Goal: Contribute content: Contribute content

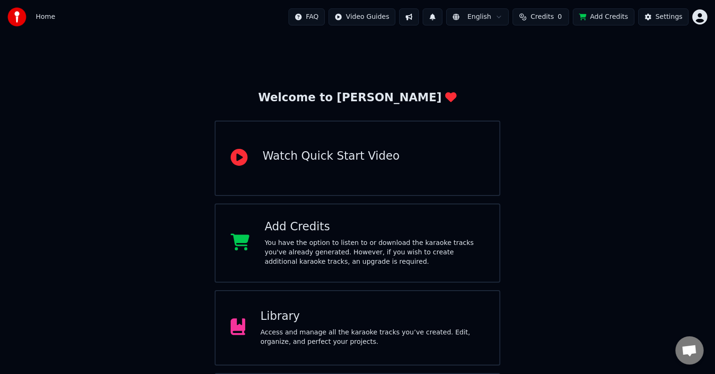
scroll to position [538, 0]
click at [602, 21] on button "Add Credits" at bounding box center [604, 16] width 62 height 17
click at [323, 336] on div "Access and manage all the karaoke tracks you’ve created. Edit, organize, and pe…" at bounding box center [372, 337] width 224 height 19
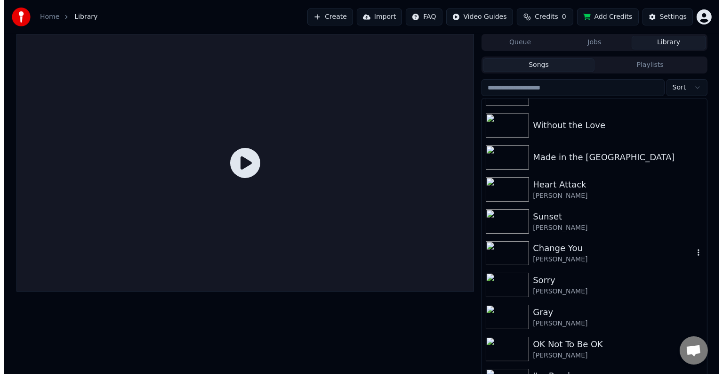
scroll to position [11036, 0]
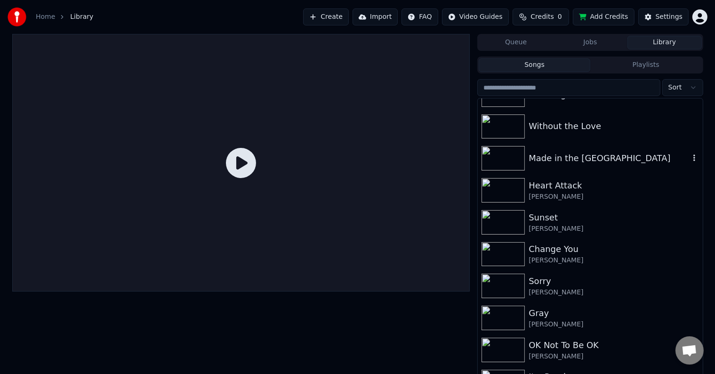
click at [607, 168] on div "Made in the [GEOGRAPHIC_DATA]" at bounding box center [590, 158] width 225 height 32
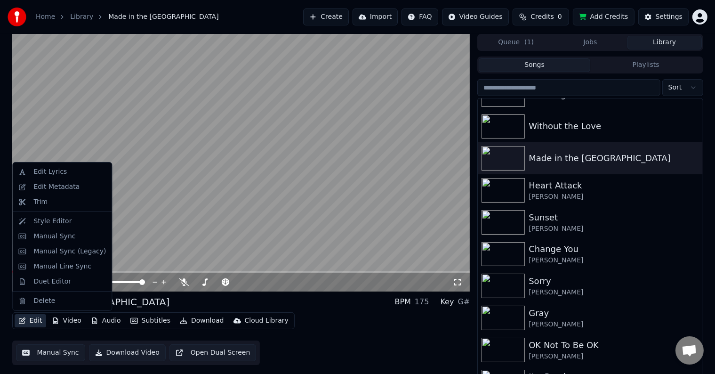
click at [25, 321] on button "Edit" at bounding box center [31, 320] width 32 height 13
click at [47, 186] on div "Edit Metadata" at bounding box center [56, 186] width 46 height 9
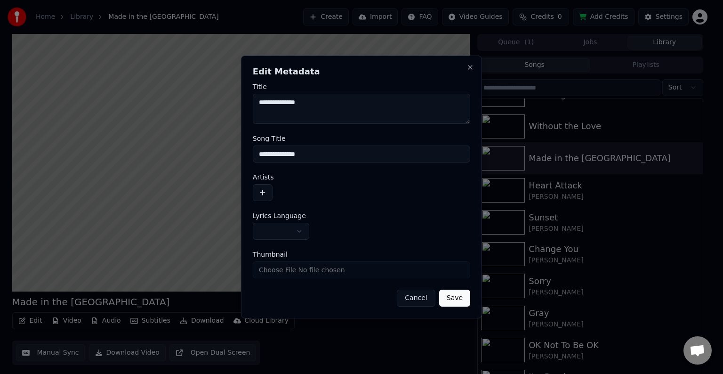
click at [259, 192] on button "button" at bounding box center [263, 192] width 20 height 17
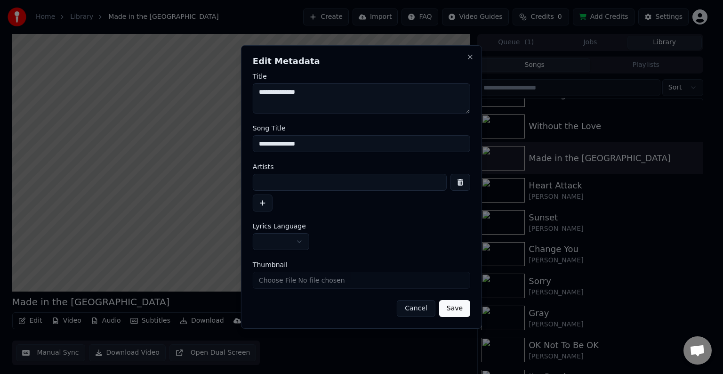
click at [281, 184] on input at bounding box center [350, 182] width 194 height 17
type input "**********"
click at [297, 242] on button "button" at bounding box center [281, 241] width 57 height 17
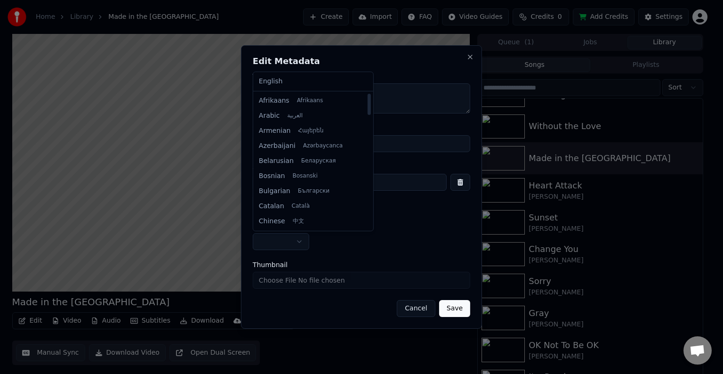
select select "**"
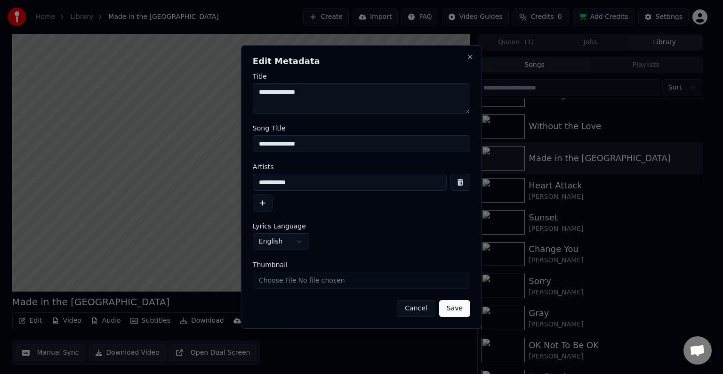
click at [460, 306] on button "Save" at bounding box center [454, 308] width 31 height 17
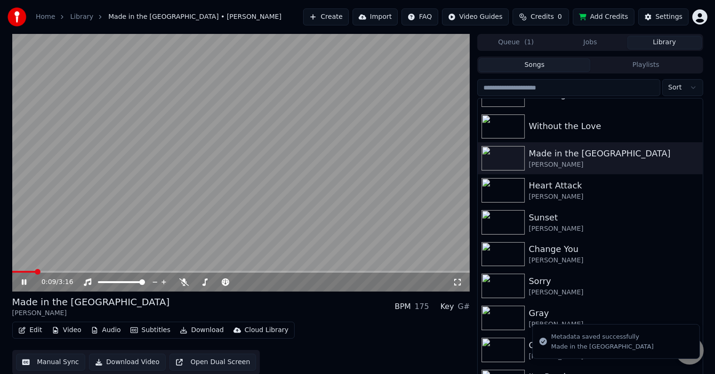
click at [20, 329] on icon "button" at bounding box center [22, 330] width 8 height 7
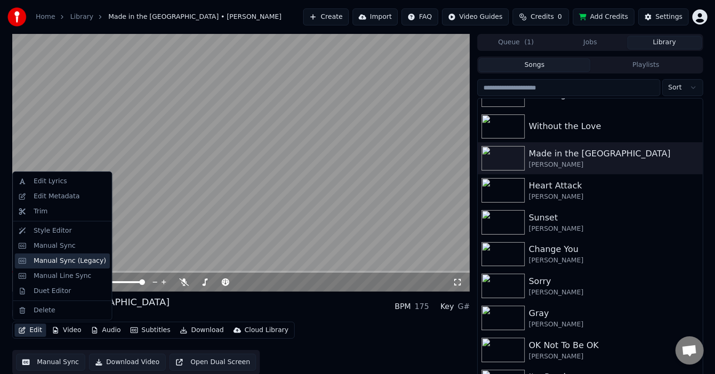
click at [59, 264] on div "Manual Sync (Legacy)" at bounding box center [69, 260] width 73 height 9
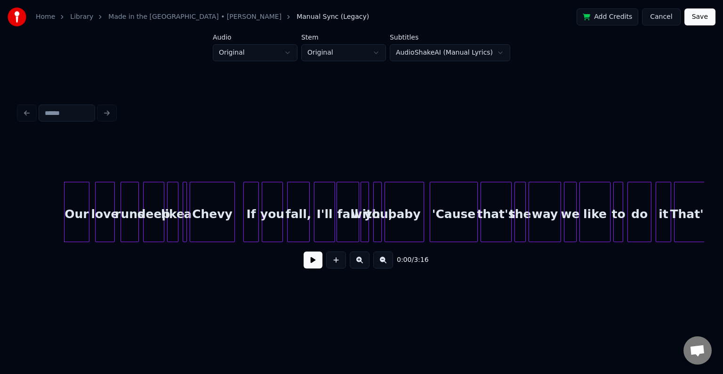
click at [311, 267] on button at bounding box center [313, 259] width 19 height 17
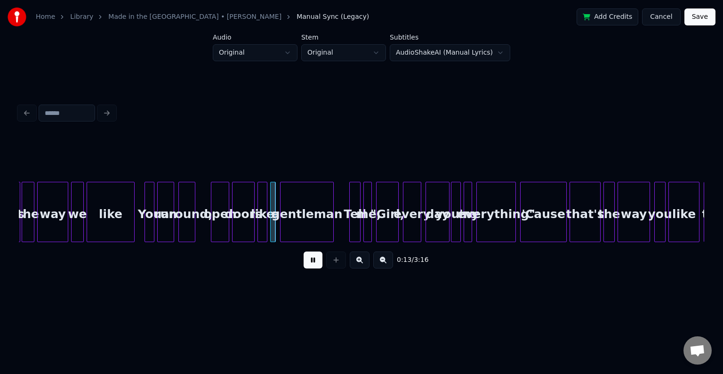
click at [311, 267] on button at bounding box center [313, 259] width 19 height 17
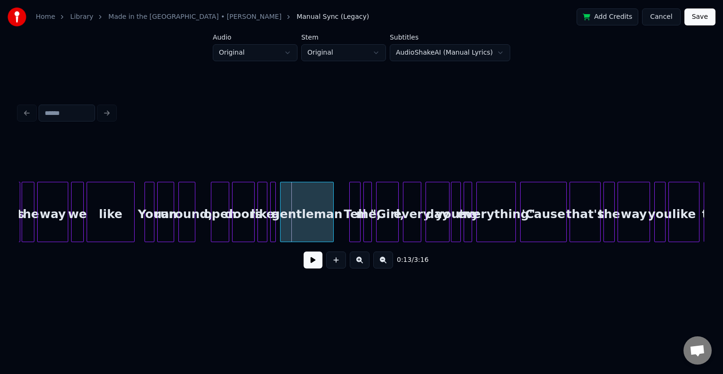
click at [145, 218] on div "You" at bounding box center [149, 214] width 9 height 64
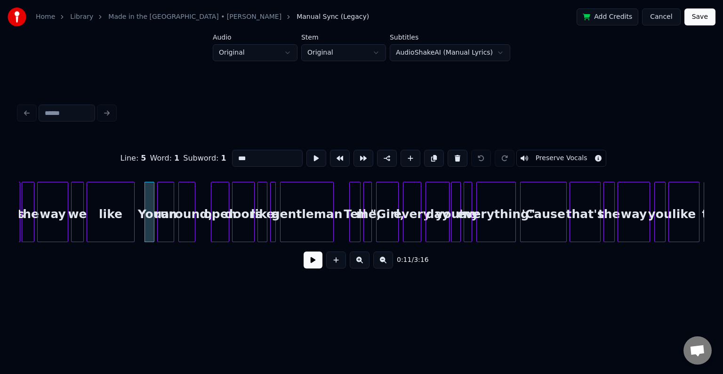
click at [318, 267] on button at bounding box center [313, 259] width 19 height 17
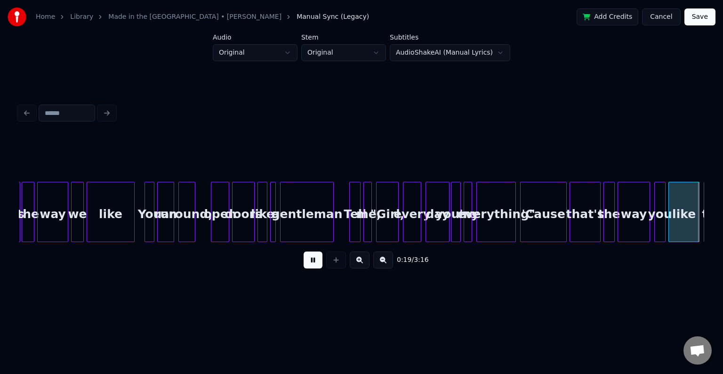
scroll to position [0, 1372]
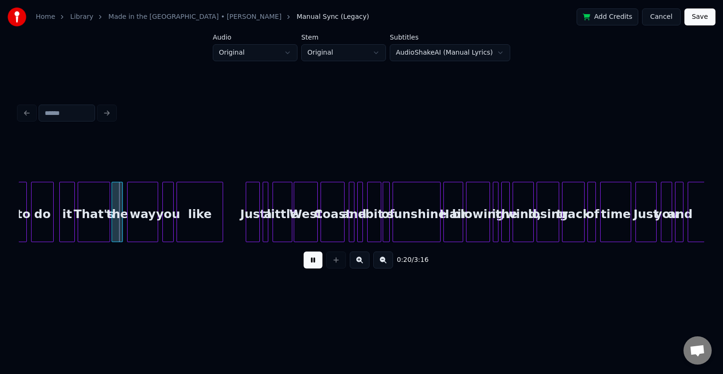
click at [318, 267] on button at bounding box center [313, 259] width 19 height 17
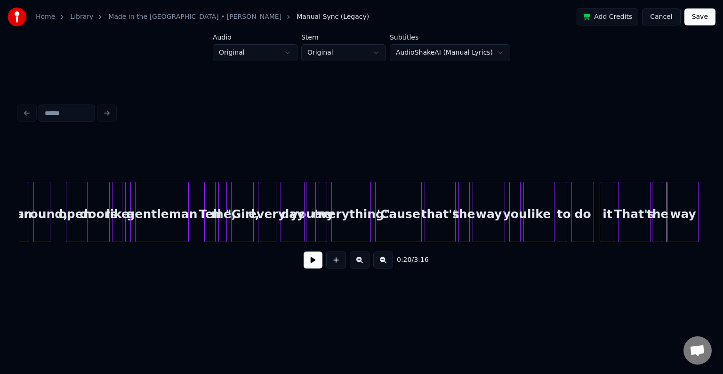
scroll to position [0, 826]
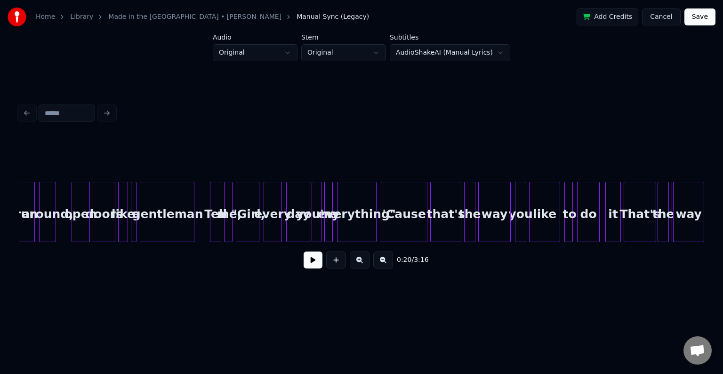
click at [312, 268] on button at bounding box center [313, 259] width 19 height 17
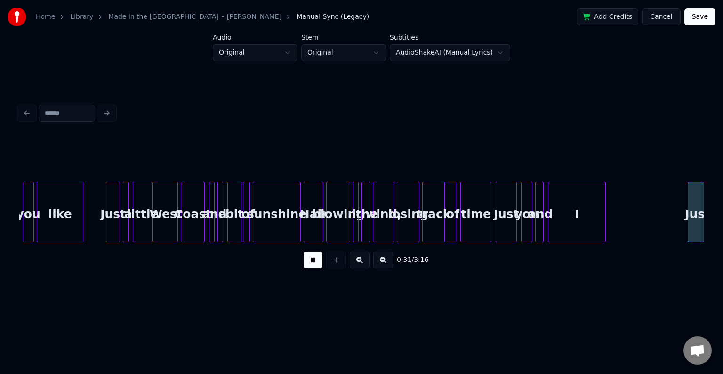
scroll to position [0, 2198]
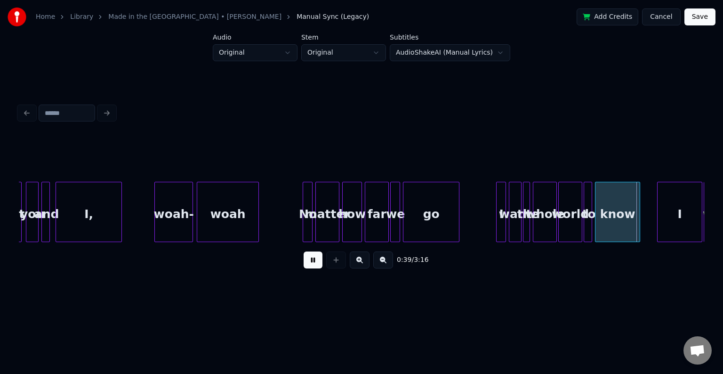
click at [191, 225] on div at bounding box center [191, 211] width 3 height 59
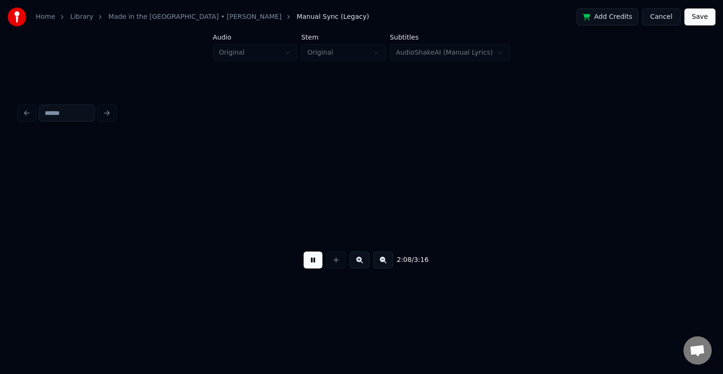
scroll to position [0, 9063]
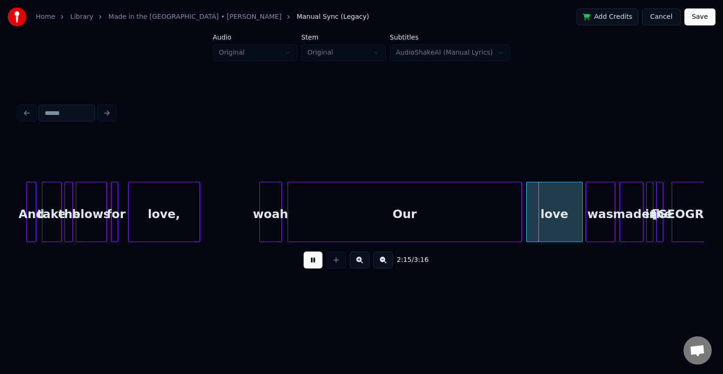
click at [323, 260] on div "2:15 / 3:16" at bounding box center [361, 260] width 671 height 21
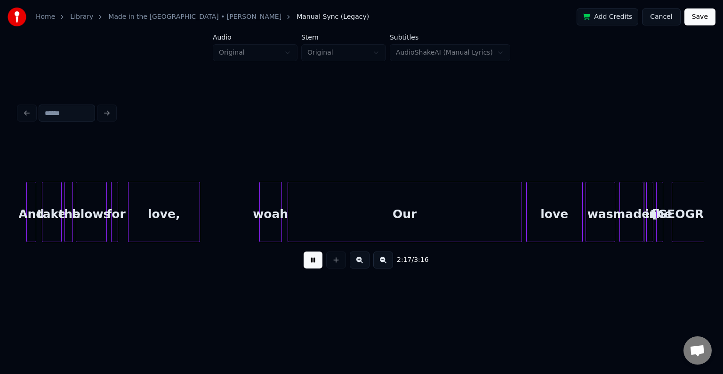
click at [314, 267] on button at bounding box center [313, 259] width 19 height 17
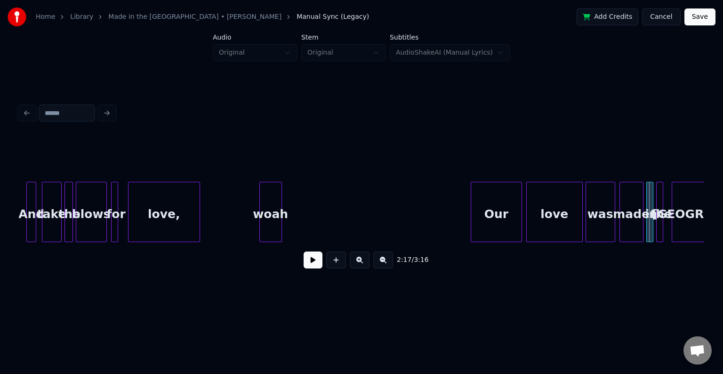
click at [473, 220] on div at bounding box center [472, 211] width 3 height 59
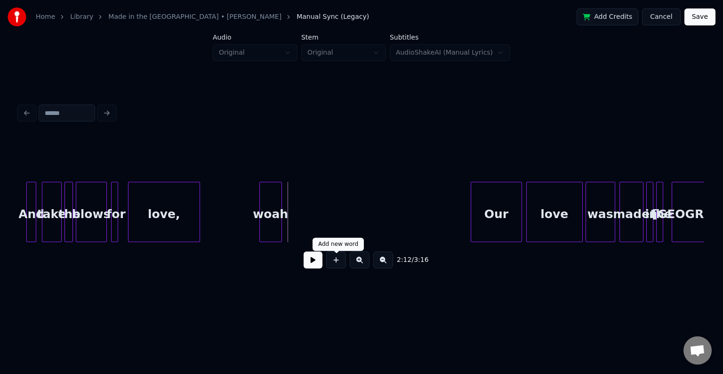
click at [333, 264] on button at bounding box center [336, 259] width 20 height 17
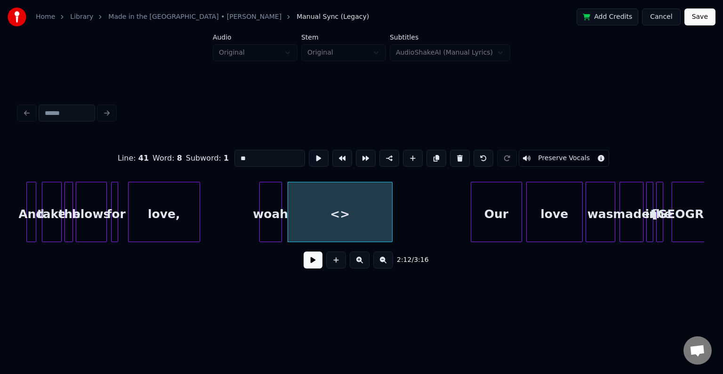
click at [389, 232] on div at bounding box center [390, 211] width 3 height 59
click at [260, 150] on input "**" at bounding box center [270, 158] width 71 height 17
type input "*"
type input "****"
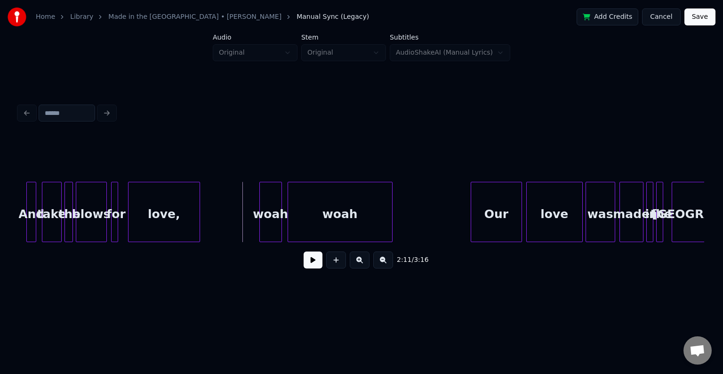
click at [320, 267] on button at bounding box center [313, 259] width 19 height 17
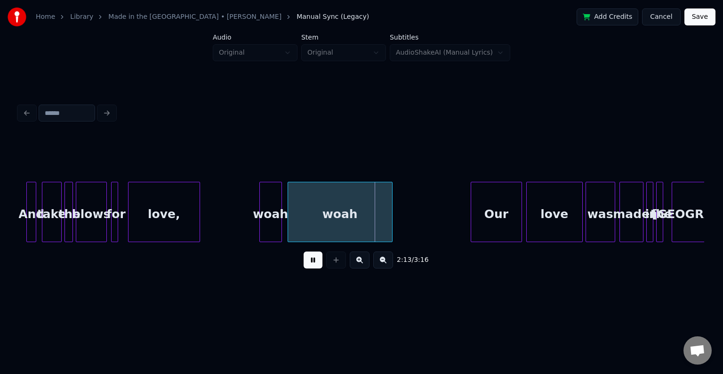
click at [316, 265] on button at bounding box center [313, 259] width 19 height 17
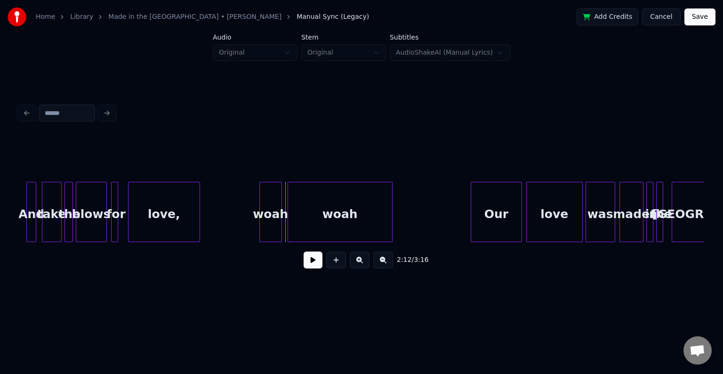
click at [294, 229] on div "woah" at bounding box center [340, 214] width 104 height 64
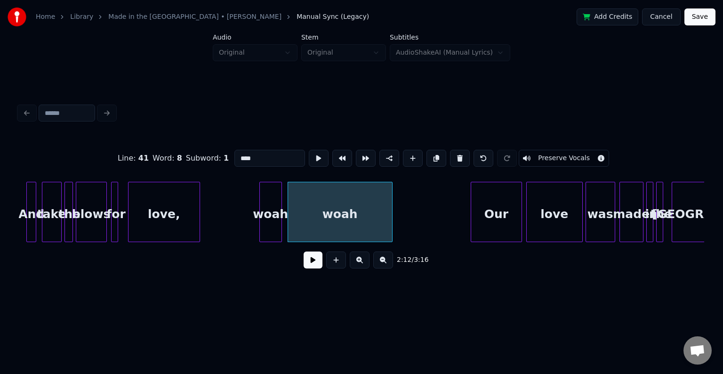
click at [315, 263] on button at bounding box center [313, 259] width 19 height 17
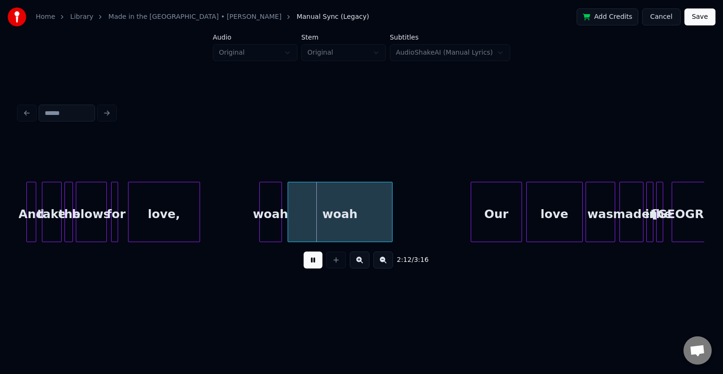
click at [315, 263] on button at bounding box center [313, 259] width 19 height 17
click at [314, 234] on div at bounding box center [314, 211] width 3 height 59
click at [308, 232] on div at bounding box center [308, 211] width 3 height 59
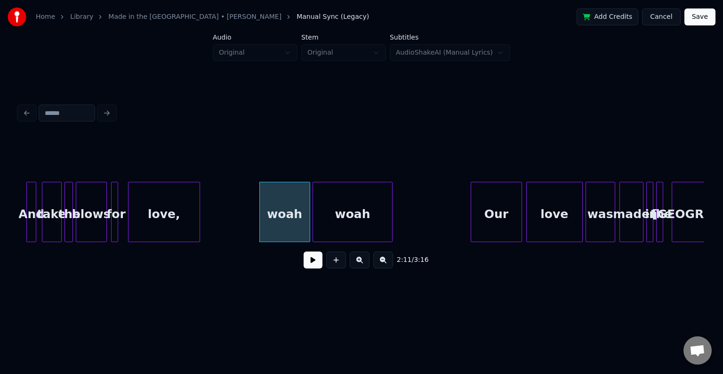
click at [309, 260] on button at bounding box center [313, 259] width 19 height 17
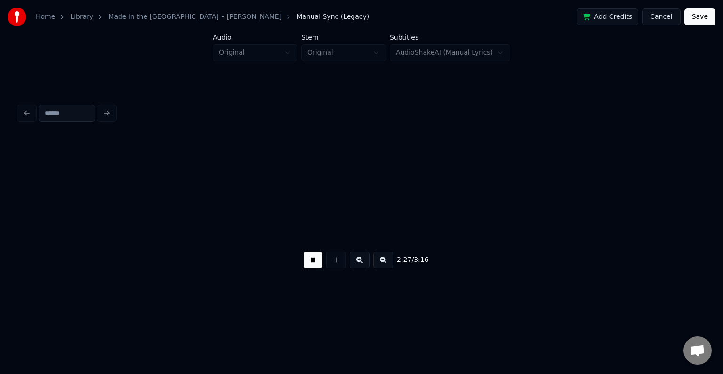
scroll to position [0, 10436]
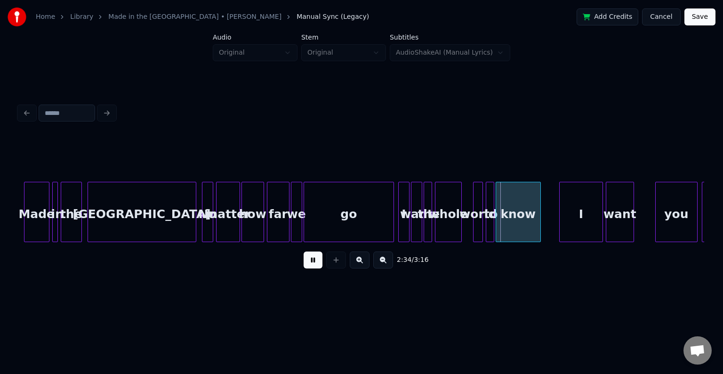
click at [309, 260] on button at bounding box center [313, 259] width 19 height 17
click at [466, 229] on div at bounding box center [466, 211] width 3 height 59
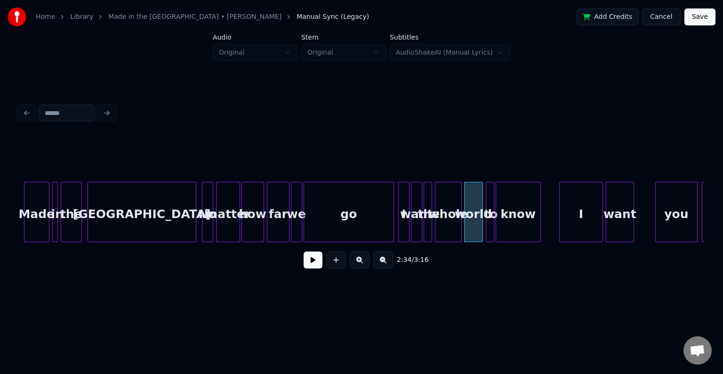
click at [303, 265] on div "2:34 / 3:16" at bounding box center [361, 260] width 671 height 21
click at [308, 266] on button at bounding box center [313, 259] width 19 height 17
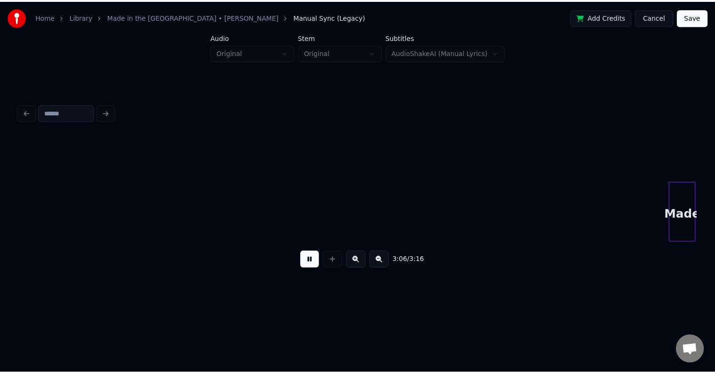
scroll to position [0, 13171]
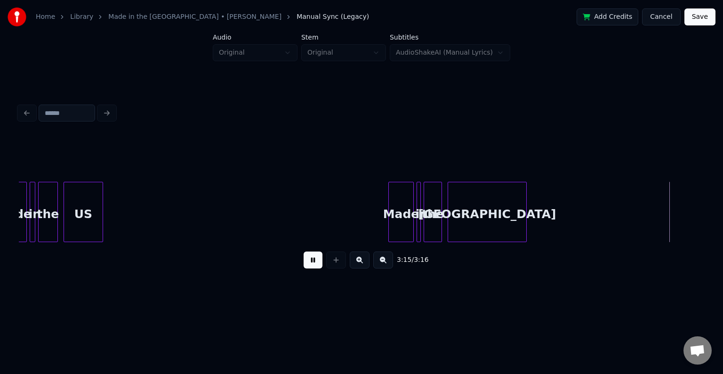
click at [703, 26] on div "Home Library Made in the [GEOGRAPHIC_DATA] • [PERSON_NAME] Manual Sync (Legacy)…" at bounding box center [361, 17] width 723 height 34
click at [701, 22] on button "Save" at bounding box center [700, 16] width 31 height 17
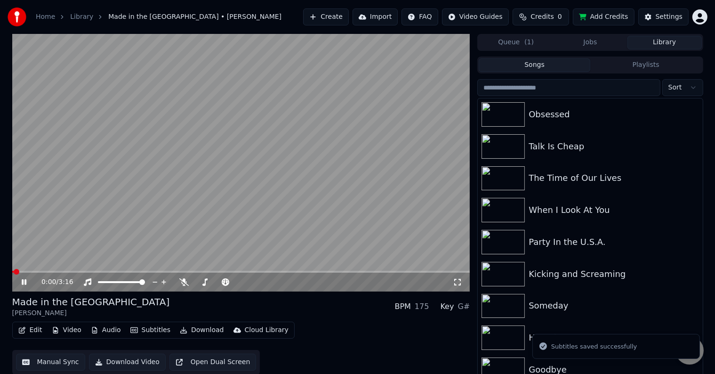
click at [203, 329] on button "Download" at bounding box center [202, 330] width 52 height 13
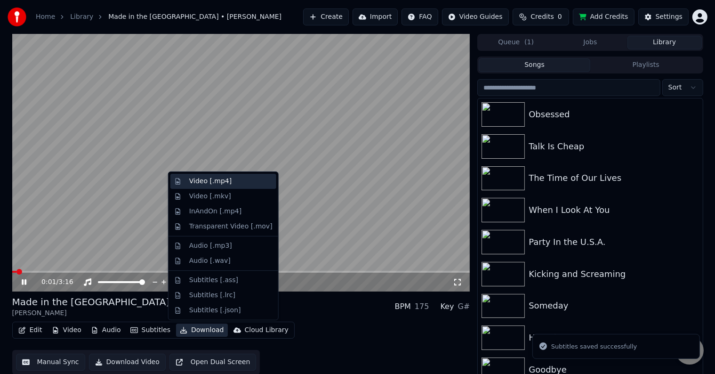
click at [196, 179] on div "Video [.mp4]" at bounding box center [210, 181] width 42 height 9
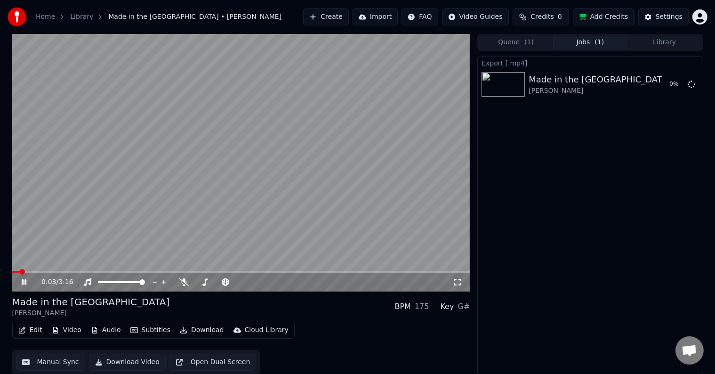
click at [23, 283] on icon at bounding box center [24, 282] width 5 height 6
click at [663, 42] on button "Library" at bounding box center [665, 43] width 74 height 14
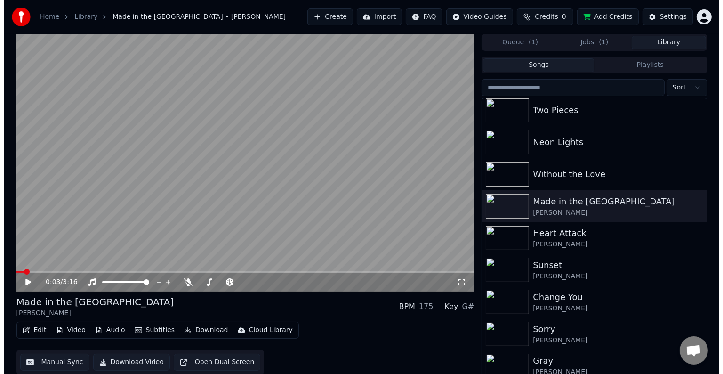
scroll to position [11026, 0]
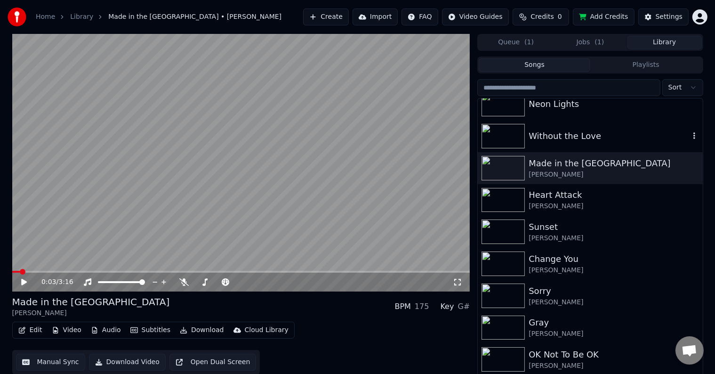
click at [573, 140] on div "Without the Love" at bounding box center [609, 136] width 161 height 13
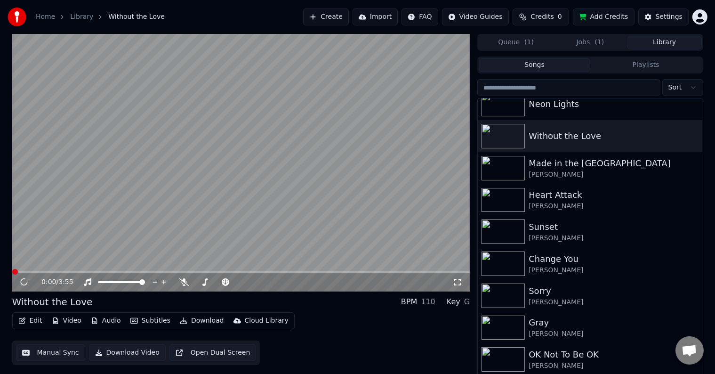
click at [28, 321] on button "Edit" at bounding box center [31, 320] width 32 height 13
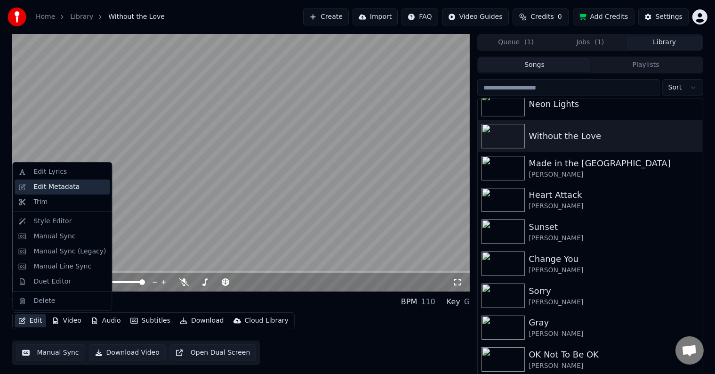
click at [46, 188] on div "Edit Metadata" at bounding box center [56, 186] width 46 height 9
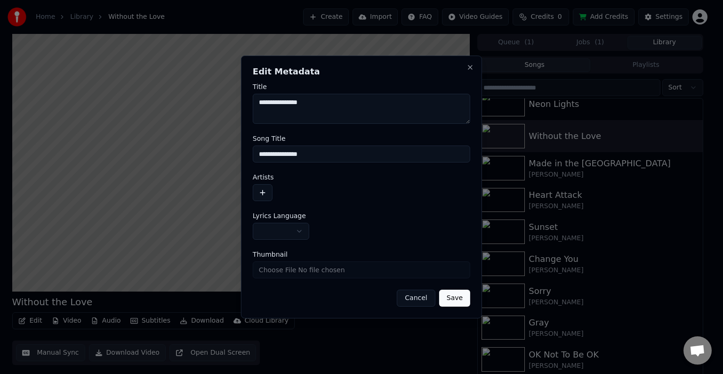
click at [260, 194] on button "button" at bounding box center [263, 192] width 20 height 17
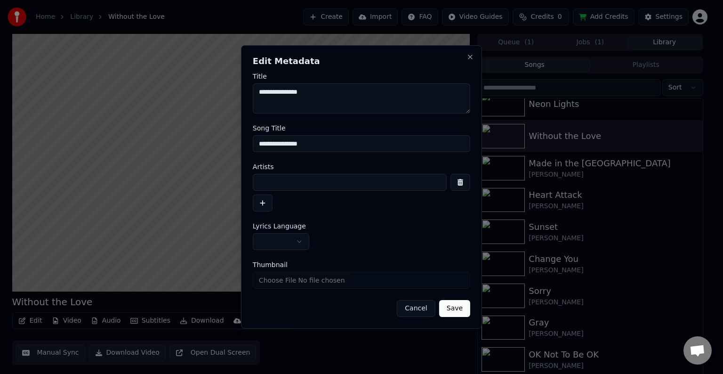
click at [276, 181] on input at bounding box center [350, 182] width 194 height 17
type input "**********"
click at [283, 239] on body "Home Library Without the Love Create Import FAQ Video Guides Credits 0 Add Cred…" at bounding box center [357, 187] width 715 height 374
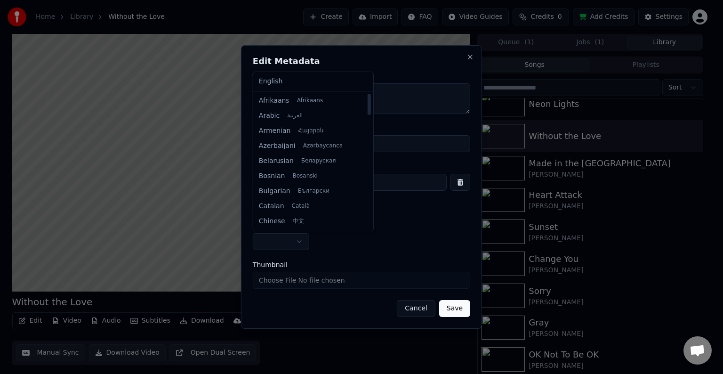
select select "**"
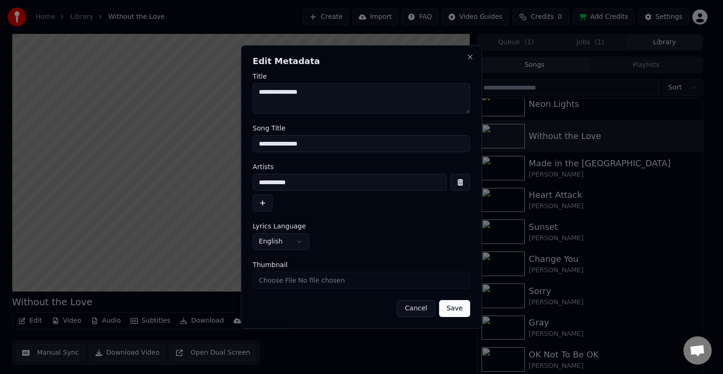
click at [463, 304] on button "Save" at bounding box center [454, 308] width 31 height 17
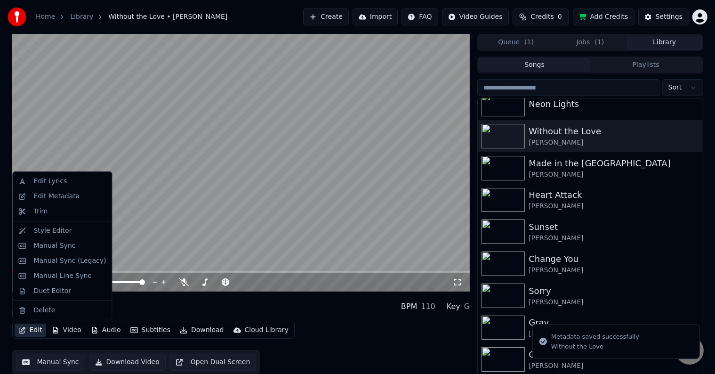
click at [20, 332] on icon "button" at bounding box center [22, 330] width 8 height 7
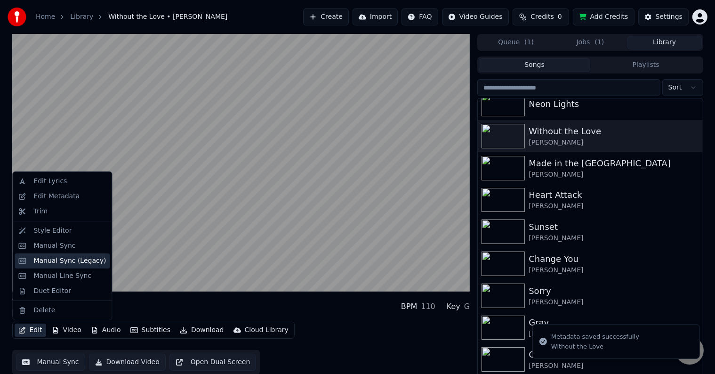
click at [47, 254] on div "Manual Sync (Legacy)" at bounding box center [62, 260] width 95 height 15
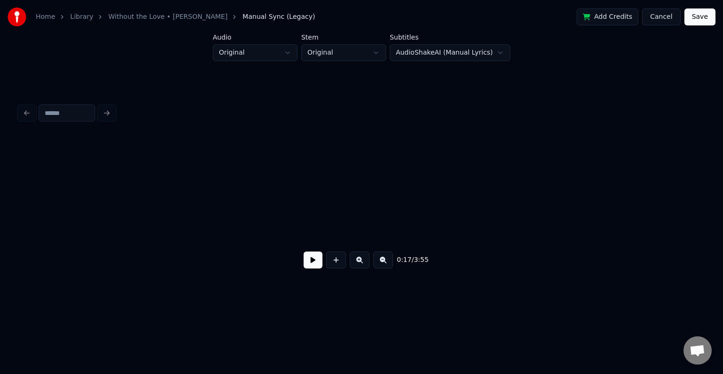
scroll to position [0, 1230]
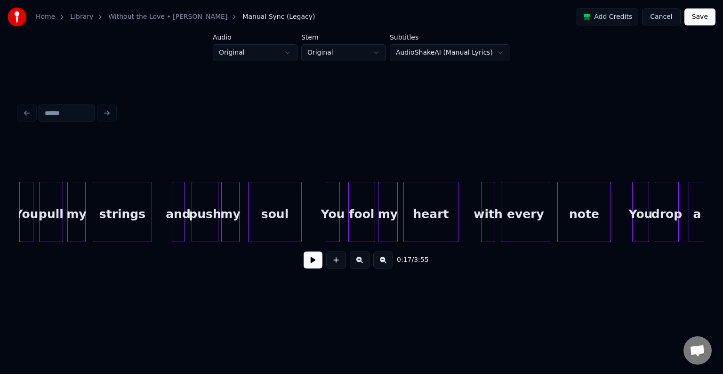
click at [310, 264] on button at bounding box center [313, 259] width 19 height 17
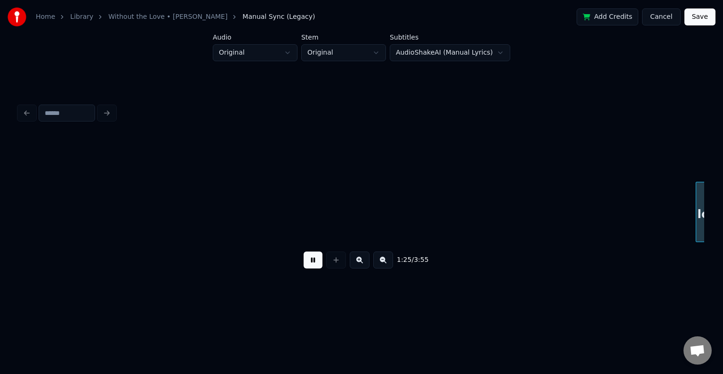
scroll to position [0, 6035]
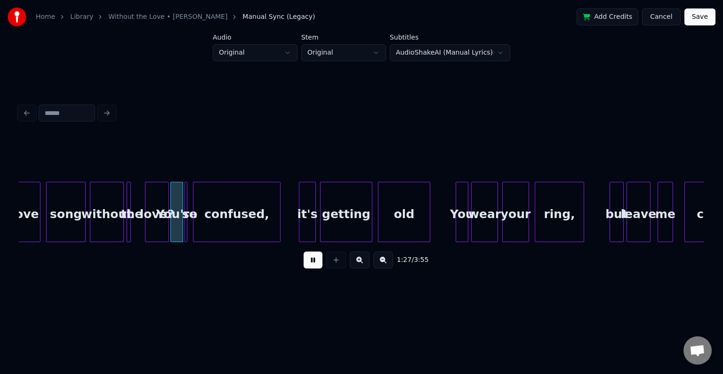
click at [310, 264] on button at bounding box center [313, 259] width 19 height 17
click at [141, 231] on div at bounding box center [141, 211] width 3 height 59
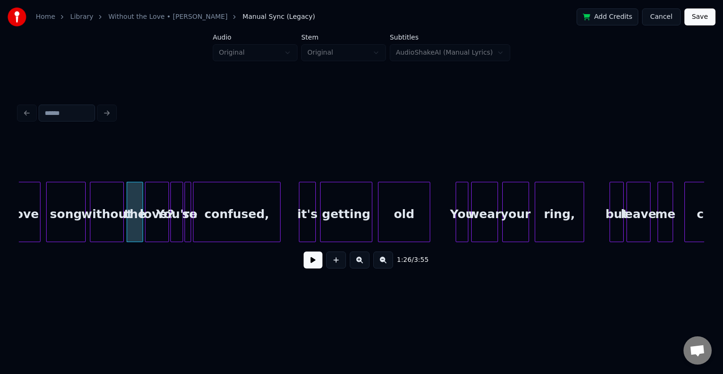
click at [191, 235] on div at bounding box center [189, 211] width 3 height 59
click at [102, 219] on div "without" at bounding box center [106, 214] width 33 height 64
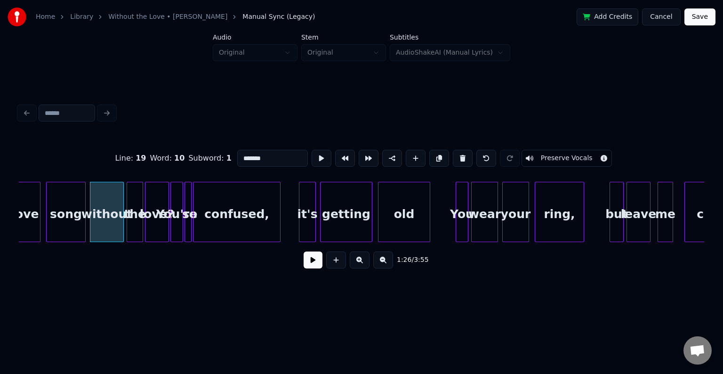
click at [309, 261] on button at bounding box center [313, 259] width 19 height 17
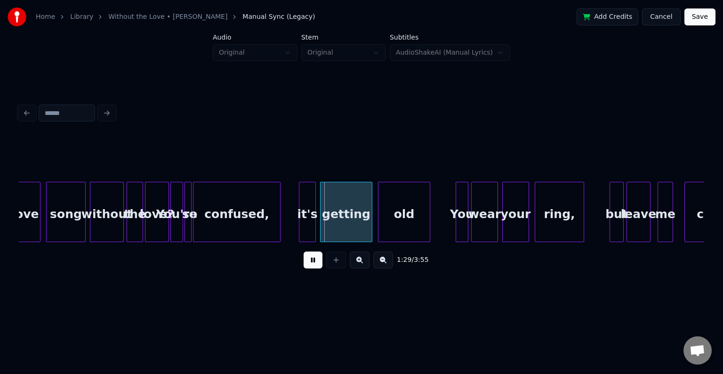
click at [151, 235] on div "love?" at bounding box center [157, 214] width 23 height 64
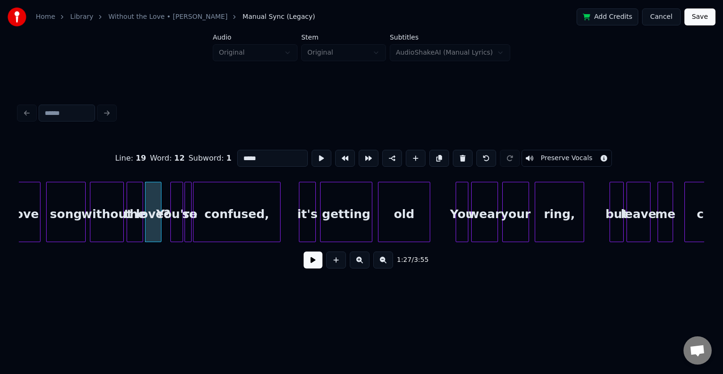
click at [161, 230] on div at bounding box center [159, 211] width 3 height 59
click at [170, 229] on div "You're" at bounding box center [176, 212] width 13 height 60
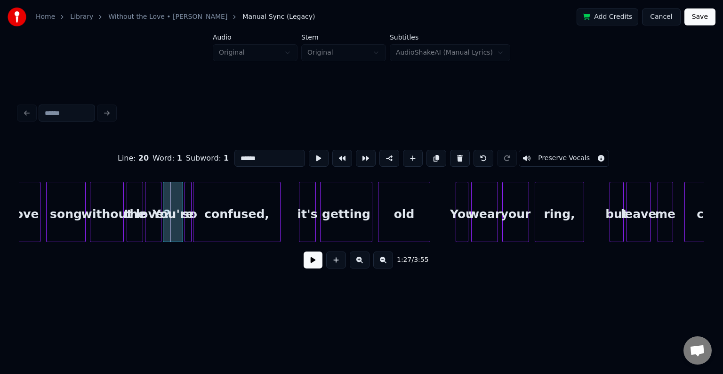
click at [166, 230] on div at bounding box center [164, 211] width 3 height 59
click at [140, 233] on div at bounding box center [141, 211] width 3 height 59
type input "***"
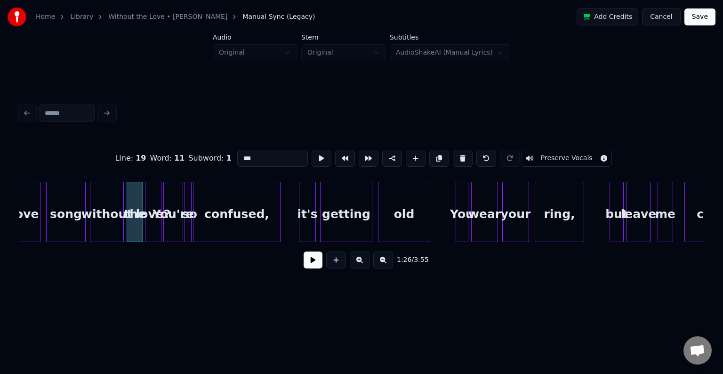
click at [316, 261] on button at bounding box center [313, 259] width 19 height 17
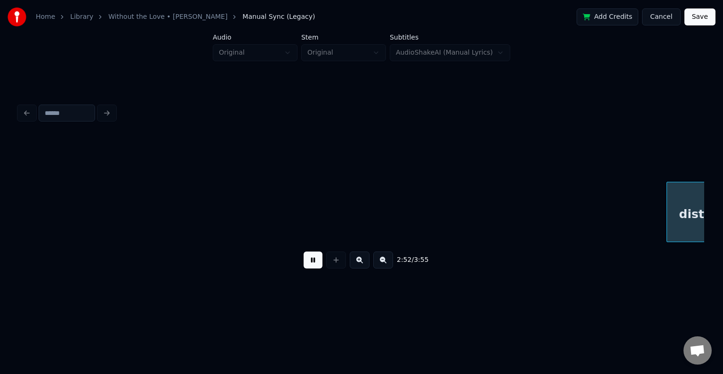
scroll to position [0, 12211]
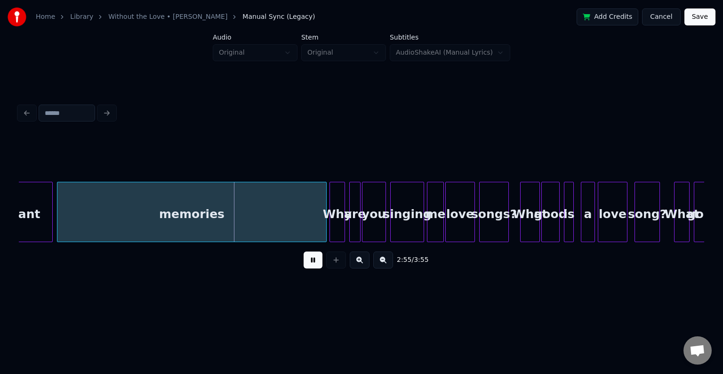
click at [310, 266] on button at bounding box center [313, 259] width 19 height 17
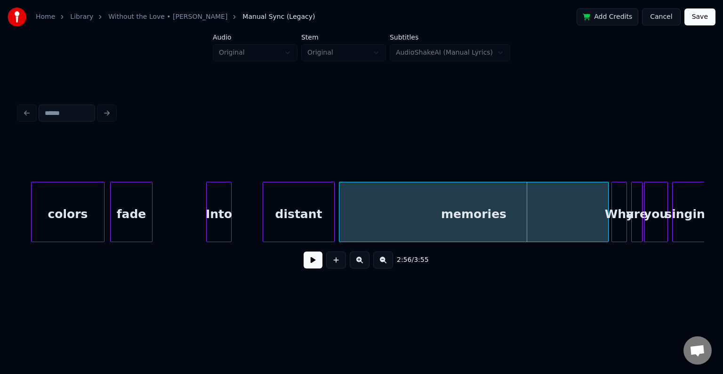
scroll to position [0, 11928]
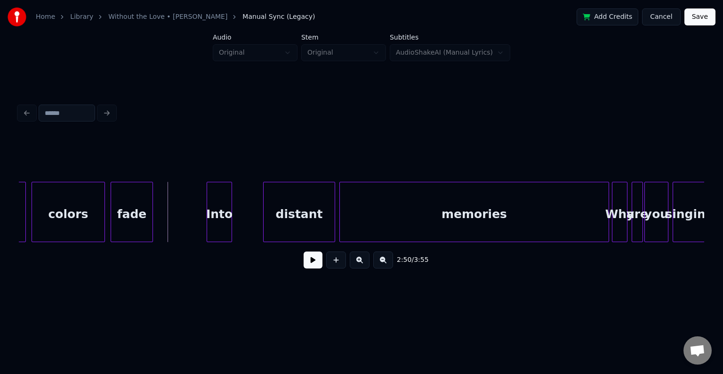
click at [305, 266] on button at bounding box center [313, 259] width 19 height 17
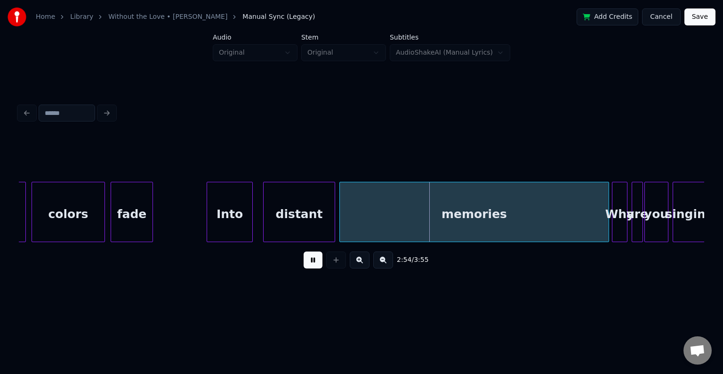
click at [251, 230] on div at bounding box center [251, 211] width 3 height 59
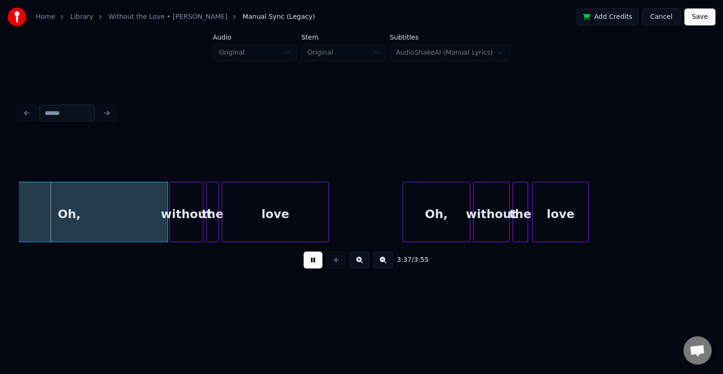
scroll to position [0, 14977]
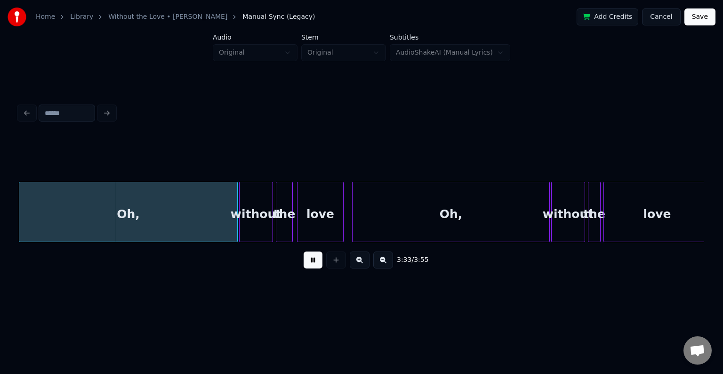
click at [312, 268] on button at bounding box center [313, 259] width 19 height 17
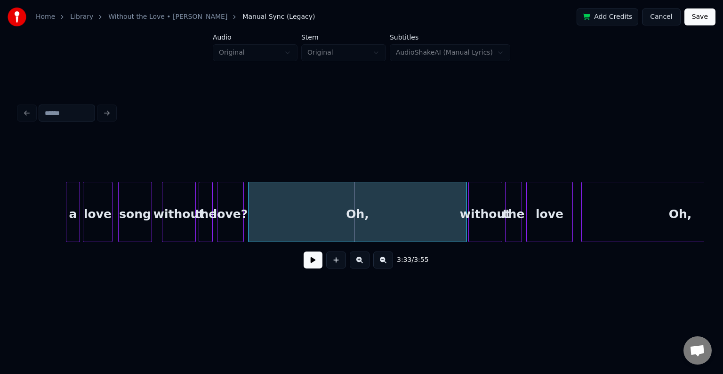
scroll to position [0, 14732]
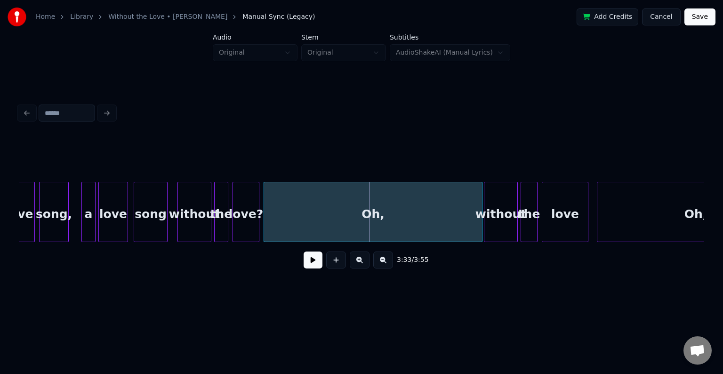
click at [243, 229] on div "love?" at bounding box center [246, 214] width 26 height 64
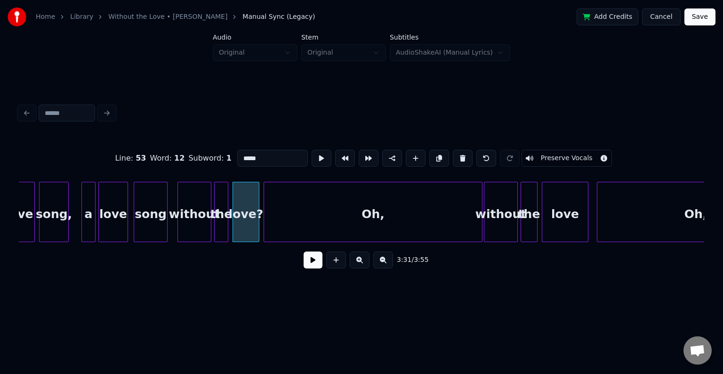
click at [303, 263] on div "3:31 / 3:55" at bounding box center [361, 260] width 671 height 21
click at [310, 265] on button at bounding box center [313, 259] width 19 height 17
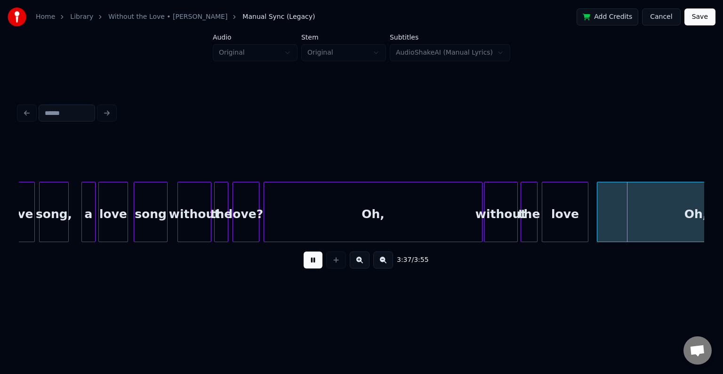
click at [310, 265] on button at bounding box center [313, 259] width 19 height 17
click at [591, 228] on div at bounding box center [592, 211] width 3 height 59
click at [305, 268] on button at bounding box center [313, 259] width 19 height 17
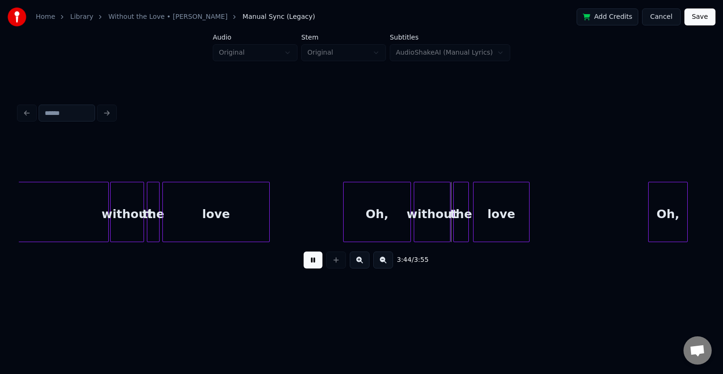
click at [305, 268] on button at bounding box center [313, 259] width 19 height 17
click at [350, 220] on div "Oh," at bounding box center [377, 214] width 67 height 64
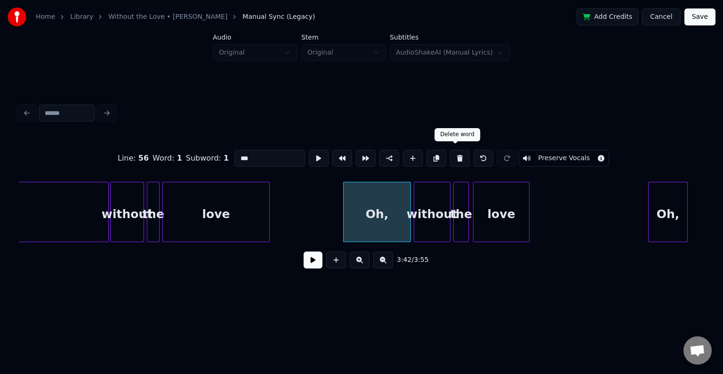
click at [454, 155] on button at bounding box center [460, 158] width 20 height 17
type input "*******"
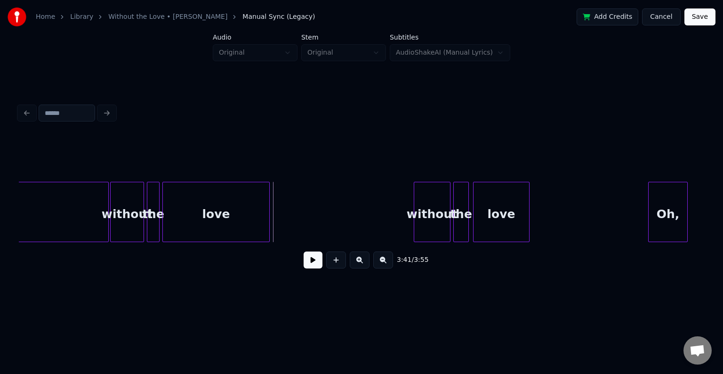
click at [318, 263] on button at bounding box center [313, 259] width 19 height 17
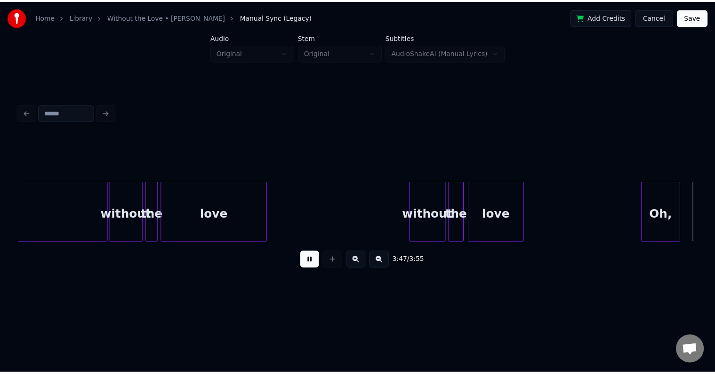
scroll to position [0, 15969]
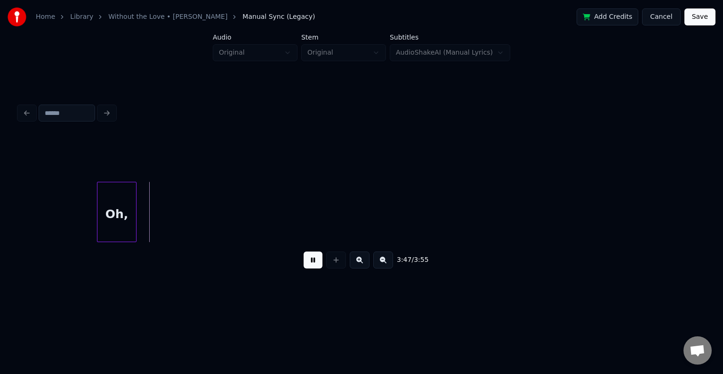
click at [318, 263] on button at bounding box center [313, 259] width 19 height 17
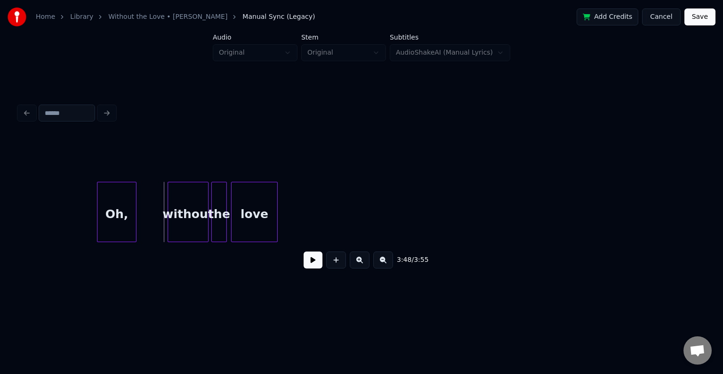
click at [122, 220] on div "Oh," at bounding box center [116, 214] width 39 height 64
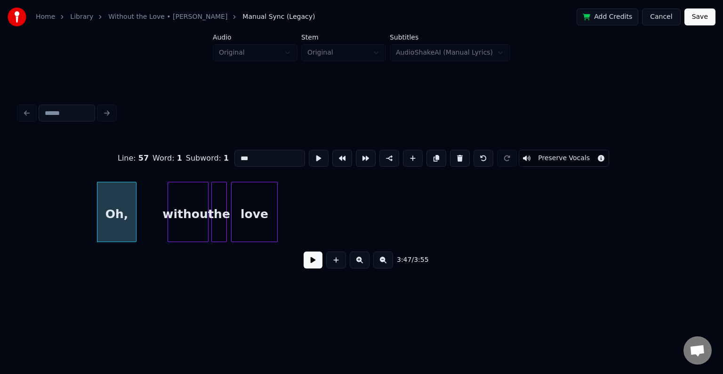
click at [453, 160] on button at bounding box center [460, 158] width 20 height 17
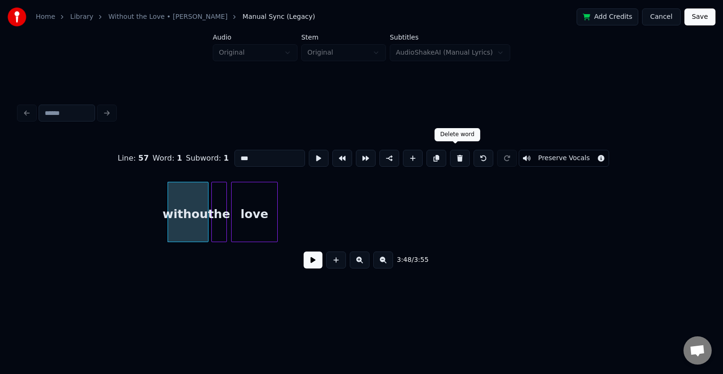
type input "*******"
click at [318, 266] on button at bounding box center [313, 259] width 19 height 17
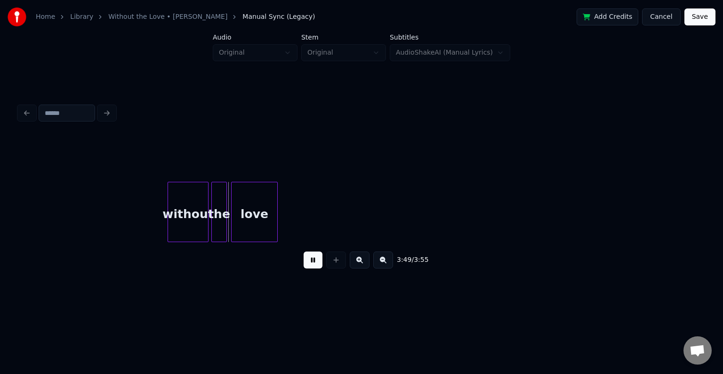
click at [168, 215] on div "without" at bounding box center [188, 214] width 40 height 64
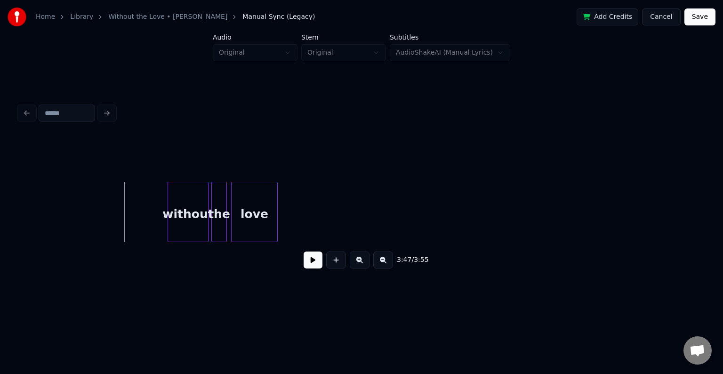
click at [315, 259] on button at bounding box center [313, 259] width 19 height 17
click at [706, 16] on button "Save" at bounding box center [700, 16] width 31 height 17
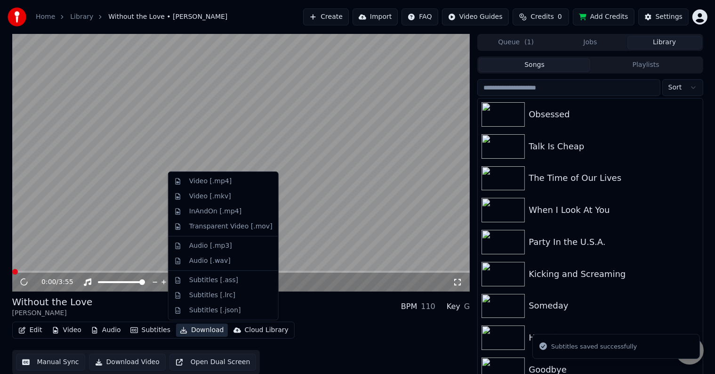
click at [194, 330] on button "Download" at bounding box center [202, 330] width 52 height 13
click at [196, 184] on div "Video [.mp4]" at bounding box center [210, 181] width 42 height 9
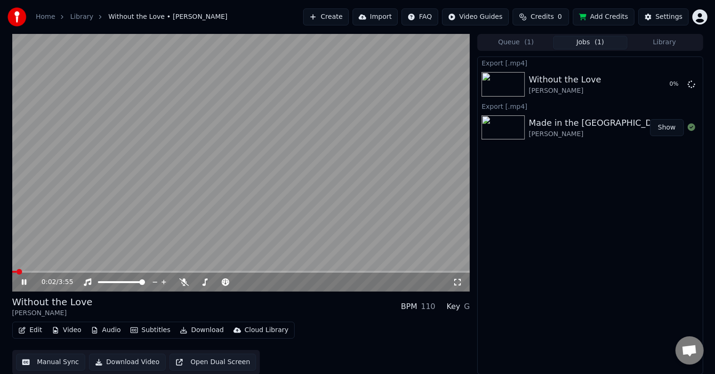
click at [21, 281] on icon at bounding box center [31, 282] width 22 height 8
click at [654, 44] on button "Library" at bounding box center [665, 43] width 74 height 14
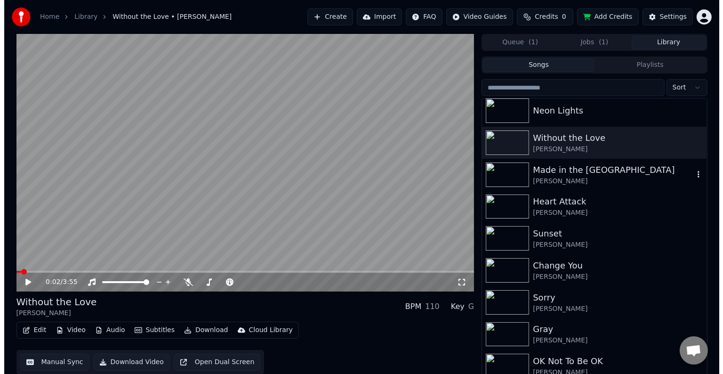
scroll to position [10943, 0]
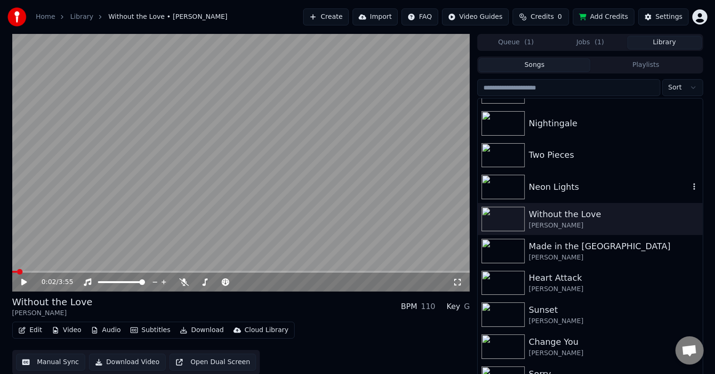
click at [560, 192] on div "Neon Lights" at bounding box center [609, 186] width 161 height 13
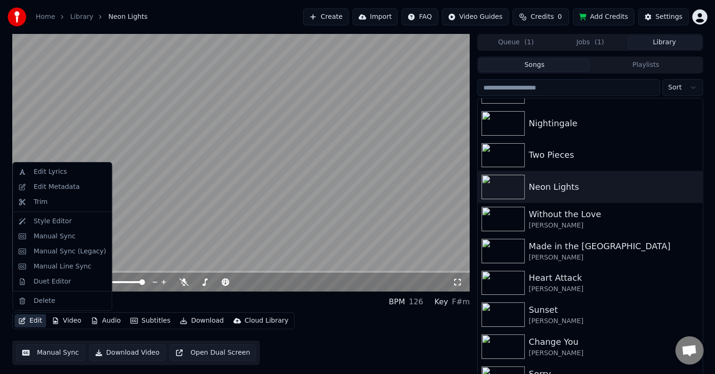
click at [21, 320] on icon "button" at bounding box center [22, 320] width 7 height 7
click at [49, 186] on div "Edit Metadata" at bounding box center [56, 186] width 46 height 9
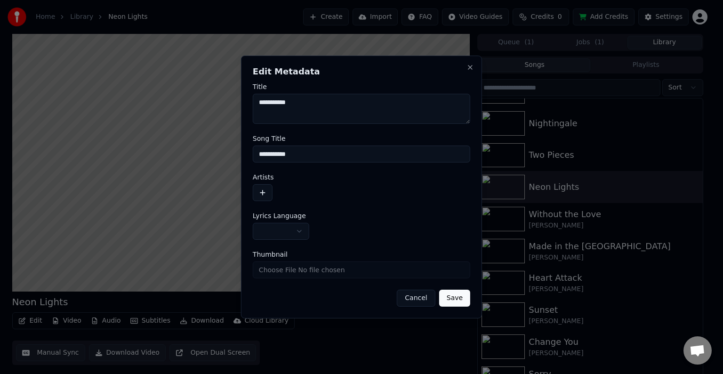
click at [264, 191] on button "button" at bounding box center [263, 192] width 20 height 17
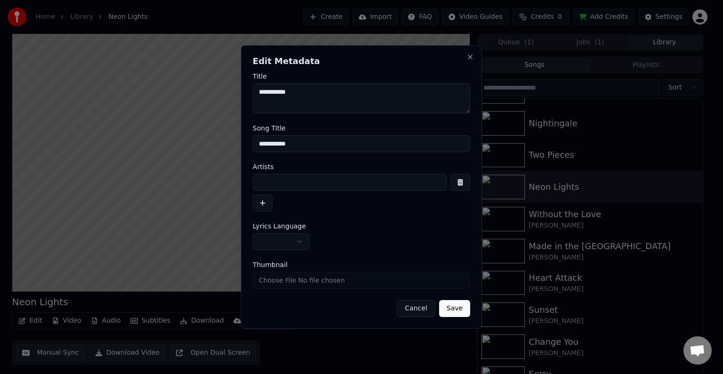
click at [309, 183] on input at bounding box center [350, 182] width 194 height 17
type input "**********"
click at [288, 245] on button "button" at bounding box center [281, 241] width 57 height 17
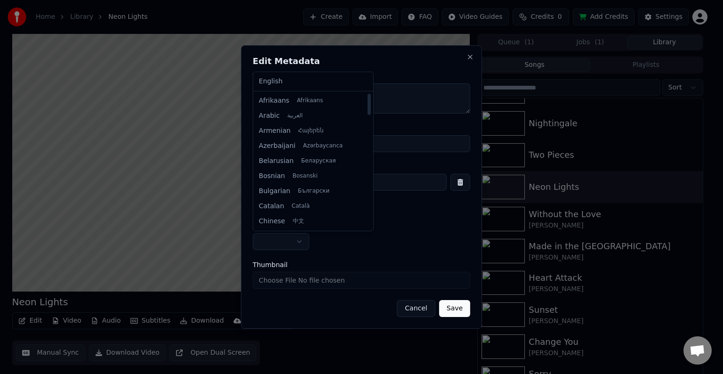
select select "**"
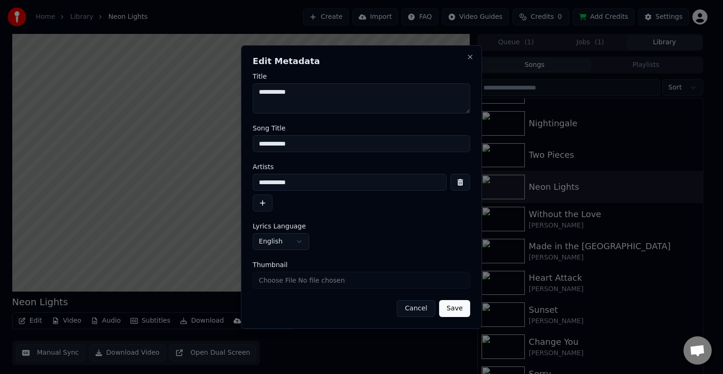
click at [456, 309] on button "Save" at bounding box center [454, 308] width 31 height 17
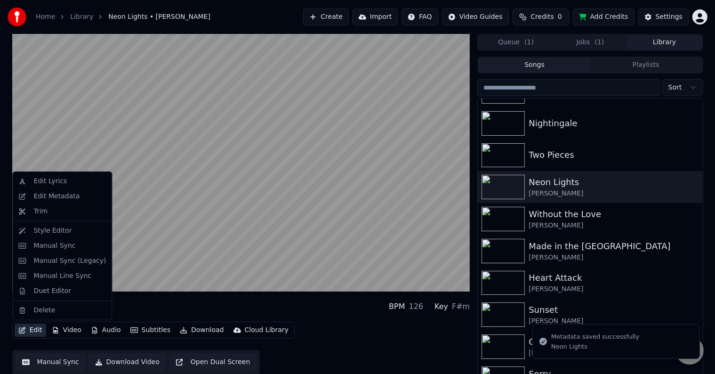
click at [19, 331] on icon "button" at bounding box center [22, 330] width 8 height 7
click at [34, 260] on div "Manual Sync (Legacy)" at bounding box center [69, 260] width 73 height 9
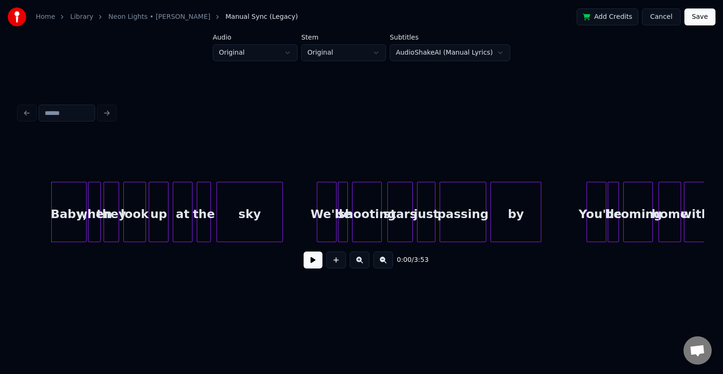
click at [311, 268] on button at bounding box center [313, 259] width 19 height 17
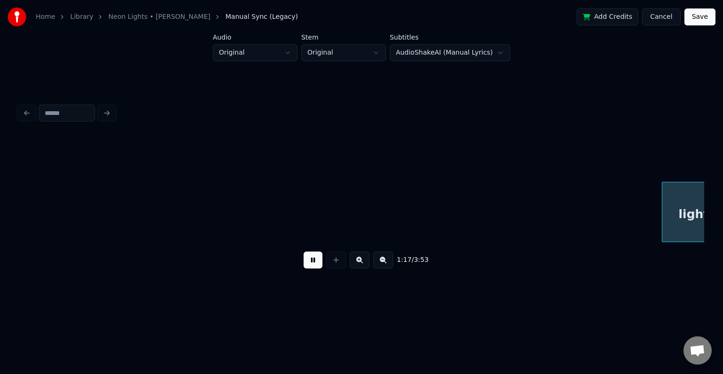
scroll to position [0, 5491]
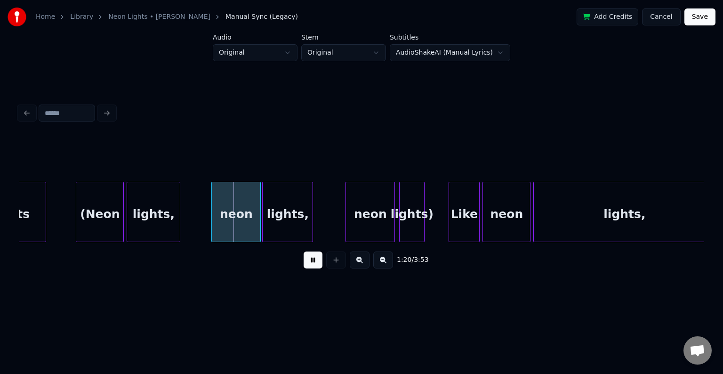
click at [102, 230] on div "(Neon" at bounding box center [99, 214] width 47 height 64
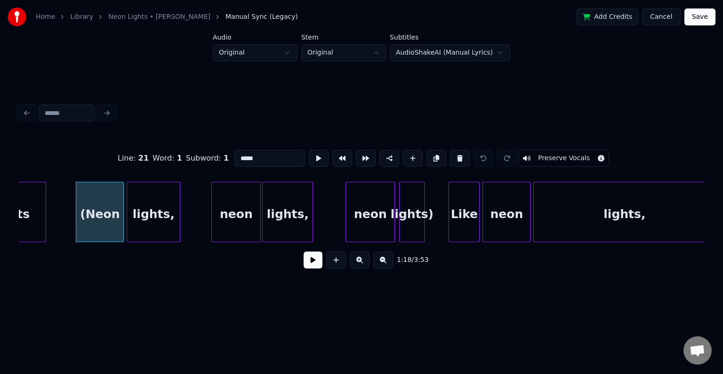
click at [527, 154] on button "Preserve Vocals" at bounding box center [564, 158] width 90 height 17
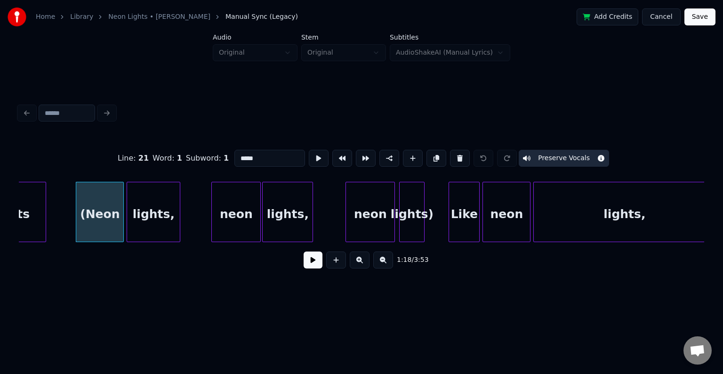
click at [174, 213] on div "lights," at bounding box center [153, 214] width 53 height 64
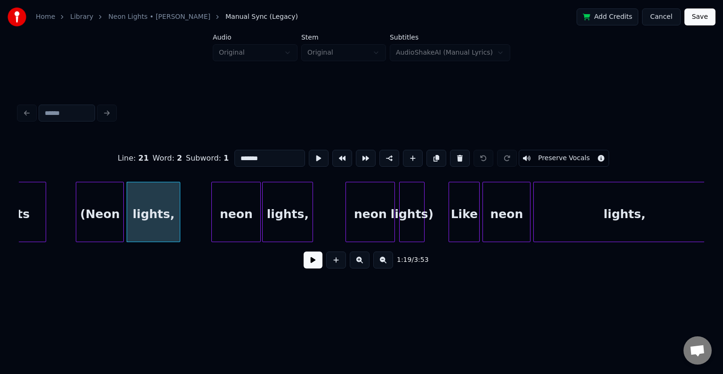
click at [545, 156] on button "Preserve Vocals" at bounding box center [564, 158] width 90 height 17
click at [220, 216] on div "neon" at bounding box center [236, 214] width 49 height 64
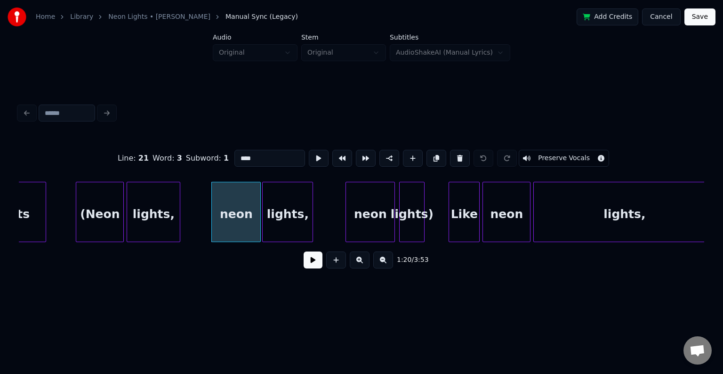
click at [532, 154] on button "Preserve Vocals" at bounding box center [564, 158] width 90 height 17
click at [273, 200] on div "lights," at bounding box center [288, 214] width 50 height 64
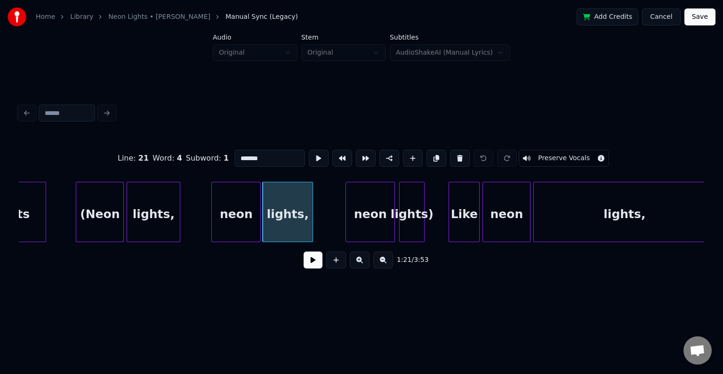
click at [543, 153] on button "Preserve Vocals" at bounding box center [564, 158] width 90 height 17
click at [363, 195] on div "neon" at bounding box center [370, 214] width 49 height 64
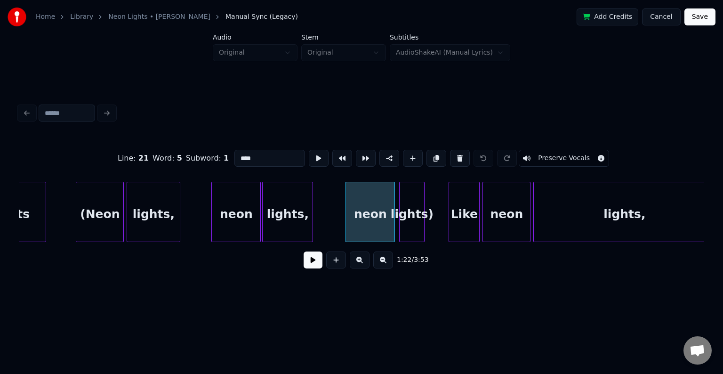
click at [544, 157] on button "Preserve Vocals" at bounding box center [564, 158] width 90 height 17
click at [413, 207] on div "lights)" at bounding box center [412, 214] width 24 height 64
type input "*******"
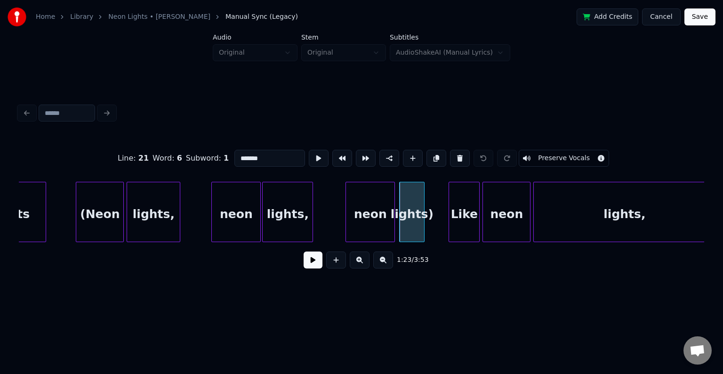
click at [557, 150] on button "Preserve Vocals" at bounding box center [564, 158] width 90 height 17
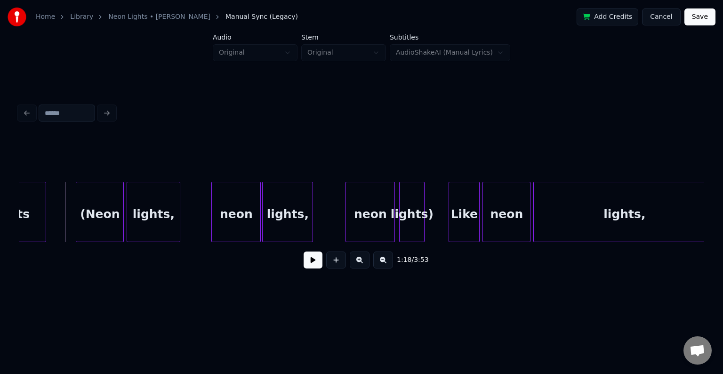
click at [314, 260] on button at bounding box center [313, 259] width 19 height 17
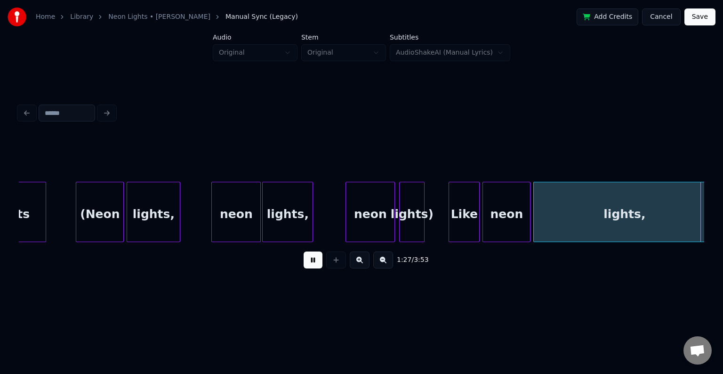
scroll to position [0, 6177]
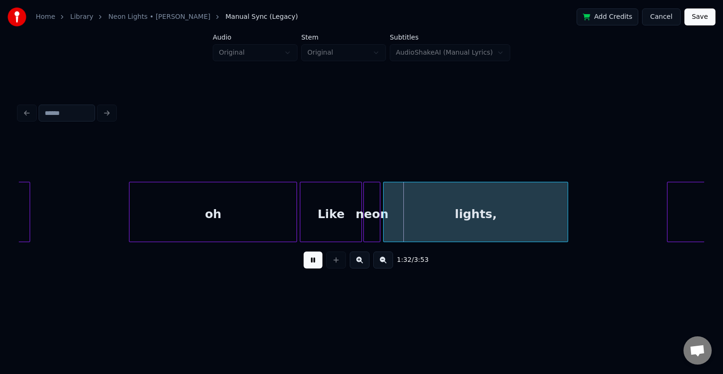
click at [314, 260] on button at bounding box center [313, 259] width 19 height 17
click at [325, 228] on div at bounding box center [326, 211] width 3 height 59
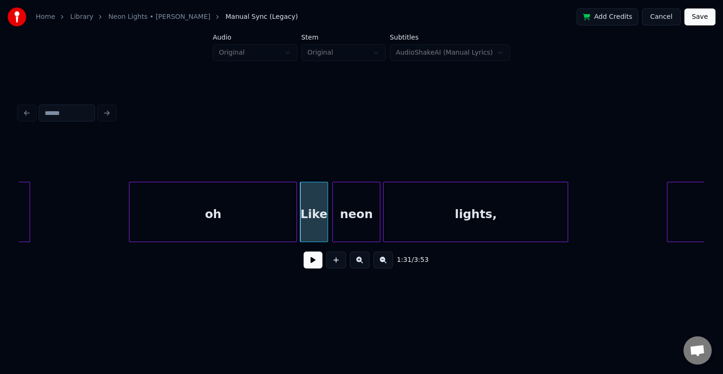
click at [333, 237] on div at bounding box center [334, 211] width 3 height 59
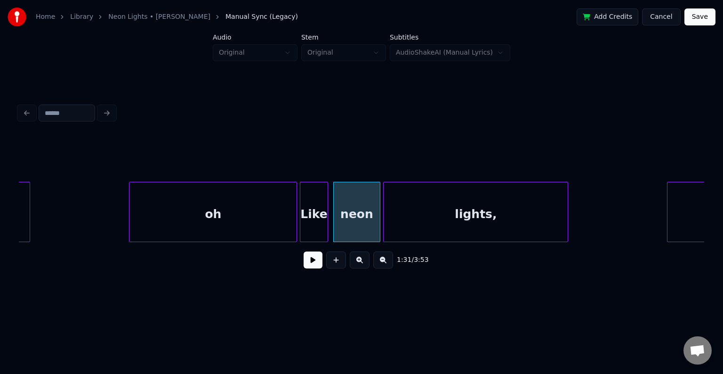
click at [318, 235] on div "Like" at bounding box center [313, 214] width 27 height 64
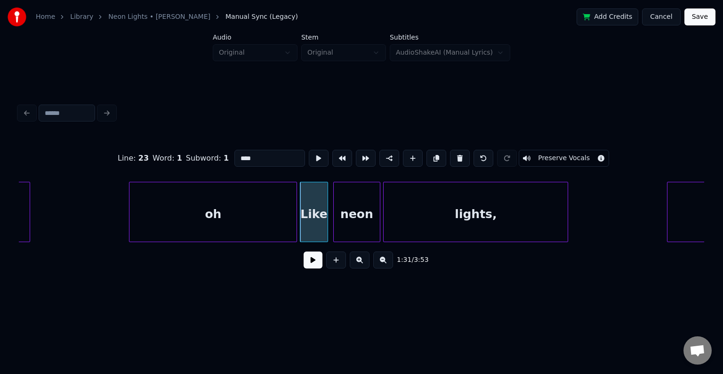
click at [315, 253] on div "1:31 / 3:53" at bounding box center [361, 260] width 671 height 21
click at [306, 263] on button at bounding box center [313, 259] width 19 height 17
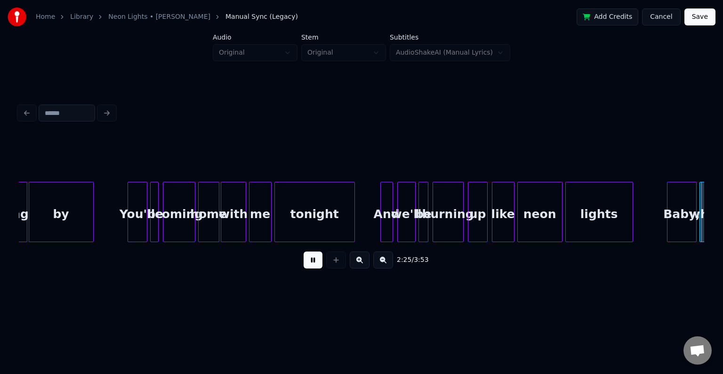
scroll to position [0, 10295]
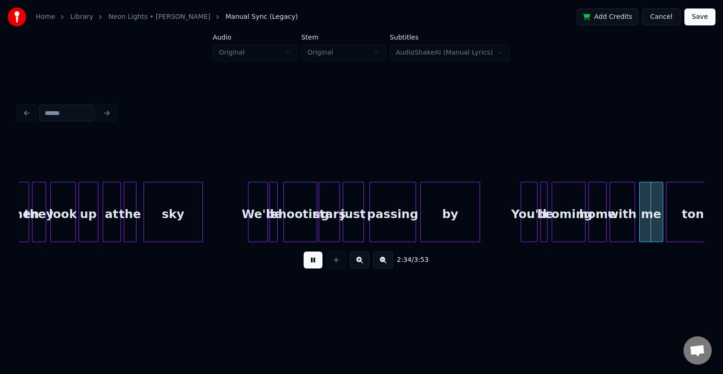
click at [479, 228] on div at bounding box center [478, 211] width 3 height 59
click at [308, 267] on button at bounding box center [313, 259] width 19 height 17
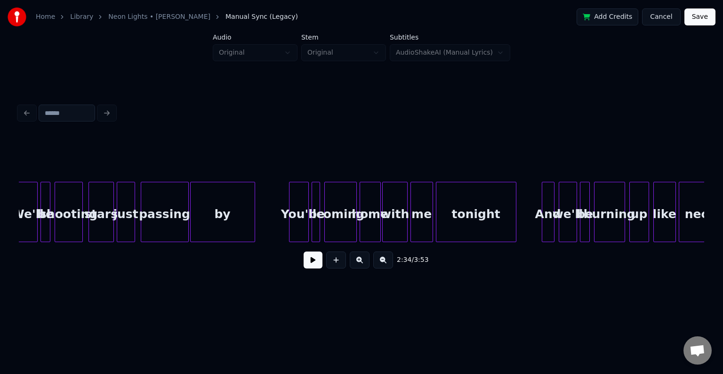
click at [315, 268] on button at bounding box center [313, 259] width 19 height 17
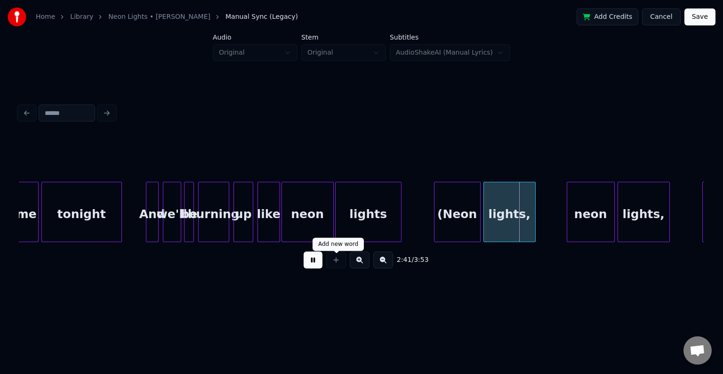
click at [321, 262] on button at bounding box center [313, 259] width 19 height 17
click at [474, 211] on div "(Neon" at bounding box center [458, 214] width 46 height 64
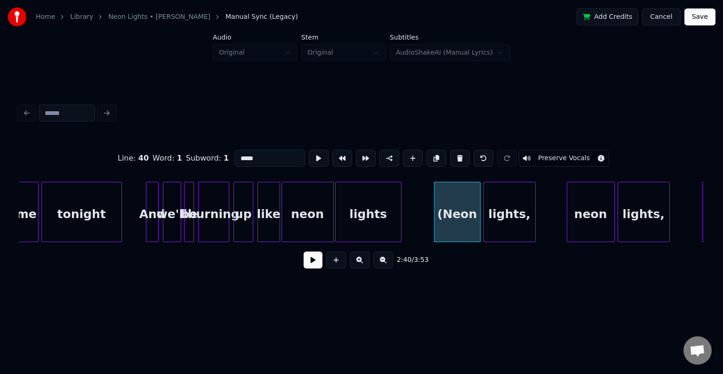
click at [528, 150] on button "Preserve Vocals" at bounding box center [564, 158] width 90 height 17
click at [505, 197] on div "lights," at bounding box center [509, 214] width 51 height 64
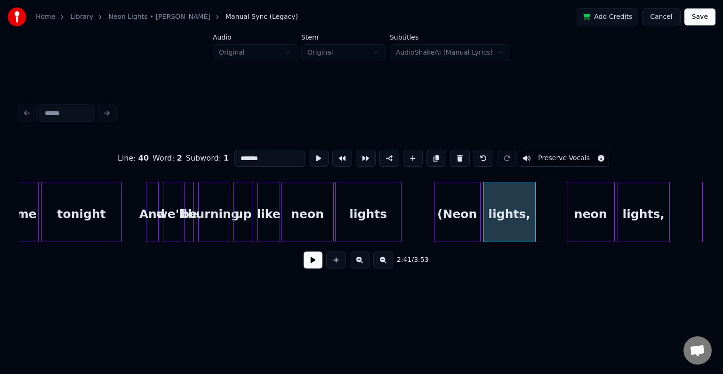
click at [543, 156] on button "Preserve Vocals" at bounding box center [564, 158] width 90 height 17
click at [581, 205] on div "neon" at bounding box center [590, 214] width 47 height 64
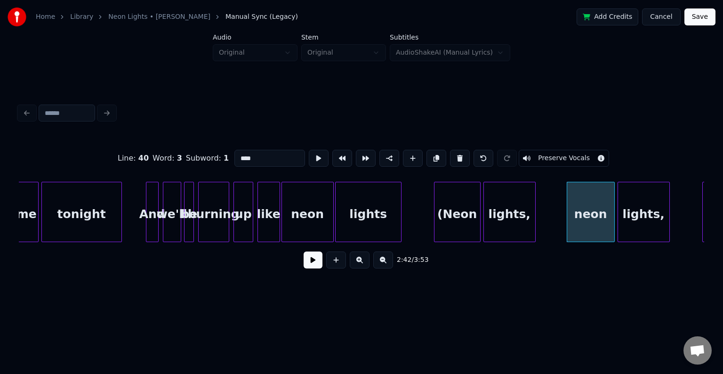
click at [561, 158] on button "Preserve Vocals" at bounding box center [564, 158] width 90 height 17
click at [621, 198] on div "lights," at bounding box center [643, 214] width 51 height 64
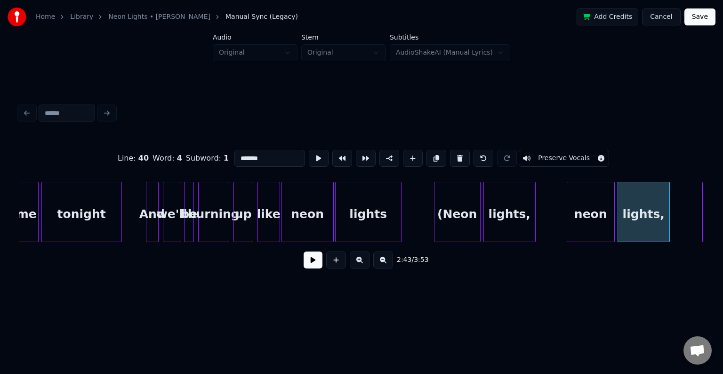
click at [554, 158] on button "Preserve Vocals" at bounding box center [564, 158] width 90 height 17
click at [703, 222] on div "neon" at bounding box center [730, 212] width 54 height 60
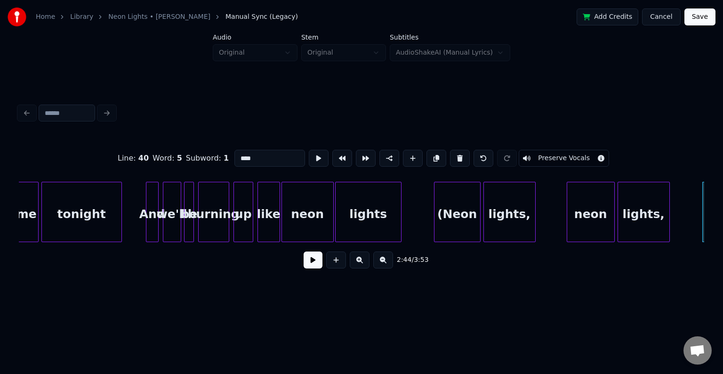
click at [567, 158] on button "Preserve Vocals" at bounding box center [564, 158] width 90 height 17
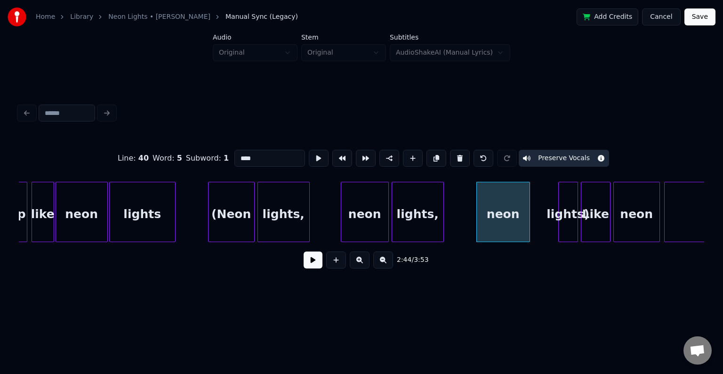
scroll to position [0, 11146]
click at [539, 223] on div "lights)" at bounding box center [540, 214] width 19 height 64
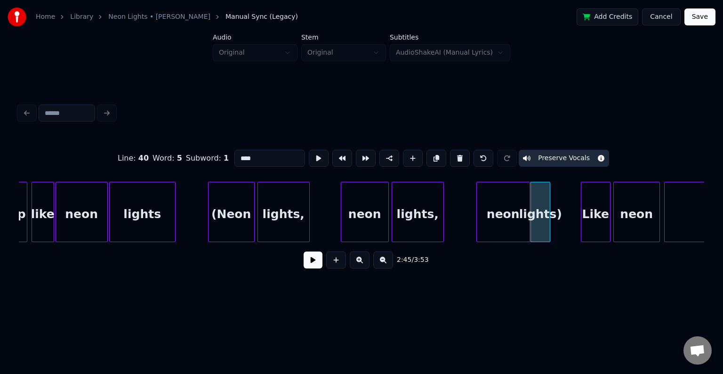
click at [542, 214] on div "lights)" at bounding box center [540, 214] width 19 height 64
type input "*******"
click at [538, 158] on button "Preserve Vocals" at bounding box center [564, 158] width 90 height 17
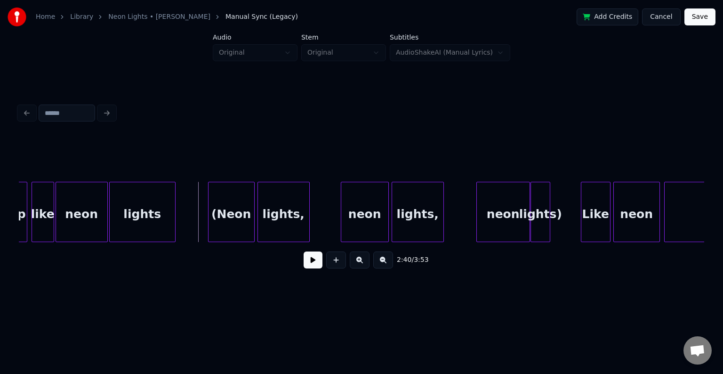
click at [314, 270] on div "2:40 / 3:53" at bounding box center [361, 260] width 671 height 21
click at [315, 264] on button at bounding box center [313, 259] width 19 height 17
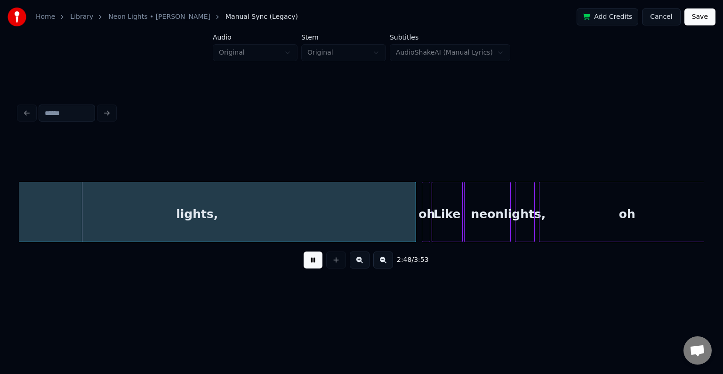
click at [315, 264] on button at bounding box center [313, 259] width 19 height 17
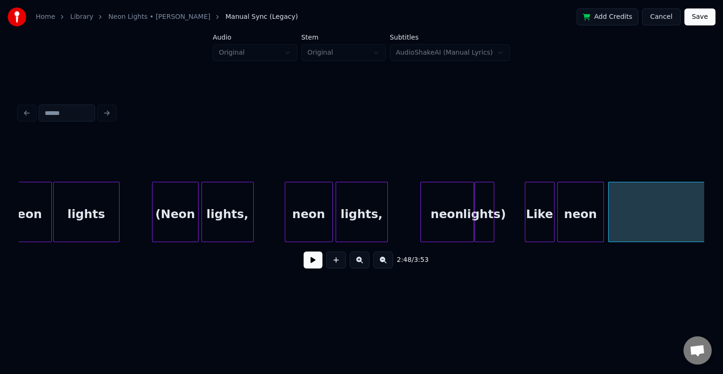
scroll to position [0, 11191]
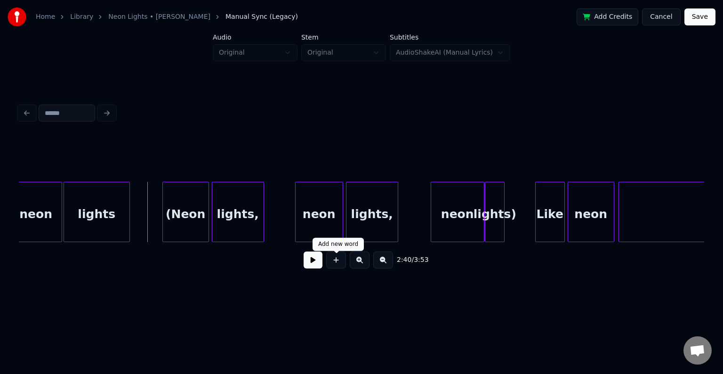
click at [339, 268] on button at bounding box center [336, 259] width 20 height 17
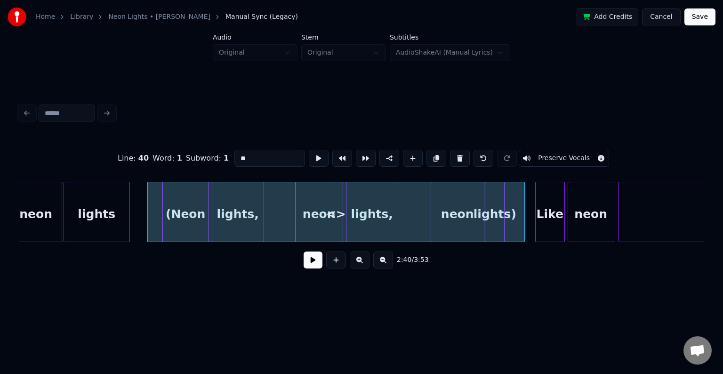
click at [523, 233] on div at bounding box center [523, 211] width 3 height 59
click at [551, 157] on button "Preserve Vocals" at bounding box center [564, 158] width 90 height 17
click at [252, 158] on input "**" at bounding box center [270, 158] width 71 height 17
type input "*"
click at [316, 260] on button at bounding box center [313, 259] width 19 height 17
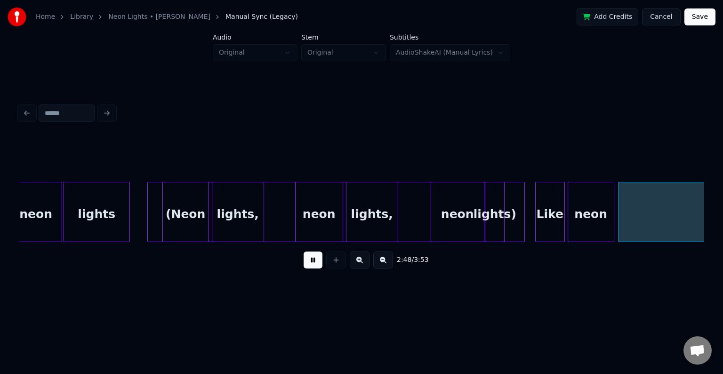
scroll to position [0, 11879]
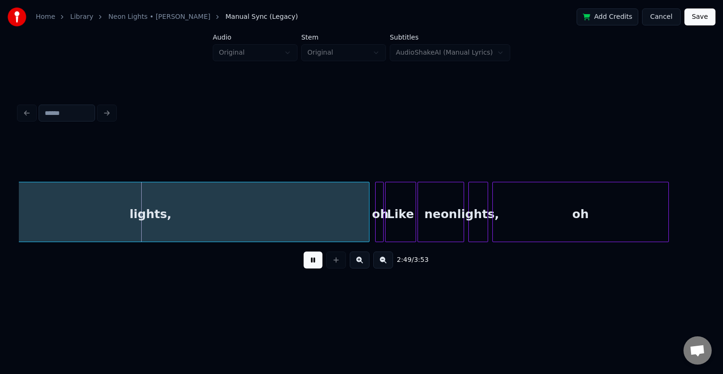
click at [316, 260] on button at bounding box center [313, 259] width 19 height 17
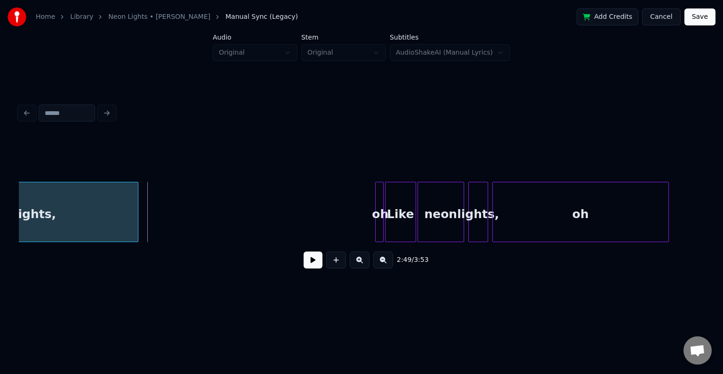
click at [137, 215] on div at bounding box center [136, 211] width 3 height 59
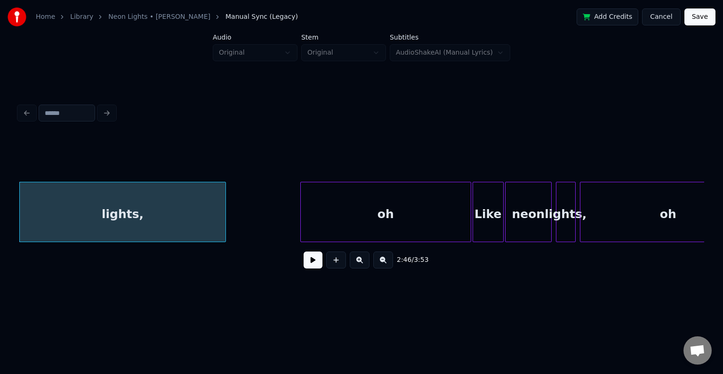
click at [301, 232] on div at bounding box center [302, 211] width 3 height 59
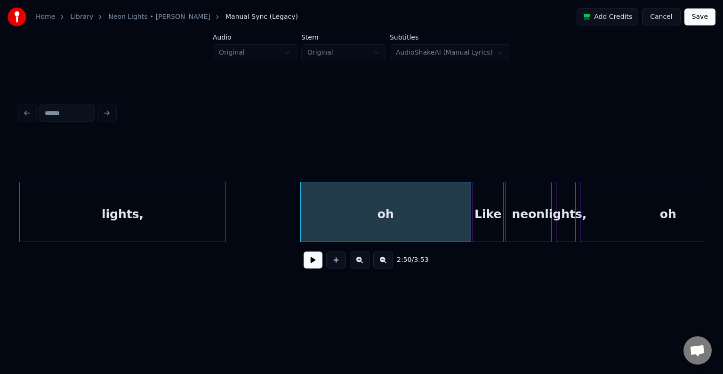
click at [170, 202] on div "lights," at bounding box center [123, 214] width 206 height 64
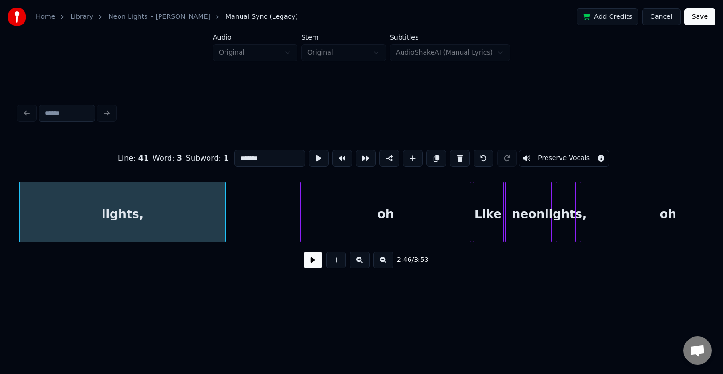
click at [318, 268] on button at bounding box center [313, 259] width 19 height 17
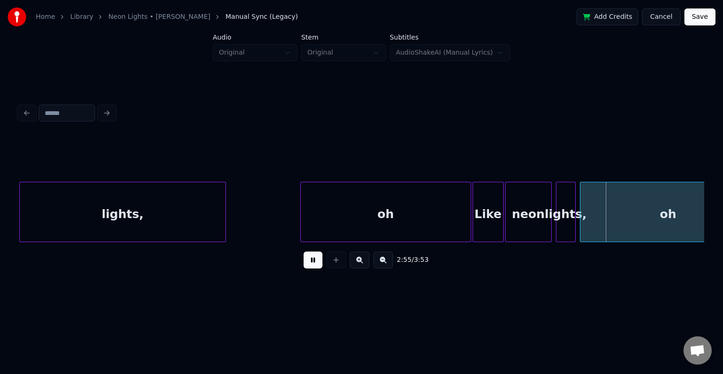
click at [317, 265] on button at bounding box center [313, 259] width 19 height 17
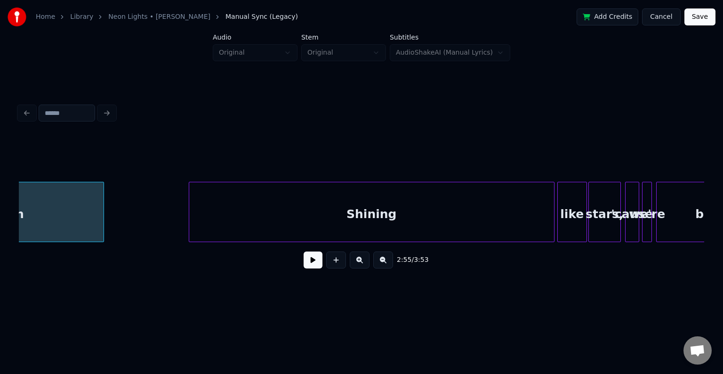
scroll to position [0, 12509]
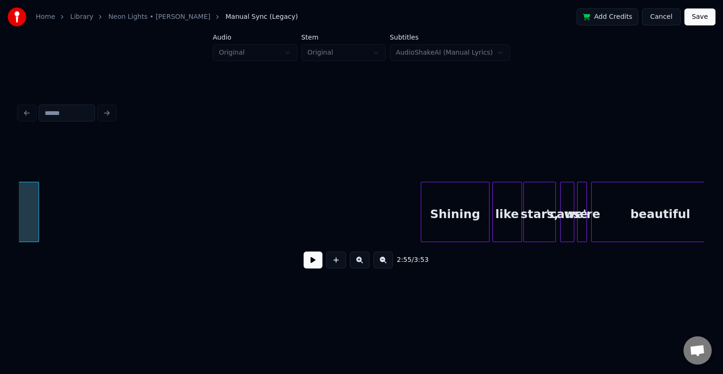
click at [422, 233] on div at bounding box center [422, 211] width 3 height 59
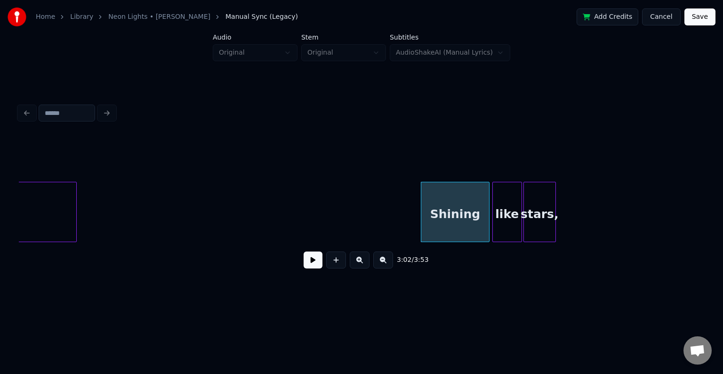
scroll to position [0, 12357]
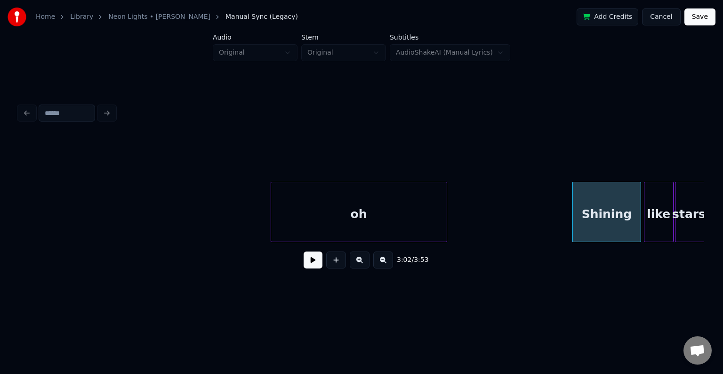
click at [282, 237] on div "oh" at bounding box center [359, 214] width 176 height 64
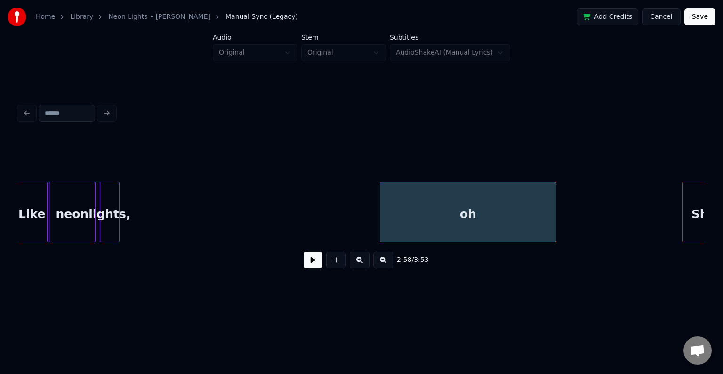
scroll to position [0, 12225]
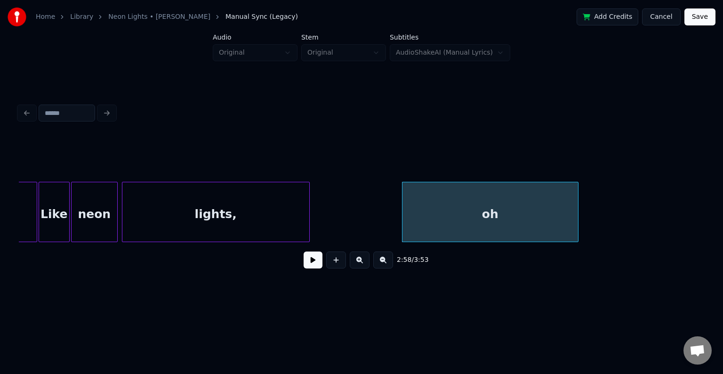
click at [308, 222] on div at bounding box center [308, 211] width 3 height 59
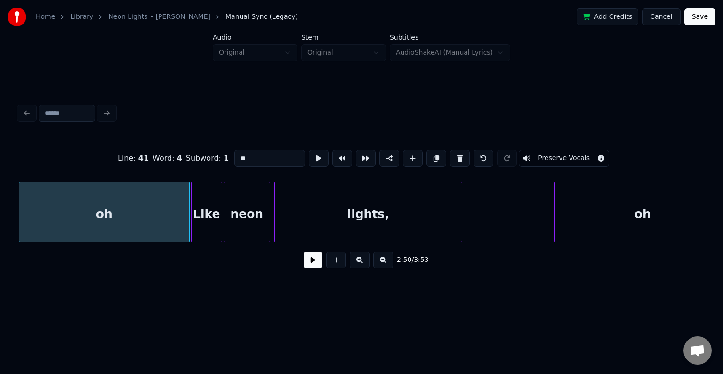
click at [316, 268] on button at bounding box center [313, 259] width 19 height 17
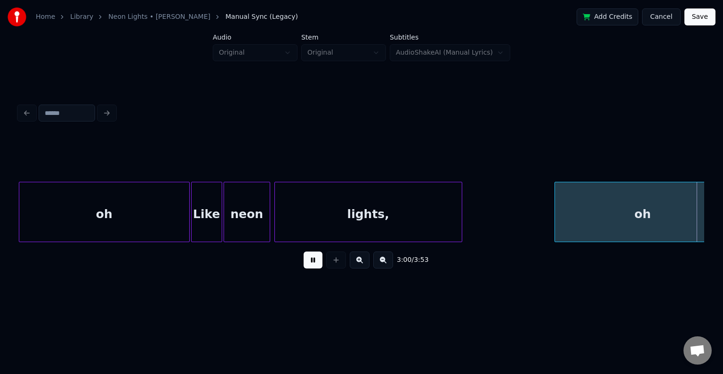
scroll to position [0, 12758]
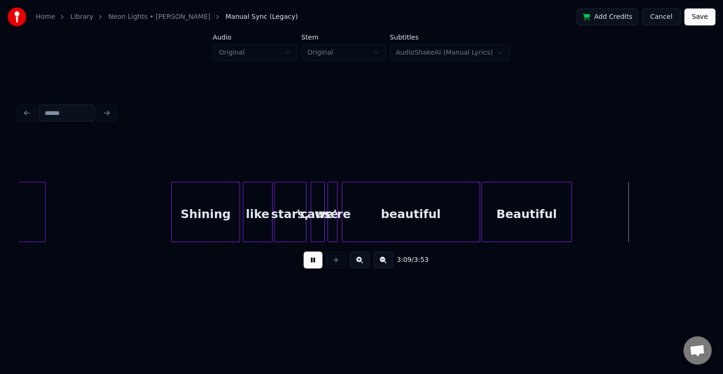
click at [316, 268] on button at bounding box center [313, 259] width 19 height 17
click at [417, 219] on div "beautiful" at bounding box center [411, 214] width 138 height 64
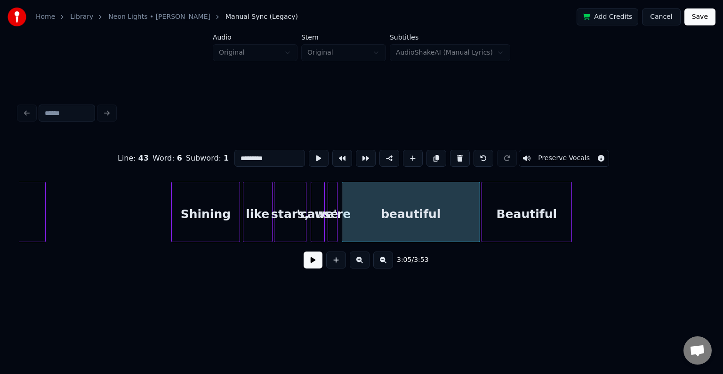
click at [307, 267] on button at bounding box center [313, 259] width 19 height 17
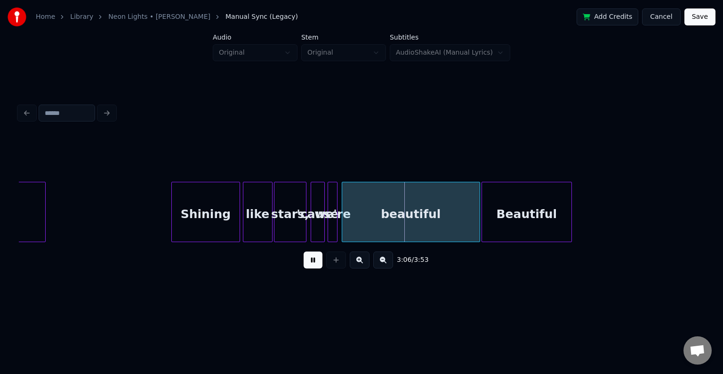
click at [307, 267] on button at bounding box center [313, 259] width 19 height 17
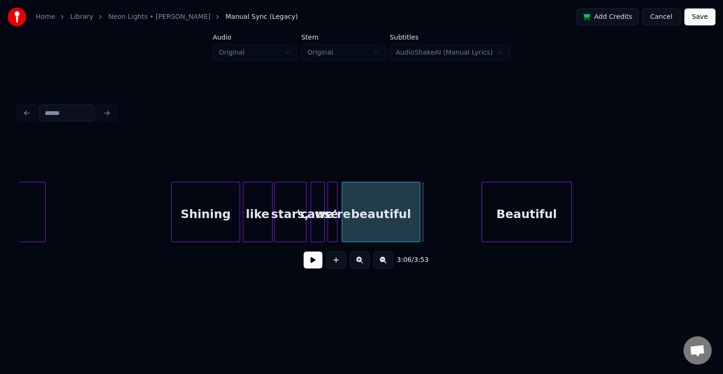
click at [419, 230] on div at bounding box center [418, 211] width 3 height 59
click at [310, 262] on button at bounding box center [313, 259] width 19 height 17
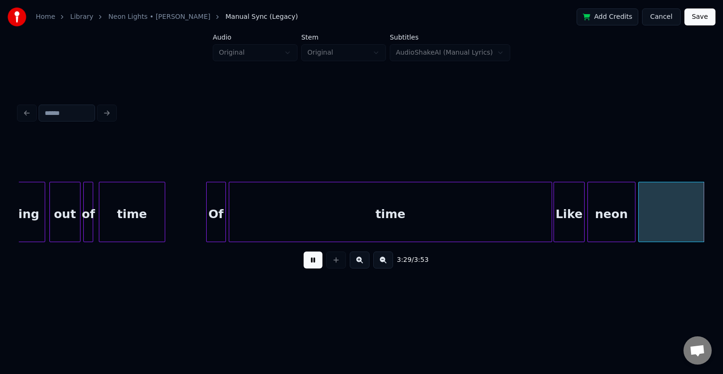
scroll to position [0, 14818]
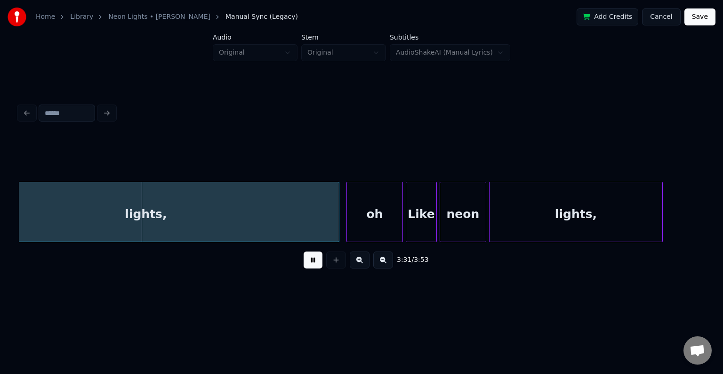
click at [310, 262] on button at bounding box center [313, 259] width 19 height 17
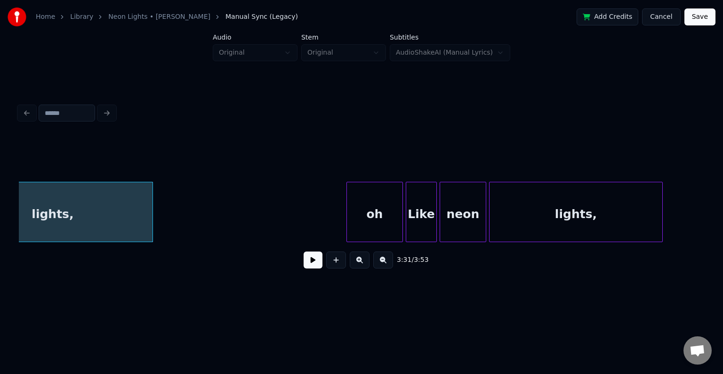
click at [152, 221] on div at bounding box center [151, 211] width 3 height 59
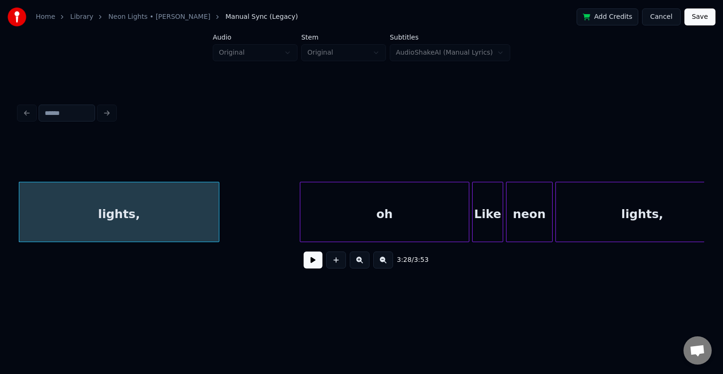
click at [300, 219] on div at bounding box center [301, 211] width 3 height 59
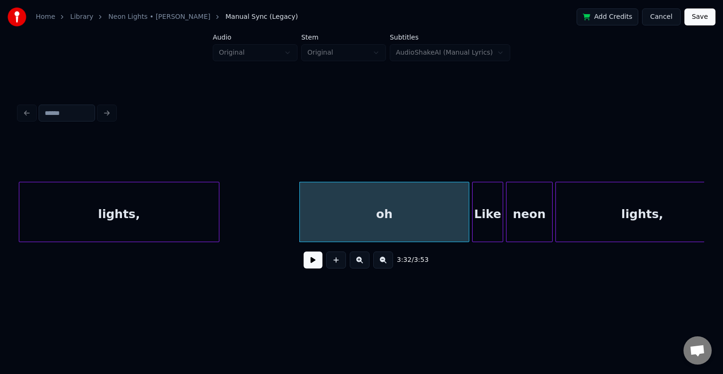
click at [309, 259] on button at bounding box center [313, 259] width 19 height 17
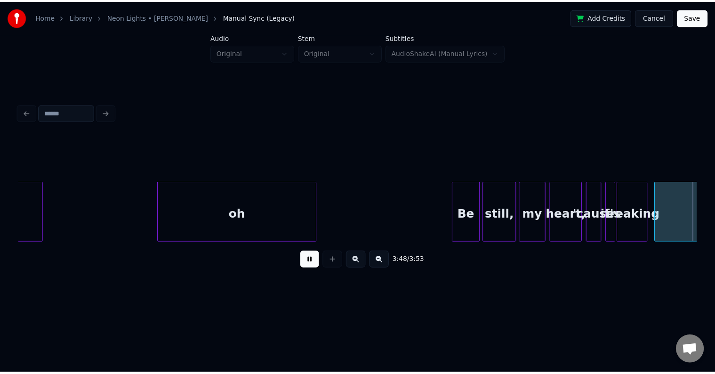
scroll to position [0, 15789]
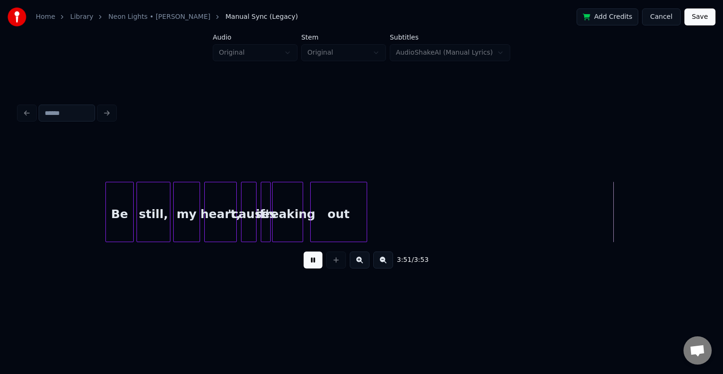
click at [364, 224] on div at bounding box center [365, 211] width 3 height 59
click at [702, 15] on button "Save" at bounding box center [700, 16] width 31 height 17
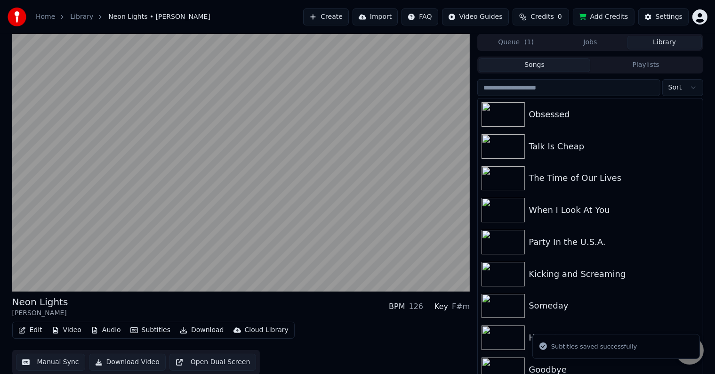
click at [205, 330] on button "Download" at bounding box center [202, 330] width 52 height 13
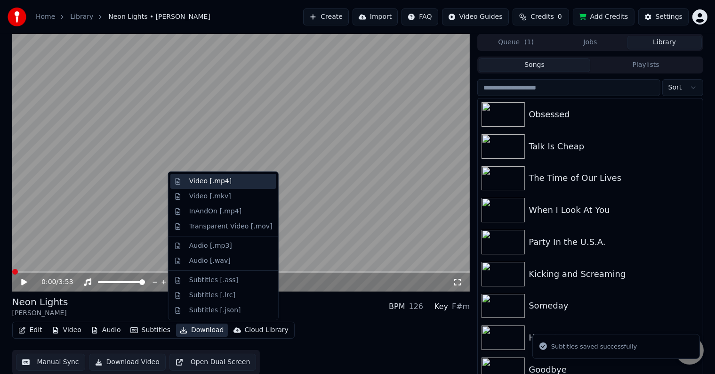
click at [203, 182] on div "Video [.mp4]" at bounding box center [210, 181] width 42 height 9
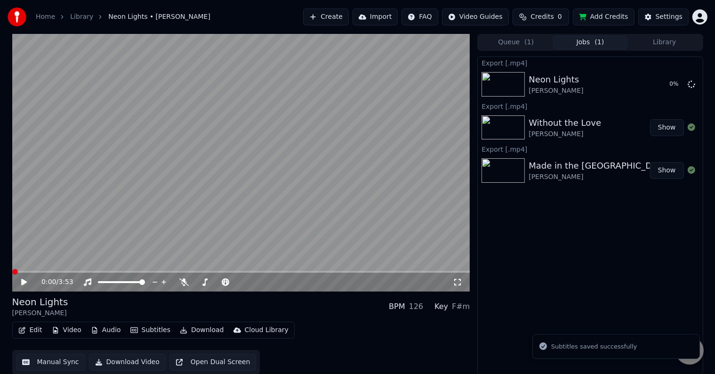
click at [24, 282] on icon at bounding box center [24, 282] width 6 height 7
click at [24, 282] on icon at bounding box center [31, 282] width 22 height 8
click at [671, 41] on button "Library" at bounding box center [665, 43] width 74 height 14
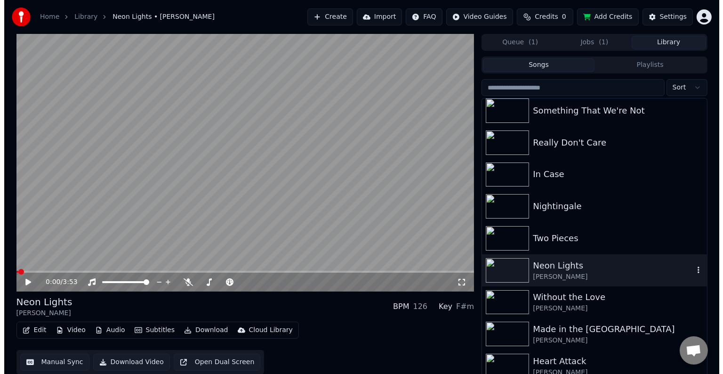
scroll to position [10847, 0]
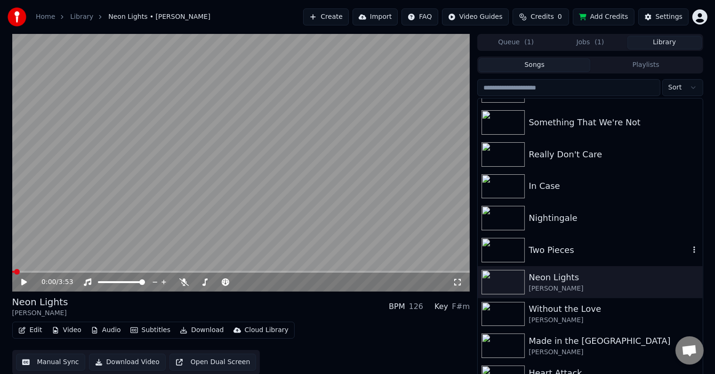
click at [583, 246] on div "Two Pieces" at bounding box center [609, 249] width 161 height 13
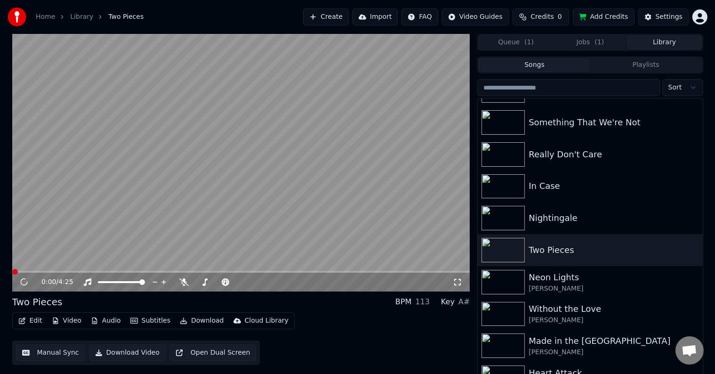
click at [24, 320] on icon "button" at bounding box center [22, 320] width 8 height 7
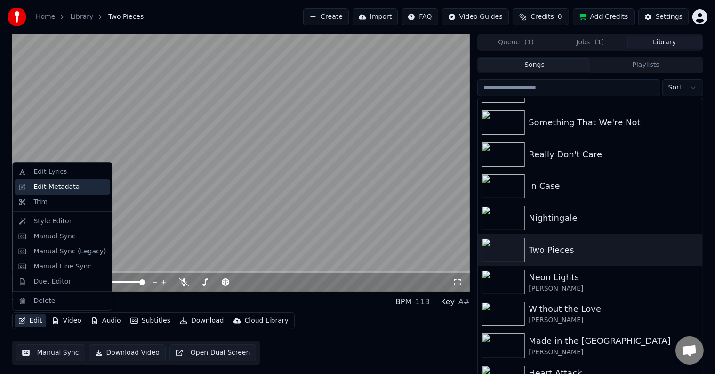
click at [43, 186] on div "Edit Metadata" at bounding box center [56, 186] width 46 height 9
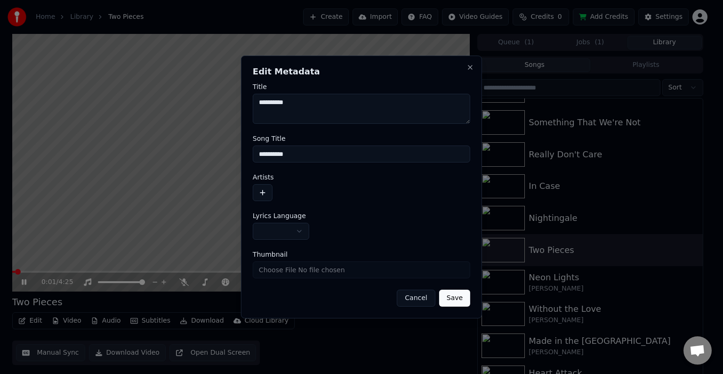
click at [267, 195] on button "button" at bounding box center [263, 192] width 20 height 17
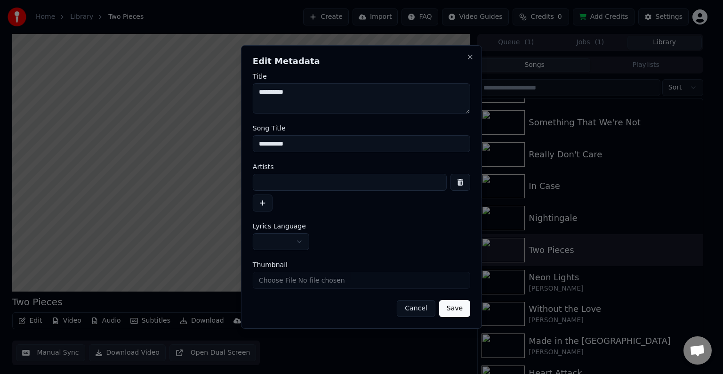
click at [286, 186] on input at bounding box center [350, 182] width 194 height 17
type input "**********"
click at [274, 242] on button "button" at bounding box center [281, 241] width 57 height 17
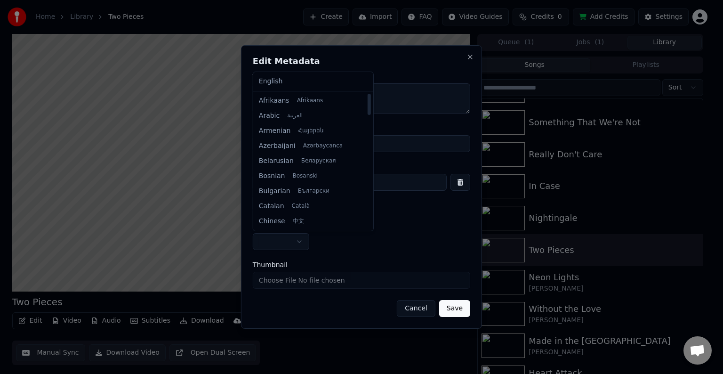
select select "**"
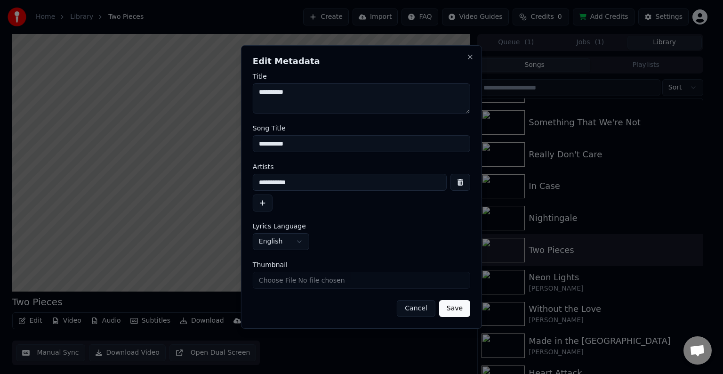
click at [455, 300] on button "Save" at bounding box center [454, 308] width 31 height 17
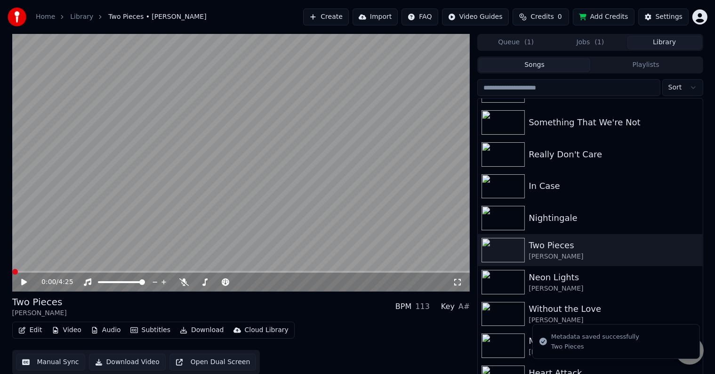
click at [32, 332] on button "Edit" at bounding box center [31, 330] width 32 height 13
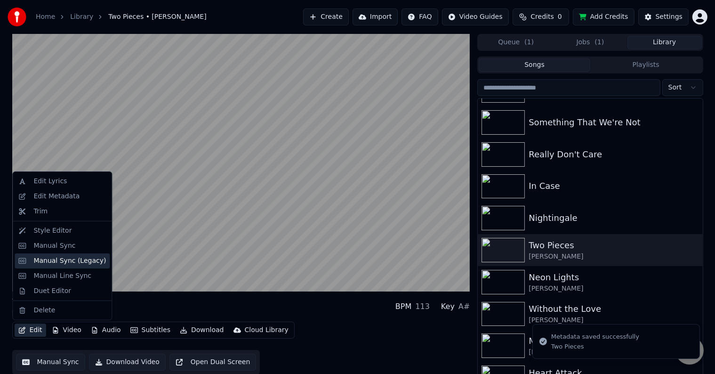
click at [59, 256] on div "Manual Sync (Legacy)" at bounding box center [69, 260] width 73 height 9
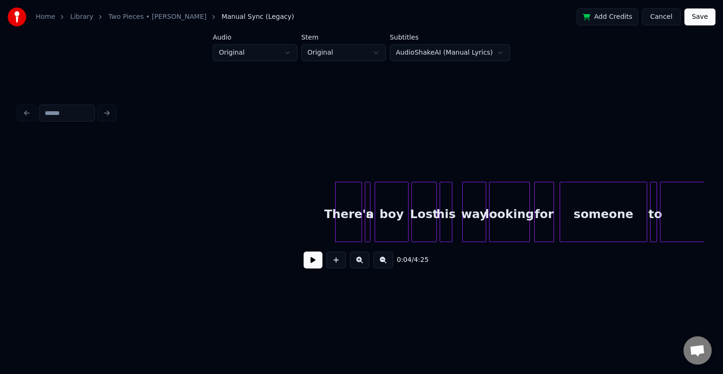
click at [306, 262] on button at bounding box center [313, 259] width 19 height 17
click at [456, 229] on div at bounding box center [455, 211] width 3 height 59
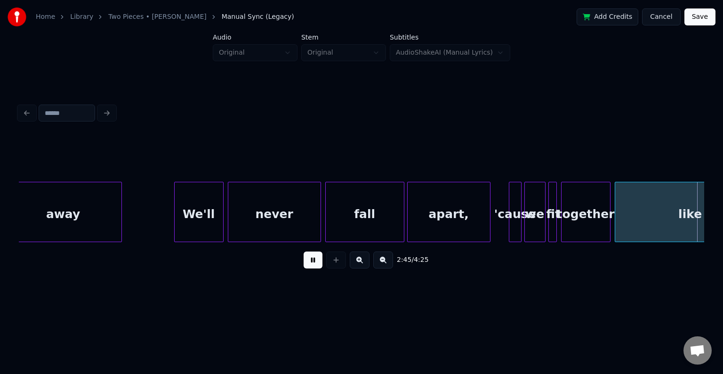
scroll to position [0, 11668]
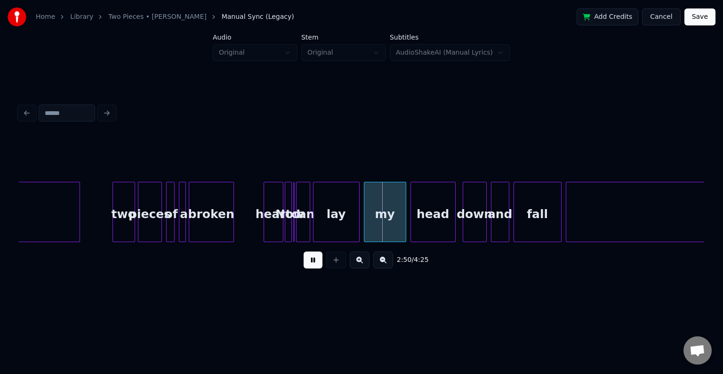
click at [309, 265] on button at bounding box center [313, 259] width 19 height 17
click at [316, 262] on button at bounding box center [313, 259] width 19 height 17
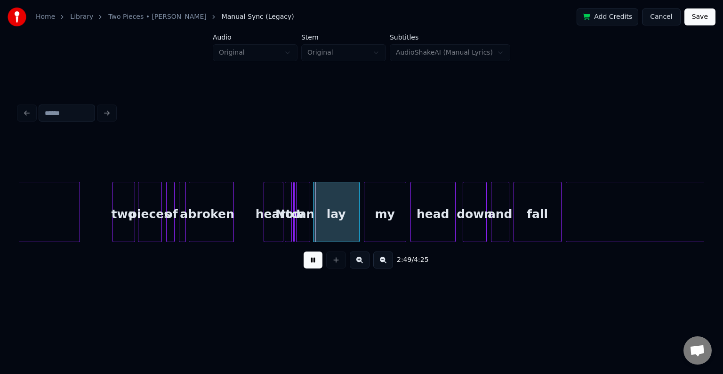
click at [310, 260] on button at bounding box center [313, 259] width 19 height 17
click at [277, 228] on div "heart" at bounding box center [273, 214] width 19 height 64
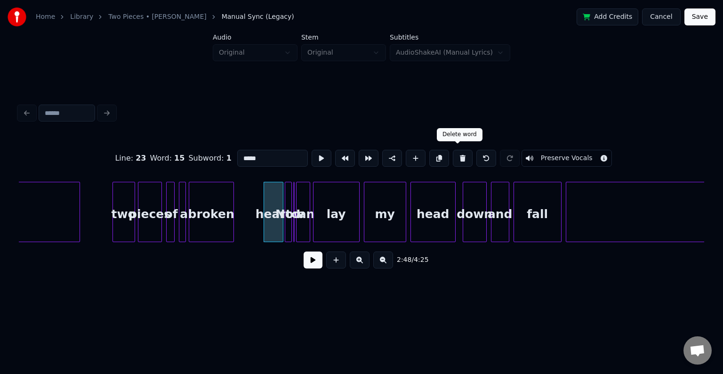
click at [461, 157] on button at bounding box center [463, 158] width 20 height 17
type input "***"
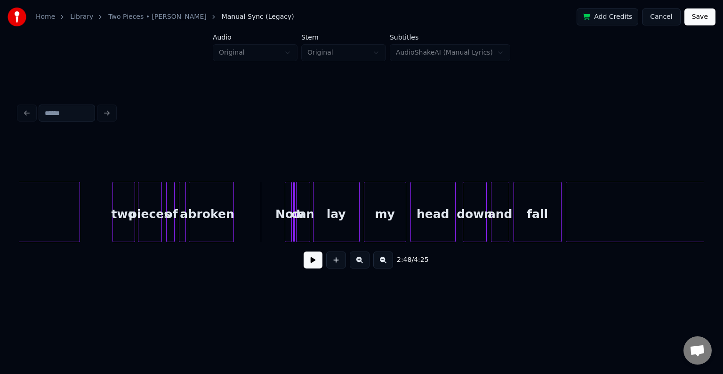
click at [311, 268] on button at bounding box center [313, 259] width 19 height 17
click at [295, 230] on div at bounding box center [295, 211] width 3 height 59
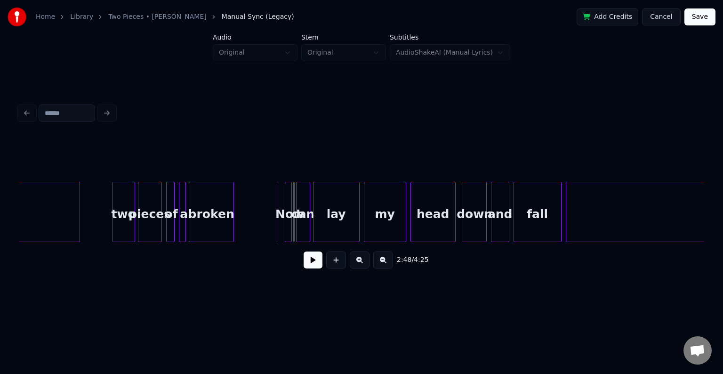
click at [311, 268] on button at bounding box center [313, 259] width 19 height 17
click at [299, 228] on div at bounding box center [298, 211] width 3 height 59
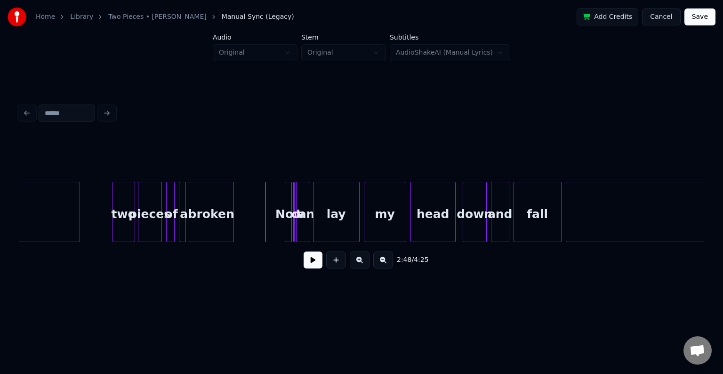
click at [314, 270] on div "2:48 / 4:25" at bounding box center [361, 260] width 671 height 21
click at [315, 267] on button at bounding box center [313, 259] width 19 height 17
click at [285, 231] on div at bounding box center [286, 211] width 3 height 59
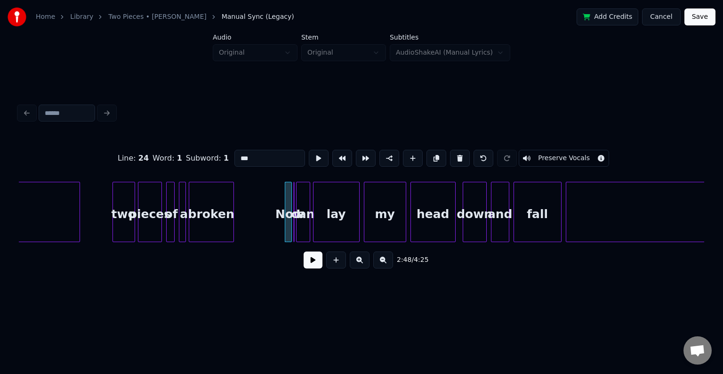
click at [314, 275] on div "2:48 / 4:25" at bounding box center [362, 260] width 686 height 36
click at [313, 268] on button at bounding box center [313, 259] width 19 height 17
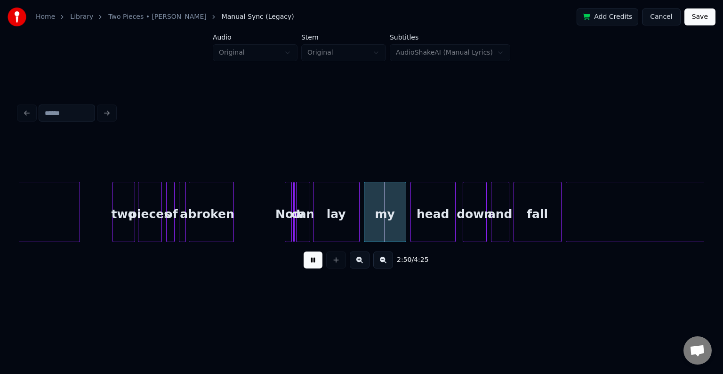
click at [311, 266] on button at bounding box center [313, 259] width 19 height 17
click at [282, 230] on div at bounding box center [281, 211] width 3 height 59
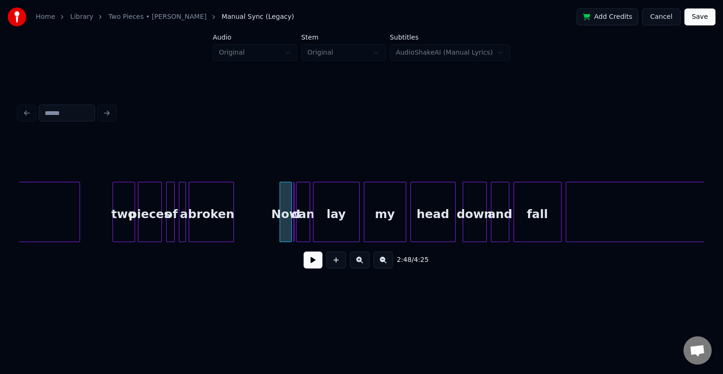
click at [313, 268] on button at bounding box center [313, 259] width 19 height 17
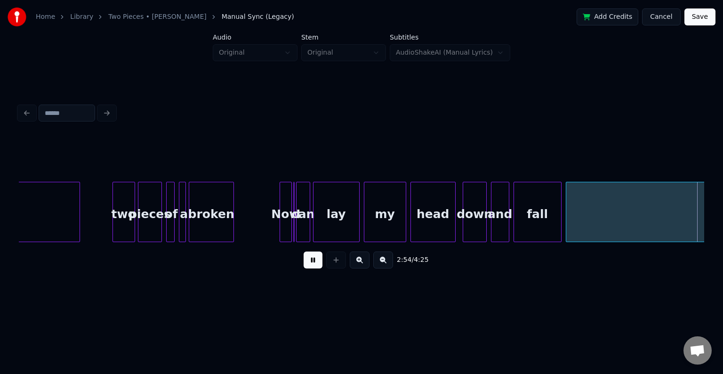
scroll to position [0, 12355]
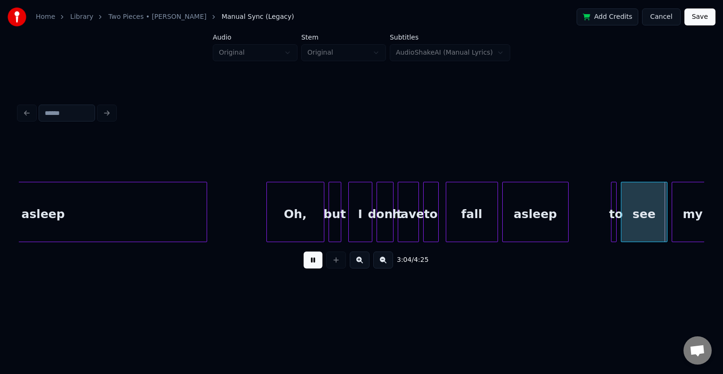
click at [311, 260] on button at bounding box center [313, 259] width 19 height 17
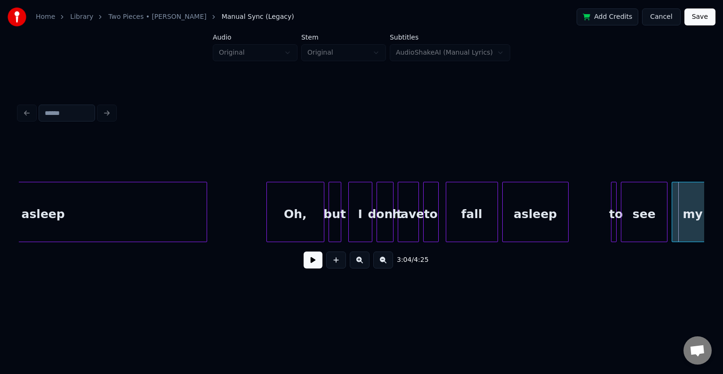
click at [315, 264] on button at bounding box center [313, 259] width 19 height 17
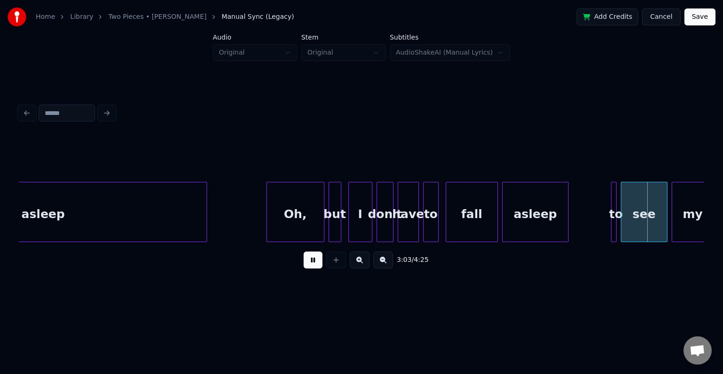
click at [315, 264] on button at bounding box center [313, 259] width 19 height 17
click at [599, 231] on div at bounding box center [599, 211] width 3 height 59
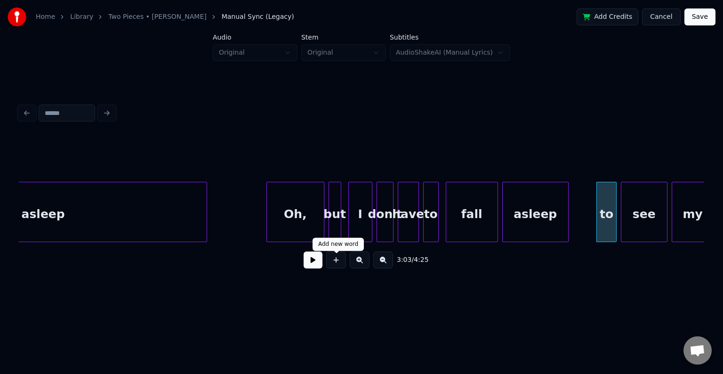
click at [308, 264] on button at bounding box center [313, 259] width 19 height 17
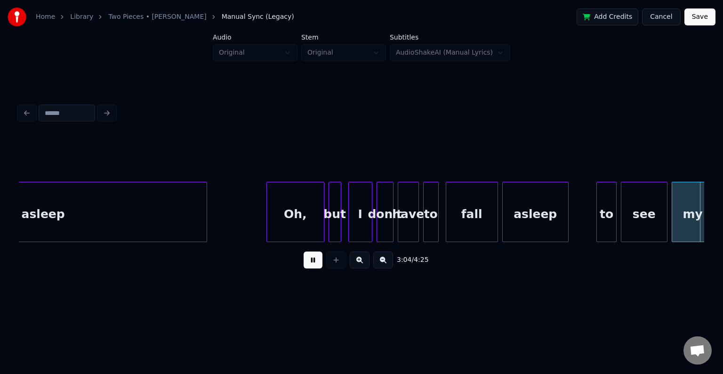
scroll to position [0, 13041]
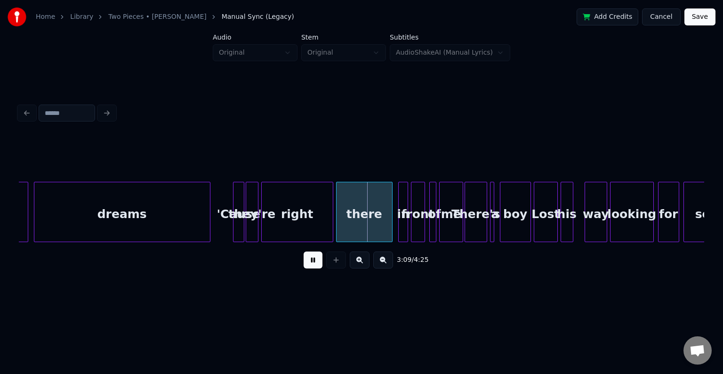
click at [308, 264] on button at bounding box center [313, 259] width 19 height 17
click at [325, 207] on div "right" at bounding box center [297, 214] width 71 height 64
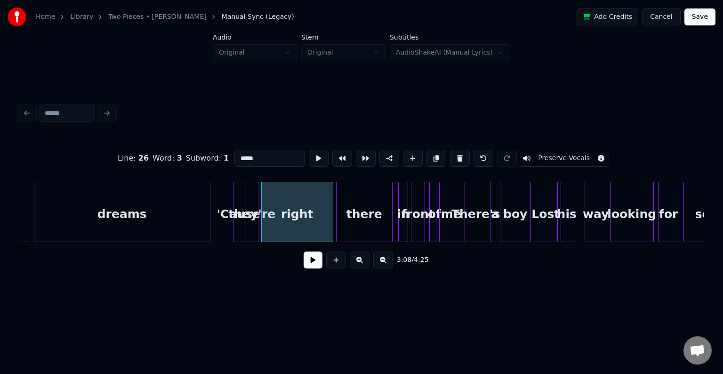
click at [311, 265] on button at bounding box center [313, 259] width 19 height 17
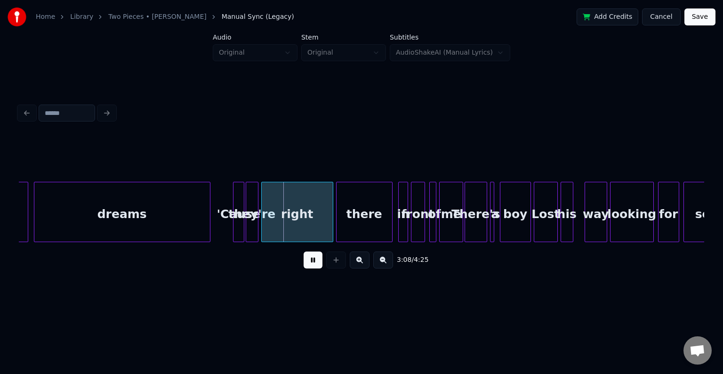
click at [311, 265] on button at bounding box center [313, 259] width 19 height 17
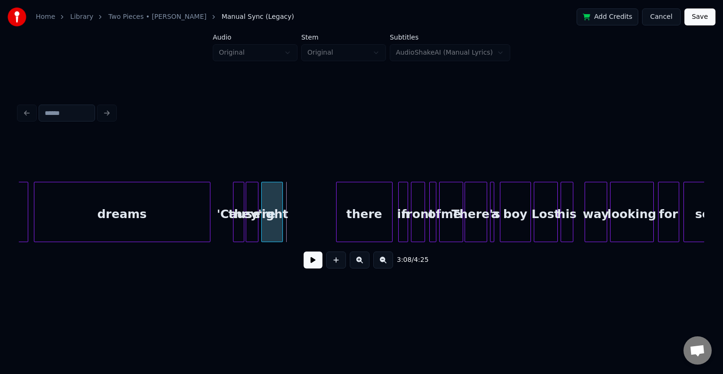
click at [281, 228] on div at bounding box center [281, 211] width 3 height 59
click at [301, 217] on div "there" at bounding box center [313, 214] width 56 height 64
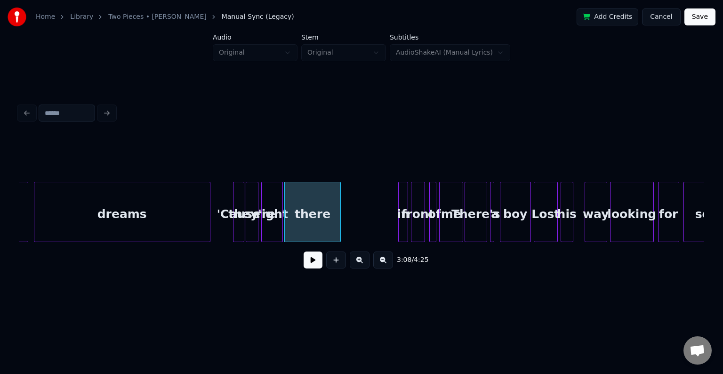
click at [314, 267] on button at bounding box center [313, 259] width 19 height 17
click at [307, 226] on div at bounding box center [306, 211] width 3 height 59
click at [315, 238] on div "in" at bounding box center [315, 214] width 9 height 64
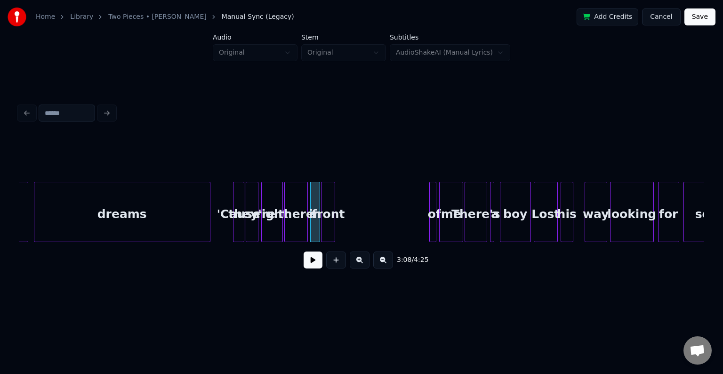
click at [328, 228] on div "front" at bounding box center [328, 214] width 13 height 64
click at [402, 226] on div "of" at bounding box center [405, 212] width 7 height 60
click at [346, 228] on div "of" at bounding box center [342, 214] width 9 height 64
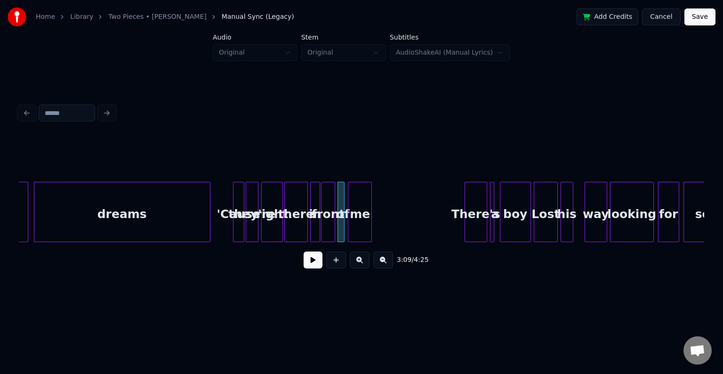
click at [354, 220] on div "me" at bounding box center [359, 214] width 23 height 64
click at [312, 268] on button at bounding box center [313, 259] width 19 height 17
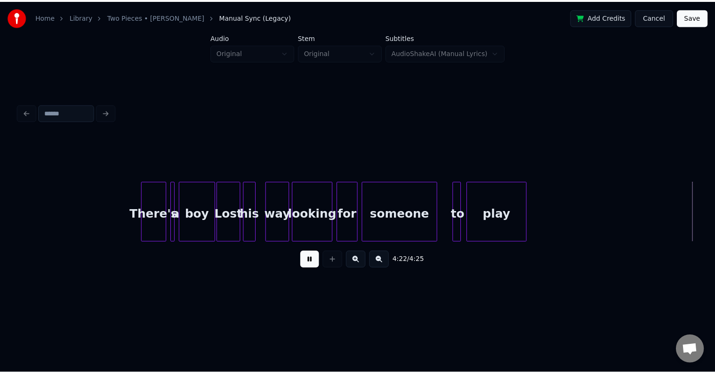
scroll to position [0, 18062]
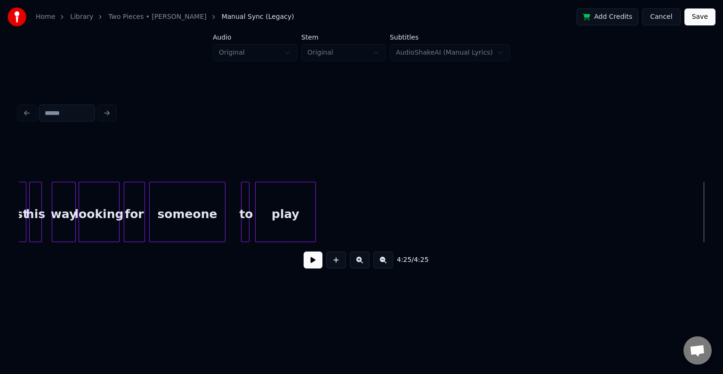
click at [706, 16] on button "Save" at bounding box center [700, 16] width 31 height 17
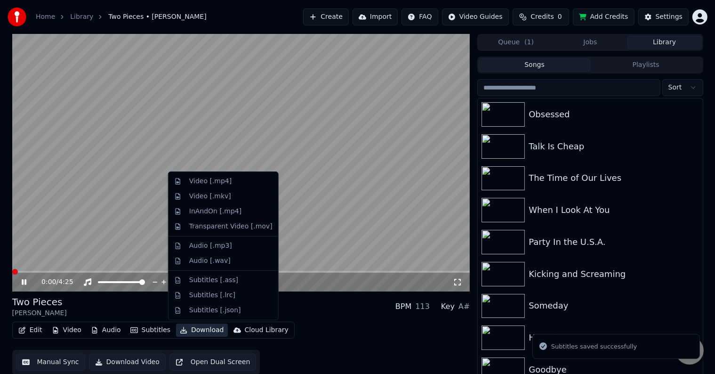
click at [197, 333] on button "Download" at bounding box center [202, 330] width 52 height 13
click at [194, 180] on div "Video [.mp4]" at bounding box center [210, 181] width 42 height 9
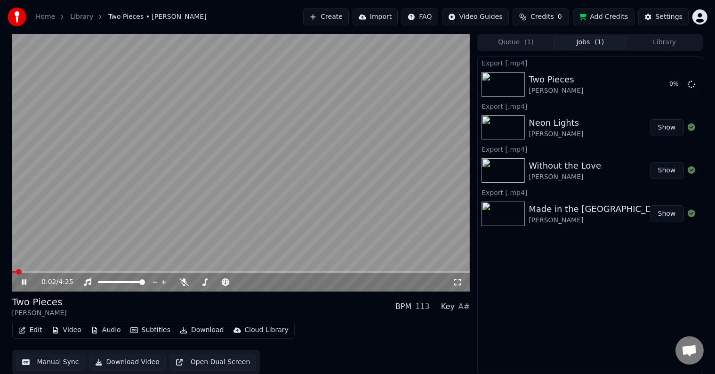
click at [24, 282] on icon at bounding box center [24, 282] width 5 height 6
click at [659, 41] on button "Library" at bounding box center [665, 43] width 74 height 14
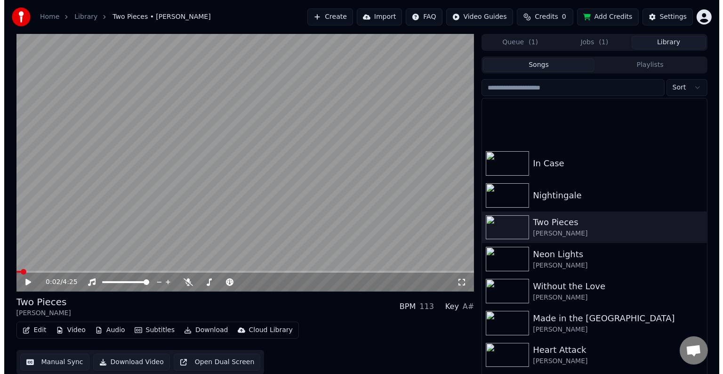
scroll to position [10948, 0]
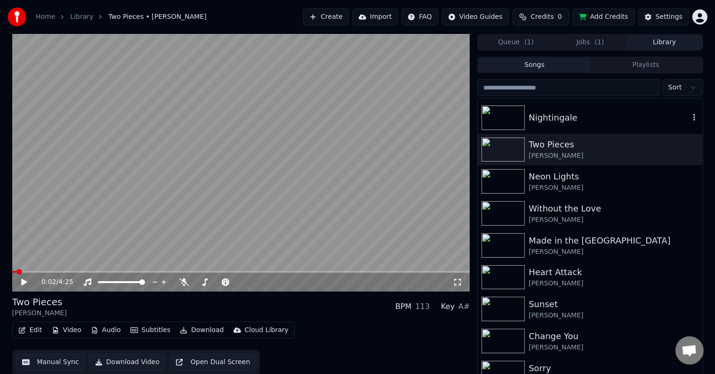
click at [593, 120] on div "Nightingale" at bounding box center [609, 117] width 161 height 13
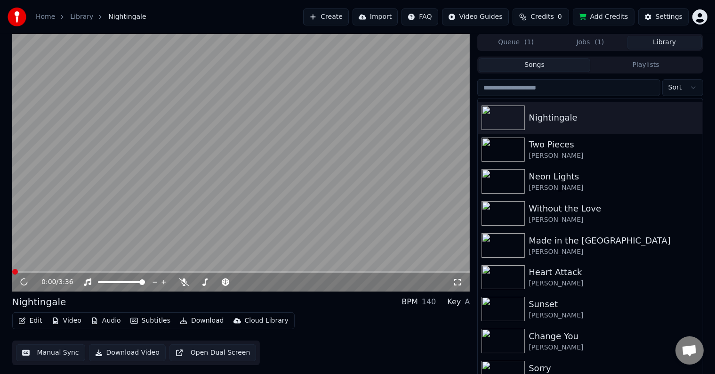
click at [43, 324] on button "Edit" at bounding box center [31, 320] width 32 height 13
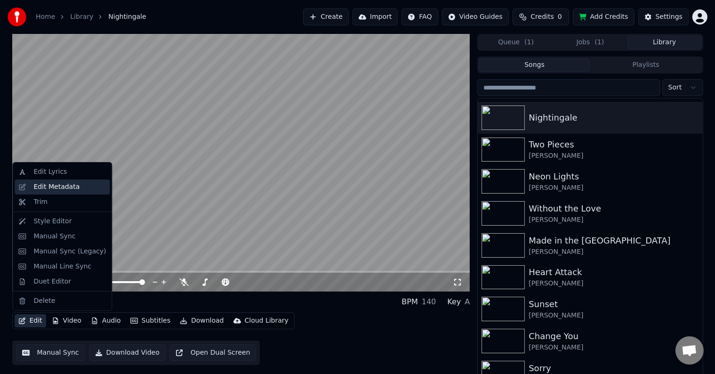
click at [47, 180] on div "Edit Metadata" at bounding box center [62, 186] width 95 height 15
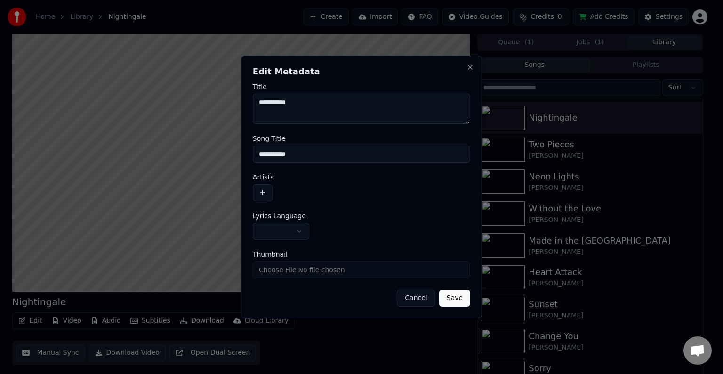
click at [263, 193] on button "button" at bounding box center [263, 192] width 20 height 17
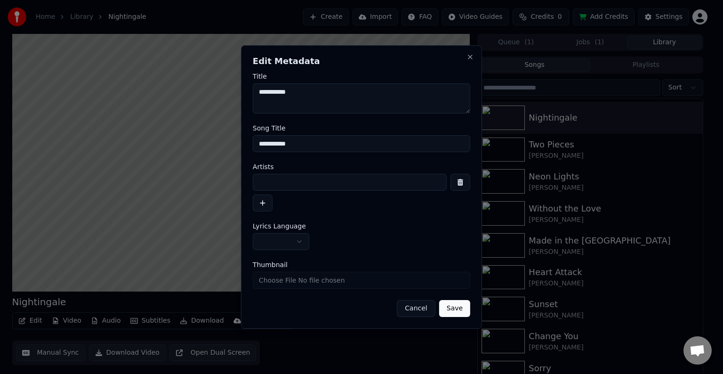
click at [286, 175] on input at bounding box center [350, 182] width 194 height 17
type input "**********"
click at [286, 241] on button "button" at bounding box center [281, 241] width 57 height 17
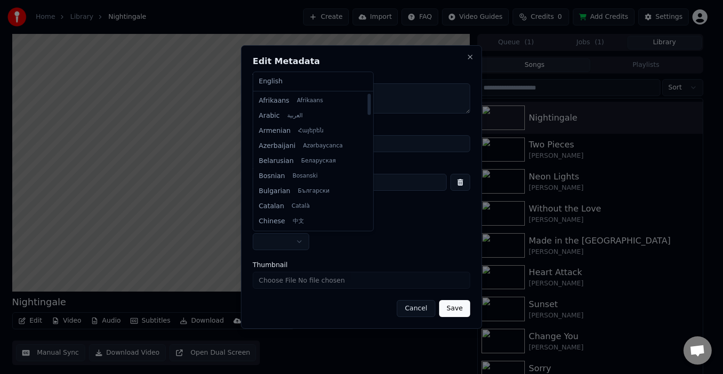
select select "**"
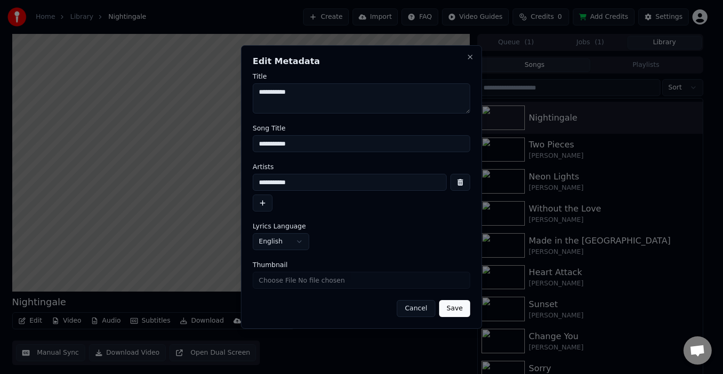
click at [451, 309] on button "Save" at bounding box center [454, 308] width 31 height 17
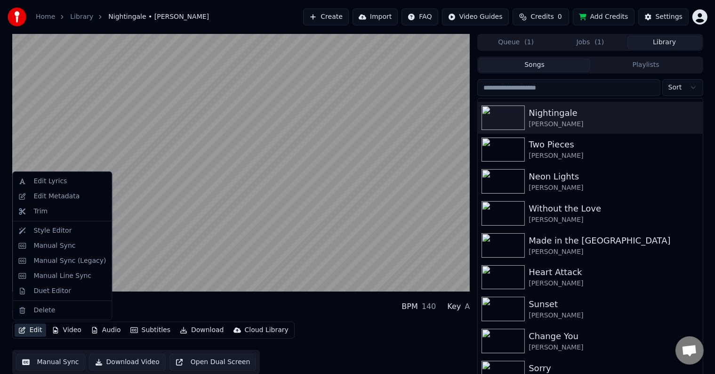
click at [26, 334] on button "Edit" at bounding box center [31, 330] width 32 height 13
click at [51, 264] on div "Manual Sync (Legacy)" at bounding box center [69, 260] width 73 height 9
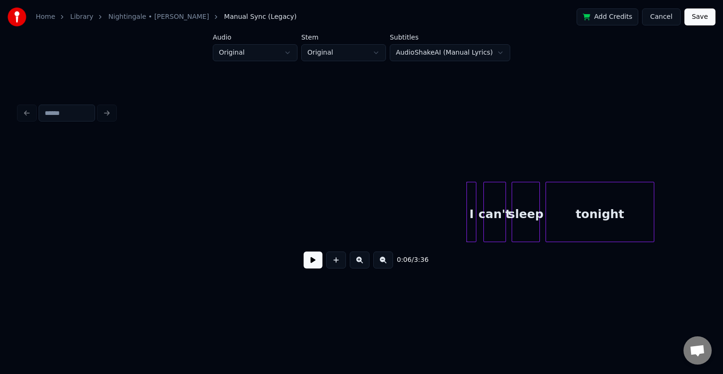
click at [316, 265] on button at bounding box center [313, 259] width 19 height 17
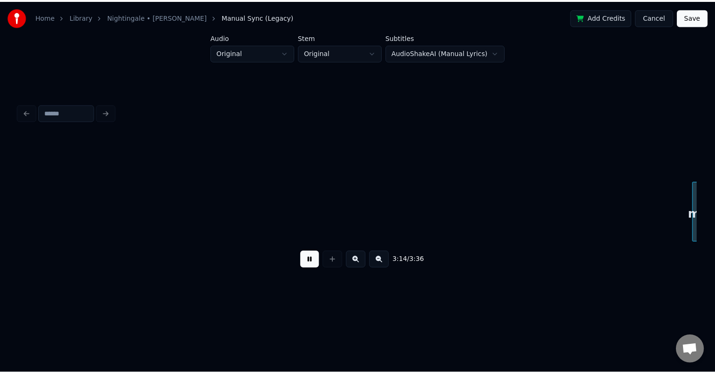
scroll to position [0, 13725]
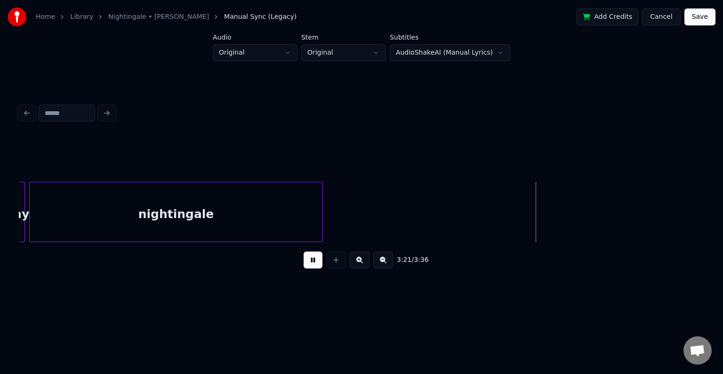
click at [700, 17] on button "Save" at bounding box center [700, 16] width 31 height 17
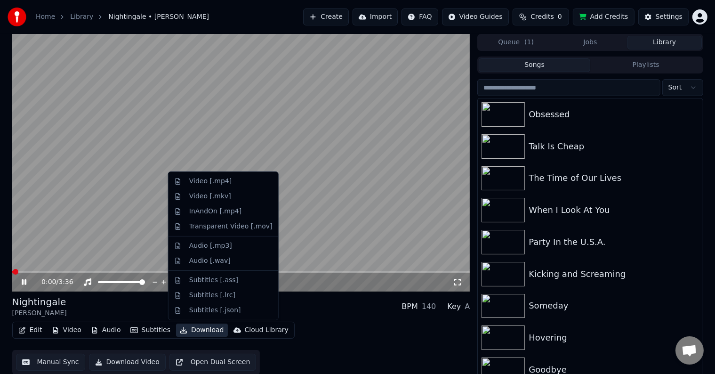
click at [203, 332] on button "Download" at bounding box center [202, 330] width 52 height 13
click at [196, 181] on div "Video [.mp4]" at bounding box center [210, 181] width 42 height 9
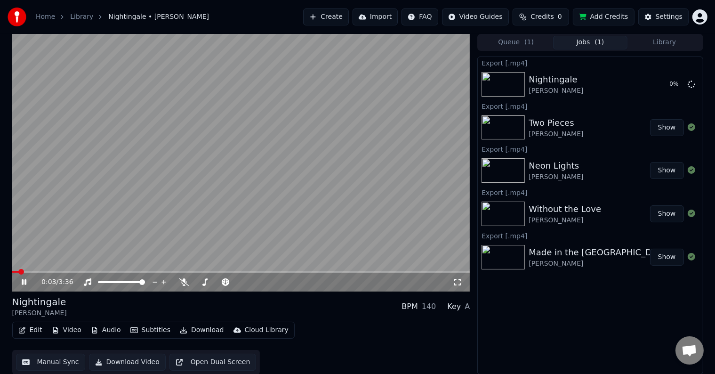
click at [22, 279] on icon at bounding box center [31, 282] width 22 height 8
click at [665, 45] on button "Library" at bounding box center [665, 43] width 74 height 14
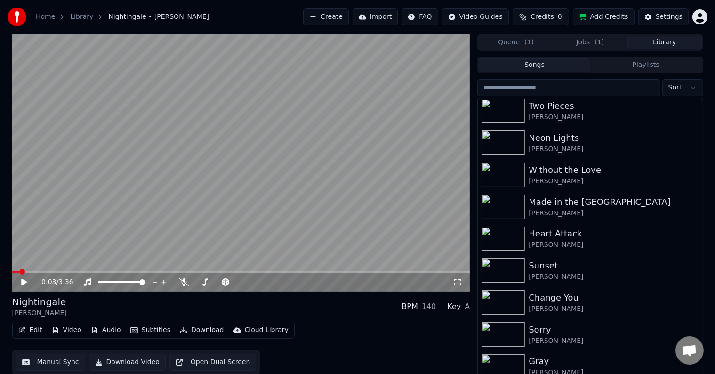
scroll to position [10871, 0]
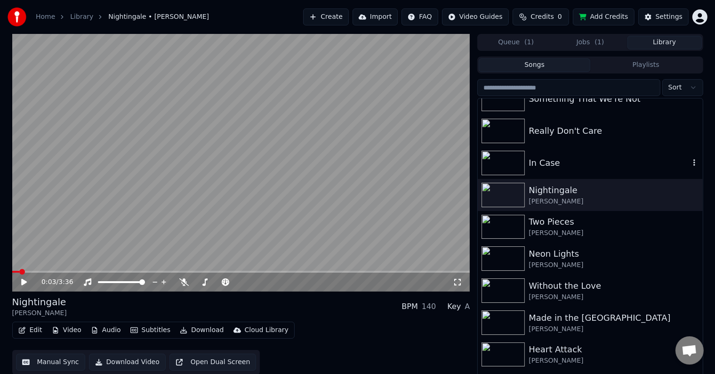
click at [561, 168] on div "In Case" at bounding box center [609, 162] width 161 height 13
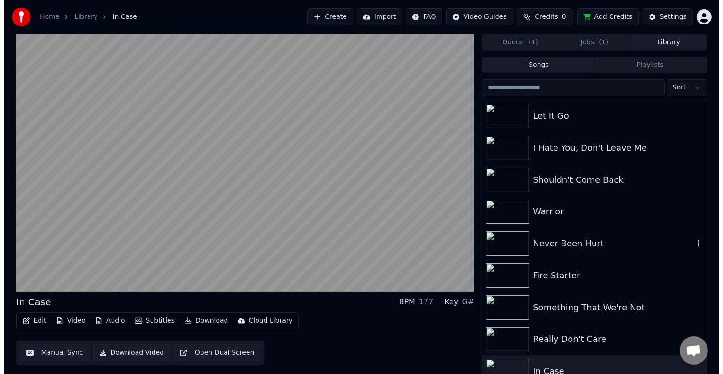
scroll to position [10665, 0]
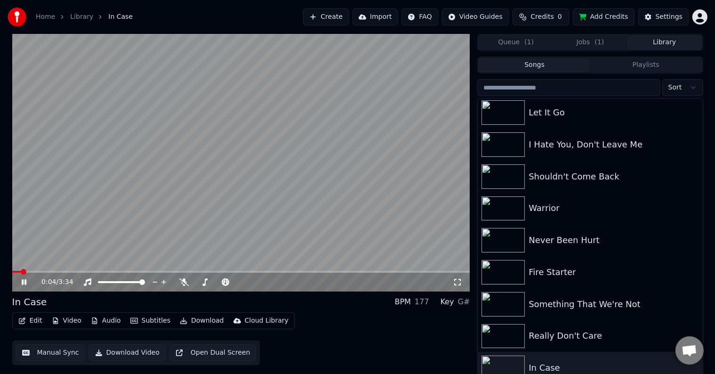
click at [32, 322] on button "Edit" at bounding box center [31, 320] width 32 height 13
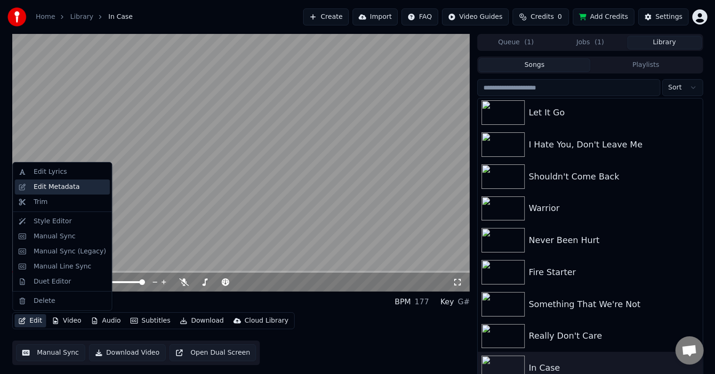
click at [47, 187] on div "Edit Metadata" at bounding box center [56, 186] width 46 height 9
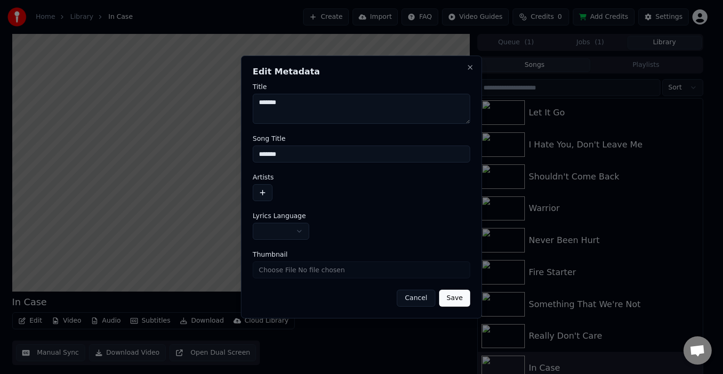
click at [263, 197] on button "button" at bounding box center [263, 192] width 20 height 17
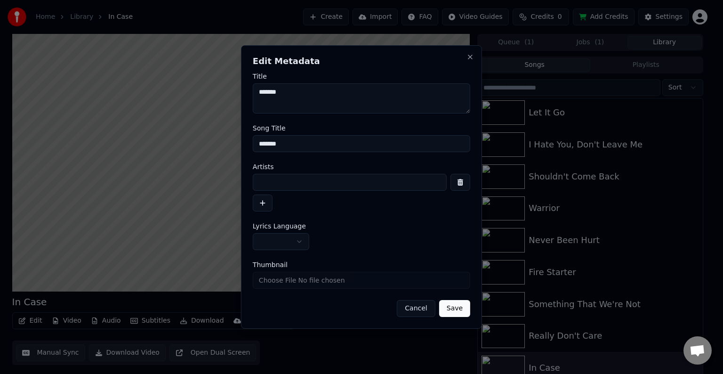
click at [286, 178] on input at bounding box center [350, 182] width 194 height 17
type input "**********"
click at [289, 242] on button "button" at bounding box center [281, 241] width 57 height 17
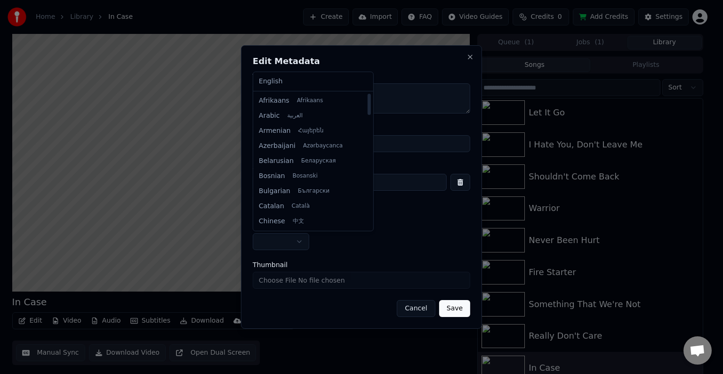
select select "**"
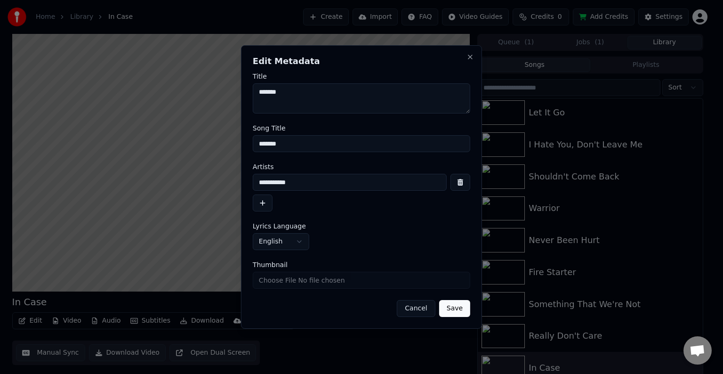
click at [463, 310] on button "Save" at bounding box center [454, 308] width 31 height 17
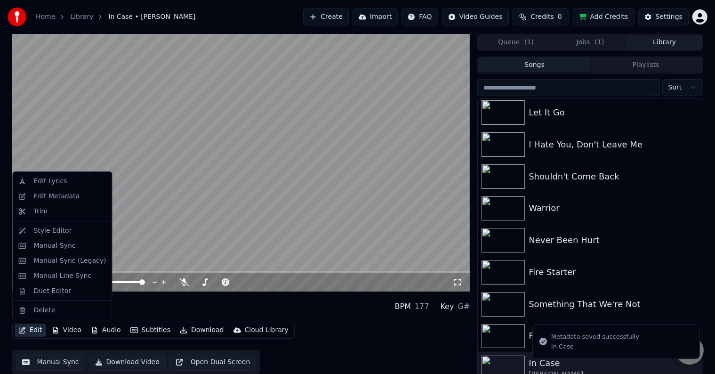
click at [24, 328] on icon "button" at bounding box center [22, 330] width 8 height 7
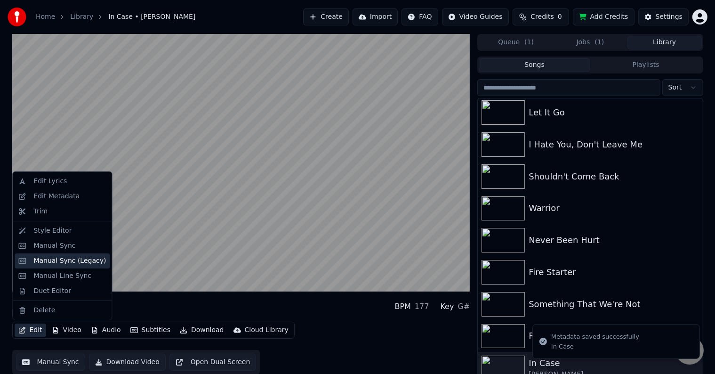
click at [58, 259] on div "Manual Sync (Legacy)" at bounding box center [69, 260] width 73 height 9
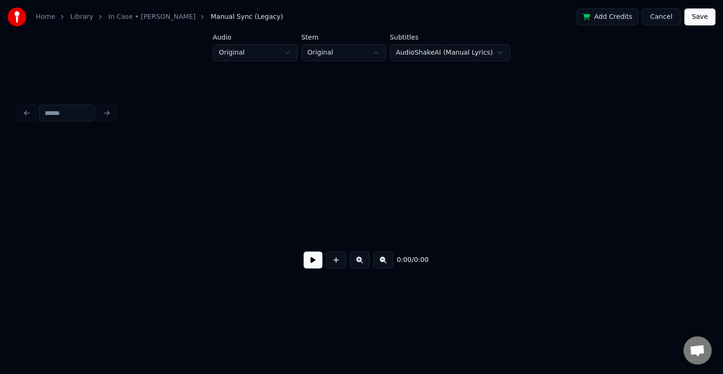
scroll to position [0, 779]
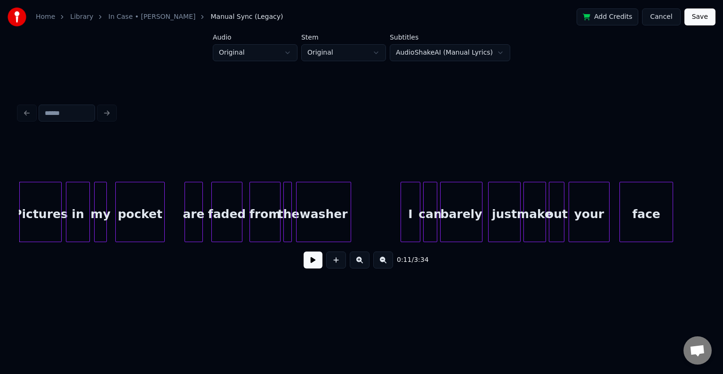
click at [315, 262] on button at bounding box center [313, 259] width 19 height 17
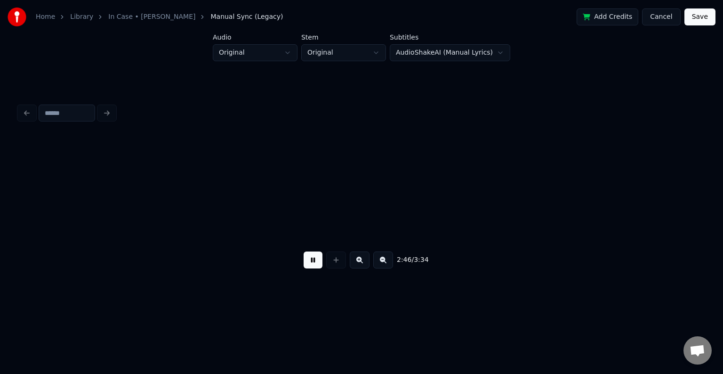
scroll to position [0, 11757]
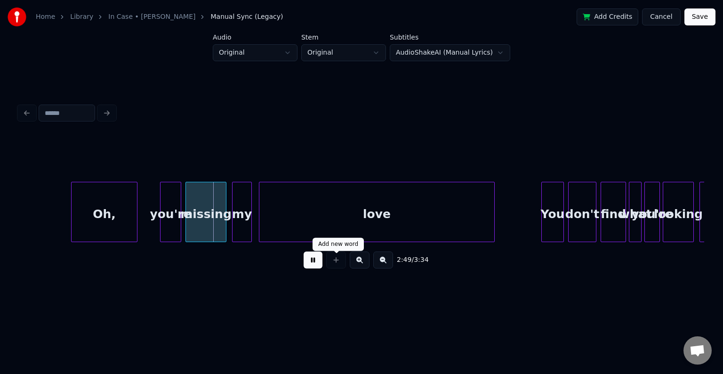
click at [316, 267] on button at bounding box center [313, 259] width 19 height 17
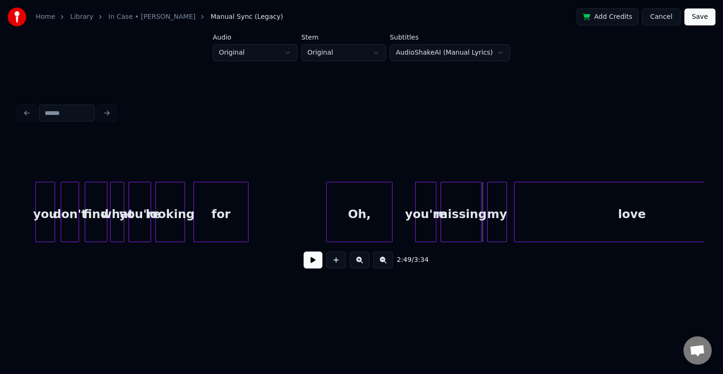
scroll to position [0, 11499]
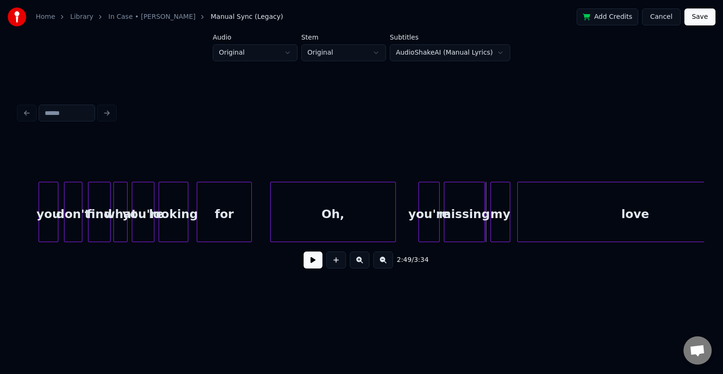
click at [271, 227] on div at bounding box center [272, 211] width 3 height 59
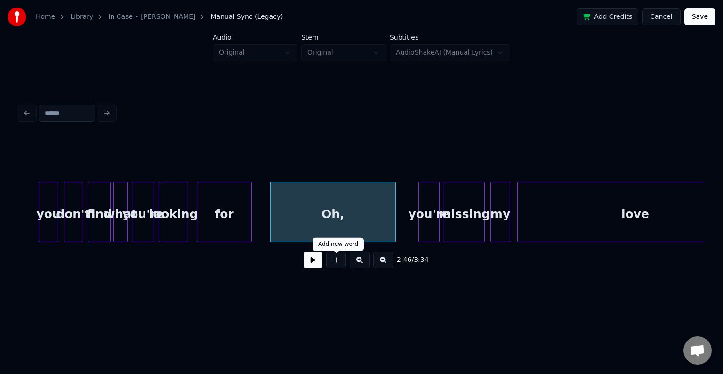
click at [311, 263] on button at bounding box center [313, 259] width 19 height 17
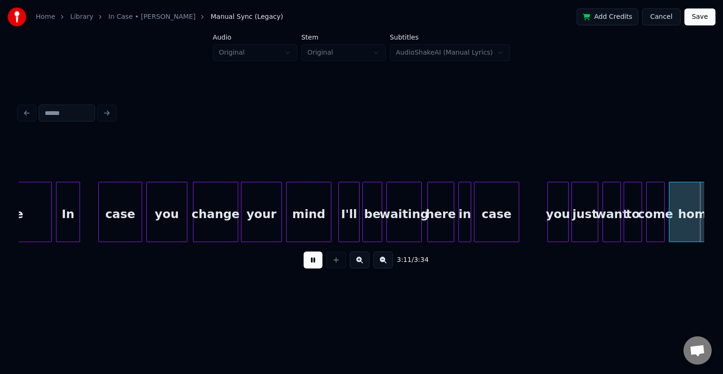
scroll to position [0, 13557]
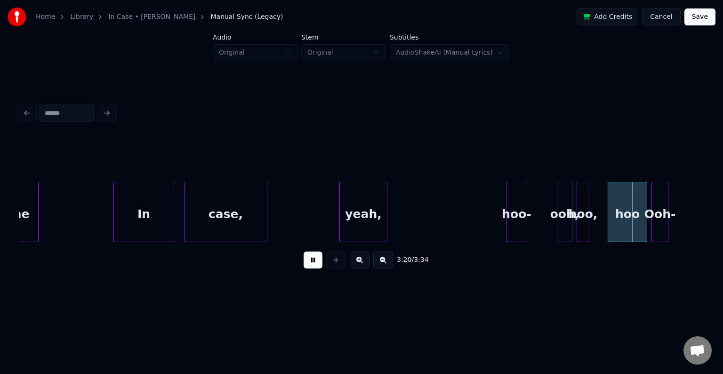
click at [656, 214] on div "Ooh-" at bounding box center [660, 214] width 16 height 64
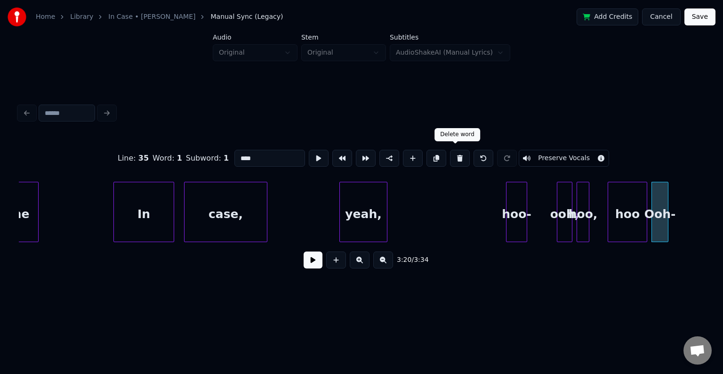
click at [458, 151] on button at bounding box center [460, 158] width 20 height 17
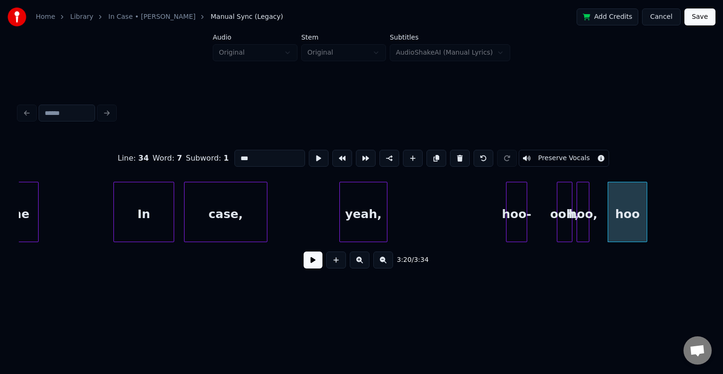
click at [458, 151] on button at bounding box center [460, 158] width 20 height 17
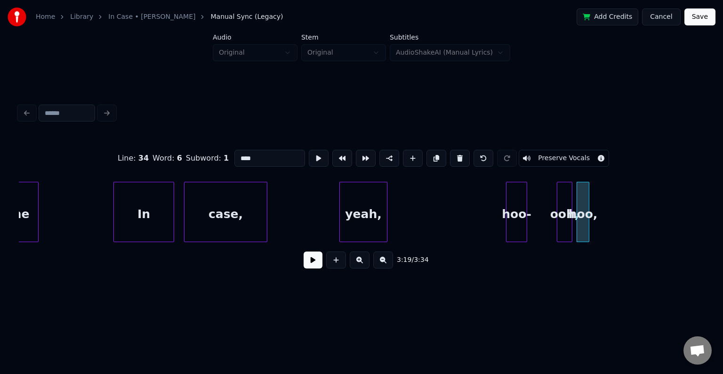
click at [458, 151] on button at bounding box center [460, 158] width 20 height 17
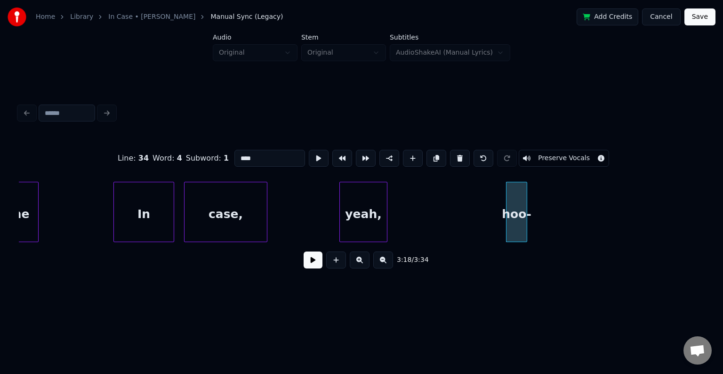
click at [458, 151] on button at bounding box center [460, 158] width 20 height 17
type input "*****"
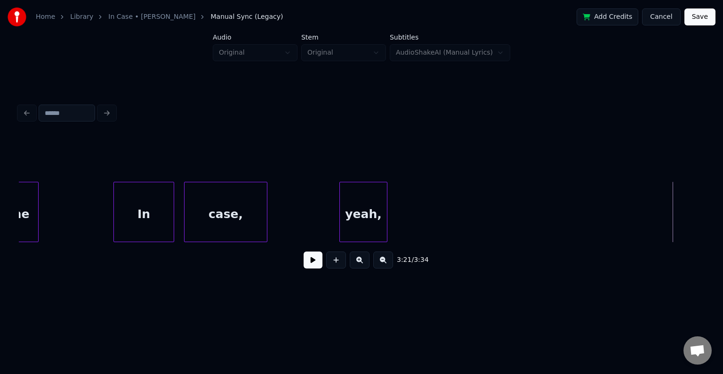
click at [306, 264] on button at bounding box center [313, 259] width 19 height 17
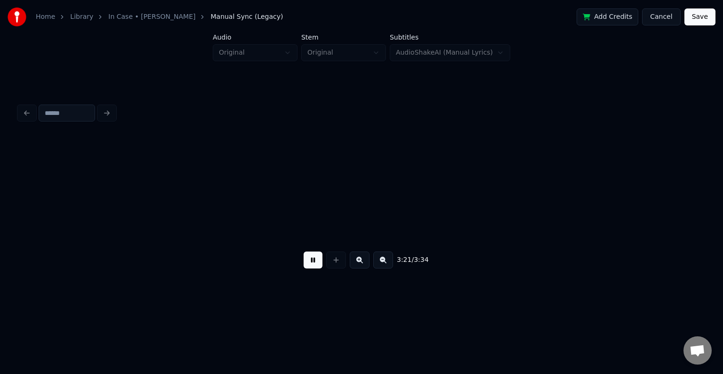
scroll to position [0, 14243]
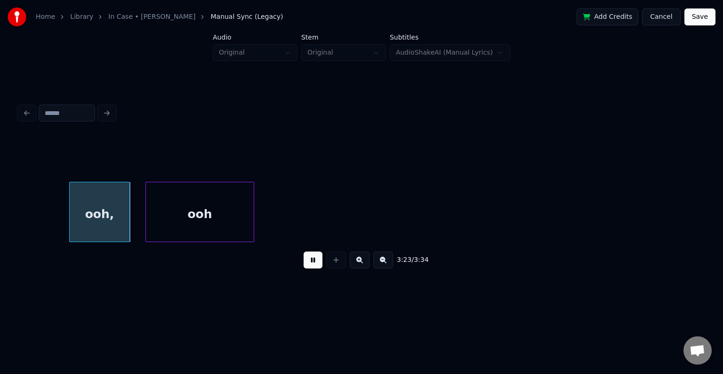
click at [149, 187] on div "ooh" at bounding box center [200, 214] width 108 height 64
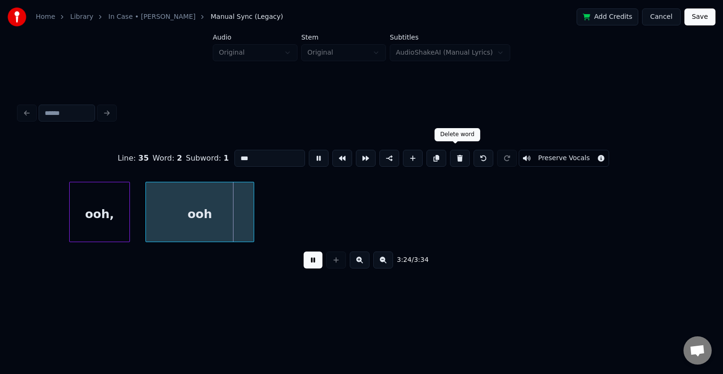
click at [451, 155] on button at bounding box center [460, 158] width 20 height 17
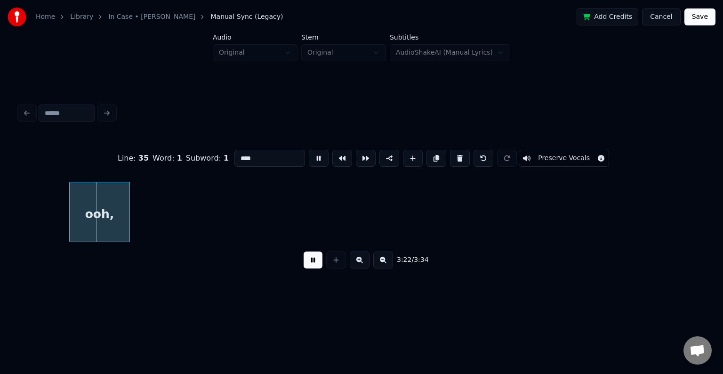
click at [451, 155] on button at bounding box center [460, 158] width 20 height 17
type input "*****"
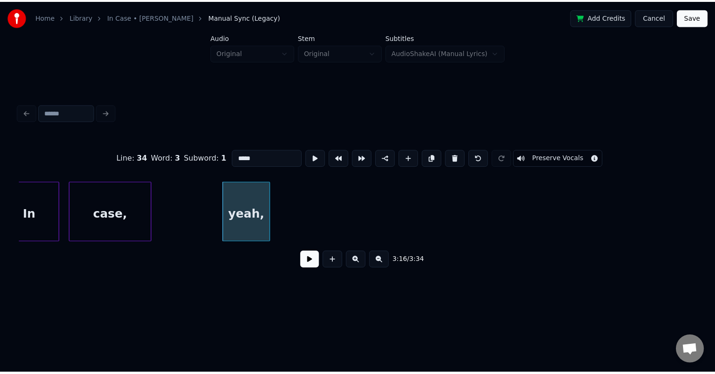
scroll to position [0, 13603]
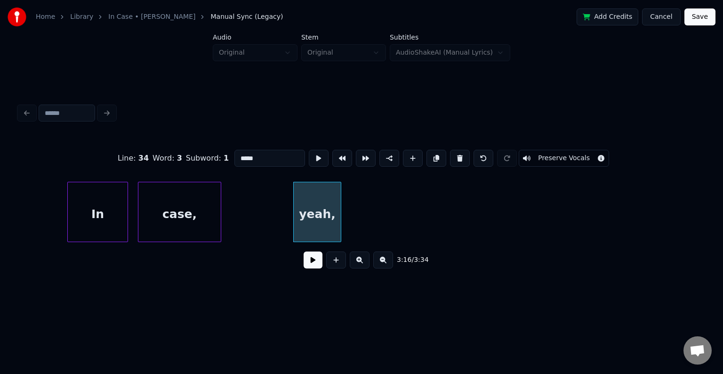
click at [700, 22] on button "Save" at bounding box center [700, 16] width 31 height 17
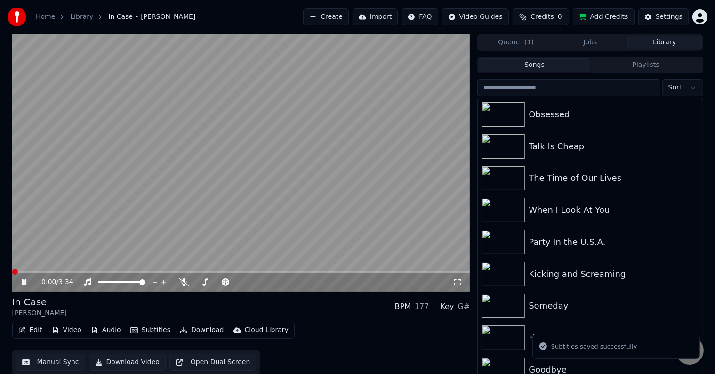
click at [201, 327] on button "Download" at bounding box center [202, 330] width 52 height 13
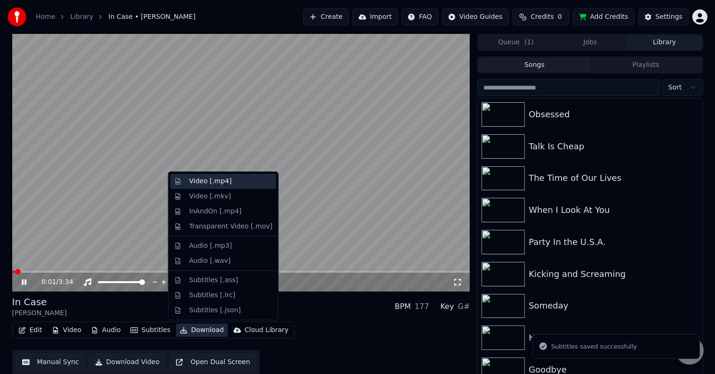
click at [211, 181] on div "Video [.mp4]" at bounding box center [210, 181] width 42 height 9
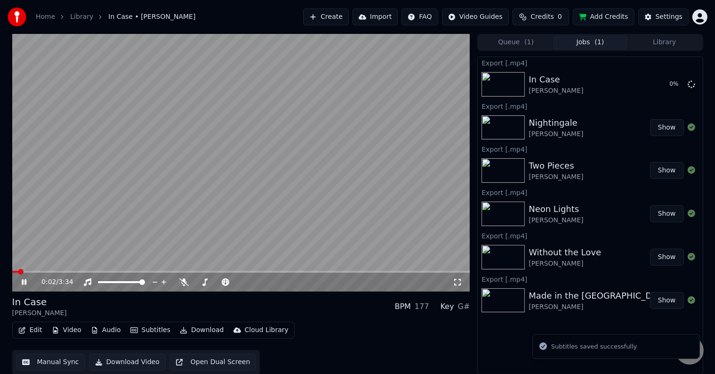
click at [20, 282] on icon at bounding box center [31, 282] width 22 height 8
click at [653, 42] on button "Library" at bounding box center [665, 43] width 74 height 14
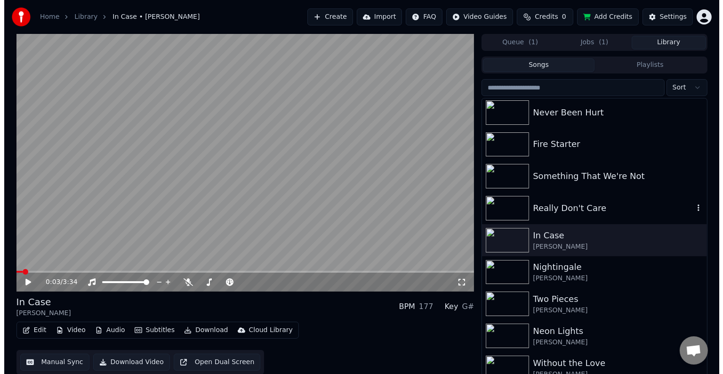
scroll to position [10794, 0]
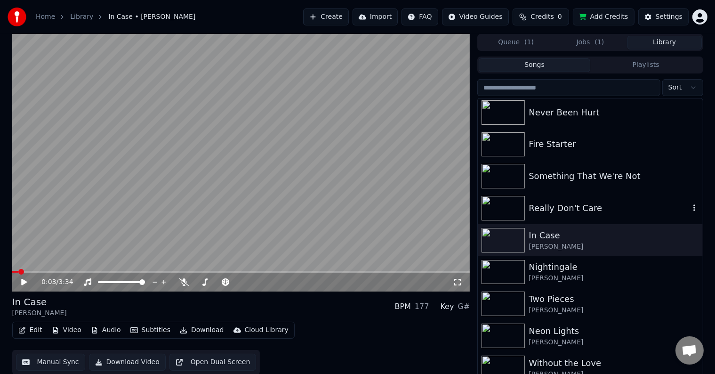
click at [559, 211] on div "Really Don't Care" at bounding box center [609, 208] width 161 height 13
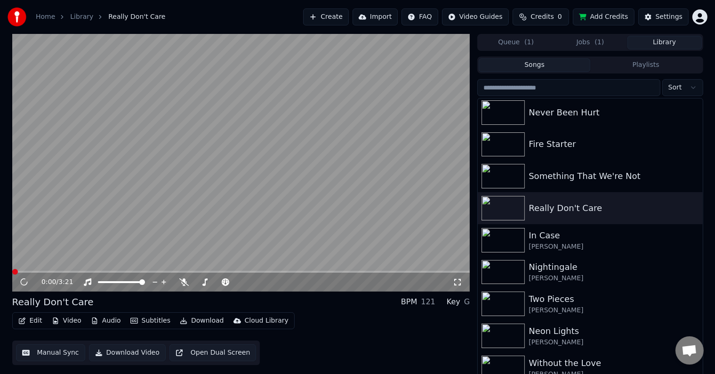
click at [38, 322] on button "Edit" at bounding box center [31, 320] width 32 height 13
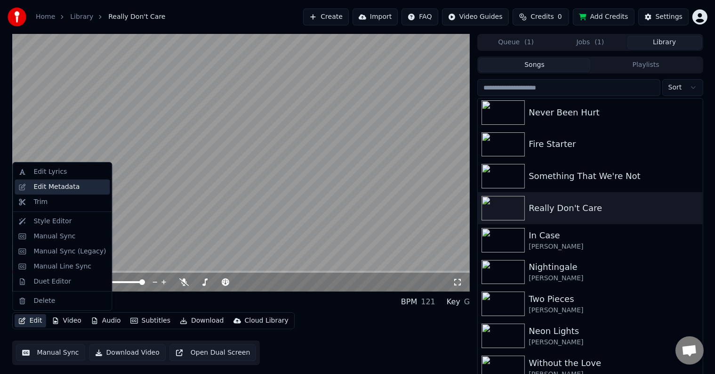
click at [51, 184] on div "Edit Metadata" at bounding box center [56, 186] width 46 height 9
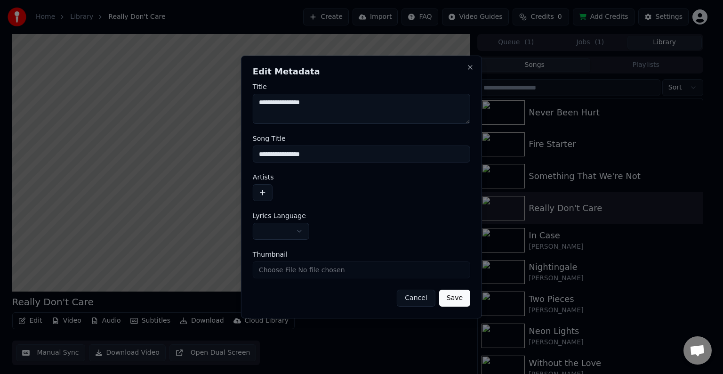
click at [267, 187] on button "button" at bounding box center [263, 192] width 20 height 17
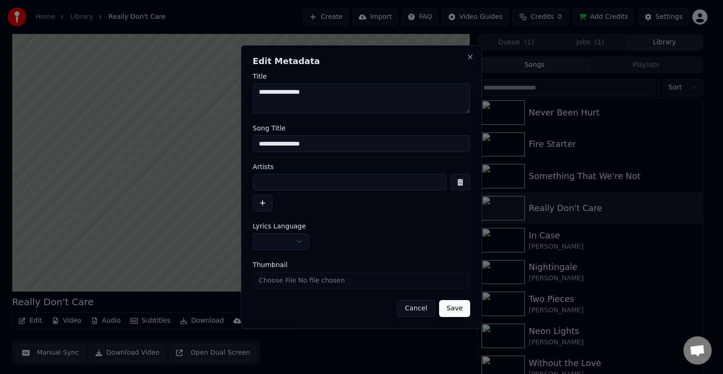
click at [271, 184] on input at bounding box center [350, 182] width 194 height 17
type input "**********"
click at [262, 205] on button "button" at bounding box center [263, 202] width 20 height 17
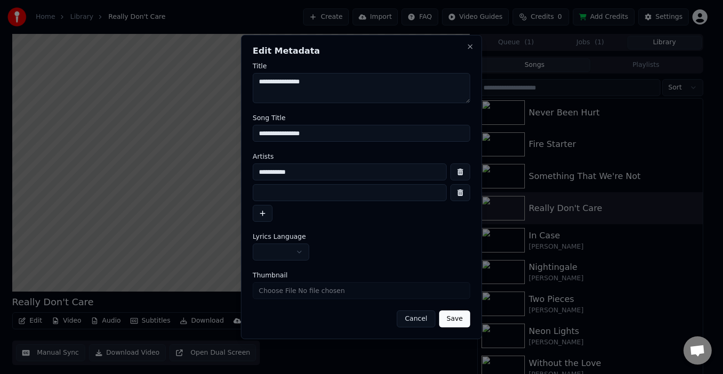
click at [273, 196] on input at bounding box center [350, 192] width 194 height 17
type input "**********"
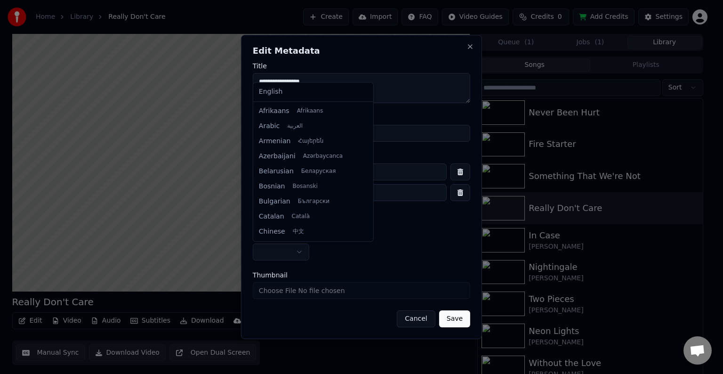
click at [265, 257] on body "Home Library Really Don't Care Create Import FAQ Video Guides Credits 0 Add Cre…" at bounding box center [357, 187] width 715 height 374
select select "**"
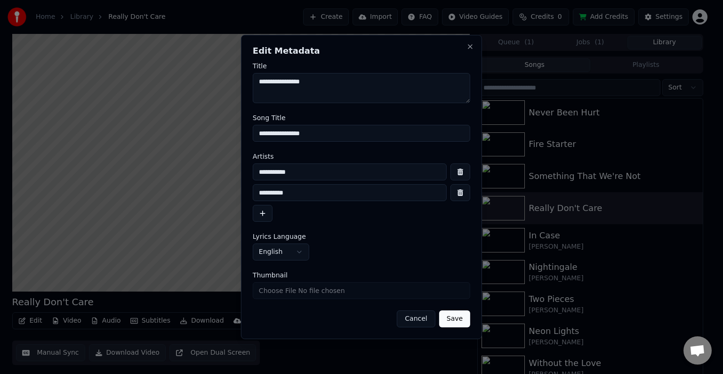
click at [456, 313] on button "Save" at bounding box center [454, 318] width 31 height 17
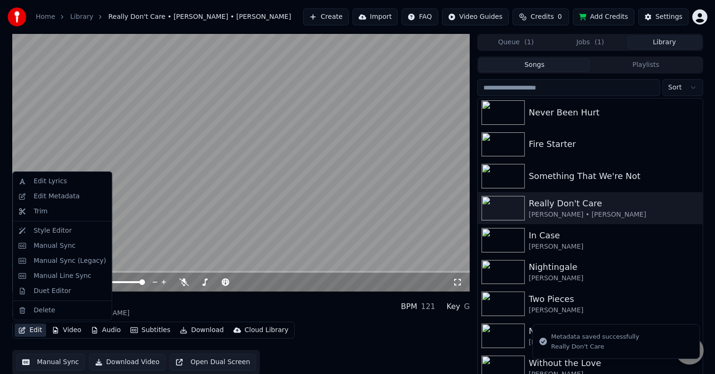
click at [33, 331] on button "Edit" at bounding box center [31, 330] width 32 height 13
click at [46, 263] on div "Manual Sync (Legacy)" at bounding box center [69, 260] width 73 height 9
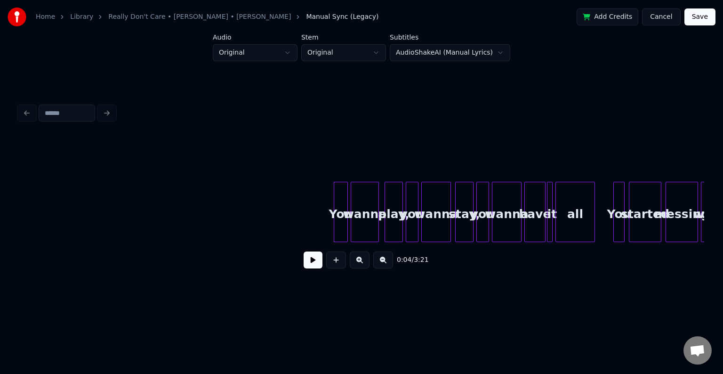
click at [313, 259] on button at bounding box center [313, 259] width 19 height 17
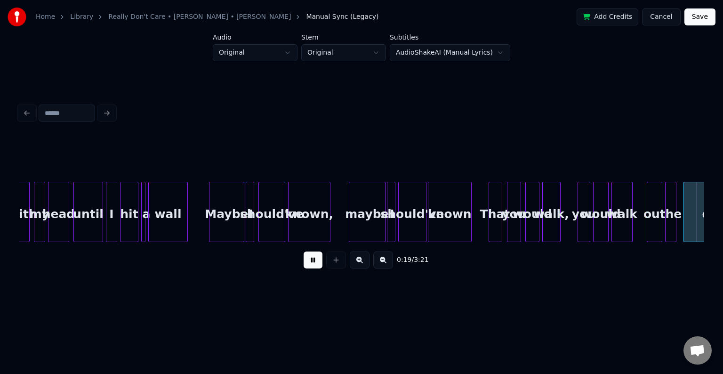
scroll to position [0, 1371]
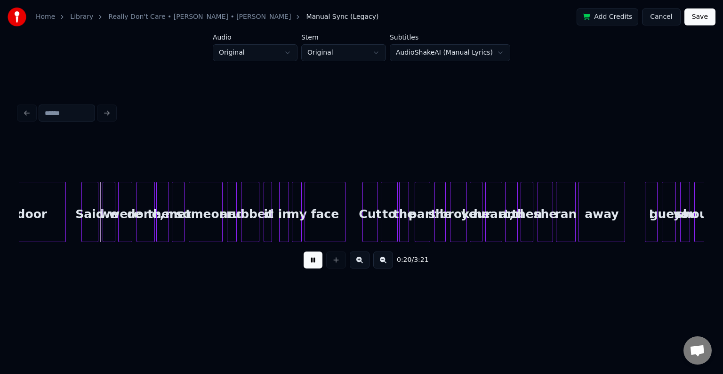
click at [313, 259] on button at bounding box center [313, 259] width 19 height 17
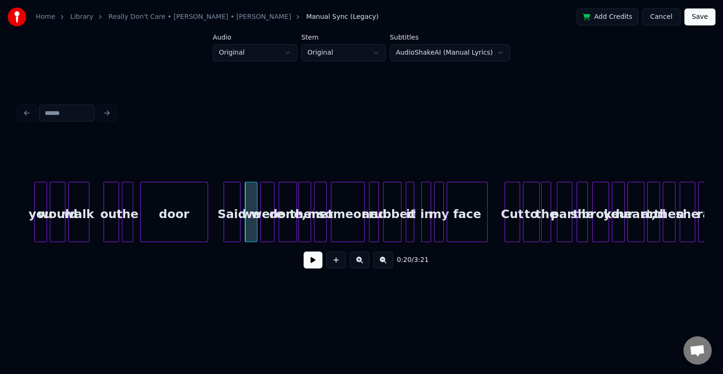
scroll to position [0, 1221]
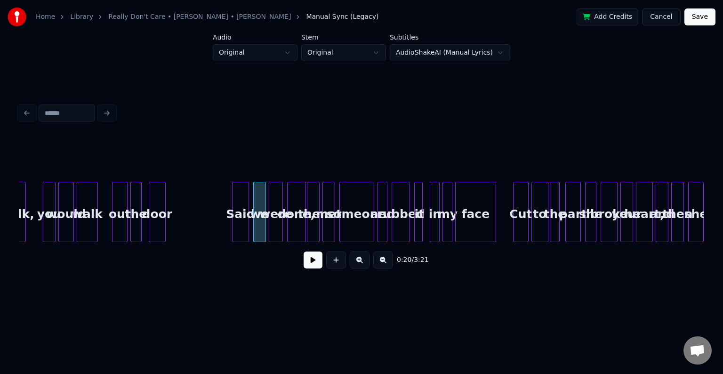
click at [164, 222] on div at bounding box center [163, 211] width 3 height 59
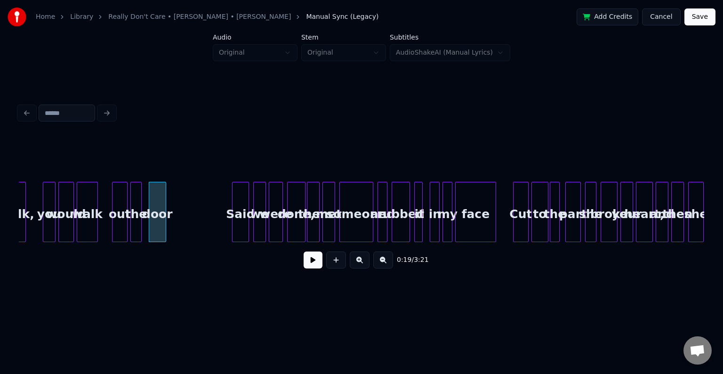
click at [309, 263] on button at bounding box center [313, 259] width 19 height 17
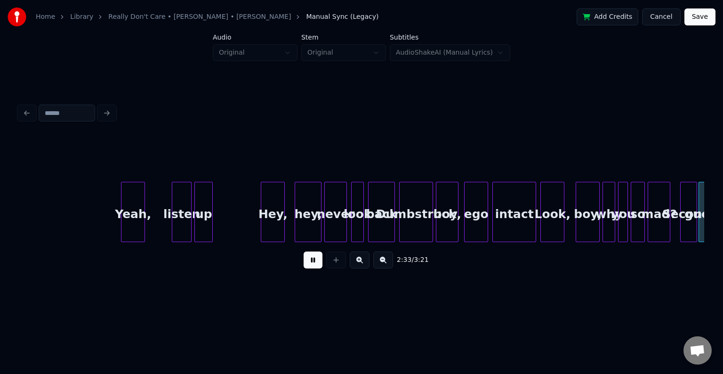
scroll to position [0, 10829]
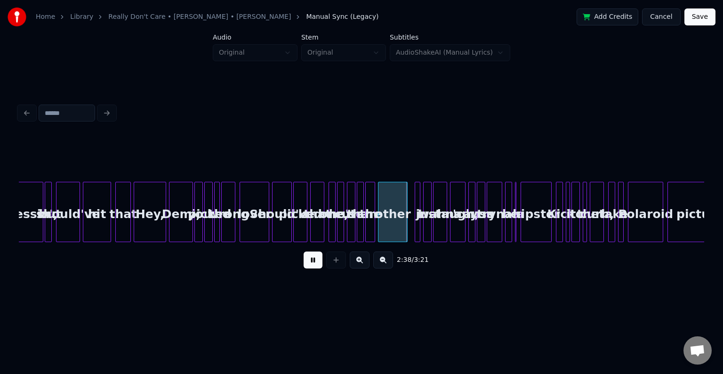
click at [309, 263] on button at bounding box center [313, 259] width 19 height 17
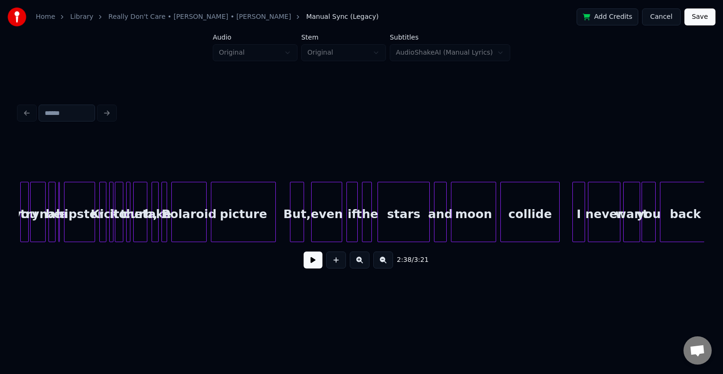
scroll to position [0, 11294]
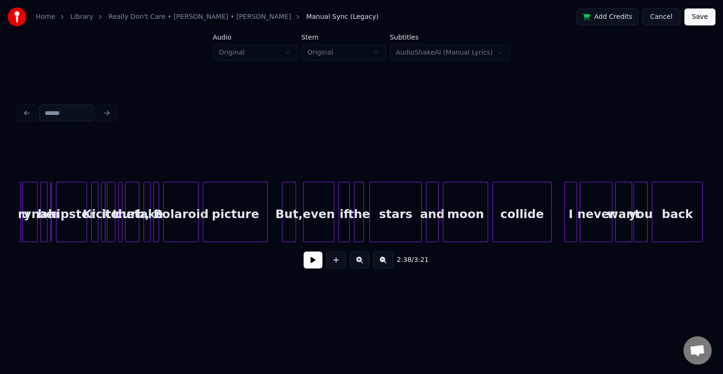
click at [267, 219] on div at bounding box center [266, 211] width 3 height 59
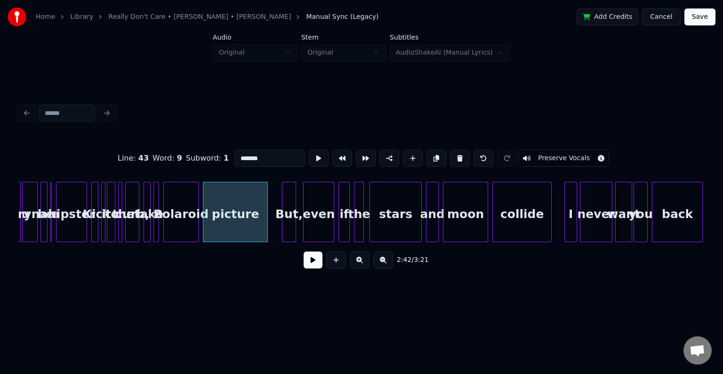
click at [309, 260] on button at bounding box center [313, 259] width 19 height 17
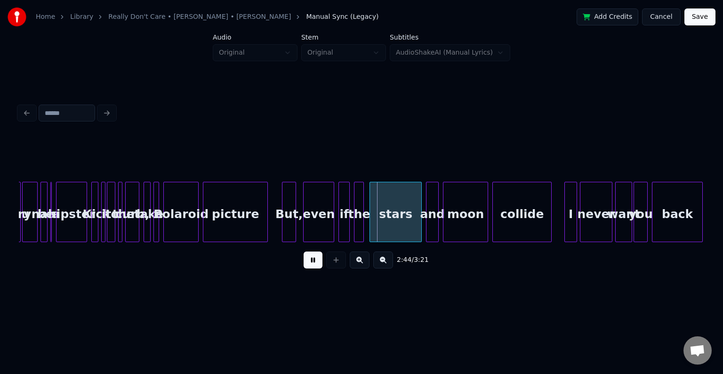
click at [320, 267] on button at bounding box center [313, 259] width 19 height 17
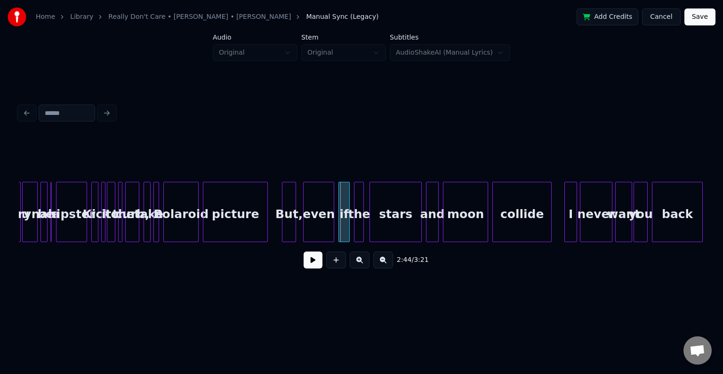
click at [332, 268] on button at bounding box center [336, 259] width 20 height 17
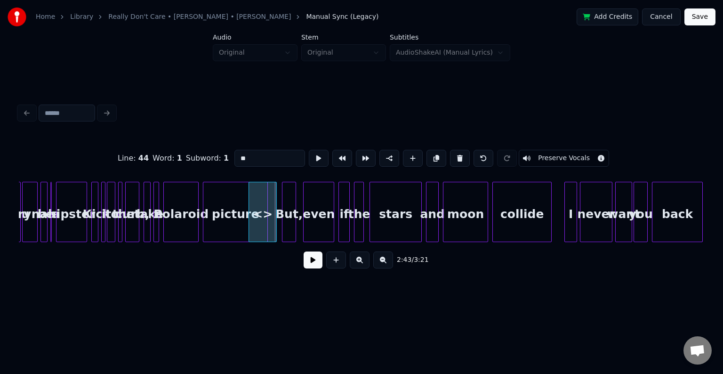
click at [253, 219] on div "<>" at bounding box center [262, 214] width 27 height 64
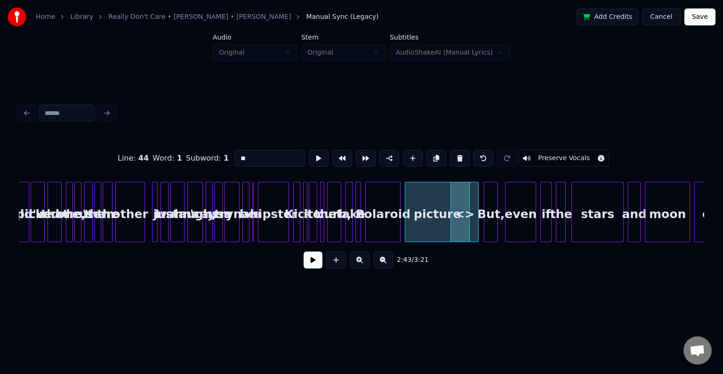
scroll to position [0, 11087]
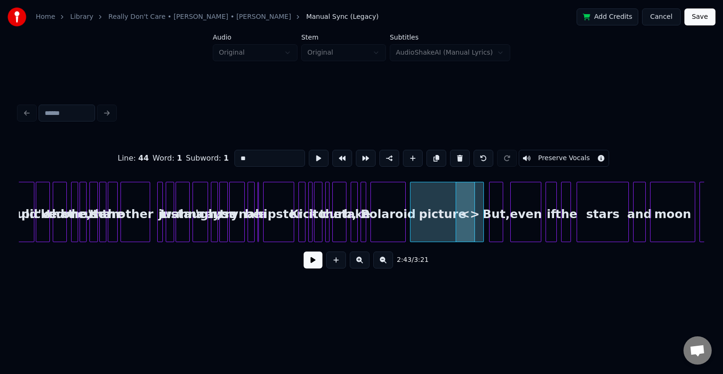
click at [543, 151] on button "Preserve Vocals" at bounding box center [564, 158] width 90 height 17
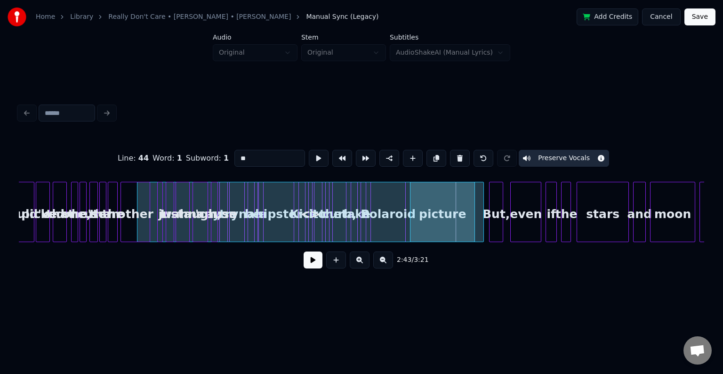
click at [138, 195] on div at bounding box center [139, 211] width 3 height 59
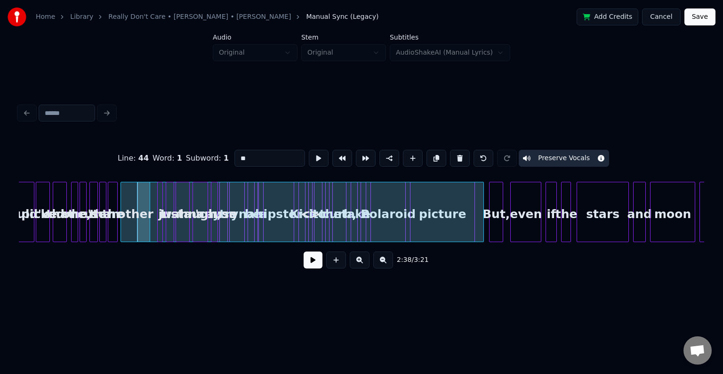
click at [18, 242] on div "Line : 44 Word : 1 Subword : 1 ** Preserve Vocals 2:38 / 3:21" at bounding box center [361, 188] width 693 height 186
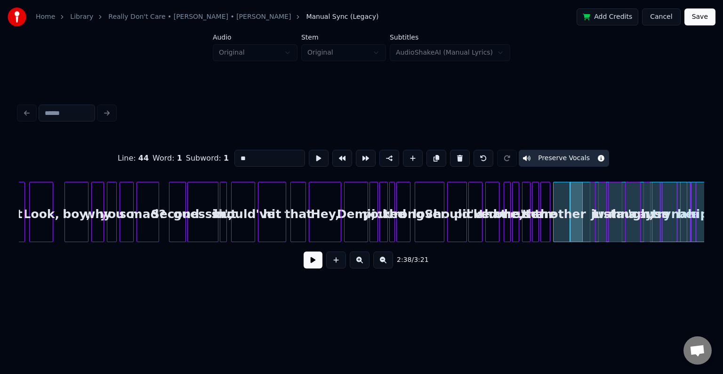
scroll to position [0, 10654]
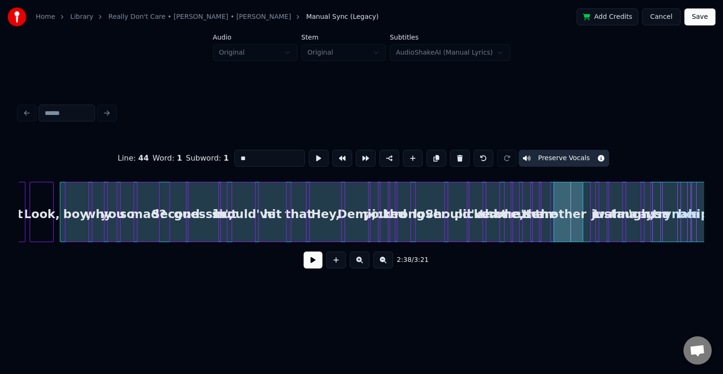
click at [61, 223] on div at bounding box center [61, 211] width 3 height 59
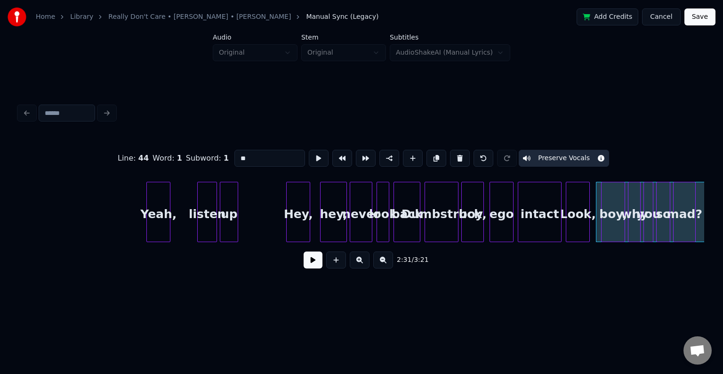
scroll to position [0, 10107]
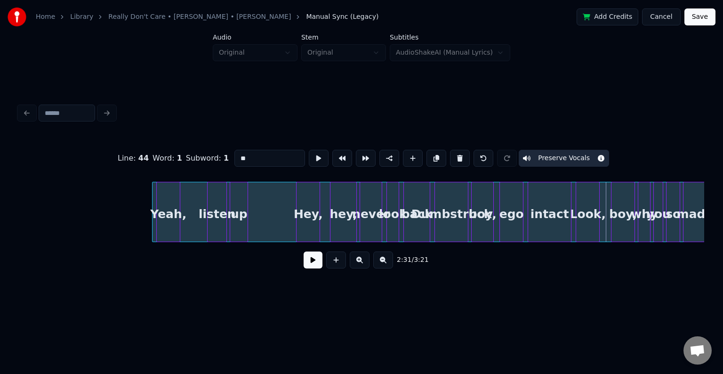
click at [154, 214] on div at bounding box center [154, 211] width 3 height 59
click at [311, 266] on button at bounding box center [313, 259] width 19 height 17
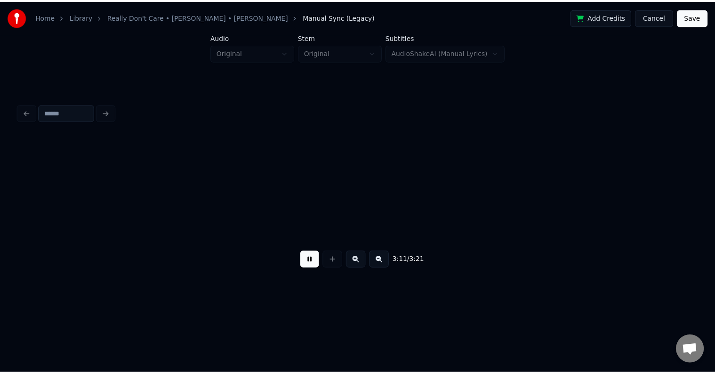
scroll to position [0, 13539]
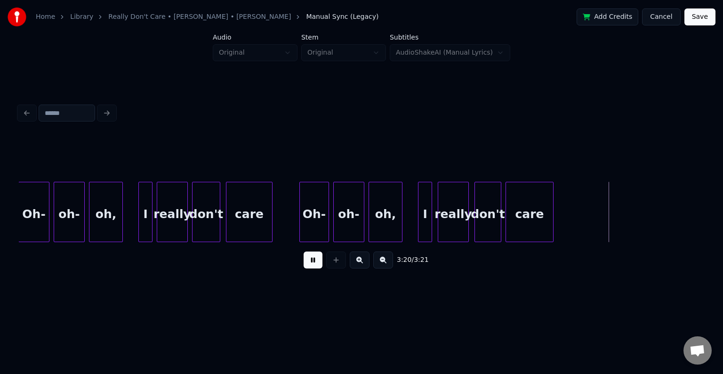
click at [693, 15] on button "Save" at bounding box center [700, 16] width 31 height 17
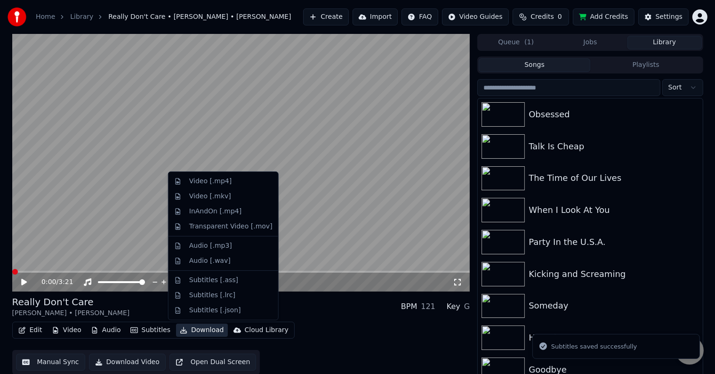
click at [199, 330] on button "Download" at bounding box center [202, 330] width 52 height 13
click at [210, 182] on div "Video [.mp4]" at bounding box center [210, 181] width 42 height 9
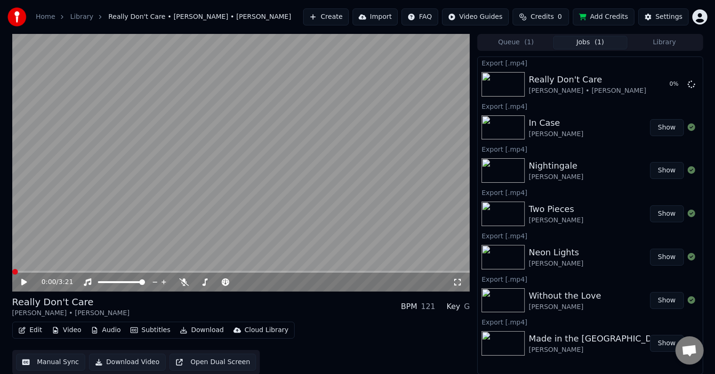
click at [24, 281] on icon at bounding box center [24, 282] width 6 height 7
click at [24, 281] on icon at bounding box center [31, 282] width 22 height 8
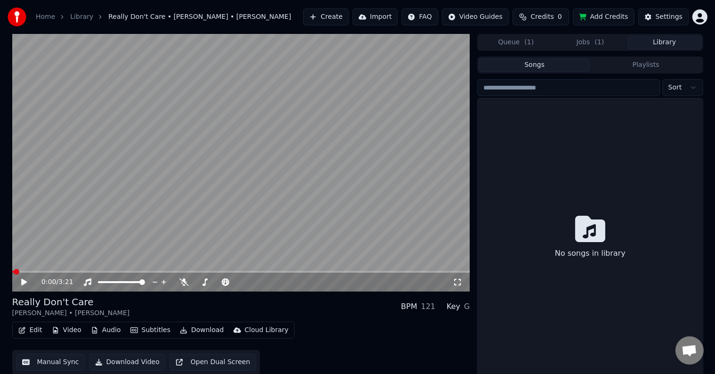
click at [666, 43] on button "Library" at bounding box center [665, 43] width 74 height 14
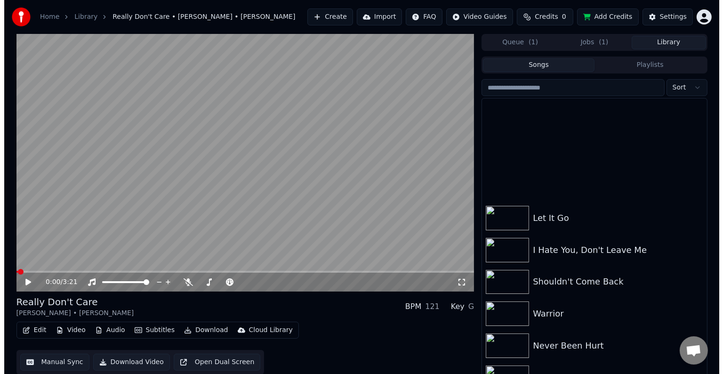
scroll to position [10793, 0]
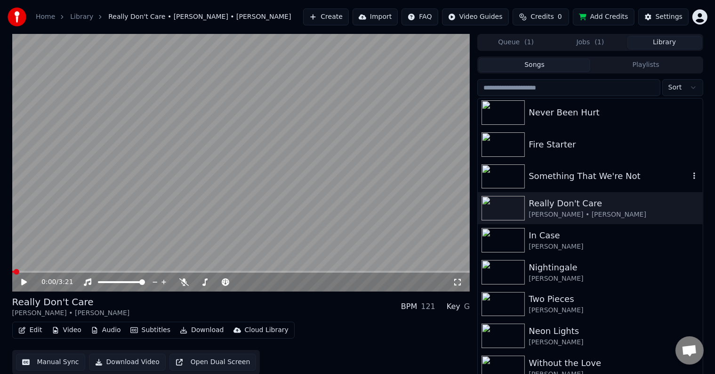
click at [587, 167] on div "Something That We're Not" at bounding box center [590, 177] width 225 height 32
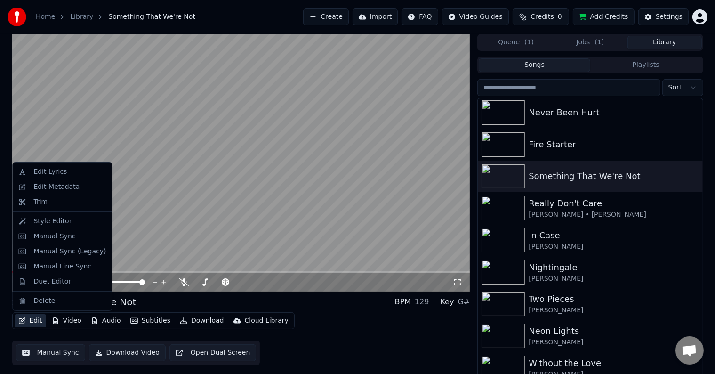
click at [36, 324] on button "Edit" at bounding box center [31, 320] width 32 height 13
click at [58, 186] on div "Edit Metadata" at bounding box center [56, 186] width 46 height 9
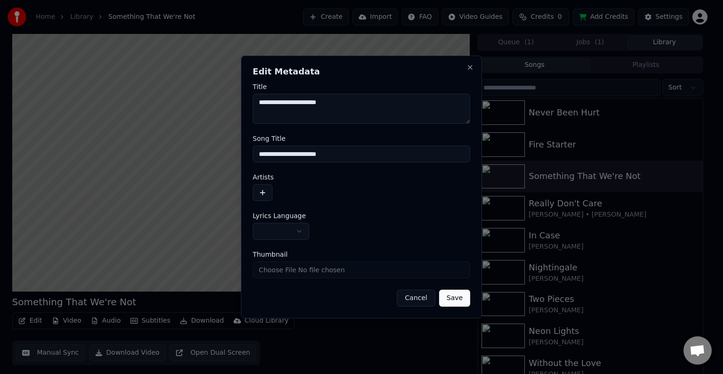
click at [264, 194] on button "button" at bounding box center [263, 192] width 20 height 17
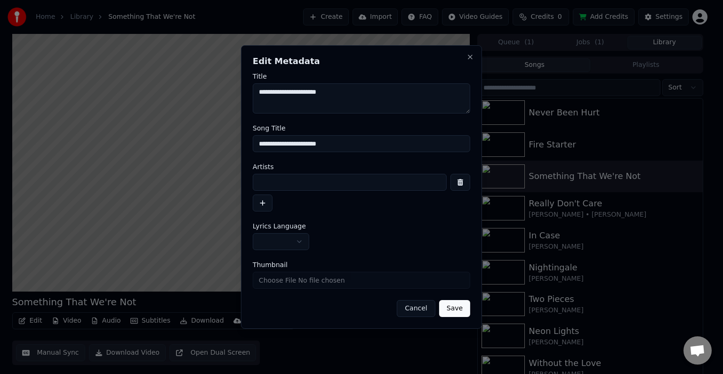
click at [279, 182] on input at bounding box center [350, 182] width 194 height 17
type input "**********"
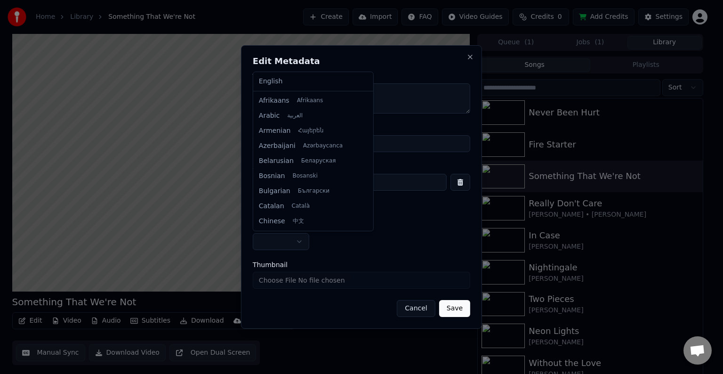
click at [271, 249] on body "Home Library Something That We're Not Create Import FAQ Video Guides Credits 0 …" at bounding box center [357, 187] width 715 height 374
select select "**"
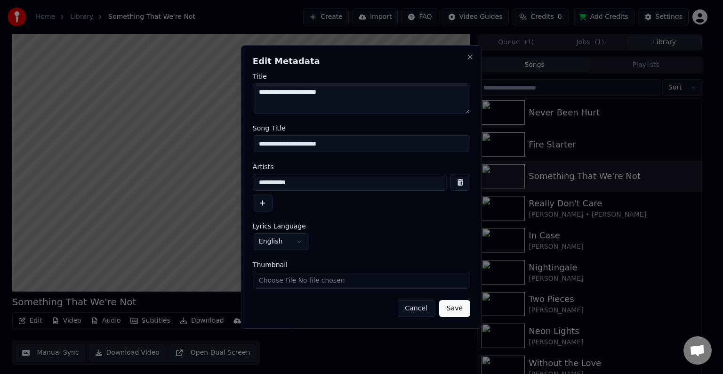
click at [460, 305] on button "Save" at bounding box center [454, 308] width 31 height 17
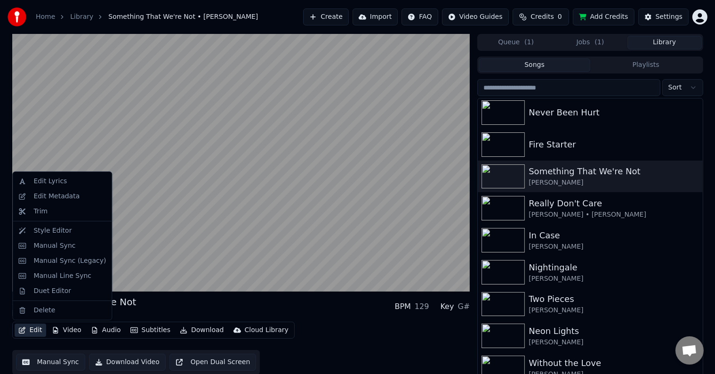
click at [30, 333] on button "Edit" at bounding box center [31, 330] width 32 height 13
click at [53, 259] on div "Manual Sync (Legacy)" at bounding box center [69, 260] width 73 height 9
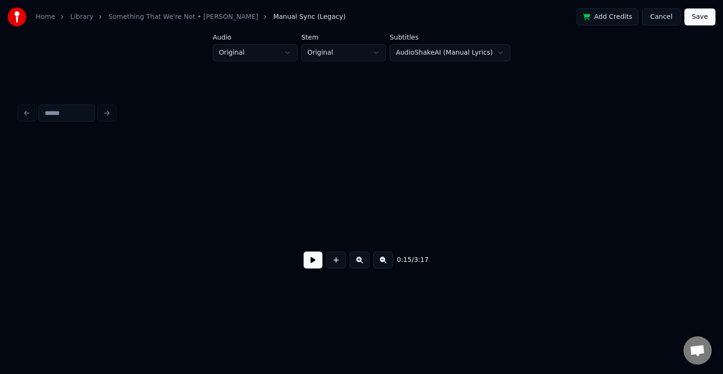
scroll to position [0, 1102]
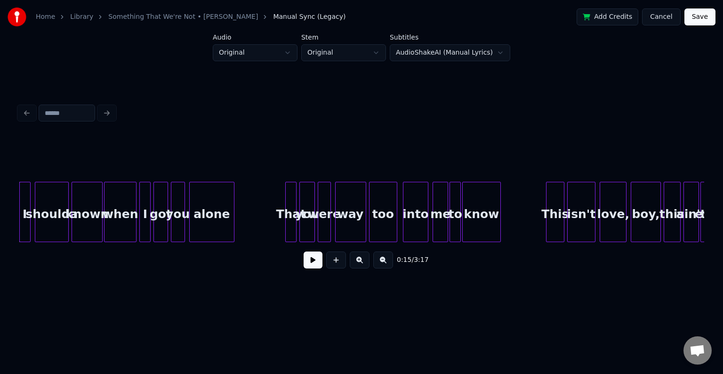
click at [308, 258] on button at bounding box center [313, 259] width 19 height 17
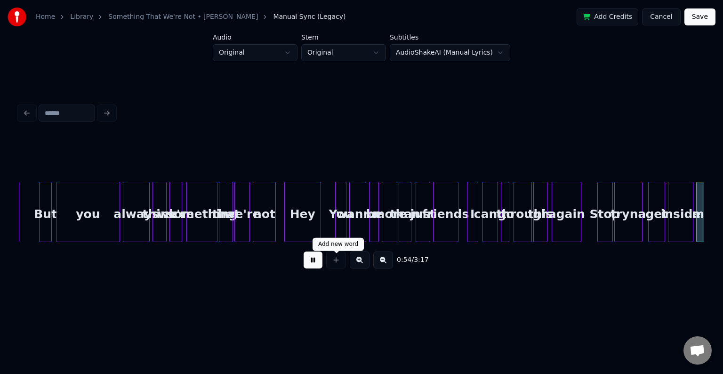
scroll to position [0, 3846]
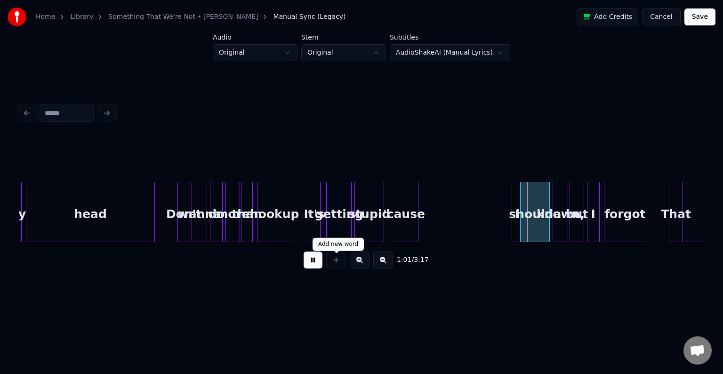
click at [331, 264] on div at bounding box center [336, 259] width 24 height 17
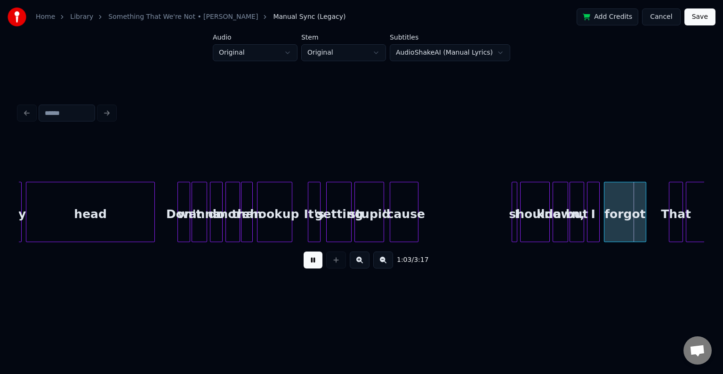
click at [306, 265] on button at bounding box center [313, 259] width 19 height 17
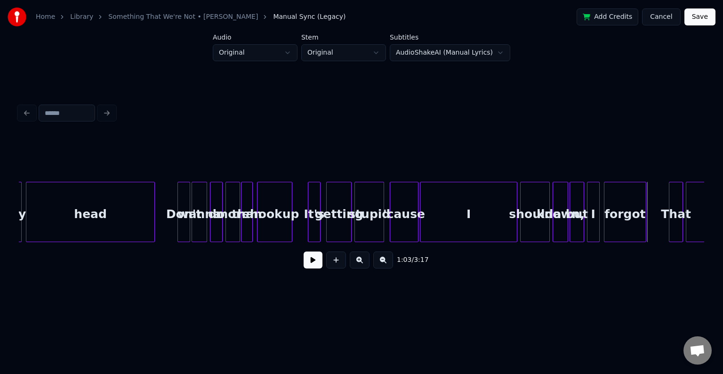
click at [421, 225] on div at bounding box center [422, 211] width 3 height 59
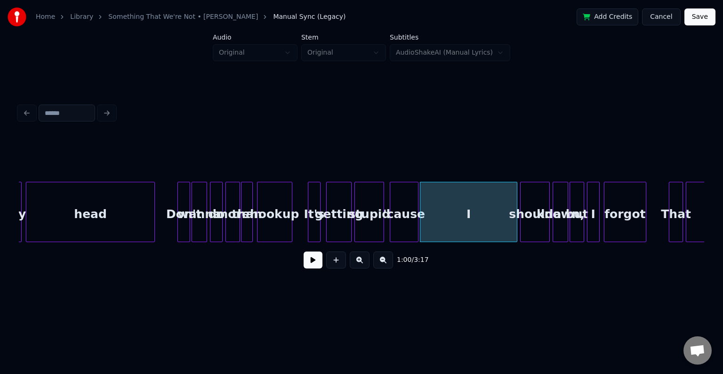
click at [309, 265] on button at bounding box center [313, 259] width 19 height 17
click at [334, 228] on div "getting" at bounding box center [339, 214] width 24 height 64
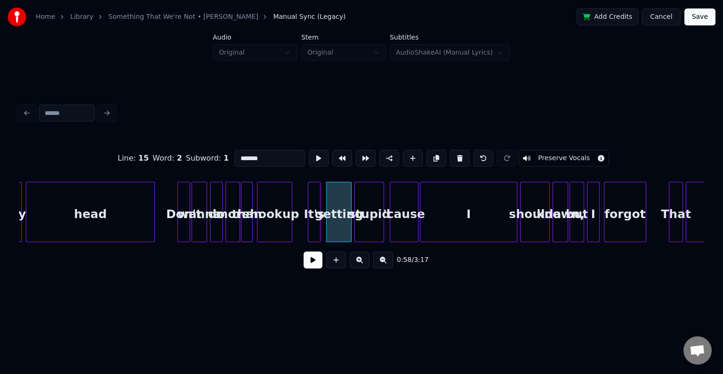
click at [314, 260] on button at bounding box center [313, 259] width 19 height 17
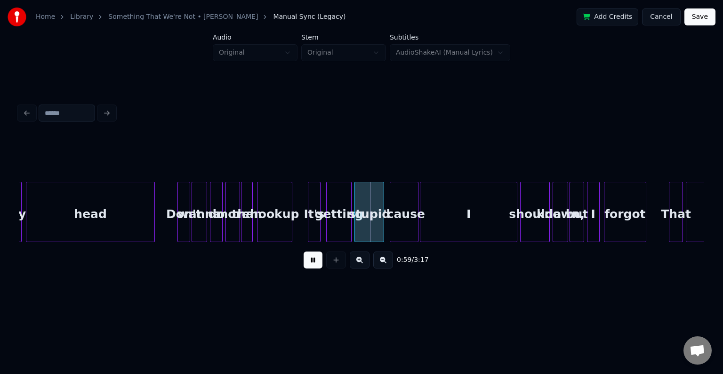
click at [341, 228] on div "getting" at bounding box center [339, 214] width 24 height 64
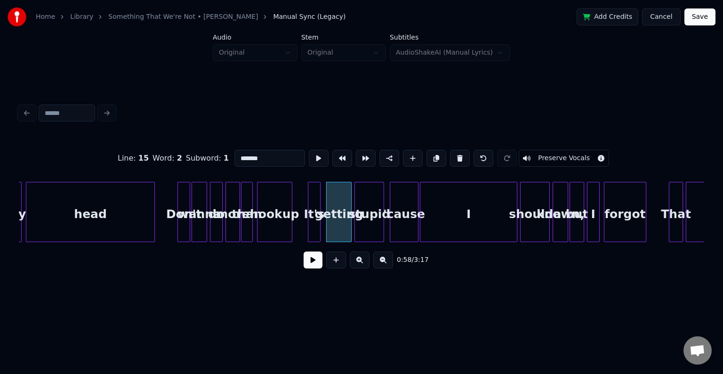
click at [435, 227] on div "I" at bounding box center [469, 214] width 97 height 64
type input "*"
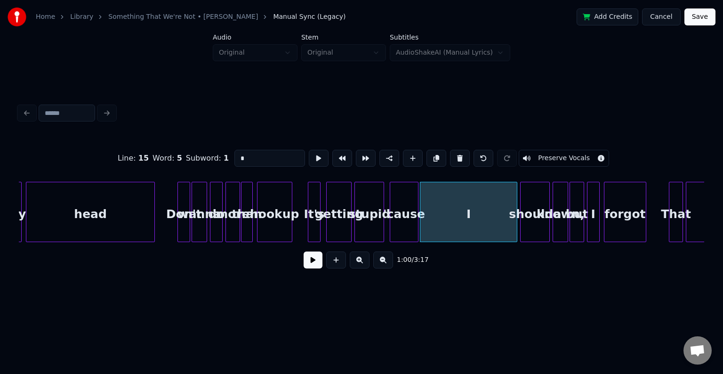
click at [313, 268] on button at bounding box center [313, 259] width 19 height 17
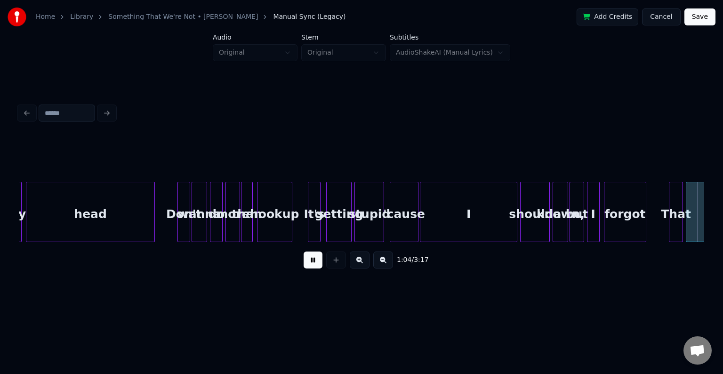
scroll to position [0, 4533]
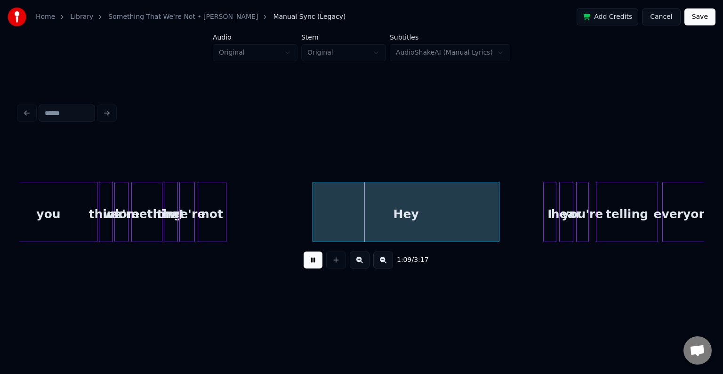
click at [370, 210] on div "Hey" at bounding box center [406, 214] width 186 height 64
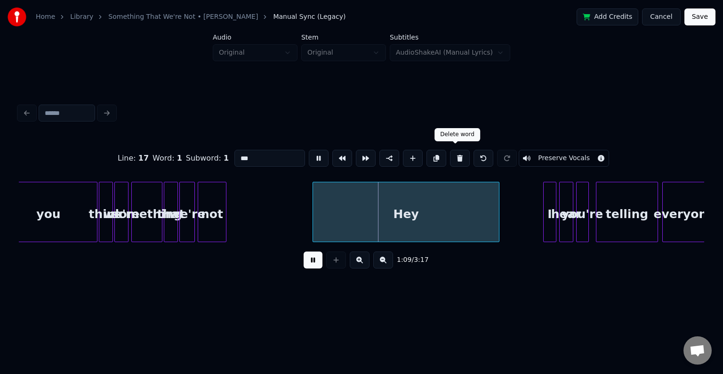
click at [456, 153] on button at bounding box center [460, 158] width 20 height 17
type input "***"
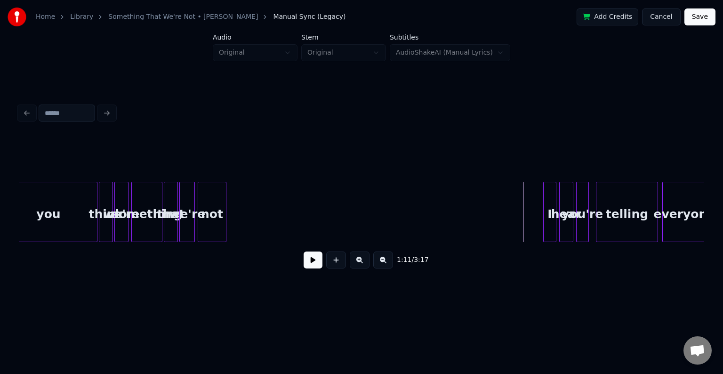
click at [314, 267] on button at bounding box center [313, 259] width 19 height 17
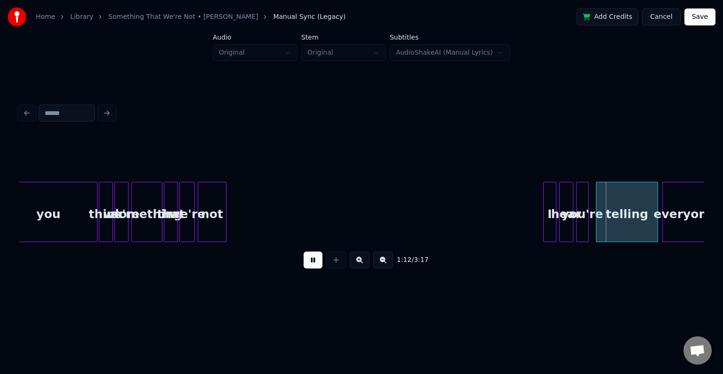
click at [314, 267] on button at bounding box center [313, 259] width 19 height 17
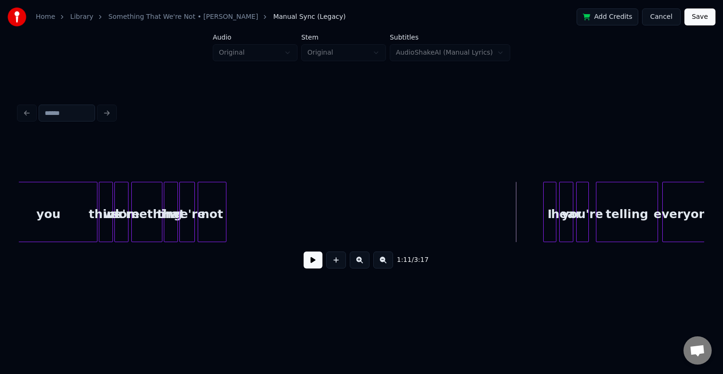
click at [316, 264] on button at bounding box center [313, 259] width 19 height 17
click at [550, 223] on div "I" at bounding box center [550, 214] width 12 height 64
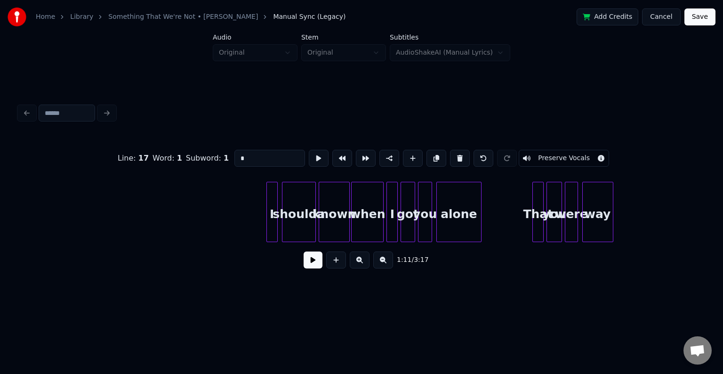
scroll to position [0, 870]
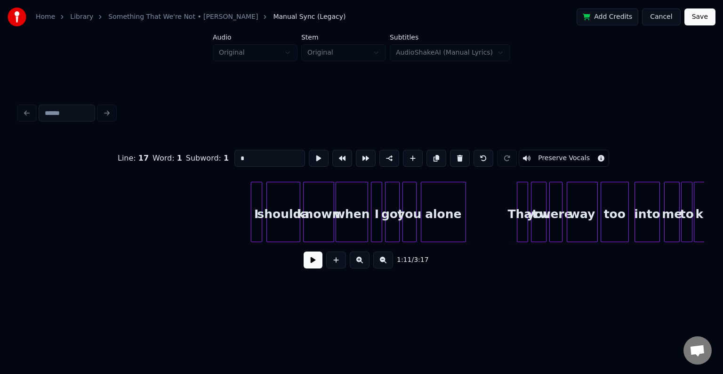
click at [252, 223] on div at bounding box center [252, 211] width 3 height 59
click at [309, 260] on button at bounding box center [313, 259] width 19 height 17
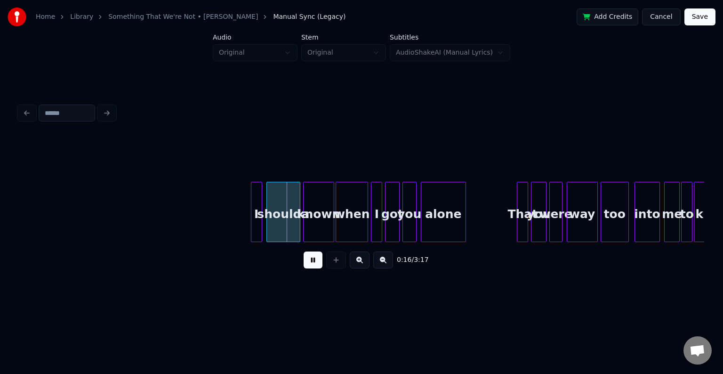
click at [309, 260] on button at bounding box center [313, 259] width 19 height 17
click at [341, 219] on div "when" at bounding box center [352, 214] width 32 height 64
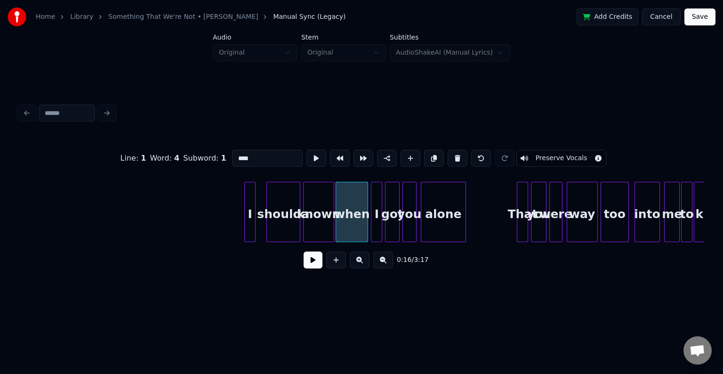
click at [250, 224] on div "I" at bounding box center [250, 214] width 10 height 64
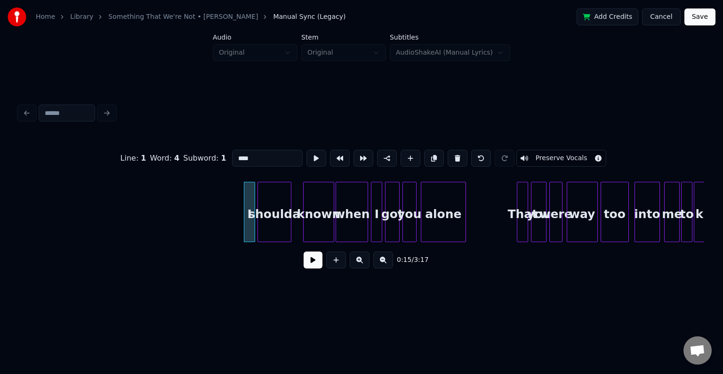
click at [267, 223] on div "shoulda" at bounding box center [274, 214] width 33 height 64
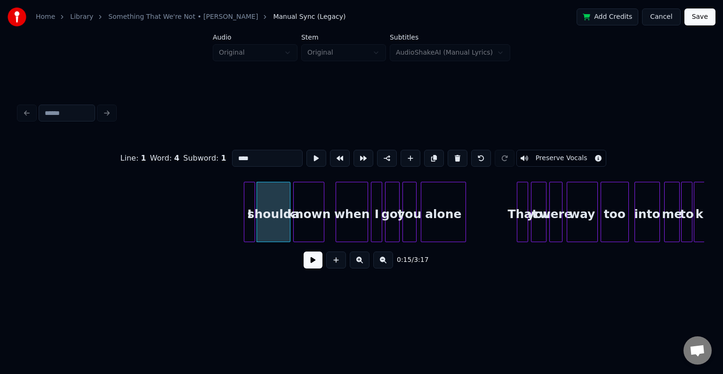
click at [306, 225] on div "known" at bounding box center [309, 214] width 30 height 64
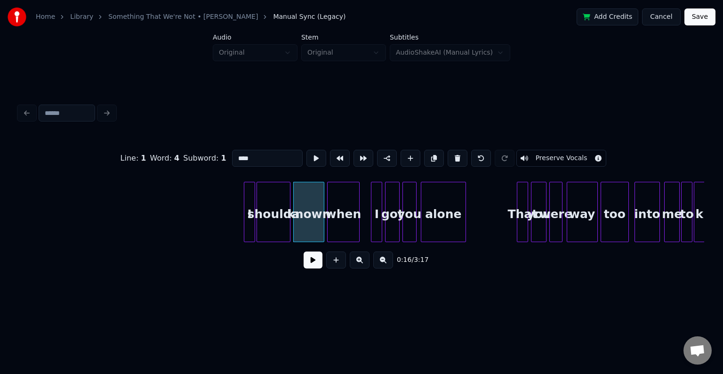
click at [344, 227] on div "when" at bounding box center [344, 214] width 32 height 64
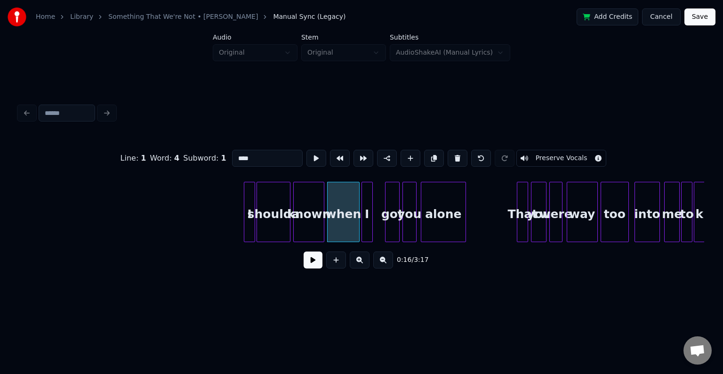
click at [367, 230] on div "I" at bounding box center [367, 214] width 10 height 64
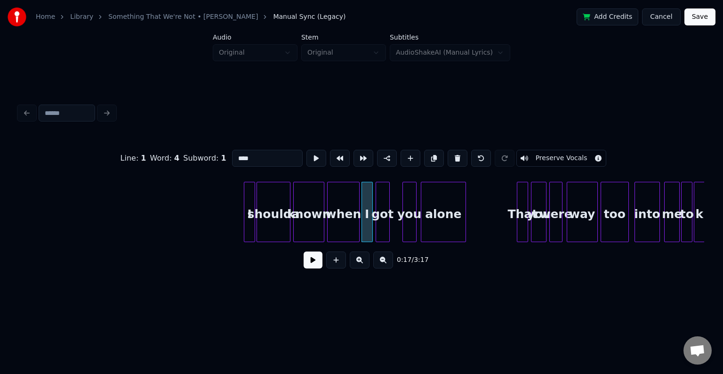
click at [383, 230] on div "got" at bounding box center [382, 214] width 13 height 64
click at [400, 227] on div "you" at bounding box center [400, 214] width 13 height 64
click at [429, 226] on div "alone" at bounding box center [432, 214] width 44 height 64
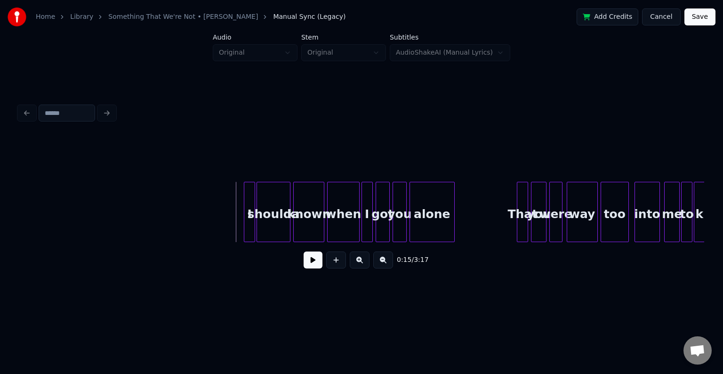
click at [313, 265] on button at bounding box center [313, 259] width 19 height 17
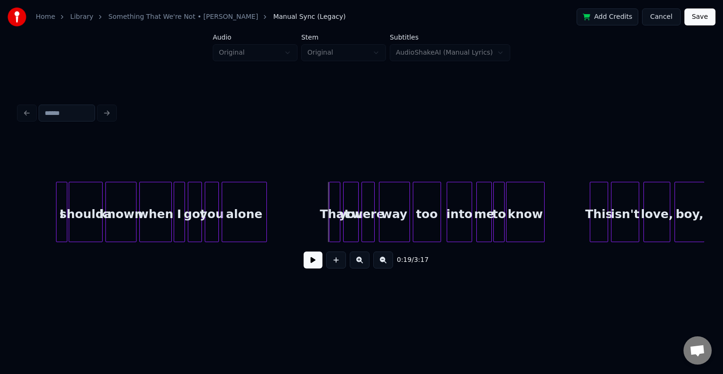
scroll to position [0, 1059]
click at [320, 230] on div "That" at bounding box center [322, 214] width 10 height 64
click at [312, 262] on button at bounding box center [313, 259] width 19 height 17
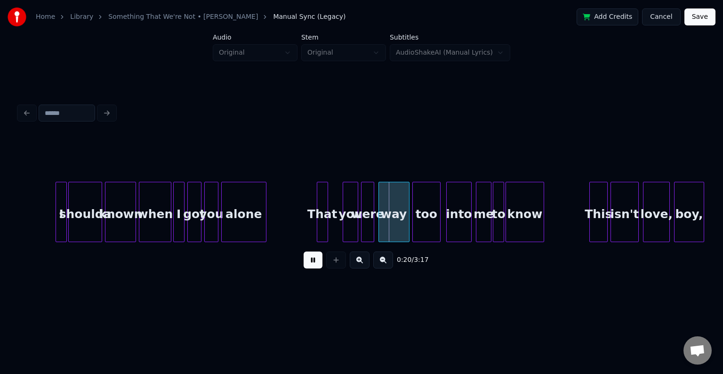
click at [346, 219] on div "you" at bounding box center [350, 214] width 15 height 64
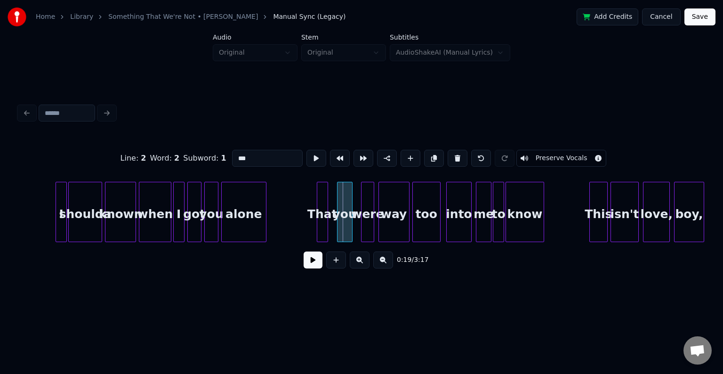
click at [345, 222] on div "you" at bounding box center [345, 214] width 15 height 64
click at [331, 226] on div at bounding box center [332, 211] width 3 height 59
click at [472, 154] on button at bounding box center [481, 158] width 20 height 17
type input "****"
click at [472, 154] on button at bounding box center [481, 158] width 20 height 17
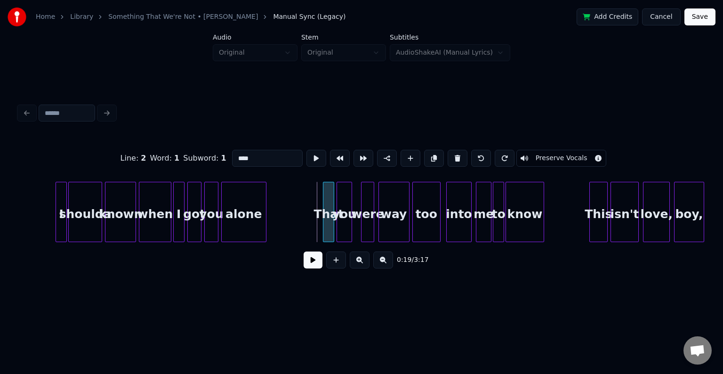
click at [329, 228] on div "That" at bounding box center [329, 214] width 10 height 64
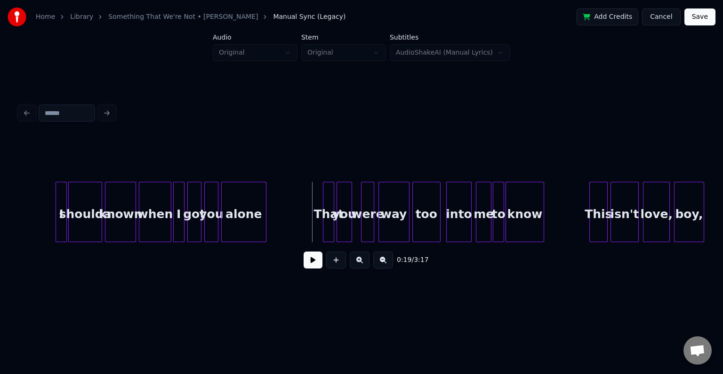
click at [316, 260] on button at bounding box center [313, 259] width 19 height 17
click at [363, 219] on div "were" at bounding box center [362, 214] width 12 height 64
click at [394, 218] on div "way" at bounding box center [387, 214] width 30 height 64
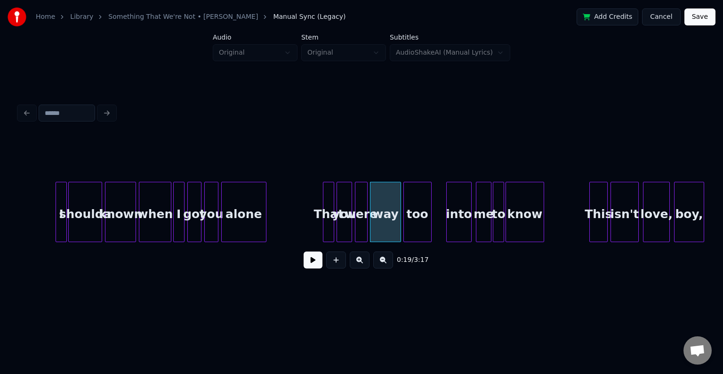
click at [413, 215] on div "too" at bounding box center [417, 214] width 27 height 64
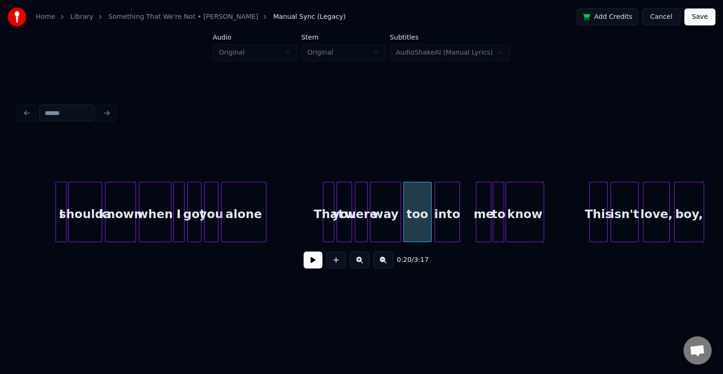
click at [452, 221] on div "into" at bounding box center [447, 214] width 24 height 64
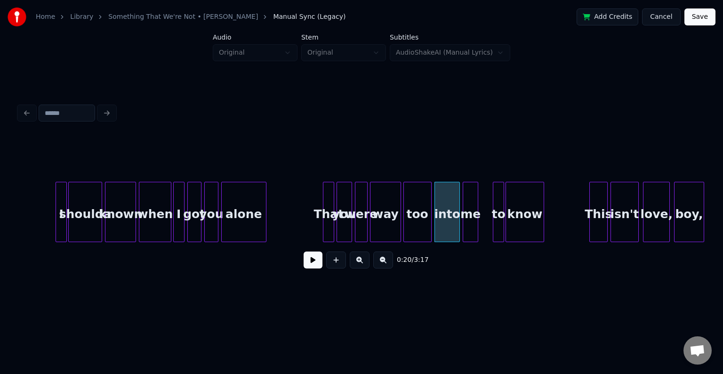
click at [468, 215] on div "me" at bounding box center [470, 214] width 15 height 64
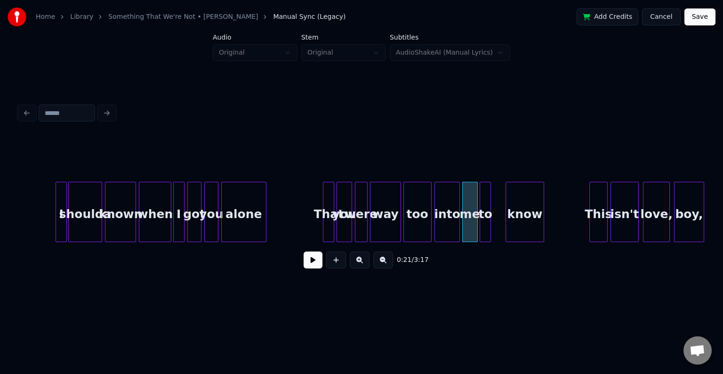
click at [485, 222] on div "to" at bounding box center [485, 214] width 10 height 64
click at [504, 220] on div "know" at bounding box center [512, 214] width 37 height 64
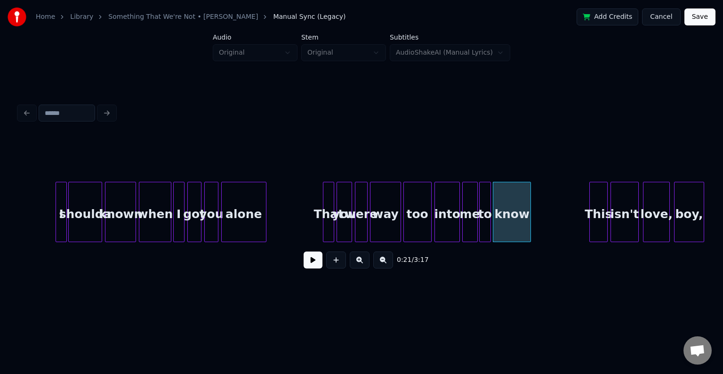
click at [305, 266] on button at bounding box center [313, 259] width 19 height 17
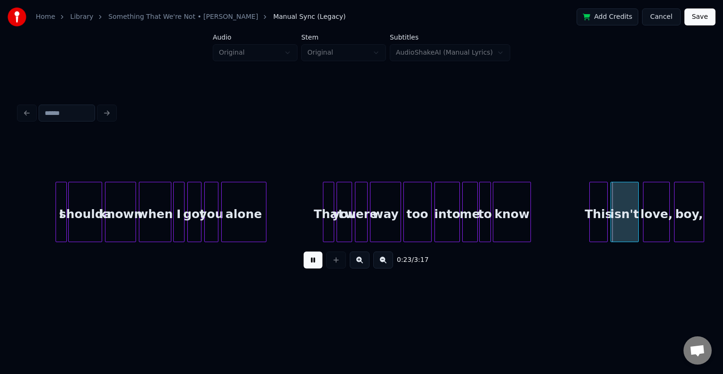
click at [483, 217] on div "to" at bounding box center [485, 214] width 10 height 64
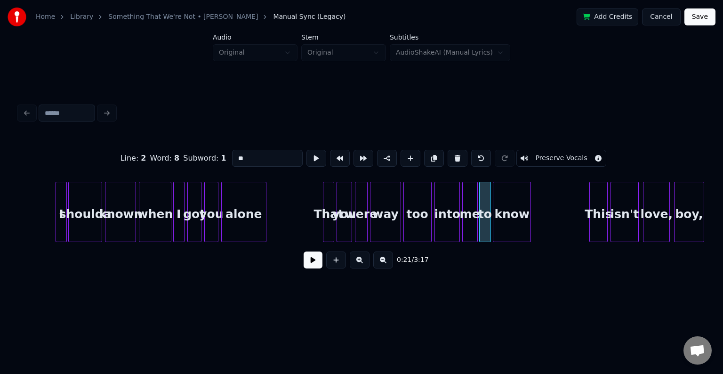
click at [309, 266] on button at bounding box center [313, 259] width 19 height 17
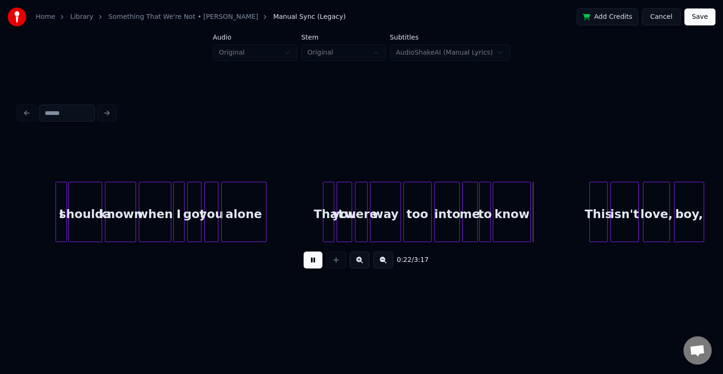
click at [315, 267] on button at bounding box center [313, 259] width 19 height 17
click at [526, 231] on div "know" at bounding box center [521, 214] width 37 height 64
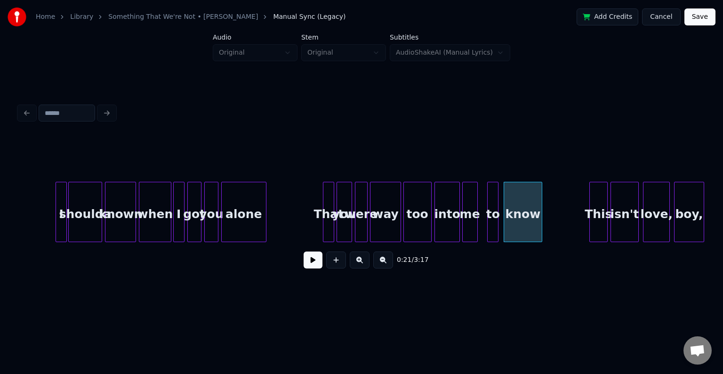
click at [492, 224] on div "to" at bounding box center [493, 214] width 10 height 64
click at [479, 226] on div at bounding box center [479, 211] width 3 height 59
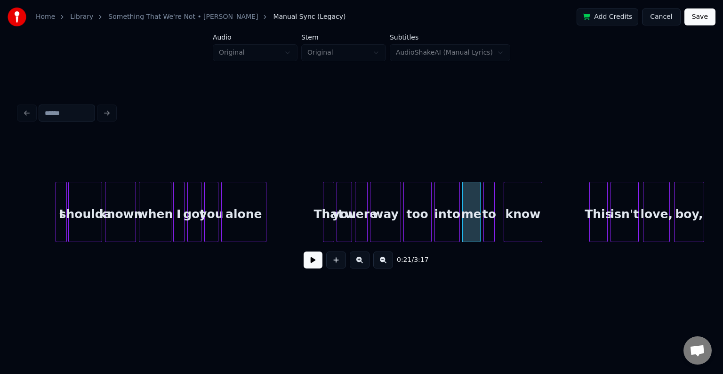
click at [487, 226] on div "to" at bounding box center [489, 214] width 10 height 64
click at [318, 264] on button at bounding box center [313, 259] width 19 height 17
click at [495, 225] on div "to" at bounding box center [496, 214] width 10 height 64
click at [486, 230] on div at bounding box center [486, 211] width 3 height 59
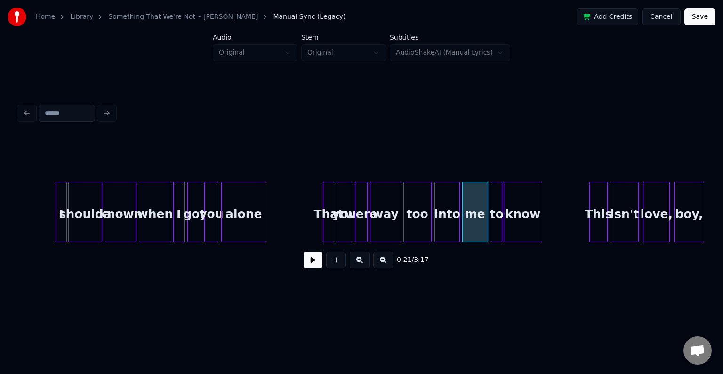
click at [316, 263] on button at bounding box center [313, 259] width 19 height 17
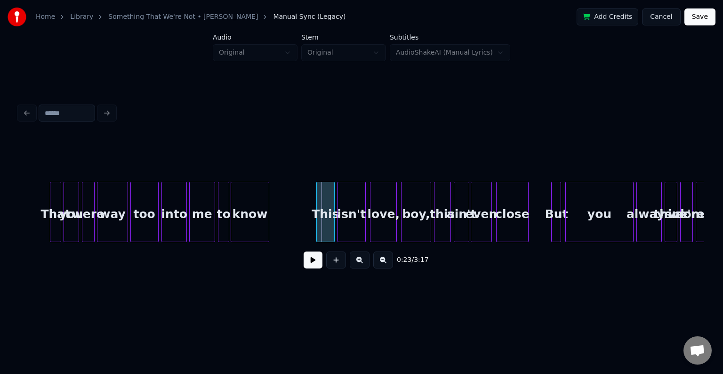
scroll to position [0, 1341]
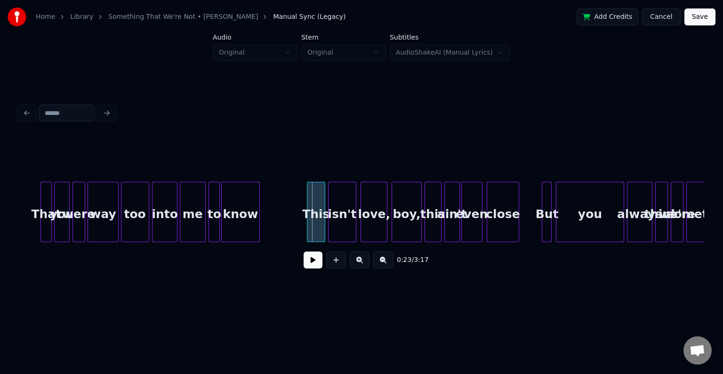
click at [314, 267] on button at bounding box center [313, 259] width 19 height 17
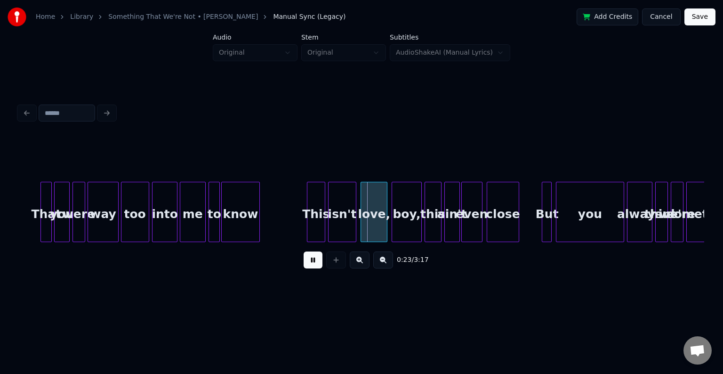
click at [314, 267] on button at bounding box center [313, 259] width 19 height 17
click at [316, 226] on div "This" at bounding box center [316, 214] width 17 height 64
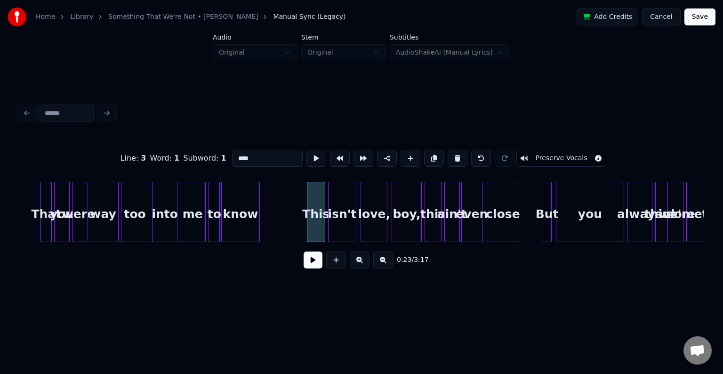
click at [310, 265] on button at bounding box center [313, 259] width 19 height 17
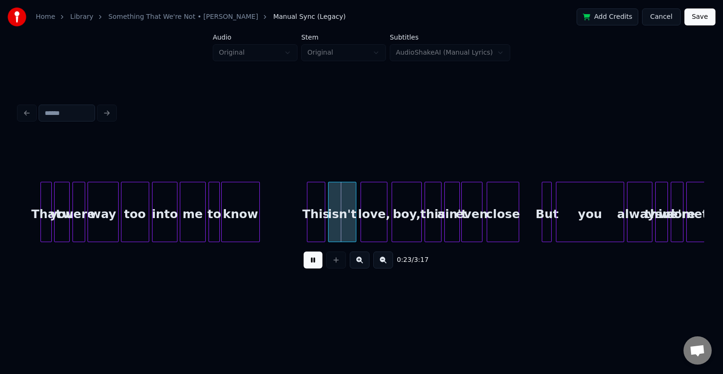
click at [319, 220] on div "This" at bounding box center [316, 214] width 17 height 64
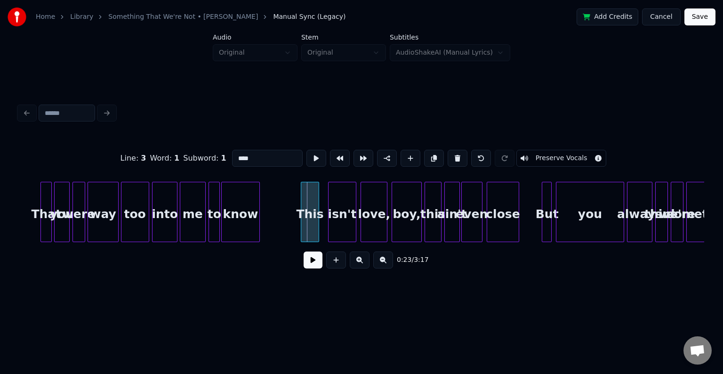
click at [305, 219] on div "This" at bounding box center [309, 214] width 17 height 64
click at [331, 229] on div "isn't" at bounding box center [335, 214] width 27 height 64
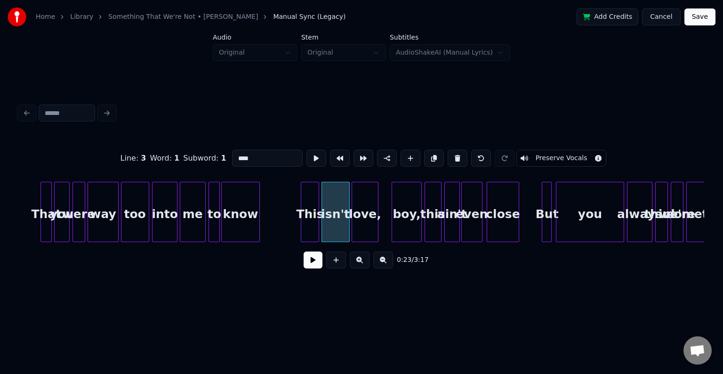
click at [368, 223] on div "love," at bounding box center [365, 214] width 26 height 64
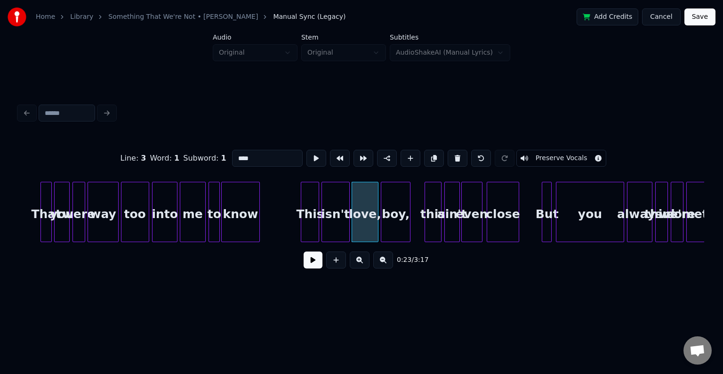
click at [397, 225] on div "boy," at bounding box center [395, 214] width 29 height 64
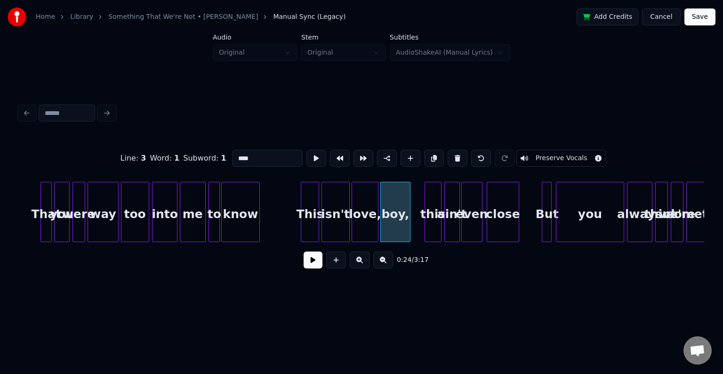
click at [439, 226] on div at bounding box center [439, 211] width 3 height 59
type input "****"
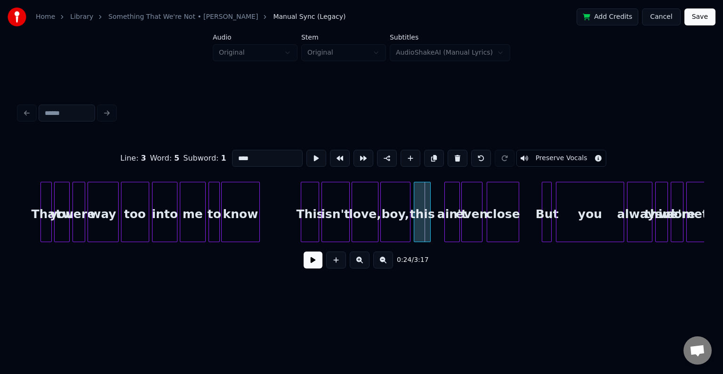
click at [426, 226] on div "this" at bounding box center [422, 214] width 16 height 64
click at [442, 227] on div "ain't" at bounding box center [441, 214] width 15 height 64
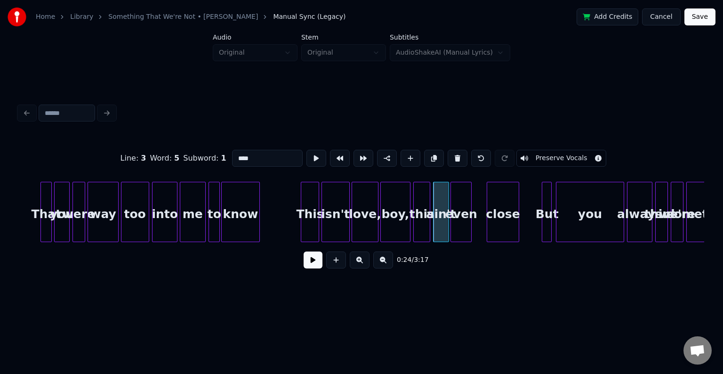
click at [461, 226] on div "even" at bounding box center [461, 214] width 20 height 64
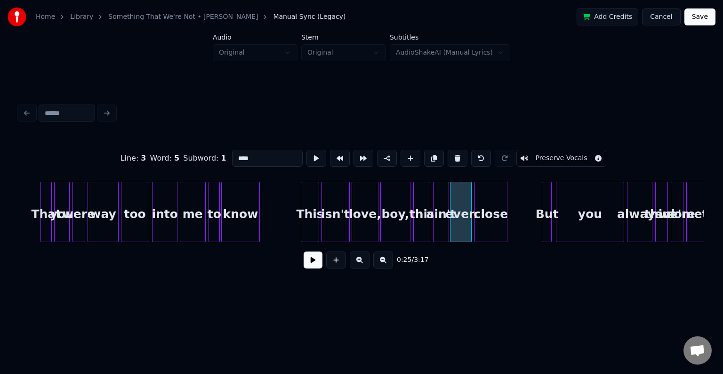
click at [492, 223] on div "close" at bounding box center [491, 214] width 32 height 64
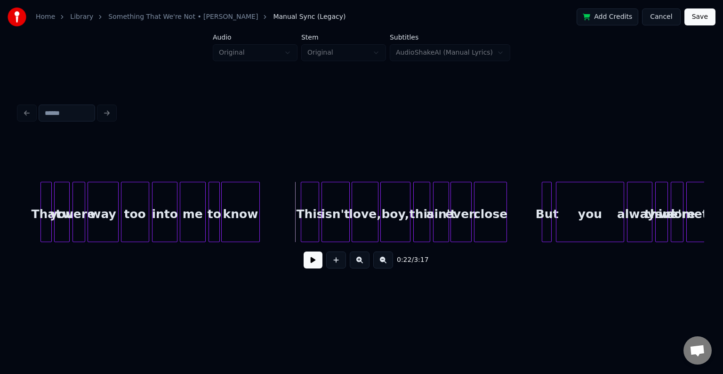
click at [309, 260] on button at bounding box center [313, 259] width 19 height 17
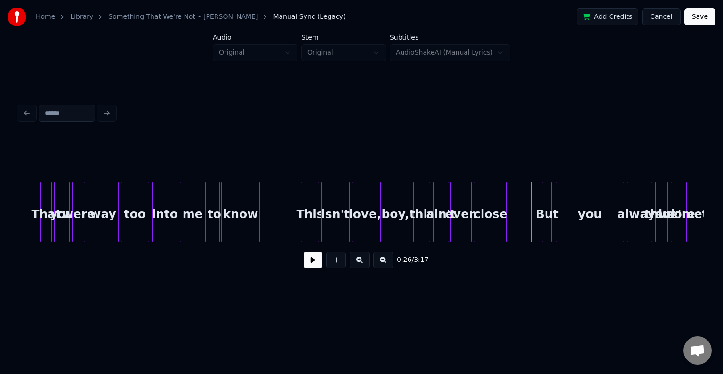
click at [315, 261] on button at bounding box center [313, 259] width 19 height 17
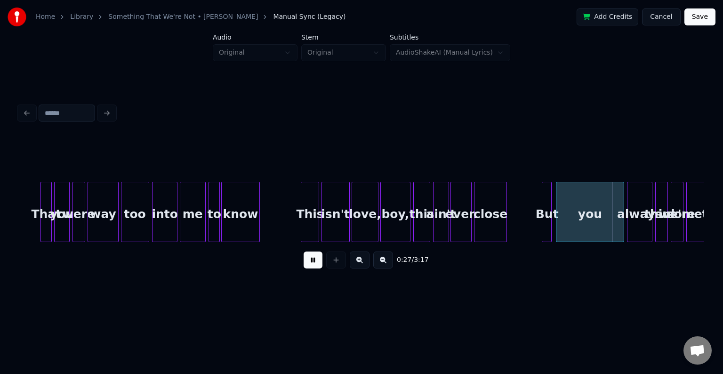
click at [582, 214] on div "you" at bounding box center [590, 214] width 67 height 64
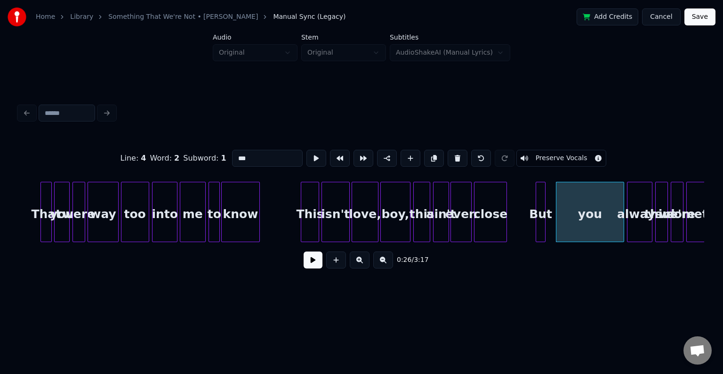
click at [539, 224] on div "But" at bounding box center [540, 214] width 9 height 64
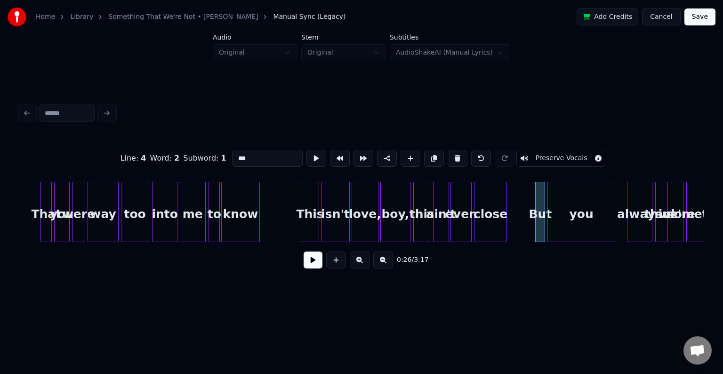
click at [559, 222] on div "you" at bounding box center [581, 214] width 67 height 64
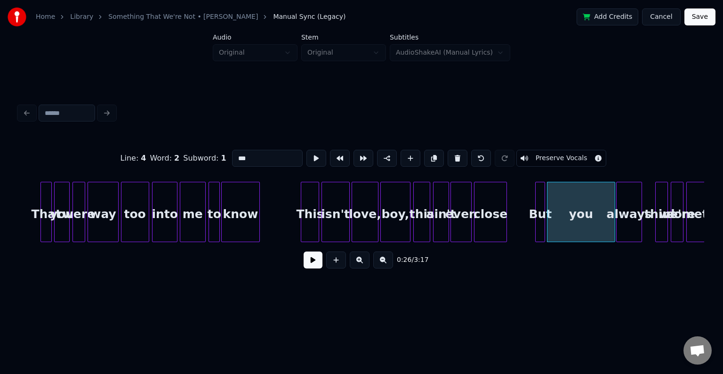
click at [630, 225] on div "always" at bounding box center [629, 214] width 24 height 64
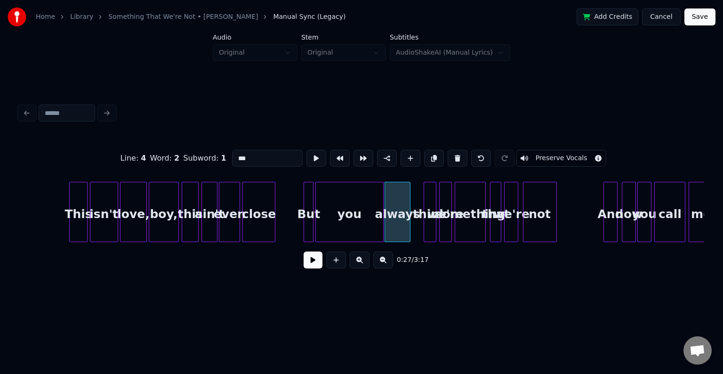
scroll to position [0, 1586]
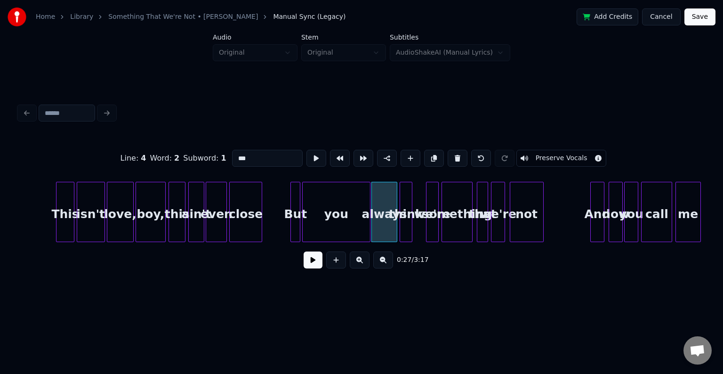
click at [407, 222] on div "think" at bounding box center [406, 214] width 12 height 64
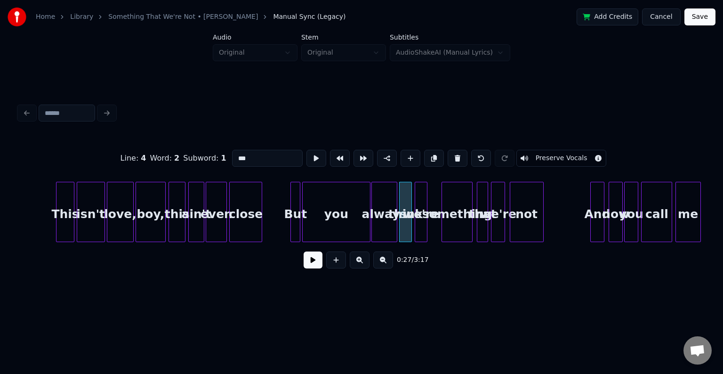
click at [421, 224] on div "we're" at bounding box center [421, 214] width 12 height 64
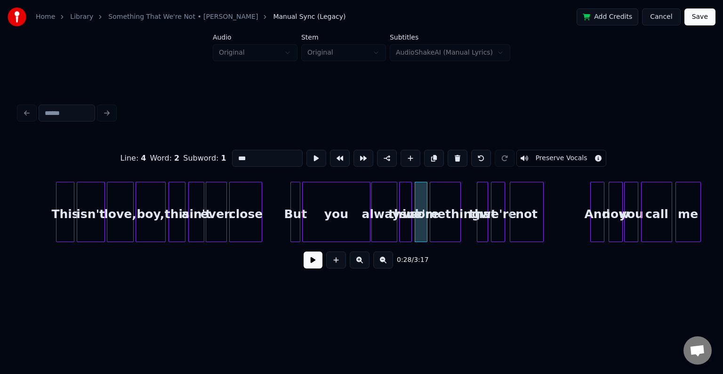
click at [446, 227] on div "something" at bounding box center [445, 214] width 30 height 64
click at [485, 227] on div at bounding box center [486, 211] width 3 height 59
type input "****"
click at [469, 228] on div "that" at bounding box center [468, 214] width 10 height 64
click at [484, 225] on div "we're" at bounding box center [484, 214] width 13 height 64
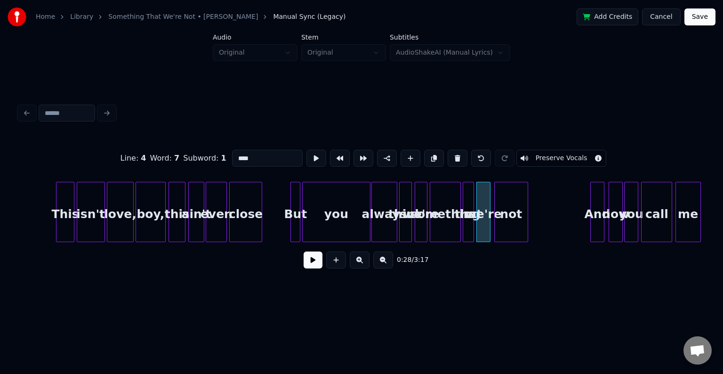
click at [509, 222] on div "not" at bounding box center [511, 214] width 33 height 64
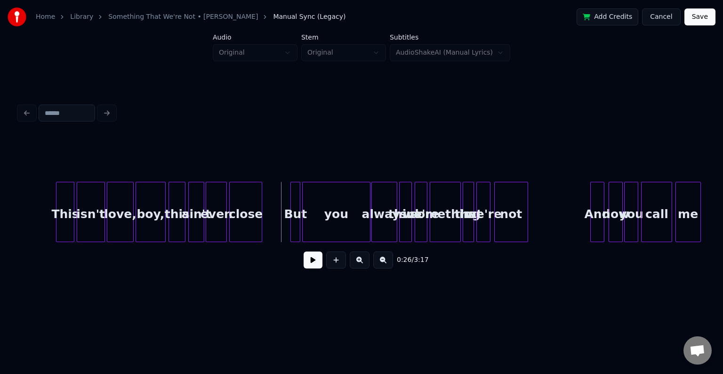
click at [320, 275] on div "0:26 / 3:17" at bounding box center [362, 260] width 686 height 36
click at [317, 268] on button at bounding box center [313, 259] width 19 height 17
click at [540, 227] on div at bounding box center [540, 211] width 3 height 59
click at [312, 263] on button at bounding box center [313, 259] width 19 height 17
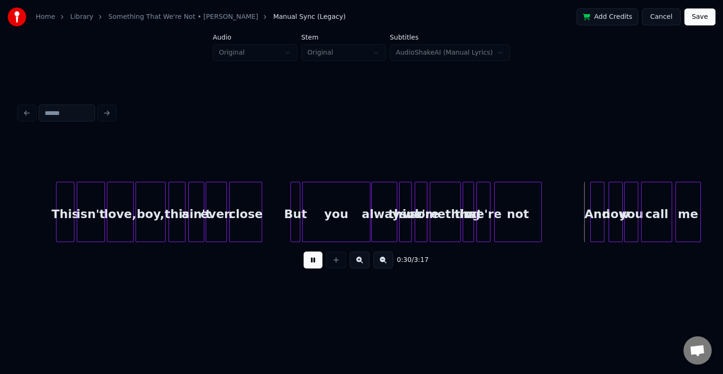
click at [312, 263] on button at bounding box center [313, 259] width 19 height 17
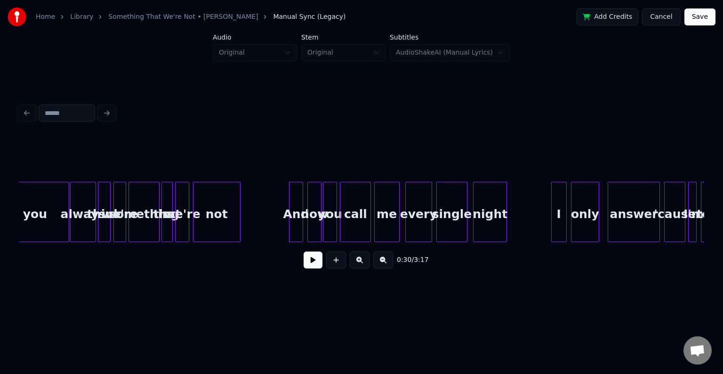
scroll to position [0, 1887]
click at [284, 222] on div "And" at bounding box center [287, 214] width 13 height 64
click at [310, 264] on button at bounding box center [313, 259] width 19 height 17
click at [303, 223] on div "now" at bounding box center [304, 214] width 13 height 64
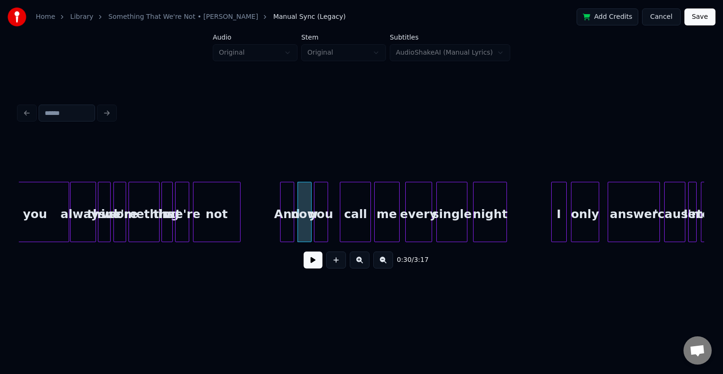
click at [321, 224] on div "you" at bounding box center [321, 214] width 13 height 64
click at [345, 222] on div "call" at bounding box center [346, 214] width 30 height 64
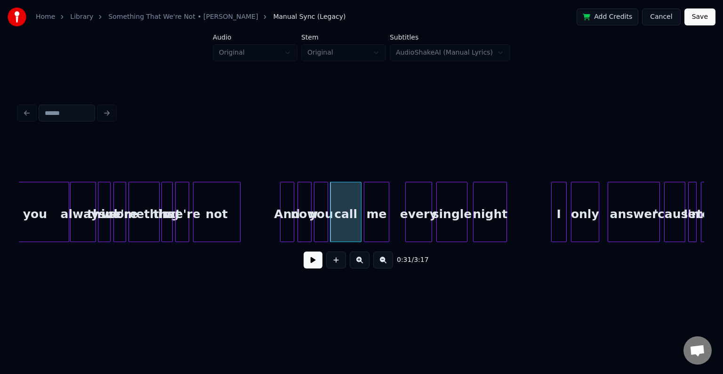
click at [375, 224] on div "me" at bounding box center [376, 214] width 24 height 64
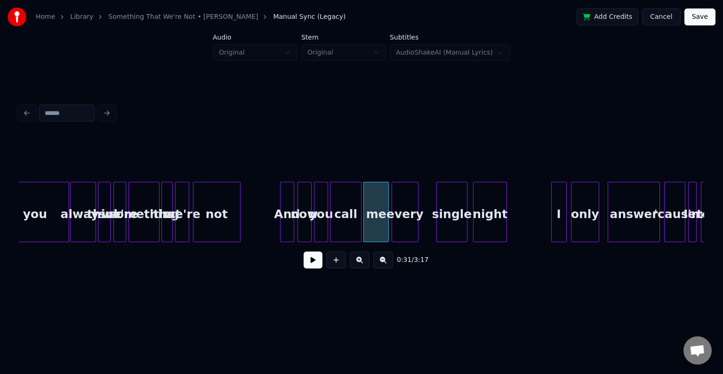
click at [404, 225] on div "every" at bounding box center [405, 214] width 26 height 64
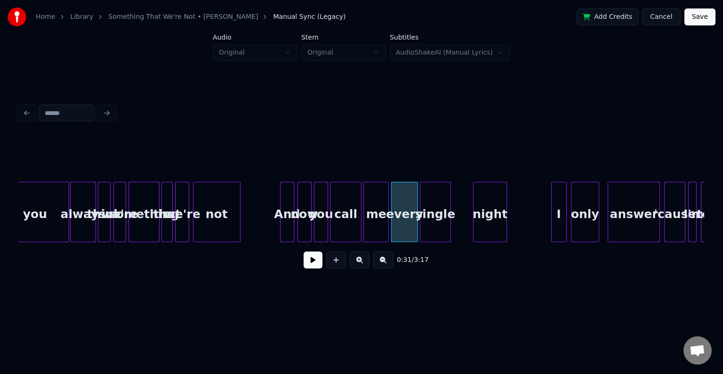
click at [434, 223] on div "single" at bounding box center [436, 214] width 30 height 64
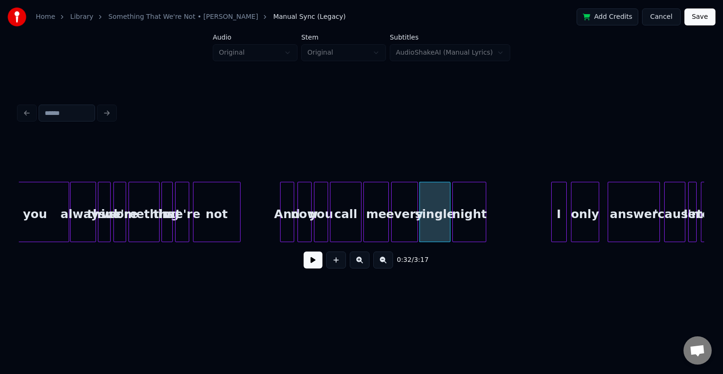
click at [466, 220] on div "night" at bounding box center [469, 214] width 33 height 64
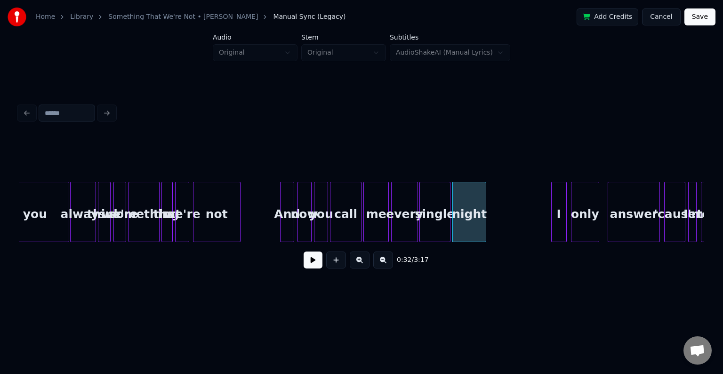
click at [315, 266] on button at bounding box center [313, 259] width 19 height 17
click at [502, 220] on div at bounding box center [502, 211] width 3 height 59
click at [429, 220] on div "single" at bounding box center [435, 214] width 30 height 64
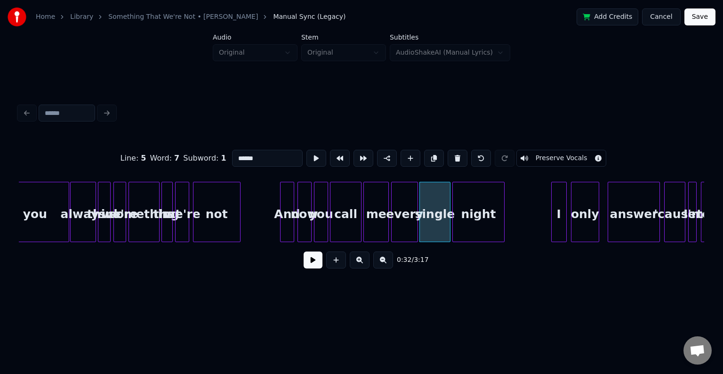
click at [318, 259] on button at bounding box center [313, 259] width 19 height 17
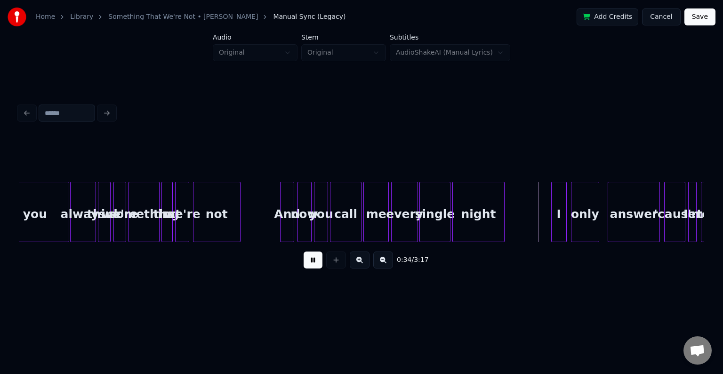
click at [432, 230] on div "single" at bounding box center [435, 214] width 30 height 64
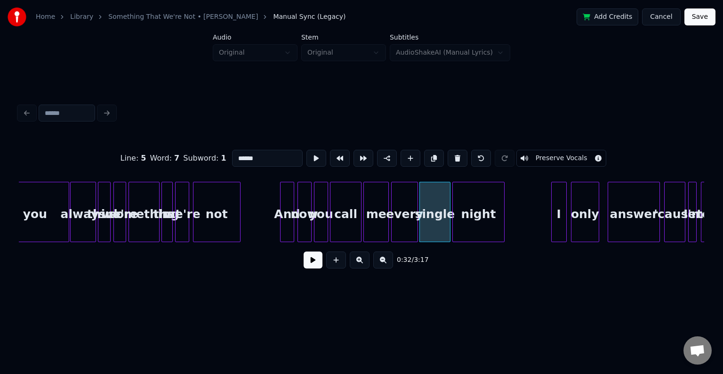
click at [312, 266] on button at bounding box center [313, 259] width 19 height 17
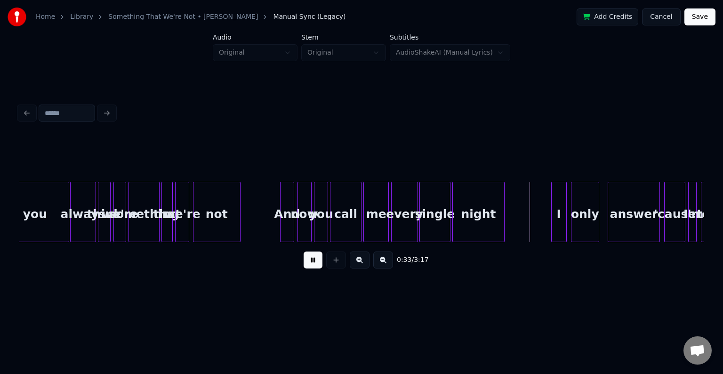
click at [312, 266] on button at bounding box center [313, 259] width 19 height 17
click at [551, 217] on div "I" at bounding box center [550, 214] width 15 height 64
click at [574, 220] on div "only" at bounding box center [574, 214] width 27 height 64
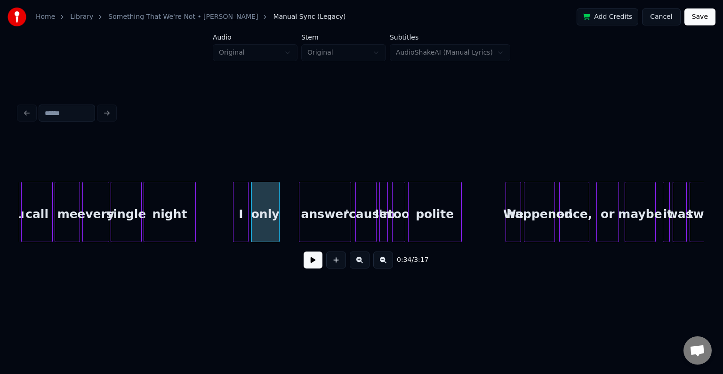
scroll to position [0, 2208]
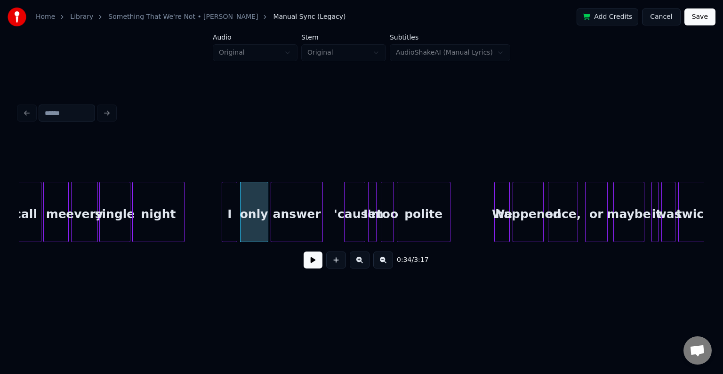
click at [284, 220] on div "answer" at bounding box center [296, 214] width 51 height 64
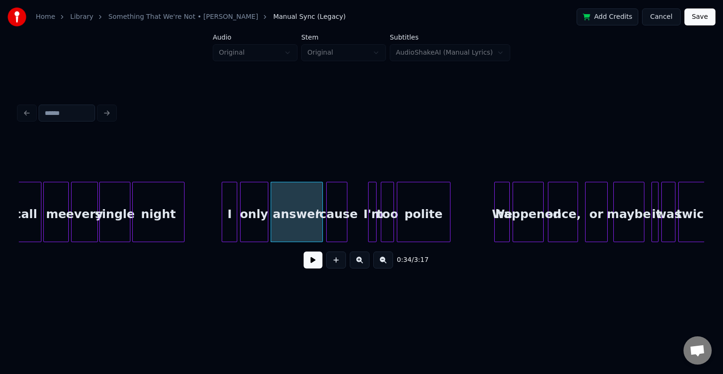
click at [338, 223] on div "'cause" at bounding box center [337, 214] width 20 height 64
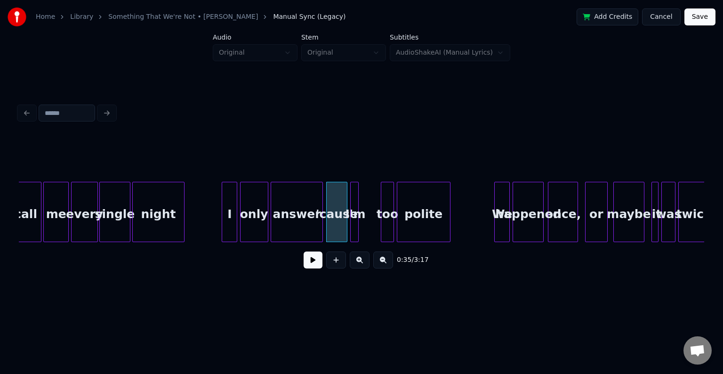
click at [353, 220] on div "I'm" at bounding box center [355, 214] width 9 height 64
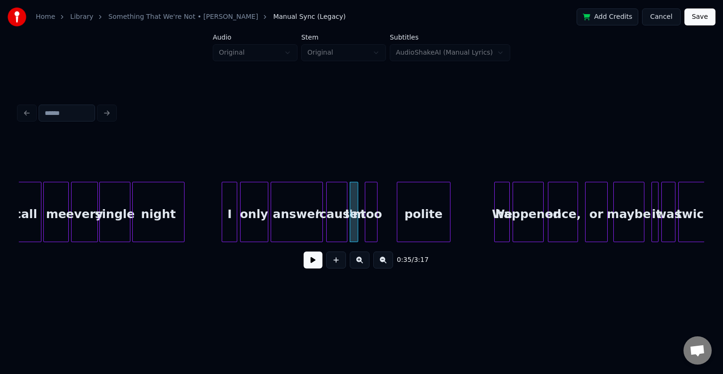
click at [372, 216] on div "too" at bounding box center [371, 214] width 12 height 64
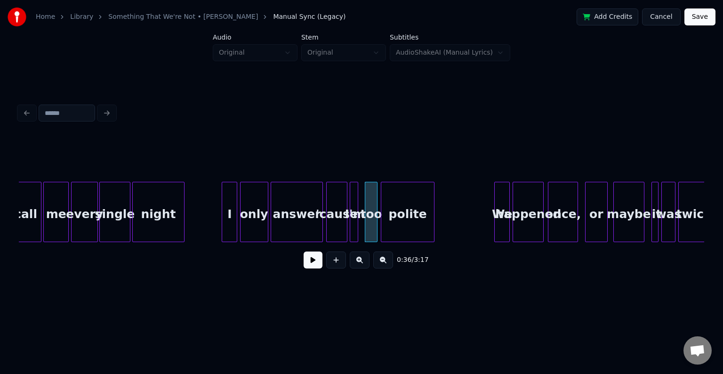
click at [381, 222] on div "polite" at bounding box center [408, 212] width 54 height 60
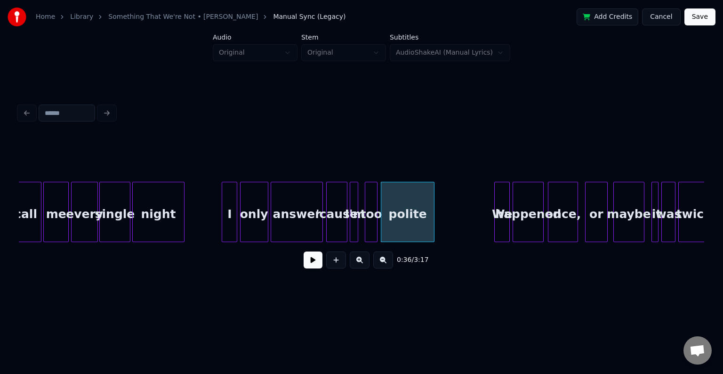
click at [396, 213] on div "polite" at bounding box center [407, 214] width 53 height 64
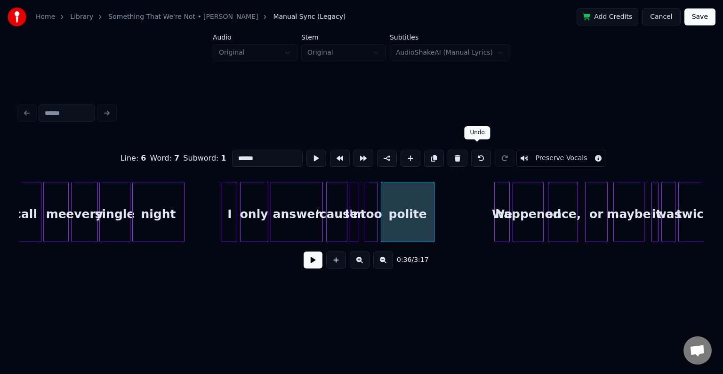
click at [477, 159] on button at bounding box center [481, 158] width 20 height 17
type input "***"
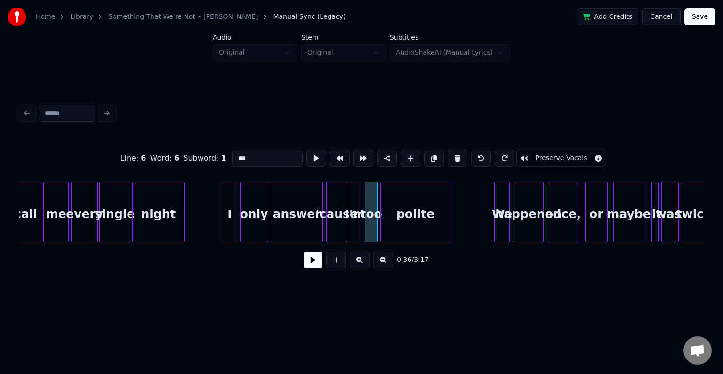
click at [382, 226] on div at bounding box center [382, 211] width 3 height 59
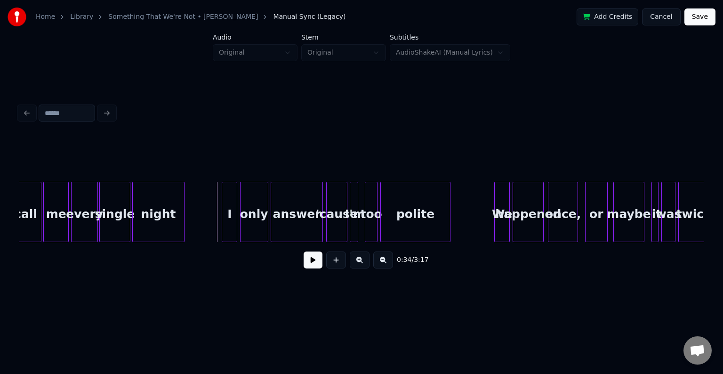
click at [314, 261] on button at bounding box center [313, 259] width 19 height 17
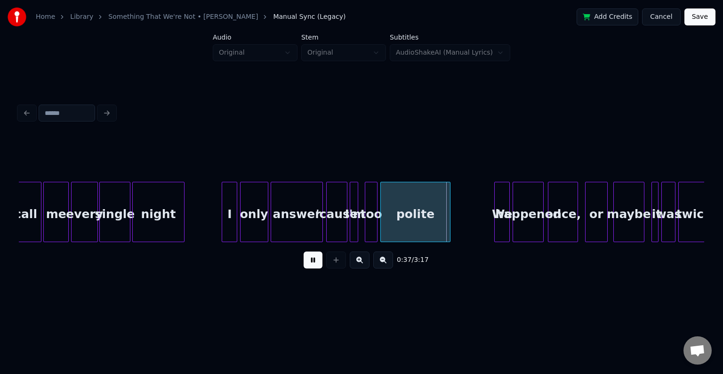
click at [328, 226] on div at bounding box center [328, 211] width 3 height 59
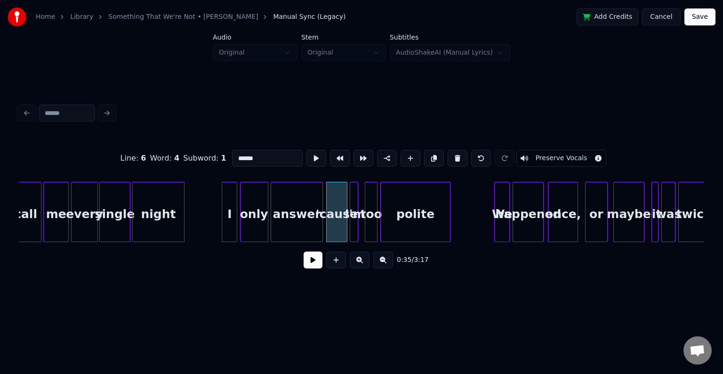
click at [315, 262] on button at bounding box center [313, 259] width 19 height 17
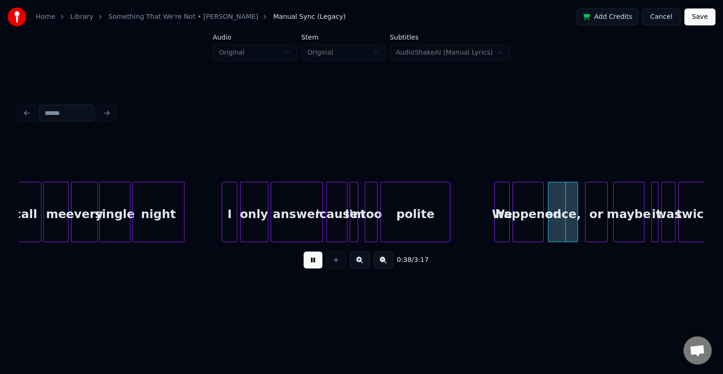
click at [315, 262] on button at bounding box center [313, 259] width 19 height 17
click at [311, 268] on button at bounding box center [313, 259] width 19 height 17
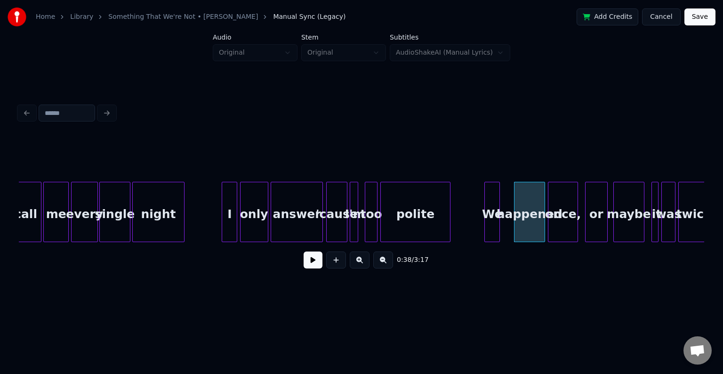
click at [490, 220] on div "We" at bounding box center [492, 214] width 15 height 64
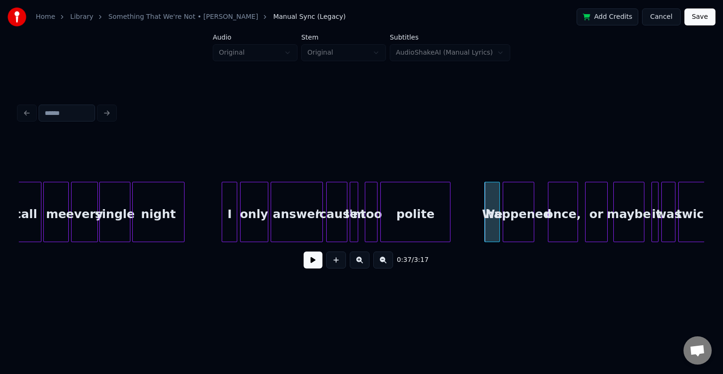
click at [517, 224] on div "happened" at bounding box center [518, 214] width 30 height 64
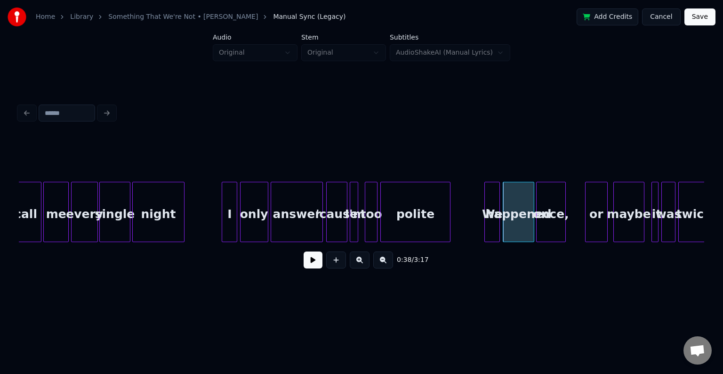
click at [551, 225] on div "once," at bounding box center [551, 214] width 29 height 64
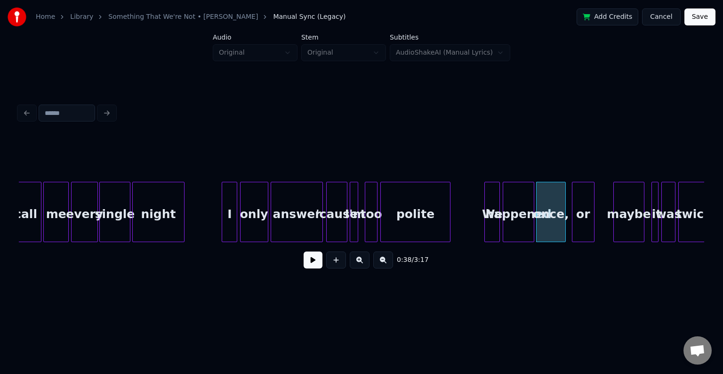
click at [584, 224] on div "or" at bounding box center [584, 214] width 22 height 64
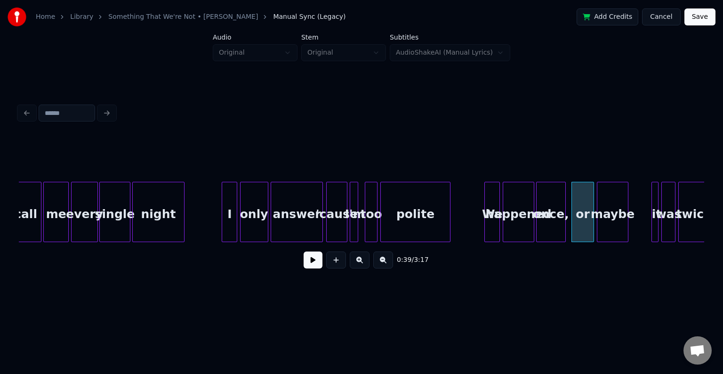
click at [612, 228] on div "maybe" at bounding box center [613, 214] width 30 height 64
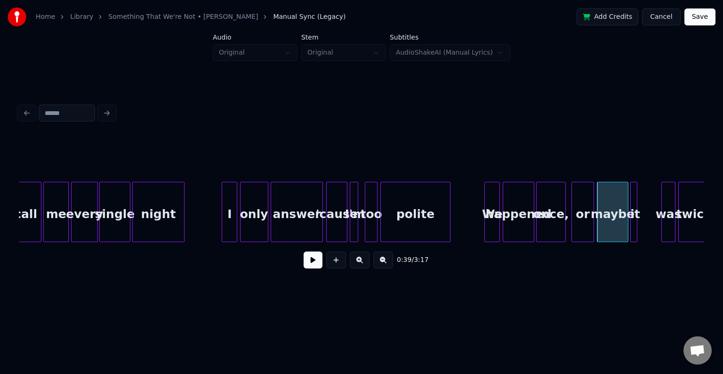
click at [637, 226] on div "it" at bounding box center [635, 214] width 9 height 64
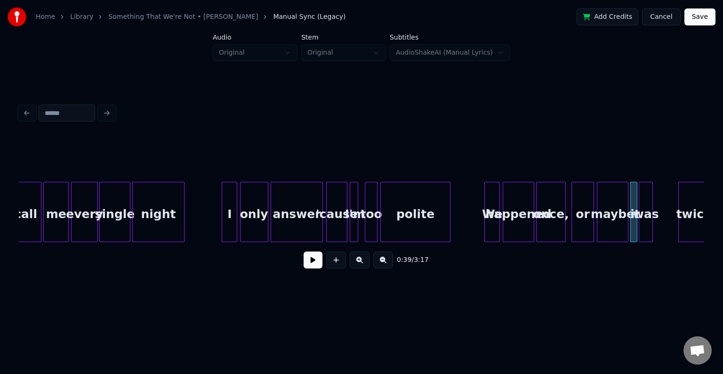
click at [646, 224] on div "was" at bounding box center [646, 214] width 13 height 64
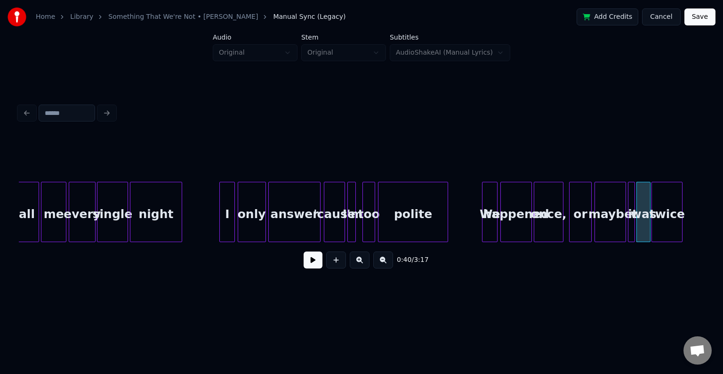
click at [667, 226] on div "twice" at bounding box center [667, 214] width 30 height 64
click at [308, 266] on button at bounding box center [313, 259] width 19 height 17
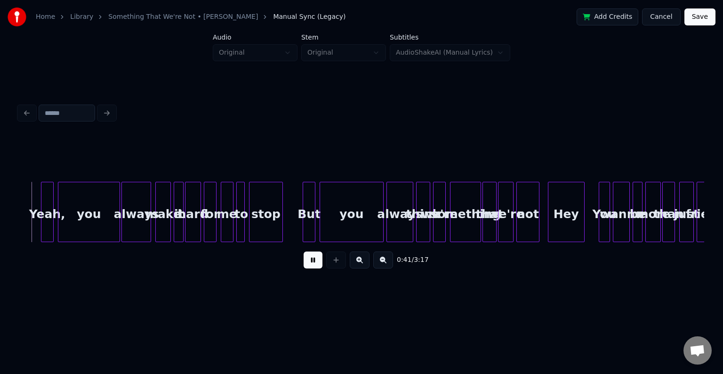
click at [308, 266] on button at bounding box center [313, 259] width 19 height 17
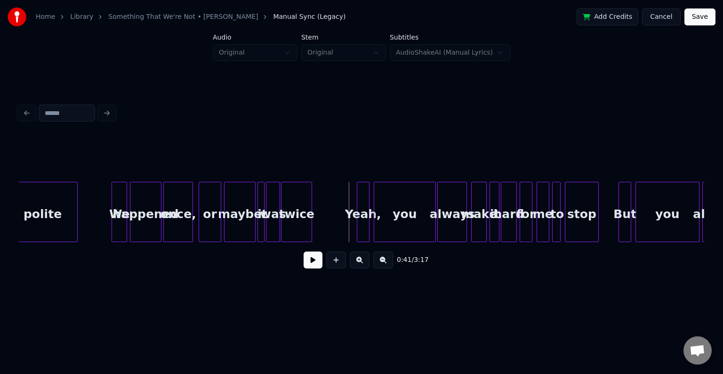
scroll to position [0, 2558]
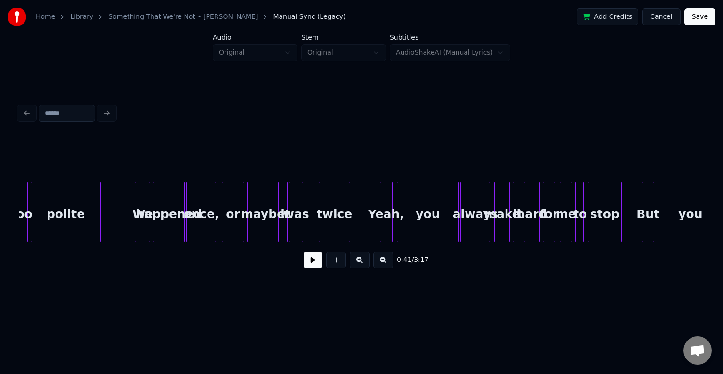
click at [339, 218] on div "twice" at bounding box center [334, 214] width 30 height 64
click at [306, 223] on div "was" at bounding box center [308, 214] width 13 height 64
click at [288, 222] on div at bounding box center [289, 211] width 3 height 59
click at [293, 225] on div "it" at bounding box center [293, 214] width 9 height 64
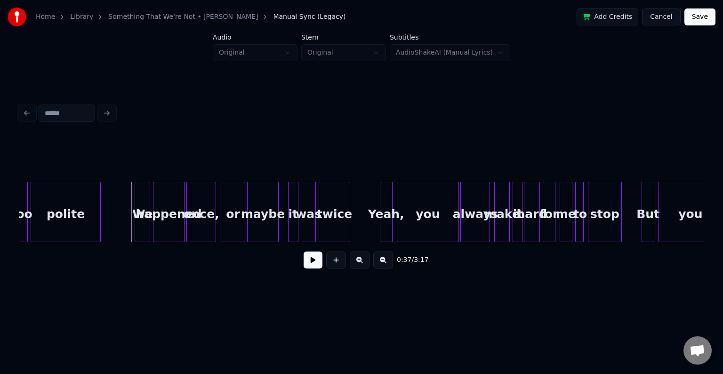
click at [307, 264] on button at bounding box center [313, 259] width 19 height 17
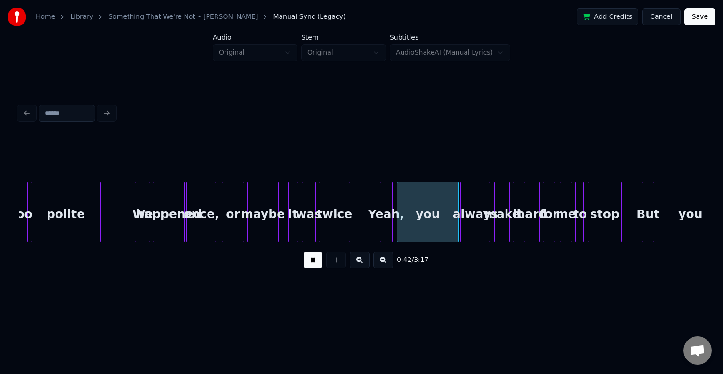
click at [307, 264] on button at bounding box center [313, 259] width 19 height 17
click at [378, 226] on div "Yeah," at bounding box center [376, 214] width 12 height 64
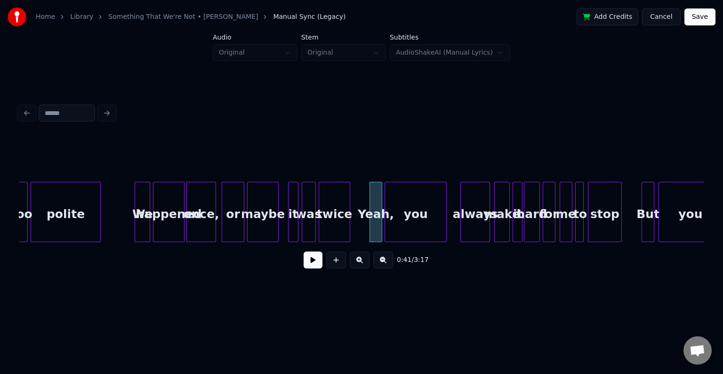
click at [410, 222] on div "you" at bounding box center [415, 214] width 61 height 64
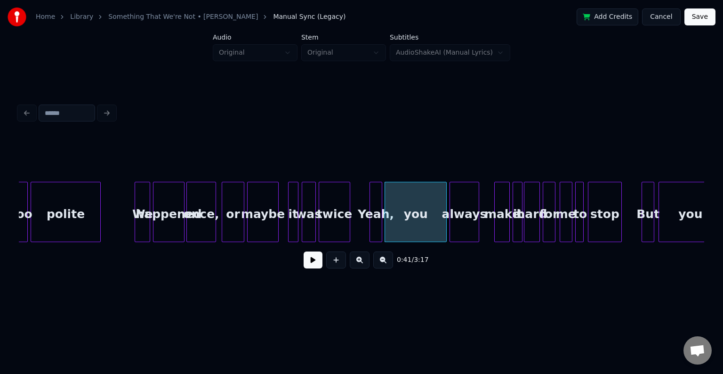
click at [464, 219] on div "always" at bounding box center [464, 214] width 29 height 64
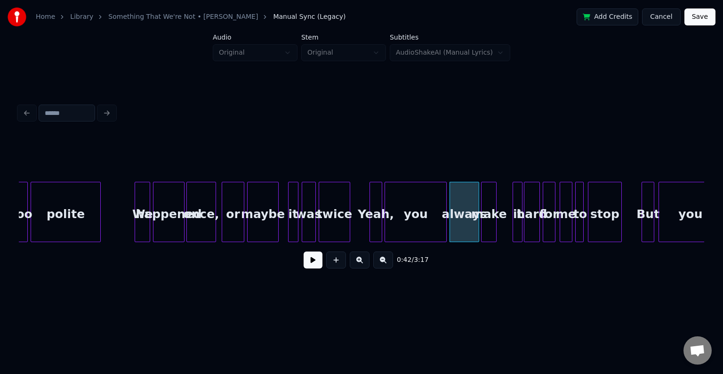
click at [489, 228] on div "make" at bounding box center [489, 214] width 15 height 64
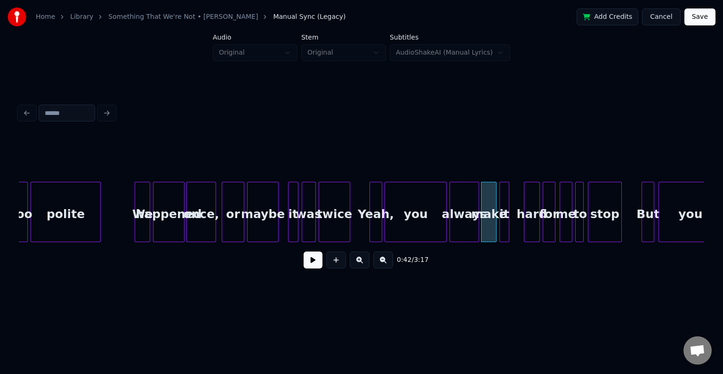
click at [504, 226] on div "it" at bounding box center [504, 214] width 9 height 64
click at [518, 224] on div "hard" at bounding box center [520, 214] width 15 height 64
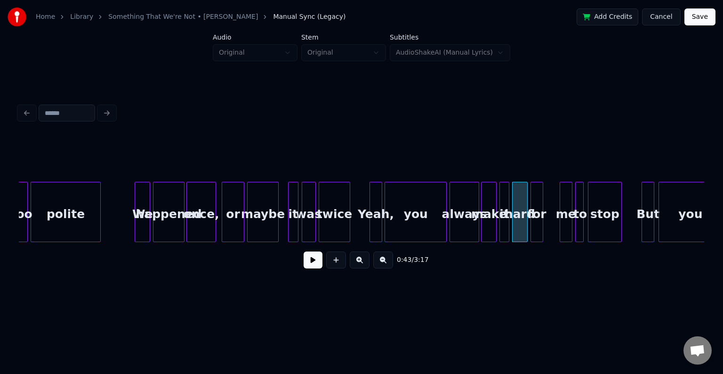
click at [535, 226] on div "for" at bounding box center [537, 214] width 12 height 64
click at [552, 226] on div "me" at bounding box center [552, 214] width 12 height 64
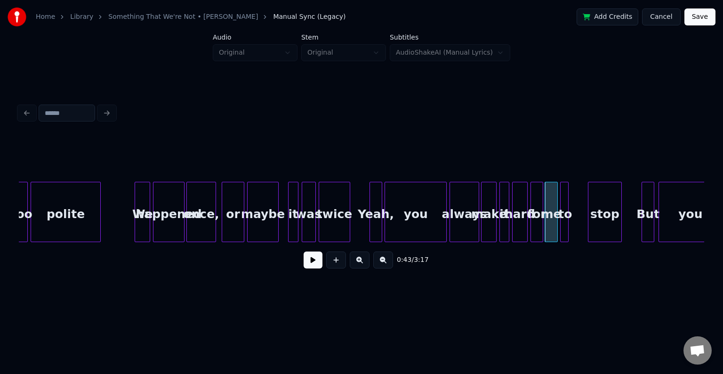
click at [565, 227] on div "to" at bounding box center [565, 214] width 9 height 64
click at [586, 225] on div "stop" at bounding box center [589, 214] width 33 height 64
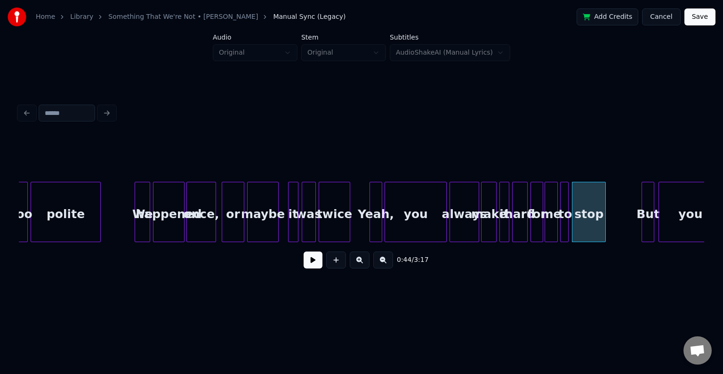
click at [318, 265] on button at bounding box center [313, 259] width 19 height 17
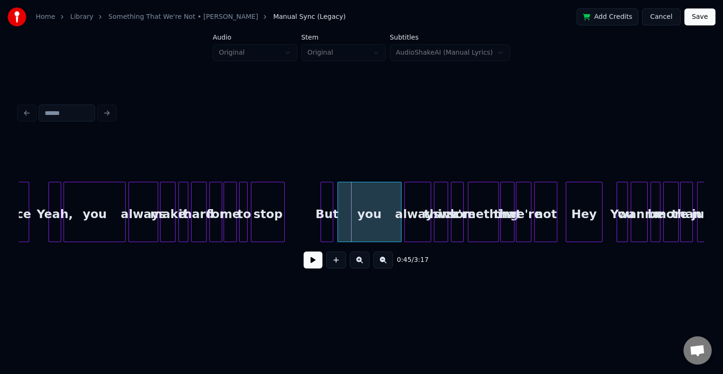
scroll to position [0, 2915]
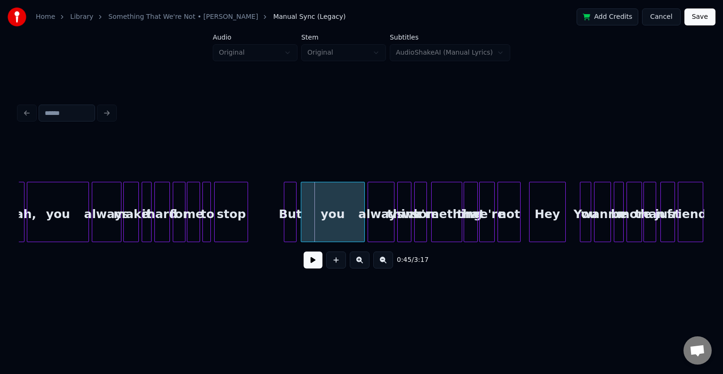
click at [160, 214] on div "hard" at bounding box center [162, 214] width 15 height 64
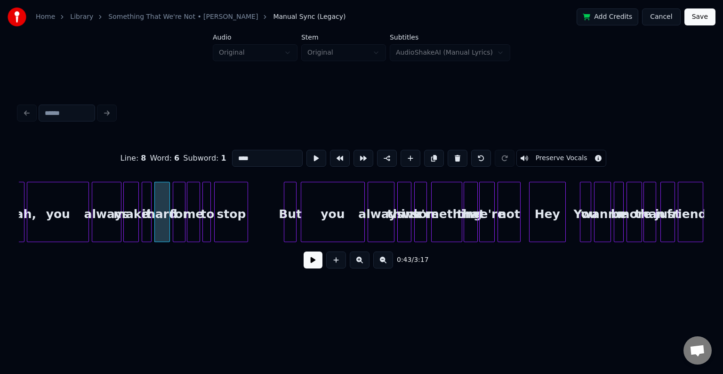
click at [310, 260] on button at bounding box center [313, 259] width 19 height 17
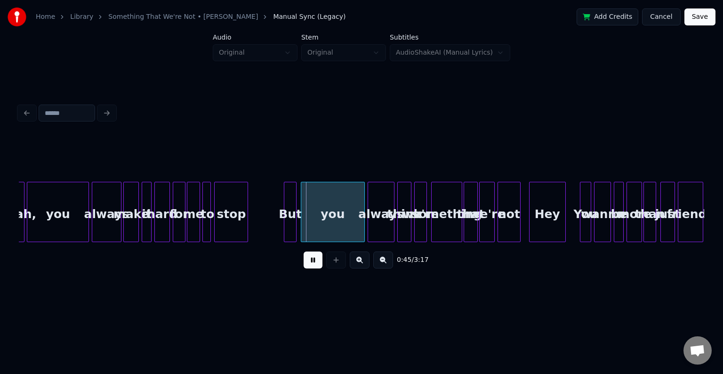
click at [195, 213] on div "me" at bounding box center [193, 214] width 12 height 64
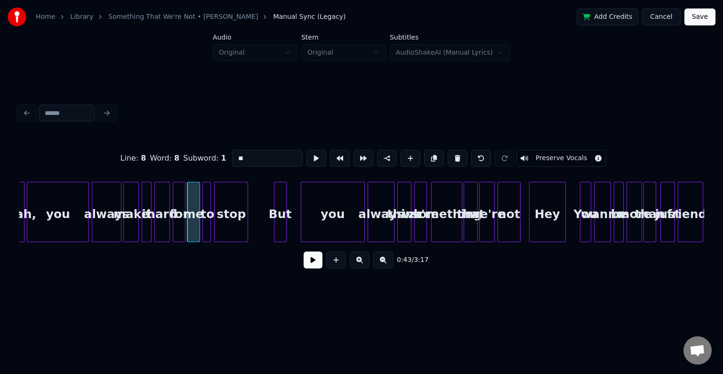
click at [281, 228] on div "But" at bounding box center [281, 214] width 12 height 64
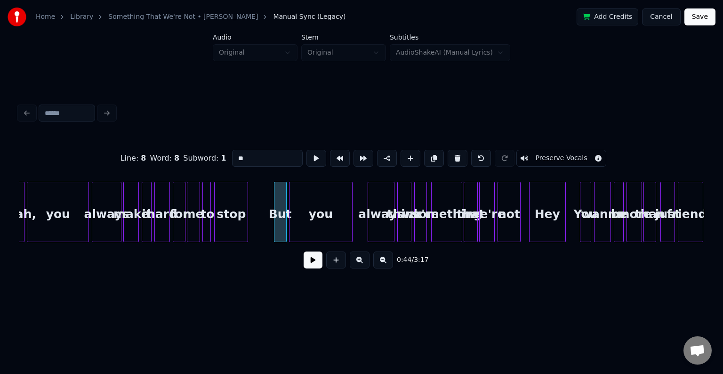
click at [315, 225] on div "you" at bounding box center [321, 214] width 63 height 64
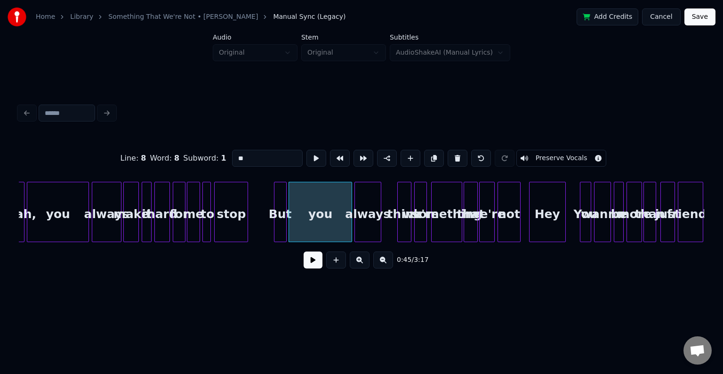
click at [373, 228] on div "always" at bounding box center [368, 214] width 26 height 64
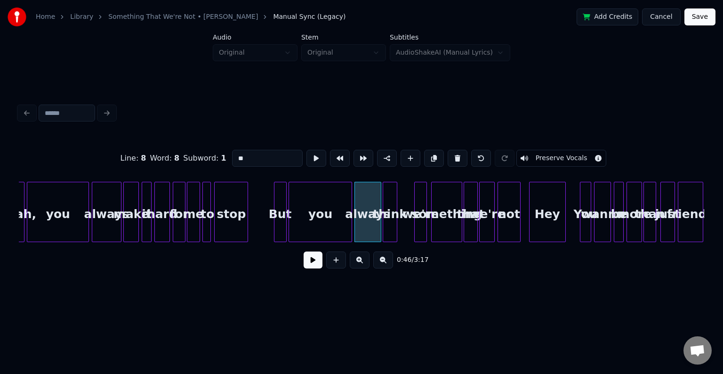
click at [390, 226] on div "think" at bounding box center [389, 214] width 13 height 64
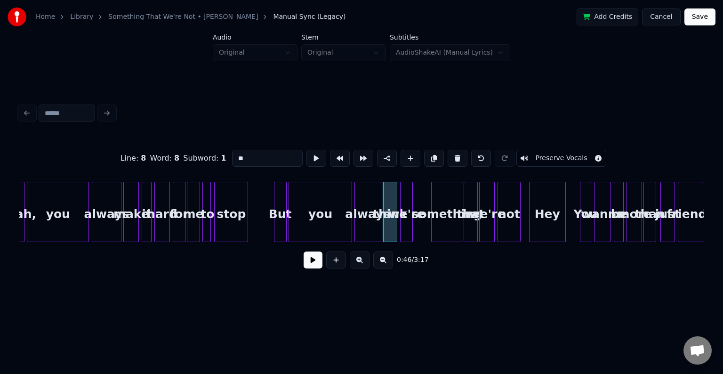
click at [408, 225] on div "we're" at bounding box center [407, 214] width 12 height 64
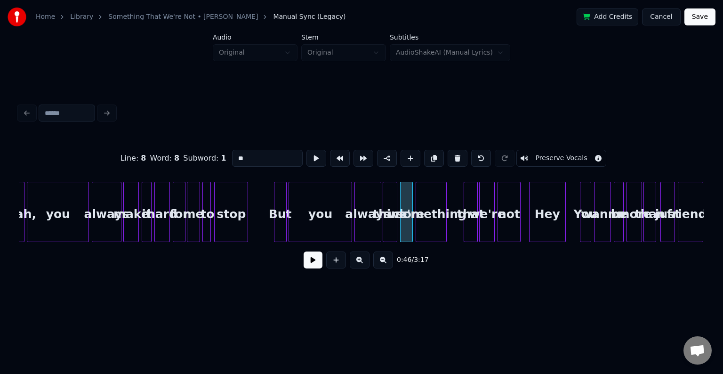
click at [430, 225] on div "something" at bounding box center [431, 214] width 30 height 64
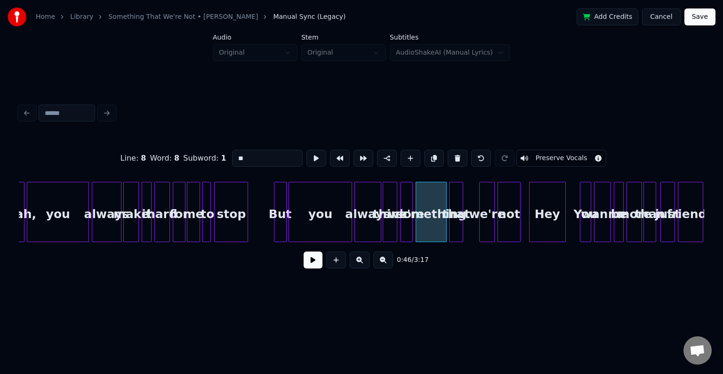
click at [456, 225] on div "that" at bounding box center [456, 214] width 13 height 64
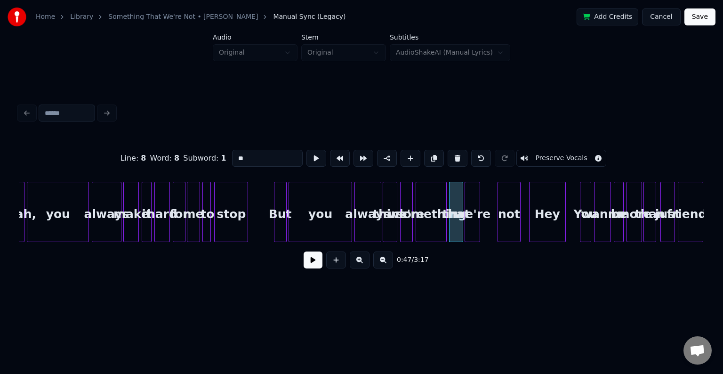
click at [474, 227] on div "we're" at bounding box center [472, 214] width 15 height 64
click at [498, 225] on div "not" at bounding box center [495, 214] width 22 height 64
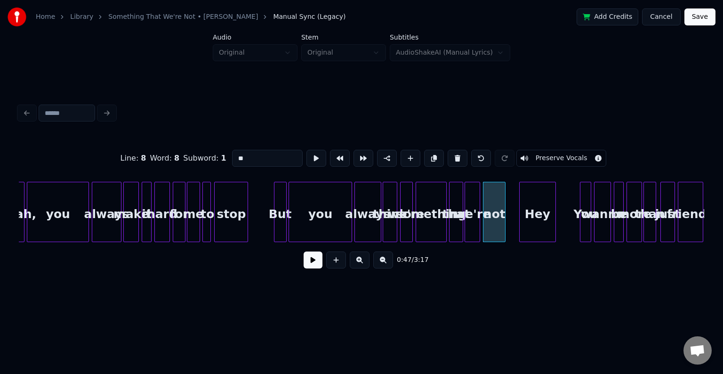
click at [538, 224] on div "Hey" at bounding box center [538, 214] width 36 height 64
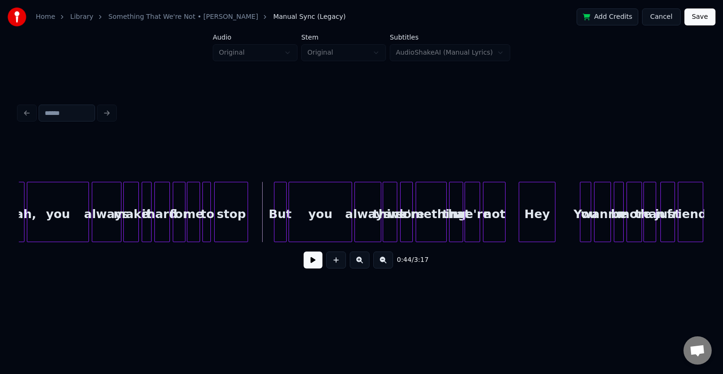
click at [316, 264] on button at bounding box center [313, 259] width 19 height 17
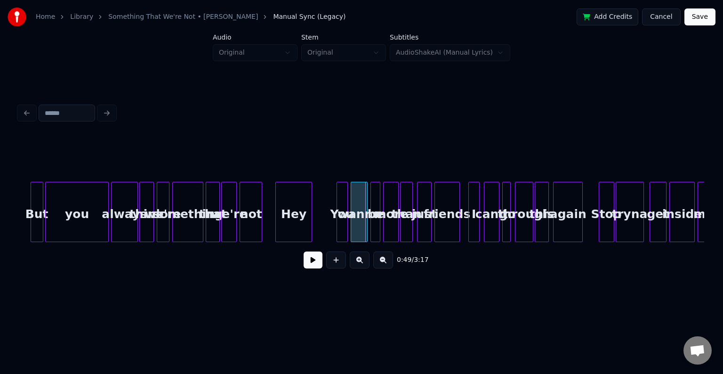
scroll to position [0, 3179]
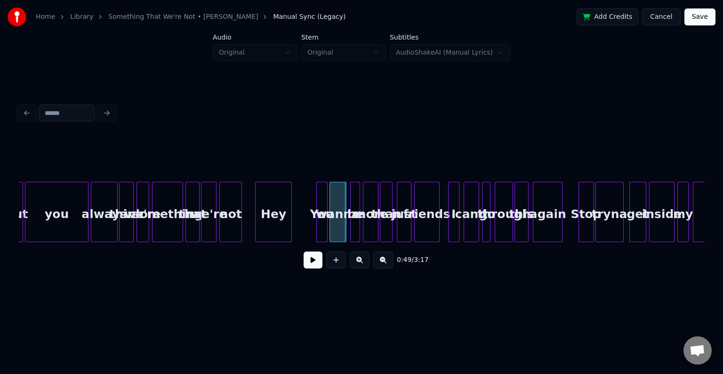
click at [322, 228] on div "You" at bounding box center [322, 214] width 10 height 64
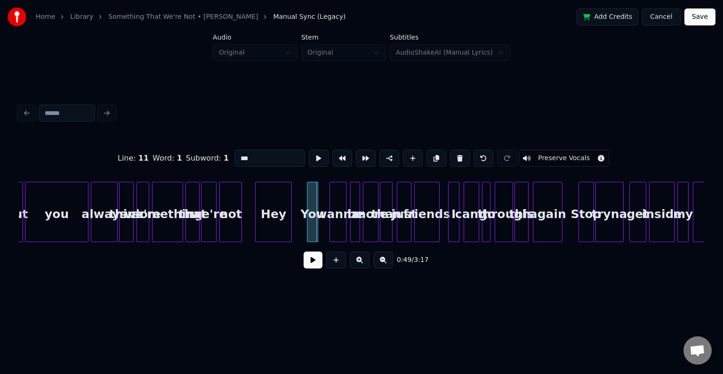
click at [312, 229] on div "You" at bounding box center [313, 214] width 10 height 64
click at [329, 228] on div "wanna" at bounding box center [329, 214] width 16 height 64
click at [344, 228] on div "be" at bounding box center [344, 214] width 9 height 64
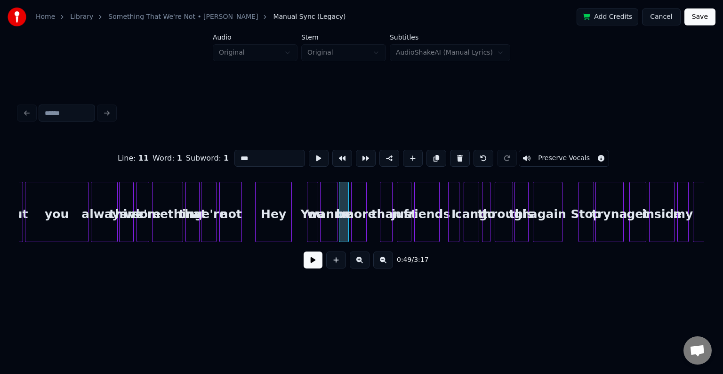
click at [359, 225] on div "more" at bounding box center [359, 214] width 15 height 64
click at [375, 226] on div "than" at bounding box center [375, 214] width 12 height 64
click at [396, 227] on div "just" at bounding box center [392, 214] width 13 height 64
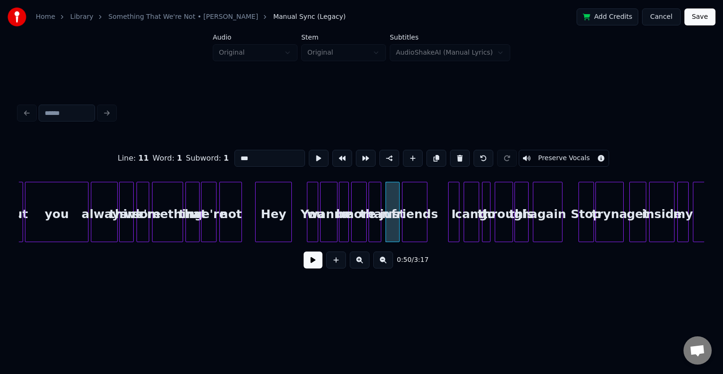
click at [417, 227] on div "friends" at bounding box center [415, 214] width 24 height 64
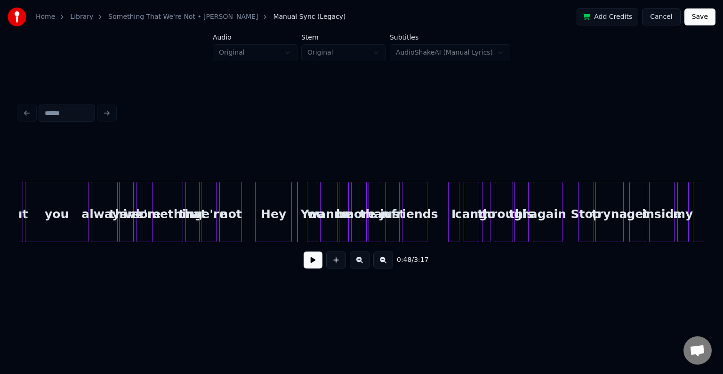
click at [306, 267] on button at bounding box center [313, 259] width 19 height 17
click at [441, 227] on div "I" at bounding box center [443, 214] width 10 height 64
click at [462, 226] on div "can't" at bounding box center [459, 214] width 15 height 64
click at [487, 227] on div at bounding box center [488, 211] width 3 height 59
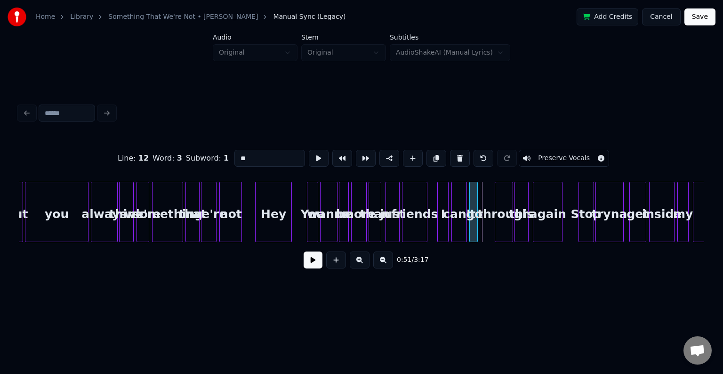
click at [474, 227] on div "go" at bounding box center [474, 214] width 9 height 64
click at [491, 228] on div "through" at bounding box center [489, 214] width 17 height 64
click at [510, 228] on div "this" at bounding box center [508, 214] width 13 height 64
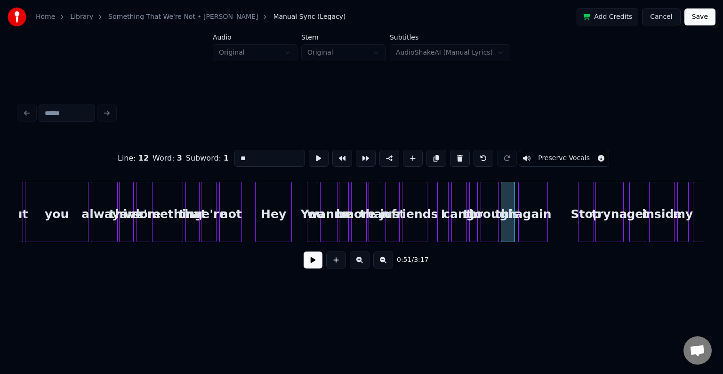
click at [535, 224] on div "again" at bounding box center [533, 214] width 29 height 64
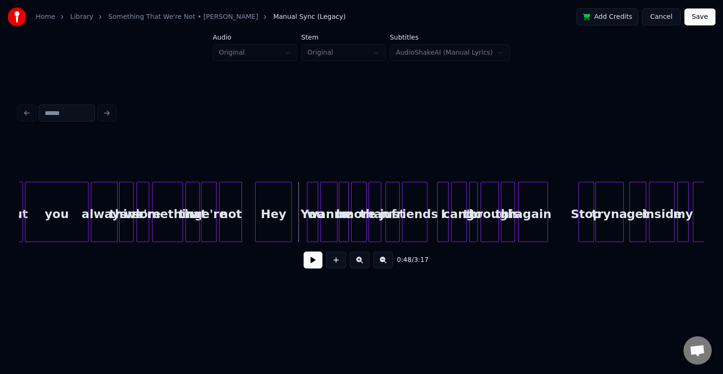
click at [311, 267] on button at bounding box center [313, 259] width 19 height 17
click at [563, 222] on div at bounding box center [563, 211] width 3 height 59
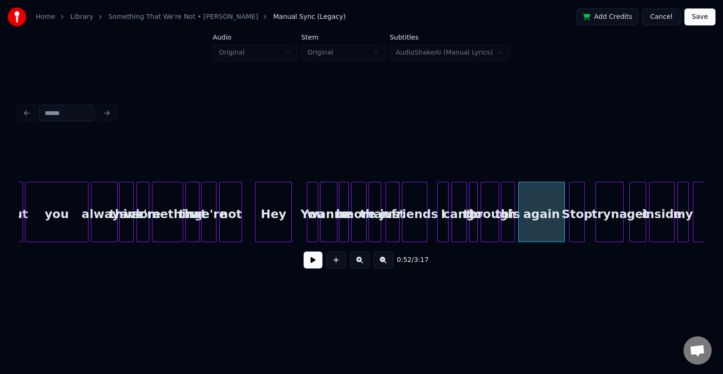
click at [577, 228] on div "Stop" at bounding box center [577, 214] width 15 height 64
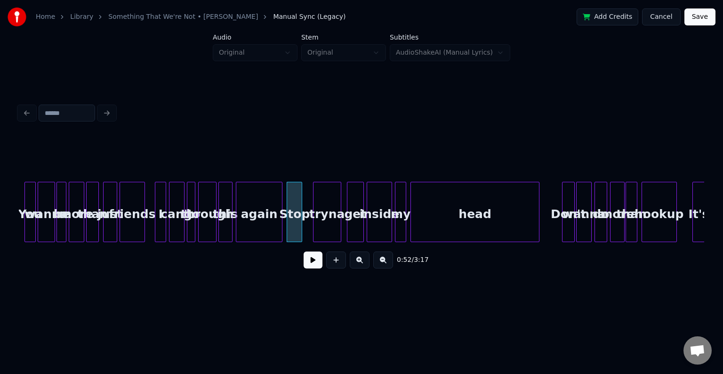
scroll to position [0, 3481]
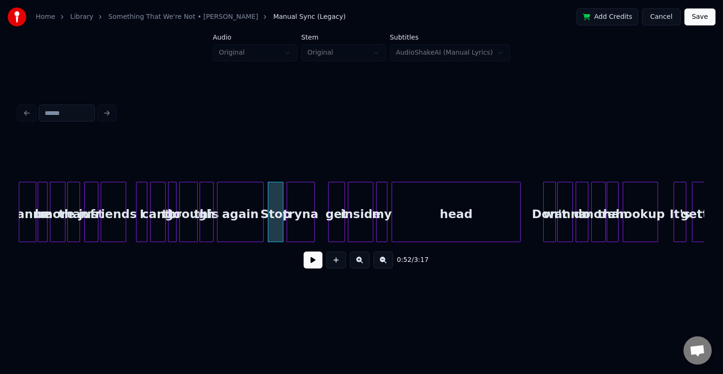
click at [296, 221] on div "tryna" at bounding box center [300, 214] width 27 height 64
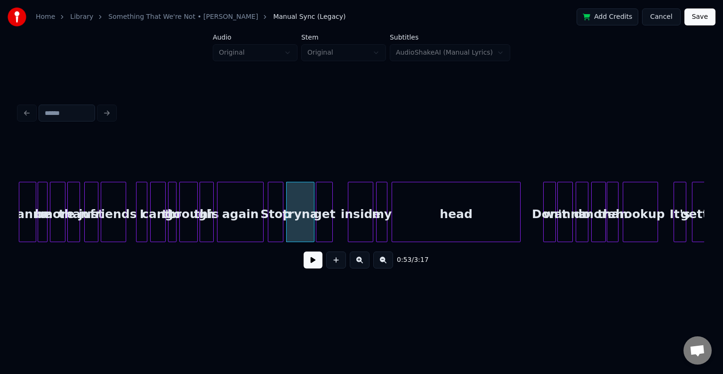
click at [324, 226] on div "get" at bounding box center [324, 214] width 16 height 64
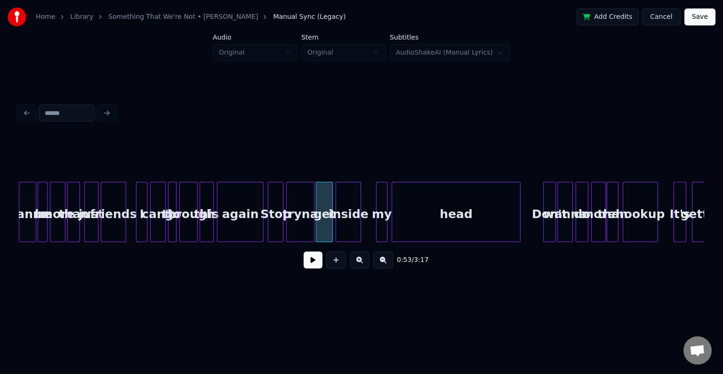
click at [350, 225] on div "inside" at bounding box center [348, 214] width 24 height 64
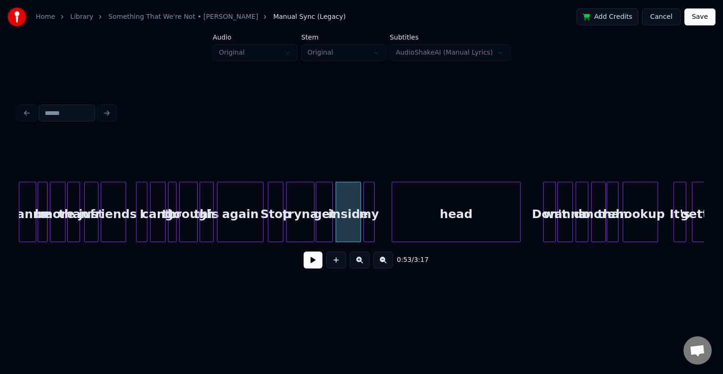
click at [368, 223] on div "my" at bounding box center [369, 214] width 10 height 64
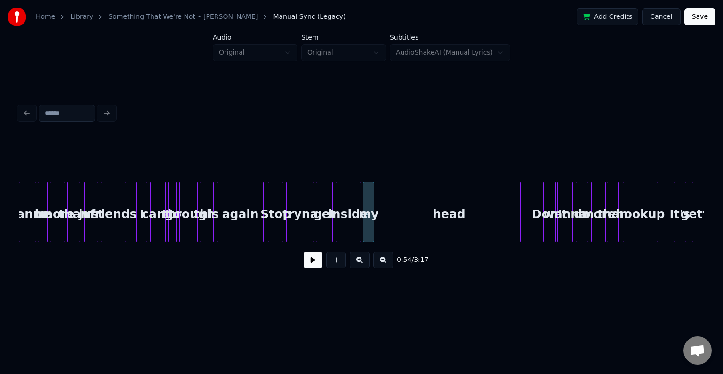
click at [378, 221] on div at bounding box center [379, 211] width 3 height 59
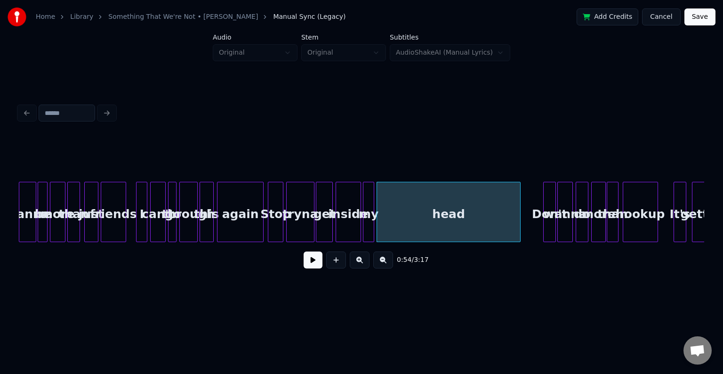
click at [234, 219] on div "again" at bounding box center [241, 214] width 46 height 64
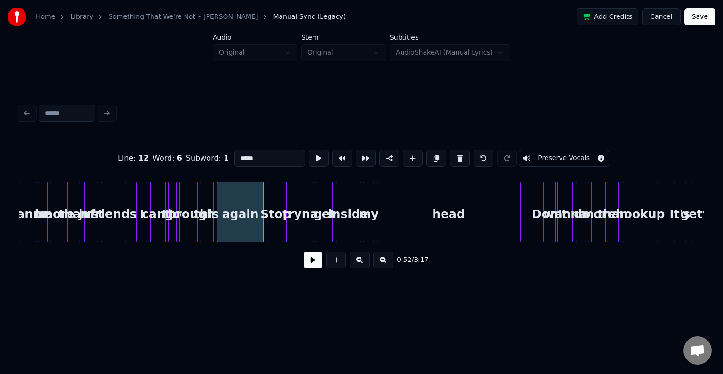
click at [320, 268] on button at bounding box center [313, 259] width 19 height 17
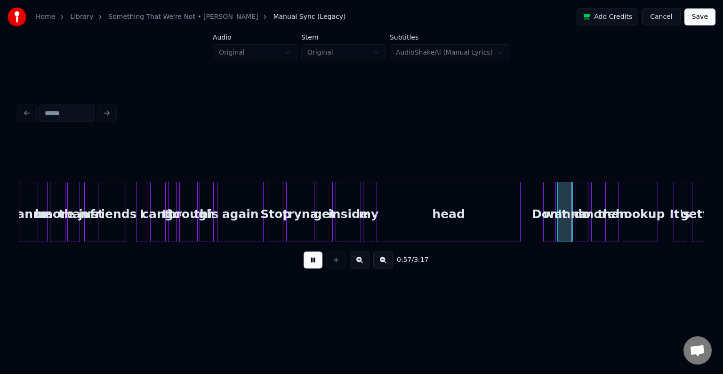
click at [307, 260] on button at bounding box center [313, 259] width 19 height 17
click at [534, 222] on div "Don't" at bounding box center [537, 214] width 12 height 64
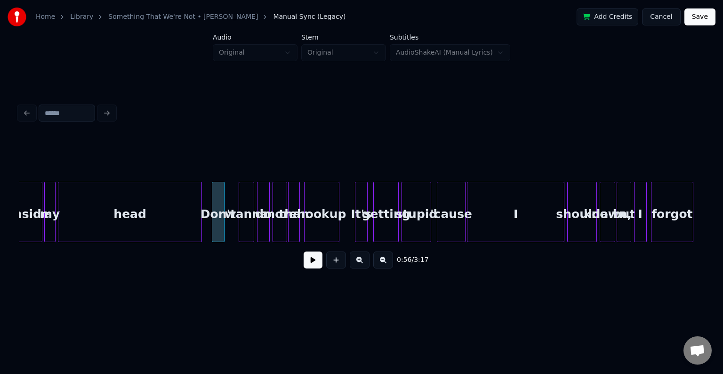
scroll to position [0, 3820]
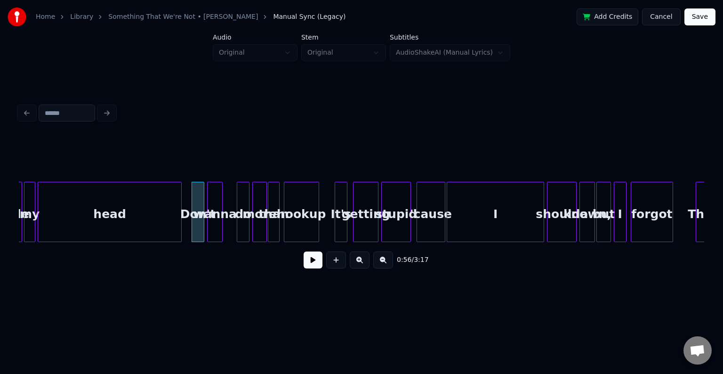
click at [214, 224] on div "wanna" at bounding box center [215, 214] width 15 height 64
click at [232, 225] on div "do" at bounding box center [232, 214] width 12 height 64
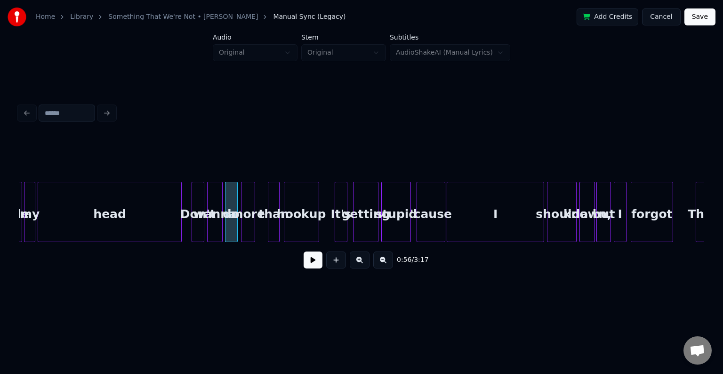
click at [249, 228] on div "more" at bounding box center [248, 214] width 13 height 64
click at [261, 225] on div "than" at bounding box center [263, 214] width 10 height 64
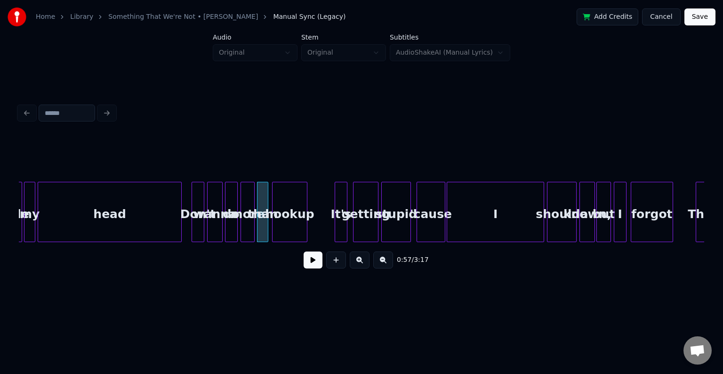
click at [288, 225] on div "hookup" at bounding box center [290, 214] width 34 height 64
click at [316, 268] on button at bounding box center [313, 259] width 19 height 17
click at [314, 263] on button at bounding box center [313, 259] width 19 height 17
click at [316, 231] on div at bounding box center [316, 211] width 3 height 59
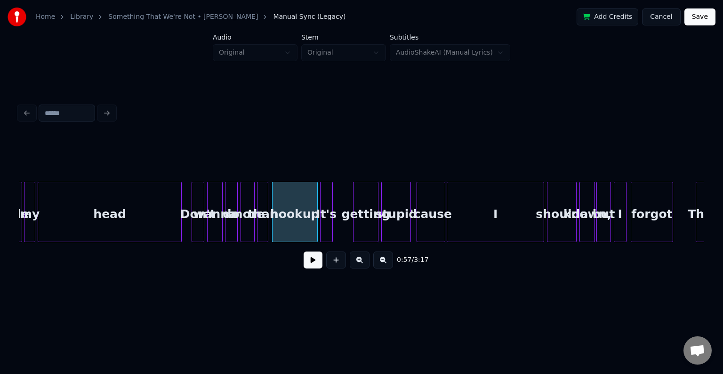
click at [326, 228] on div "It's" at bounding box center [327, 214] width 12 height 64
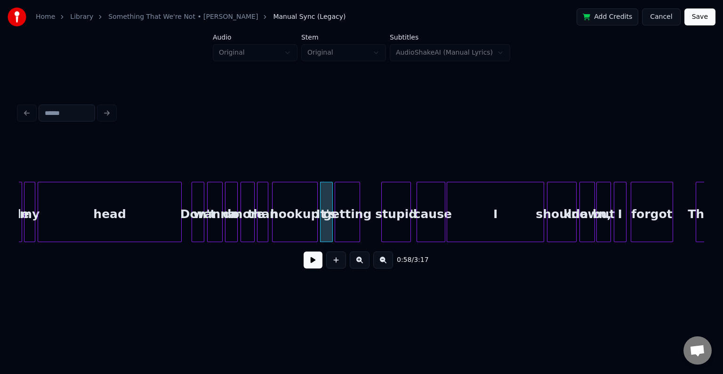
click at [348, 226] on div "getting" at bounding box center [347, 214] width 24 height 64
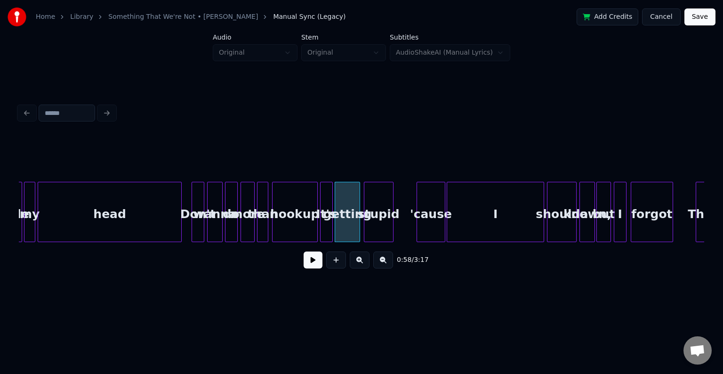
click at [379, 224] on div "stupid" at bounding box center [378, 214] width 29 height 64
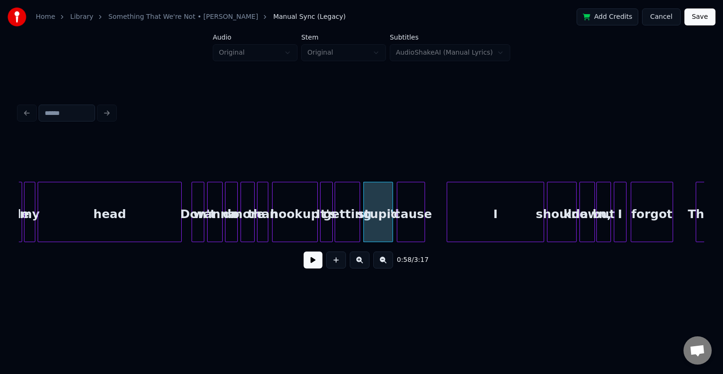
click at [413, 223] on div "'cause" at bounding box center [410, 214] width 27 height 64
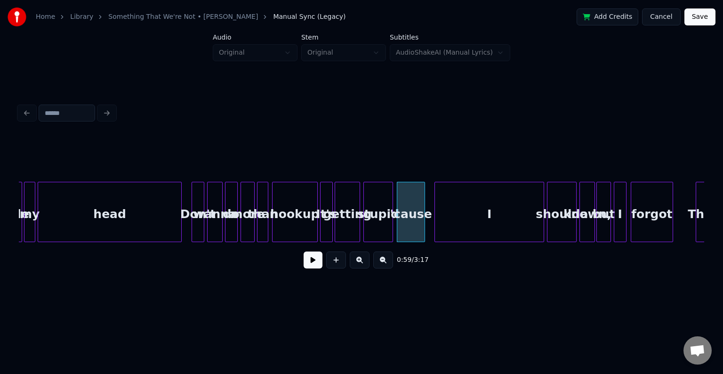
click at [435, 221] on div at bounding box center [436, 211] width 3 height 59
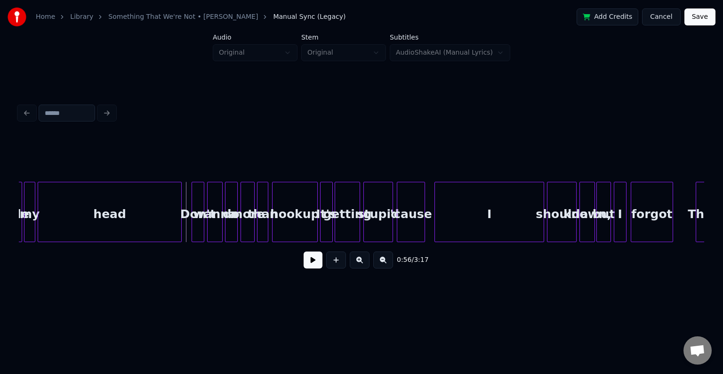
click at [310, 263] on button at bounding box center [313, 259] width 19 height 17
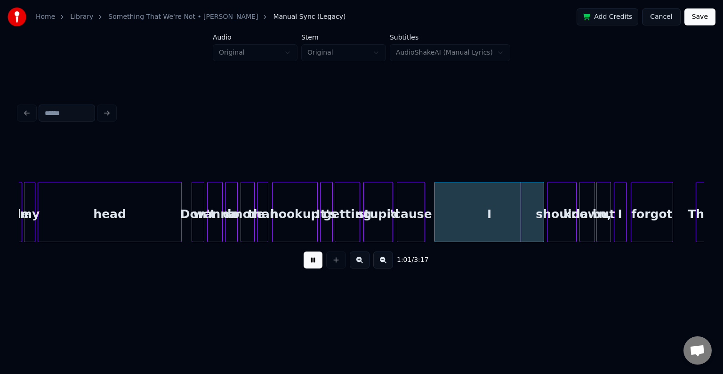
click at [310, 263] on button at bounding box center [313, 259] width 19 height 17
click at [528, 226] on div at bounding box center [528, 211] width 3 height 59
click at [574, 224] on div at bounding box center [575, 211] width 3 height 59
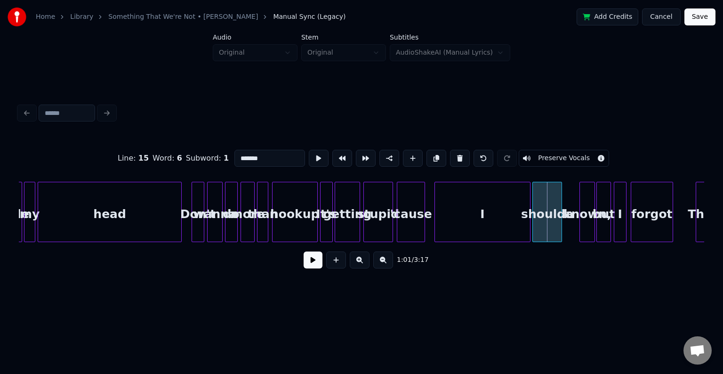
click at [554, 222] on div "shoulda" at bounding box center [547, 214] width 29 height 64
click at [574, 226] on div "known," at bounding box center [571, 214] width 15 height 64
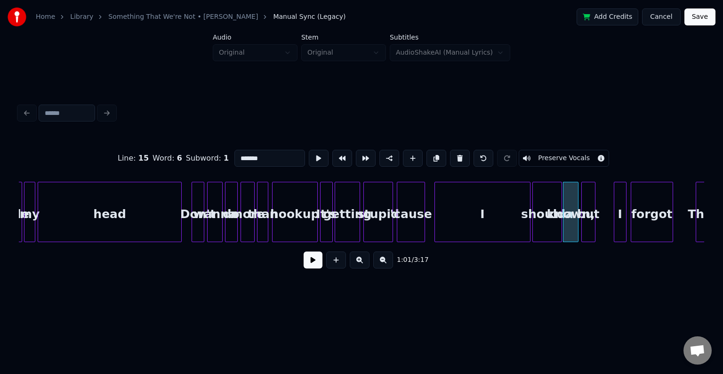
click at [589, 221] on div "but" at bounding box center [588, 214] width 13 height 64
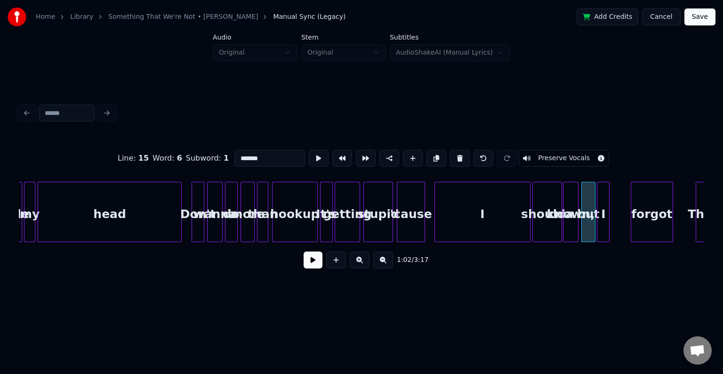
click at [605, 217] on div "I" at bounding box center [604, 214] width 12 height 64
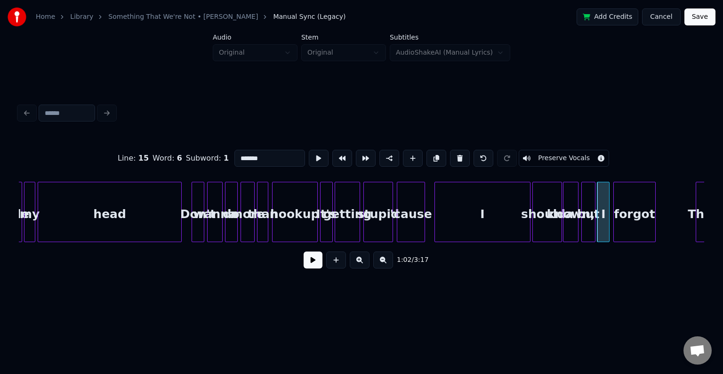
click at [634, 216] on div "forgot" at bounding box center [634, 214] width 41 height 64
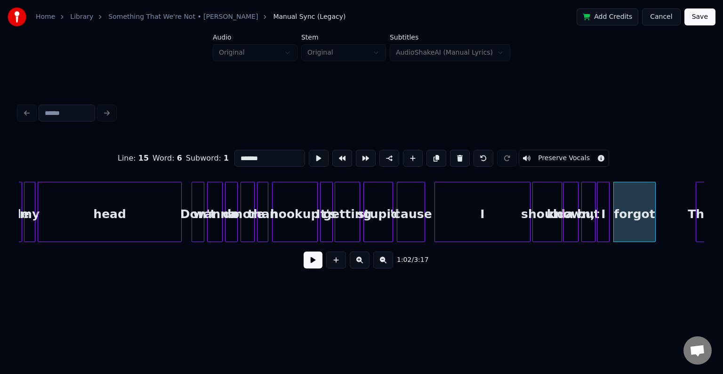
click at [464, 214] on div "I" at bounding box center [482, 214] width 95 height 64
type input "*"
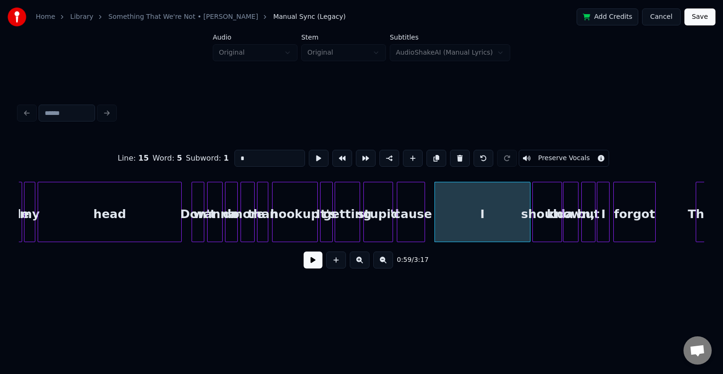
click at [311, 265] on button at bounding box center [313, 259] width 19 height 17
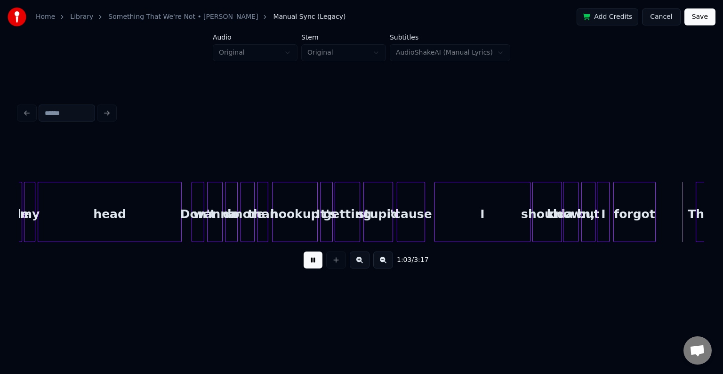
click at [311, 265] on button at bounding box center [313, 259] width 19 height 17
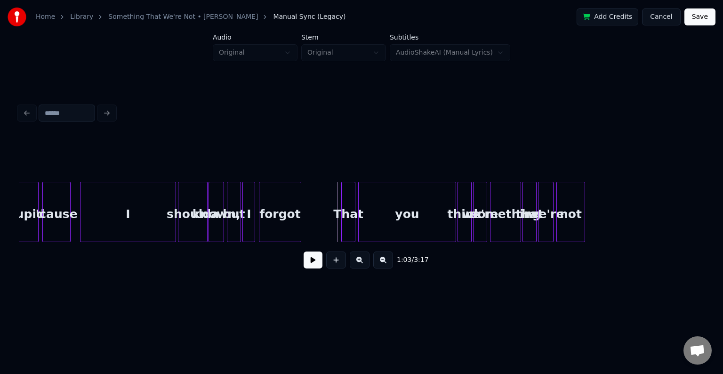
scroll to position [0, 4178]
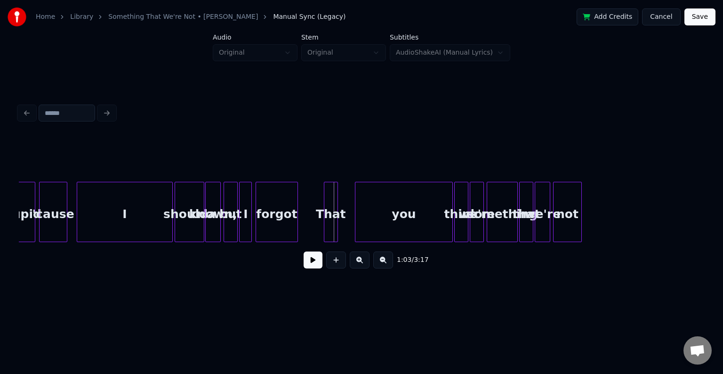
click at [332, 221] on div "That" at bounding box center [330, 214] width 13 height 64
click at [363, 219] on div "you" at bounding box center [388, 214] width 97 height 64
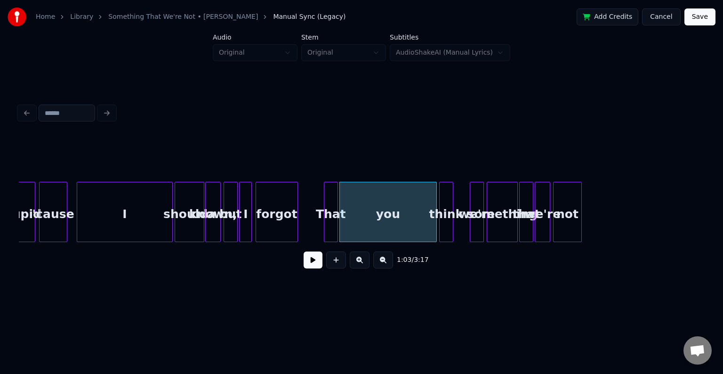
click at [445, 227] on div "think" at bounding box center [446, 214] width 13 height 64
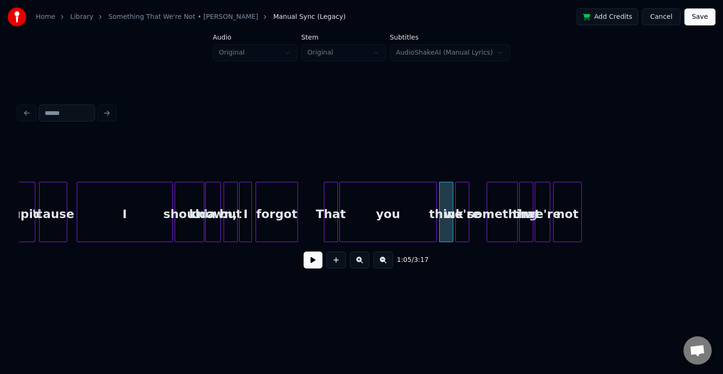
click at [462, 227] on div "we're" at bounding box center [462, 214] width 13 height 64
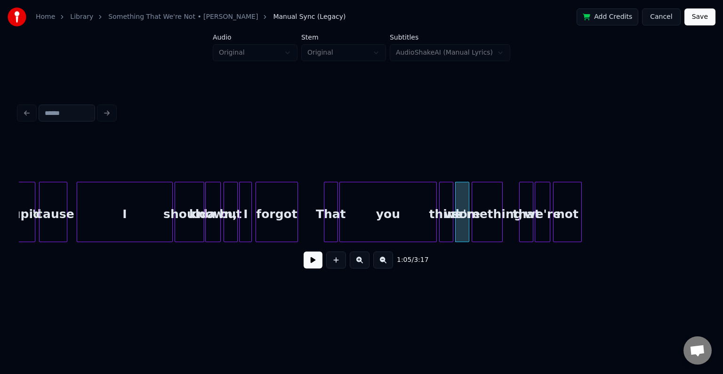
click at [487, 227] on div "something" at bounding box center [487, 214] width 30 height 64
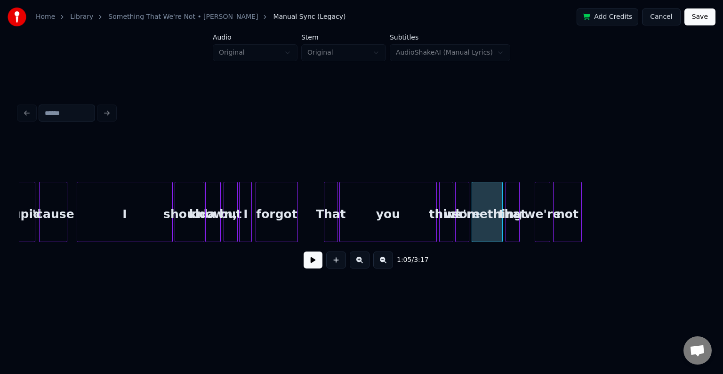
click at [515, 227] on div "that" at bounding box center [512, 214] width 13 height 64
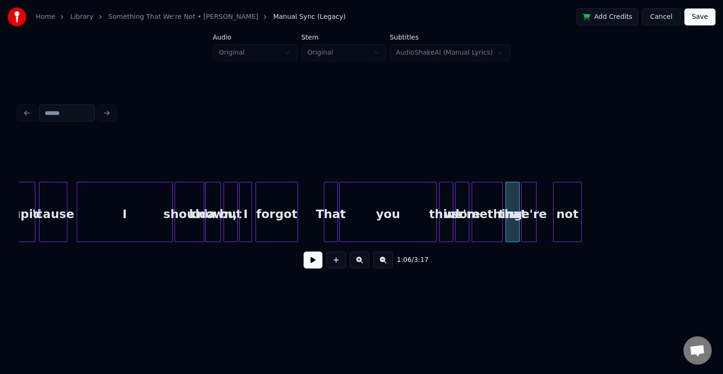
click at [530, 228] on div "we're" at bounding box center [529, 214] width 15 height 64
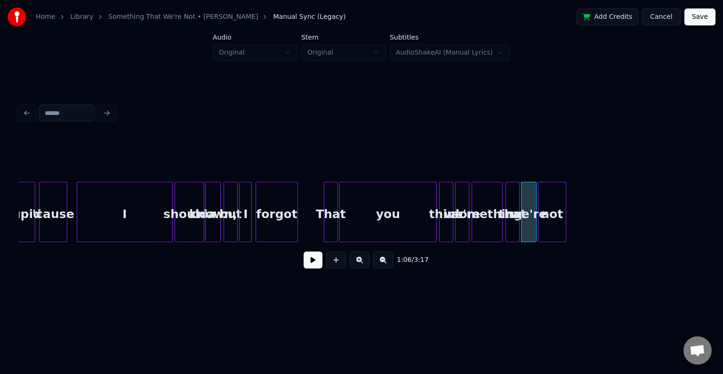
click at [559, 224] on div "not" at bounding box center [552, 214] width 27 height 64
click at [320, 259] on button at bounding box center [313, 259] width 19 height 17
click at [307, 261] on button at bounding box center [313, 259] width 19 height 17
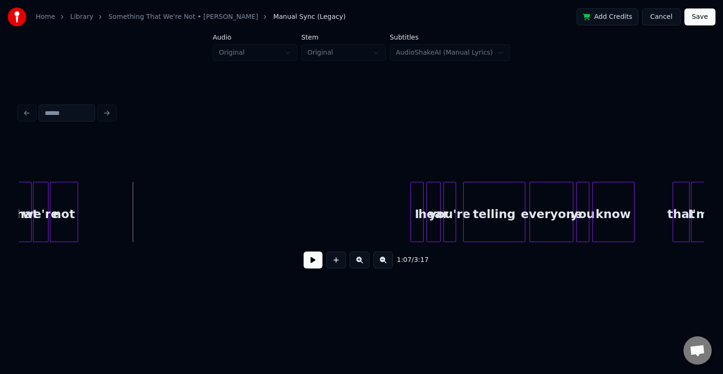
scroll to position [0, 4667]
click at [396, 219] on div "I" at bounding box center [397, 214] width 12 height 64
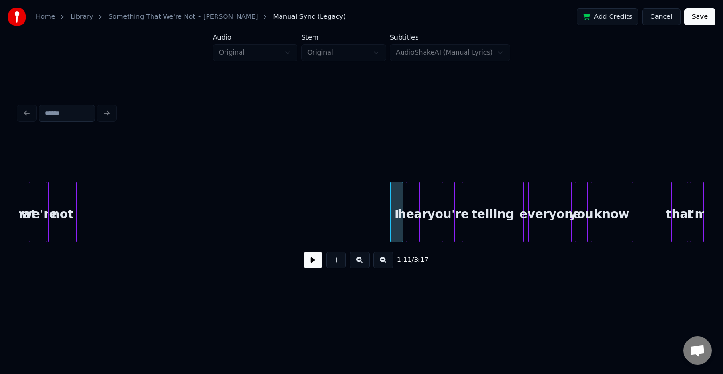
click at [412, 228] on div "hear" at bounding box center [412, 214] width 13 height 64
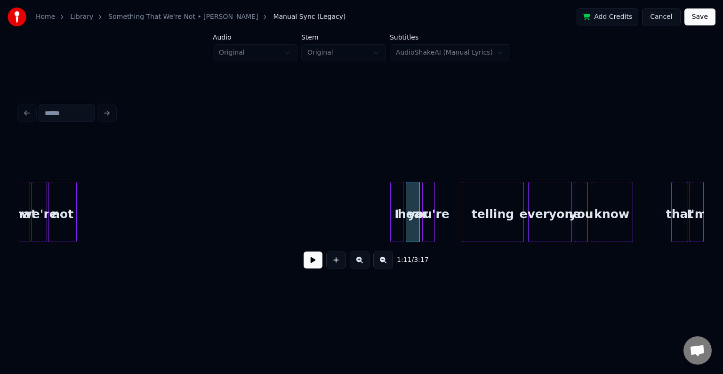
click at [428, 226] on div "you're" at bounding box center [429, 214] width 12 height 64
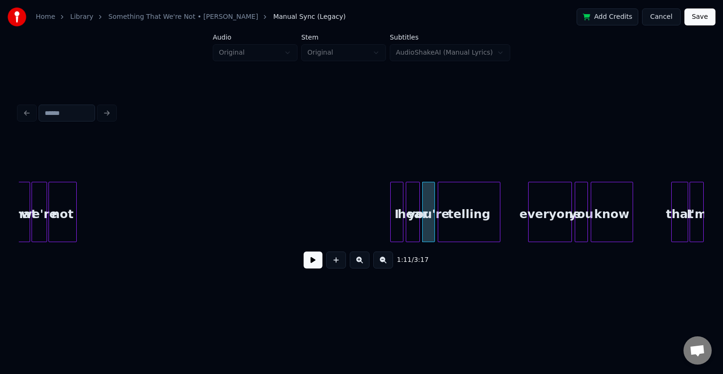
click at [468, 221] on div "telling" at bounding box center [468, 214] width 61 height 64
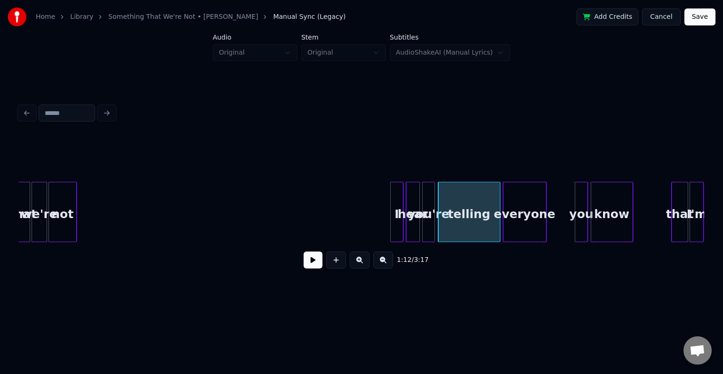
click at [519, 227] on div "everyone" at bounding box center [524, 214] width 43 height 64
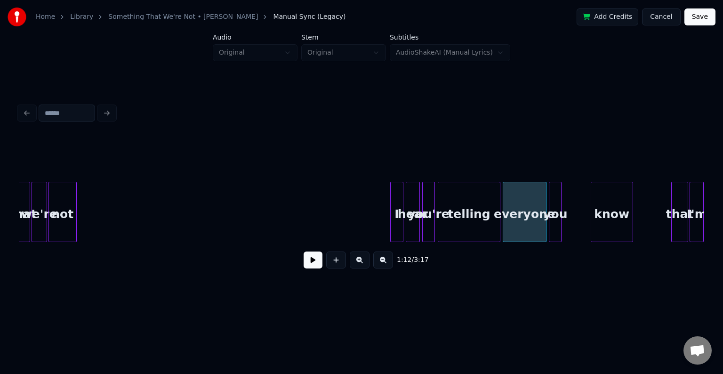
click at [555, 223] on div "you" at bounding box center [556, 214] width 12 height 64
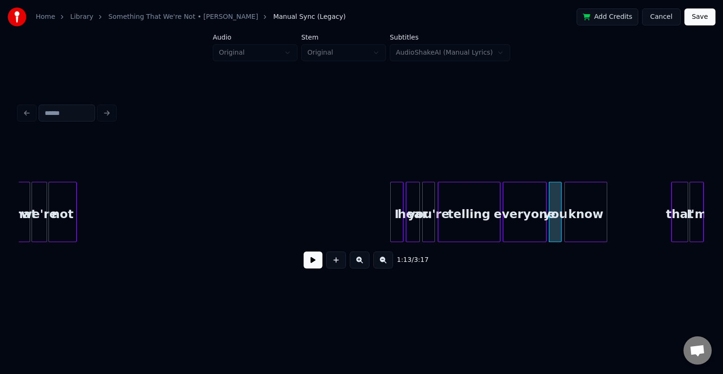
click at [588, 224] on div "know" at bounding box center [585, 214] width 41 height 64
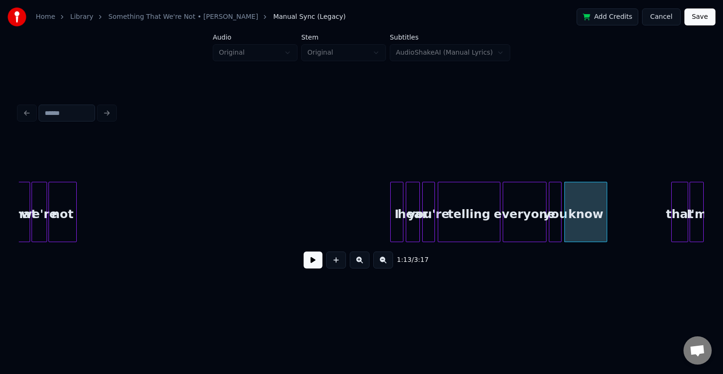
click at [316, 264] on button at bounding box center [313, 259] width 19 height 17
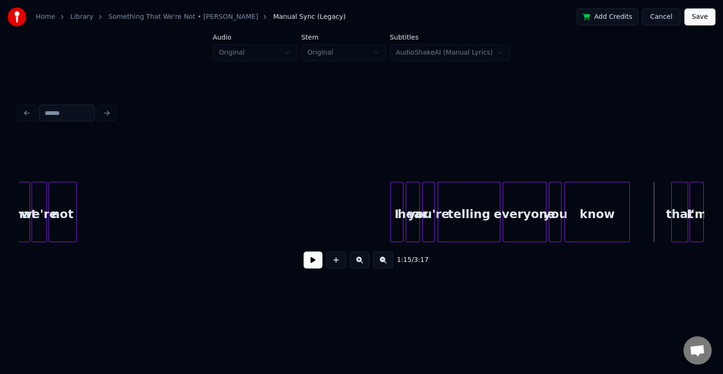
click at [628, 231] on div at bounding box center [628, 211] width 3 height 59
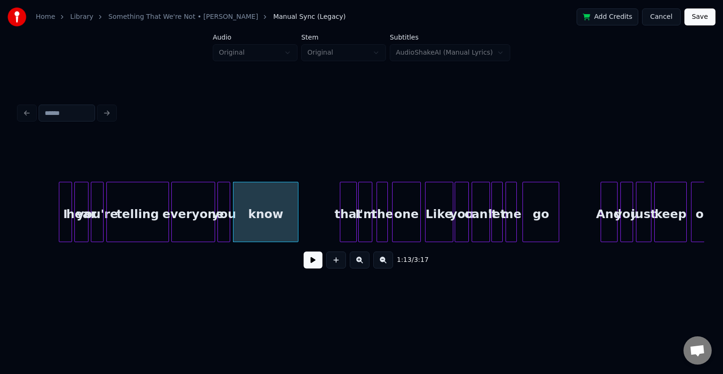
scroll to position [0, 5006]
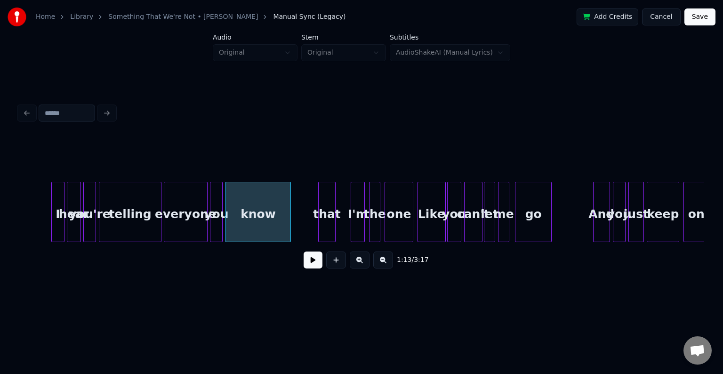
click at [328, 219] on div "that" at bounding box center [327, 214] width 16 height 64
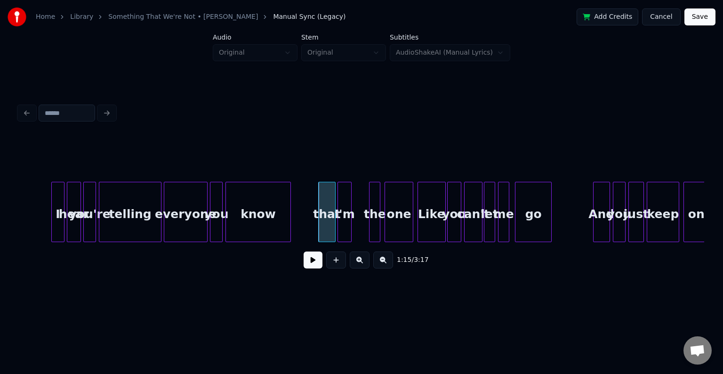
click at [343, 221] on div "I'm" at bounding box center [344, 214] width 13 height 64
click at [359, 226] on div "the" at bounding box center [359, 214] width 10 height 64
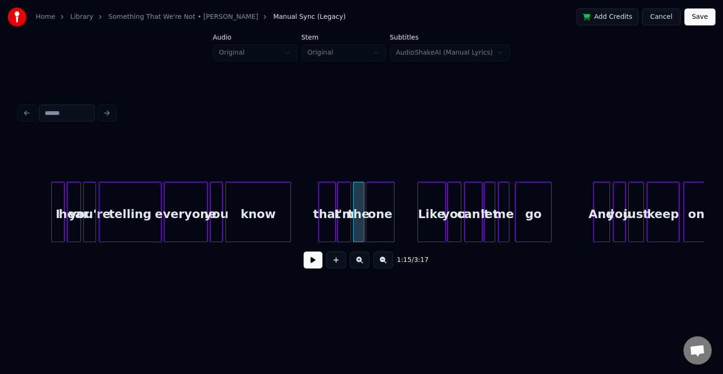
click at [386, 216] on div "one" at bounding box center [379, 214] width 27 height 64
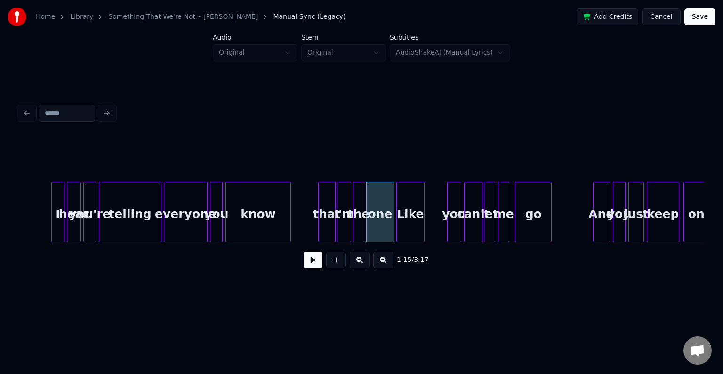
click at [409, 221] on div "Like" at bounding box center [410, 214] width 27 height 64
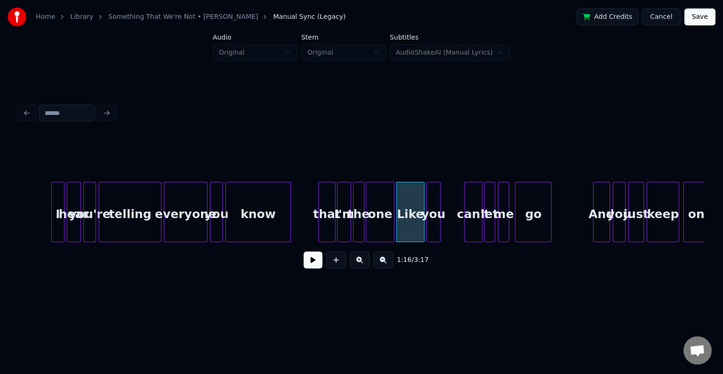
click at [433, 226] on div "you" at bounding box center [433, 214] width 13 height 64
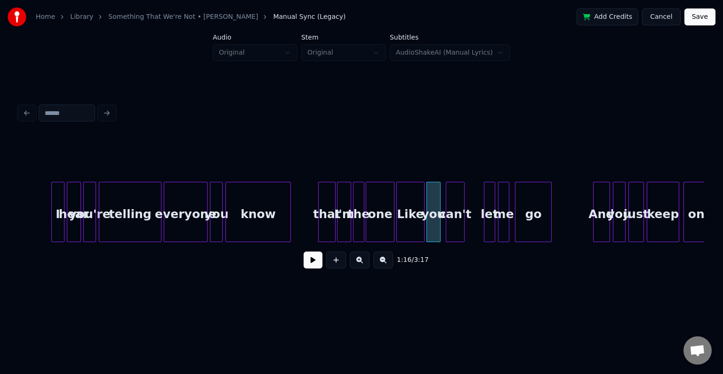
click at [453, 224] on div "can't" at bounding box center [454, 214] width 17 height 64
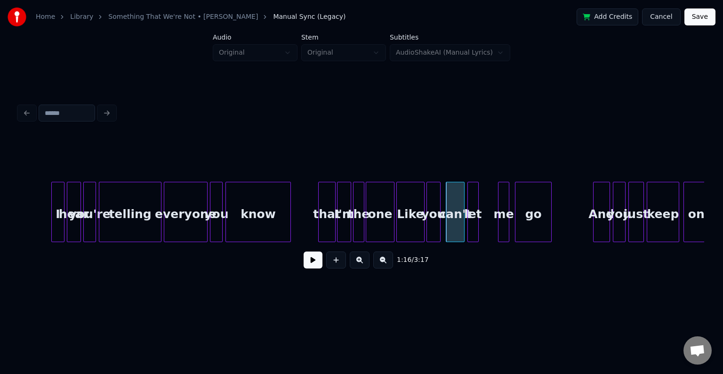
click at [473, 226] on div "let" at bounding box center [473, 214] width 10 height 64
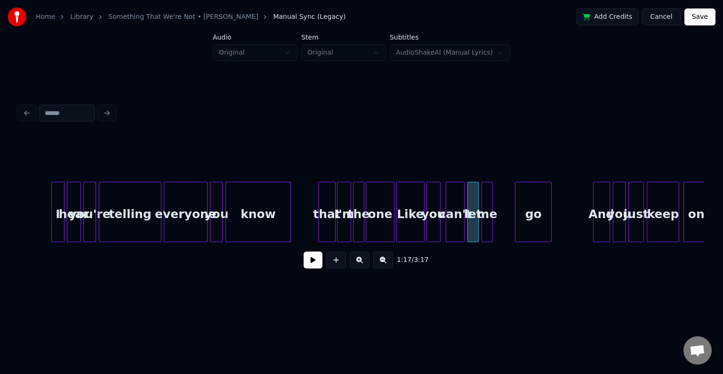
click at [486, 226] on div "me" at bounding box center [487, 214] width 10 height 64
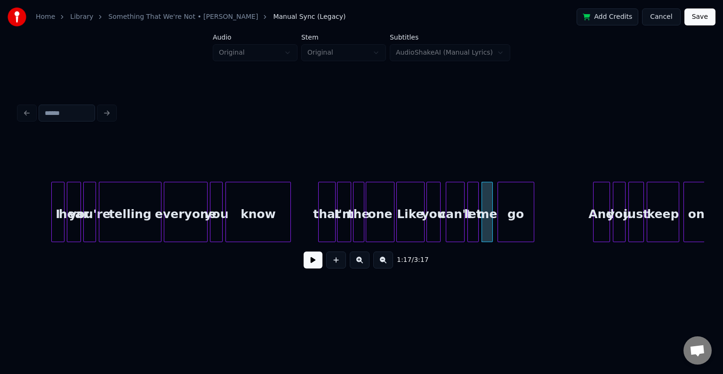
click at [512, 219] on div "go" at bounding box center [516, 214] width 36 height 64
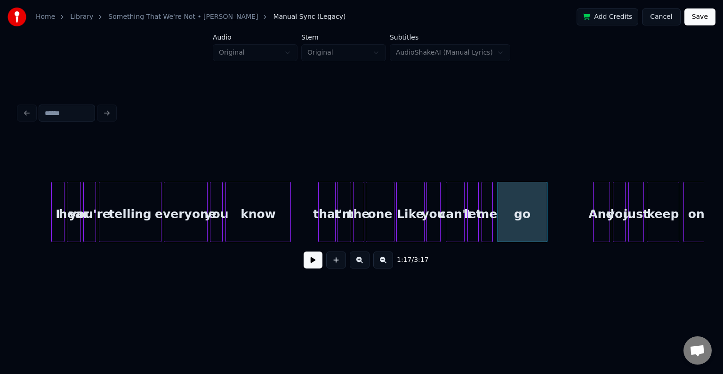
click at [545, 222] on div at bounding box center [545, 211] width 3 height 59
click at [309, 264] on button at bounding box center [313, 259] width 19 height 17
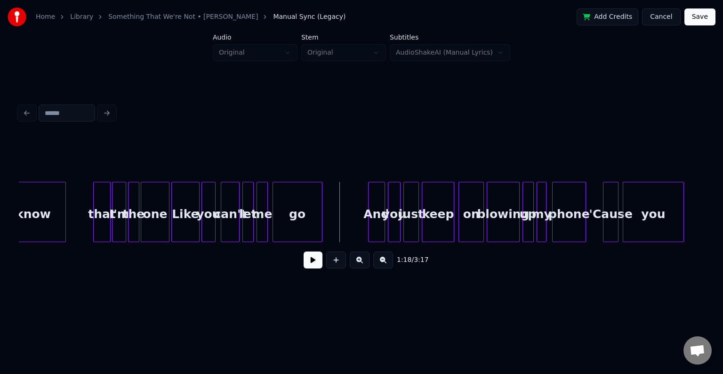
scroll to position [0, 5232]
click at [359, 220] on div "And" at bounding box center [357, 214] width 16 height 64
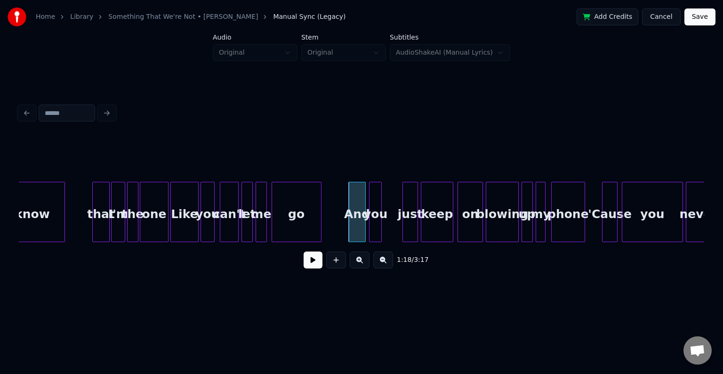
click at [377, 226] on div "you" at bounding box center [376, 214] width 12 height 64
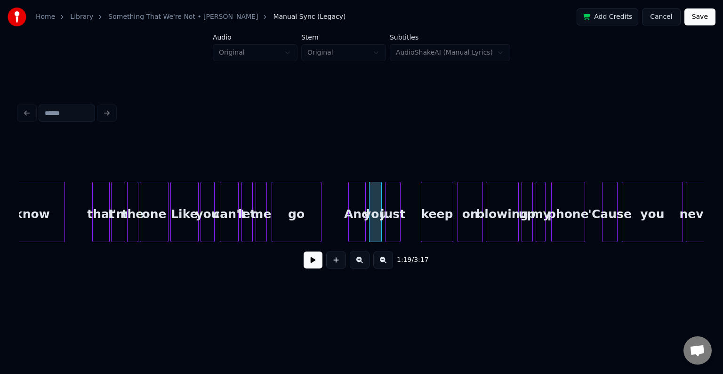
click at [394, 221] on div "just" at bounding box center [393, 214] width 15 height 64
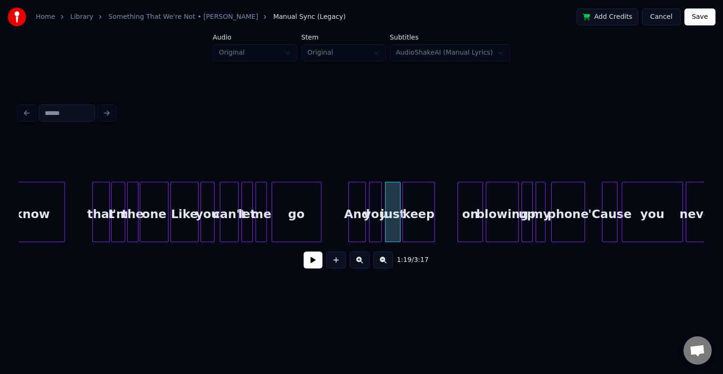
click at [422, 227] on div "keep" at bounding box center [419, 214] width 32 height 64
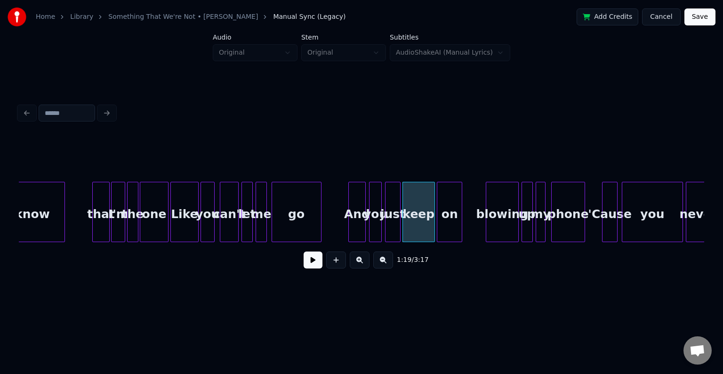
click at [450, 225] on div "on" at bounding box center [449, 214] width 24 height 64
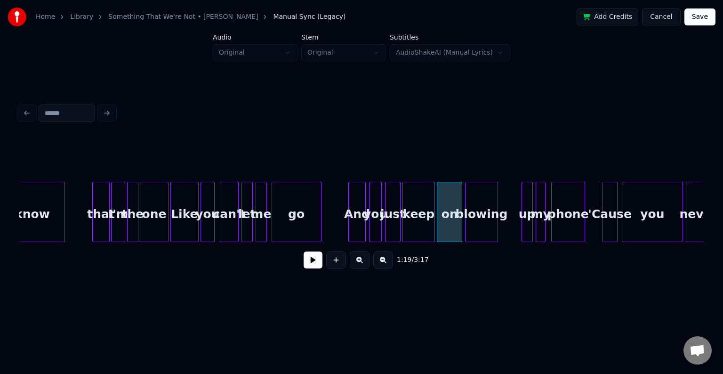
click at [484, 230] on div "blowing" at bounding box center [482, 214] width 32 height 64
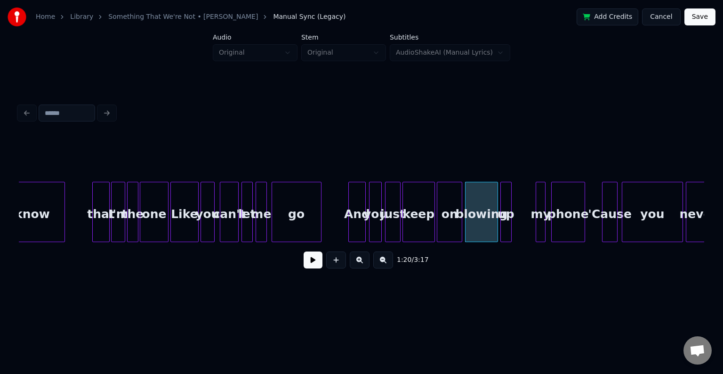
click at [506, 227] on div "up" at bounding box center [506, 214] width 10 height 64
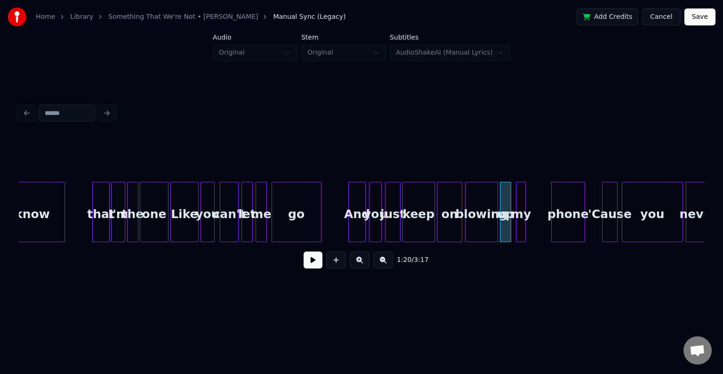
click at [521, 226] on div "my" at bounding box center [521, 214] width 9 height 64
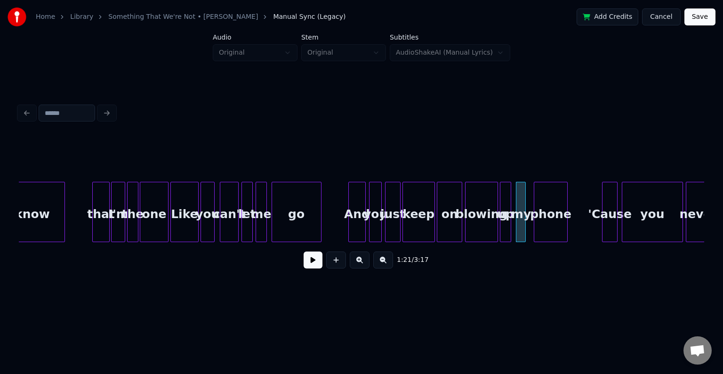
click at [547, 227] on div "phone" at bounding box center [550, 214] width 33 height 64
click at [309, 259] on button at bounding box center [313, 259] width 19 height 17
click at [578, 229] on div at bounding box center [579, 211] width 3 height 59
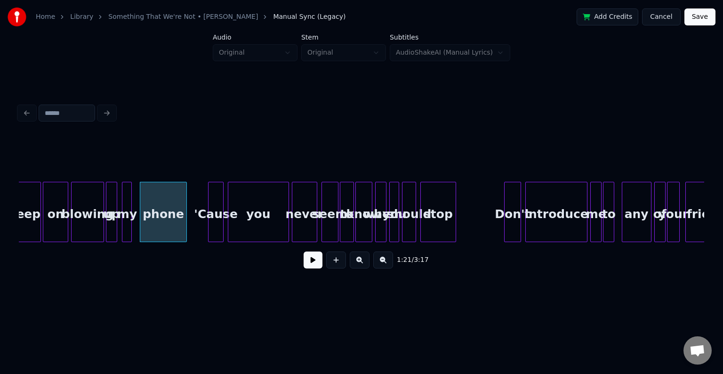
scroll to position [0, 5628]
click at [202, 224] on div "'Cause" at bounding box center [198, 214] width 15 height 64
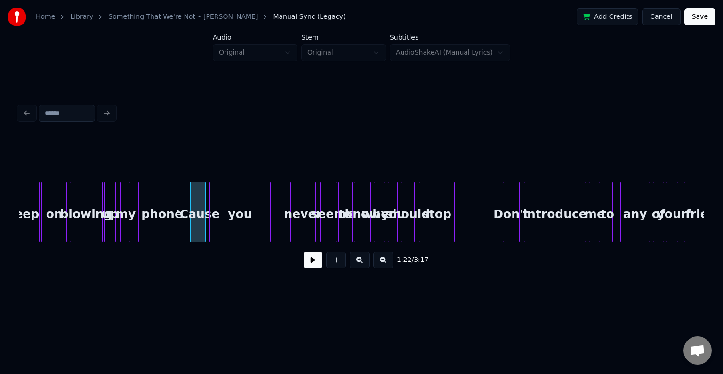
click at [247, 222] on div "you" at bounding box center [240, 214] width 60 height 64
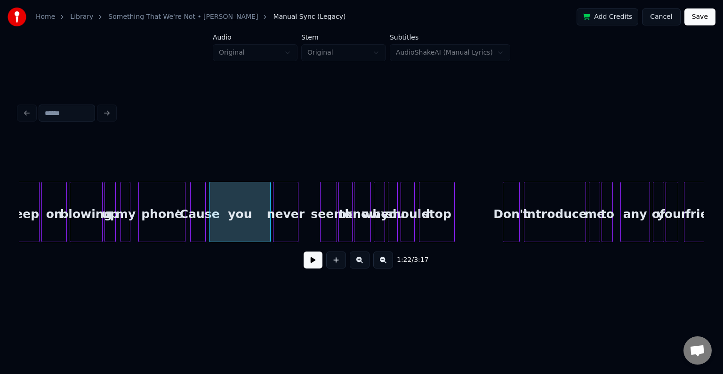
click at [284, 219] on div "never" at bounding box center [286, 214] width 24 height 64
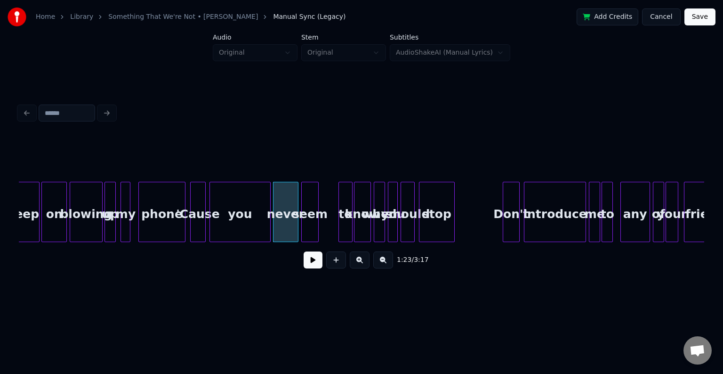
click at [310, 227] on div "seem" at bounding box center [310, 214] width 16 height 64
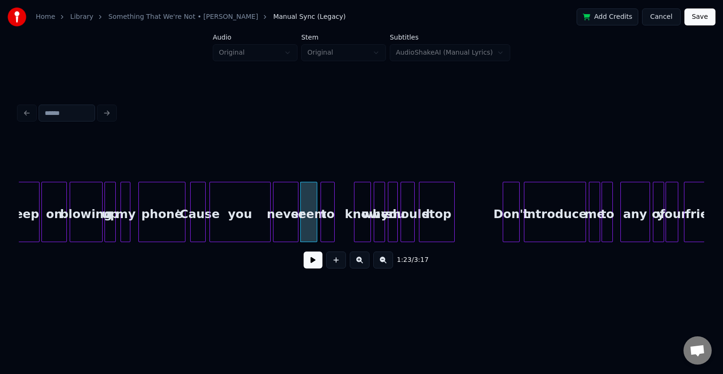
click at [328, 225] on div "to" at bounding box center [327, 214] width 13 height 64
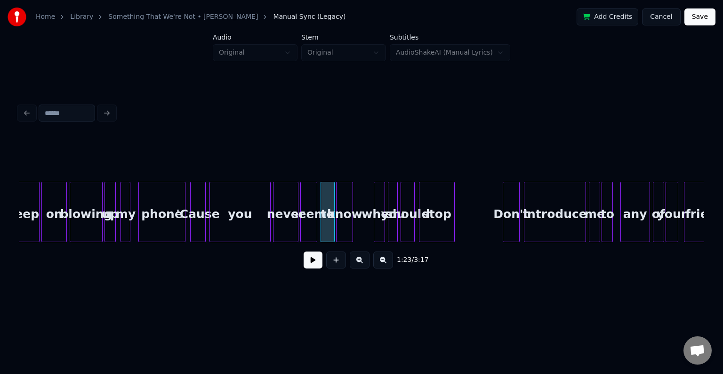
click at [345, 234] on div "know" at bounding box center [345, 214] width 16 height 64
click at [362, 226] on div "when" at bounding box center [361, 214] width 10 height 64
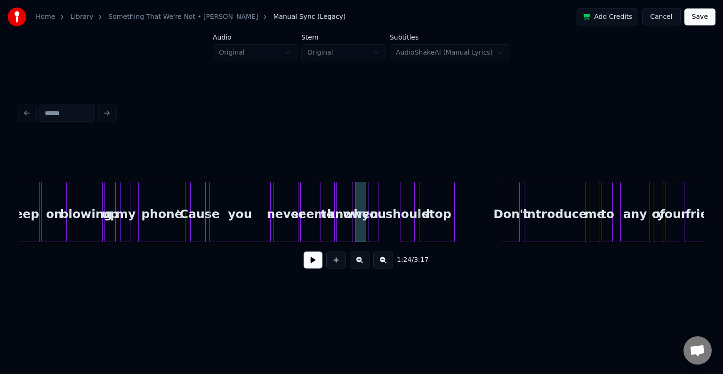
click at [373, 229] on div "you" at bounding box center [373, 214] width 9 height 64
click at [389, 221] on div "should" at bounding box center [387, 214] width 13 height 64
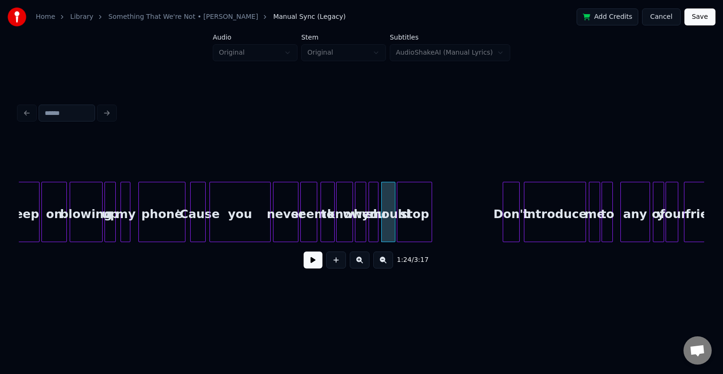
click at [418, 232] on div "stop" at bounding box center [414, 214] width 34 height 64
click at [196, 228] on div "'Cause" at bounding box center [198, 214] width 15 height 64
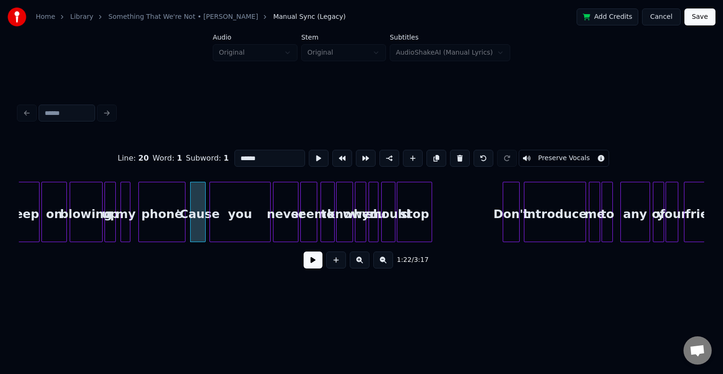
click at [320, 267] on button at bounding box center [313, 259] width 19 height 17
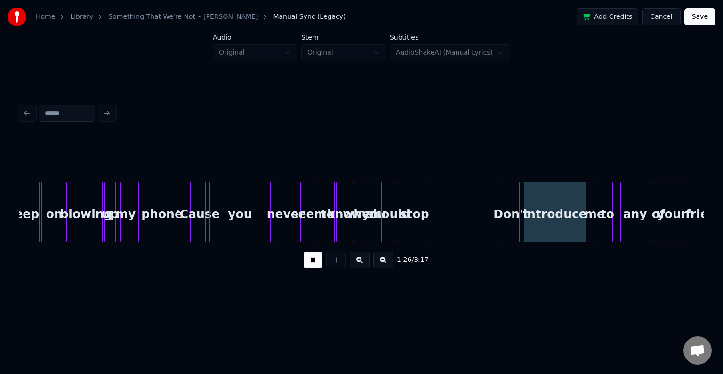
click at [320, 267] on button at bounding box center [313, 259] width 19 height 17
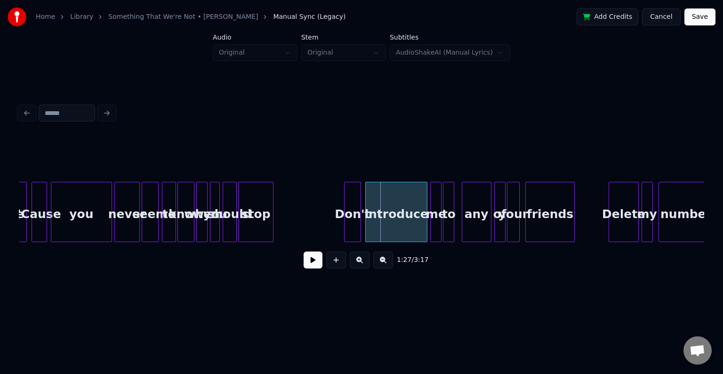
scroll to position [0, 5816]
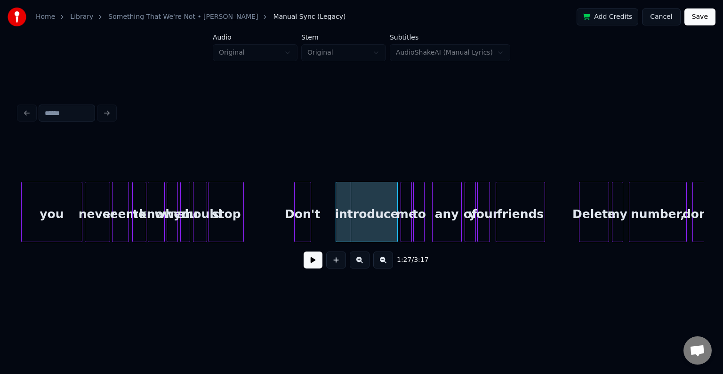
click at [300, 224] on div "Don't" at bounding box center [303, 214] width 16 height 64
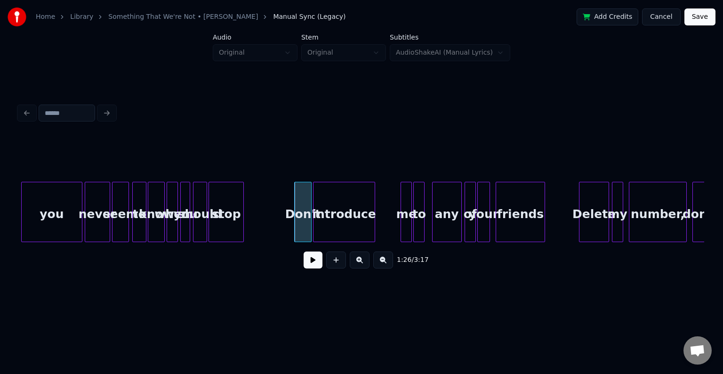
click at [331, 221] on div "introduce" at bounding box center [344, 214] width 61 height 64
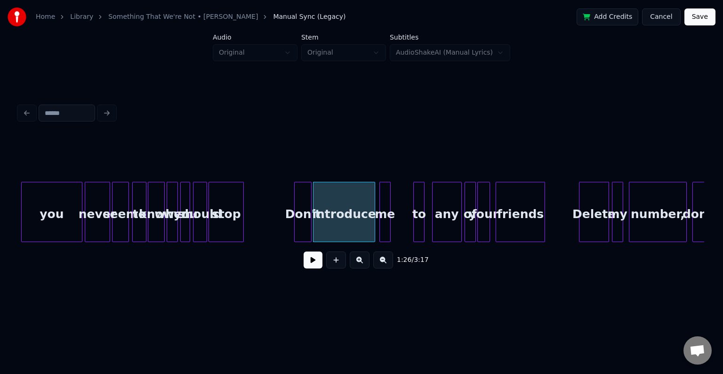
click at [385, 221] on div "me" at bounding box center [385, 214] width 10 height 64
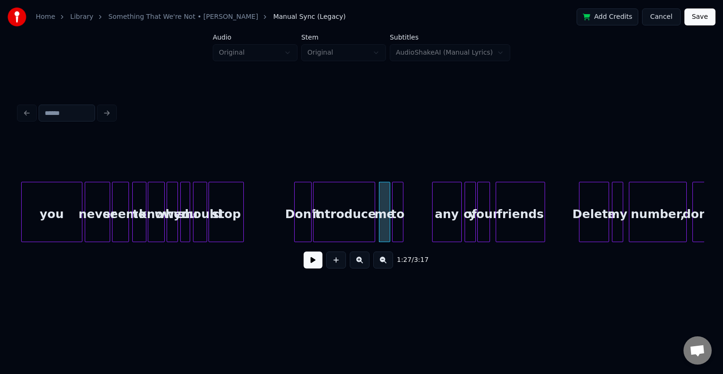
click at [398, 221] on div "to" at bounding box center [398, 214] width 10 height 64
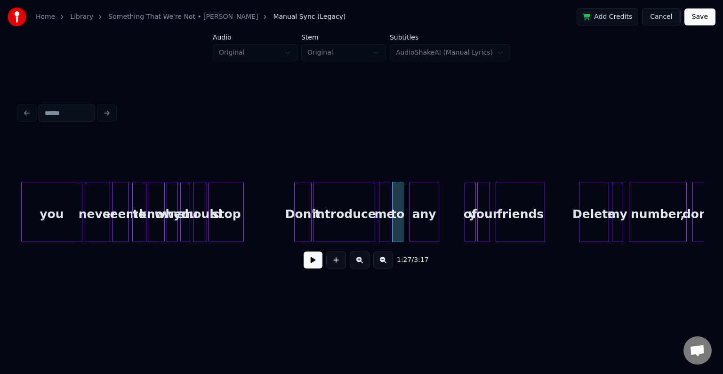
click at [424, 222] on div "any" at bounding box center [424, 214] width 29 height 64
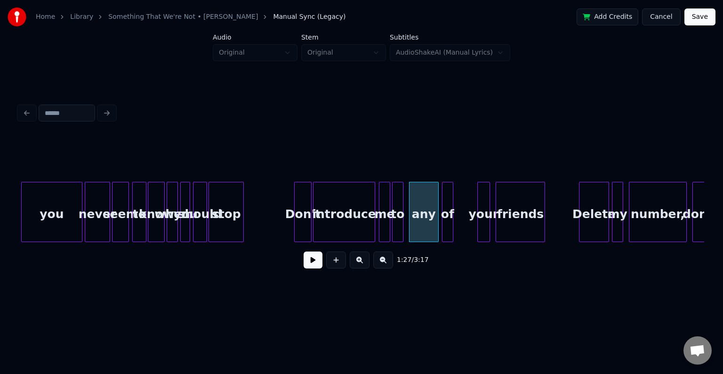
click at [447, 226] on div "of" at bounding box center [448, 214] width 10 height 64
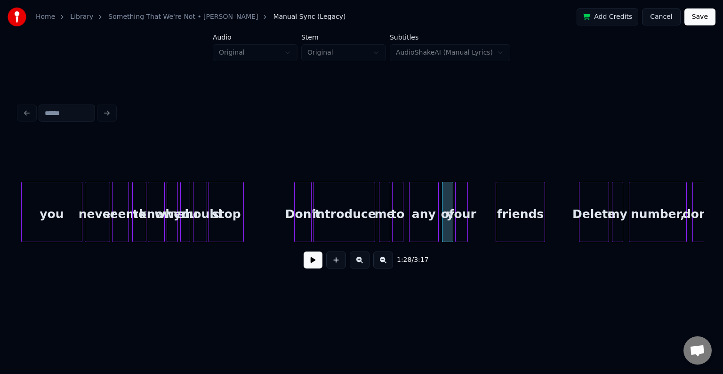
click at [464, 225] on div "your" at bounding box center [462, 214] width 12 height 64
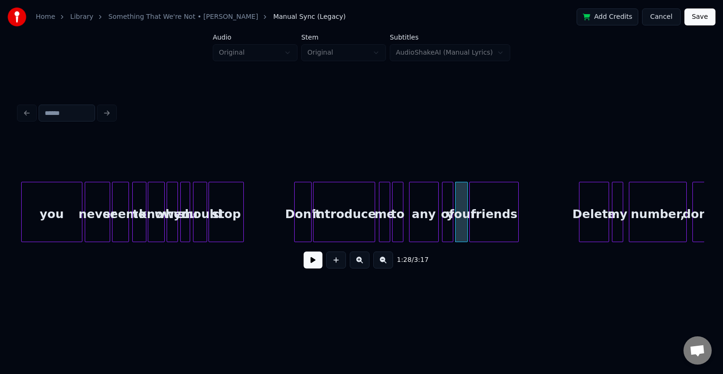
click at [496, 227] on div "friends" at bounding box center [494, 214] width 49 height 64
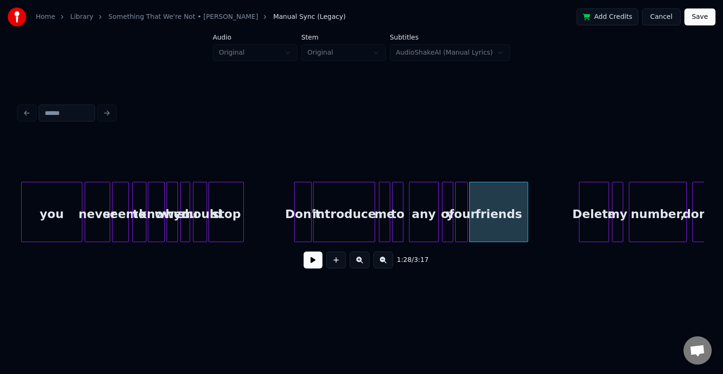
click at [528, 225] on div at bounding box center [526, 211] width 3 height 59
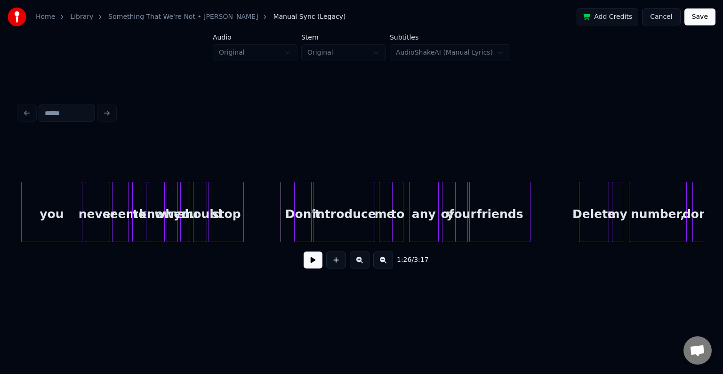
click at [310, 268] on button at bounding box center [313, 259] width 19 height 17
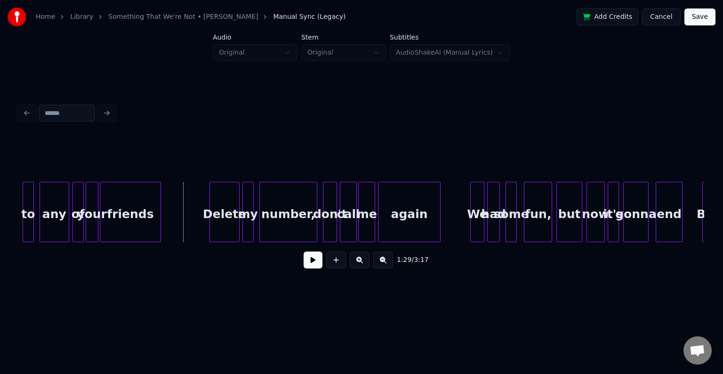
scroll to position [0, 6193]
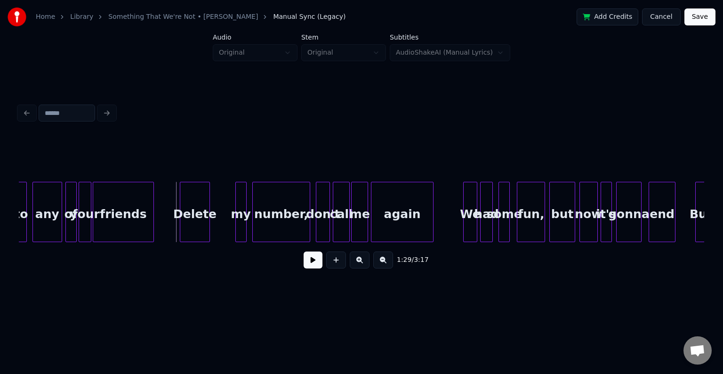
click at [191, 217] on div "Delete" at bounding box center [194, 214] width 29 height 64
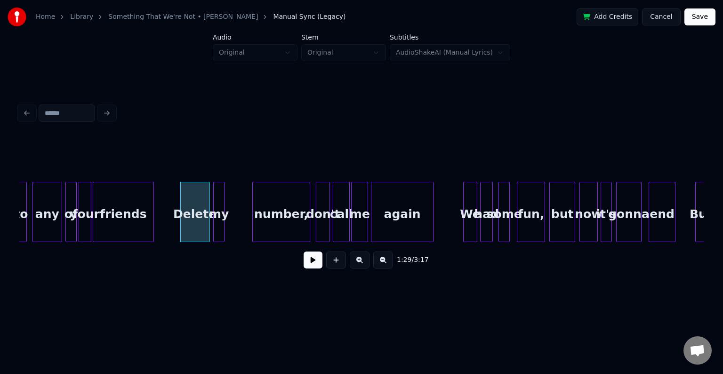
click at [219, 221] on div "my" at bounding box center [219, 214] width 10 height 64
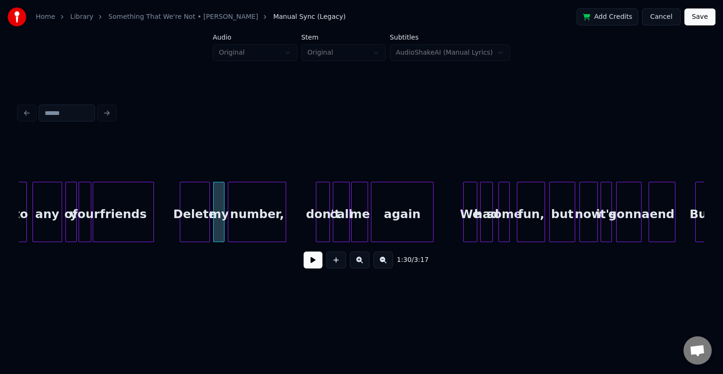
click at [250, 220] on div "number," at bounding box center [256, 214] width 57 height 64
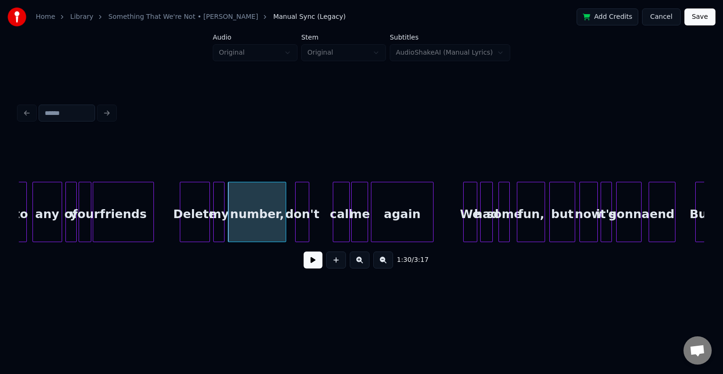
click at [302, 224] on div "don't" at bounding box center [302, 214] width 13 height 64
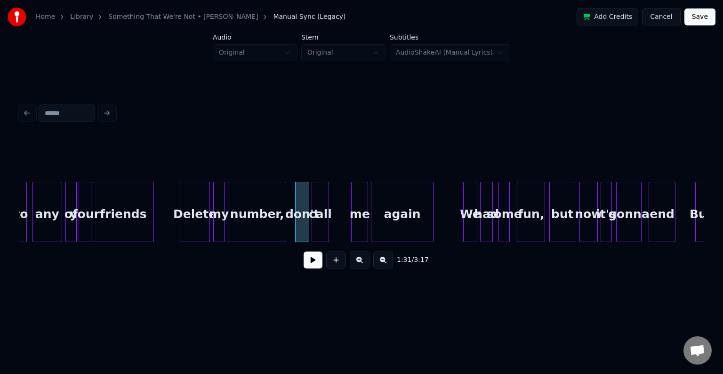
click at [321, 224] on div "call" at bounding box center [320, 214] width 16 height 64
click at [339, 223] on div "me" at bounding box center [339, 214] width 16 height 64
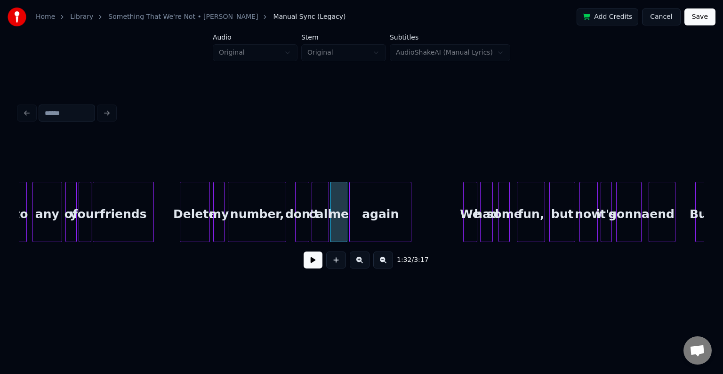
click at [367, 225] on div "again" at bounding box center [380, 214] width 61 height 64
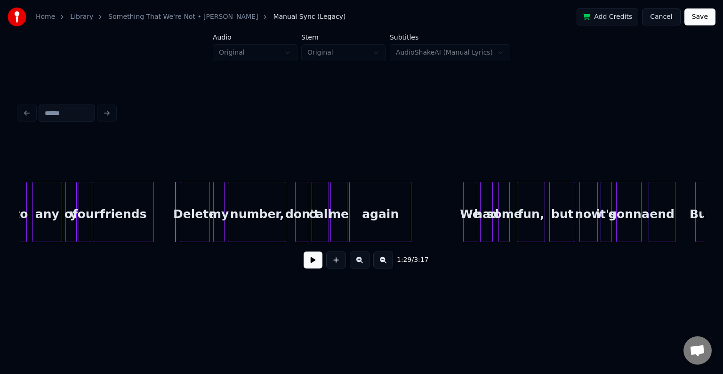
click at [316, 264] on button at bounding box center [313, 259] width 19 height 17
click at [450, 224] on div "We" at bounding box center [451, 214] width 13 height 64
click at [467, 226] on div "had" at bounding box center [466, 214] width 12 height 64
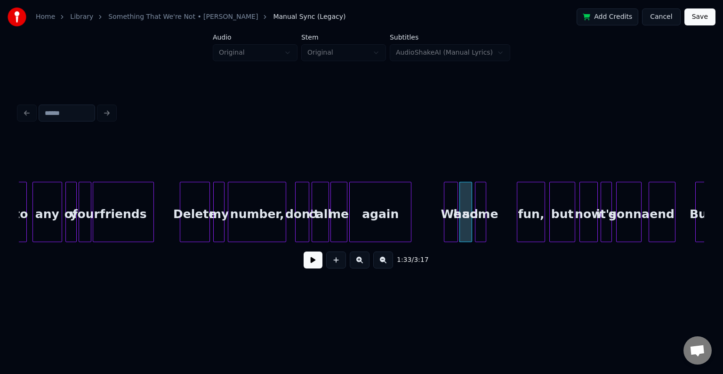
click at [482, 222] on div "some" at bounding box center [481, 214] width 10 height 64
click at [507, 223] on div "fun," at bounding box center [503, 214] width 27 height 64
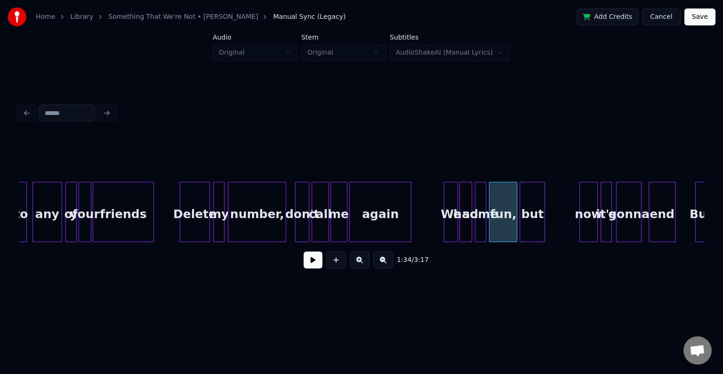
click at [532, 219] on div "but" at bounding box center [532, 214] width 24 height 64
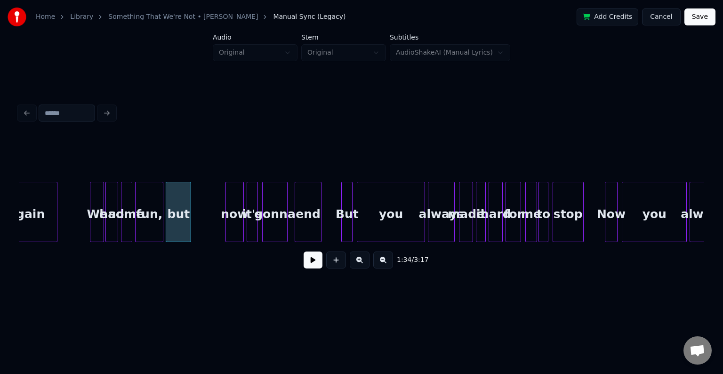
scroll to position [0, 6551]
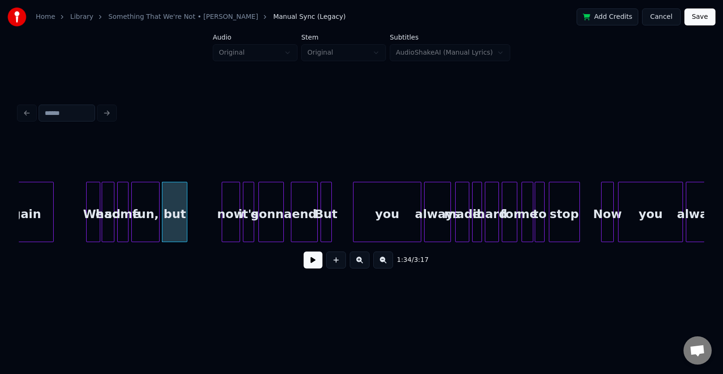
click at [327, 205] on div "But" at bounding box center [326, 214] width 10 height 64
click at [374, 218] on div "you" at bounding box center [382, 214] width 67 height 64
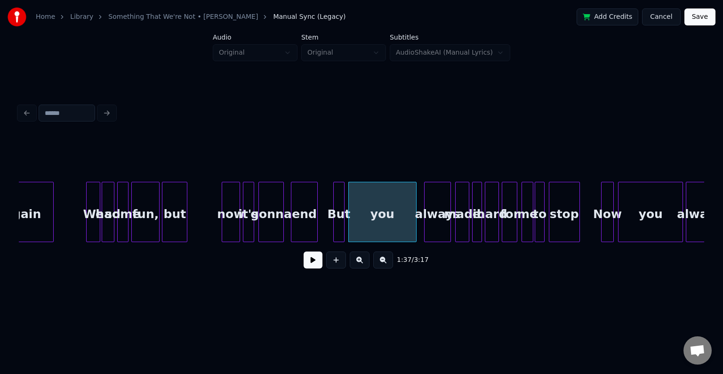
click at [338, 229] on div "But" at bounding box center [339, 214] width 10 height 64
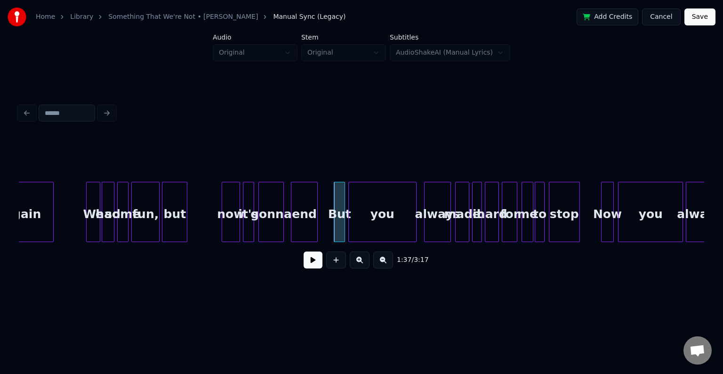
click at [87, 226] on div at bounding box center [88, 211] width 3 height 59
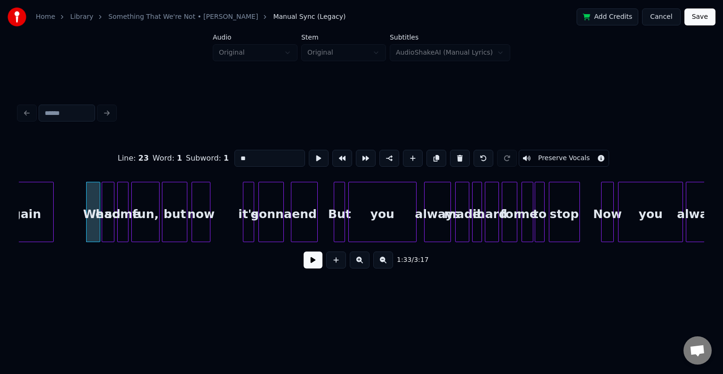
click at [196, 222] on div "now" at bounding box center [200, 214] width 17 height 64
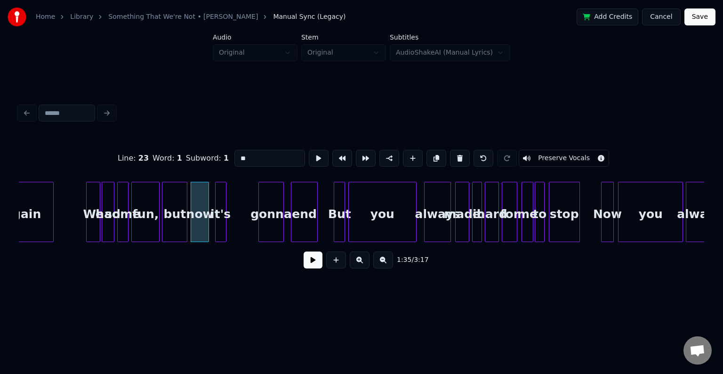
click at [220, 223] on div "it's" at bounding box center [221, 214] width 10 height 64
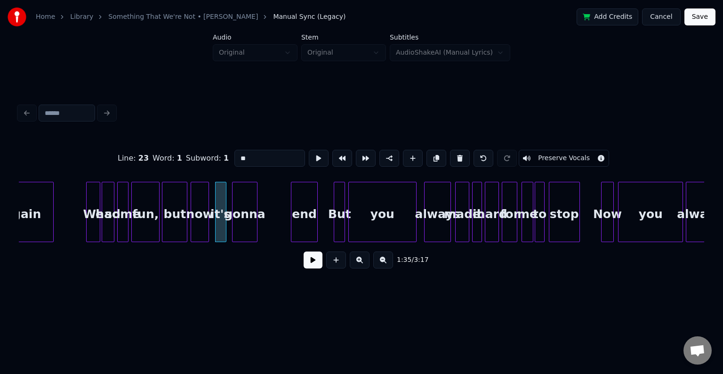
click at [245, 223] on div "gonna" at bounding box center [245, 214] width 24 height 64
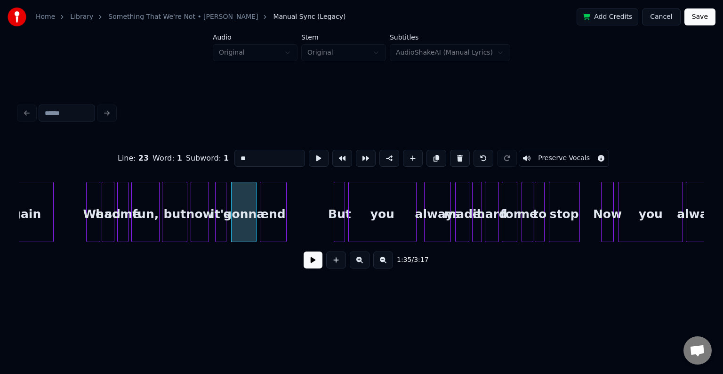
click at [279, 224] on div "end" at bounding box center [273, 214] width 26 height 64
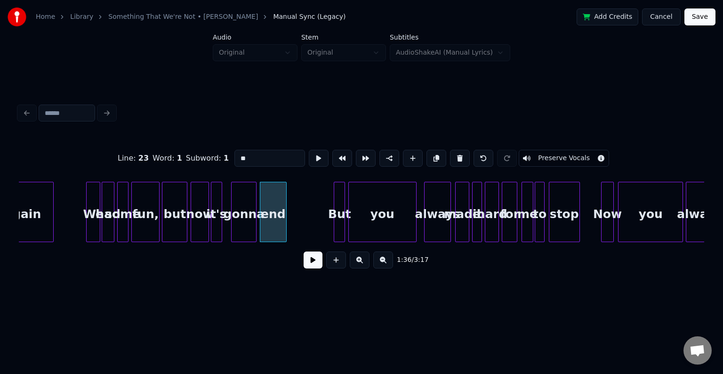
click at [217, 225] on div "it's" at bounding box center [216, 214] width 10 height 64
click at [248, 227] on div "gonna" at bounding box center [240, 214] width 24 height 64
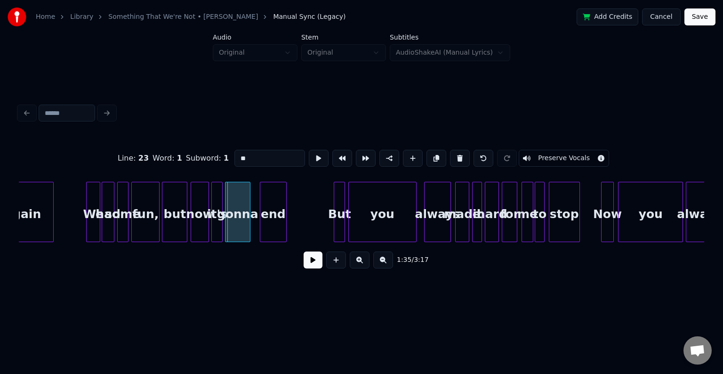
click at [241, 226] on div "gonna" at bounding box center [238, 214] width 24 height 64
click at [269, 224] on div "end" at bounding box center [268, 214] width 26 height 64
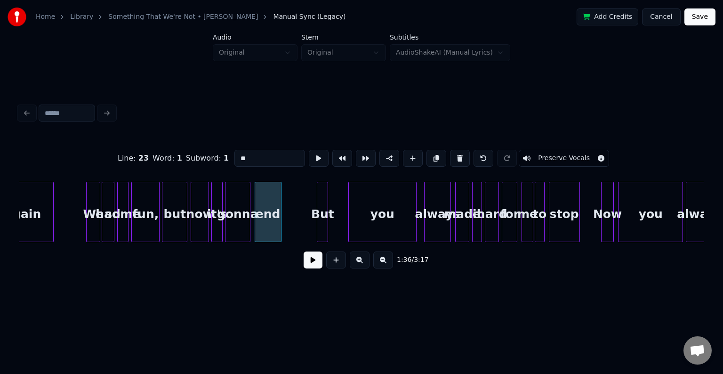
click at [324, 224] on div "But" at bounding box center [322, 214] width 10 height 64
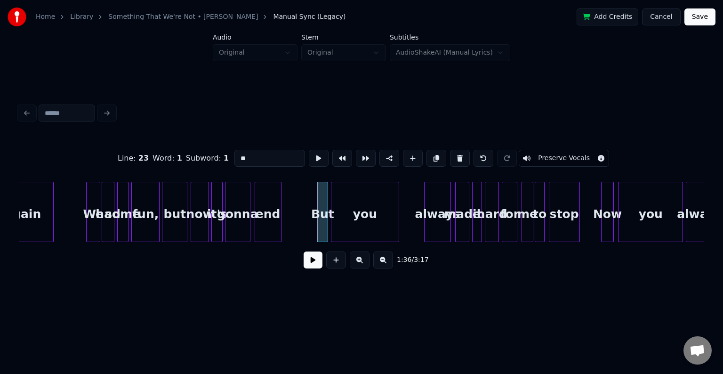
click at [354, 222] on div "you" at bounding box center [365, 214] width 67 height 64
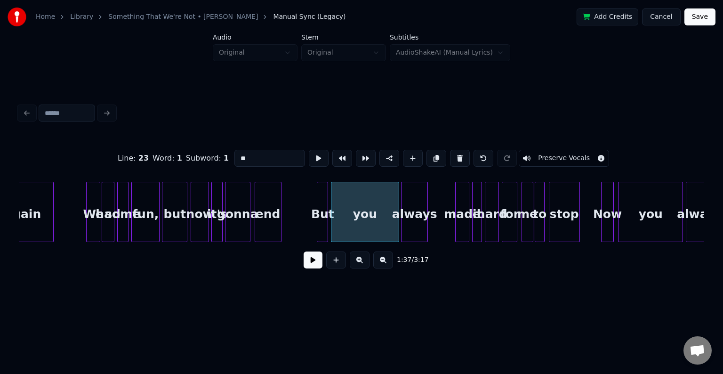
click at [415, 224] on div "always" at bounding box center [415, 214] width 26 height 64
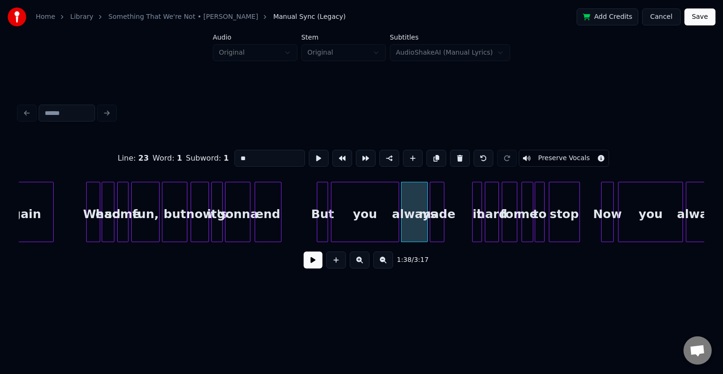
click at [438, 223] on div "made" at bounding box center [436, 214] width 13 height 64
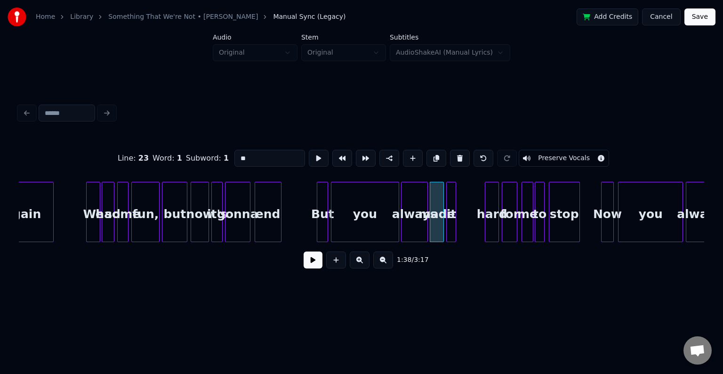
click at [452, 224] on div "it" at bounding box center [451, 214] width 9 height 64
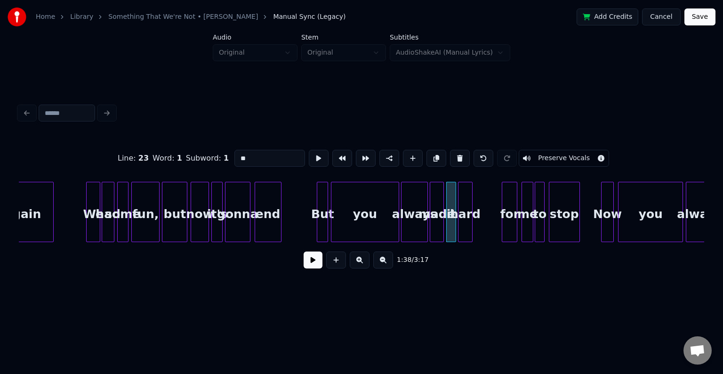
click at [465, 223] on div "hard" at bounding box center [465, 214] width 13 height 64
click at [489, 227] on div "for" at bounding box center [491, 214] width 15 height 64
click at [507, 225] on div "me" at bounding box center [507, 214] width 10 height 64
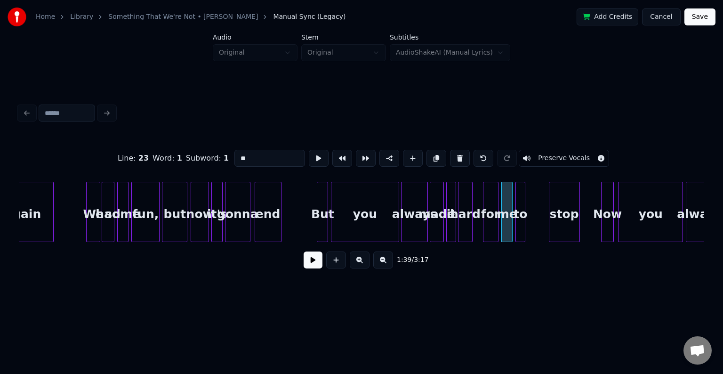
click at [520, 226] on div "to" at bounding box center [520, 214] width 9 height 64
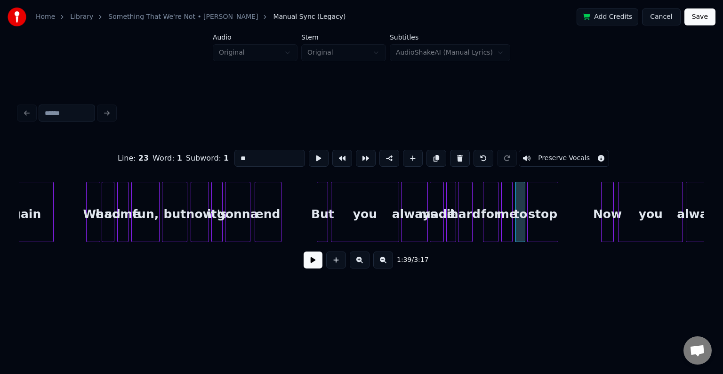
click at [537, 225] on div "stop" at bounding box center [543, 214] width 30 height 64
click at [80, 222] on div "again We had some fun, but now it's gonna end But you always made it hard for m…" at bounding box center [441, 212] width 13947 height 60
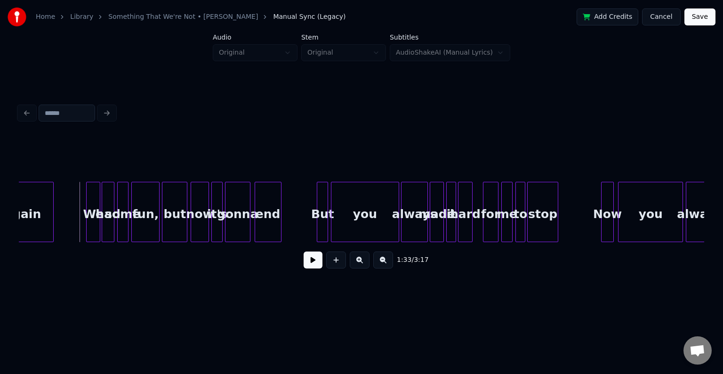
click at [304, 264] on button at bounding box center [313, 259] width 19 height 17
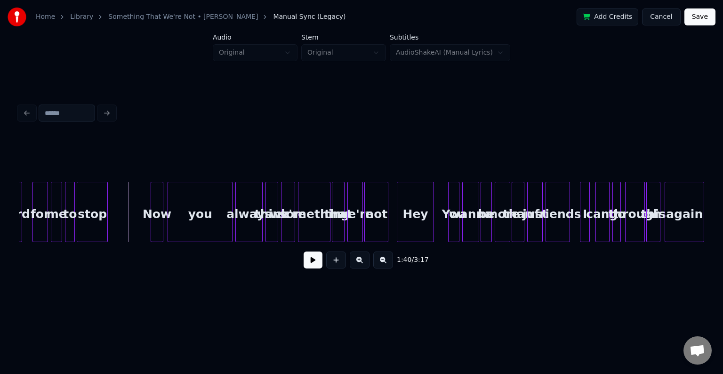
scroll to position [0, 7003]
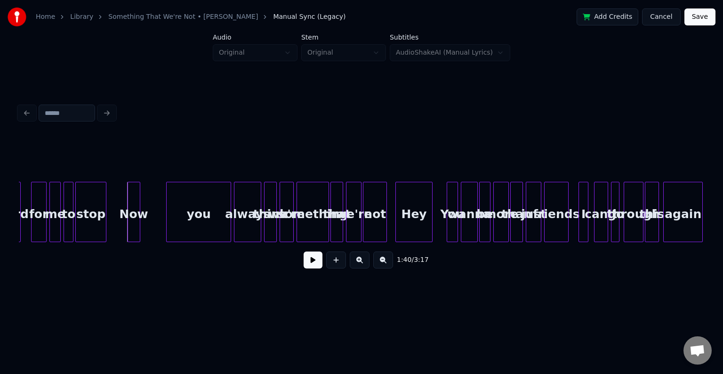
click at [134, 213] on div "Now" at bounding box center [134, 214] width 12 height 64
click at [176, 220] on div "you" at bounding box center [174, 214] width 64 height 64
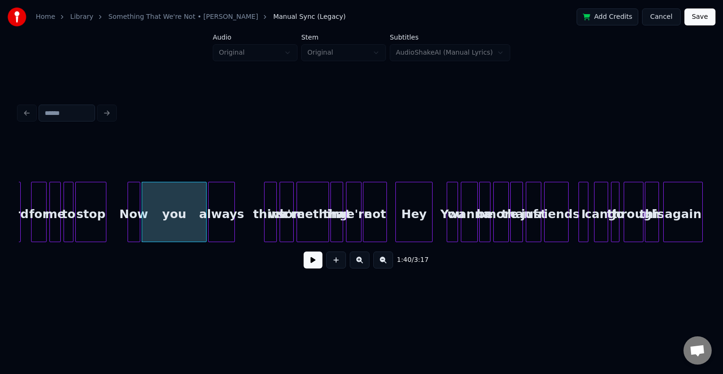
click at [222, 227] on div "always" at bounding box center [222, 214] width 26 height 64
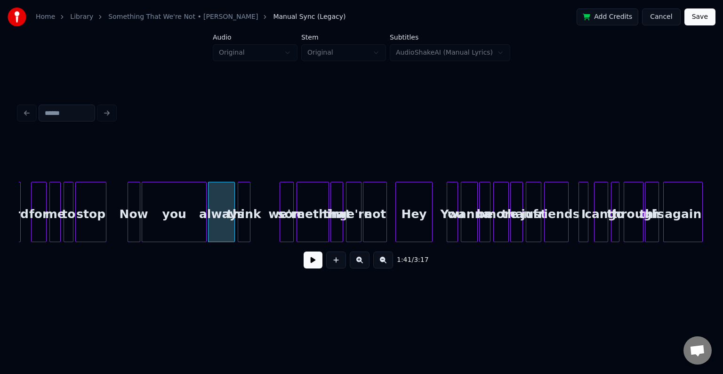
click at [246, 226] on div "think" at bounding box center [244, 214] width 12 height 64
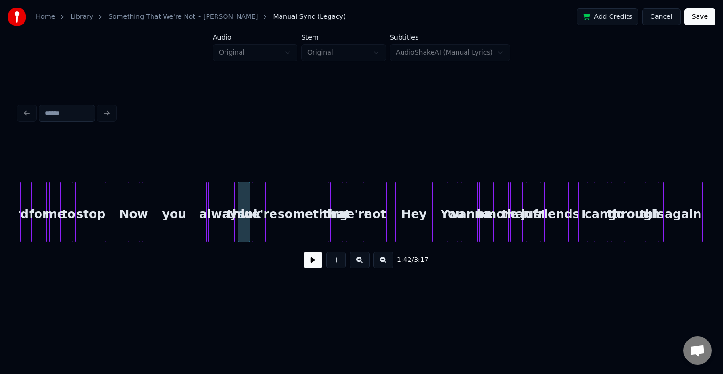
click at [260, 227] on div "we're" at bounding box center [258, 214] width 13 height 64
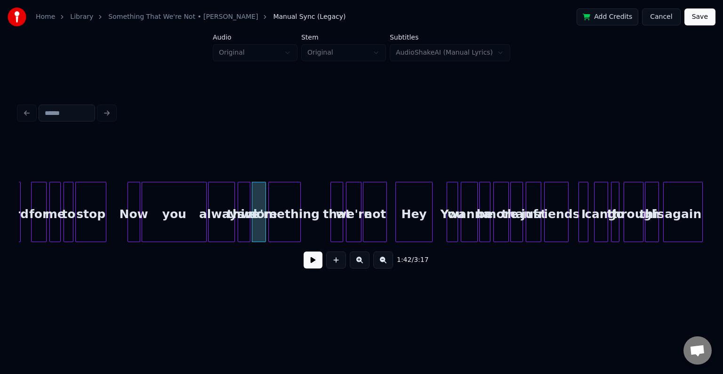
click at [279, 220] on div "something" at bounding box center [285, 214] width 32 height 64
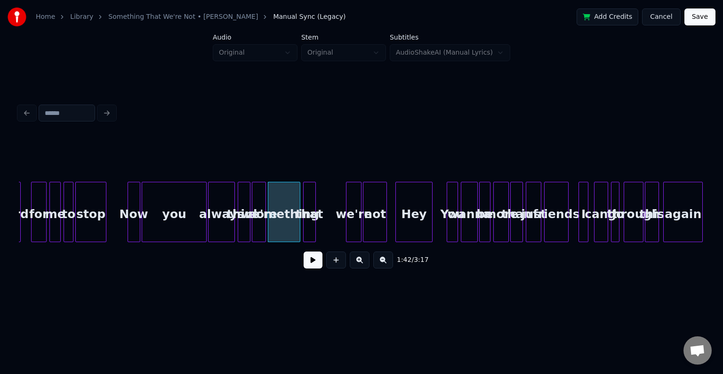
click at [308, 227] on div "that" at bounding box center [310, 214] width 12 height 64
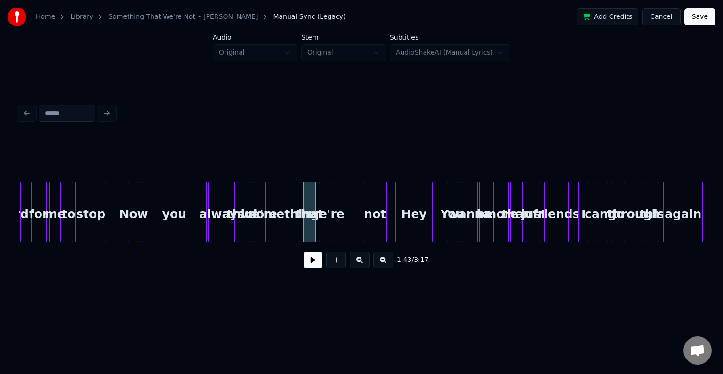
click at [326, 223] on div "we're" at bounding box center [326, 214] width 15 height 64
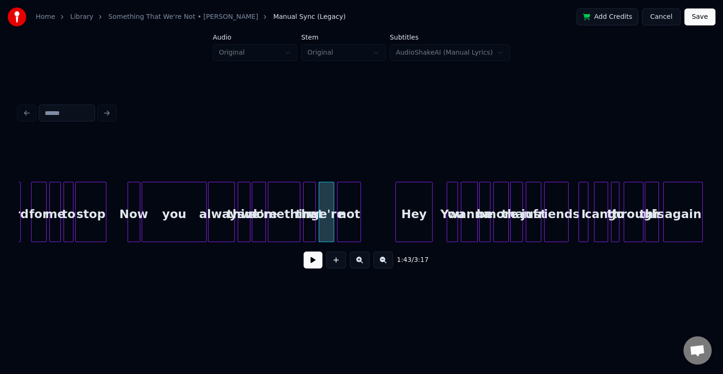
click at [349, 222] on div "not" at bounding box center [349, 214] width 23 height 64
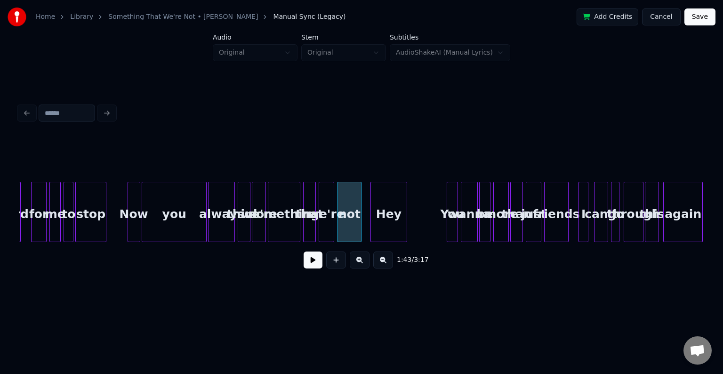
click at [388, 226] on div "Hey" at bounding box center [389, 214] width 36 height 64
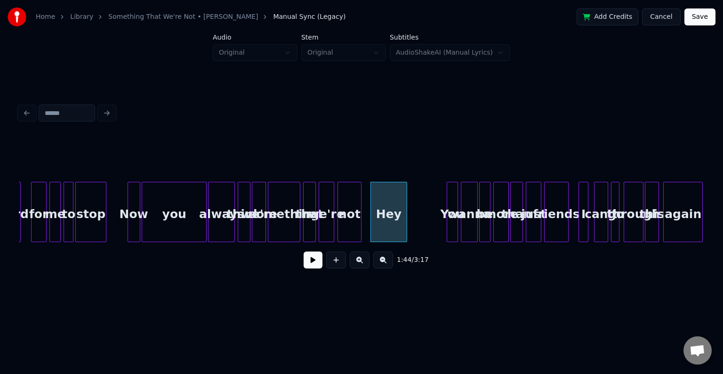
click at [315, 264] on button at bounding box center [313, 259] width 19 height 17
click at [449, 218] on div at bounding box center [448, 211] width 3 height 59
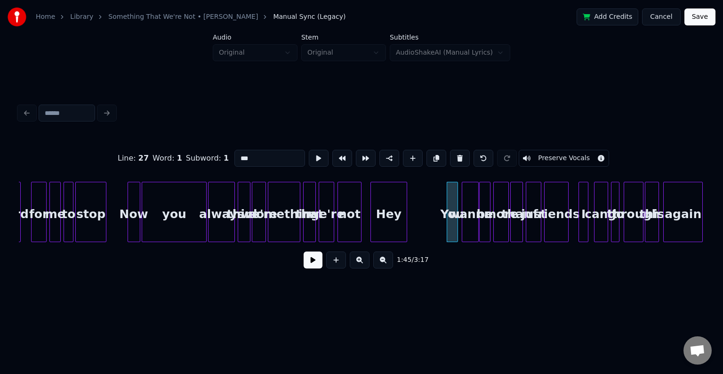
click at [447, 220] on div at bounding box center [448, 211] width 3 height 59
click at [426, 222] on div "You" at bounding box center [426, 214] width 10 height 64
click at [445, 228] on div "wanna" at bounding box center [445, 214] width 16 height 64
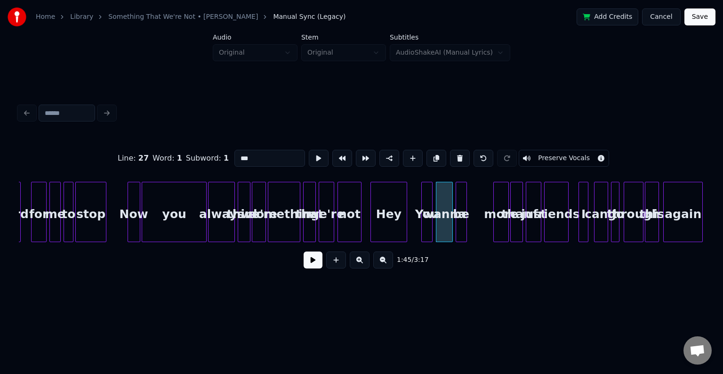
click at [462, 228] on div "be" at bounding box center [461, 214] width 10 height 64
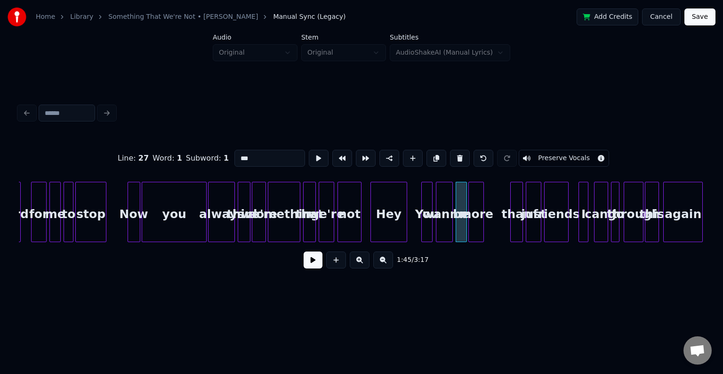
click at [478, 227] on div "more" at bounding box center [476, 214] width 15 height 64
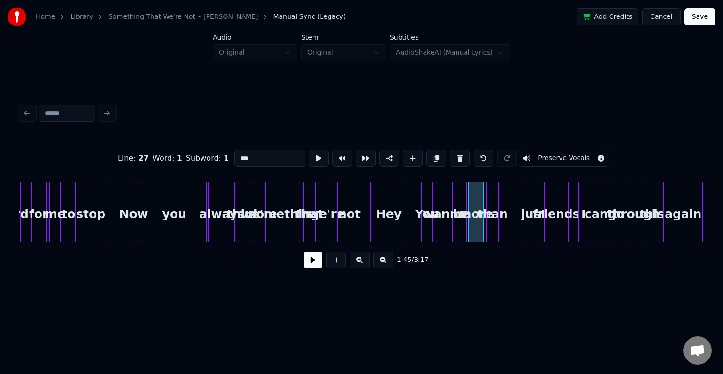
click at [490, 226] on div "than" at bounding box center [493, 214] width 12 height 64
click at [514, 225] on div "just" at bounding box center [509, 214] width 15 height 64
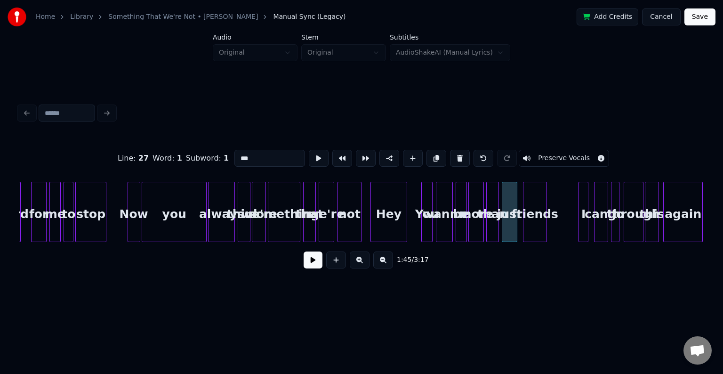
click at [536, 228] on div "friends" at bounding box center [535, 214] width 23 height 64
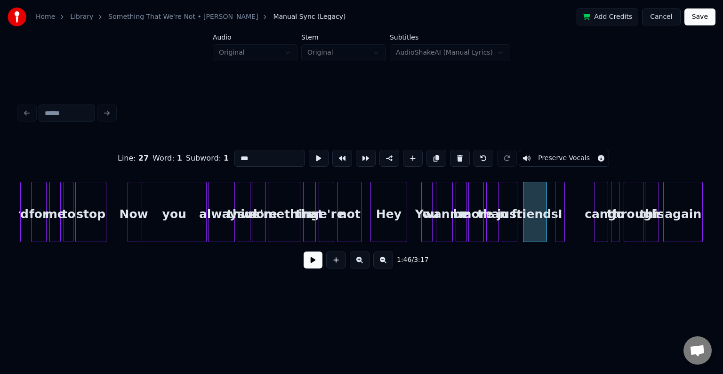
click at [559, 225] on div "I" at bounding box center [560, 214] width 9 height 64
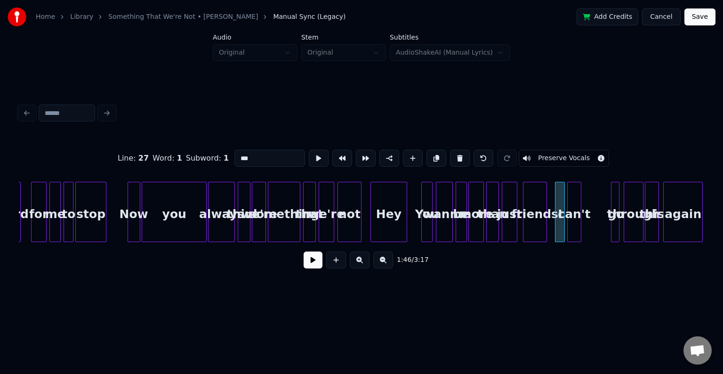
click at [575, 225] on div "can't" at bounding box center [574, 214] width 13 height 64
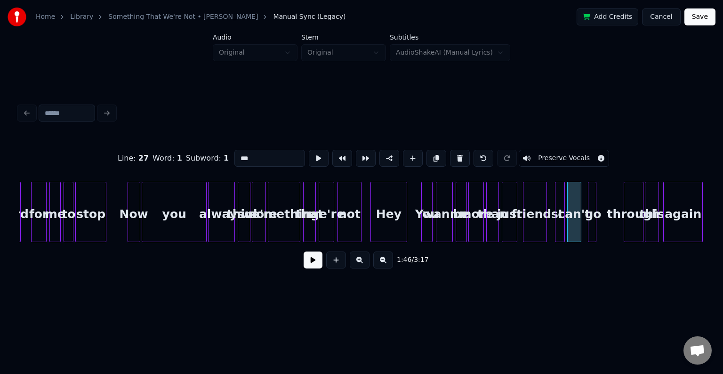
click at [592, 225] on div "go" at bounding box center [593, 214] width 9 height 64
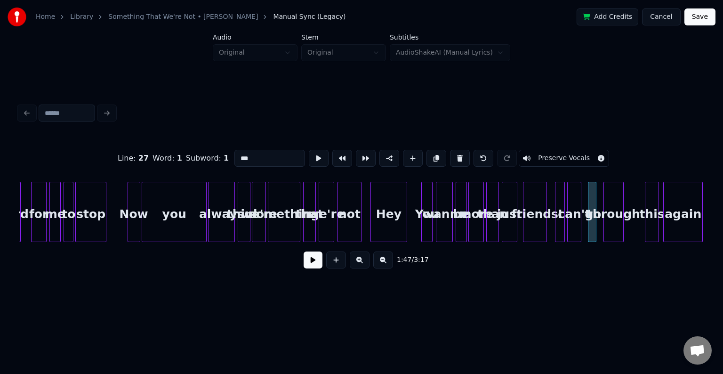
click at [615, 227] on div "through" at bounding box center [613, 214] width 19 height 64
click at [658, 227] on div at bounding box center [658, 211] width 3 height 59
click at [633, 227] on div "this" at bounding box center [633, 214] width 15 height 64
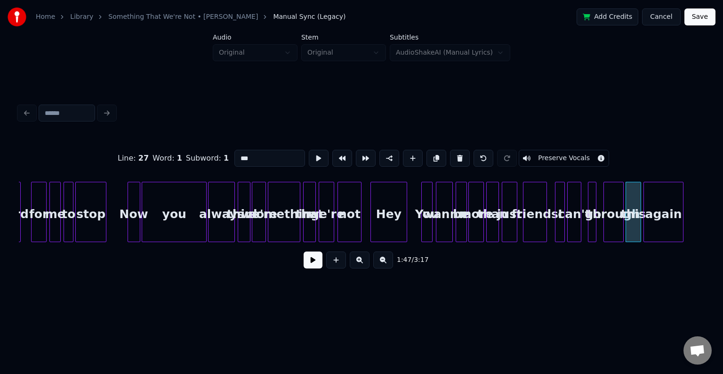
click at [659, 223] on div "again" at bounding box center [663, 214] width 39 height 64
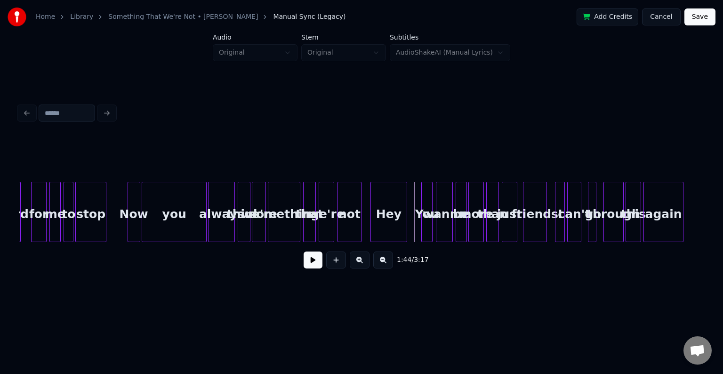
click at [321, 263] on button at bounding box center [313, 259] width 19 height 17
click at [308, 268] on button at bounding box center [313, 259] width 19 height 17
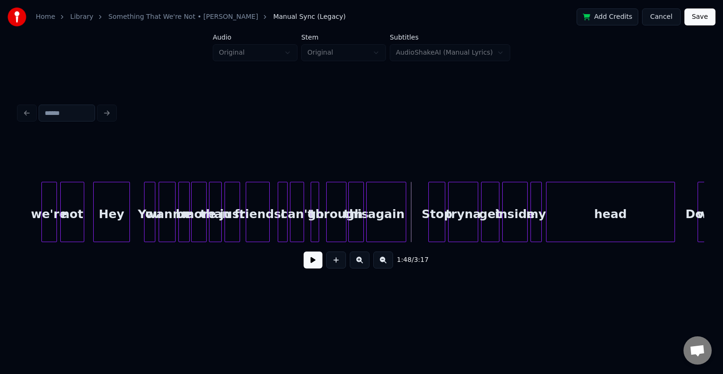
scroll to position [0, 7342]
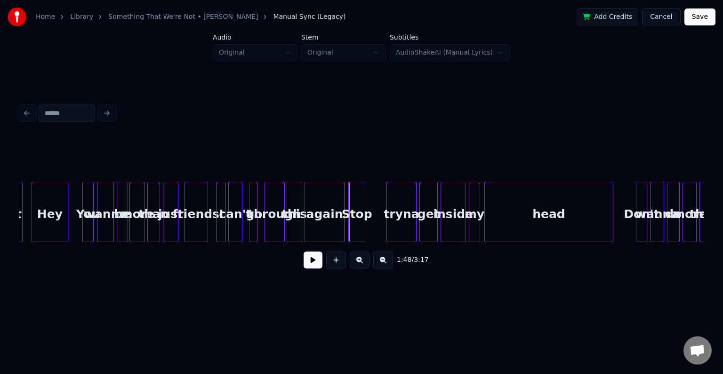
click at [353, 214] on div "Stop" at bounding box center [357, 214] width 16 height 64
click at [383, 222] on div "tryna" at bounding box center [382, 214] width 29 height 64
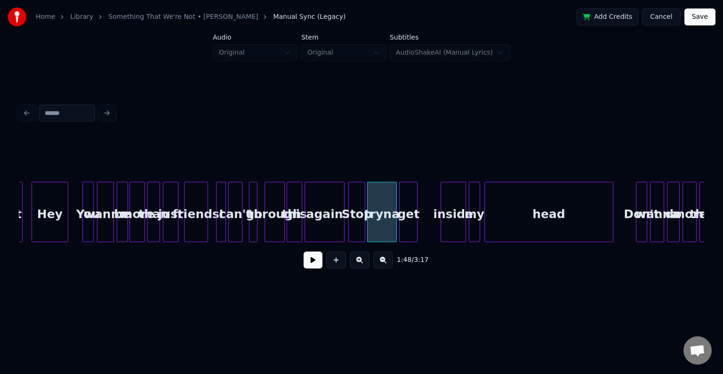
click at [408, 217] on div "get" at bounding box center [408, 214] width 17 height 64
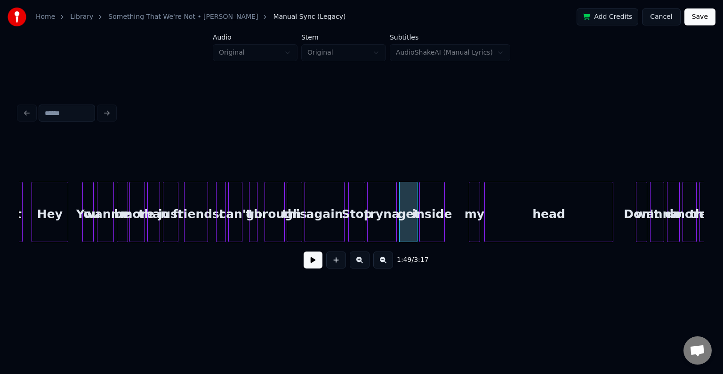
click at [431, 219] on div "inside" at bounding box center [432, 214] width 24 height 64
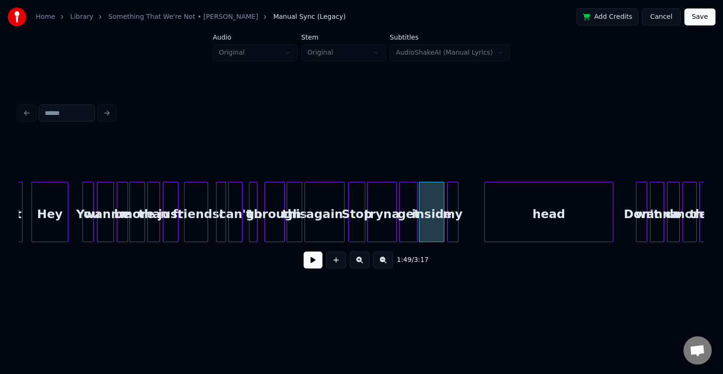
click at [453, 221] on div "my" at bounding box center [453, 214] width 10 height 64
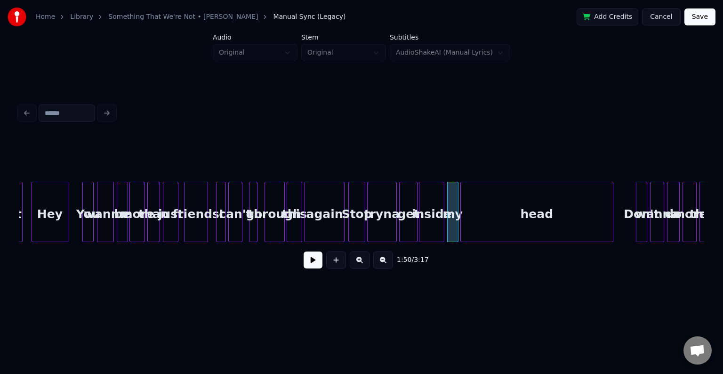
click at [462, 223] on div at bounding box center [462, 211] width 3 height 59
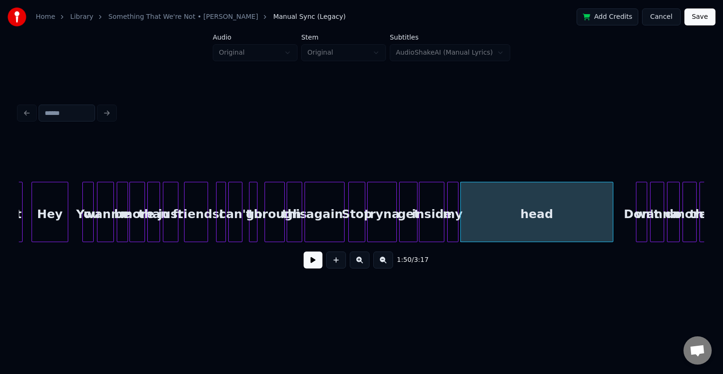
click at [332, 221] on div "again" at bounding box center [324, 214] width 39 height 64
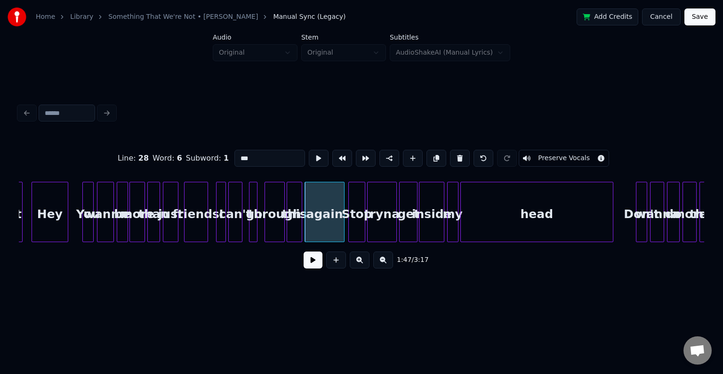
type input "*****"
click at [314, 268] on button at bounding box center [313, 259] width 19 height 17
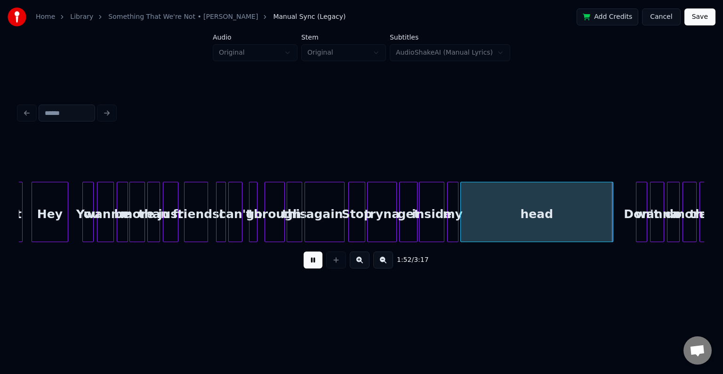
click at [315, 264] on button at bounding box center [313, 259] width 19 height 17
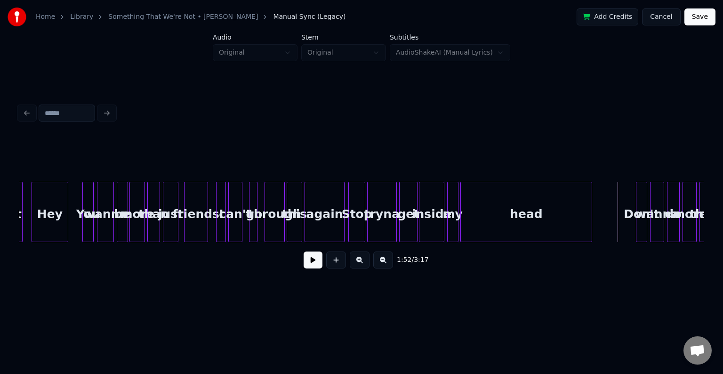
click at [590, 222] on div at bounding box center [590, 211] width 3 height 59
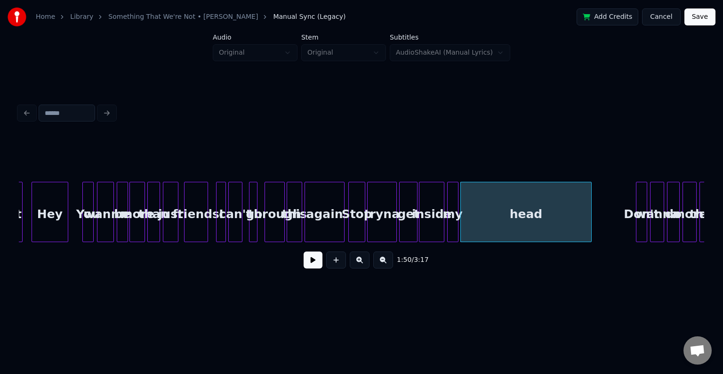
click at [636, 222] on div "Don't" at bounding box center [641, 212] width 11 height 60
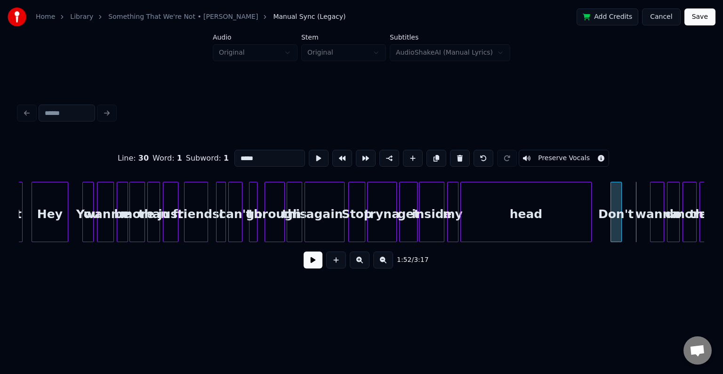
click at [614, 222] on div "Don't" at bounding box center [616, 214] width 10 height 64
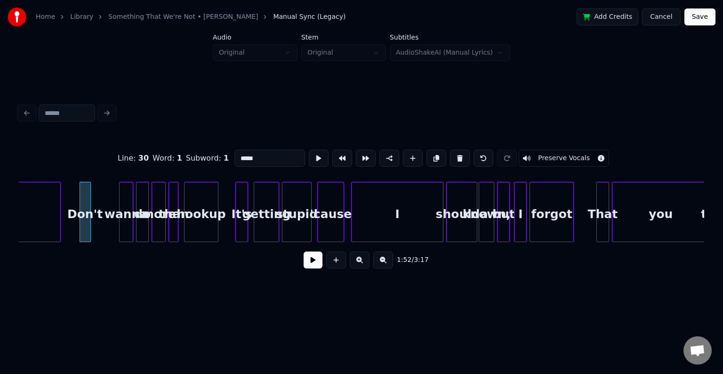
scroll to position [0, 7870]
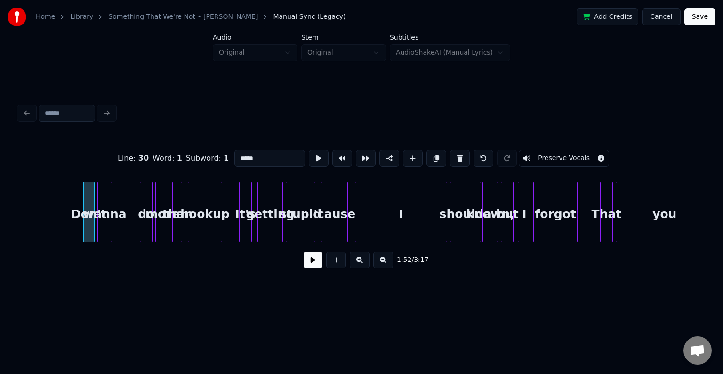
click at [105, 227] on div "wanna" at bounding box center [104, 214] width 13 height 64
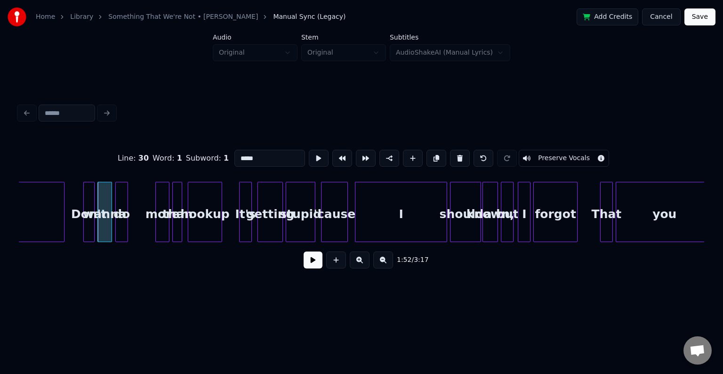
click at [120, 222] on div "do" at bounding box center [122, 214] width 12 height 64
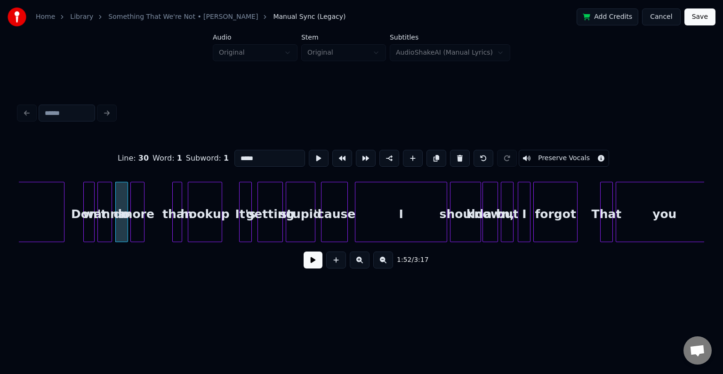
click at [137, 228] on div "more" at bounding box center [137, 214] width 13 height 64
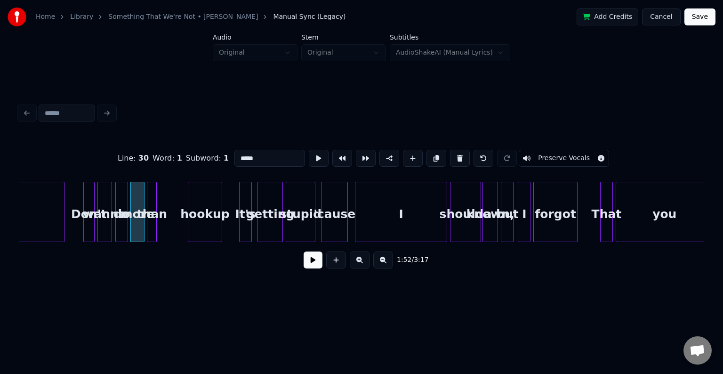
click at [151, 226] on div "than" at bounding box center [151, 214] width 9 height 64
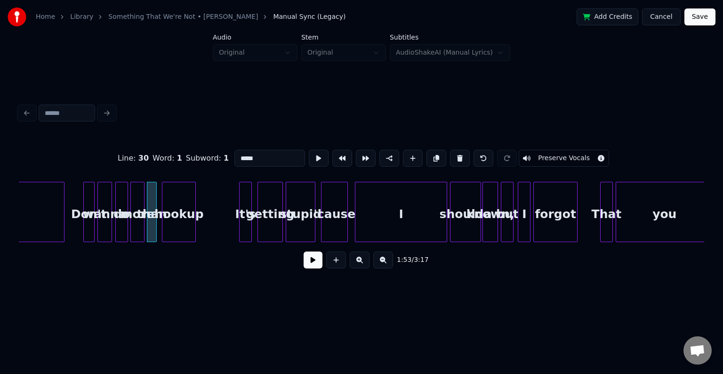
click at [177, 223] on div "hookup" at bounding box center [178, 214] width 33 height 64
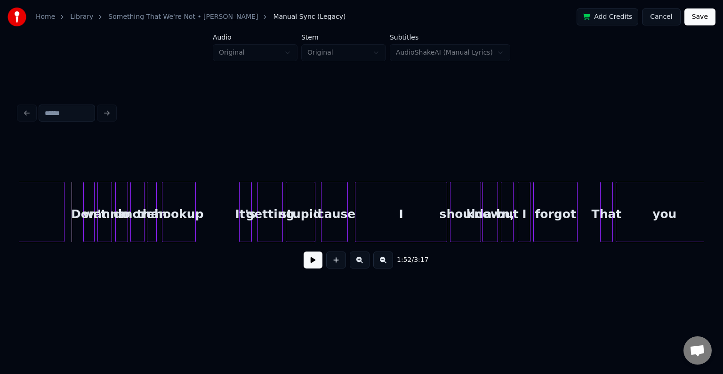
click at [308, 266] on button at bounding box center [313, 259] width 19 height 17
click at [206, 227] on div at bounding box center [207, 211] width 3 height 59
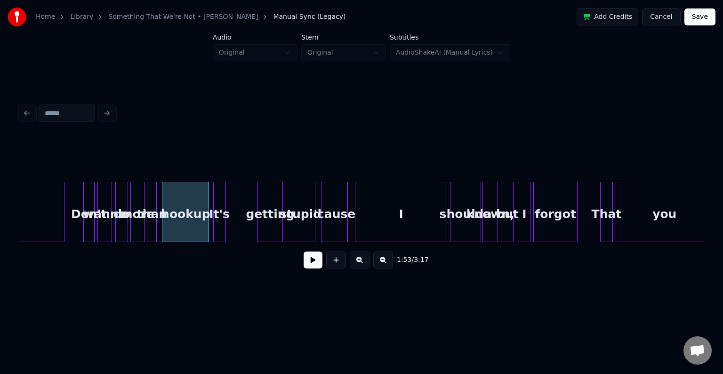
click at [219, 225] on div "It's" at bounding box center [220, 214] width 12 height 64
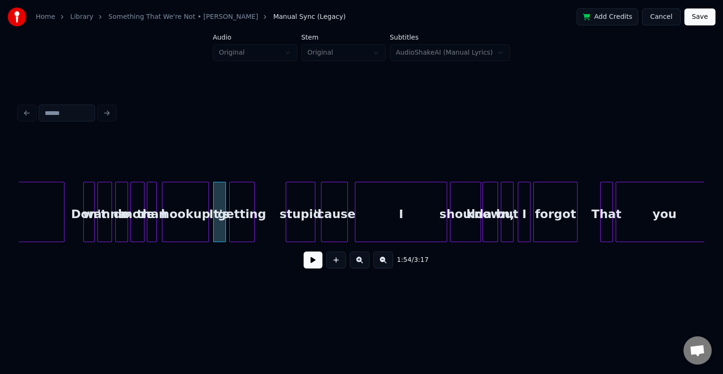
click at [243, 224] on div "getting" at bounding box center [242, 214] width 24 height 64
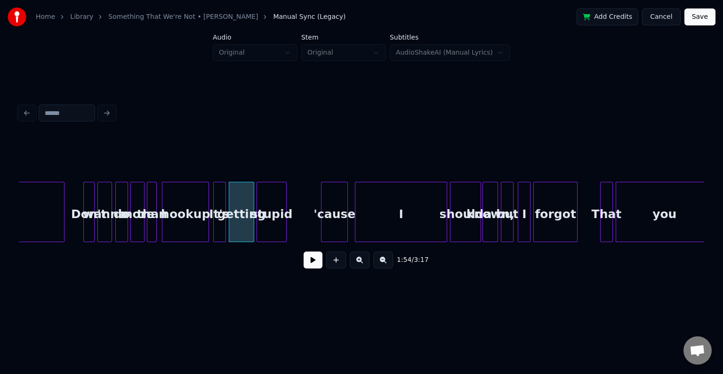
click at [275, 219] on div "stupid" at bounding box center [271, 214] width 29 height 64
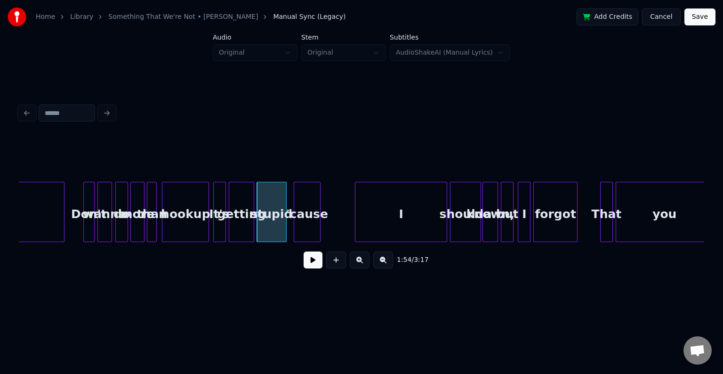
click at [307, 221] on div "'cause" at bounding box center [307, 214] width 26 height 64
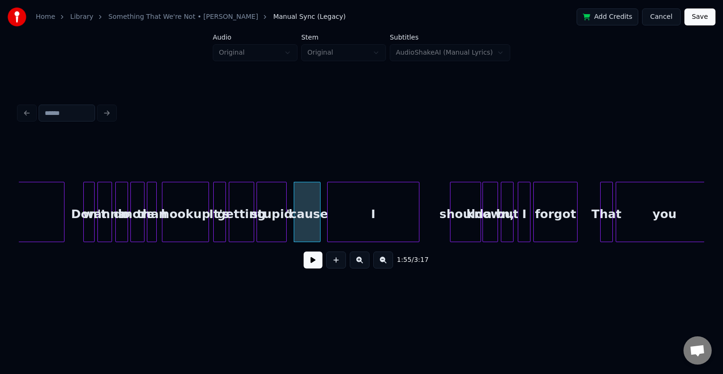
click at [359, 228] on div "I" at bounding box center [373, 214] width 91 height 64
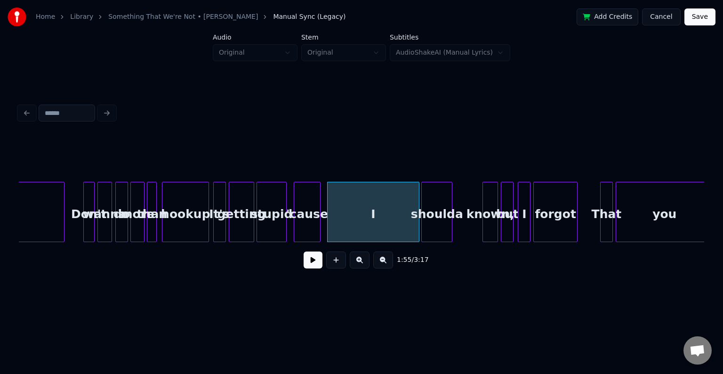
click at [433, 222] on div "shoulda" at bounding box center [437, 214] width 30 height 64
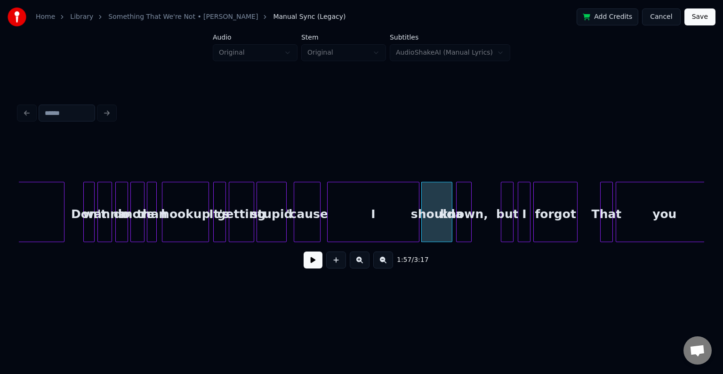
click at [466, 224] on div "known," at bounding box center [464, 214] width 15 height 64
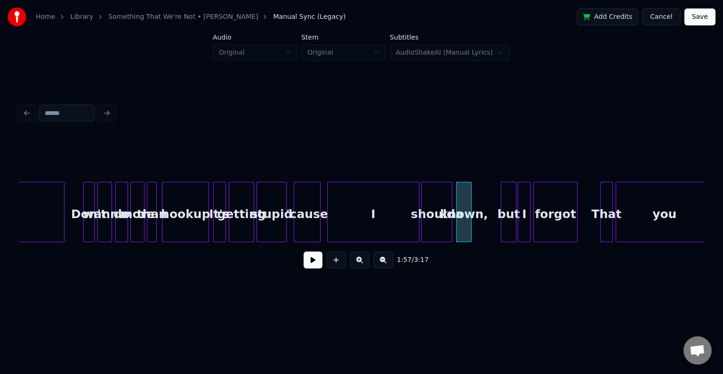
click at [510, 230] on div "but" at bounding box center [509, 212] width 16 height 60
click at [484, 224] on div "but" at bounding box center [482, 214] width 15 height 64
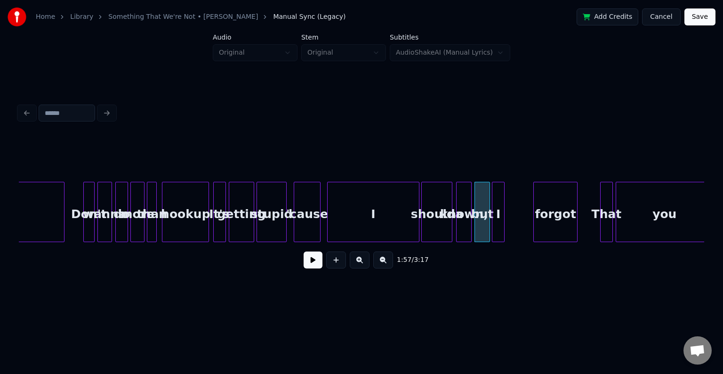
click at [498, 217] on div "I" at bounding box center [499, 214] width 12 height 64
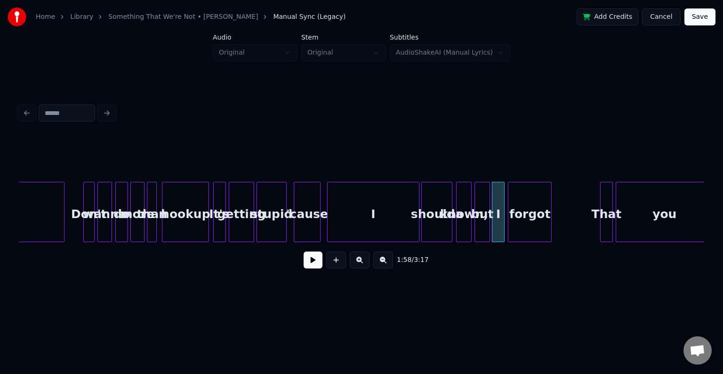
click at [526, 219] on div "forgot" at bounding box center [530, 214] width 43 height 64
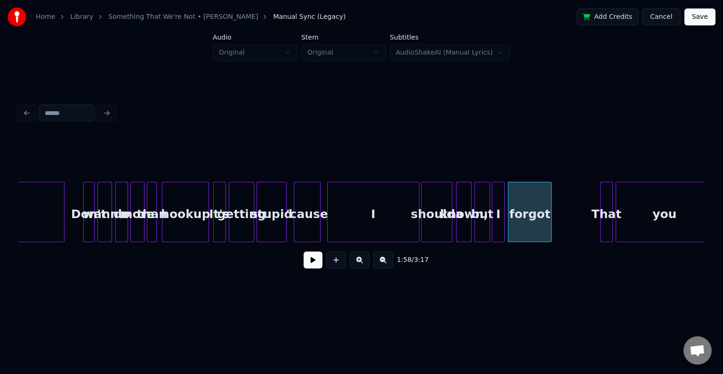
click at [313, 263] on button at bounding box center [313, 259] width 19 height 17
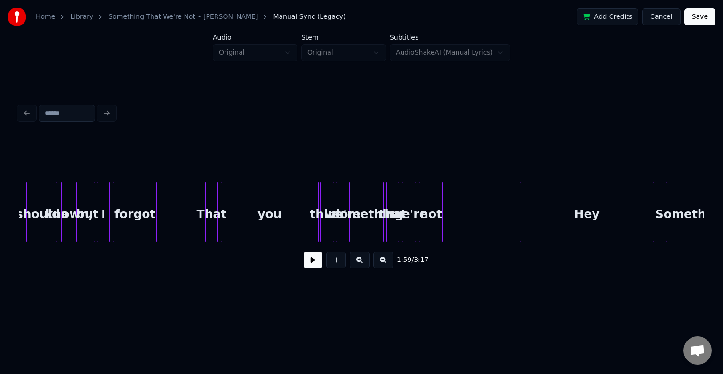
scroll to position [0, 8265]
click at [184, 227] on div "That" at bounding box center [185, 214] width 12 height 64
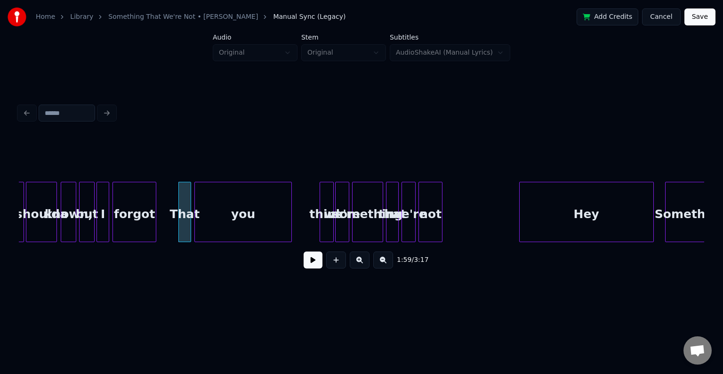
click at [218, 226] on div "you" at bounding box center [243, 214] width 97 height 64
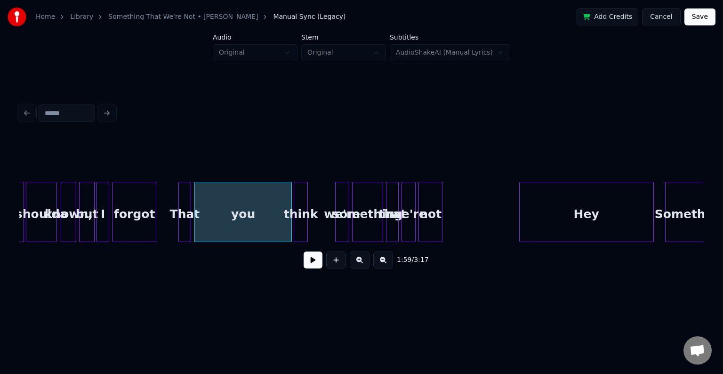
click at [302, 228] on div "think" at bounding box center [300, 214] width 13 height 64
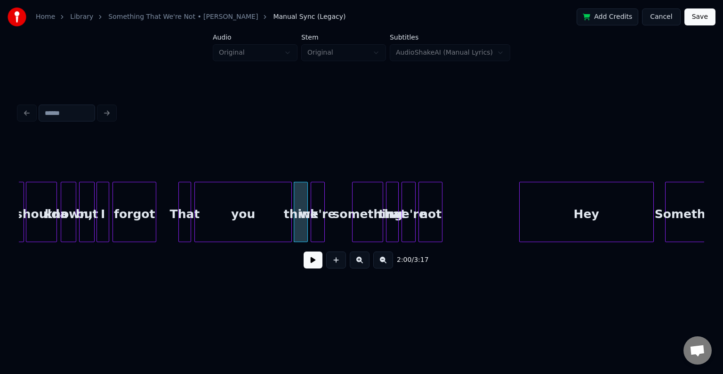
click at [316, 223] on div "we're" at bounding box center [317, 214] width 13 height 64
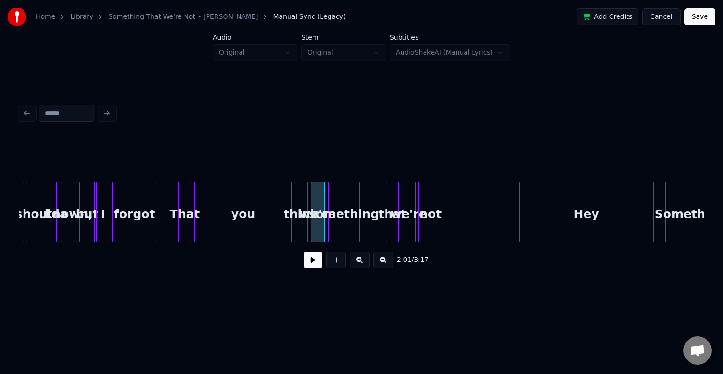
click at [340, 225] on div "something" at bounding box center [344, 214] width 30 height 64
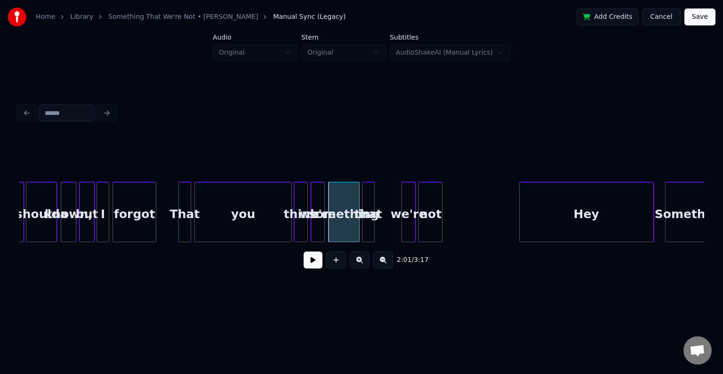
click at [368, 221] on div "that" at bounding box center [369, 214] width 12 height 64
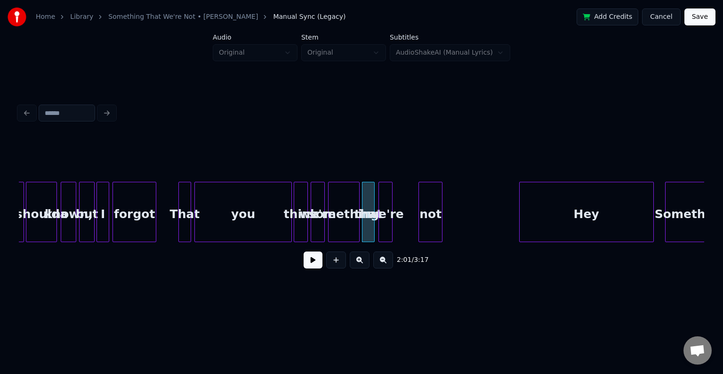
click at [386, 225] on div "we're" at bounding box center [385, 214] width 13 height 64
click at [441, 218] on div at bounding box center [440, 211] width 3 height 59
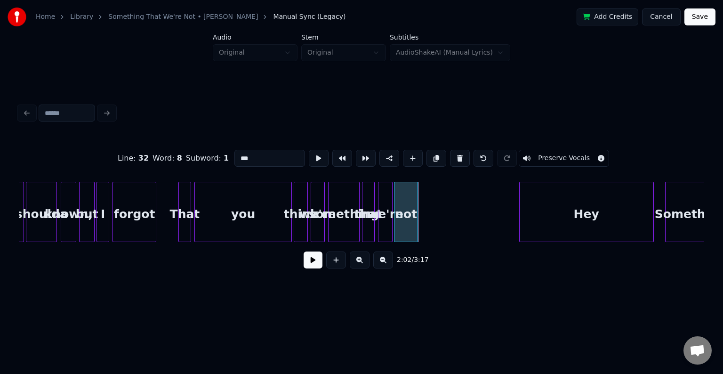
click at [407, 217] on div "not" at bounding box center [406, 214] width 23 height 64
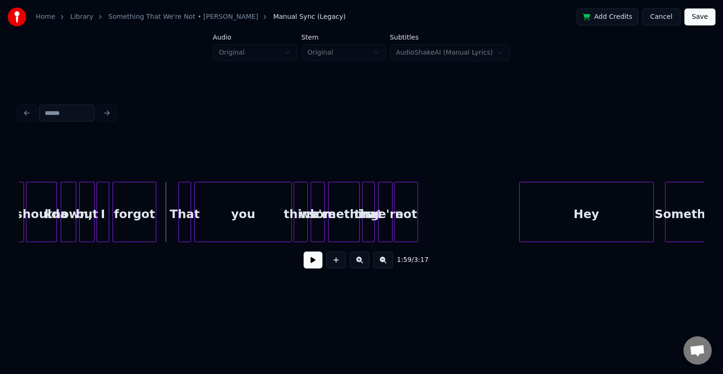
click at [305, 261] on button at bounding box center [313, 259] width 19 height 17
click at [541, 210] on div "Hey" at bounding box center [587, 214] width 134 height 64
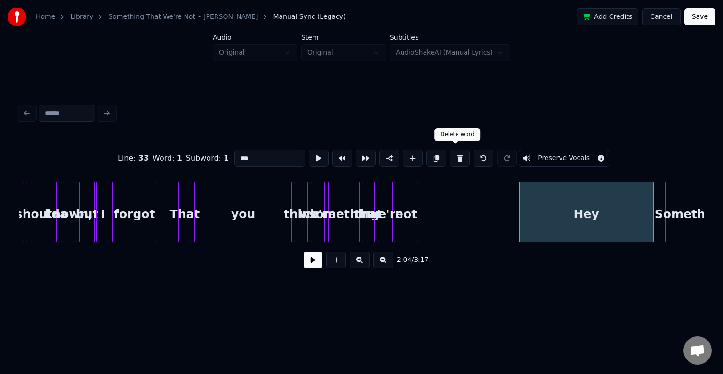
click at [455, 152] on button at bounding box center [460, 158] width 20 height 17
type input "***"
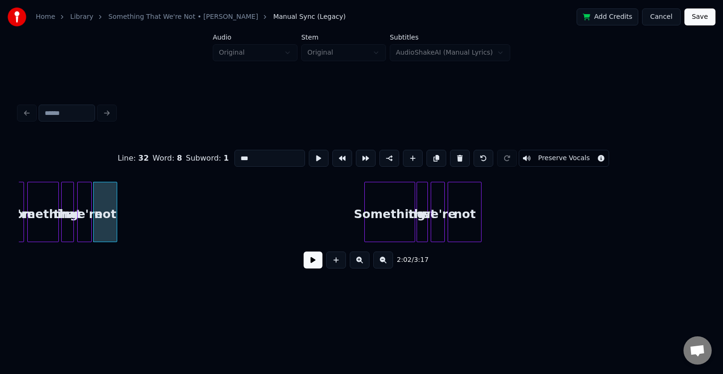
scroll to position [0, 8567]
click at [367, 219] on div "Something" at bounding box center [367, 214] width 50 height 64
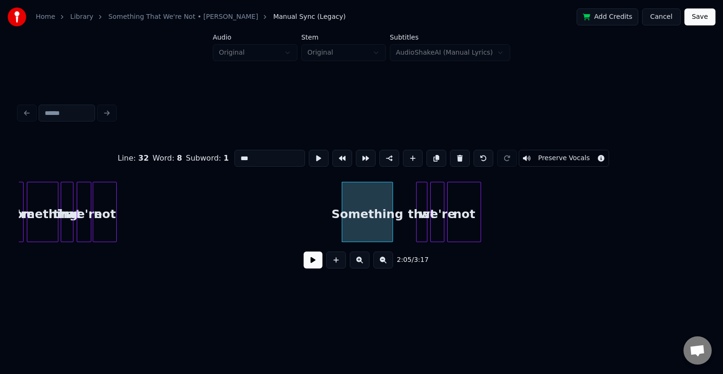
click at [310, 264] on button at bounding box center [313, 259] width 19 height 17
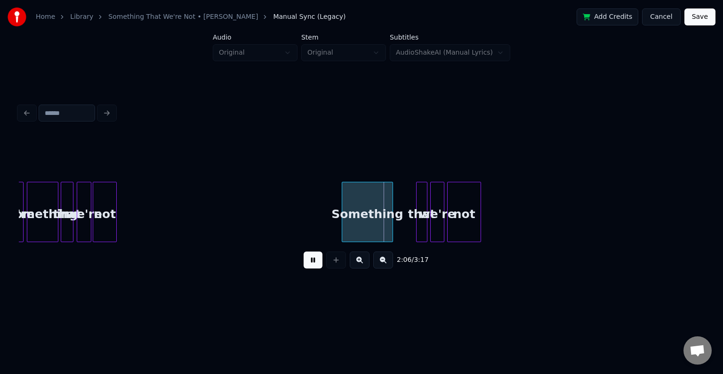
click at [310, 264] on button at bounding box center [313, 259] width 19 height 17
click at [367, 213] on div "Something" at bounding box center [377, 214] width 50 height 64
click at [307, 262] on button at bounding box center [313, 259] width 19 height 17
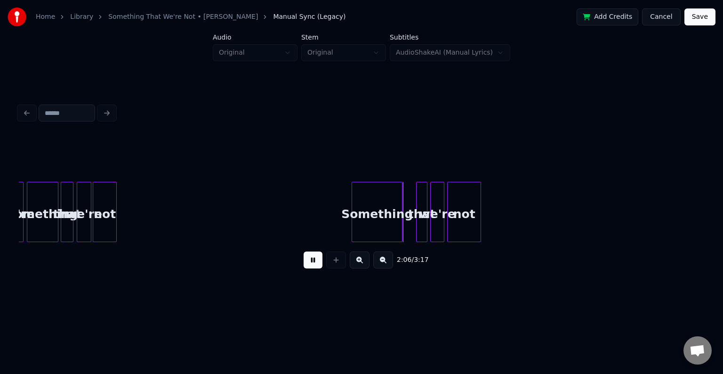
click at [307, 262] on button at bounding box center [313, 259] width 19 height 17
click at [364, 212] on div "Something" at bounding box center [370, 214] width 50 height 64
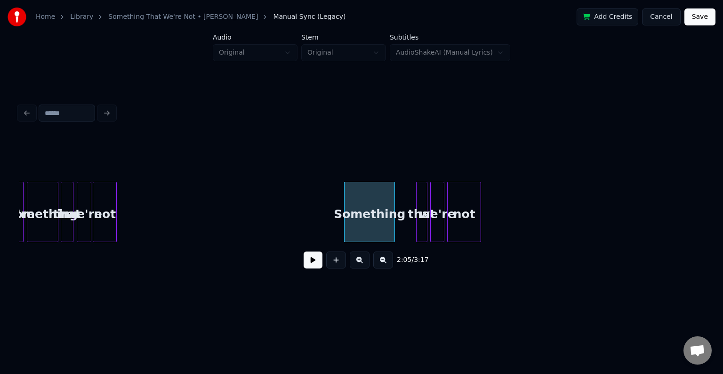
click at [312, 263] on button at bounding box center [313, 259] width 19 height 17
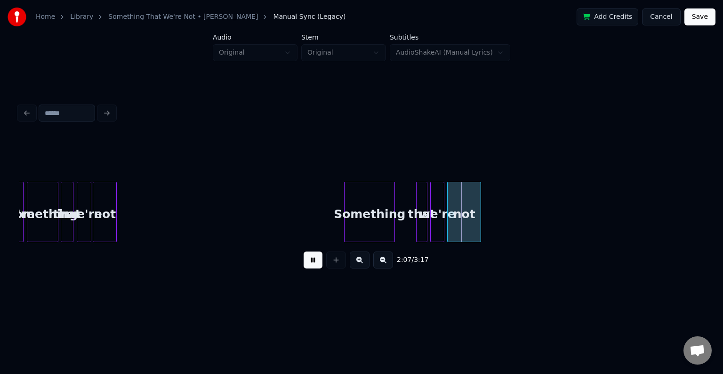
click at [312, 263] on button at bounding box center [313, 259] width 19 height 17
click at [350, 222] on div "Something" at bounding box center [356, 214] width 50 height 64
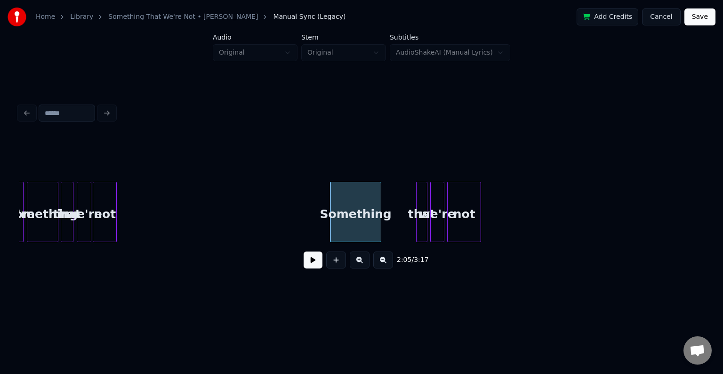
click at [309, 264] on button at bounding box center [313, 259] width 19 height 17
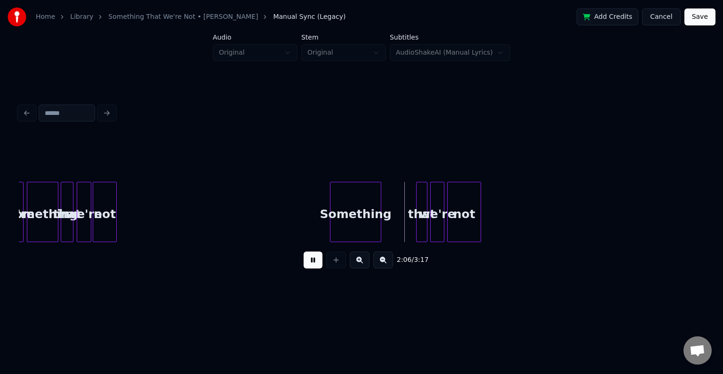
click at [309, 264] on button at bounding box center [313, 259] width 19 height 17
click at [389, 224] on div "that" at bounding box center [389, 214] width 10 height 64
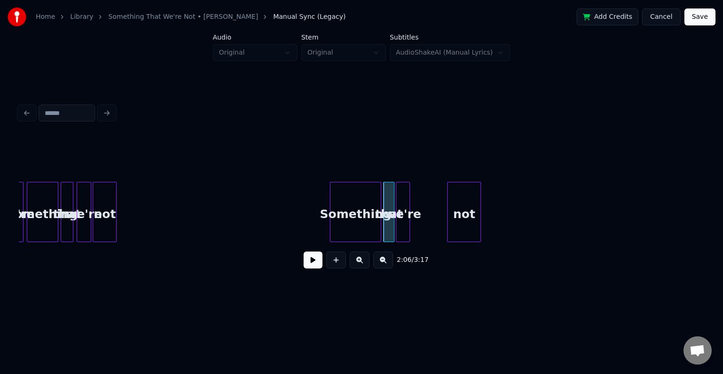
click at [404, 223] on div "we're" at bounding box center [403, 214] width 13 height 64
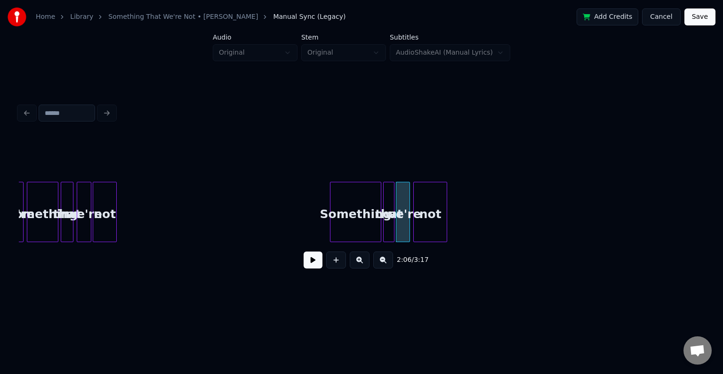
click at [427, 219] on div "not" at bounding box center [430, 214] width 33 height 64
click at [314, 268] on button at bounding box center [313, 259] width 19 height 17
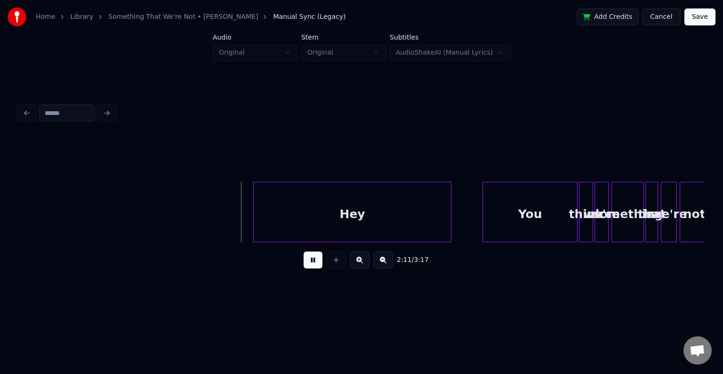
scroll to position [0, 9094]
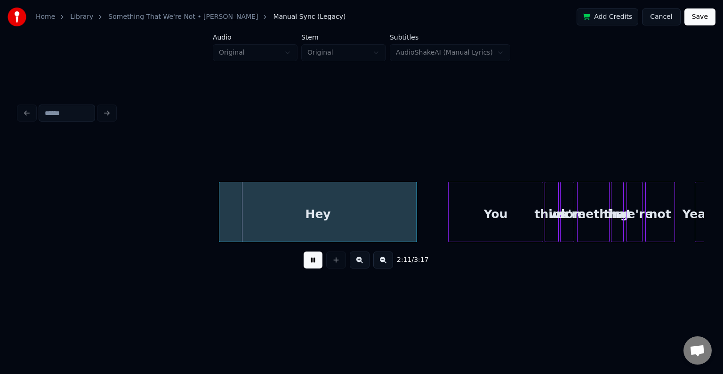
click at [384, 208] on div "Hey" at bounding box center [317, 214] width 197 height 64
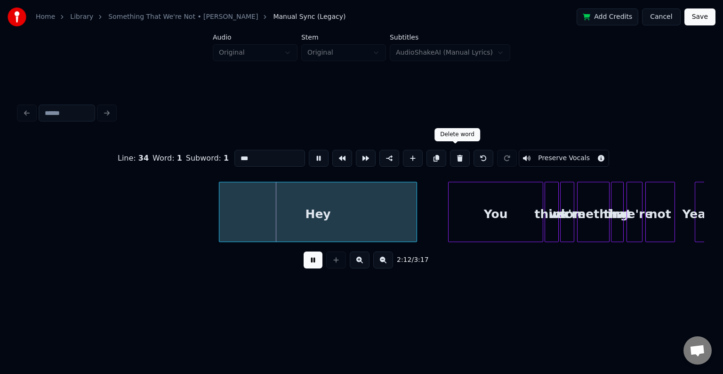
click at [456, 156] on button at bounding box center [460, 158] width 20 height 17
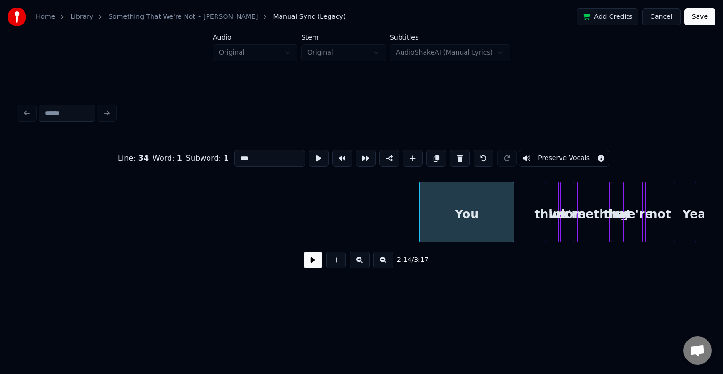
click at [477, 215] on div "You" at bounding box center [467, 214] width 94 height 64
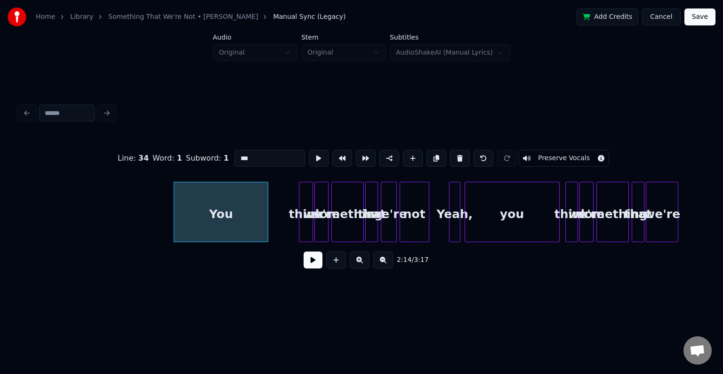
scroll to position [0, 9364]
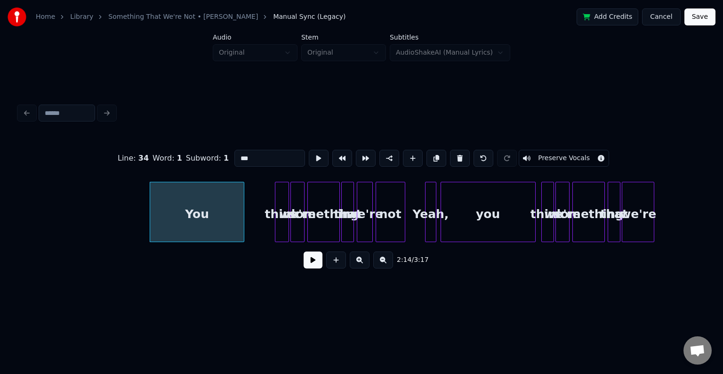
click at [283, 213] on div "think" at bounding box center [281, 214] width 13 height 64
type input "*****"
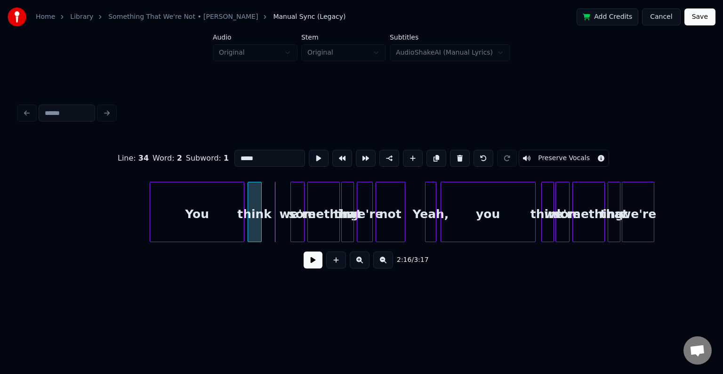
click at [254, 219] on div "think" at bounding box center [254, 214] width 13 height 64
click at [271, 223] on div "we're" at bounding box center [271, 214] width 13 height 64
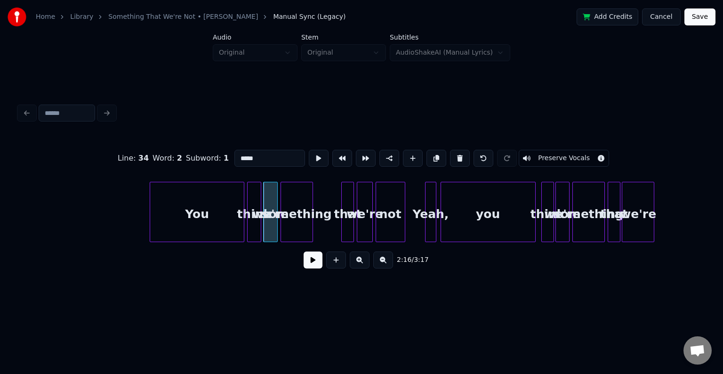
click at [292, 228] on div "something" at bounding box center [297, 214] width 32 height 64
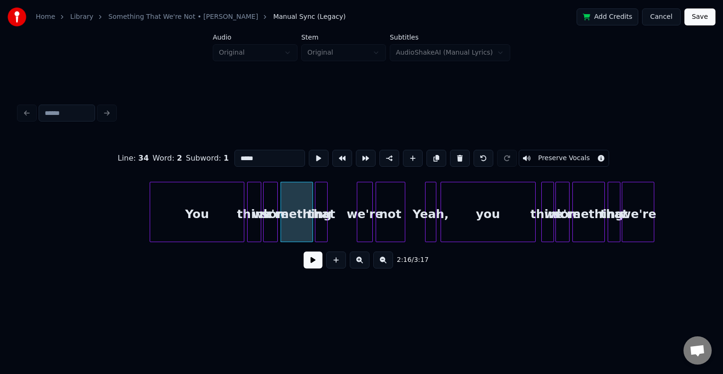
click at [321, 228] on div "that" at bounding box center [322, 214] width 12 height 64
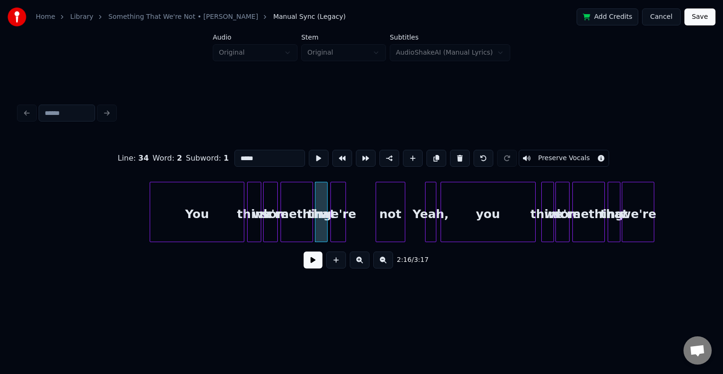
click at [340, 226] on div "we're" at bounding box center [338, 214] width 15 height 64
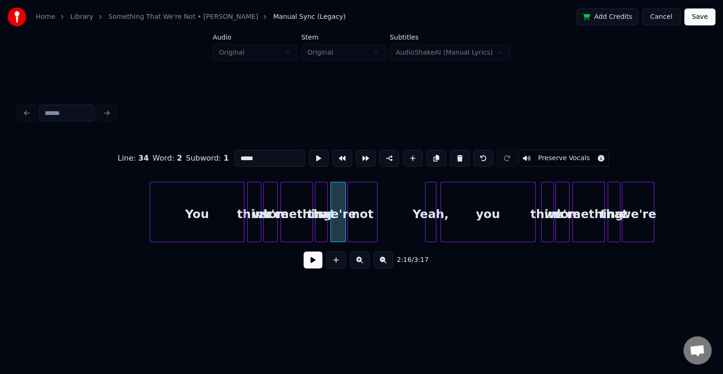
click at [366, 220] on div "not" at bounding box center [362, 214] width 29 height 64
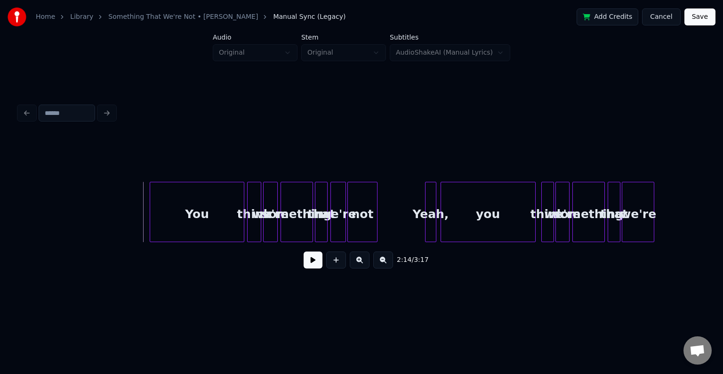
click at [311, 264] on button at bounding box center [313, 259] width 19 height 17
click at [420, 215] on div "Yeah," at bounding box center [425, 214] width 10 height 64
click at [403, 220] on div "Yeah," at bounding box center [402, 214] width 10 height 64
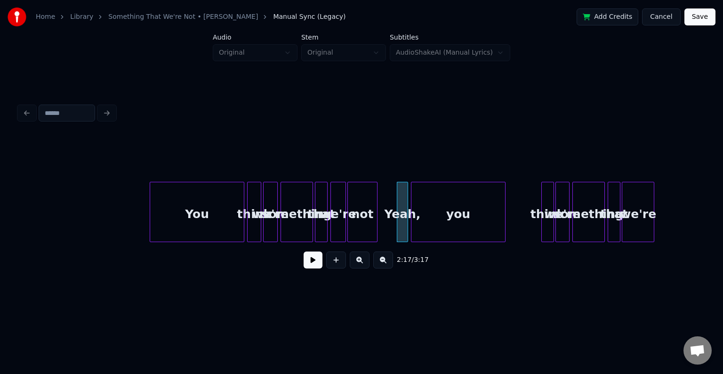
click at [425, 224] on div "you" at bounding box center [459, 214] width 94 height 64
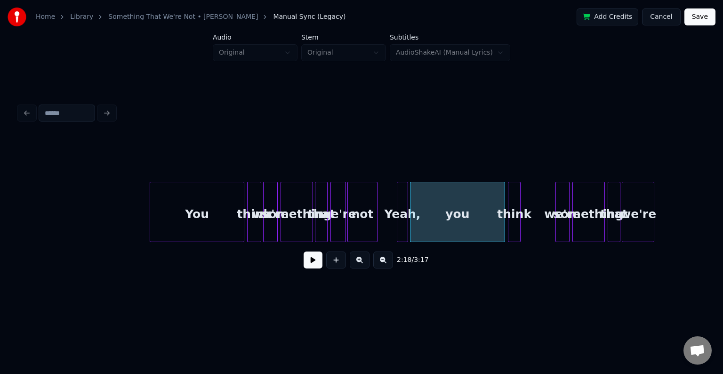
click at [514, 225] on div "think" at bounding box center [515, 214] width 12 height 64
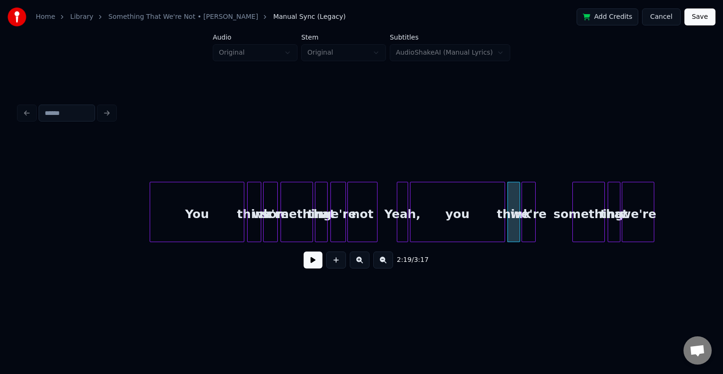
click at [527, 228] on div "we're" at bounding box center [528, 214] width 13 height 64
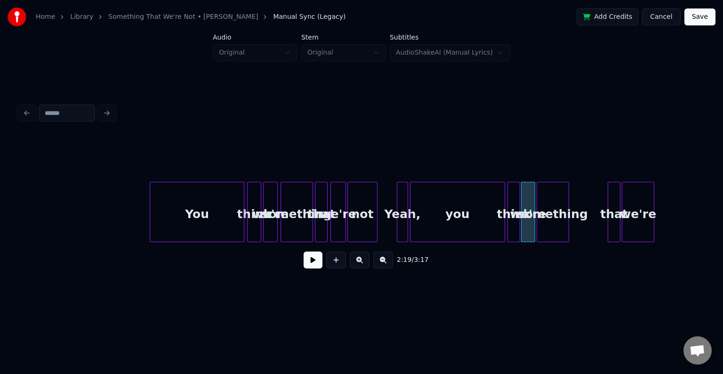
click at [548, 226] on div "something" at bounding box center [553, 214] width 32 height 64
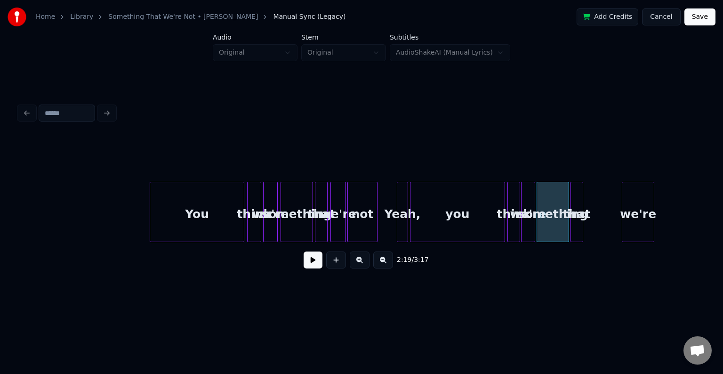
click at [577, 227] on div "that" at bounding box center [577, 214] width 12 height 64
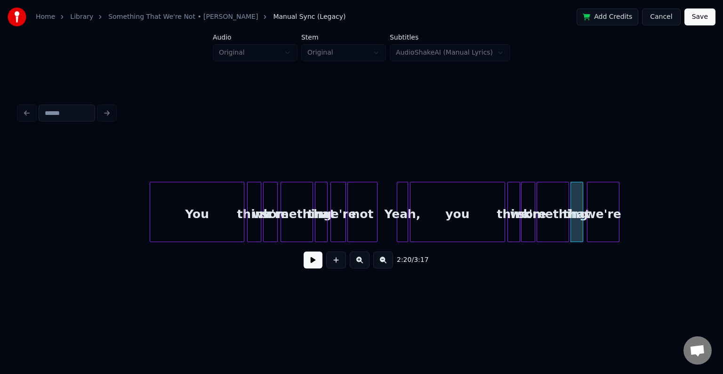
click at [594, 224] on div "we're" at bounding box center [604, 214] width 32 height 64
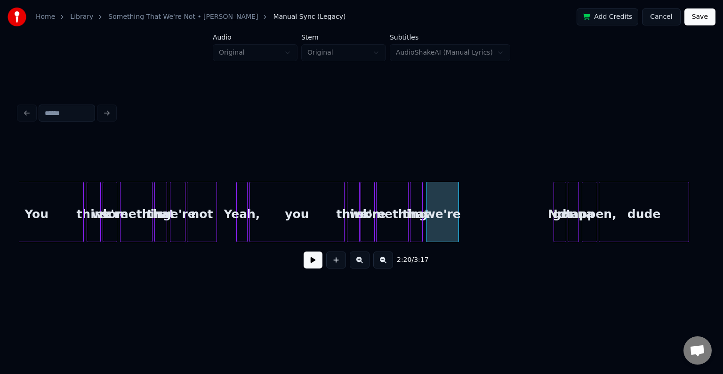
scroll to position [0, 9533]
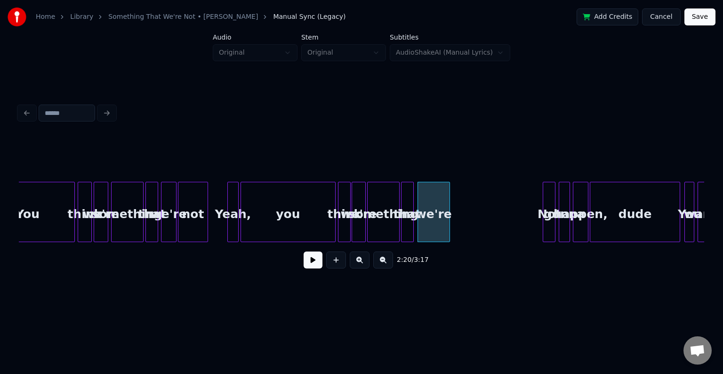
click at [549, 225] on div "Not" at bounding box center [549, 214] width 12 height 64
click at [313, 261] on button at bounding box center [313, 259] width 19 height 17
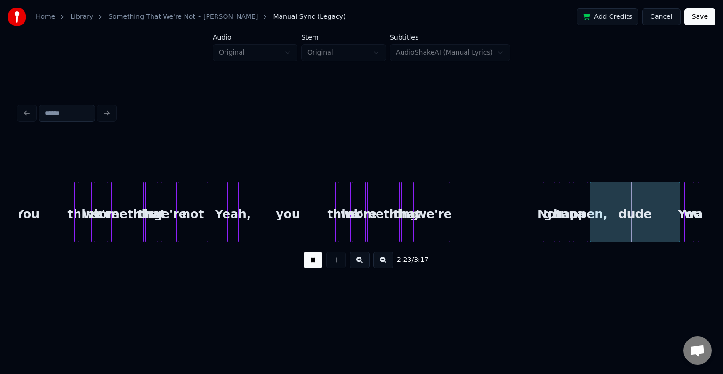
click at [313, 261] on button at bounding box center [313, 259] width 19 height 17
click at [656, 221] on div "dude" at bounding box center [636, 214] width 90 height 64
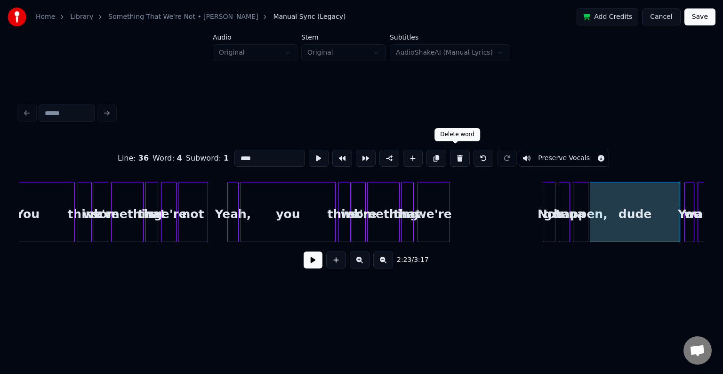
click at [456, 154] on button at bounding box center [460, 158] width 20 height 17
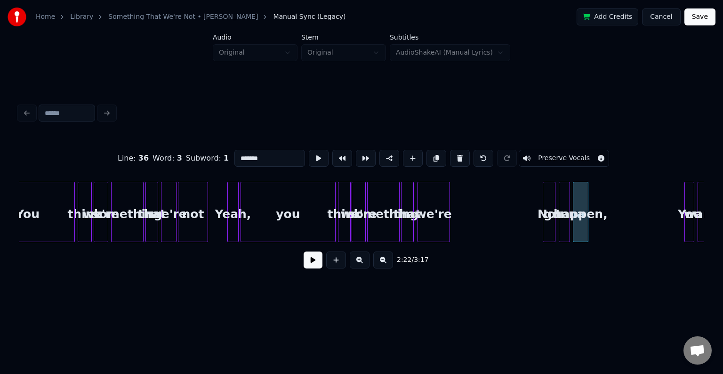
click at [456, 154] on button at bounding box center [460, 158] width 20 height 17
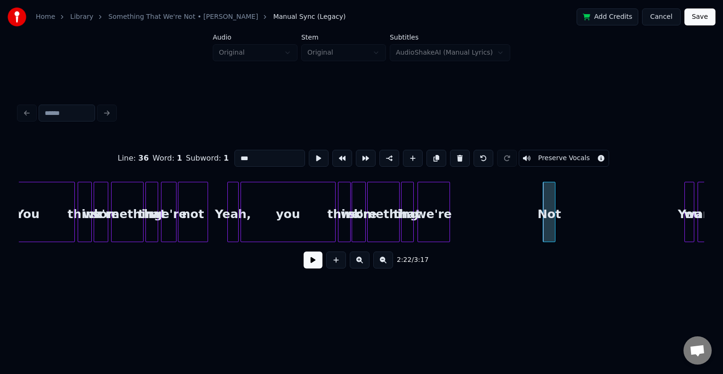
click at [456, 154] on button at bounding box center [460, 158] width 20 height 17
type input "*****"
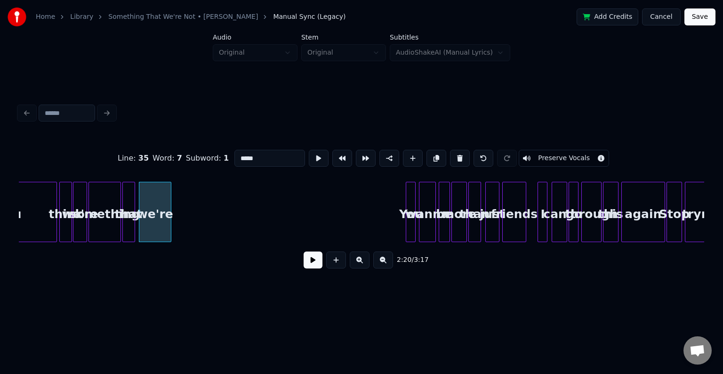
scroll to position [0, 9854]
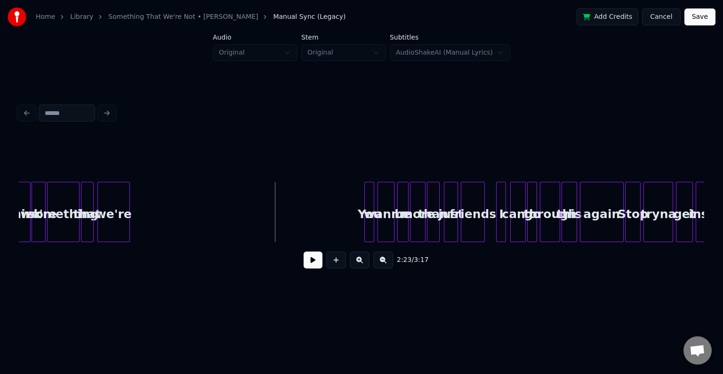
click at [305, 258] on button at bounding box center [313, 259] width 19 height 17
click at [303, 262] on div "2:23 / 3:17" at bounding box center [361, 260] width 671 height 21
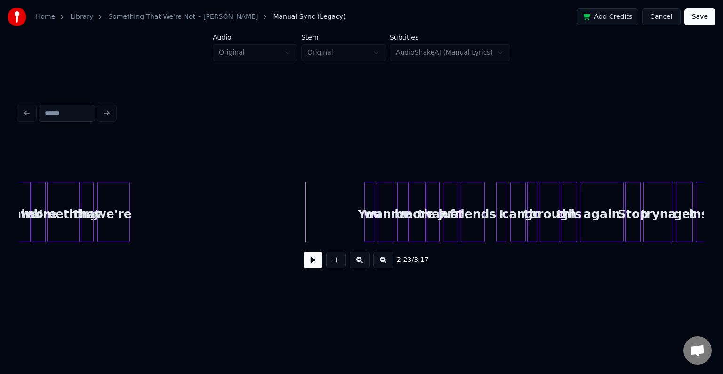
click at [312, 265] on button at bounding box center [313, 259] width 19 height 17
click at [340, 231] on div "You" at bounding box center [340, 214] width 9 height 64
click at [355, 224] on div "wanna" at bounding box center [356, 214] width 16 height 64
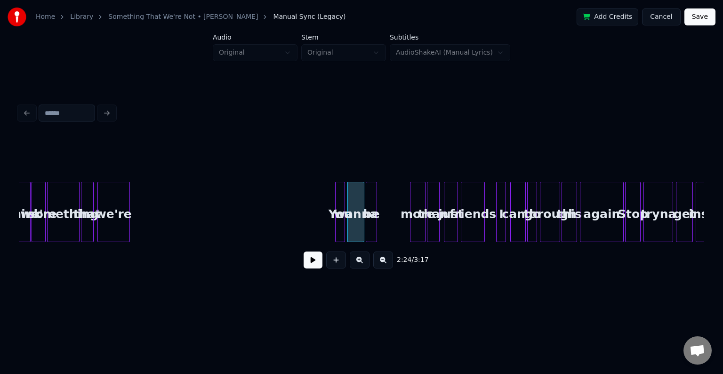
click at [373, 222] on div "be" at bounding box center [371, 214] width 10 height 64
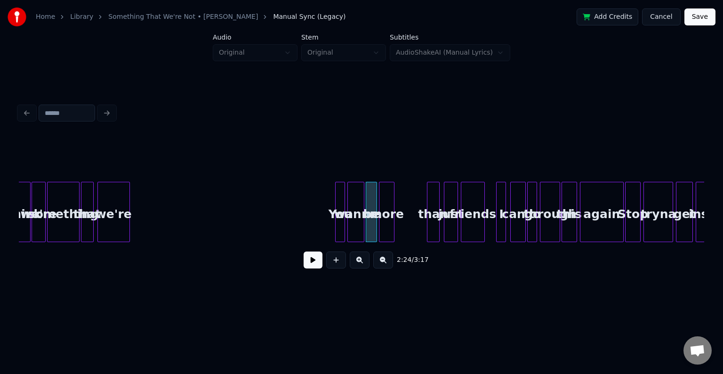
click at [386, 225] on div "more" at bounding box center [387, 214] width 15 height 64
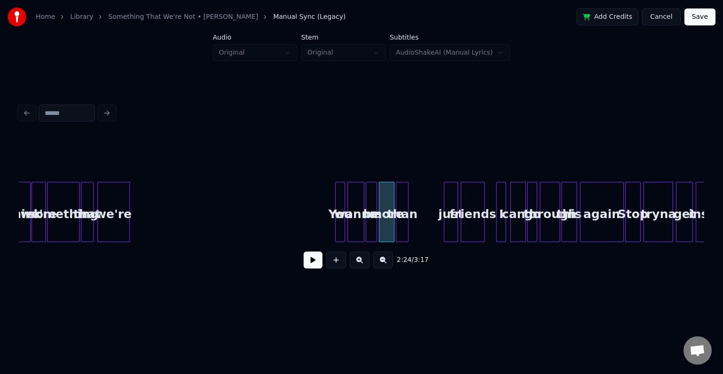
click at [401, 224] on div "than" at bounding box center [403, 214] width 12 height 64
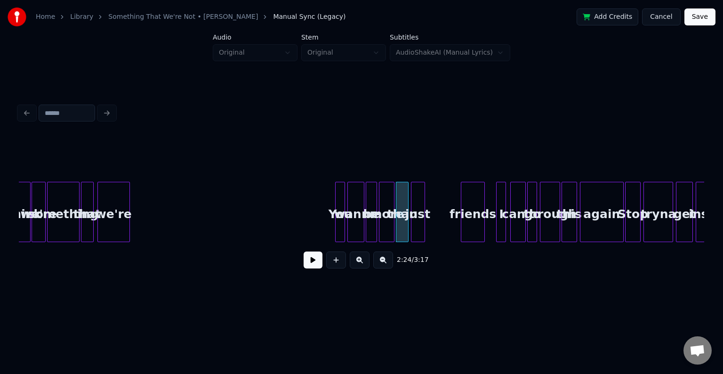
click at [419, 222] on div "just" at bounding box center [418, 214] width 13 height 64
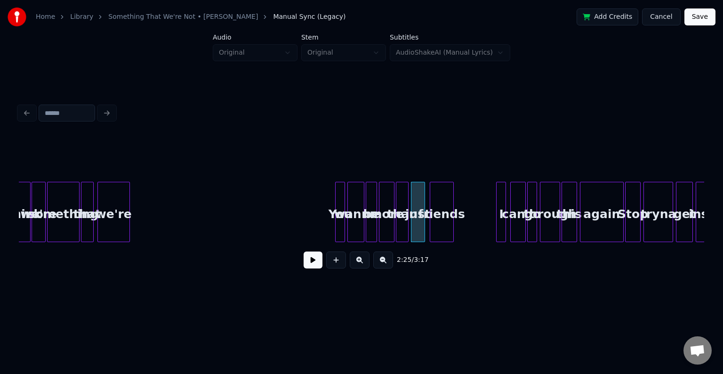
click at [447, 226] on div "friends" at bounding box center [441, 214] width 23 height 64
click at [309, 261] on button at bounding box center [313, 259] width 19 height 17
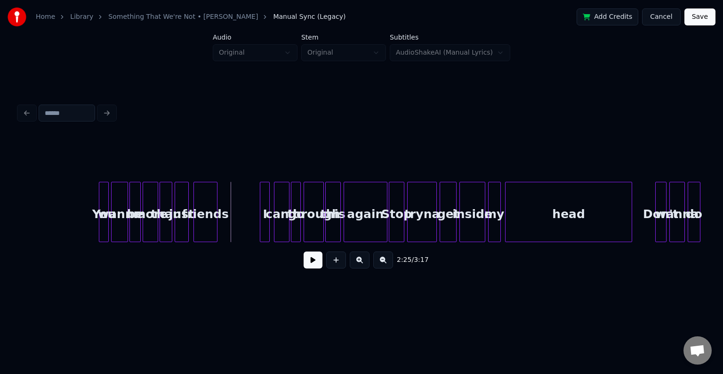
scroll to position [0, 10098]
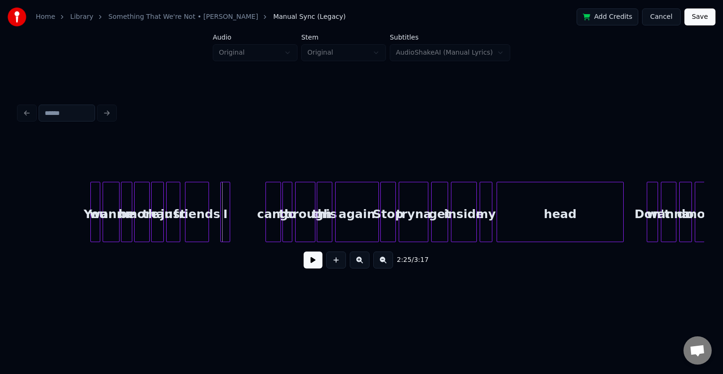
click at [226, 220] on div "I" at bounding box center [225, 214] width 9 height 64
click at [240, 221] on div "can't" at bounding box center [241, 214] width 15 height 64
click at [256, 225] on div "go" at bounding box center [257, 214] width 9 height 64
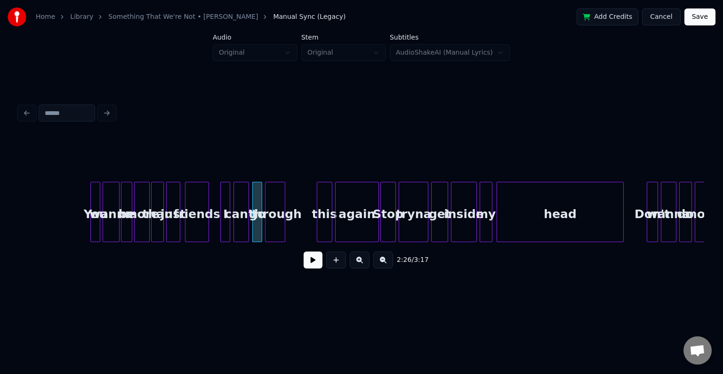
click at [276, 228] on div "through" at bounding box center [275, 214] width 19 height 64
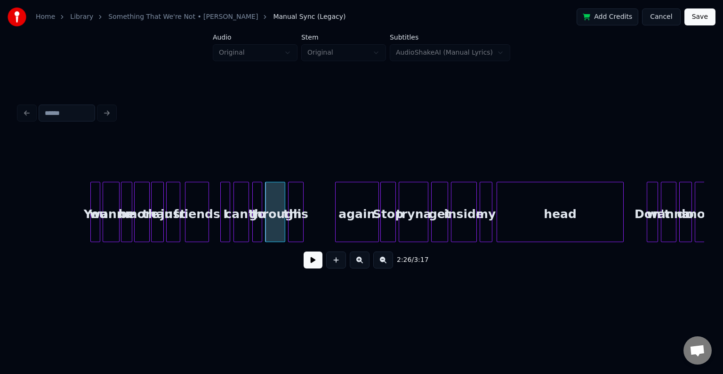
click at [296, 227] on div "this" at bounding box center [296, 214] width 15 height 64
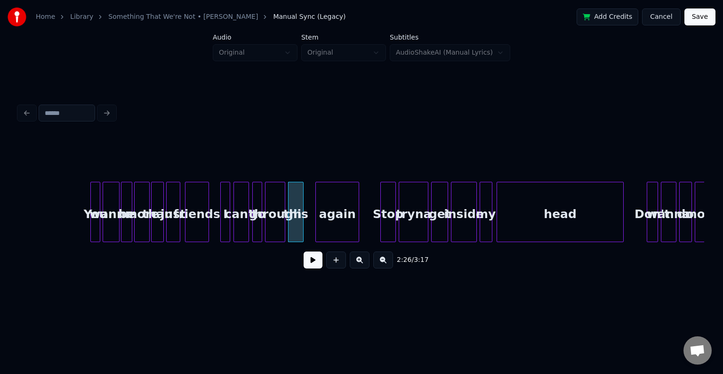
click at [332, 224] on div "again" at bounding box center [337, 214] width 43 height 64
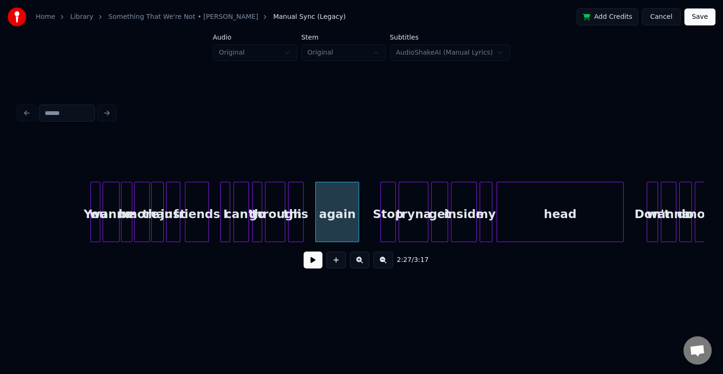
click at [309, 267] on button at bounding box center [313, 259] width 19 height 17
click at [307, 224] on div at bounding box center [306, 211] width 3 height 59
click at [310, 259] on button at bounding box center [313, 259] width 19 height 17
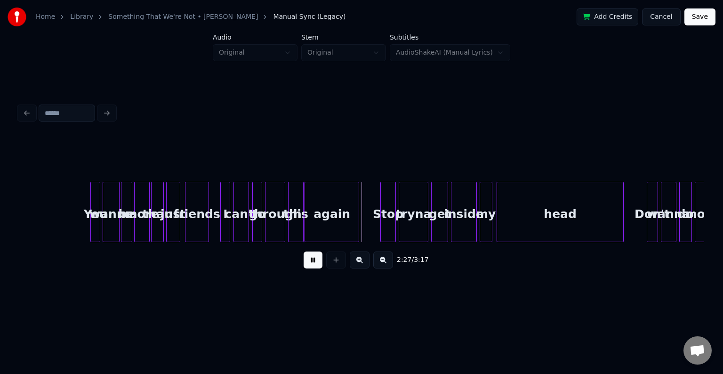
click at [310, 259] on button at bounding box center [313, 259] width 19 height 17
click at [368, 213] on div "Stop" at bounding box center [370, 214] width 15 height 64
click at [395, 216] on div "tryna" at bounding box center [394, 214] width 29 height 64
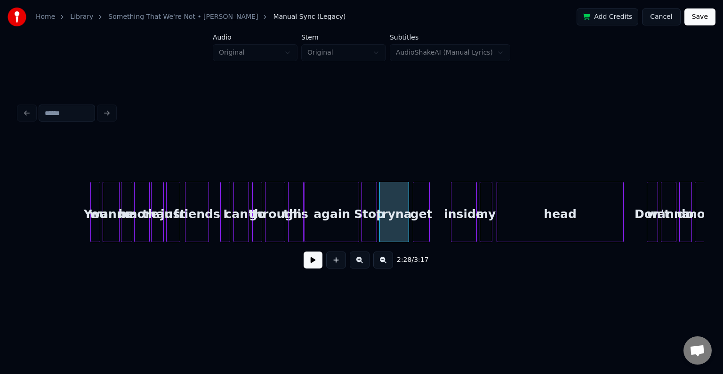
click at [424, 217] on div "get" at bounding box center [421, 214] width 16 height 64
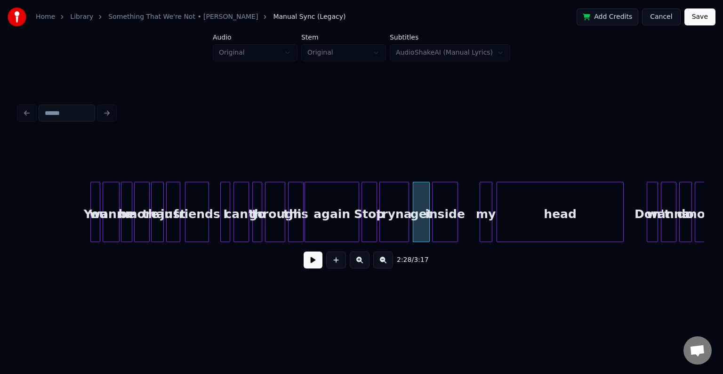
click at [442, 217] on div "inside" at bounding box center [445, 214] width 24 height 64
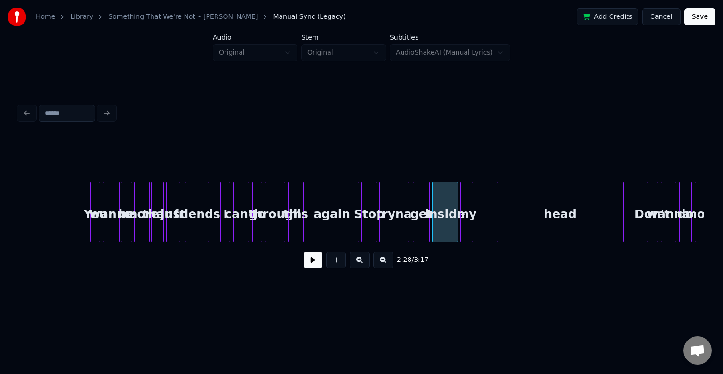
click at [467, 220] on div "my" at bounding box center [467, 214] width 12 height 64
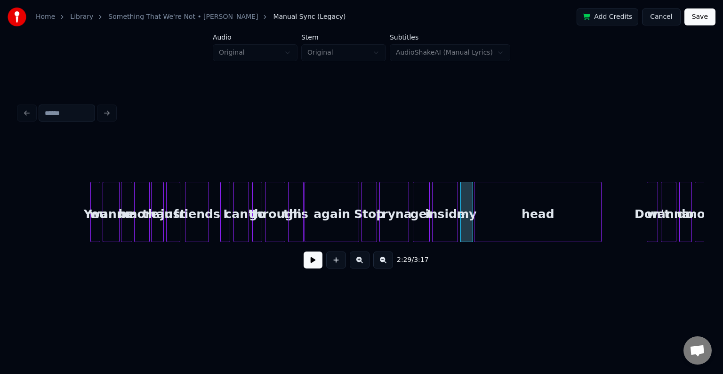
click at [509, 220] on div "head" at bounding box center [538, 214] width 127 height 64
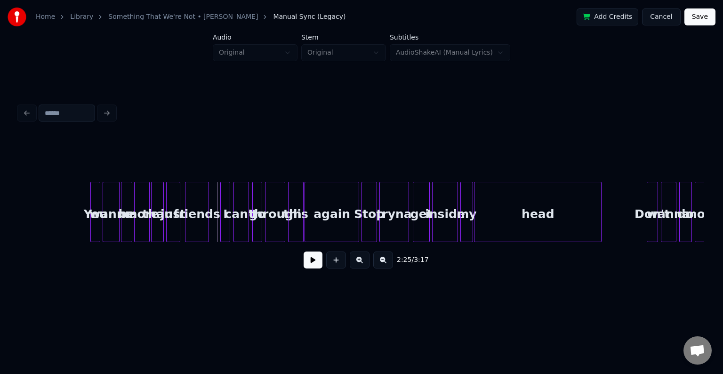
click at [309, 267] on button at bounding box center [313, 259] width 19 height 17
click at [621, 220] on div "Don't" at bounding box center [620, 214] width 10 height 64
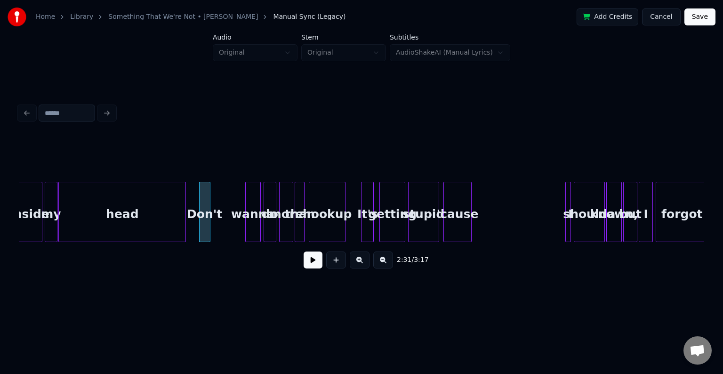
scroll to position [0, 10532]
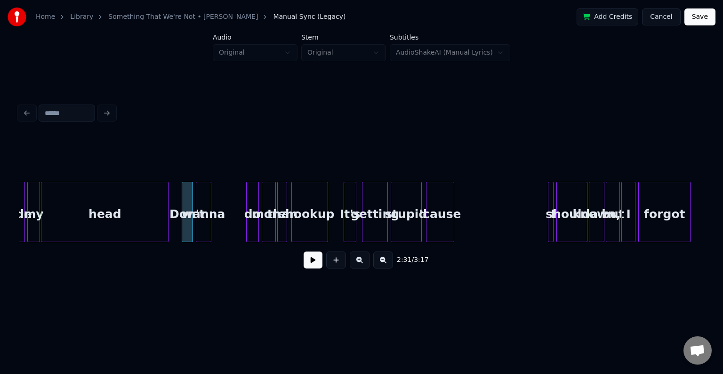
click at [203, 225] on div "wanna" at bounding box center [203, 214] width 15 height 64
click at [256, 231] on div at bounding box center [257, 211] width 3 height 59
click at [250, 226] on div "do" at bounding box center [253, 214] width 13 height 64
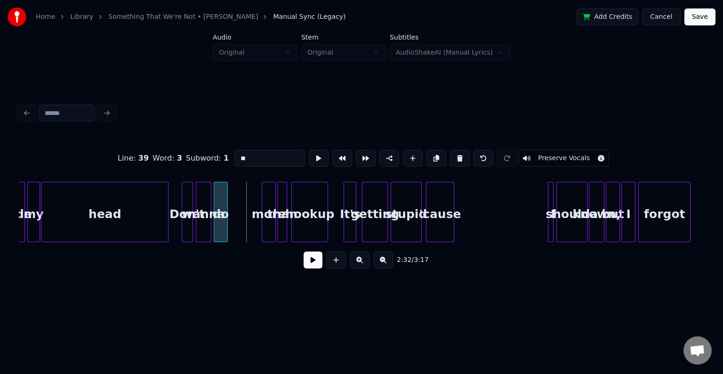
click at [221, 223] on div "do" at bounding box center [220, 214] width 13 height 64
click at [238, 232] on div "more" at bounding box center [237, 214] width 13 height 64
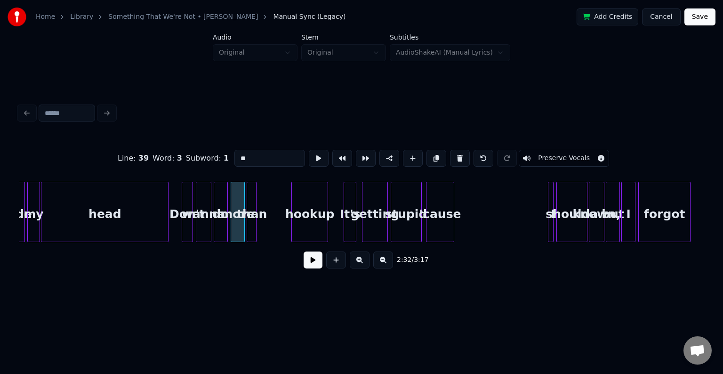
click at [252, 229] on div "than" at bounding box center [251, 214] width 9 height 64
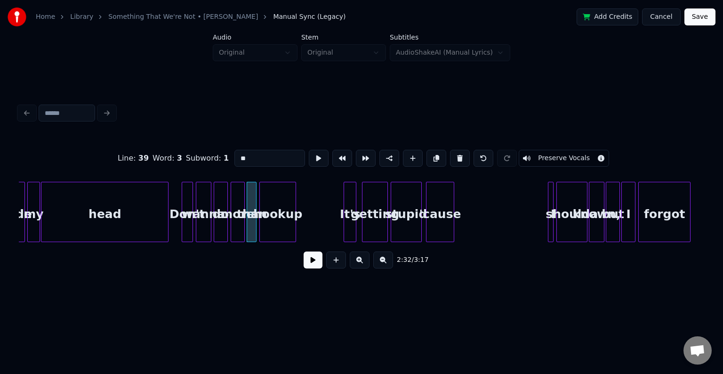
click at [275, 224] on div "hookup" at bounding box center [278, 214] width 36 height 64
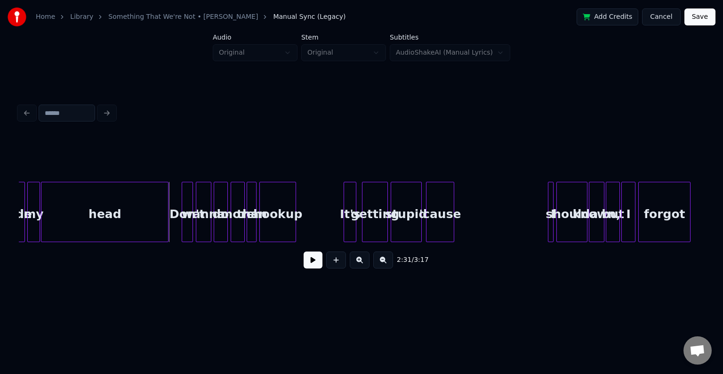
click at [313, 264] on button at bounding box center [313, 259] width 19 height 17
click at [306, 260] on button at bounding box center [313, 259] width 19 height 17
click at [308, 227] on div at bounding box center [307, 211] width 3 height 59
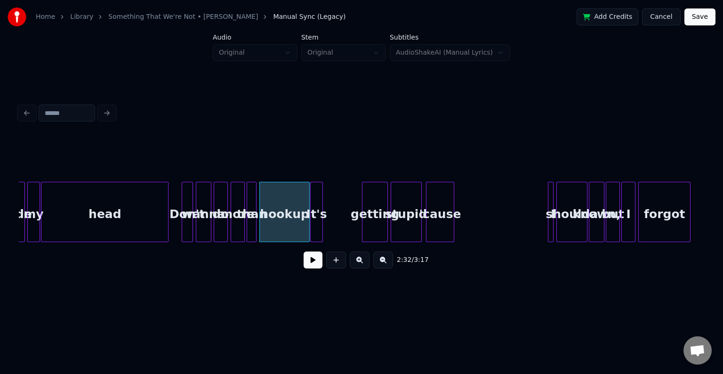
click at [318, 224] on div "It's" at bounding box center [317, 214] width 12 height 64
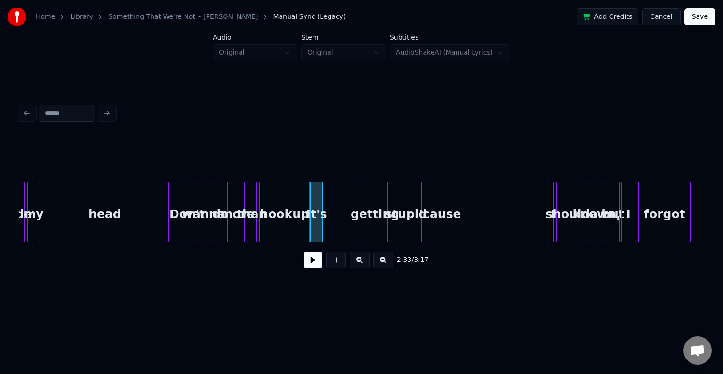
click at [294, 224] on div "hookup" at bounding box center [284, 214] width 49 height 64
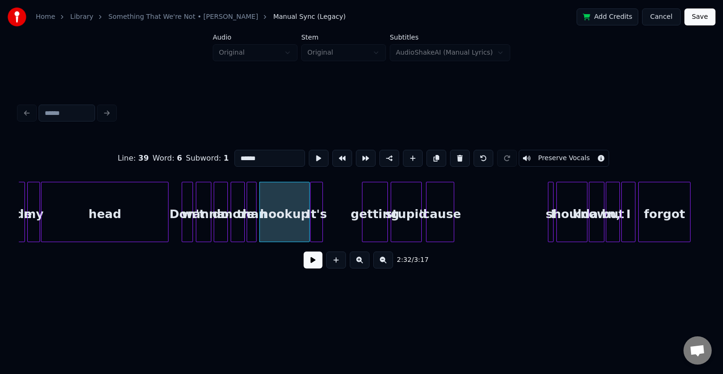
click at [309, 262] on button at bounding box center [313, 259] width 19 height 17
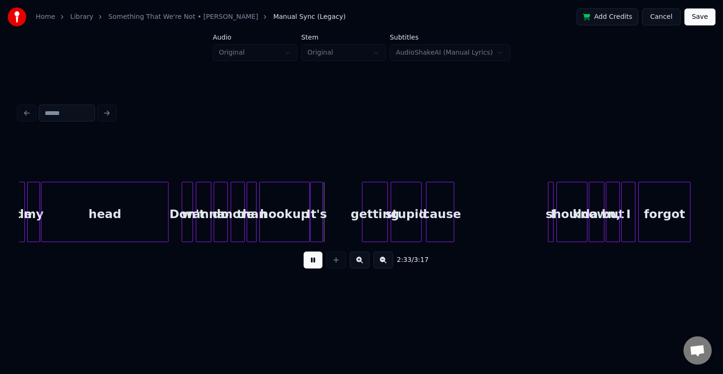
click at [309, 262] on button at bounding box center [313, 259] width 19 height 17
click at [341, 220] on div "getting" at bounding box center [338, 214] width 24 height 64
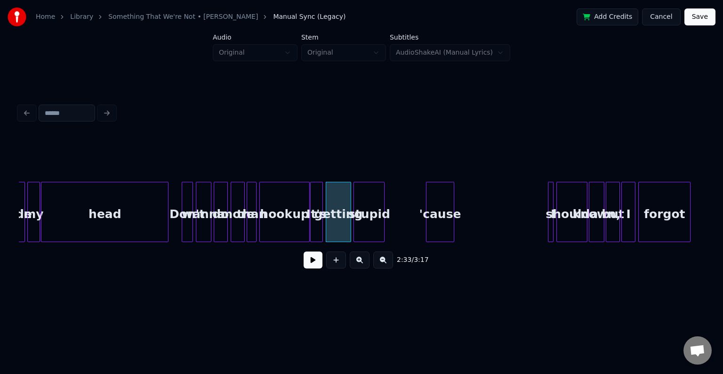
click at [364, 221] on div "stupid" at bounding box center [369, 214] width 30 height 64
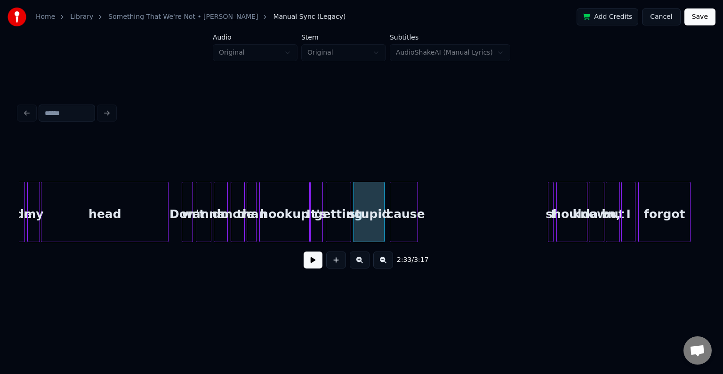
click at [403, 224] on div "'cause" at bounding box center [403, 214] width 27 height 64
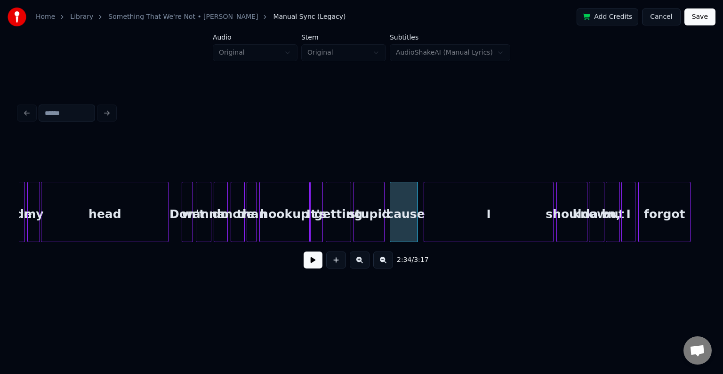
click at [425, 215] on div at bounding box center [425, 211] width 3 height 59
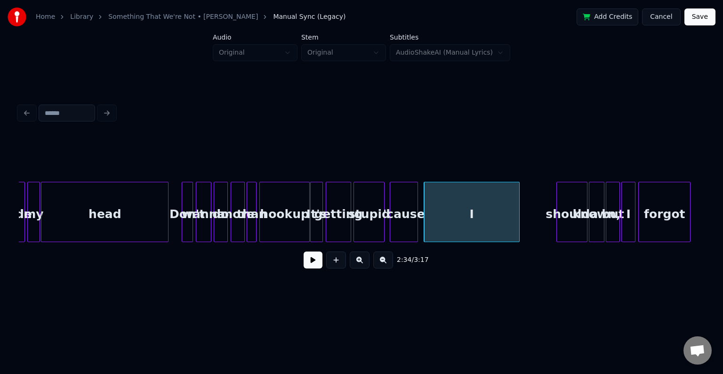
click at [518, 225] on div at bounding box center [518, 211] width 3 height 59
click at [539, 227] on div "shoulda" at bounding box center [538, 214] width 30 height 64
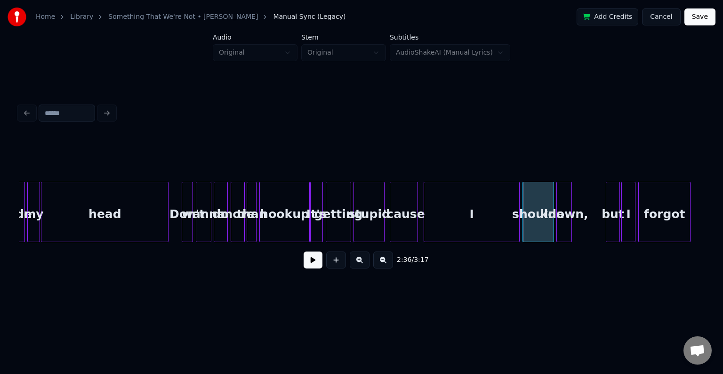
click at [563, 223] on div "known," at bounding box center [564, 214] width 15 height 64
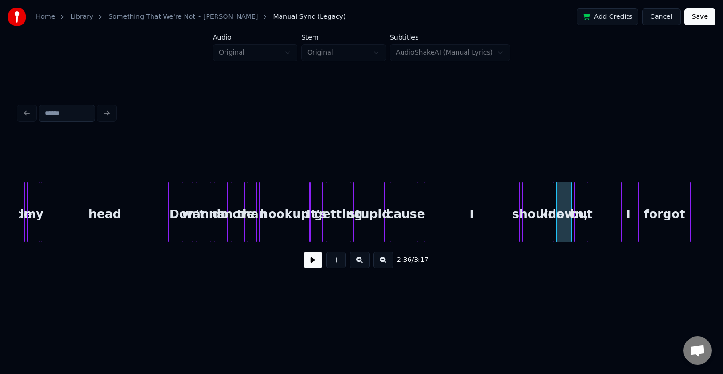
click at [581, 222] on div "but" at bounding box center [581, 214] width 13 height 64
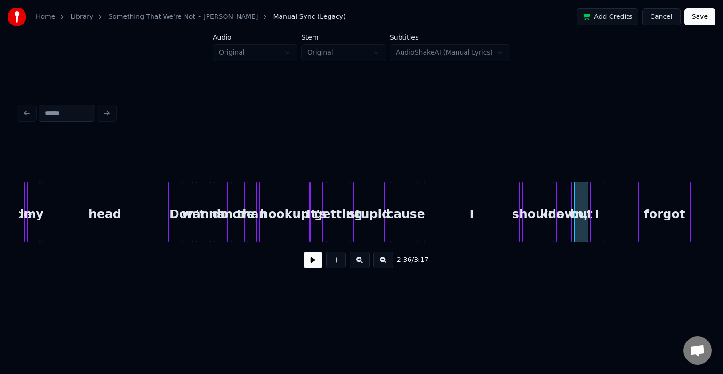
click at [599, 224] on div "I" at bounding box center [597, 214] width 13 height 64
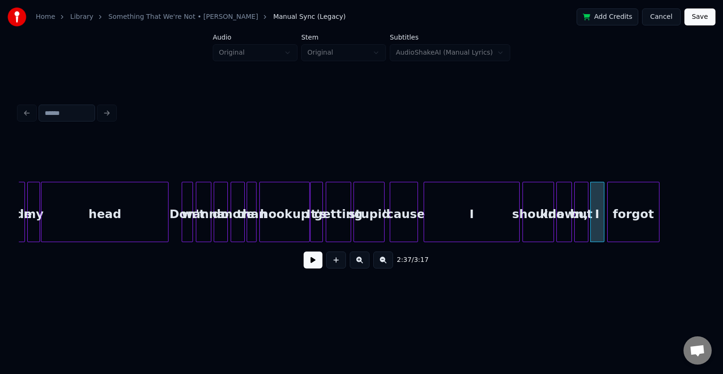
click at [633, 224] on div "forgot" at bounding box center [633, 214] width 51 height 64
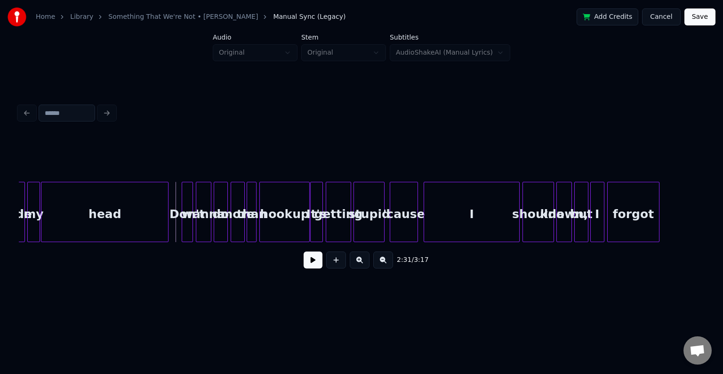
click at [305, 260] on button at bounding box center [313, 259] width 19 height 17
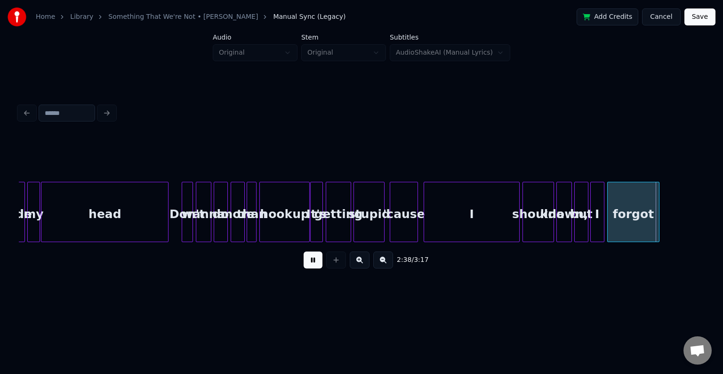
click at [305, 260] on button at bounding box center [313, 259] width 19 height 17
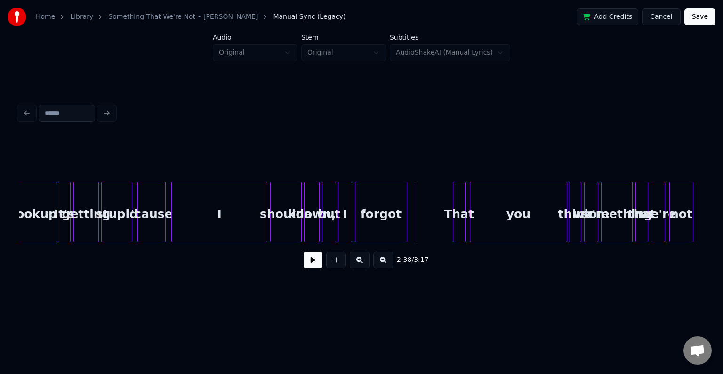
scroll to position [0, 10814]
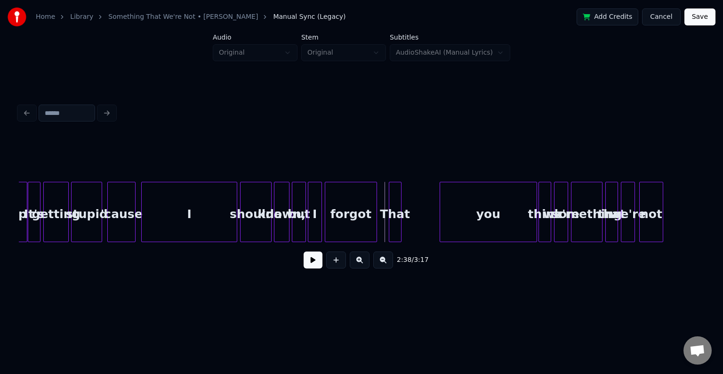
click at [397, 213] on div "That" at bounding box center [395, 214] width 12 height 64
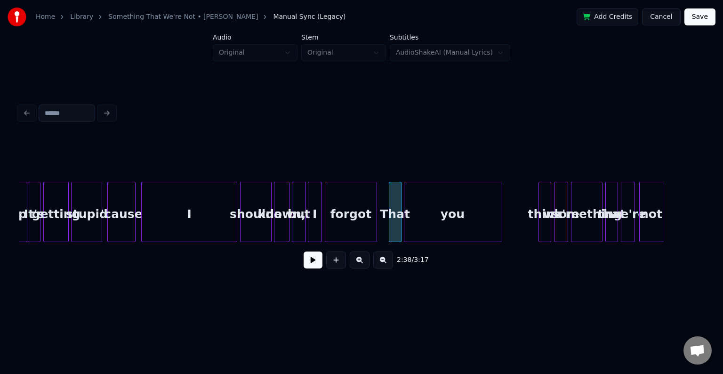
click at [435, 217] on div "you" at bounding box center [453, 214] width 97 height 64
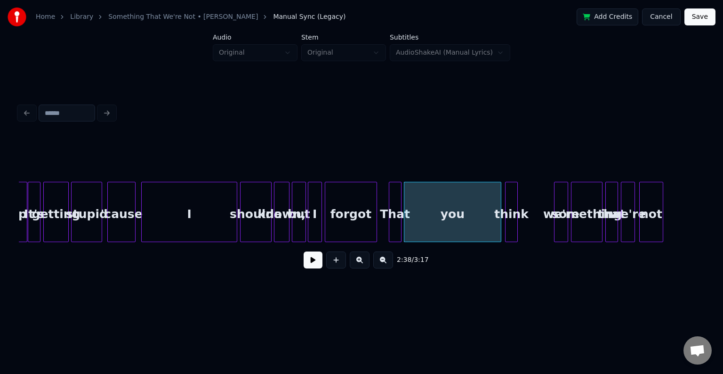
click at [510, 222] on div "think" at bounding box center [512, 214] width 12 height 64
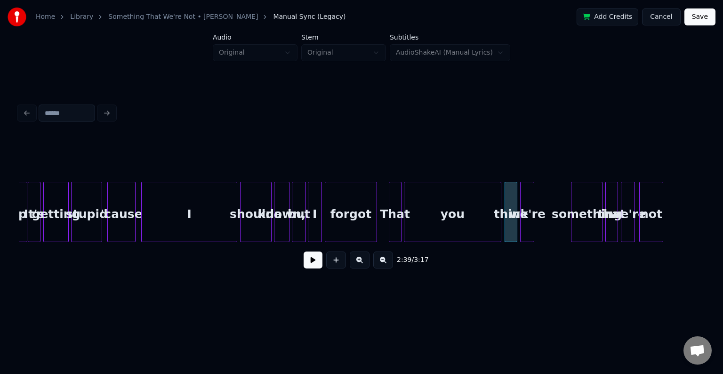
click at [529, 224] on div "we're" at bounding box center [527, 214] width 13 height 64
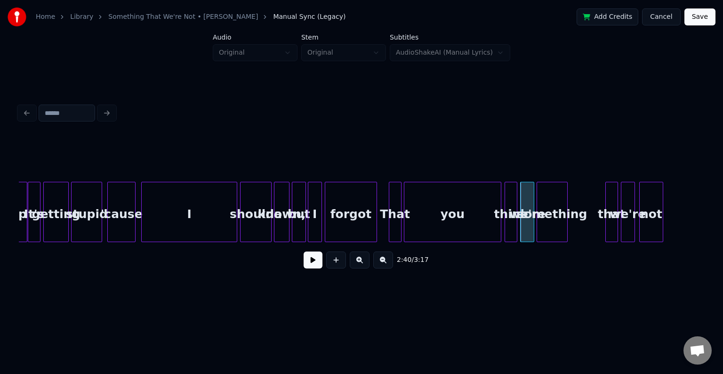
click at [554, 222] on div "something" at bounding box center [552, 214] width 30 height 64
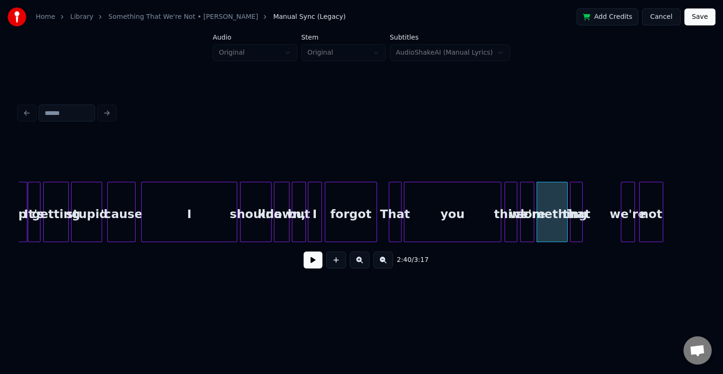
click at [578, 227] on div "that" at bounding box center [577, 214] width 12 height 64
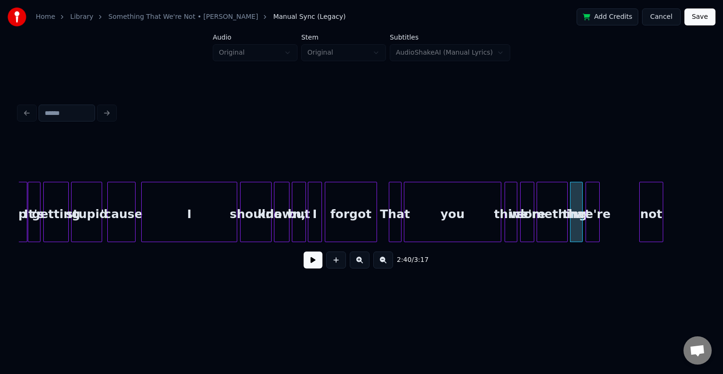
click at [593, 224] on div "we're" at bounding box center [592, 214] width 13 height 64
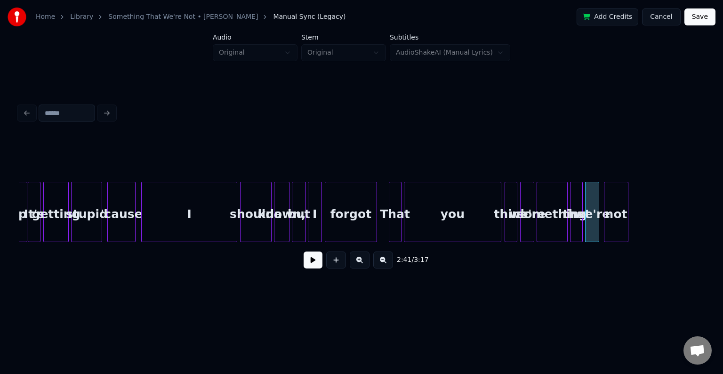
click at [618, 225] on div "not" at bounding box center [616, 214] width 23 height 64
click at [310, 251] on div "2:38 / 3:17" at bounding box center [362, 260] width 686 height 36
click at [306, 264] on button at bounding box center [313, 259] width 19 height 17
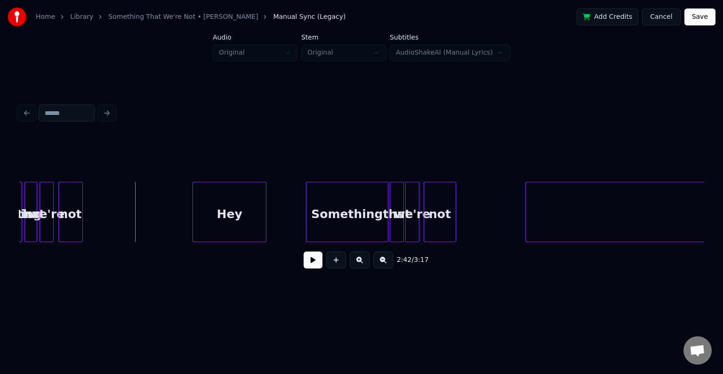
scroll to position [0, 11361]
click at [226, 231] on div "Hey" at bounding box center [229, 214] width 73 height 64
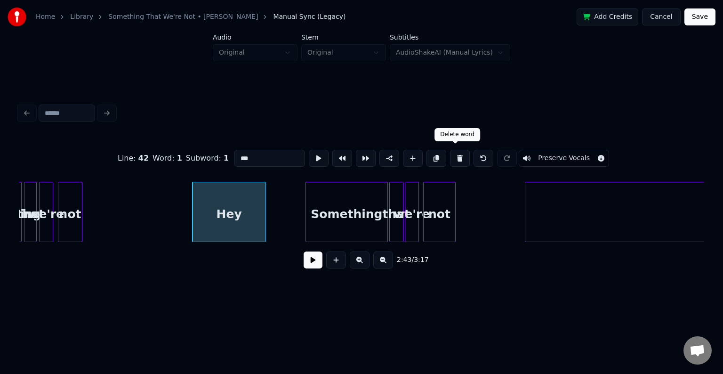
click at [457, 156] on button at bounding box center [460, 158] width 20 height 17
type input "***"
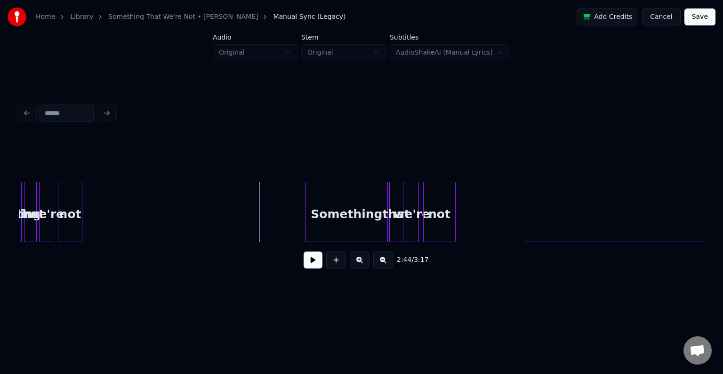
click at [309, 260] on button at bounding box center [313, 259] width 19 height 17
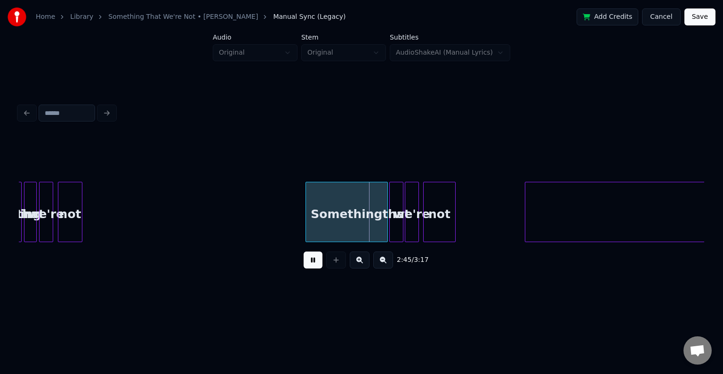
click at [309, 260] on button at bounding box center [313, 259] width 19 height 17
click at [335, 224] on div "Something" at bounding box center [346, 214] width 81 height 64
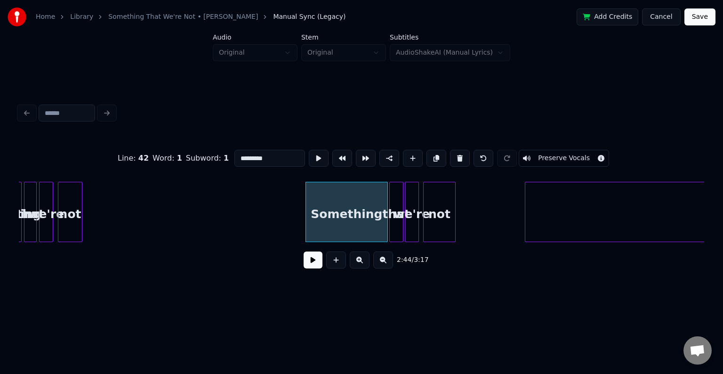
click at [318, 256] on button at bounding box center [313, 259] width 19 height 17
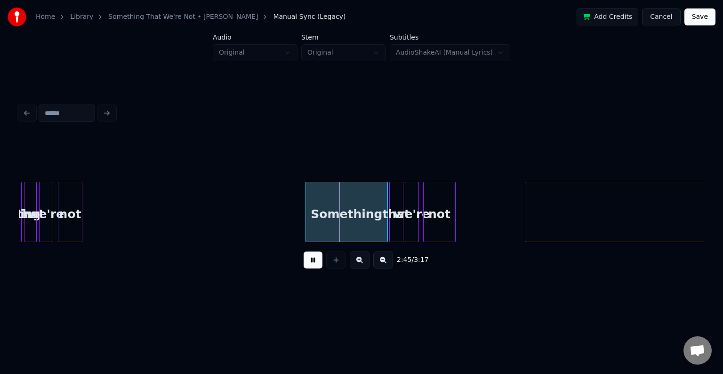
click at [316, 258] on button at bounding box center [313, 259] width 19 height 17
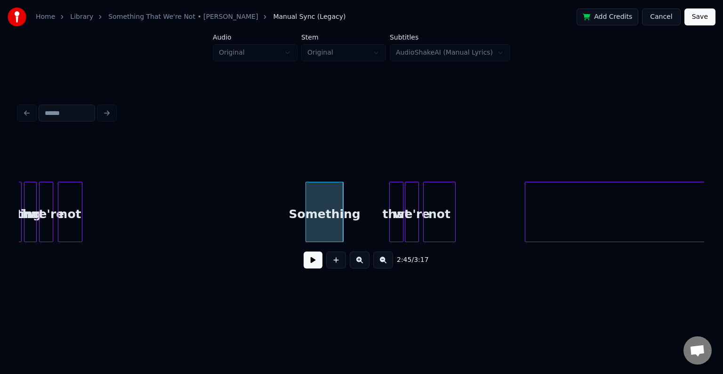
click at [341, 222] on div at bounding box center [341, 211] width 3 height 59
click at [351, 226] on div "that" at bounding box center [353, 214] width 13 height 64
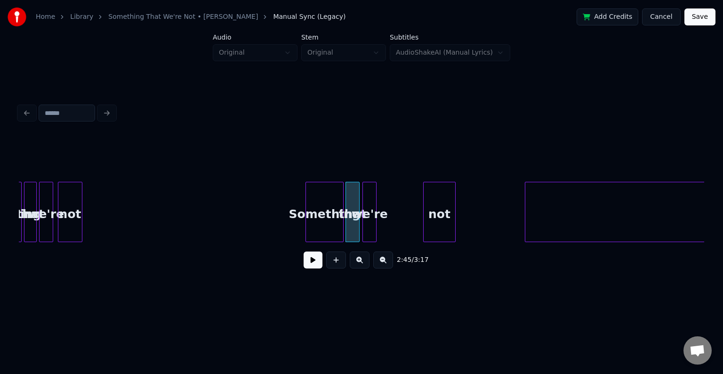
click at [371, 224] on div "we're" at bounding box center [369, 214] width 13 height 64
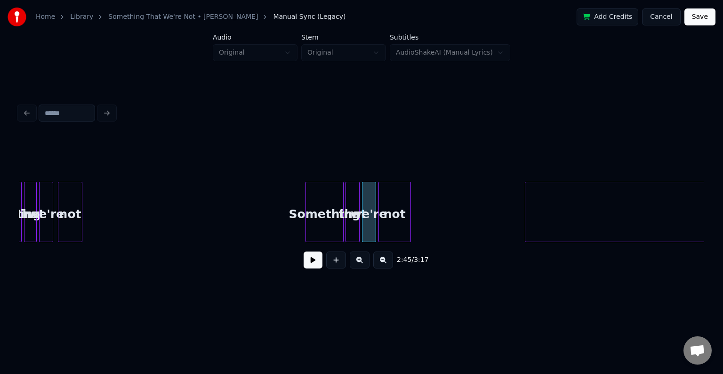
click at [401, 220] on div "not" at bounding box center [395, 214] width 32 height 64
click at [307, 260] on button at bounding box center [313, 259] width 19 height 17
click at [315, 227] on div "Something" at bounding box center [324, 214] width 37 height 64
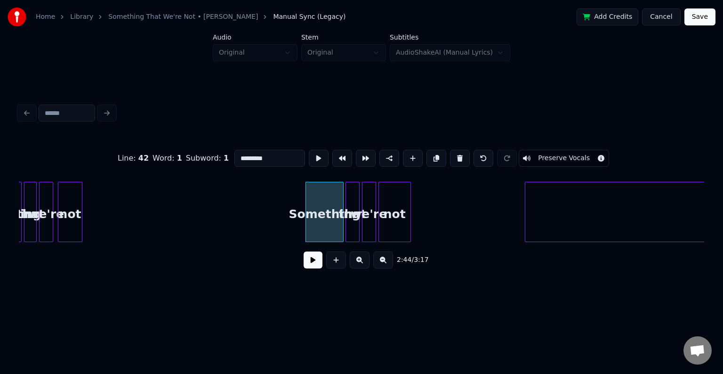
click at [310, 263] on button at bounding box center [313, 259] width 19 height 17
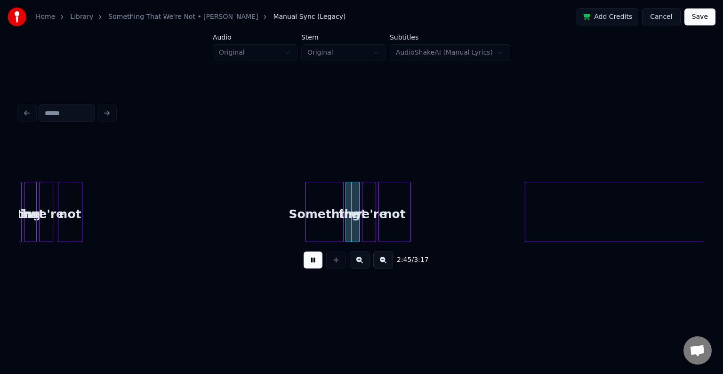
click at [310, 263] on button at bounding box center [313, 259] width 19 height 17
click at [316, 259] on button at bounding box center [313, 259] width 19 height 17
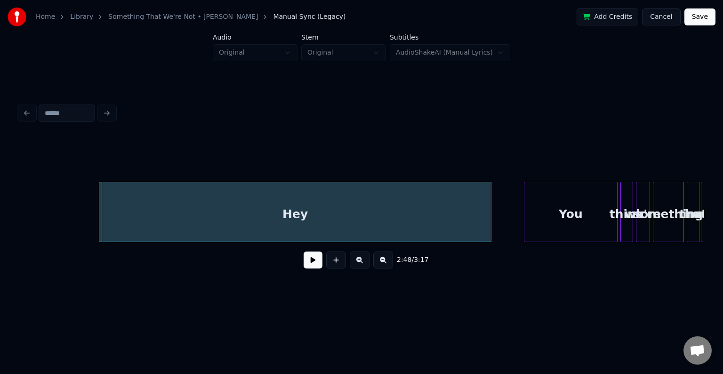
scroll to position [0, 11794]
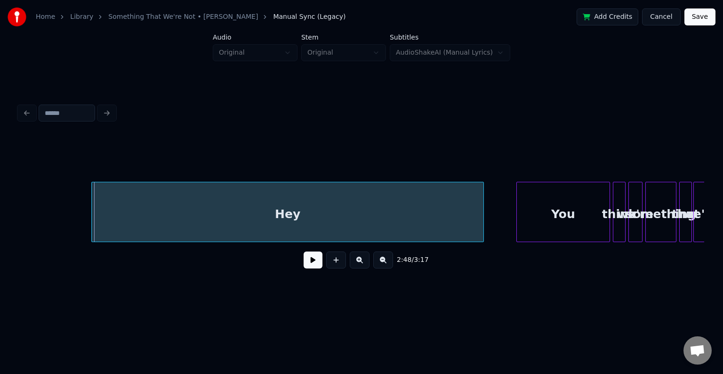
click at [415, 185] on div "Hey" at bounding box center [287, 214] width 391 height 64
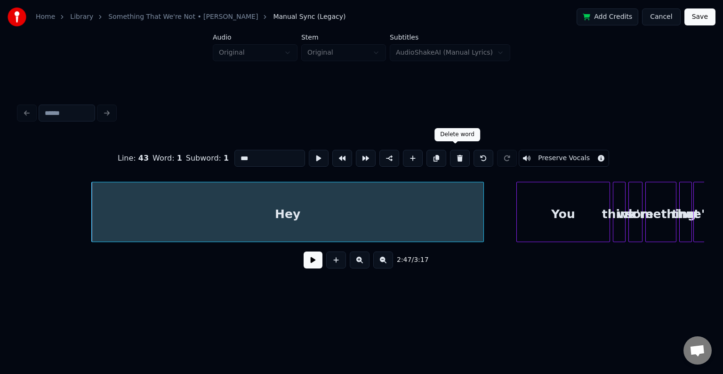
click at [454, 156] on button at bounding box center [460, 158] width 20 height 17
type input "***"
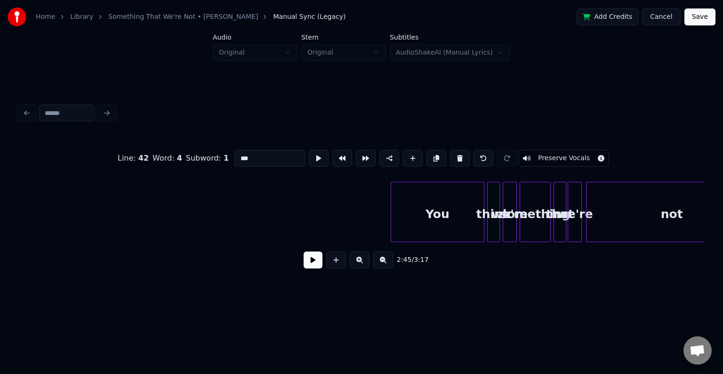
scroll to position [0, 11920]
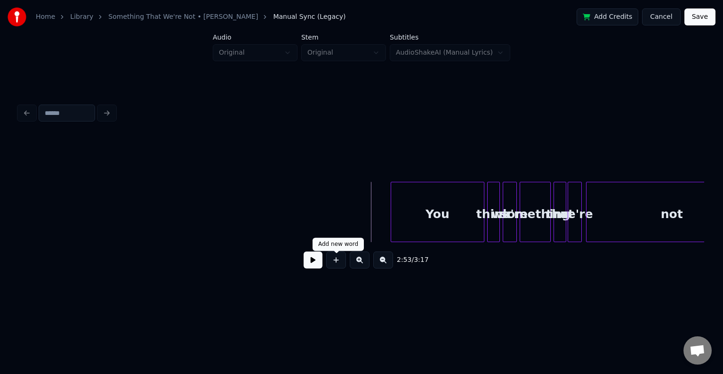
click at [311, 264] on button at bounding box center [313, 259] width 19 height 17
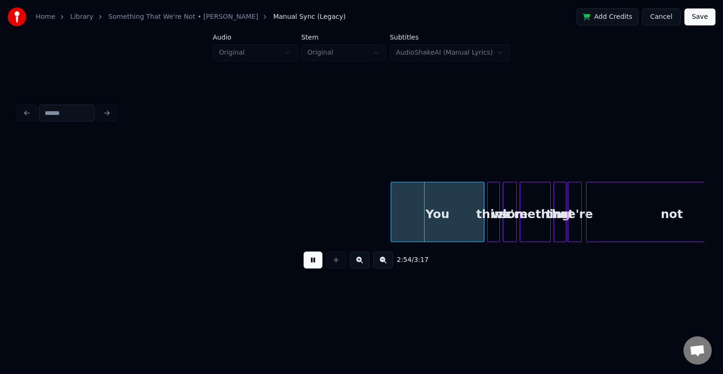
click at [311, 264] on button at bounding box center [313, 259] width 19 height 17
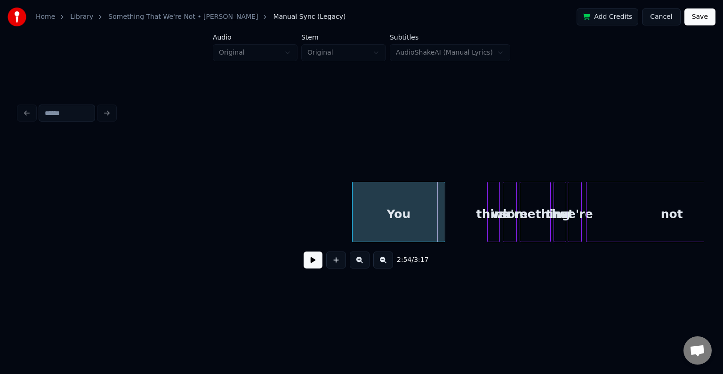
click at [405, 204] on div "You" at bounding box center [399, 214] width 93 height 64
click at [453, 223] on div "think" at bounding box center [455, 214] width 12 height 64
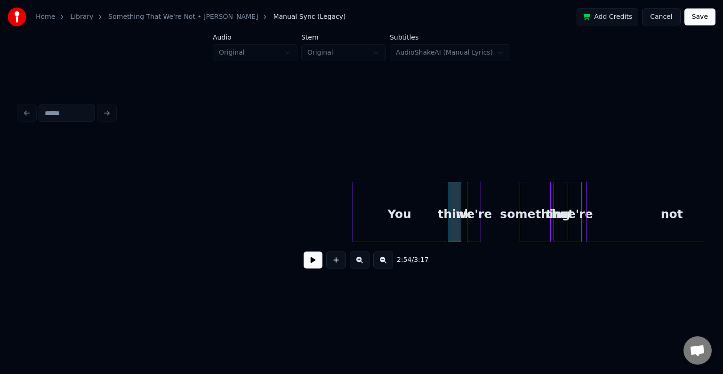
click at [473, 225] on div "we're" at bounding box center [474, 214] width 13 height 64
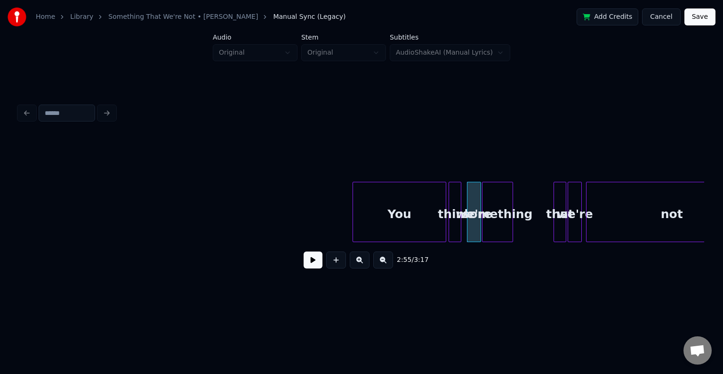
click at [496, 225] on div "something" at bounding box center [498, 214] width 30 height 64
click at [498, 226] on div "something" at bounding box center [499, 214] width 30 height 64
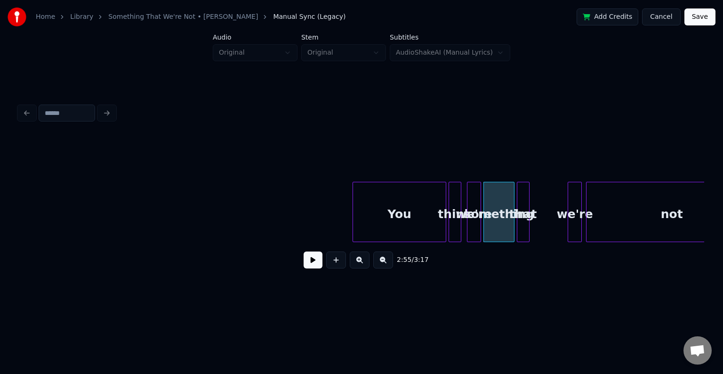
click at [522, 222] on div "that" at bounding box center [524, 214] width 12 height 64
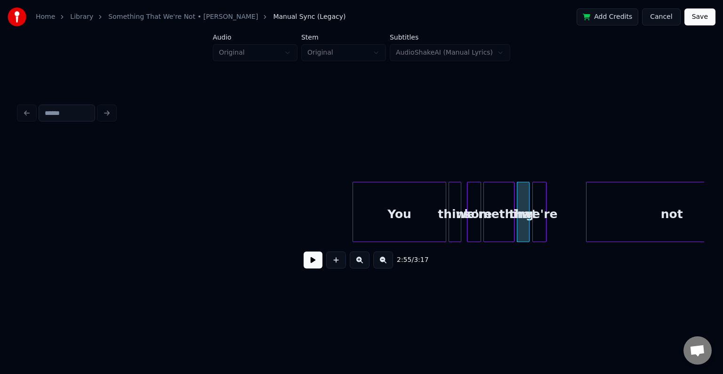
click at [536, 226] on div "we're" at bounding box center [539, 214] width 13 height 64
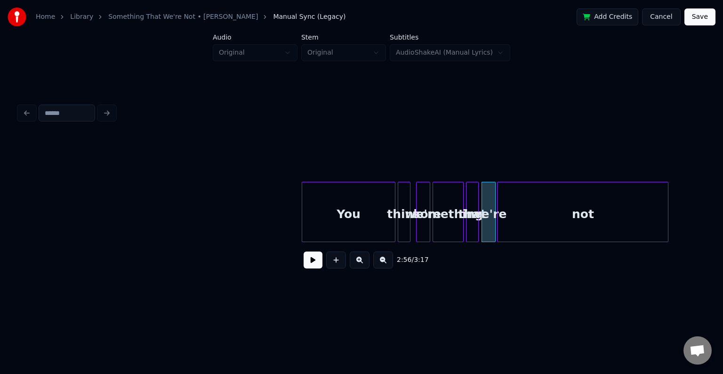
click at [578, 227] on div "not" at bounding box center [583, 214] width 170 height 64
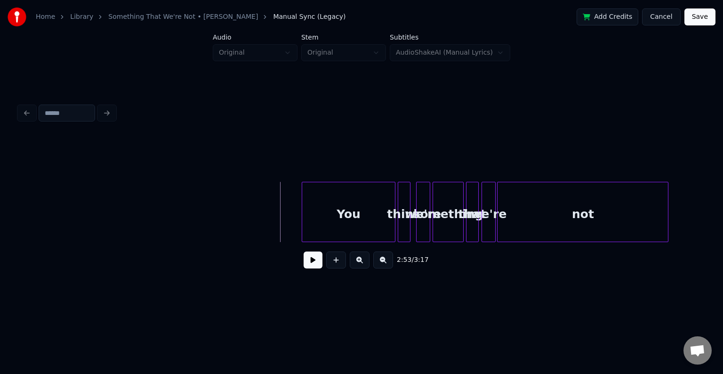
click at [310, 266] on button at bounding box center [313, 259] width 19 height 17
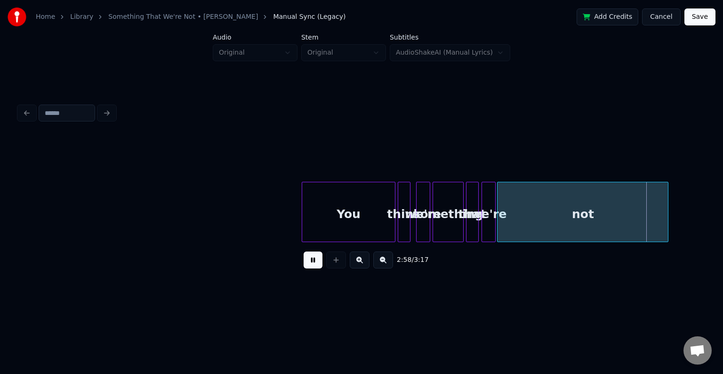
click at [310, 266] on button at bounding box center [313, 259] width 19 height 17
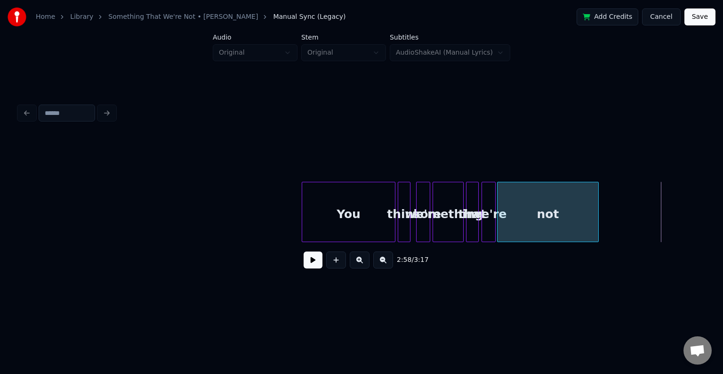
click at [597, 211] on div at bounding box center [597, 211] width 3 height 59
click at [310, 267] on button at bounding box center [313, 259] width 19 height 17
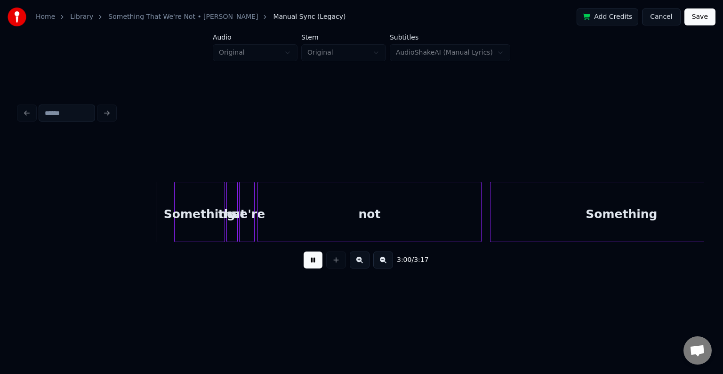
scroll to position [0, 12571]
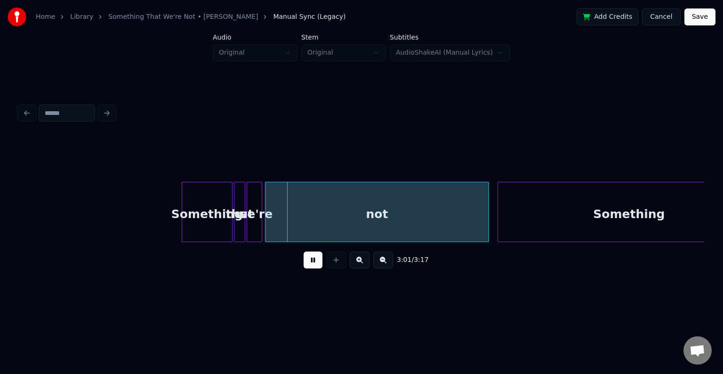
click at [304, 267] on button at bounding box center [313, 259] width 19 height 17
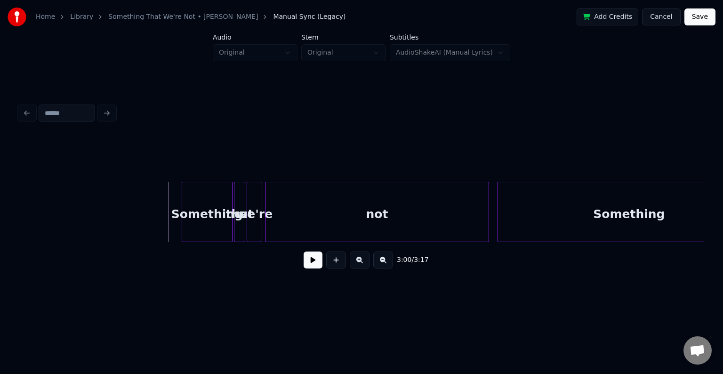
click at [189, 226] on div "Something" at bounding box center [189, 214] width 50 height 64
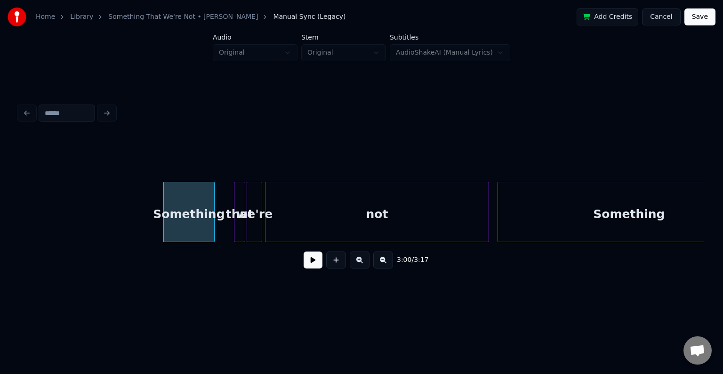
click at [305, 267] on button at bounding box center [313, 259] width 19 height 17
click at [190, 228] on div at bounding box center [190, 211] width 3 height 59
click at [316, 264] on button at bounding box center [313, 259] width 19 height 17
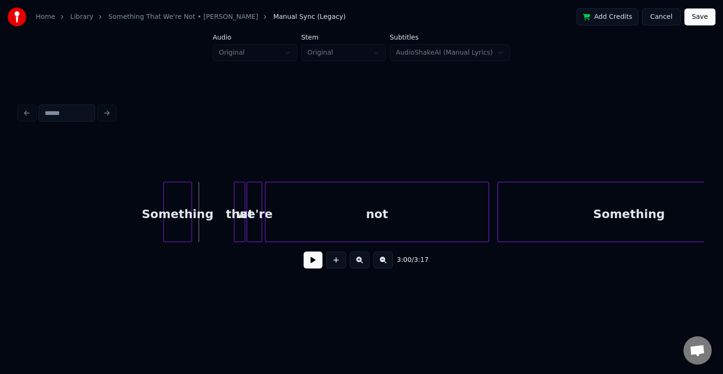
click at [237, 222] on div at bounding box center [236, 211] width 3 height 59
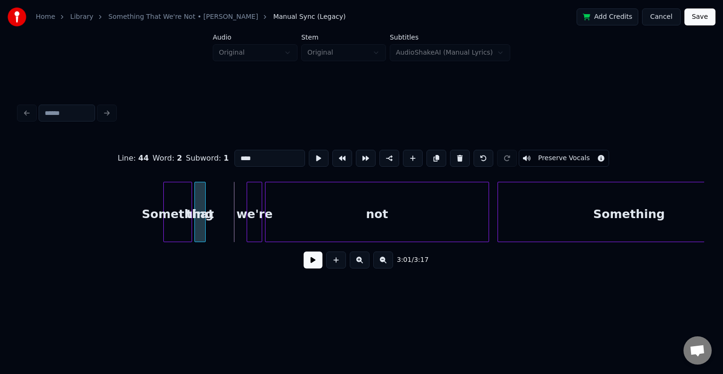
click at [200, 224] on div "that" at bounding box center [200, 214] width 10 height 64
click at [215, 223] on div "we're" at bounding box center [216, 214] width 15 height 64
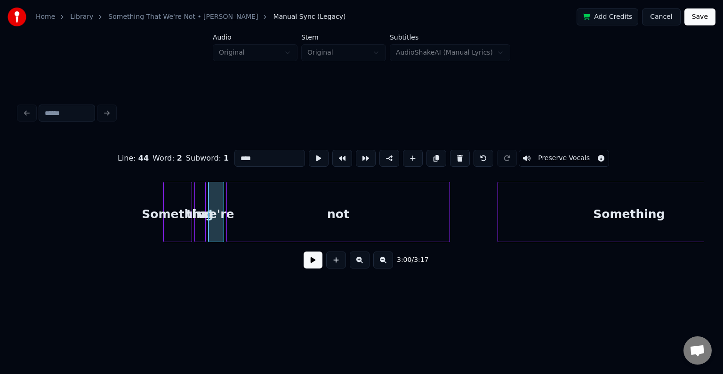
click at [271, 232] on div "not" at bounding box center [338, 214] width 223 height 64
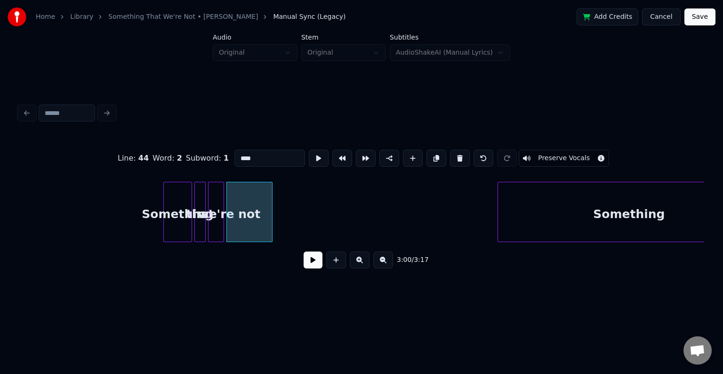
click at [272, 212] on div at bounding box center [270, 211] width 3 height 59
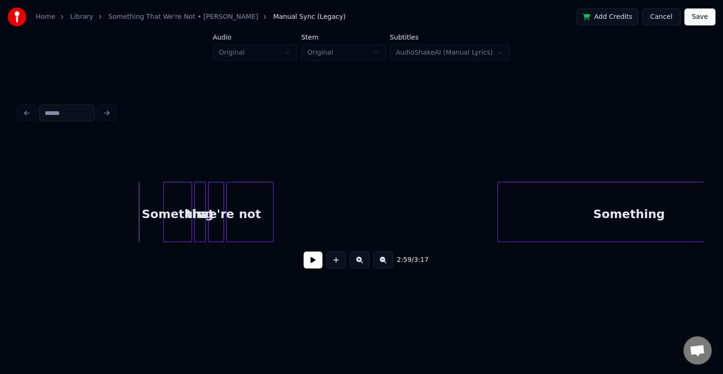
click at [317, 266] on button at bounding box center [313, 259] width 19 height 17
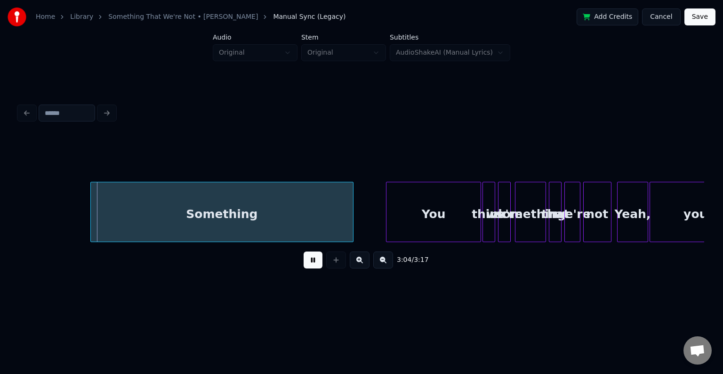
scroll to position [0, 12987]
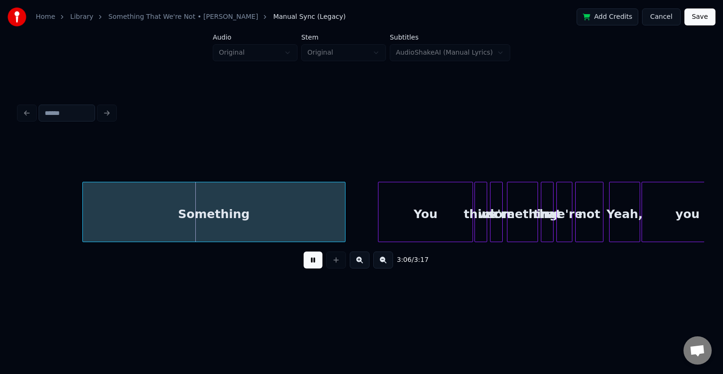
click at [314, 262] on button at bounding box center [313, 259] width 19 height 17
click at [240, 207] on div "Something" at bounding box center [206, 214] width 263 height 64
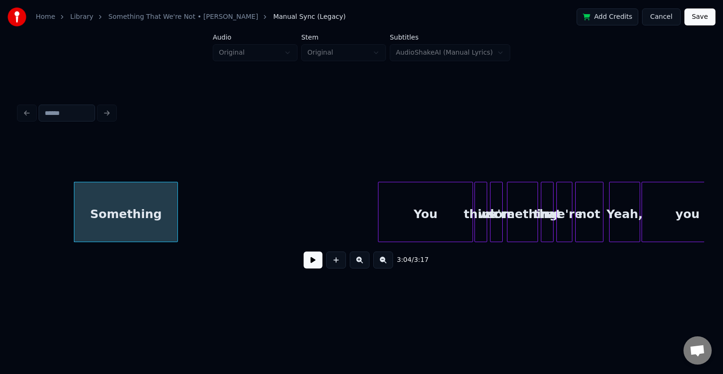
click at [177, 211] on div at bounding box center [176, 211] width 3 height 59
click at [315, 266] on button at bounding box center [313, 259] width 19 height 17
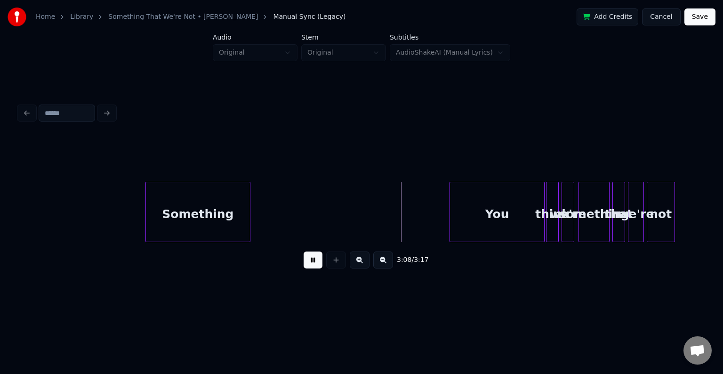
scroll to position [0, 12874]
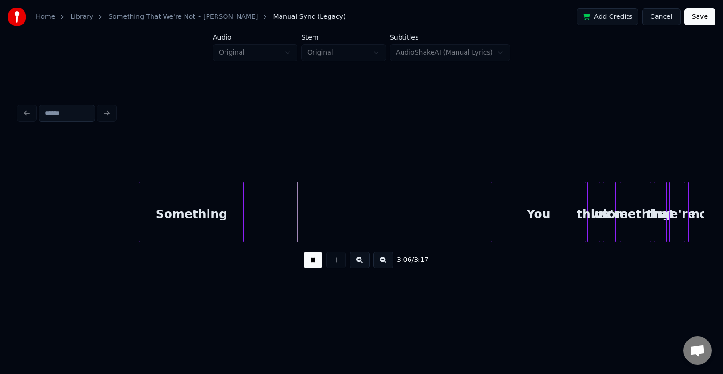
click at [180, 222] on div "Something" at bounding box center [191, 214] width 104 height 64
click at [327, 265] on div at bounding box center [336, 259] width 24 height 17
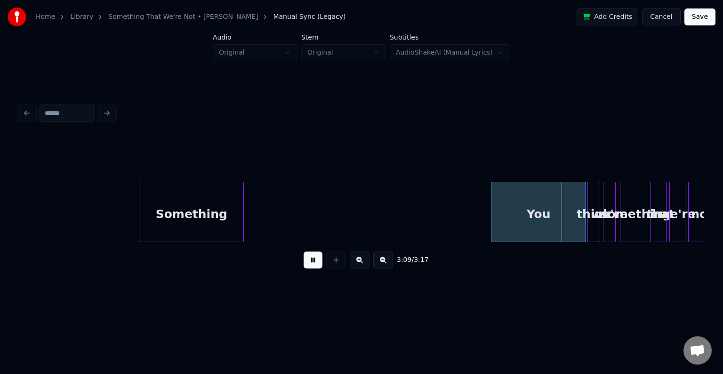
click at [306, 263] on button at bounding box center [313, 259] width 19 height 17
drag, startPoint x: 661, startPoint y: 247, endPoint x: 671, endPoint y: 250, distance: 9.8
click at [671, 250] on div "3:10 / 3:17" at bounding box center [362, 260] width 686 height 36
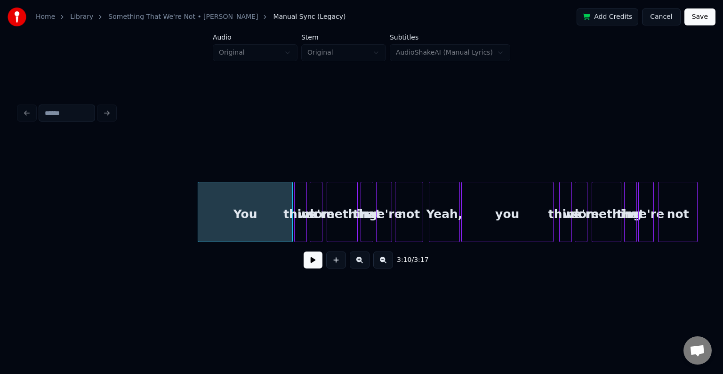
scroll to position [0, 13191]
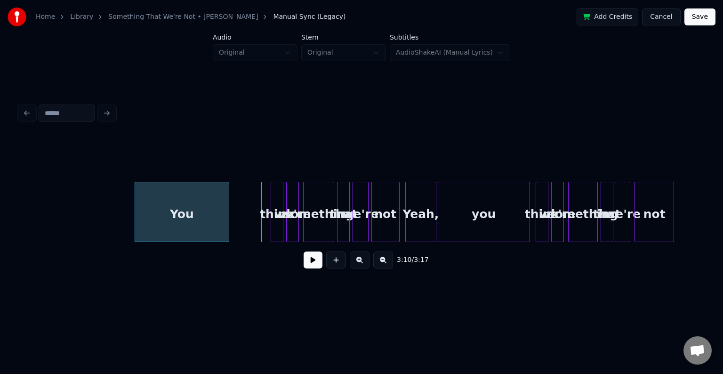
click at [174, 222] on div "You" at bounding box center [182, 214] width 94 height 64
click at [237, 221] on div "think" at bounding box center [238, 214] width 12 height 64
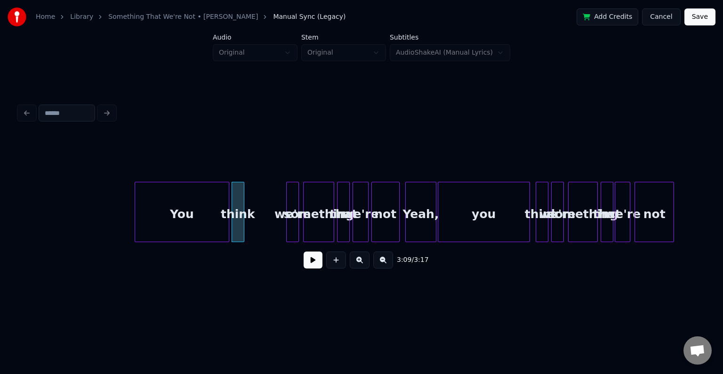
click at [304, 217] on div "something" at bounding box center [319, 214] width 30 height 64
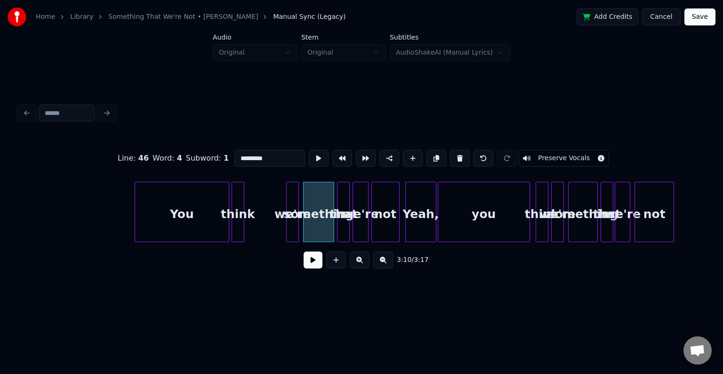
click at [288, 217] on div at bounding box center [288, 211] width 3 height 59
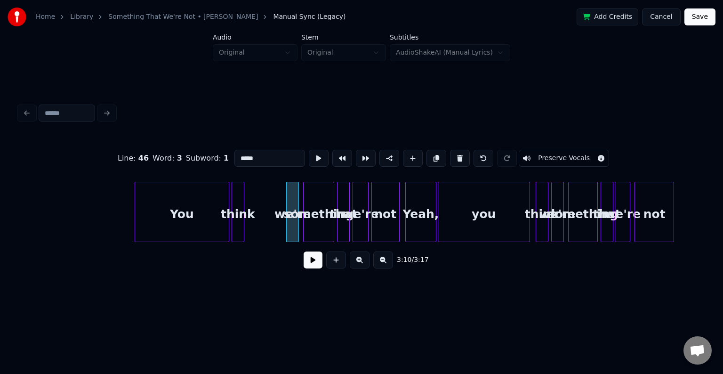
click at [304, 219] on div "something" at bounding box center [319, 214] width 30 height 64
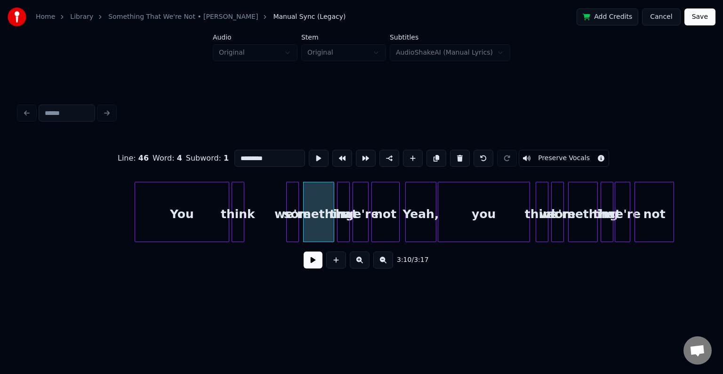
click at [287, 219] on div at bounding box center [288, 211] width 3 height 59
type input "*****"
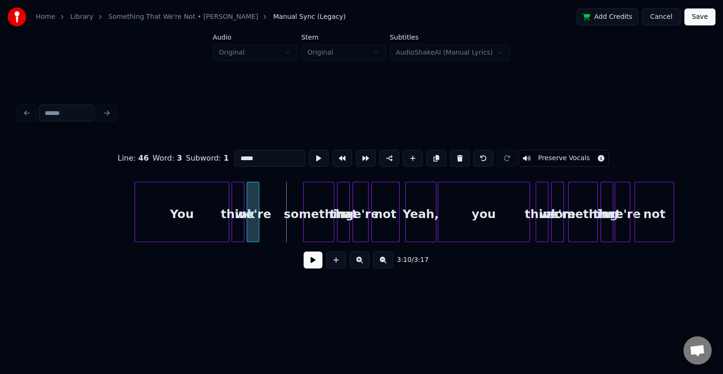
click at [252, 227] on div "we're" at bounding box center [253, 214] width 12 height 64
click at [281, 223] on div "something" at bounding box center [278, 214] width 30 height 64
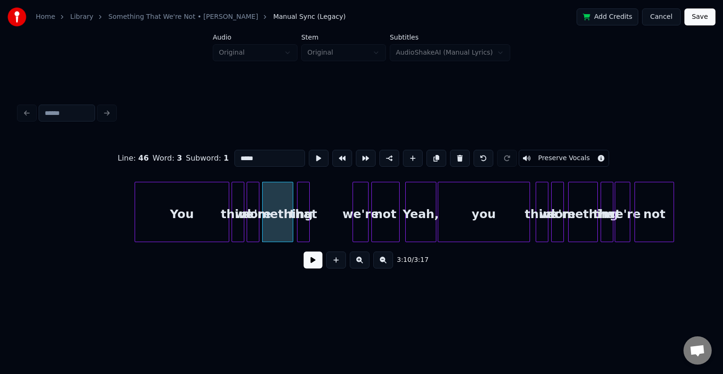
click at [304, 225] on div "that" at bounding box center [304, 214] width 12 height 64
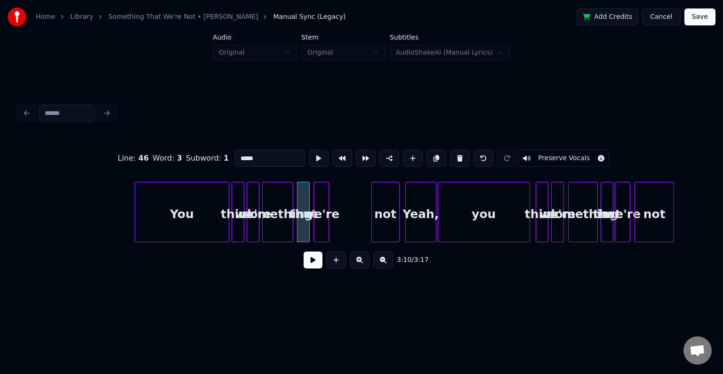
click at [324, 223] on div "we're" at bounding box center [321, 214] width 15 height 64
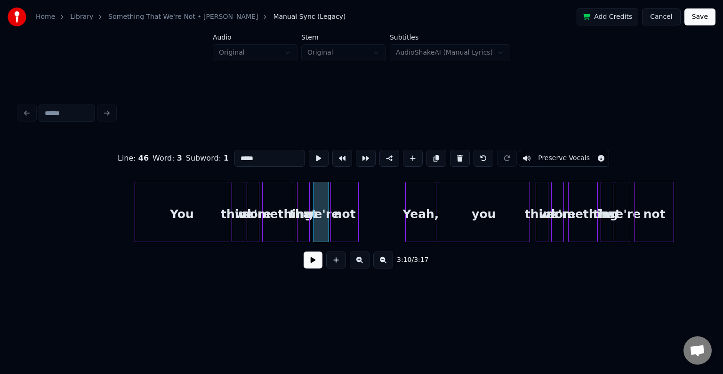
click at [348, 220] on div "not" at bounding box center [344, 214] width 27 height 64
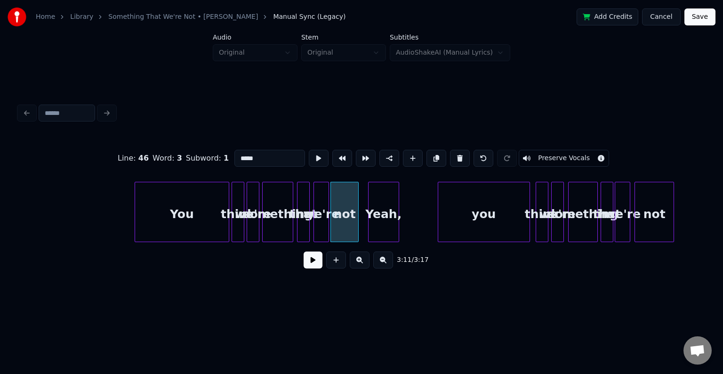
click at [382, 220] on div "Yeah," at bounding box center [384, 214] width 30 height 64
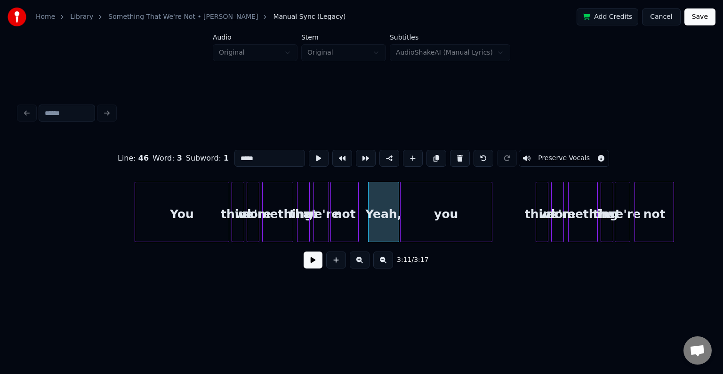
click at [436, 224] on div "you" at bounding box center [446, 214] width 91 height 64
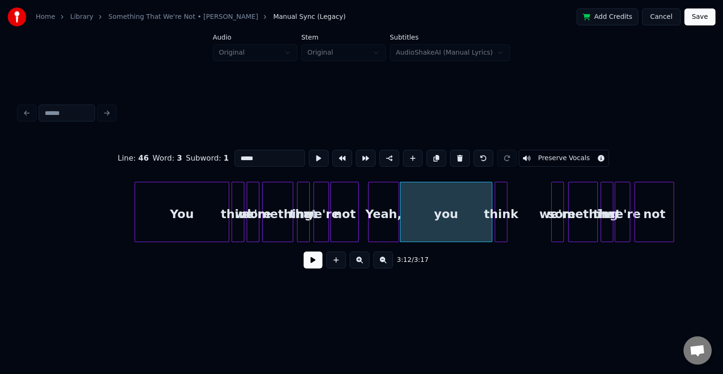
click at [499, 220] on div "think" at bounding box center [501, 214] width 12 height 64
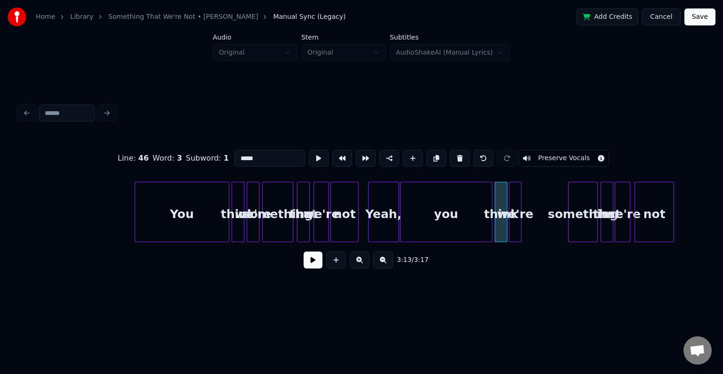
click at [515, 225] on div "we're" at bounding box center [516, 214] width 12 height 64
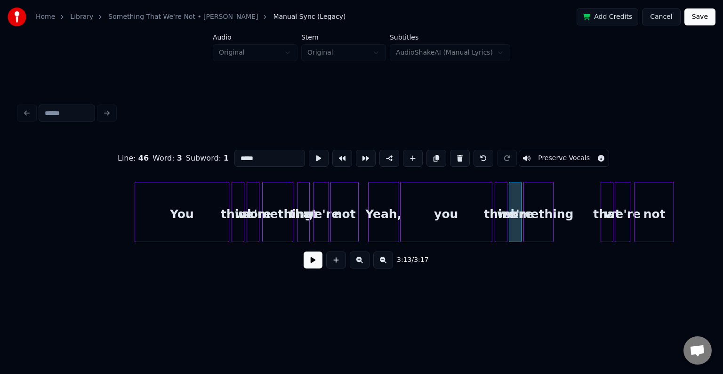
click at [541, 227] on div "something" at bounding box center [538, 214] width 29 height 64
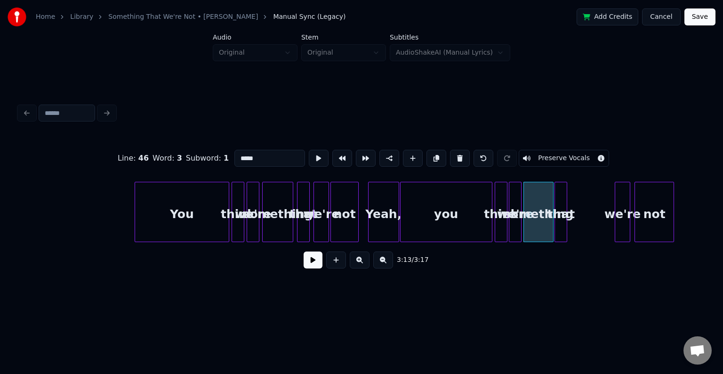
click at [560, 227] on div "that" at bounding box center [561, 214] width 12 height 64
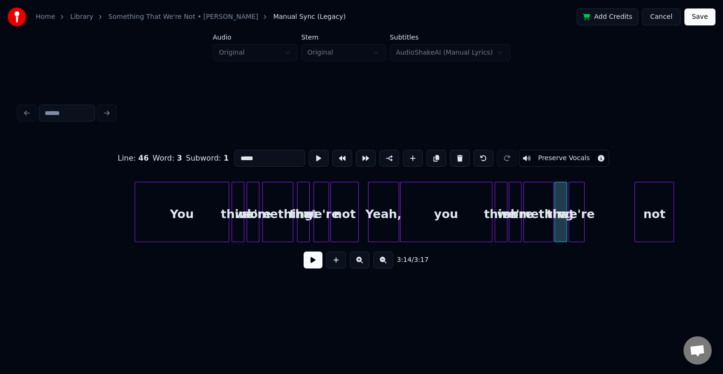
click at [574, 219] on div "we're" at bounding box center [576, 214] width 15 height 64
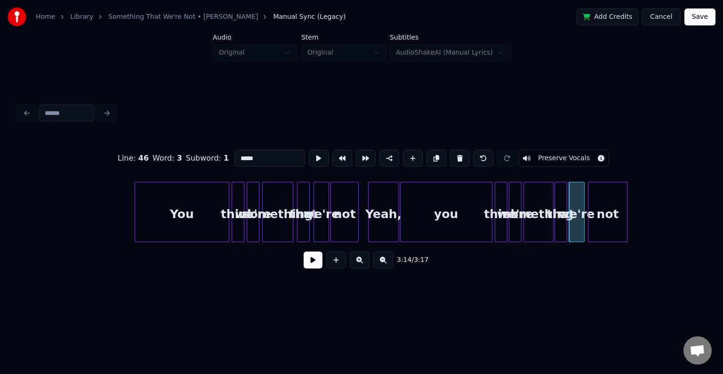
click at [610, 225] on div "not" at bounding box center [608, 214] width 39 height 64
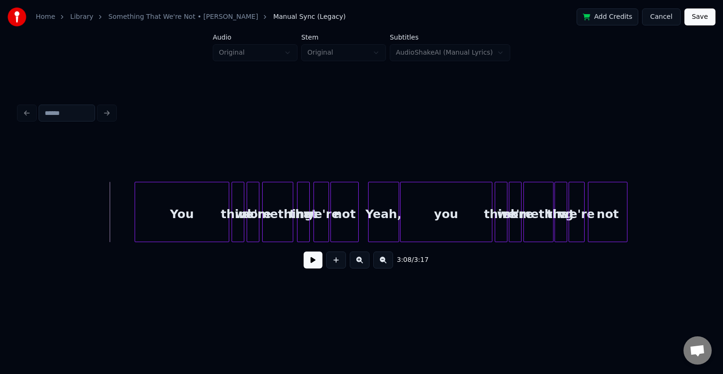
click at [319, 266] on button at bounding box center [313, 259] width 19 height 17
click at [316, 265] on button at bounding box center [313, 259] width 19 height 17
click at [381, 213] on div "Yeah," at bounding box center [384, 214] width 30 height 64
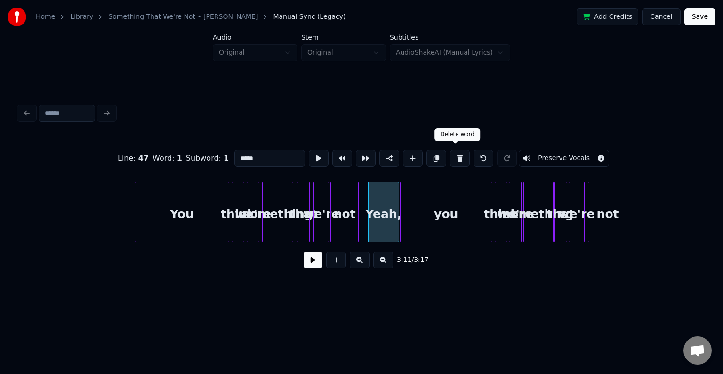
click at [450, 160] on button at bounding box center [460, 158] width 20 height 17
type input "***"
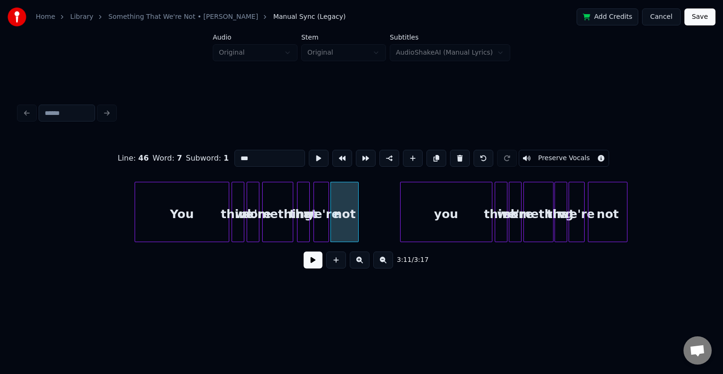
click at [307, 263] on button at bounding box center [313, 259] width 19 height 17
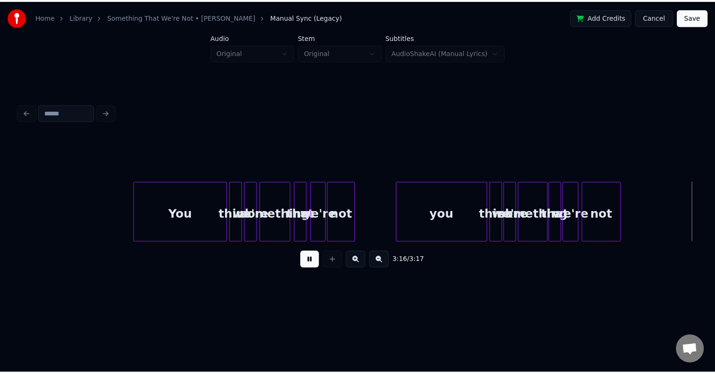
scroll to position [0, 13261]
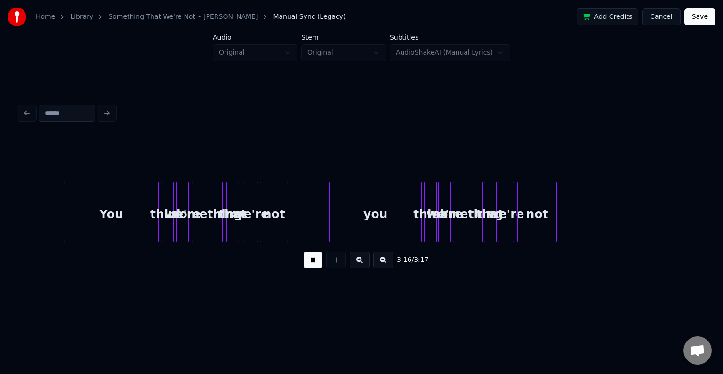
click at [706, 26] on div "Home Library Something That We're Not • [PERSON_NAME] Manual Sync (Legacy) Add …" at bounding box center [361, 17] width 723 height 34
click at [703, 20] on button "Save" at bounding box center [700, 16] width 31 height 17
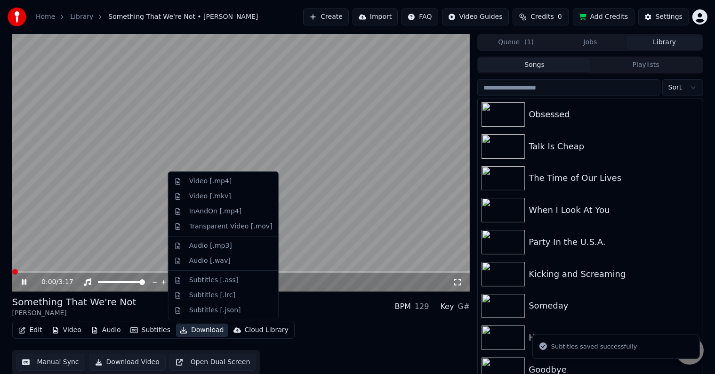
click at [185, 335] on button "Download" at bounding box center [202, 330] width 52 height 13
click at [200, 183] on div "Video [.mp4]" at bounding box center [210, 181] width 42 height 9
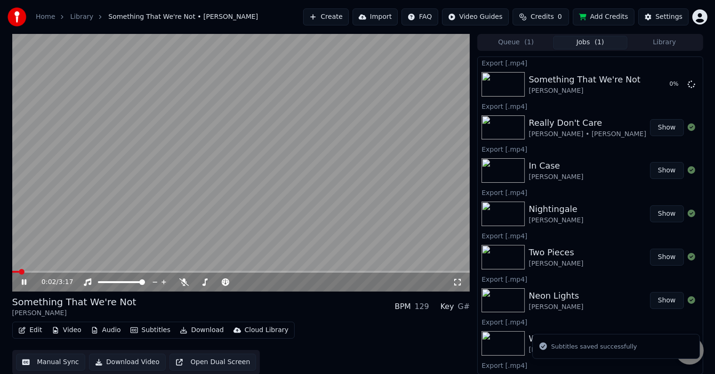
click at [22, 282] on icon at bounding box center [24, 282] width 5 height 6
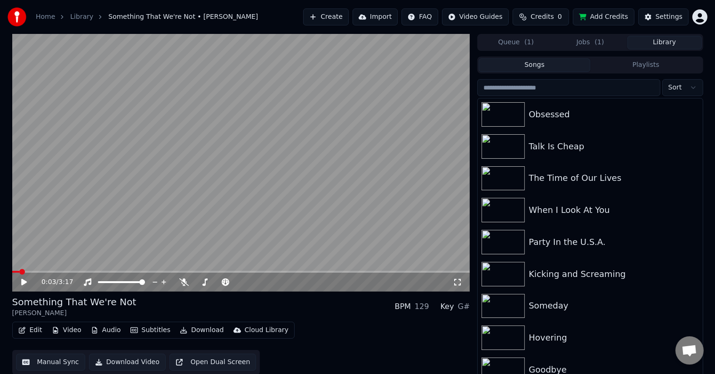
click at [667, 43] on button "Library" at bounding box center [665, 43] width 74 height 14
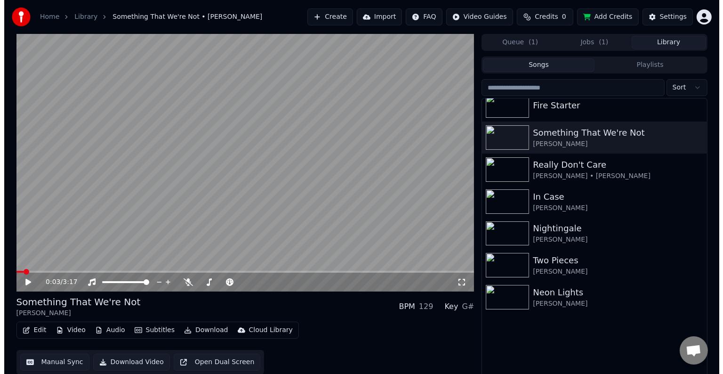
scroll to position [10677, 0]
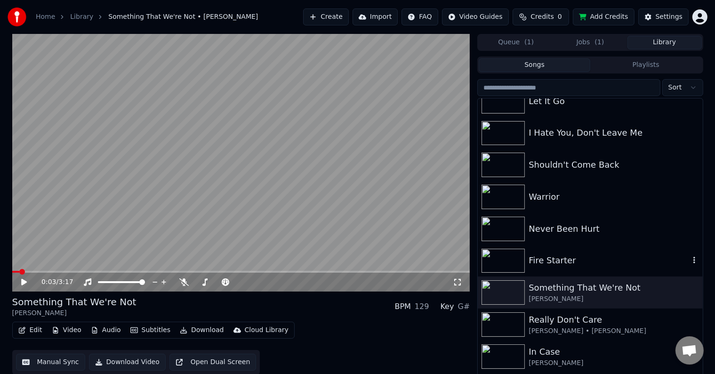
click at [605, 266] on div "Fire Starter" at bounding box center [609, 260] width 161 height 13
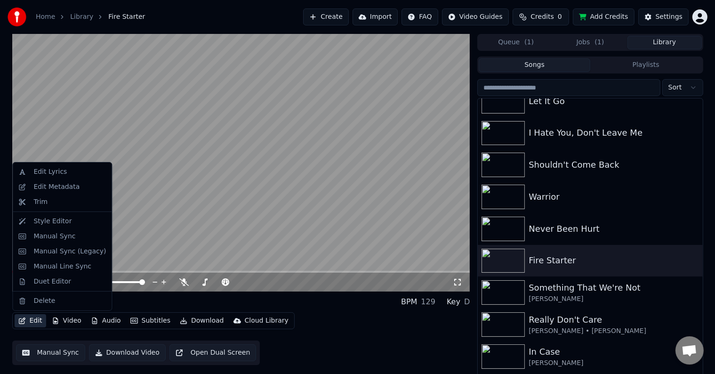
click at [26, 318] on button "Edit" at bounding box center [31, 320] width 32 height 13
click at [49, 186] on div "Edit Metadata" at bounding box center [56, 186] width 46 height 9
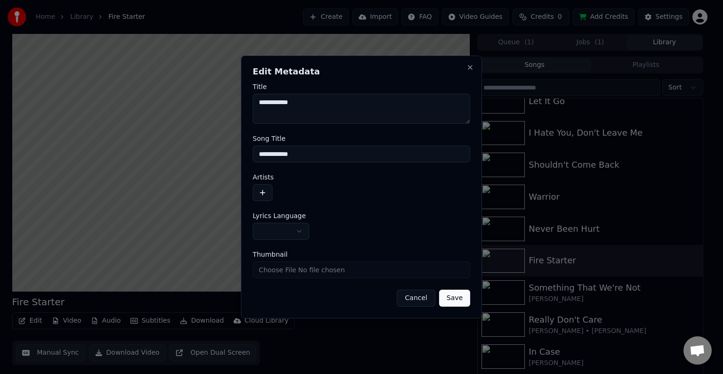
click at [265, 190] on button "button" at bounding box center [263, 192] width 20 height 17
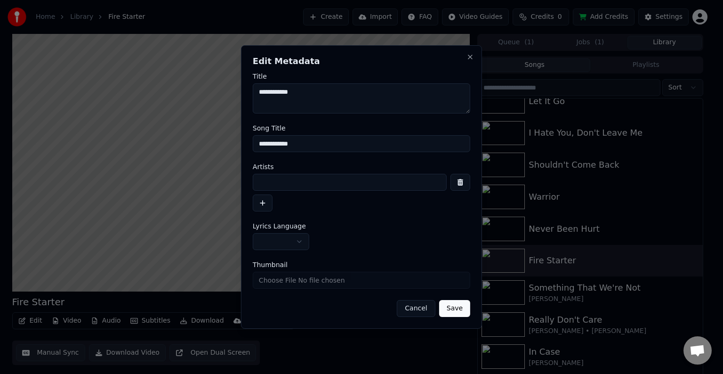
click at [293, 180] on input at bounding box center [350, 182] width 194 height 17
type input "**********"
click at [276, 238] on body "Home Library Fire Starter Create Import FAQ Video Guides Credits 0 Add Credits …" at bounding box center [357, 187] width 715 height 374
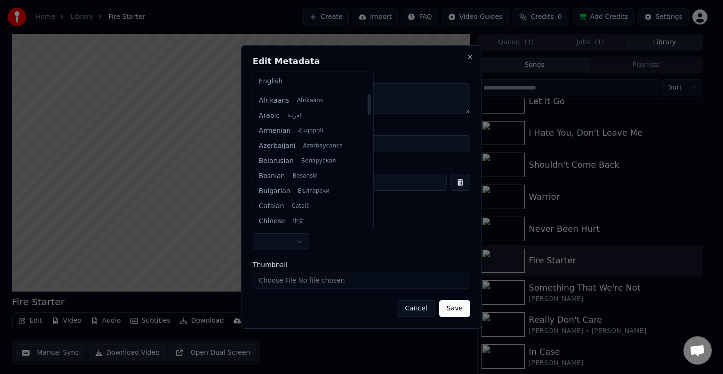
select select "**"
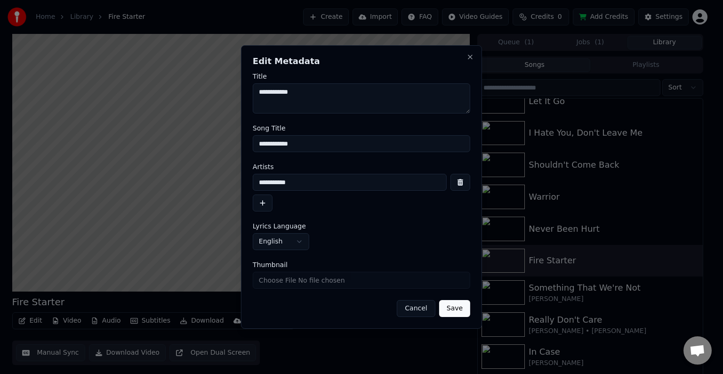
click at [454, 307] on button "Save" at bounding box center [454, 308] width 31 height 17
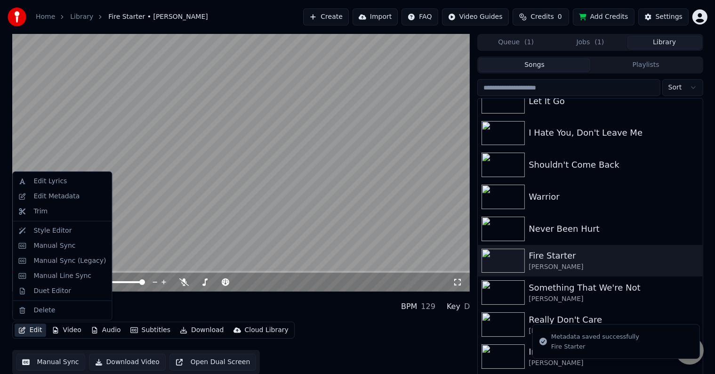
click at [23, 327] on icon "button" at bounding box center [22, 330] width 8 height 7
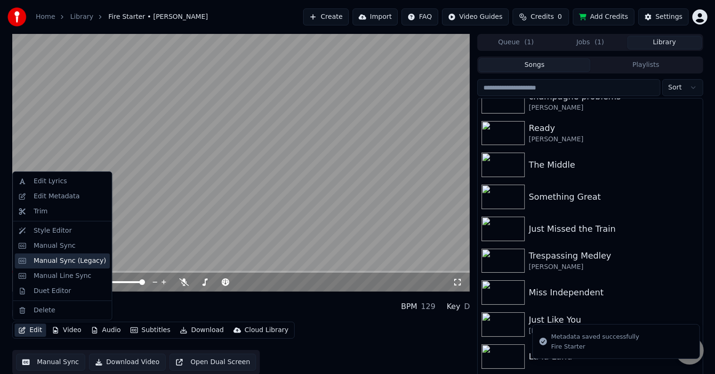
click at [37, 260] on div "Manual Sync (Legacy)" at bounding box center [69, 260] width 73 height 9
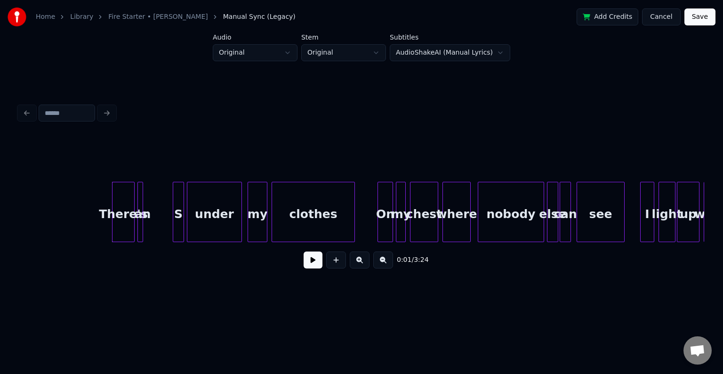
click at [307, 267] on button at bounding box center [313, 259] width 19 height 17
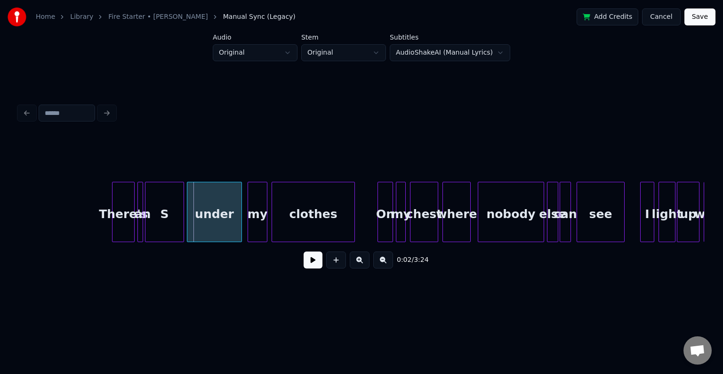
click at [148, 234] on div at bounding box center [147, 211] width 3 height 59
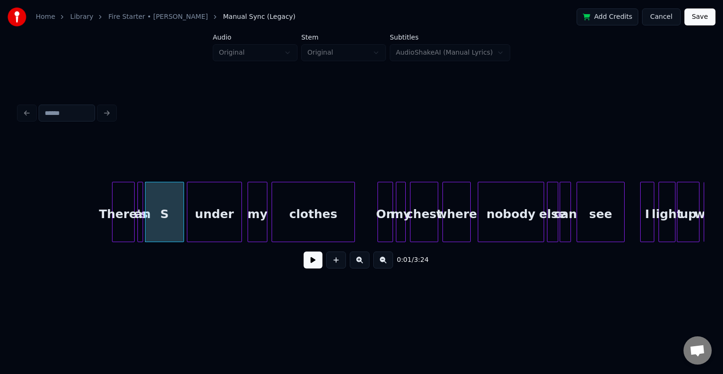
click at [305, 265] on button at bounding box center [313, 259] width 19 height 17
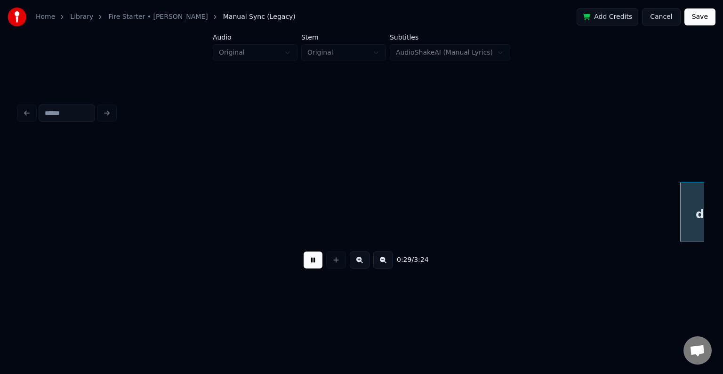
scroll to position [0, 2059]
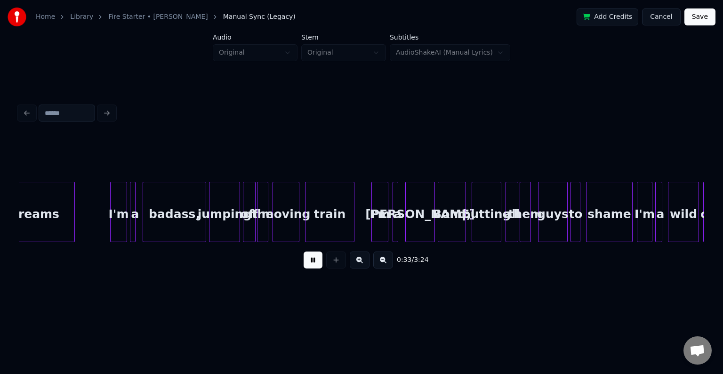
click at [305, 265] on button at bounding box center [313, 259] width 19 height 17
click at [138, 225] on div at bounding box center [139, 211] width 3 height 59
click at [316, 268] on button at bounding box center [313, 259] width 19 height 17
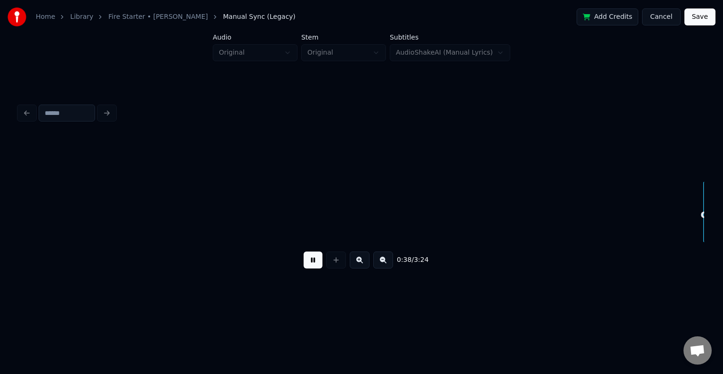
scroll to position [0, 2745]
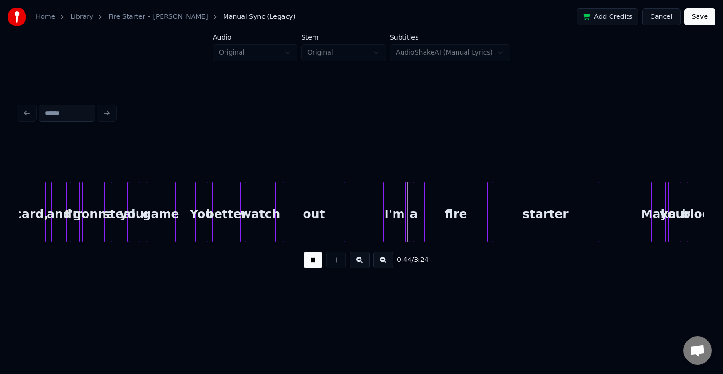
click at [316, 268] on button at bounding box center [313, 259] width 19 height 17
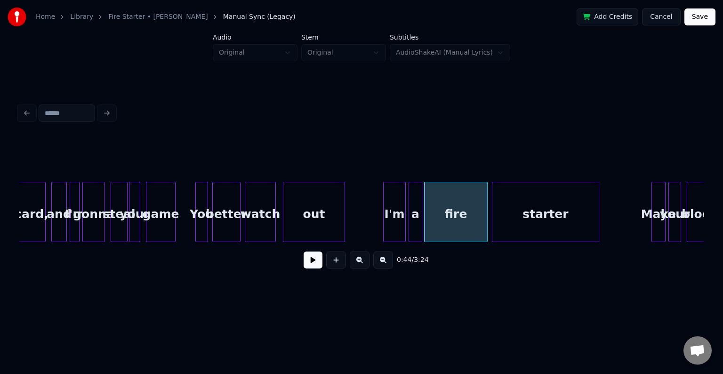
click at [420, 231] on div at bounding box center [420, 211] width 3 height 59
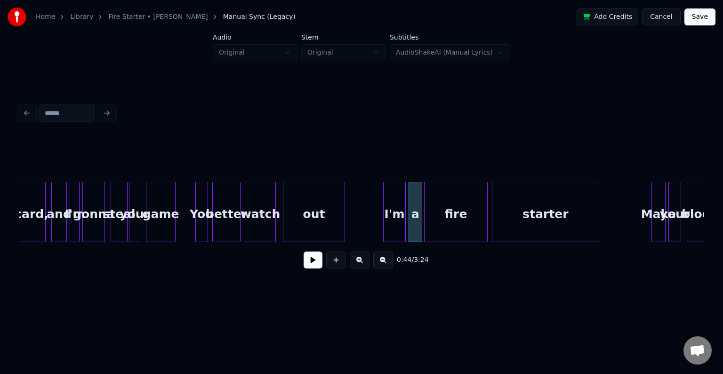
click at [311, 266] on button at bounding box center [313, 259] width 19 height 17
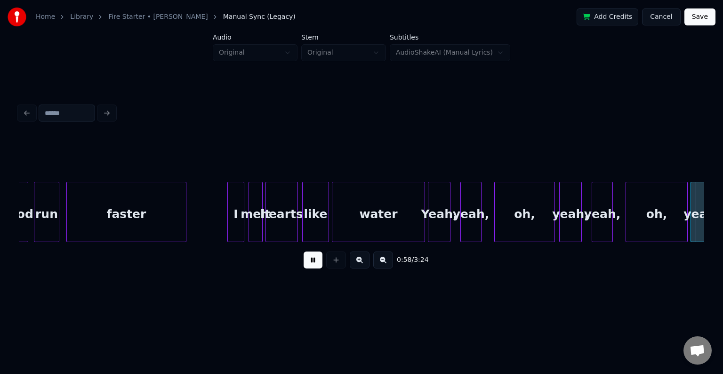
scroll to position [0, 4117]
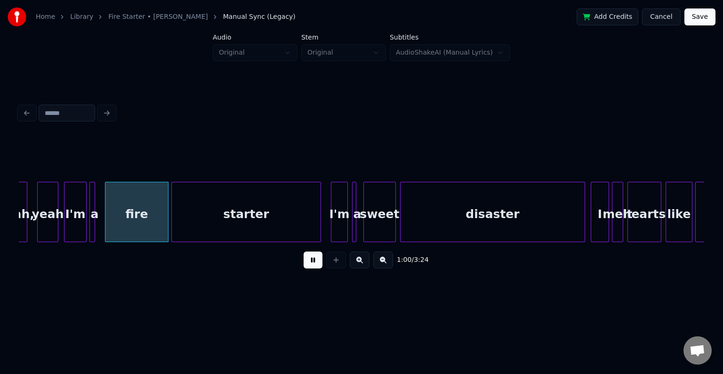
click at [311, 266] on button at bounding box center [313, 259] width 19 height 17
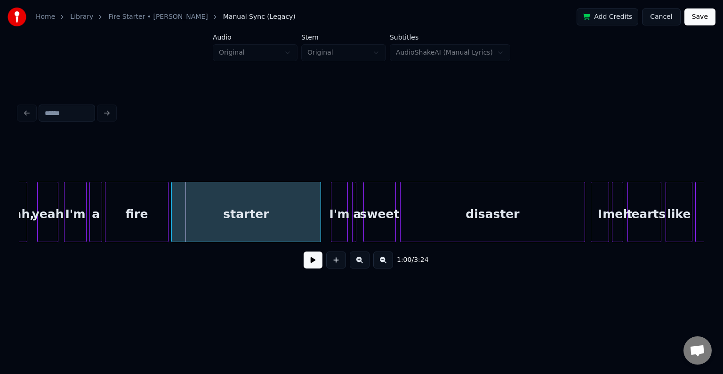
click at [100, 225] on div at bounding box center [100, 211] width 3 height 59
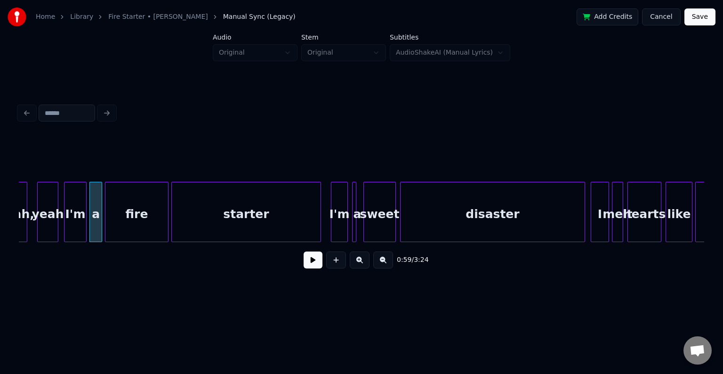
click at [312, 260] on button at bounding box center [313, 259] width 19 height 17
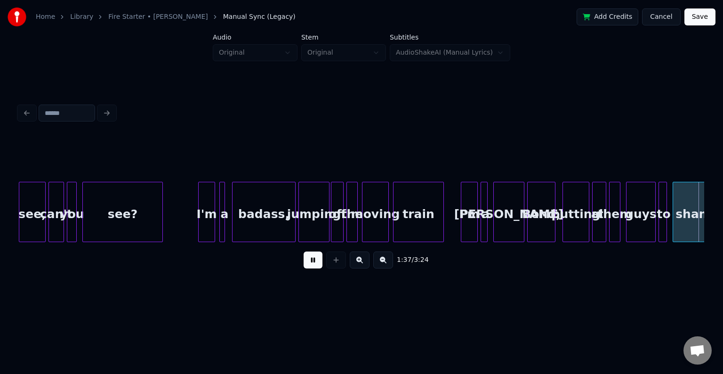
scroll to position [0, 6862]
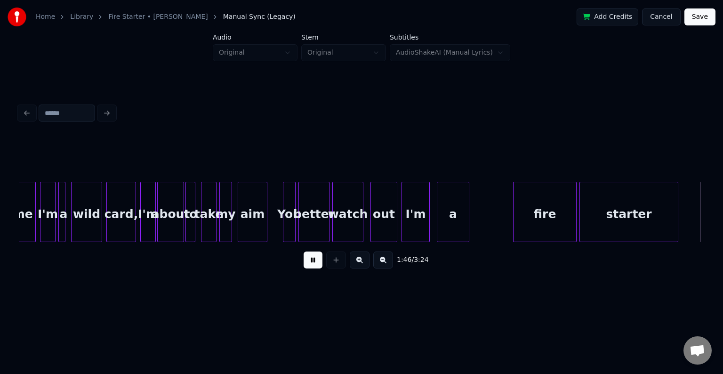
click at [304, 251] on button at bounding box center [313, 259] width 19 height 17
click at [267, 222] on div "shame I'm a wild card, I'm about to take my aim You better watch out I'm a fire…" at bounding box center [369, 212] width 14424 height 60
click at [308, 264] on button at bounding box center [313, 259] width 19 height 17
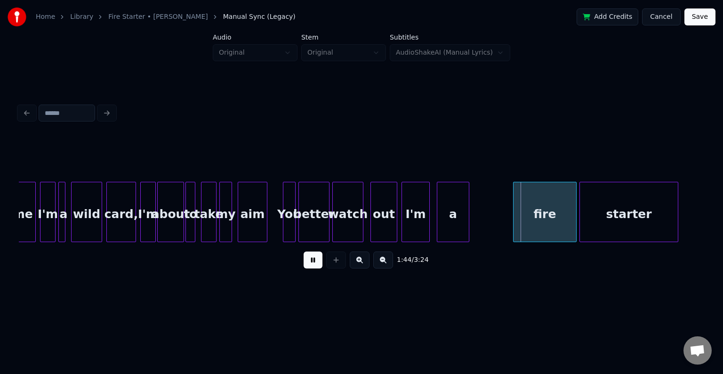
click at [308, 264] on button at bounding box center [313, 259] width 19 height 17
click at [495, 222] on div "a" at bounding box center [494, 214] width 32 height 64
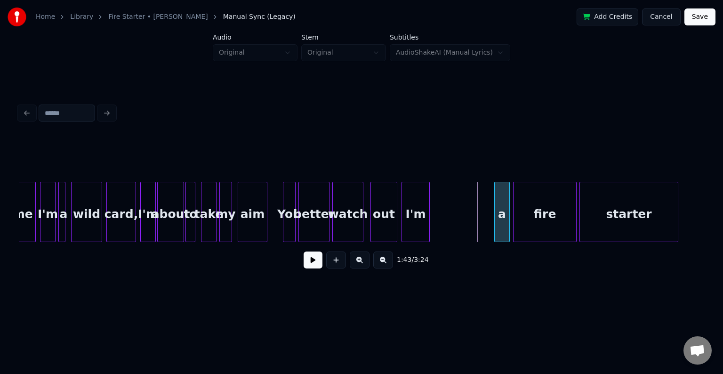
click at [495, 227] on div at bounding box center [496, 211] width 3 height 59
click at [477, 228] on div "I'm" at bounding box center [476, 214] width 27 height 64
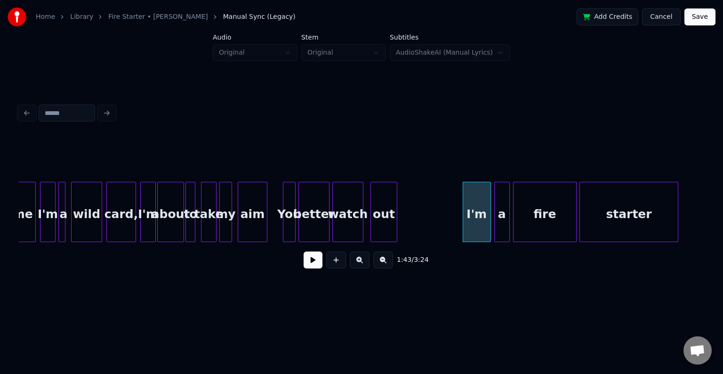
click at [360, 219] on div "watch" at bounding box center [348, 214] width 30 height 64
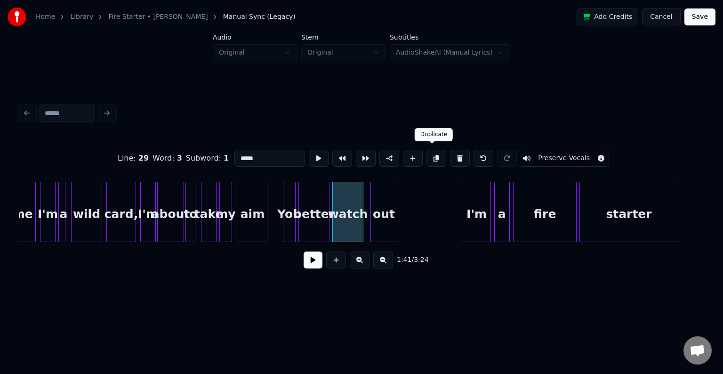
click at [431, 154] on button at bounding box center [437, 158] width 20 height 17
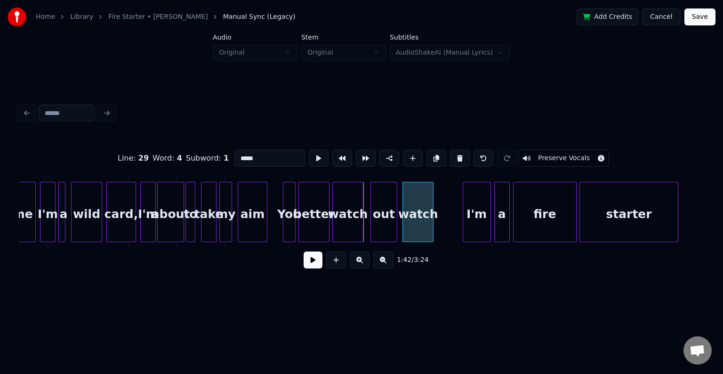
click at [419, 228] on div "watch" at bounding box center [418, 214] width 30 height 64
click at [379, 225] on div "out" at bounding box center [384, 214] width 26 height 64
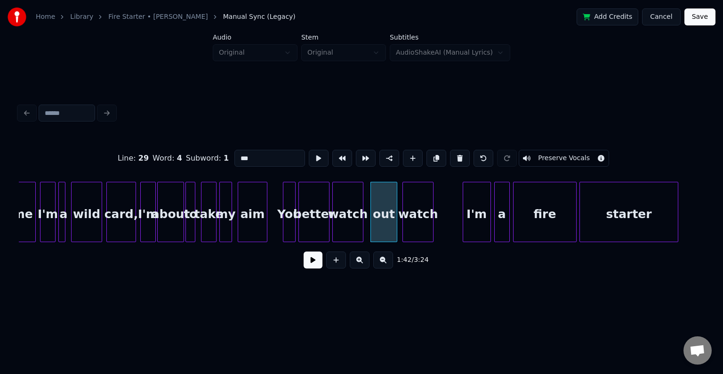
click at [354, 228] on div "watch" at bounding box center [348, 214] width 30 height 64
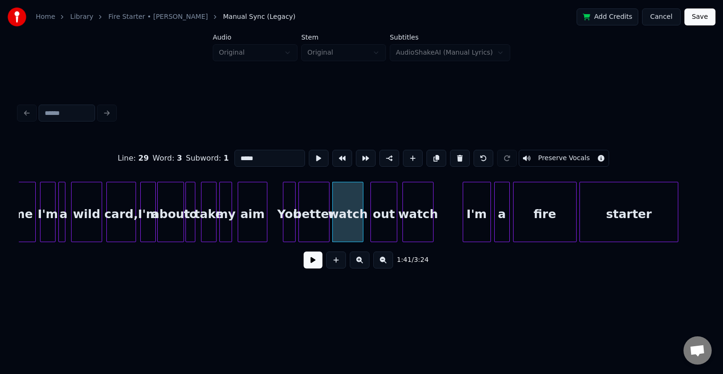
click at [384, 208] on div "out" at bounding box center [384, 214] width 26 height 64
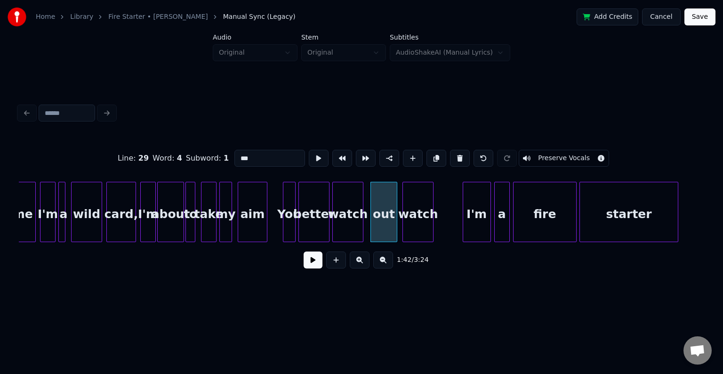
click at [423, 209] on div "watch" at bounding box center [418, 214] width 30 height 64
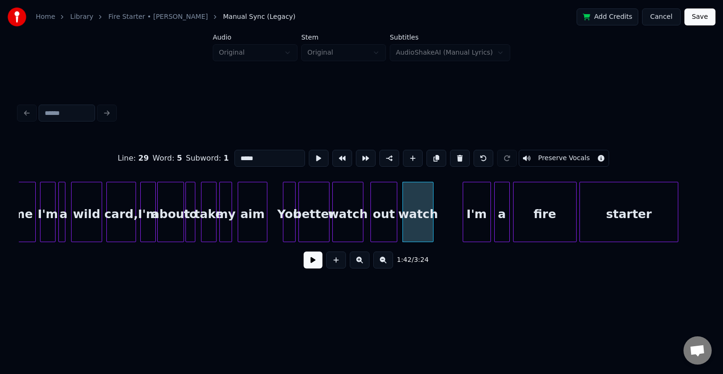
click at [383, 211] on div "out" at bounding box center [384, 214] width 26 height 64
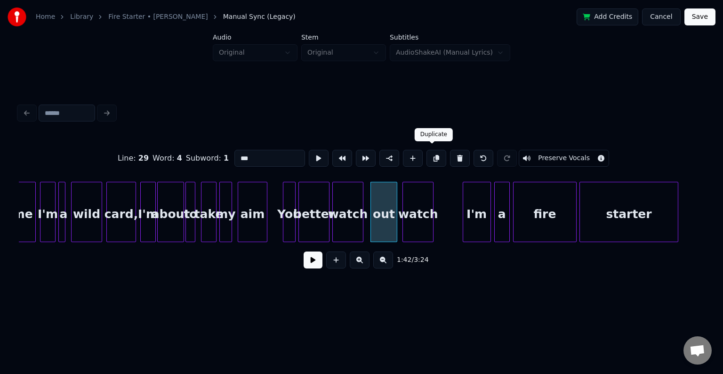
click at [429, 154] on button at bounding box center [437, 158] width 20 height 17
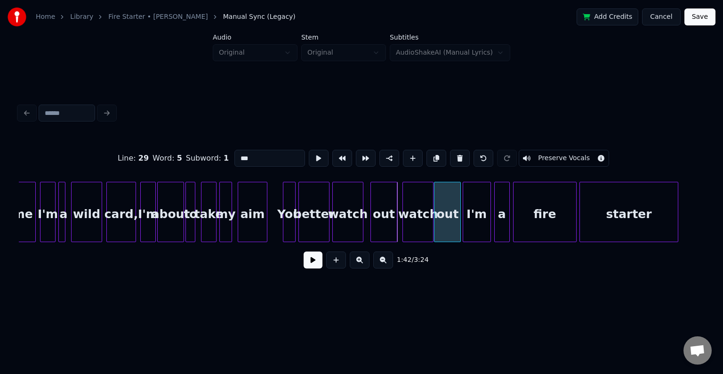
click at [451, 215] on div "out" at bounding box center [448, 214] width 26 height 64
click at [413, 221] on div "watch" at bounding box center [418, 214] width 30 height 64
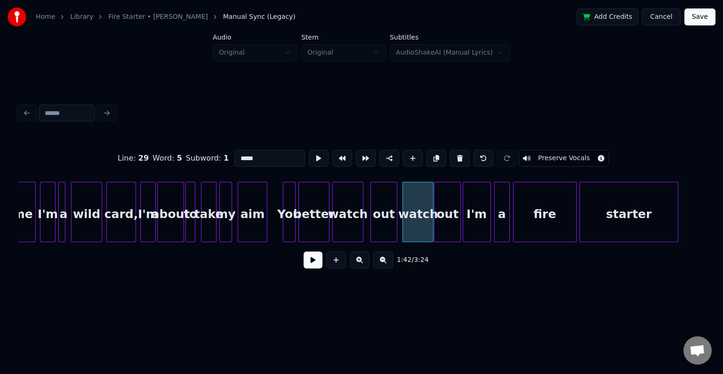
click at [452, 217] on div "out" at bounding box center [448, 214] width 26 height 64
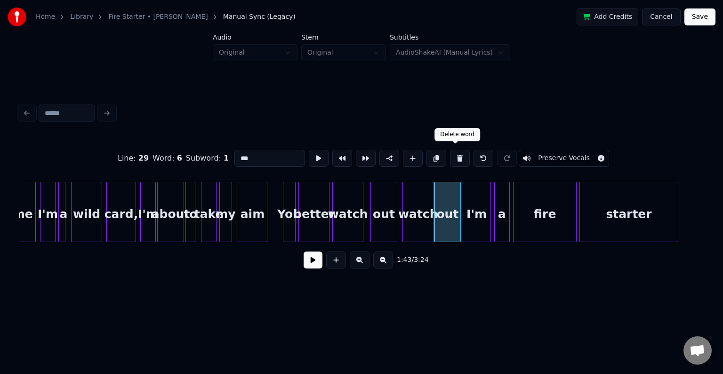
click at [456, 153] on button at bounding box center [460, 158] width 20 height 17
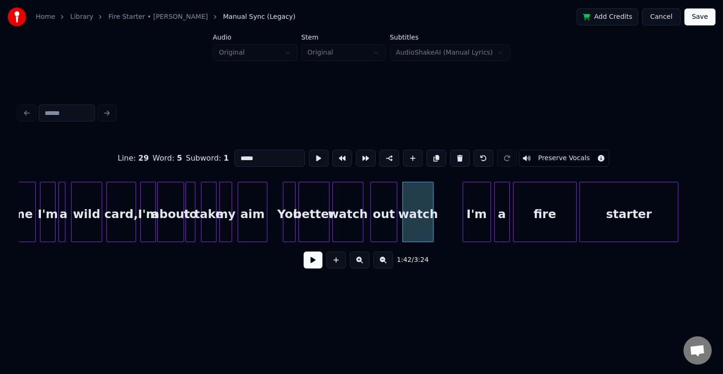
click at [456, 153] on button at bounding box center [460, 158] width 20 height 17
type input "***"
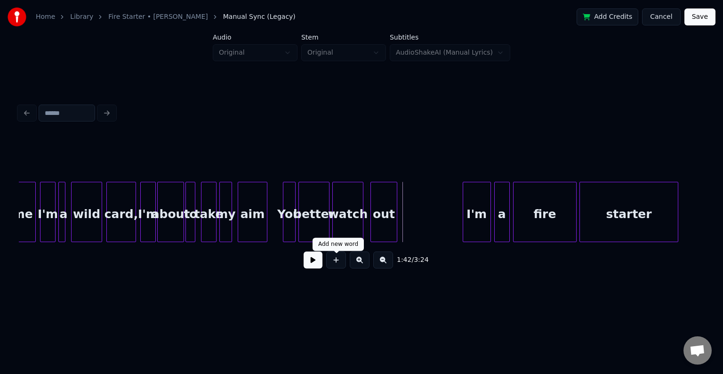
click at [335, 268] on button at bounding box center [336, 259] width 20 height 17
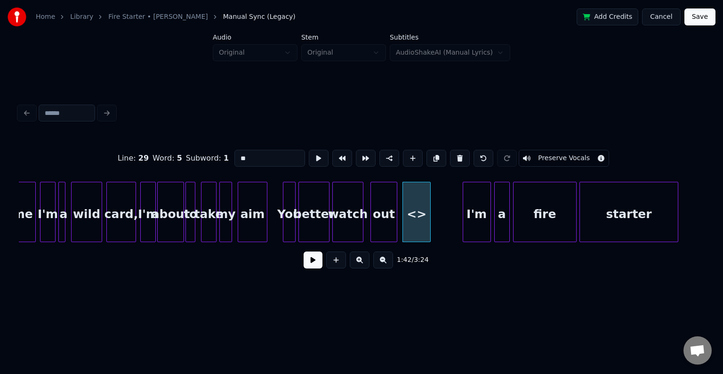
drag, startPoint x: 257, startPoint y: 153, endPoint x: 232, endPoint y: 155, distance: 25.1
click at [235, 155] on input "**" at bounding box center [270, 158] width 71 height 17
type input "*****"
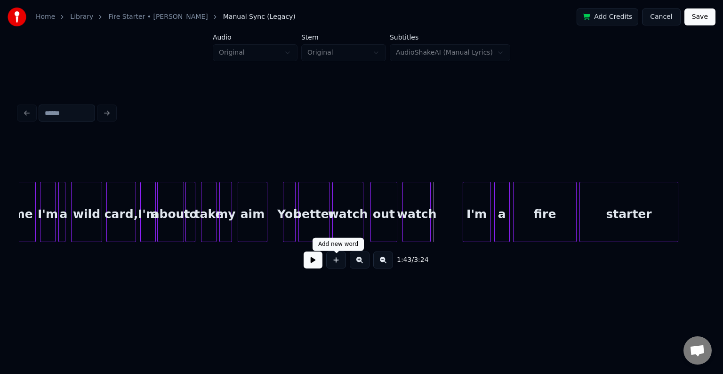
click at [337, 262] on button at bounding box center [336, 259] width 20 height 17
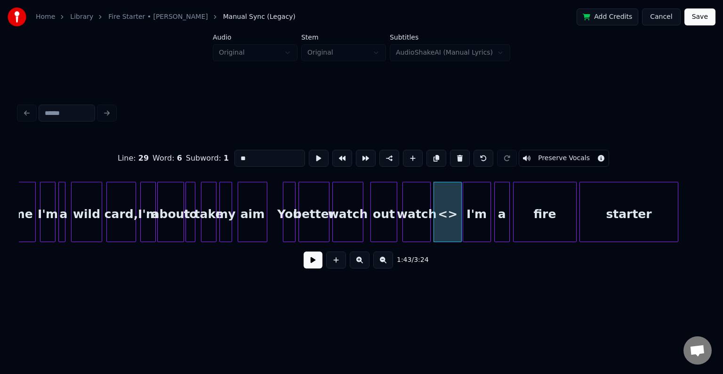
click at [256, 141] on div "Line : 29 Word : 6 Subword : 1 ** Preserve Vocals" at bounding box center [362, 158] width 686 height 47
drag, startPoint x: 258, startPoint y: 153, endPoint x: 198, endPoint y: 160, distance: 60.2
click at [198, 160] on div "Line : 29 Word : 6 Subword : 1 ** Preserve Vocals" at bounding box center [362, 158] width 686 height 47
type input "***"
click at [277, 226] on div "shame I'm a wild card, I'm about to take my aim You better watch out I'm a fire…" at bounding box center [369, 212] width 14424 height 60
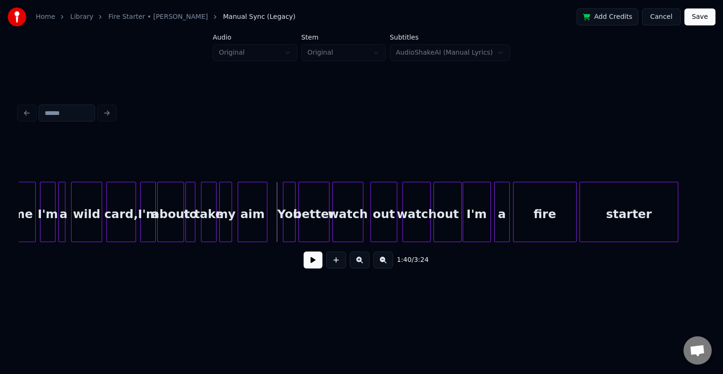
click at [312, 264] on button at bounding box center [313, 259] width 19 height 17
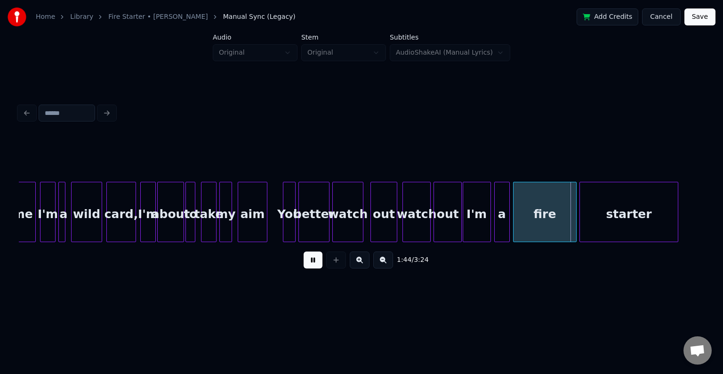
click at [312, 264] on button at bounding box center [313, 259] width 19 height 17
click at [475, 232] on div at bounding box center [476, 211] width 3 height 59
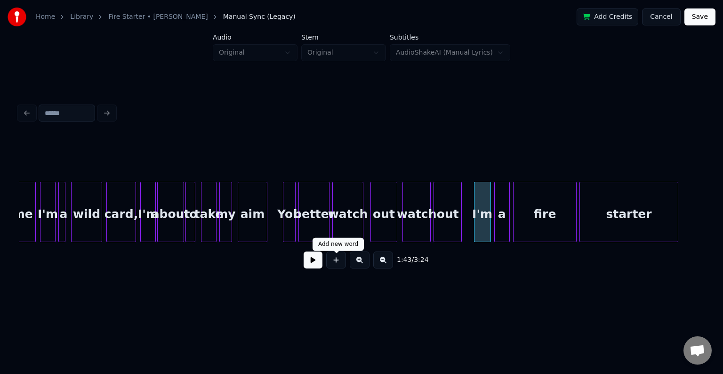
click at [314, 264] on button at bounding box center [313, 259] width 19 height 17
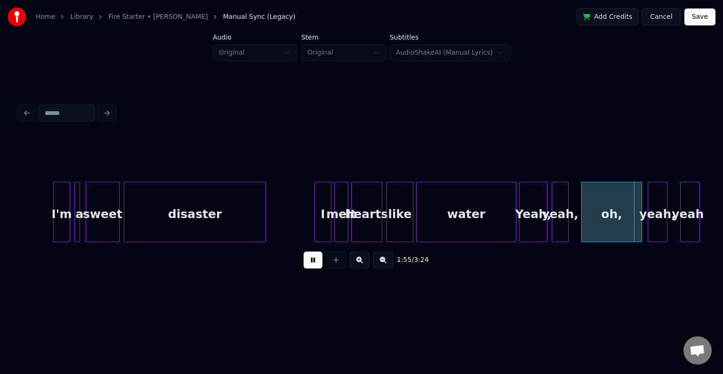
click at [264, 217] on div at bounding box center [264, 211] width 3 height 59
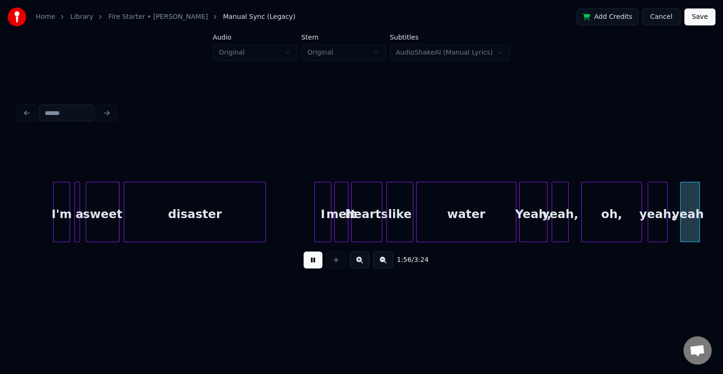
scroll to position [0, 8234]
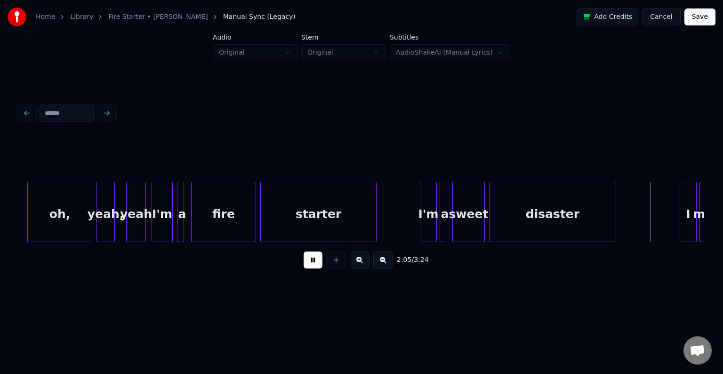
click at [373, 222] on div at bounding box center [374, 211] width 3 height 59
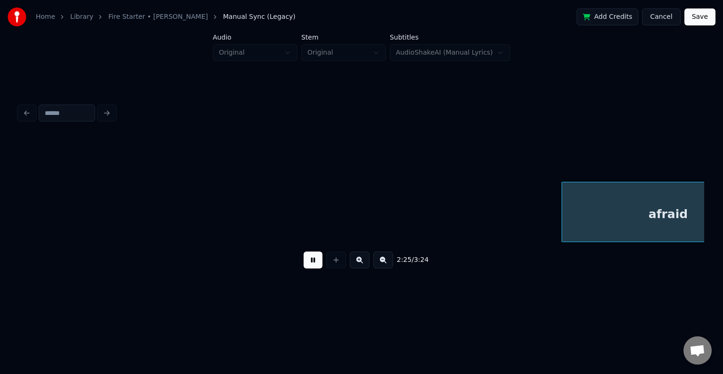
scroll to position [0, 10292]
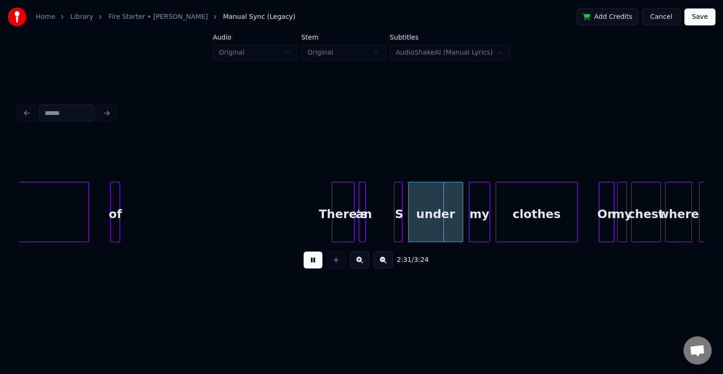
click at [309, 262] on button at bounding box center [313, 259] width 19 height 17
click at [369, 231] on div at bounding box center [370, 211] width 3 height 59
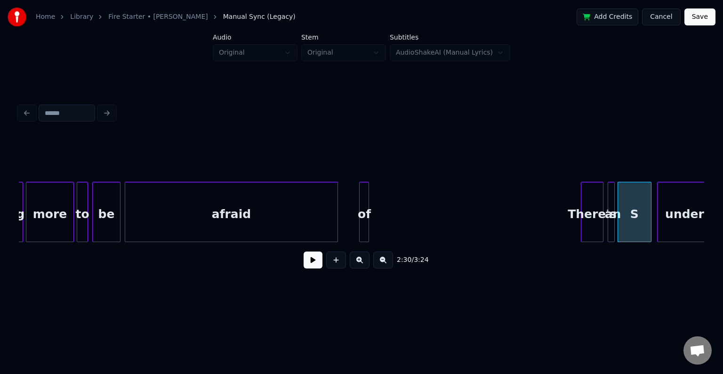
scroll to position [0, 10010]
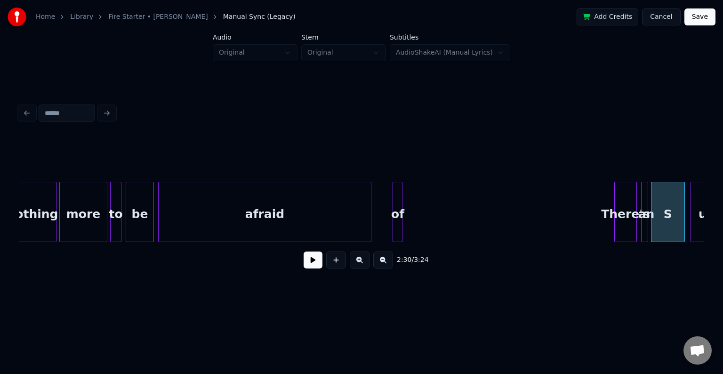
click at [281, 227] on div "afraid" at bounding box center [265, 214] width 212 height 64
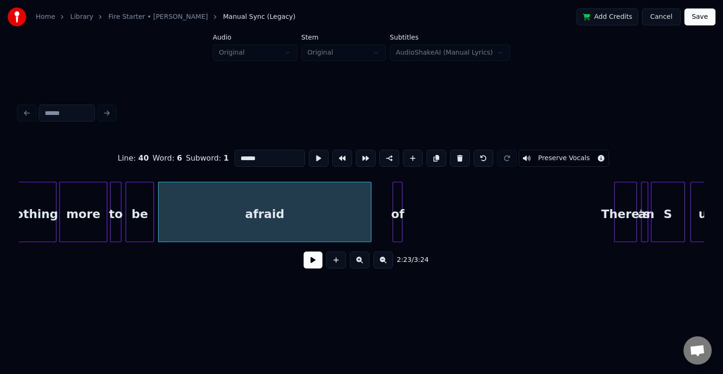
click at [305, 255] on div "2:23 / 3:24" at bounding box center [361, 260] width 671 height 21
click at [308, 268] on button at bounding box center [313, 259] width 19 height 17
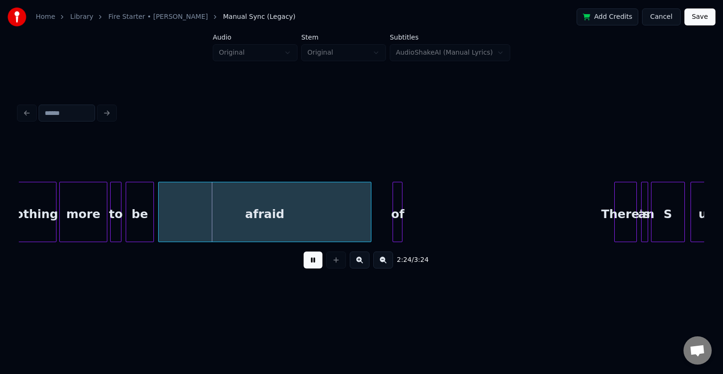
click at [313, 261] on button at bounding box center [313, 259] width 19 height 17
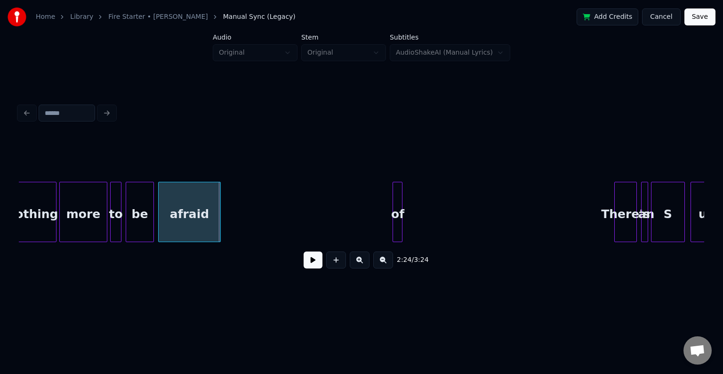
click at [218, 233] on div at bounding box center [219, 211] width 3 height 59
click at [225, 231] on div at bounding box center [226, 211] width 3 height 59
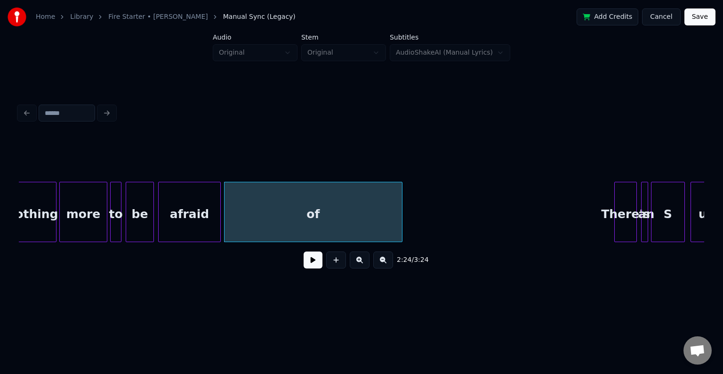
click at [194, 233] on div "afraid" at bounding box center [190, 214] width 62 height 64
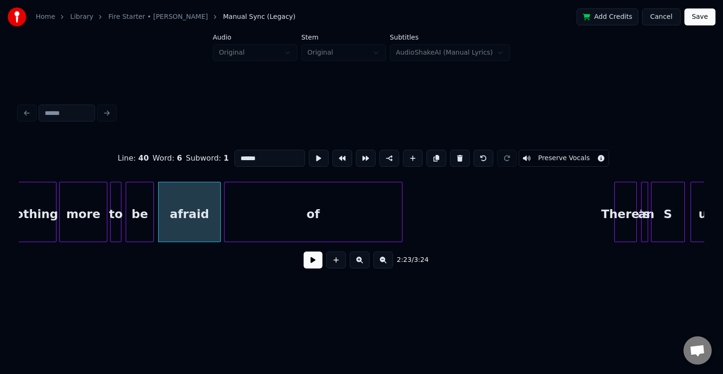
click at [313, 261] on button at bounding box center [313, 259] width 19 height 17
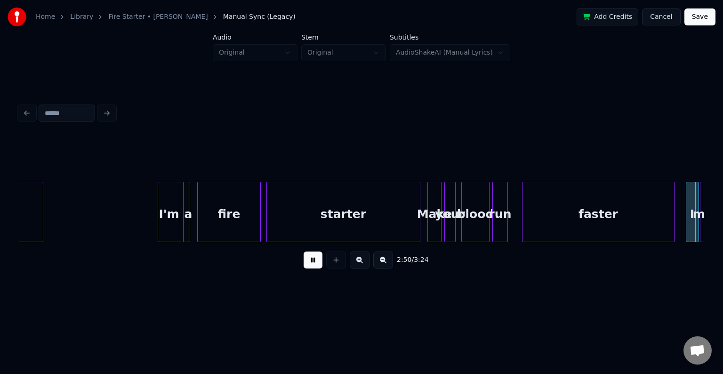
scroll to position [0, 12068]
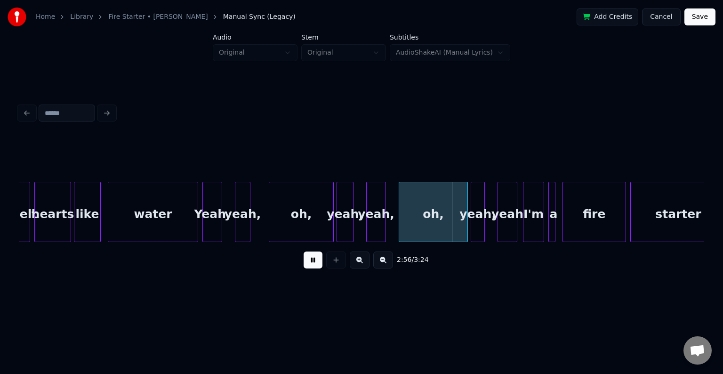
click at [313, 261] on button at bounding box center [313, 259] width 19 height 17
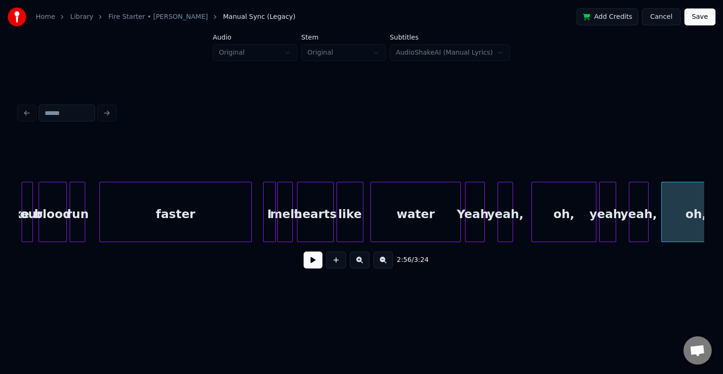
scroll to position [0, 11804]
click at [160, 202] on div "faster" at bounding box center [177, 214] width 152 height 64
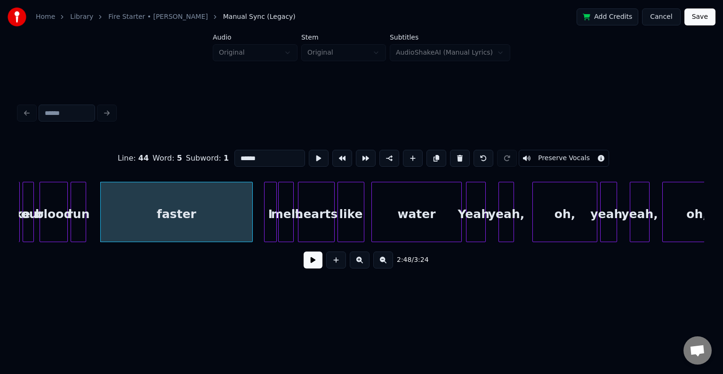
click at [315, 268] on button at bounding box center [313, 259] width 19 height 17
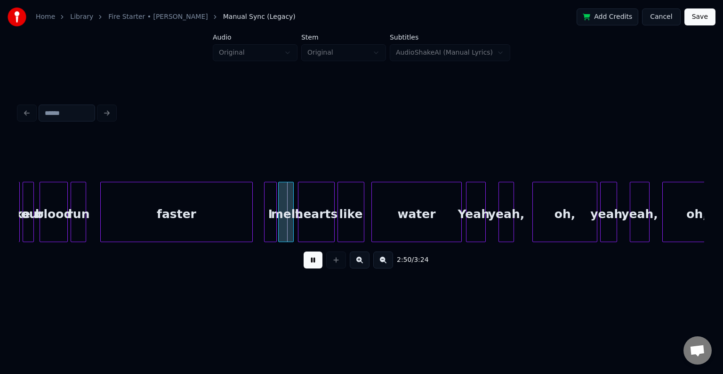
click at [315, 268] on button at bounding box center [313, 259] width 19 height 17
click at [225, 225] on div at bounding box center [225, 211] width 3 height 59
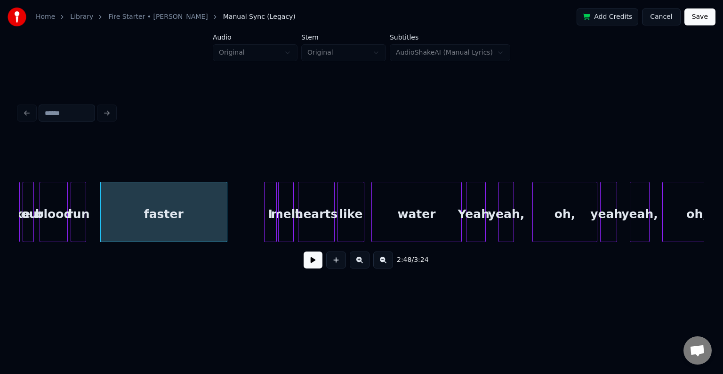
click at [312, 263] on button at bounding box center [313, 259] width 19 height 17
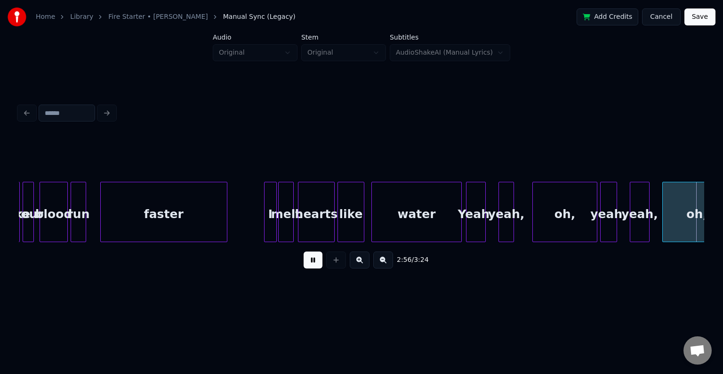
scroll to position [0, 12491]
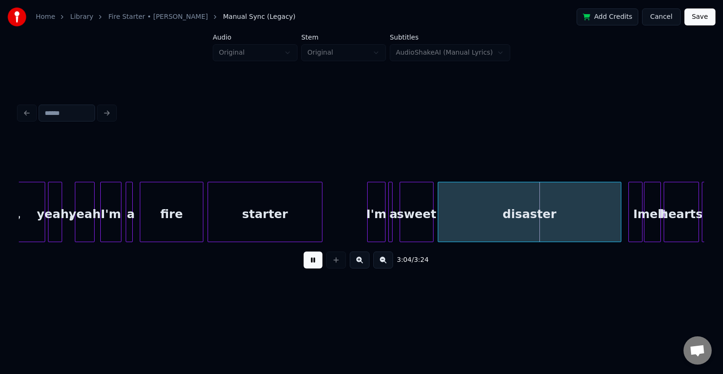
click at [320, 216] on div at bounding box center [320, 211] width 3 height 59
click at [320, 216] on div at bounding box center [319, 211] width 3 height 59
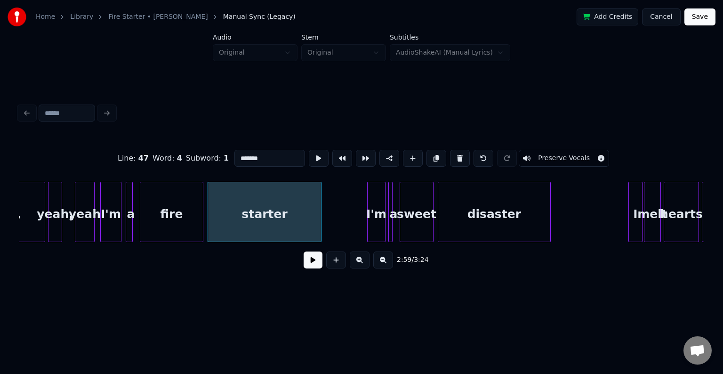
click at [549, 215] on div at bounding box center [549, 211] width 3 height 59
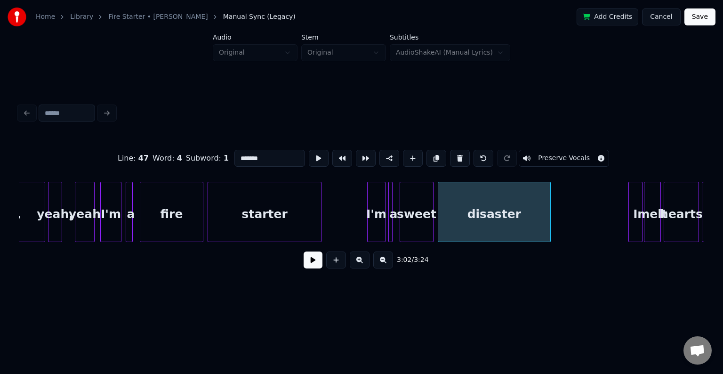
click at [309, 264] on button at bounding box center [313, 259] width 19 height 17
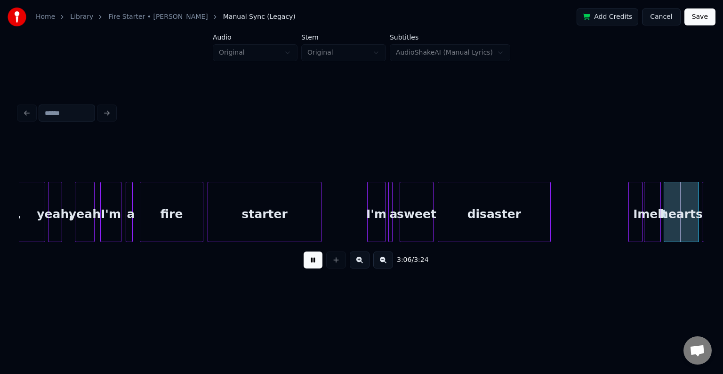
click at [309, 264] on button at bounding box center [313, 259] width 19 height 17
click at [565, 229] on div at bounding box center [564, 211] width 3 height 59
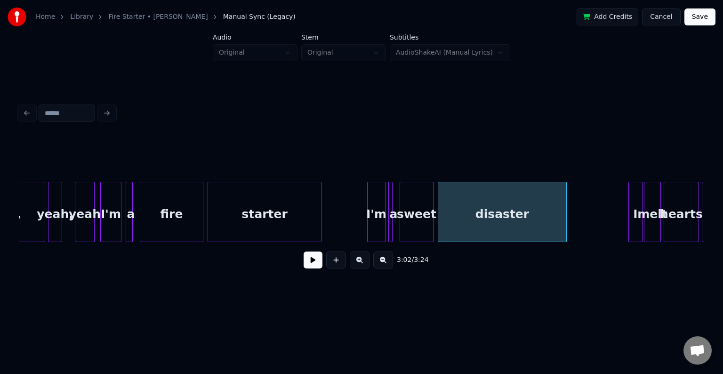
click at [317, 260] on button at bounding box center [313, 259] width 19 height 17
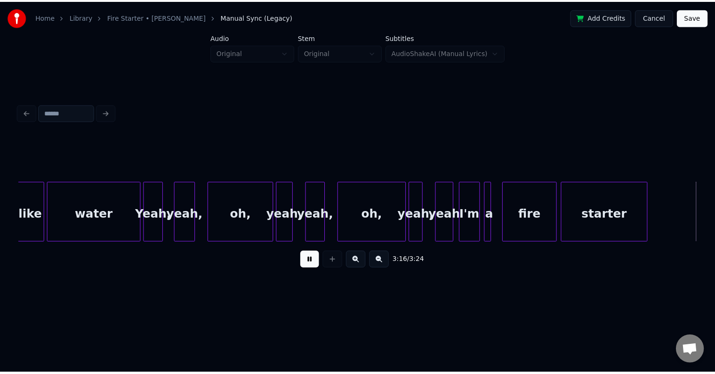
scroll to position [0, 13739]
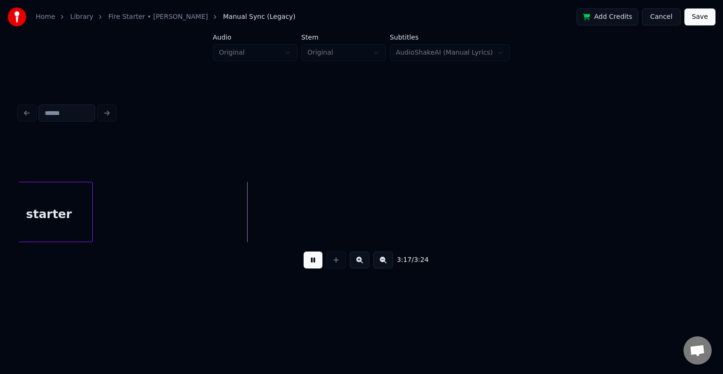
click at [705, 22] on button "Save" at bounding box center [700, 16] width 31 height 17
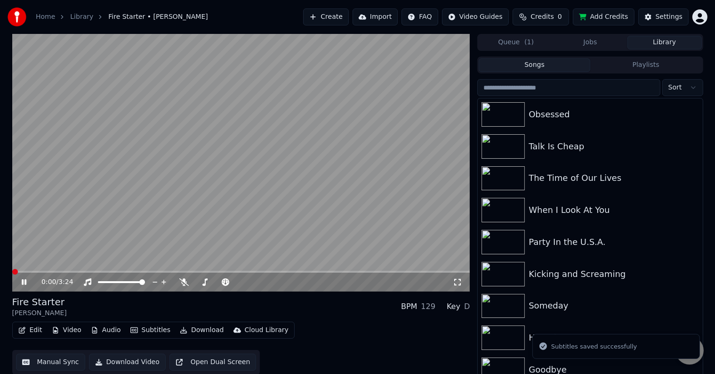
click at [194, 332] on button "Download" at bounding box center [202, 330] width 52 height 13
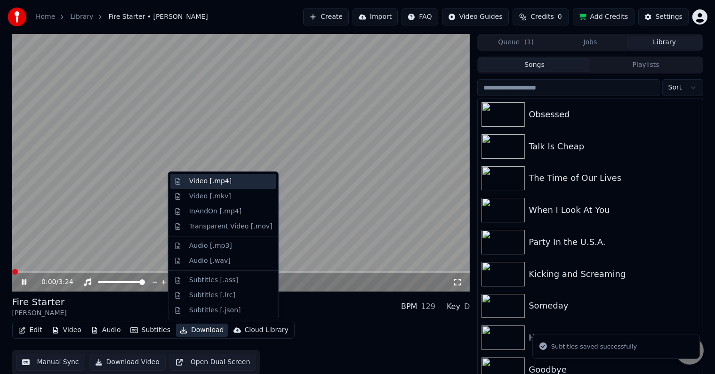
click at [209, 179] on div "Video [.mp4]" at bounding box center [210, 181] width 42 height 9
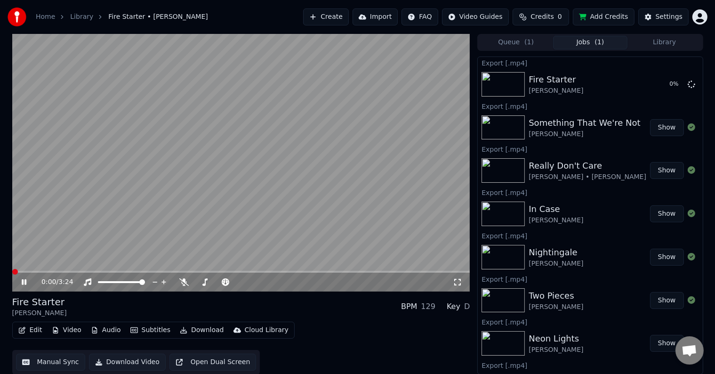
click at [21, 282] on icon at bounding box center [31, 282] width 22 height 8
click at [669, 43] on button "Library" at bounding box center [665, 43] width 74 height 14
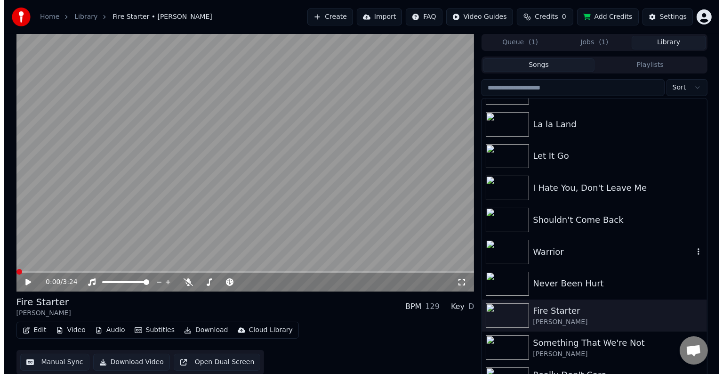
scroll to position [10613, 0]
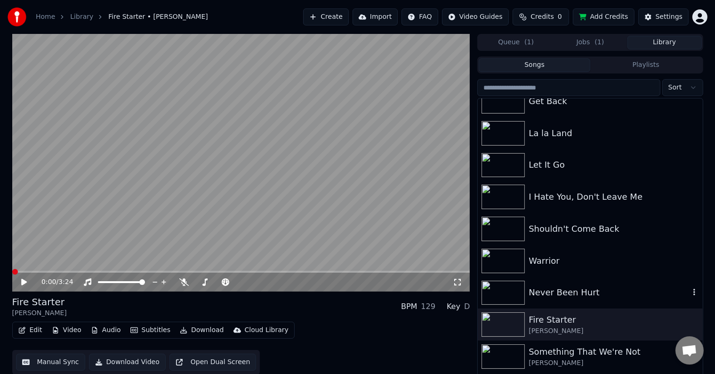
click at [600, 292] on div "Never Been Hurt" at bounding box center [609, 292] width 161 height 13
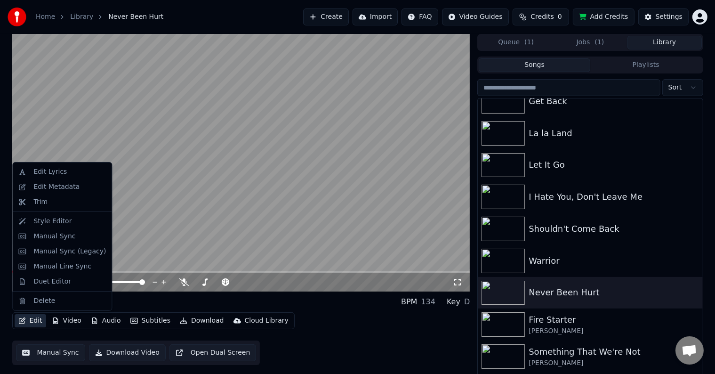
click at [25, 324] on icon "button" at bounding box center [22, 320] width 8 height 7
click at [56, 183] on div "Edit Metadata" at bounding box center [56, 186] width 46 height 9
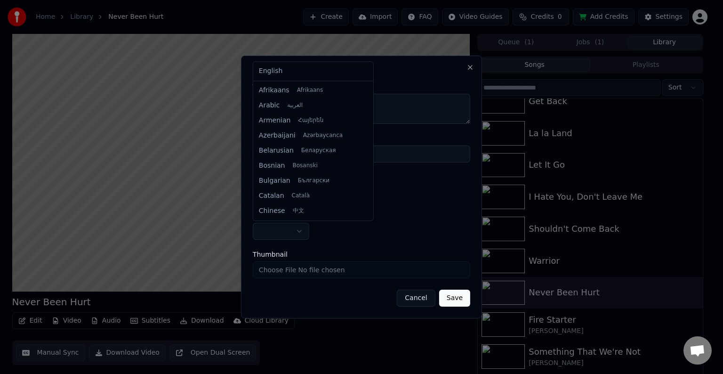
click at [288, 237] on body "Home Library Never Been Hurt Create Import FAQ Video Guides Credits 0 Add Credi…" at bounding box center [357, 187] width 715 height 374
select select "**"
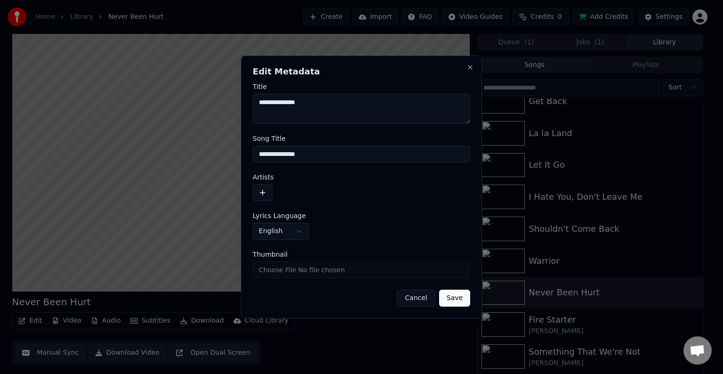
click at [264, 190] on button "button" at bounding box center [263, 192] width 20 height 17
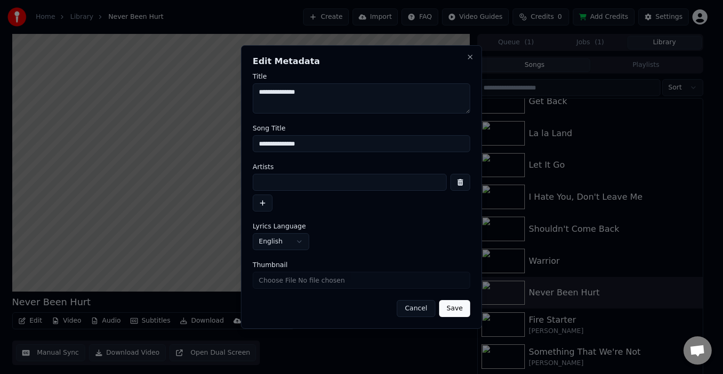
click at [279, 189] on input at bounding box center [350, 182] width 194 height 17
type input "**********"
click at [439, 300] on button "Save" at bounding box center [454, 308] width 31 height 17
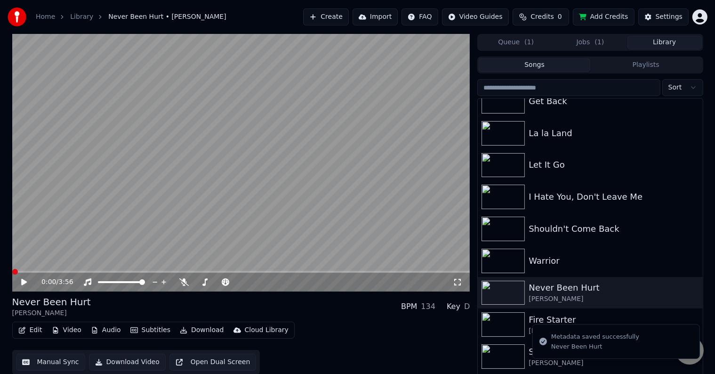
click at [30, 333] on button "Edit" at bounding box center [31, 330] width 32 height 13
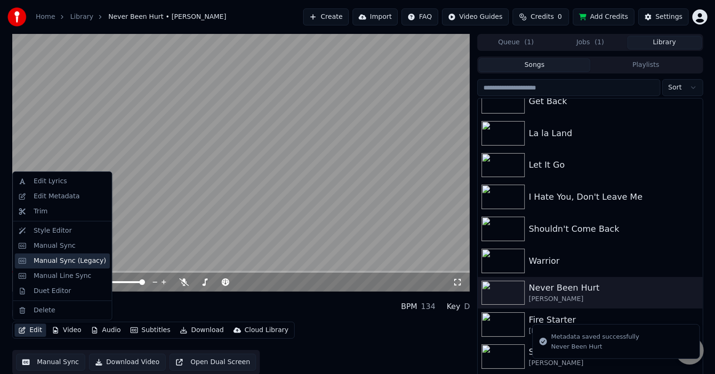
click at [50, 262] on div "Manual Sync (Legacy)" at bounding box center [69, 260] width 73 height 9
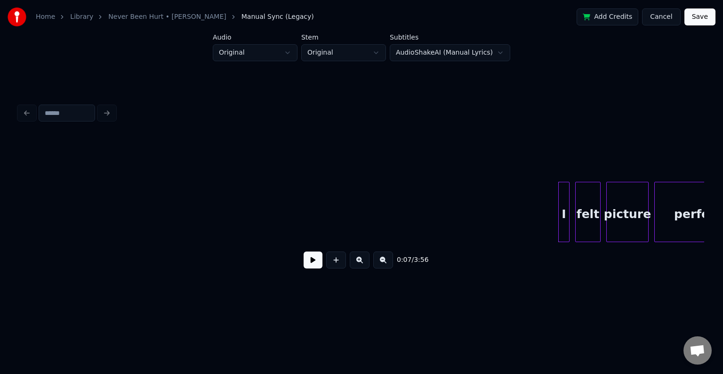
click at [311, 267] on button at bounding box center [313, 259] width 19 height 17
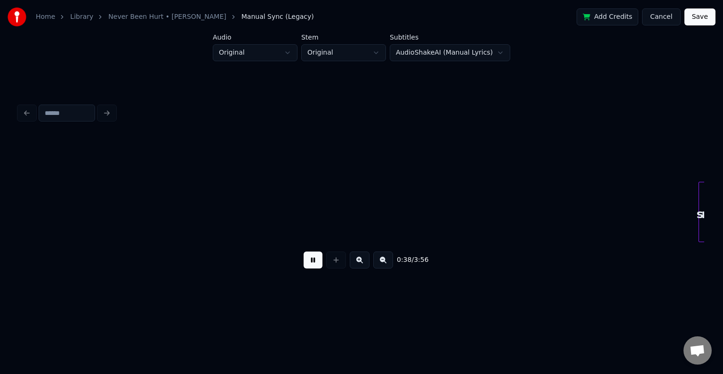
scroll to position [0, 2744]
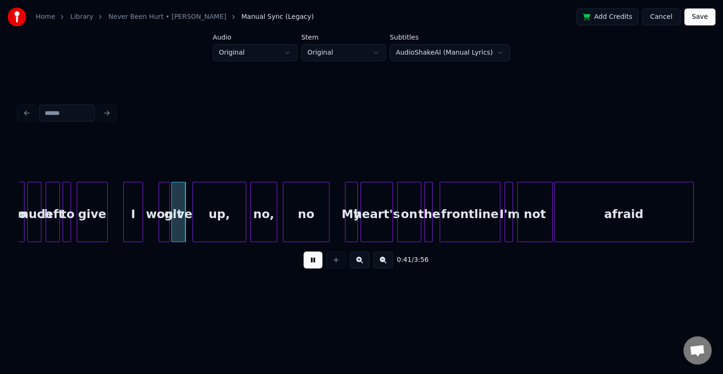
click at [311, 267] on button at bounding box center [313, 259] width 19 height 17
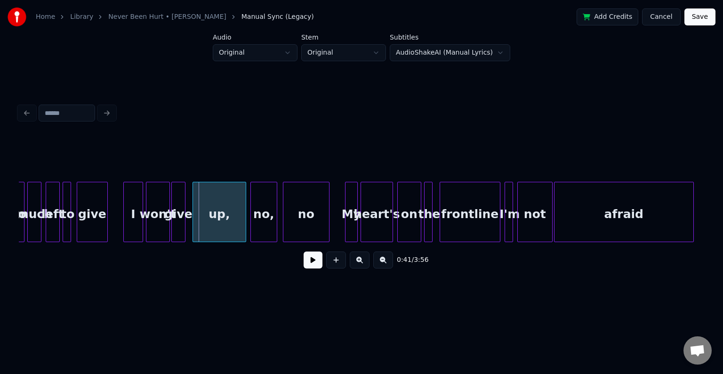
click at [147, 226] on div at bounding box center [147, 211] width 3 height 59
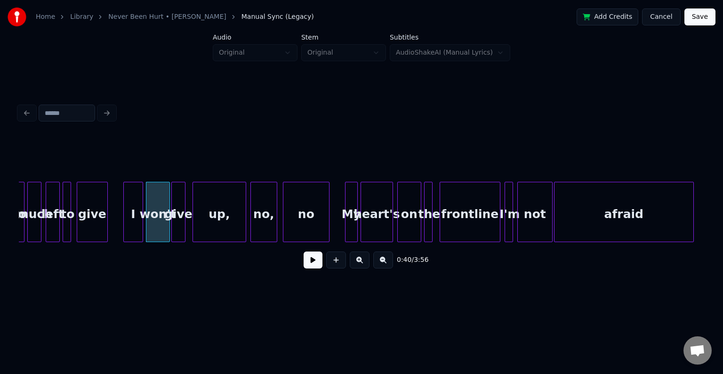
click at [83, 227] on div "give" at bounding box center [92, 214] width 30 height 64
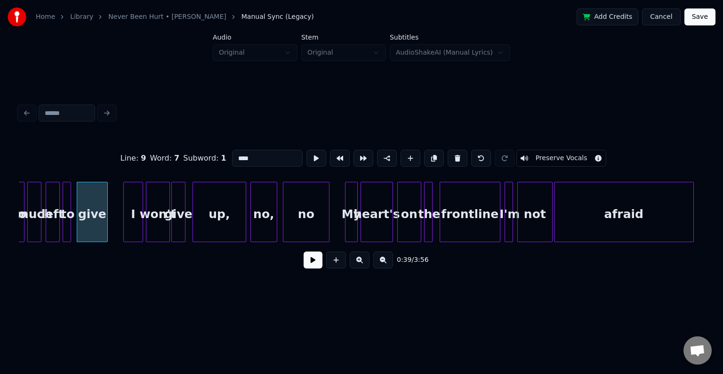
click at [317, 268] on button at bounding box center [313, 259] width 19 height 17
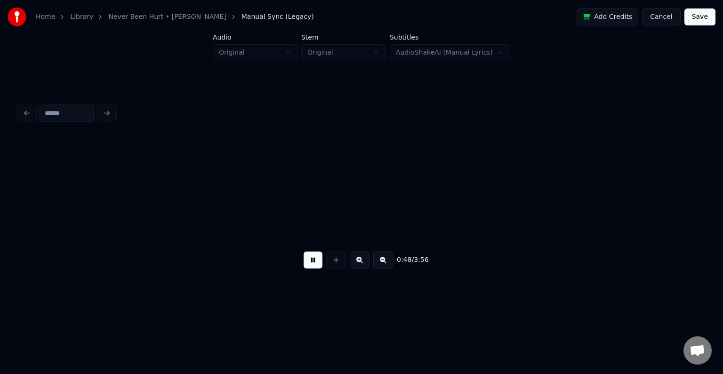
scroll to position [0, 3429]
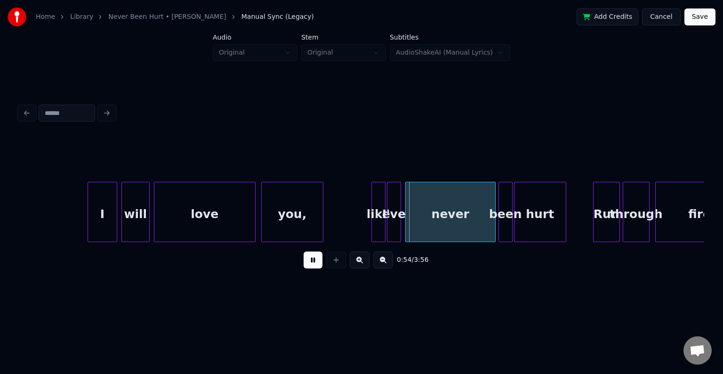
click at [317, 268] on button at bounding box center [313, 259] width 19 height 17
click at [372, 227] on div "like" at bounding box center [379, 212] width 14 height 60
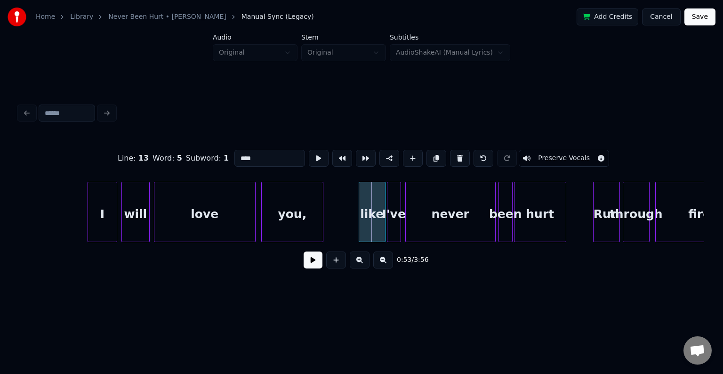
click at [362, 230] on div at bounding box center [360, 211] width 3 height 59
click at [307, 265] on button at bounding box center [313, 259] width 19 height 17
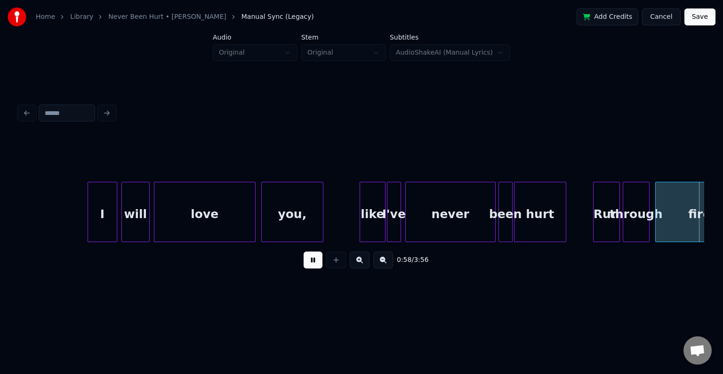
scroll to position [0, 4115]
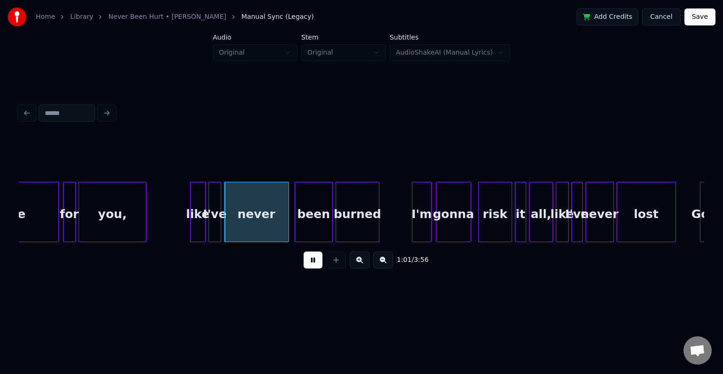
click at [307, 265] on button at bounding box center [313, 259] width 19 height 17
click at [174, 228] on div at bounding box center [175, 211] width 3 height 59
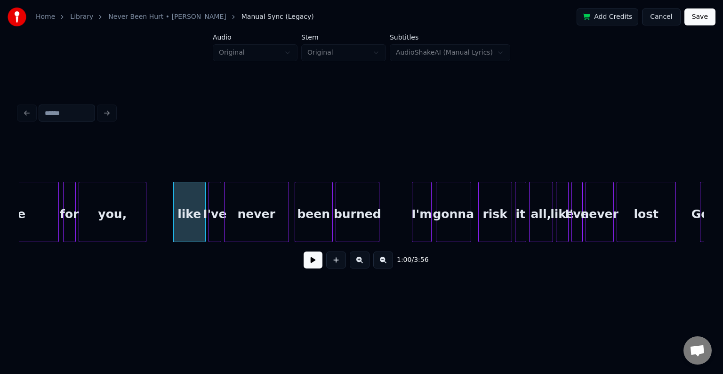
click at [311, 262] on button at bounding box center [313, 259] width 19 height 17
click at [281, 219] on div "never" at bounding box center [257, 214] width 64 height 64
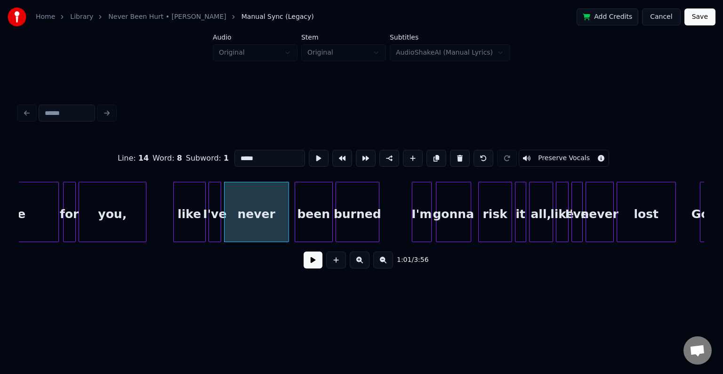
click at [311, 263] on button at bounding box center [313, 259] width 19 height 17
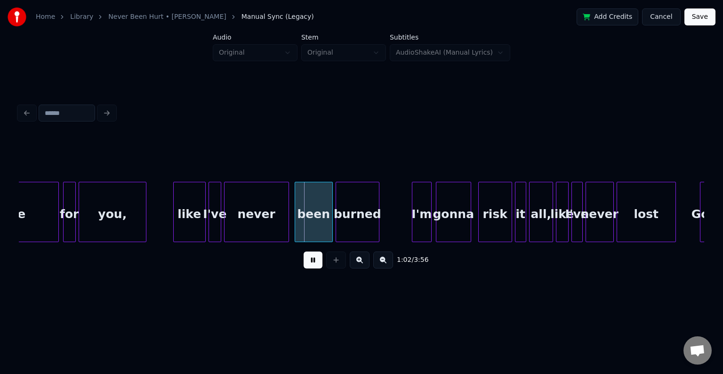
click at [312, 262] on button at bounding box center [313, 259] width 19 height 17
click at [319, 229] on div at bounding box center [319, 211] width 3 height 59
click at [309, 227] on div at bounding box center [310, 211] width 3 height 59
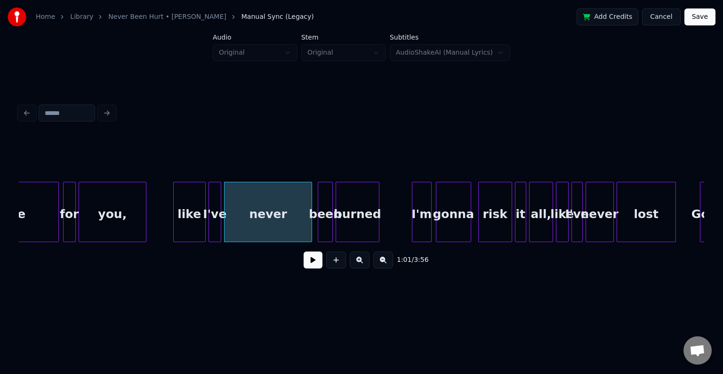
click at [312, 267] on button at bounding box center [313, 259] width 19 height 17
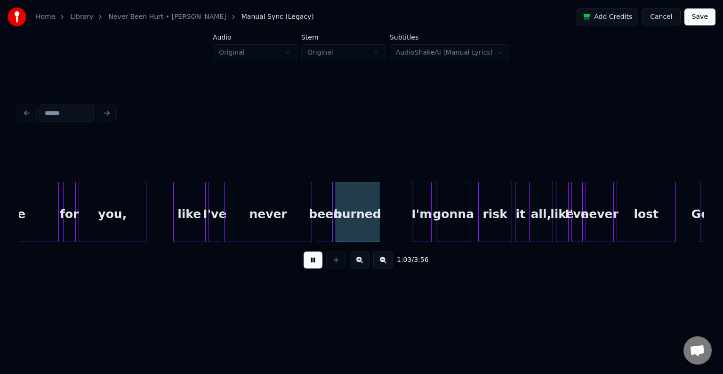
click at [312, 267] on button at bounding box center [313, 259] width 19 height 17
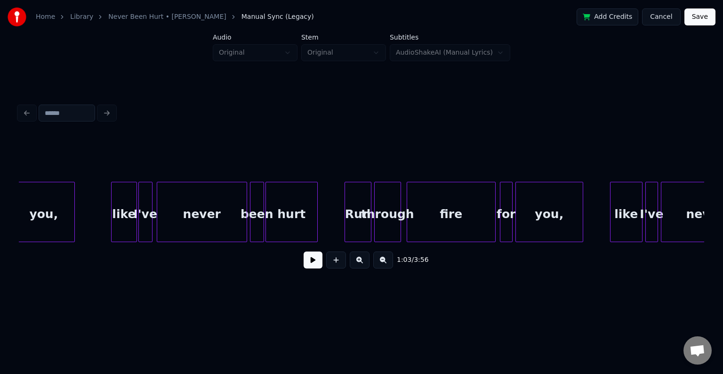
scroll to position [0, 3659]
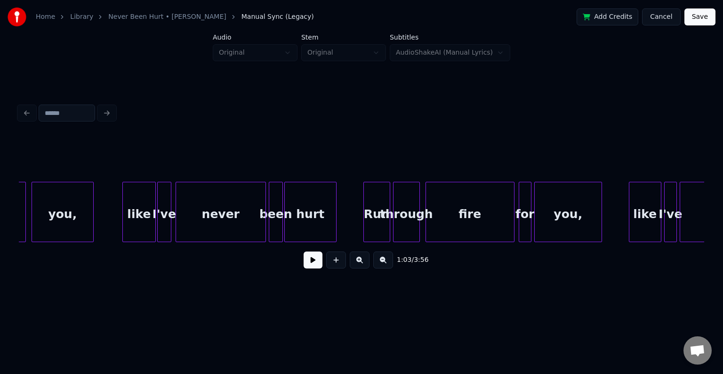
click at [123, 227] on div at bounding box center [124, 211] width 3 height 59
click at [313, 263] on button at bounding box center [313, 259] width 19 height 17
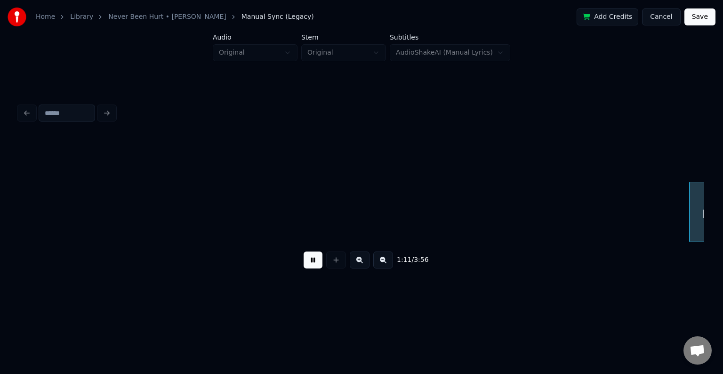
scroll to position [0, 5030]
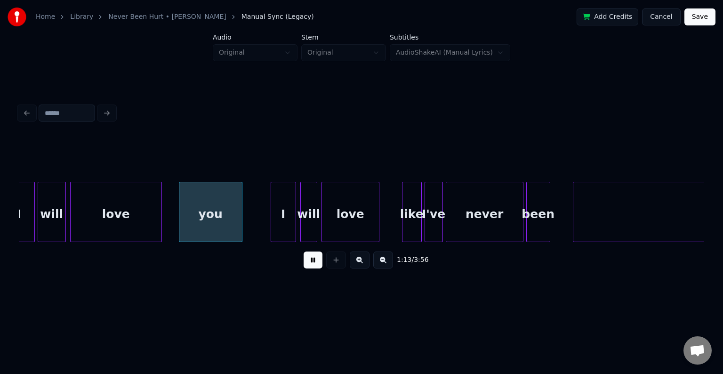
click at [268, 278] on div "1:13 / 3:56" at bounding box center [362, 260] width 686 height 36
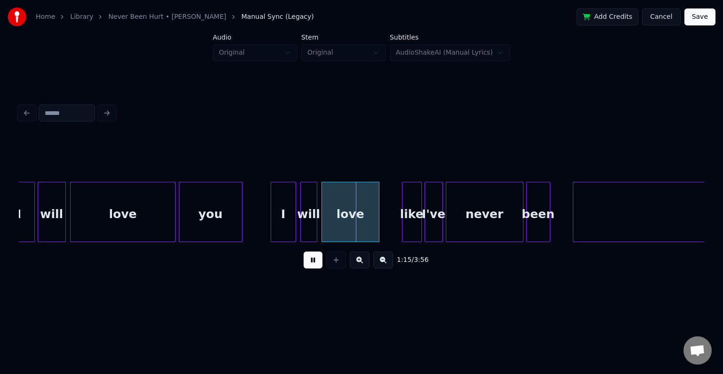
click at [172, 228] on div at bounding box center [173, 211] width 3 height 59
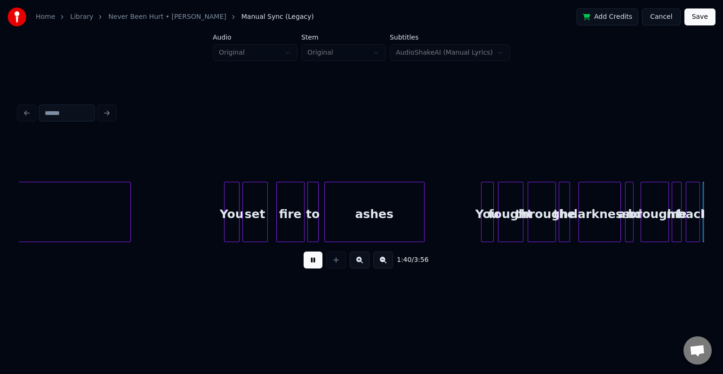
scroll to position [0, 7088]
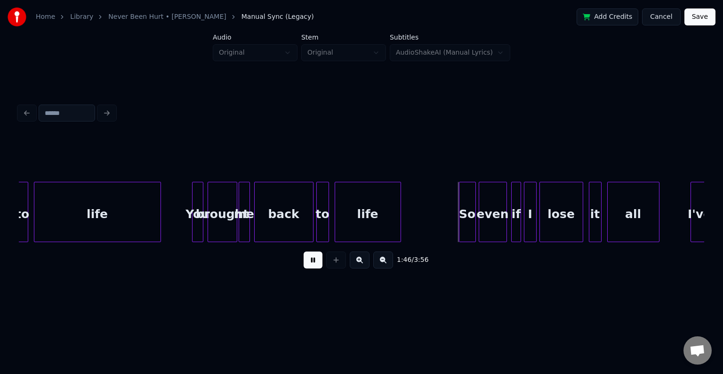
click at [313, 264] on button at bounding box center [313, 259] width 19 height 17
click at [412, 217] on div at bounding box center [413, 211] width 3 height 59
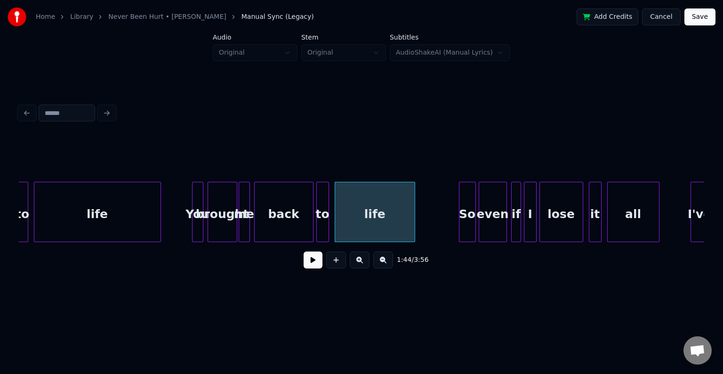
click at [313, 262] on button at bounding box center [313, 259] width 19 height 17
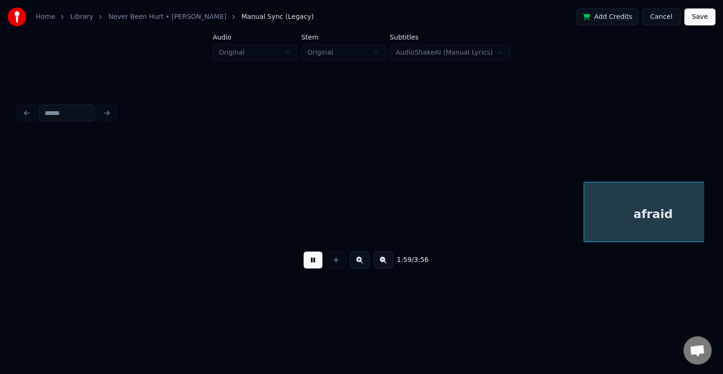
scroll to position [0, 8461]
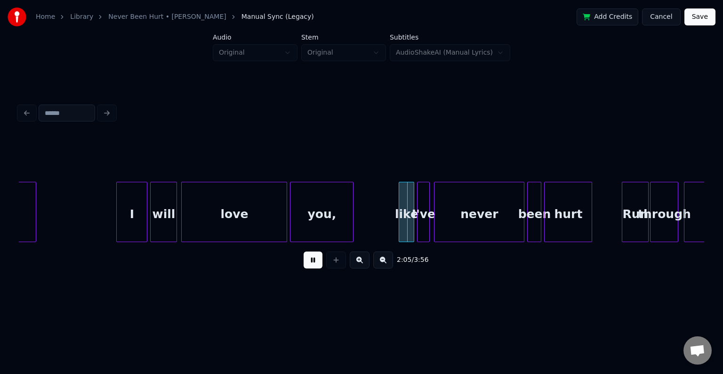
click at [313, 262] on button at bounding box center [313, 259] width 19 height 17
click at [389, 225] on div at bounding box center [390, 211] width 3 height 59
click at [315, 263] on button at bounding box center [313, 259] width 19 height 17
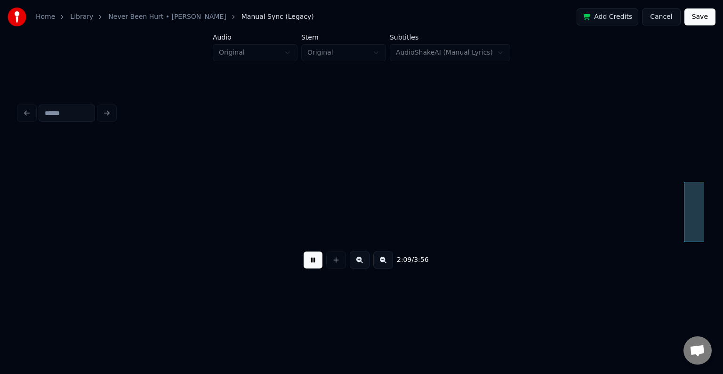
scroll to position [0, 9147]
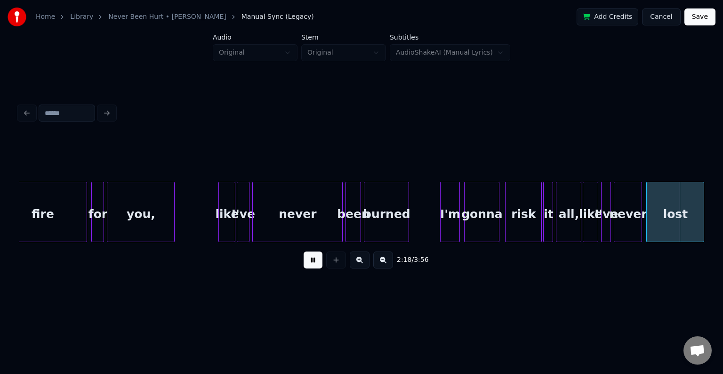
click at [315, 263] on button at bounding box center [313, 259] width 19 height 17
click at [202, 226] on div at bounding box center [201, 211] width 3 height 59
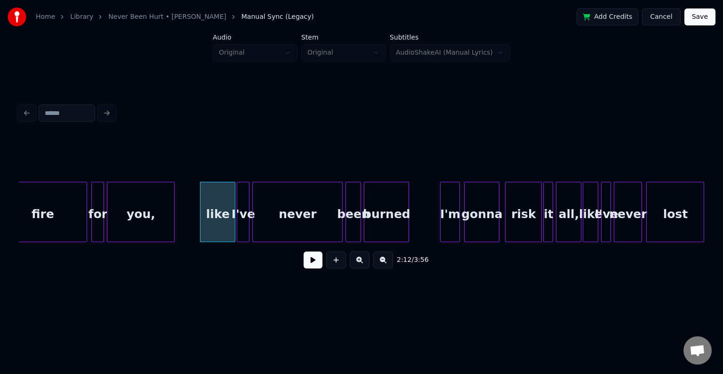
click at [311, 260] on button at bounding box center [313, 259] width 19 height 17
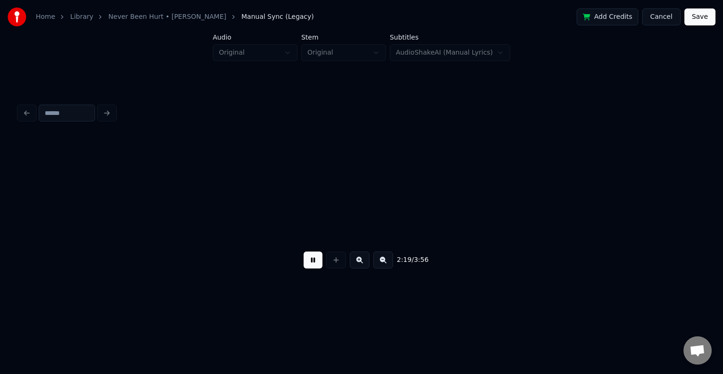
scroll to position [0, 9833]
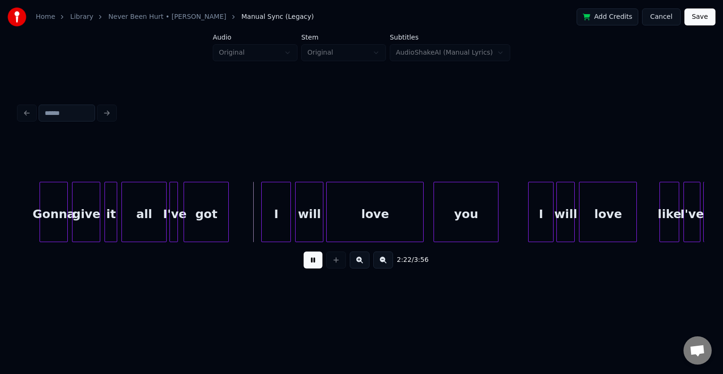
click at [311, 260] on button at bounding box center [313, 259] width 19 height 17
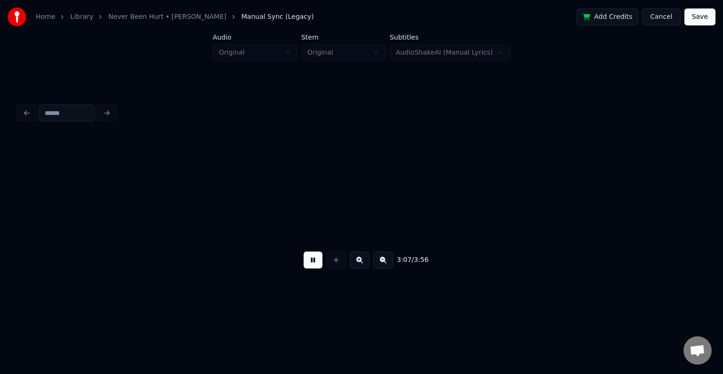
scroll to position [0, 13264]
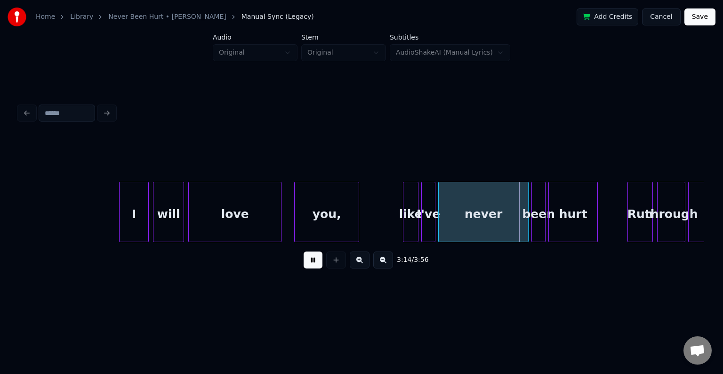
click at [561, 113] on div at bounding box center [361, 113] width 693 height 21
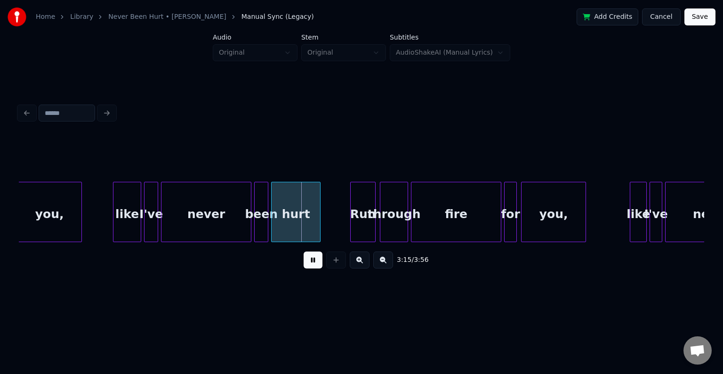
scroll to position [0, 13541]
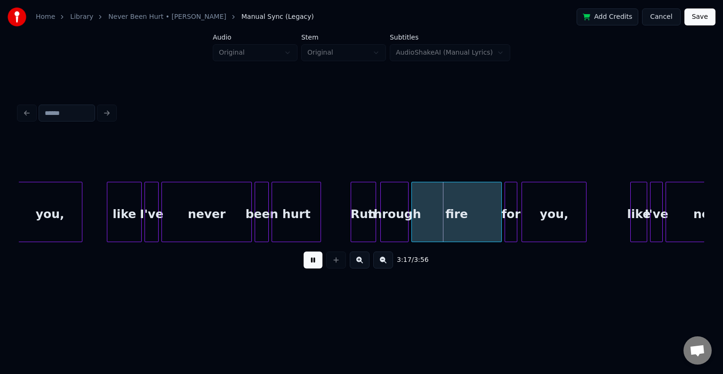
click at [110, 231] on div at bounding box center [108, 211] width 3 height 59
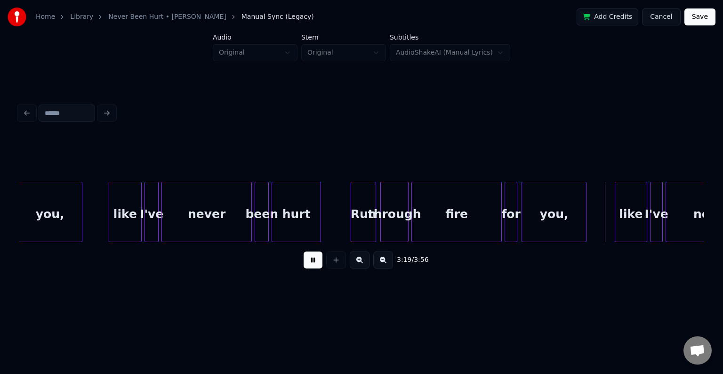
click at [615, 228] on div at bounding box center [616, 211] width 3 height 59
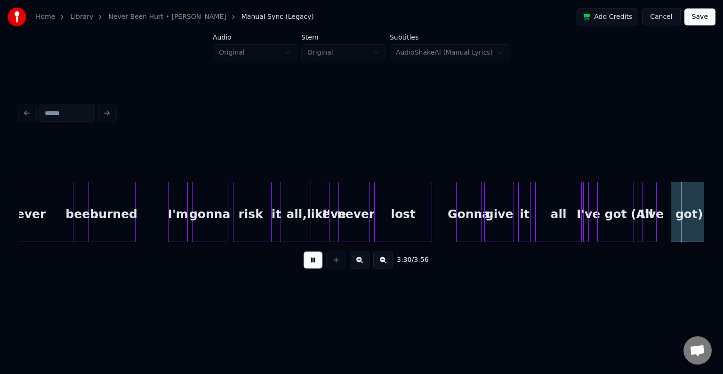
click at [324, 267] on div "3:30 / 3:56" at bounding box center [361, 260] width 671 height 21
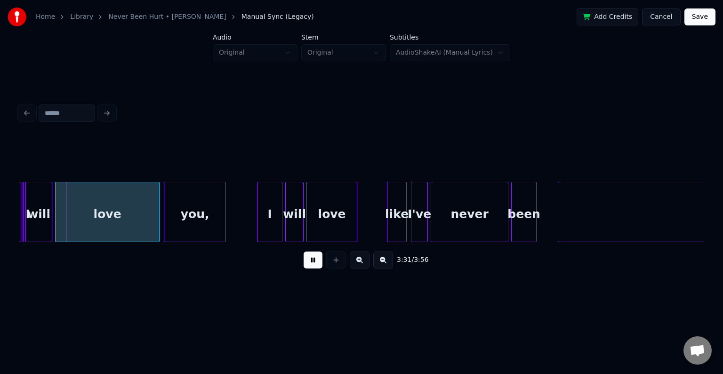
click at [312, 263] on button at bounding box center [313, 259] width 19 height 17
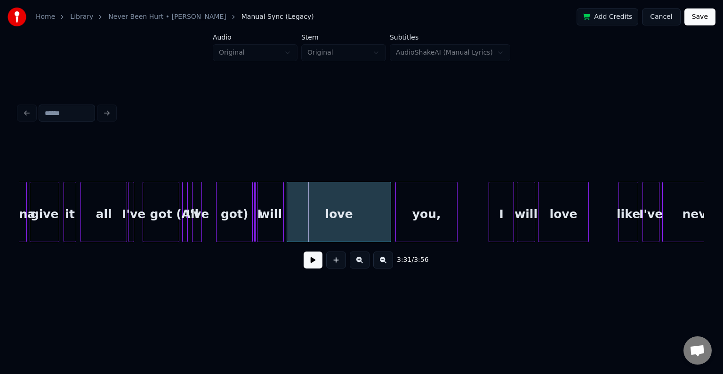
scroll to position [0, 14668]
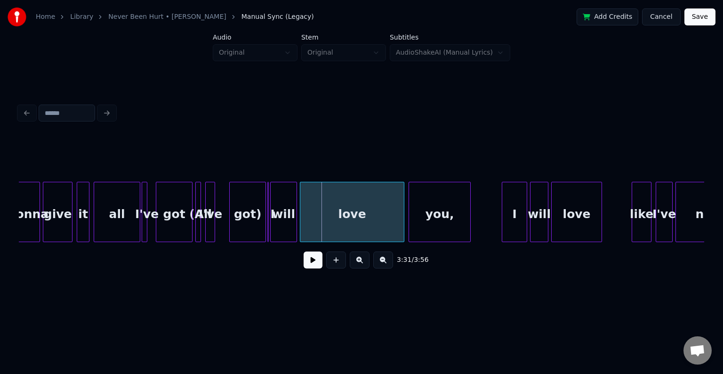
click at [252, 203] on div "got)" at bounding box center [248, 214] width 36 height 64
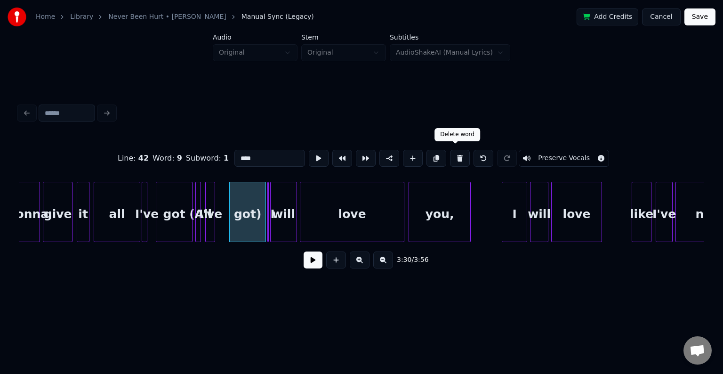
click at [452, 156] on button at bounding box center [460, 158] width 20 height 17
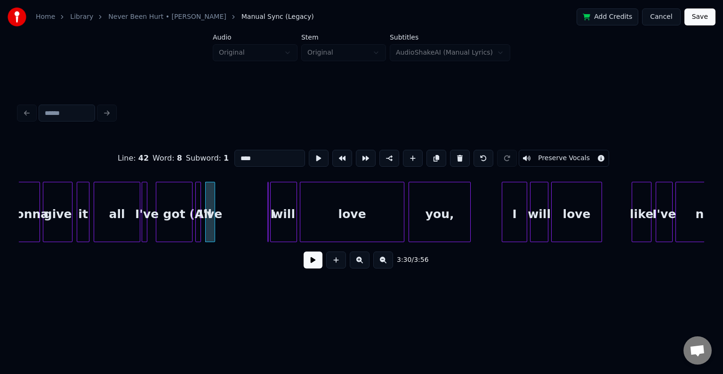
click at [452, 156] on button at bounding box center [460, 158] width 20 height 17
type input "***"
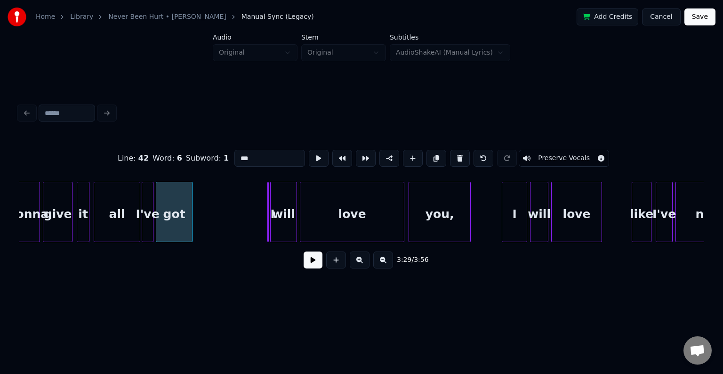
click at [153, 232] on div at bounding box center [151, 211] width 3 height 59
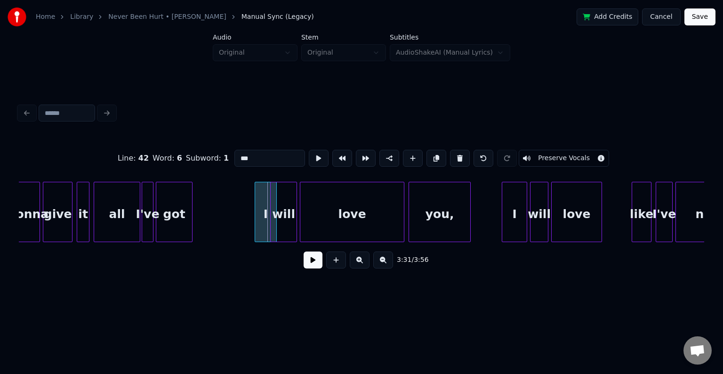
click at [255, 233] on div at bounding box center [256, 211] width 3 height 59
click at [255, 231] on div "I" at bounding box center [258, 214] width 21 height 64
click at [309, 265] on button at bounding box center [313, 259] width 19 height 17
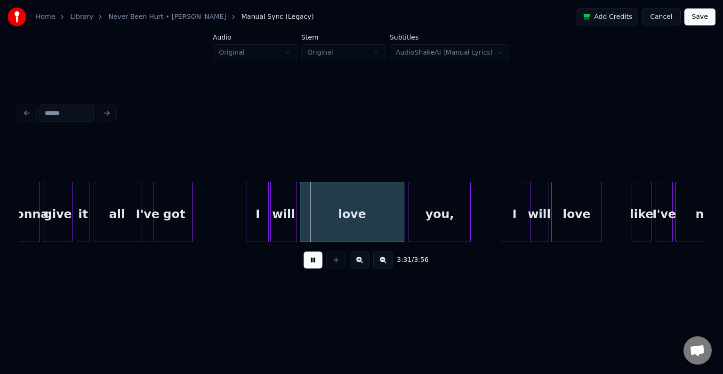
click at [309, 265] on button at bounding box center [313, 259] width 19 height 17
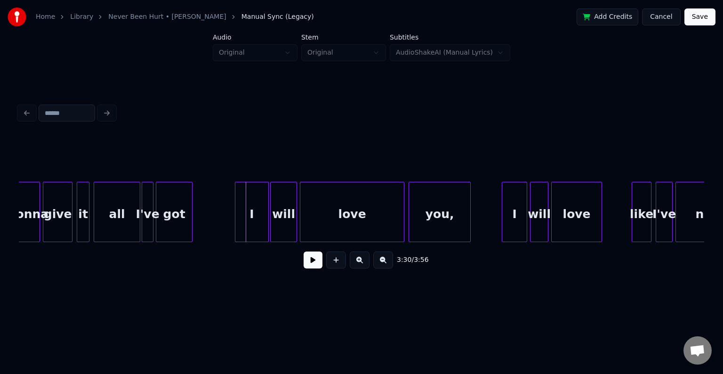
click at [235, 231] on div at bounding box center [236, 211] width 3 height 59
click at [301, 263] on div "3:30 / 3:56" at bounding box center [361, 260] width 671 height 21
click at [307, 264] on button at bounding box center [313, 259] width 19 height 17
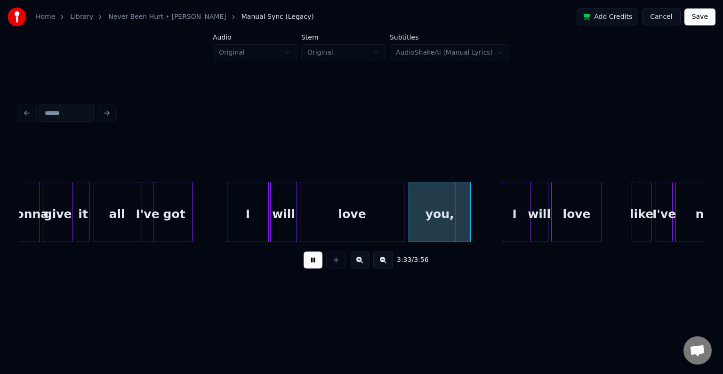
click at [227, 230] on div at bounding box center [228, 211] width 3 height 59
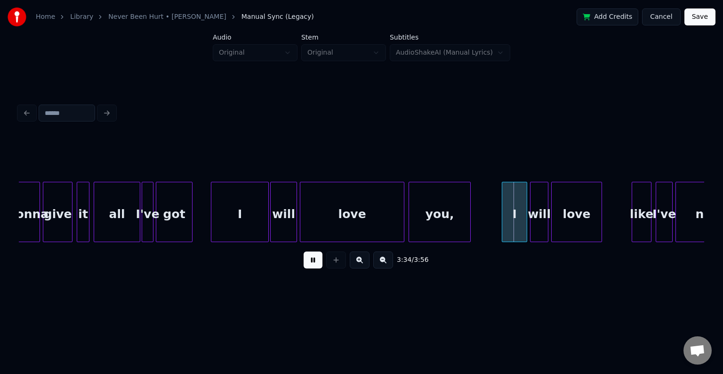
click at [211, 233] on div at bounding box center [212, 211] width 3 height 59
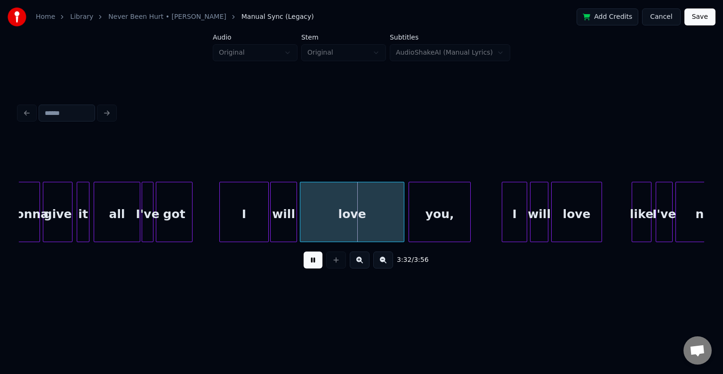
click at [220, 235] on div at bounding box center [221, 211] width 3 height 59
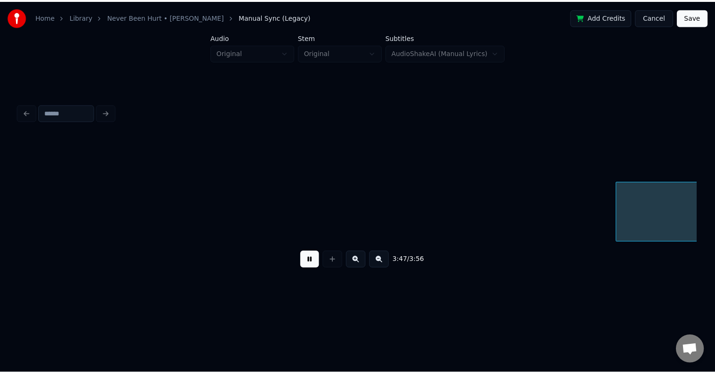
scroll to position [0, 16038]
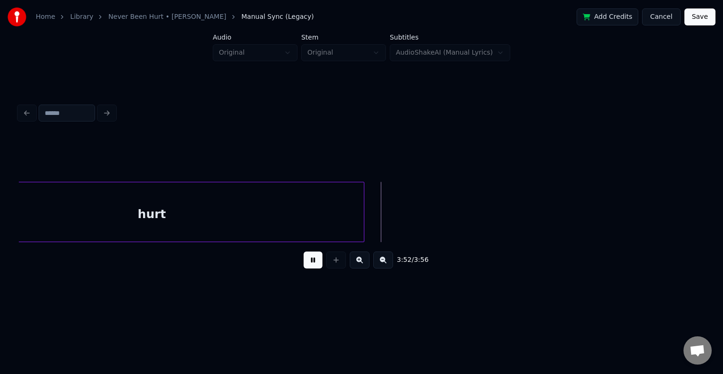
click at [700, 17] on button "Save" at bounding box center [700, 16] width 31 height 17
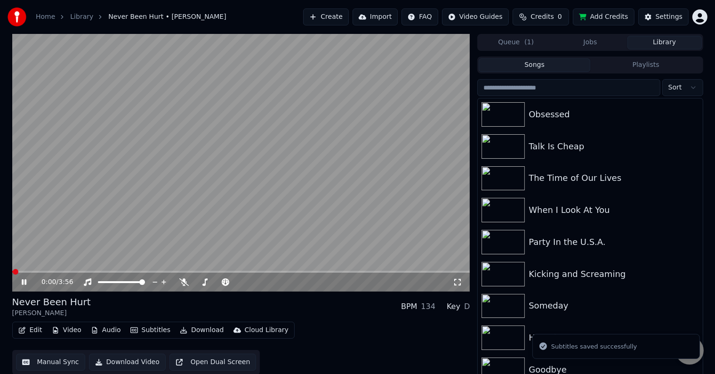
click at [190, 326] on button "Download" at bounding box center [202, 330] width 52 height 13
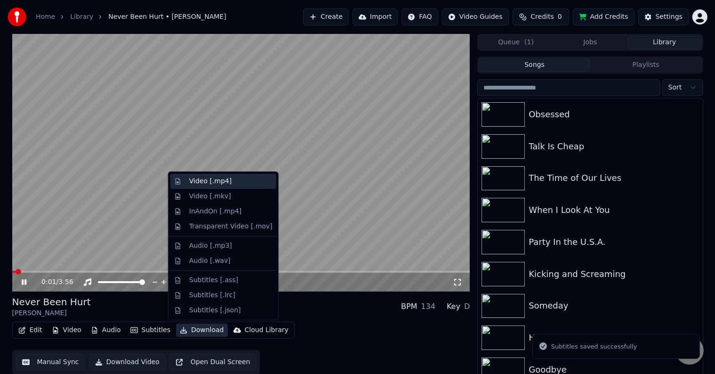
click at [201, 183] on div "Video [.mp4]" at bounding box center [210, 181] width 42 height 9
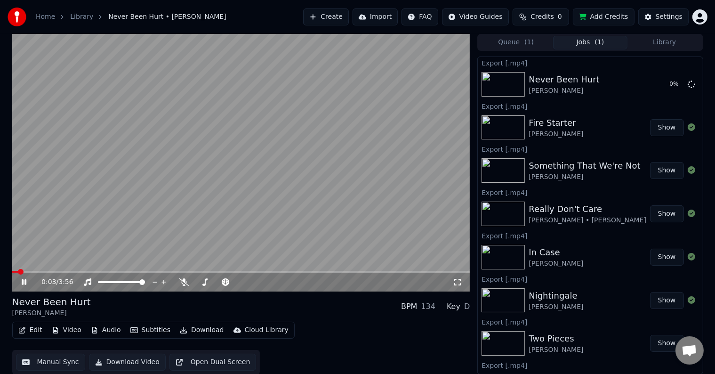
click at [21, 281] on icon at bounding box center [31, 282] width 22 height 8
click at [666, 42] on button "Library" at bounding box center [665, 43] width 74 height 14
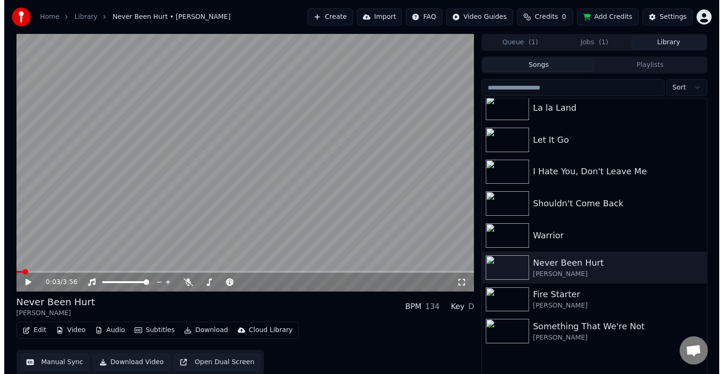
scroll to position [10599, 0]
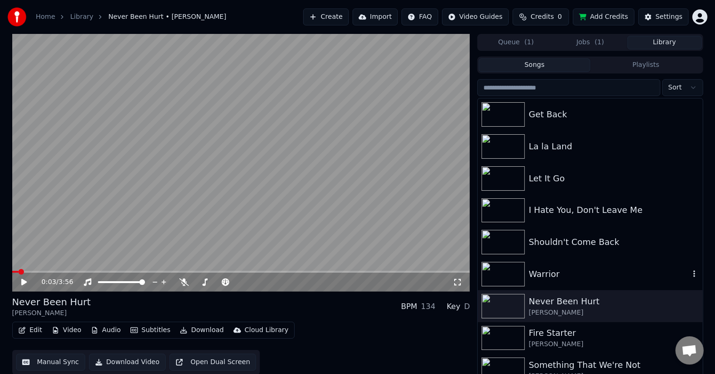
click at [587, 268] on div "Warrior" at bounding box center [609, 273] width 161 height 13
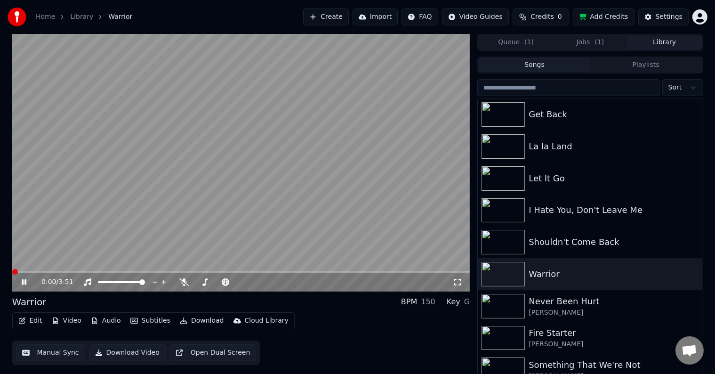
click at [24, 324] on icon "button" at bounding box center [22, 320] width 8 height 7
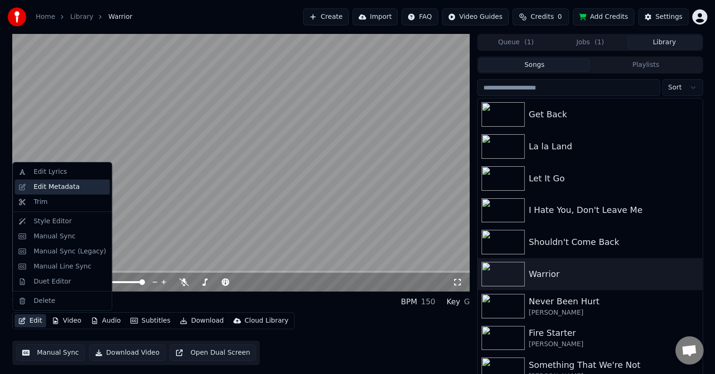
click at [45, 183] on div "Edit Metadata" at bounding box center [56, 186] width 46 height 9
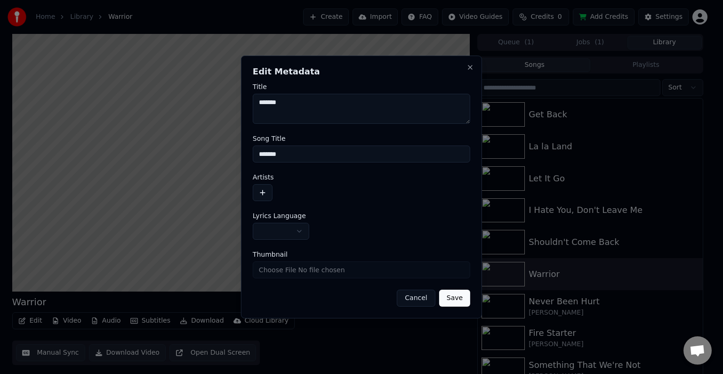
click at [278, 231] on body "Home Library Warrior Create Import FAQ Video Guides Credits 0 Add Credits Setti…" at bounding box center [357, 187] width 715 height 374
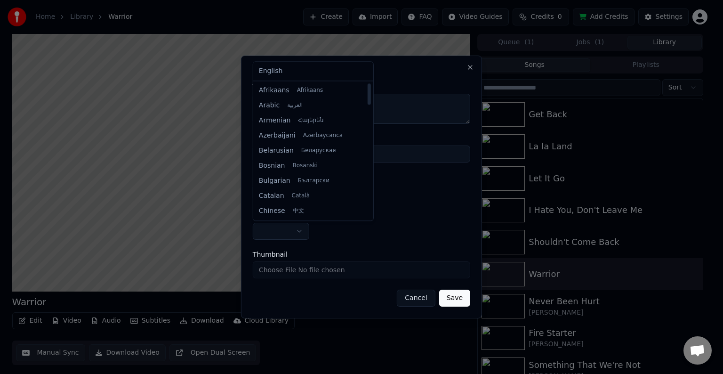
select select "**"
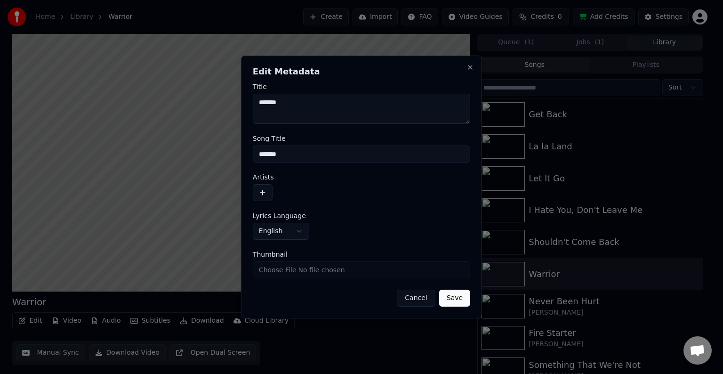
click at [267, 192] on button "button" at bounding box center [263, 192] width 20 height 17
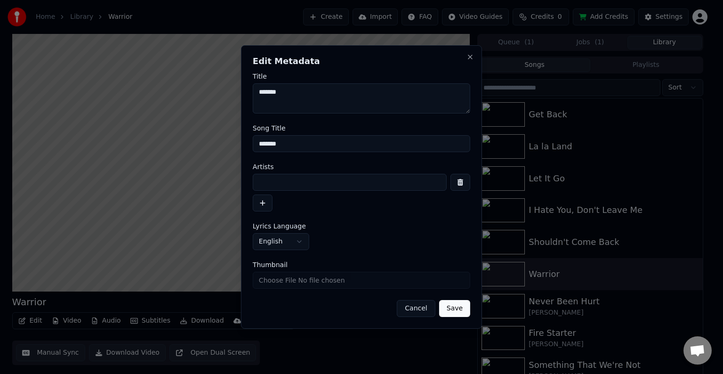
click at [281, 185] on input at bounding box center [350, 182] width 194 height 17
click at [439, 300] on button "Save" at bounding box center [454, 308] width 31 height 17
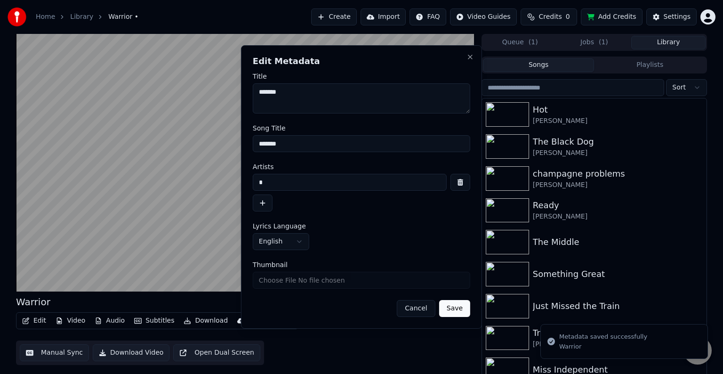
type input "*"
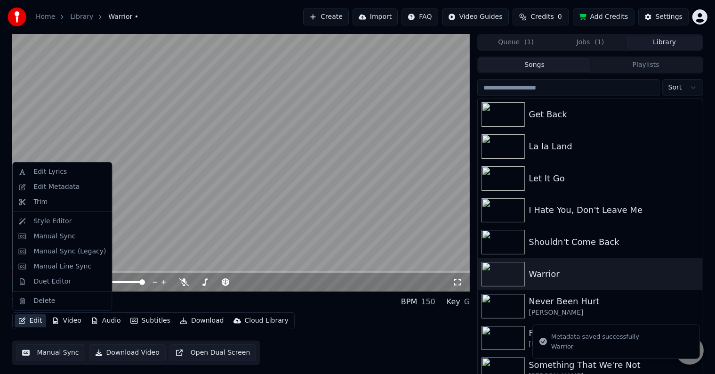
click at [35, 316] on button "Edit" at bounding box center [31, 320] width 32 height 13
click at [46, 188] on div "Edit Metadata" at bounding box center [56, 186] width 46 height 9
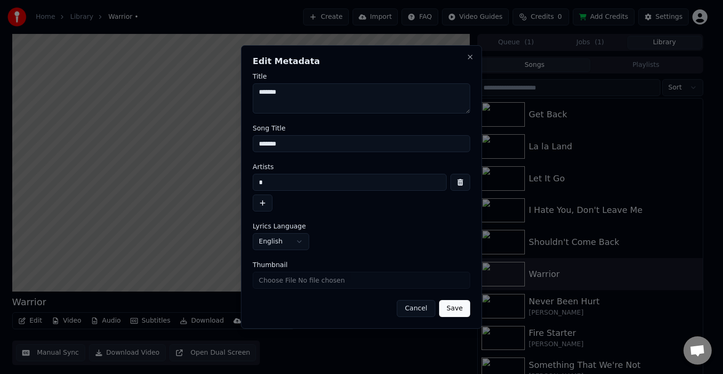
drag, startPoint x: 277, startPoint y: 178, endPoint x: 245, endPoint y: 180, distance: 32.1
click at [245, 180] on div "**********" at bounding box center [361, 186] width 241 height 283
type input "**********"
click at [439, 300] on button "Save" at bounding box center [454, 308] width 31 height 17
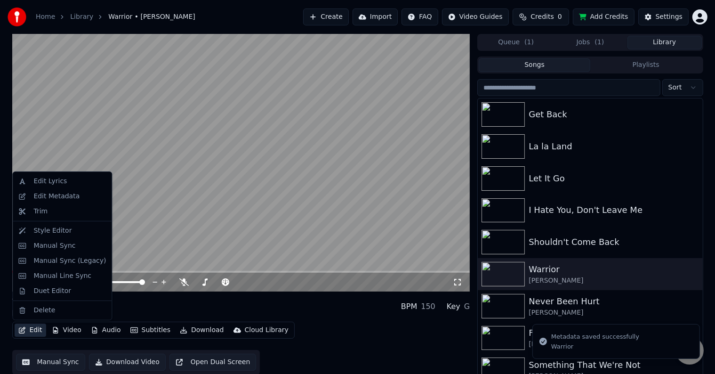
click at [26, 328] on button "Edit" at bounding box center [31, 330] width 32 height 13
click at [43, 264] on div "Manual Sync (Legacy)" at bounding box center [69, 260] width 73 height 9
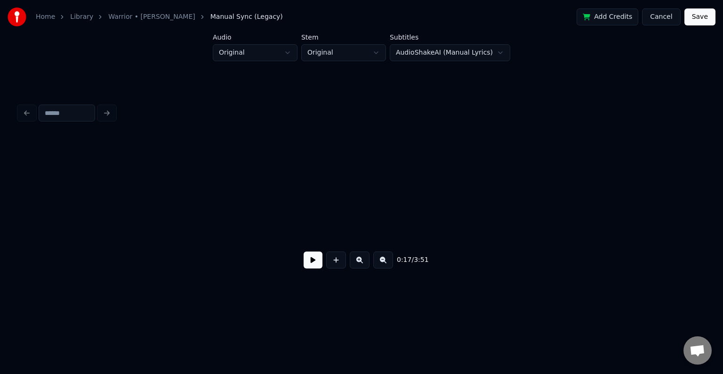
scroll to position [0, 1202]
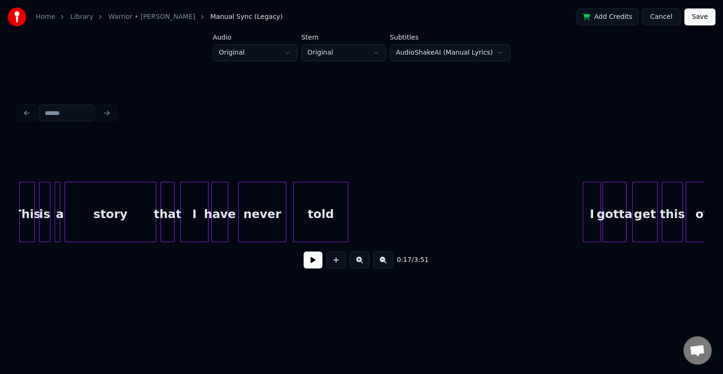
click at [312, 265] on button at bounding box center [313, 259] width 19 height 17
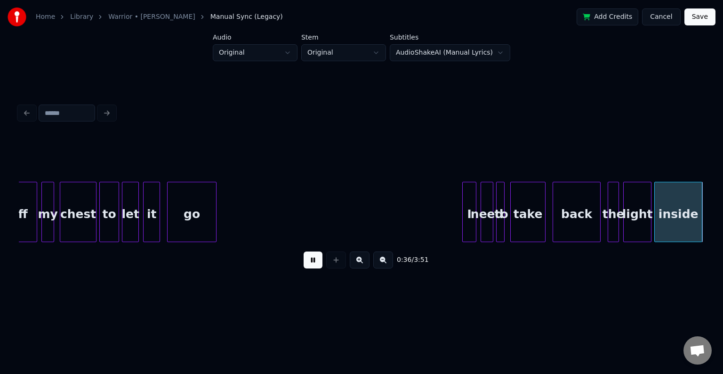
scroll to position [0, 2574]
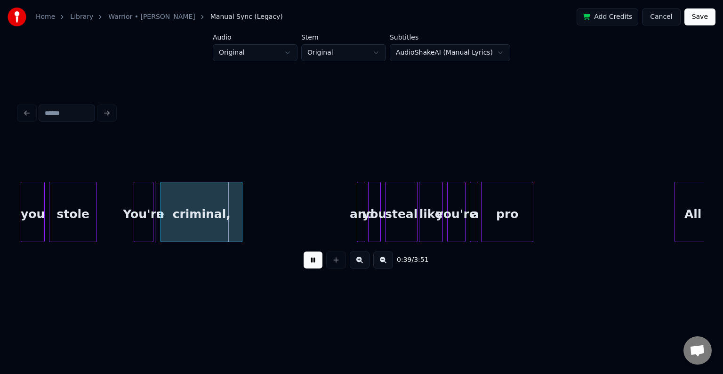
click at [312, 265] on button at bounding box center [313, 259] width 19 height 17
click at [156, 231] on div at bounding box center [155, 211] width 3 height 59
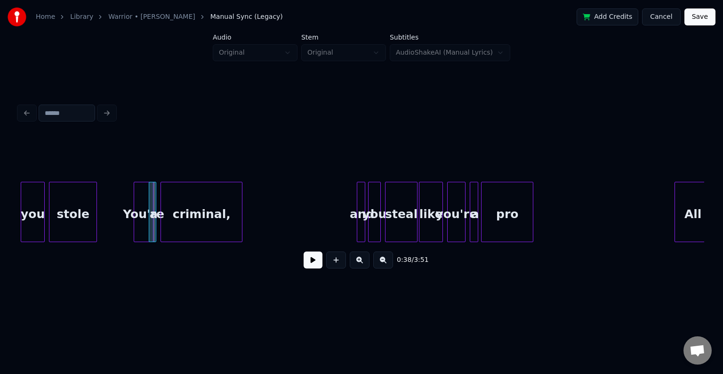
click at [153, 231] on div "a" at bounding box center [153, 212] width 8 height 60
click at [147, 228] on div "You're" at bounding box center [146, 214] width 19 height 64
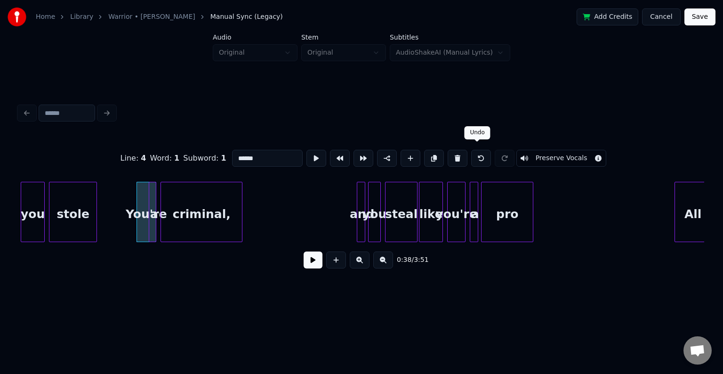
click at [472, 155] on button at bounding box center [481, 158] width 20 height 17
click at [310, 262] on button at bounding box center [313, 259] width 19 height 17
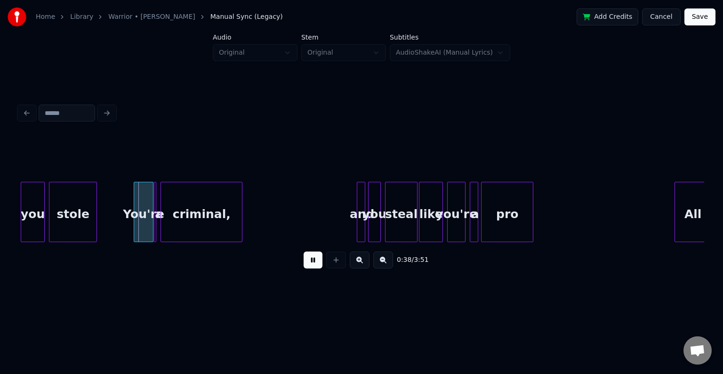
click at [278, 278] on div "0:38 / 3:51" at bounding box center [362, 260] width 686 height 36
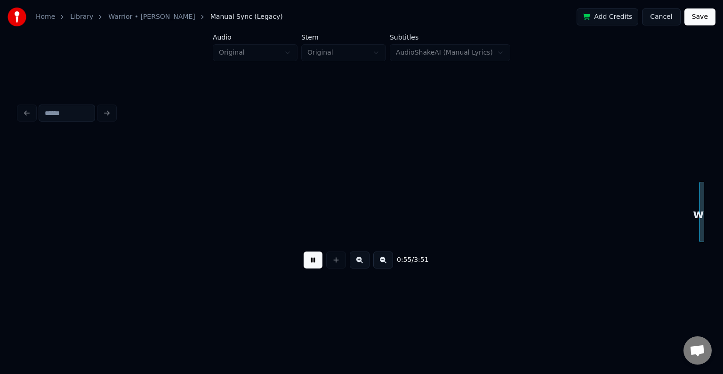
scroll to position [0, 3947]
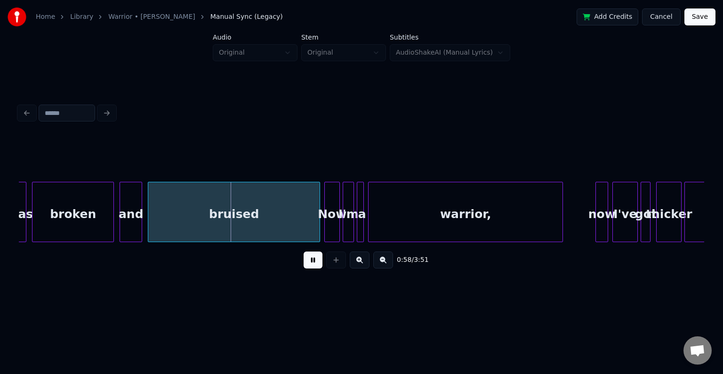
click at [311, 262] on button at bounding box center [313, 259] width 19 height 17
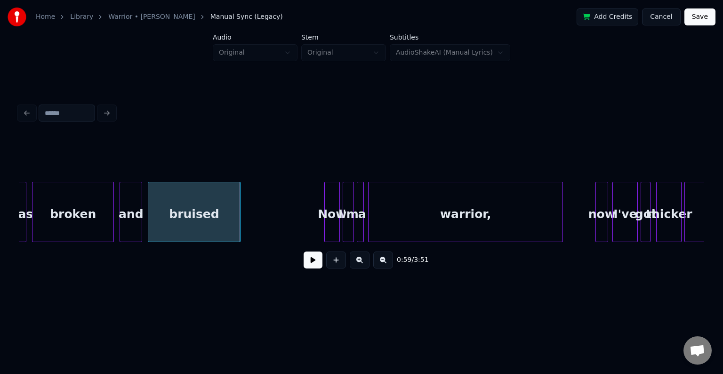
click at [237, 233] on div at bounding box center [238, 211] width 3 height 59
click at [308, 268] on button at bounding box center [313, 259] width 19 height 17
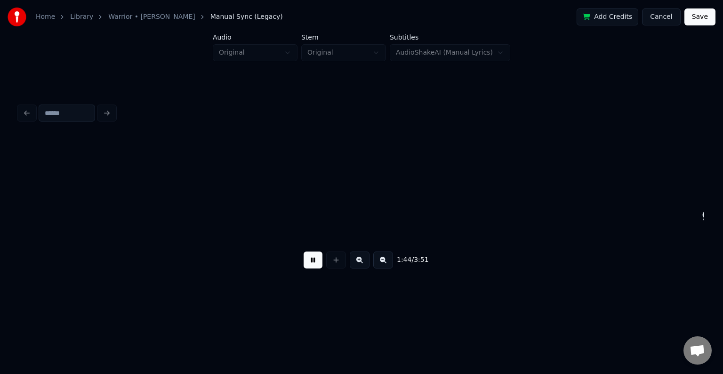
scroll to position [0, 7379]
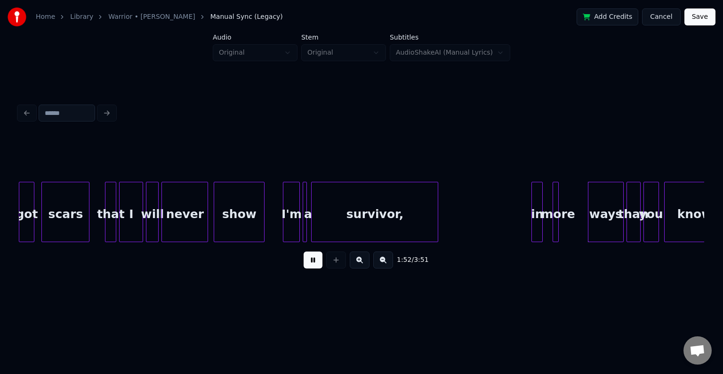
click at [312, 267] on button at bounding box center [313, 259] width 19 height 17
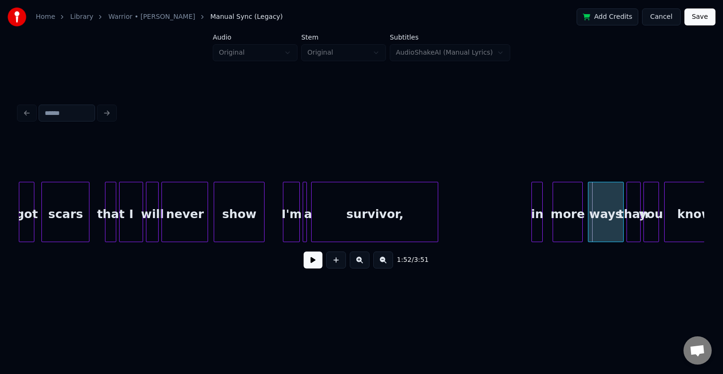
click at [581, 230] on div at bounding box center [581, 211] width 3 height 59
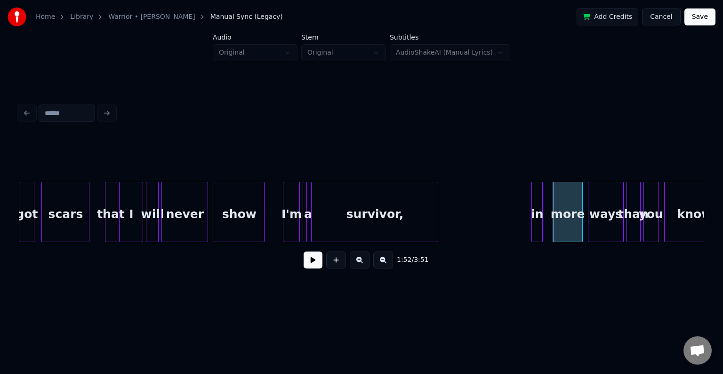
click at [548, 225] on div at bounding box center [547, 211] width 3 height 59
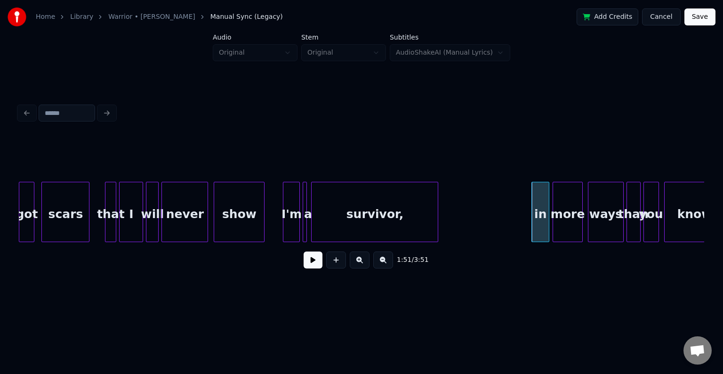
click at [308, 266] on button at bounding box center [313, 259] width 19 height 17
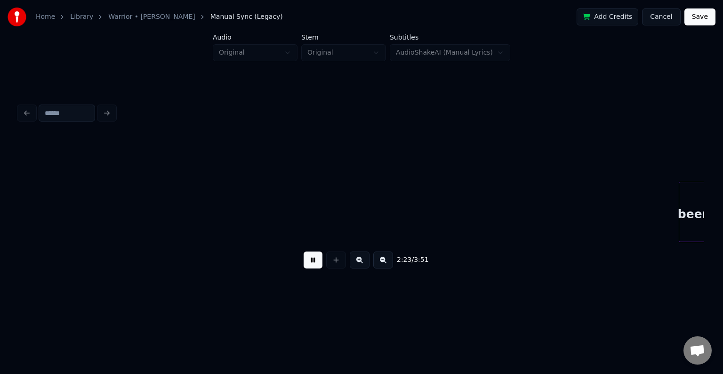
scroll to position [0, 10124]
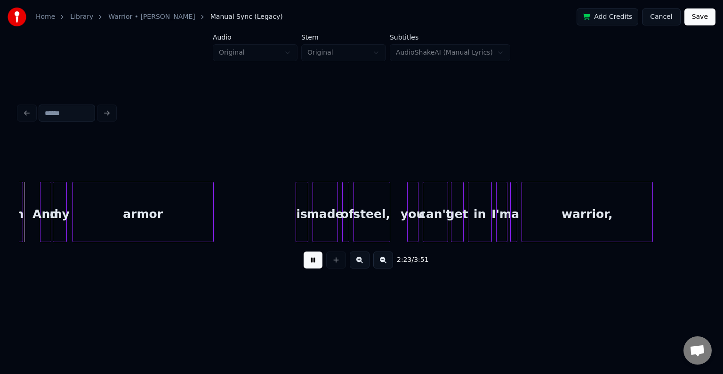
click at [308, 266] on button at bounding box center [313, 259] width 19 height 17
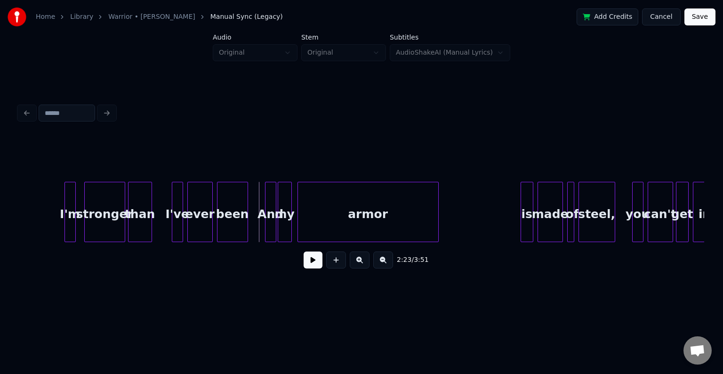
scroll to position [0, 9898]
click at [315, 268] on button at bounding box center [313, 259] width 19 height 17
click at [324, 260] on div "2:22 / 3:51" at bounding box center [361, 260] width 671 height 21
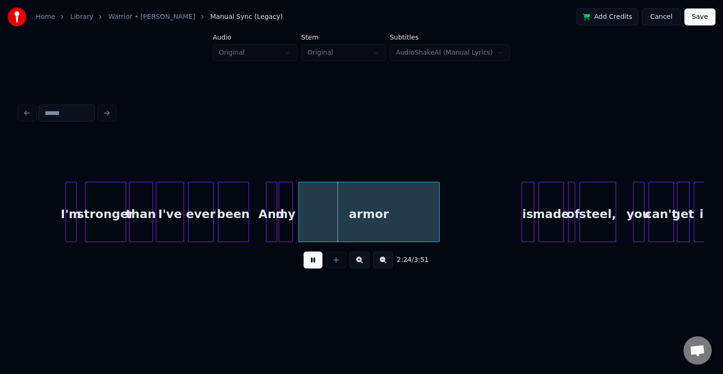
click at [156, 228] on div at bounding box center [157, 211] width 3 height 59
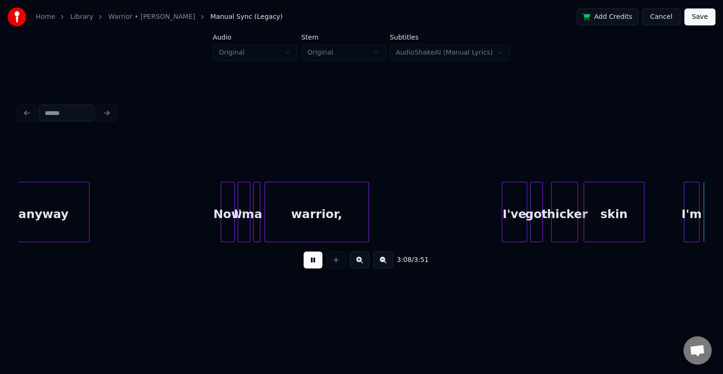
scroll to position [0, 13330]
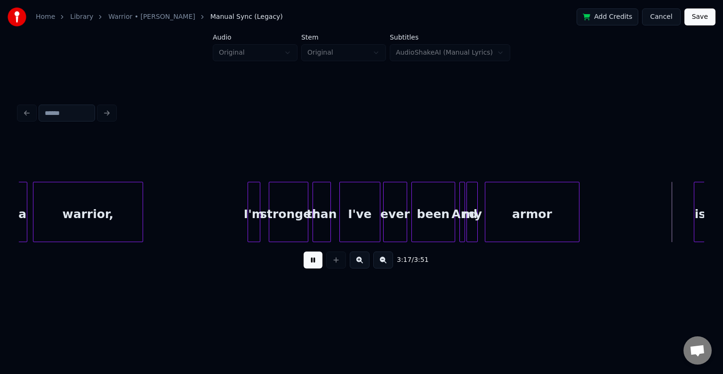
click at [316, 264] on button at bounding box center [313, 259] width 19 height 17
click at [663, 222] on div at bounding box center [664, 211] width 3 height 59
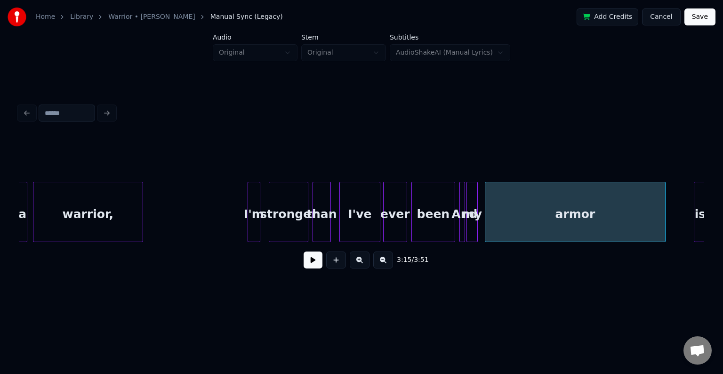
click at [311, 264] on button at bounding box center [313, 259] width 19 height 17
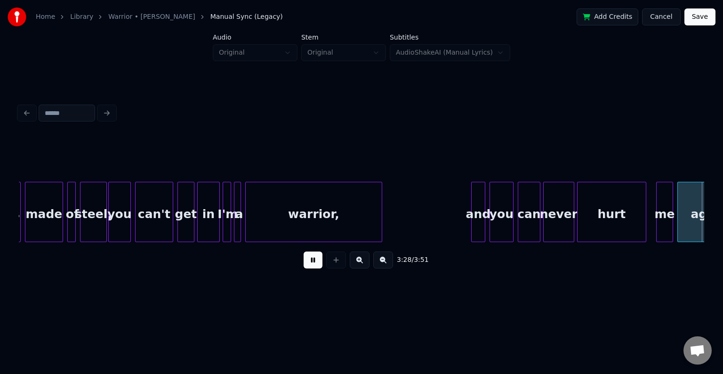
scroll to position [0, 14702]
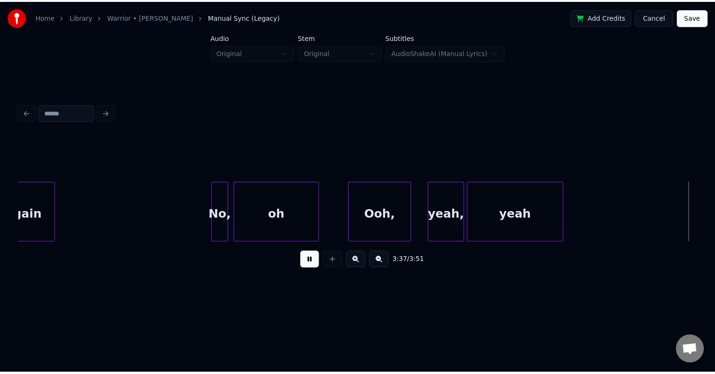
scroll to position [0, 15388]
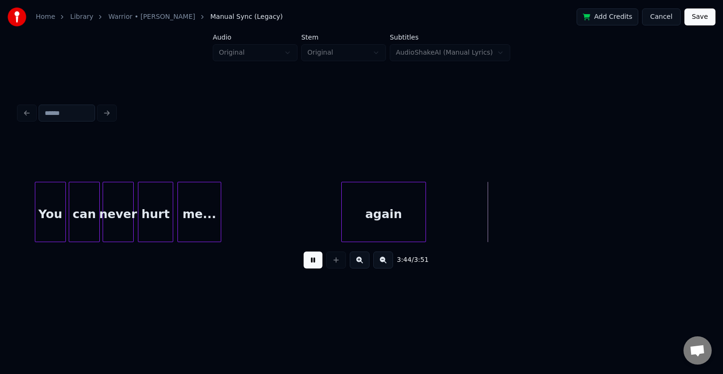
click at [700, 16] on button "Save" at bounding box center [700, 16] width 31 height 17
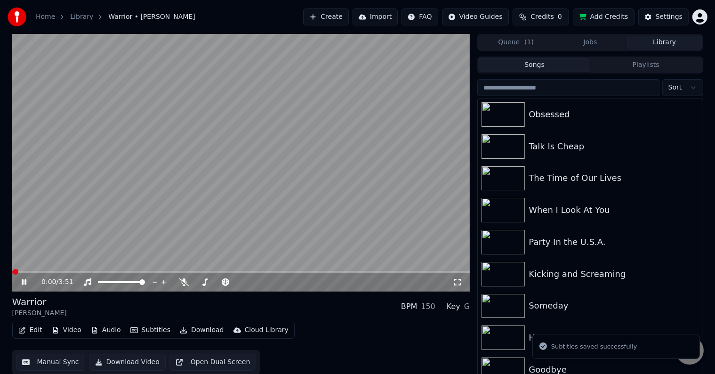
click at [192, 325] on button "Download" at bounding box center [202, 330] width 52 height 13
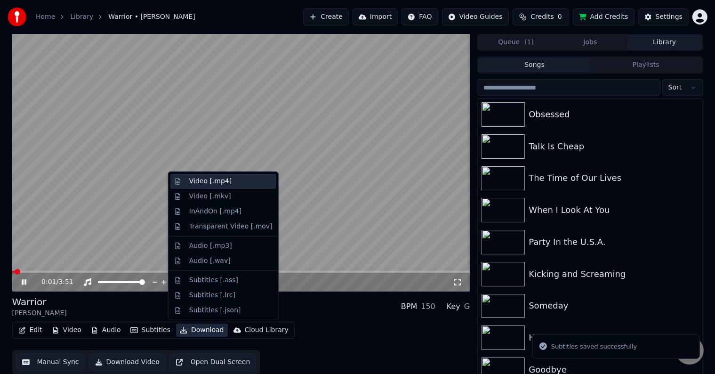
click at [191, 183] on div "Video [.mp4]" at bounding box center [210, 181] width 42 height 9
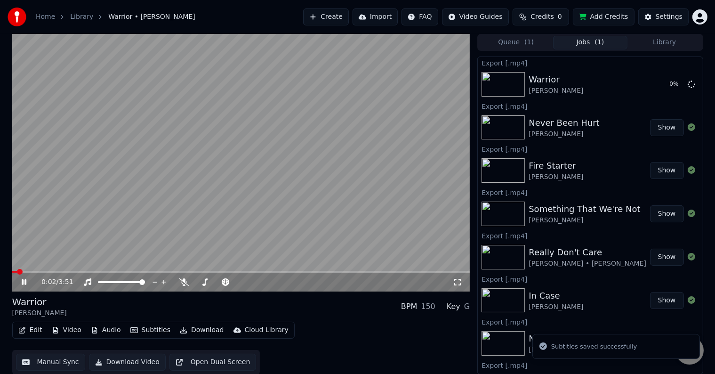
click at [21, 281] on icon at bounding box center [31, 282] width 22 height 8
click at [657, 41] on button "Library" at bounding box center [665, 43] width 74 height 14
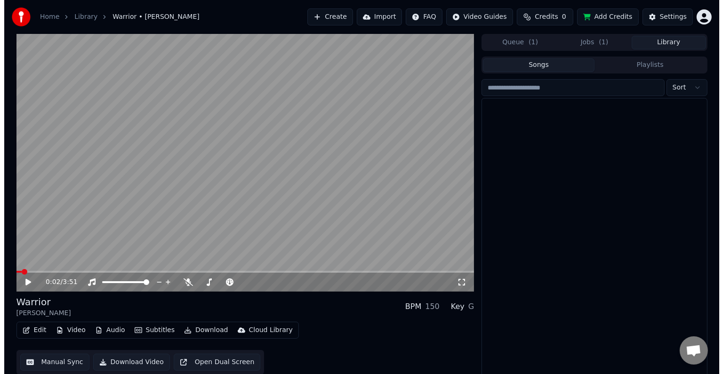
scroll to position [10599, 0]
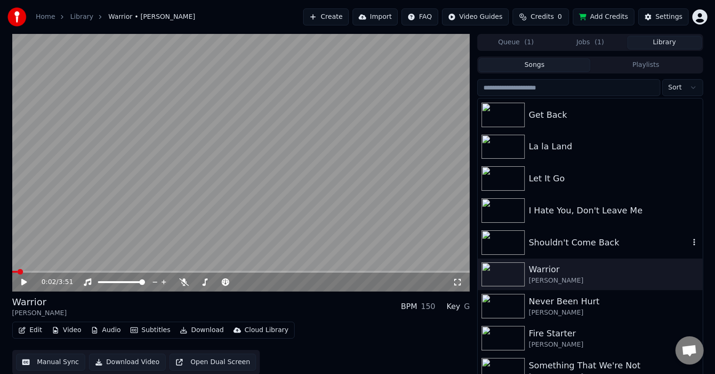
click at [597, 243] on div "Shouldn't Come Back" at bounding box center [609, 242] width 161 height 13
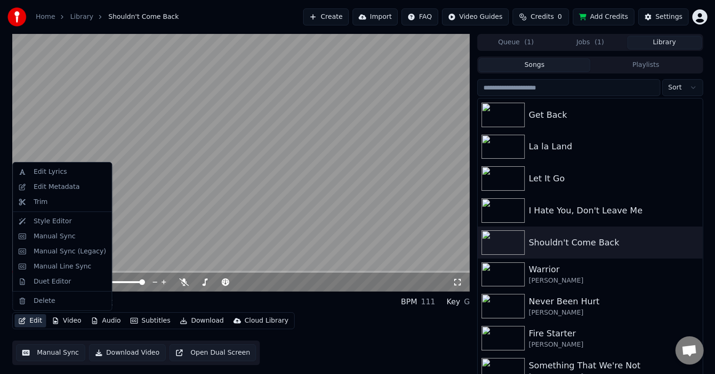
click at [23, 319] on icon "button" at bounding box center [22, 320] width 8 height 7
click at [38, 183] on div "Edit Metadata" at bounding box center [56, 186] width 46 height 9
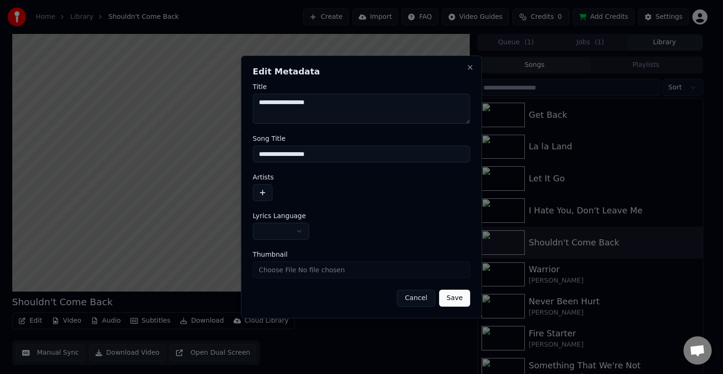
click at [292, 227] on body "Home Library Shouldn't Come Back Create Import FAQ Video Guides Credits 0 Add C…" at bounding box center [357, 187] width 715 height 374
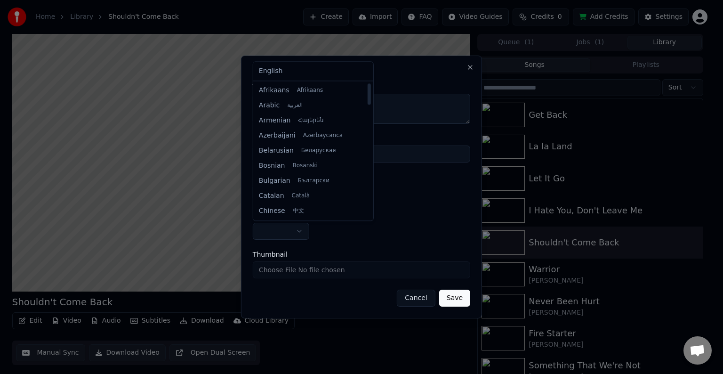
select select "**"
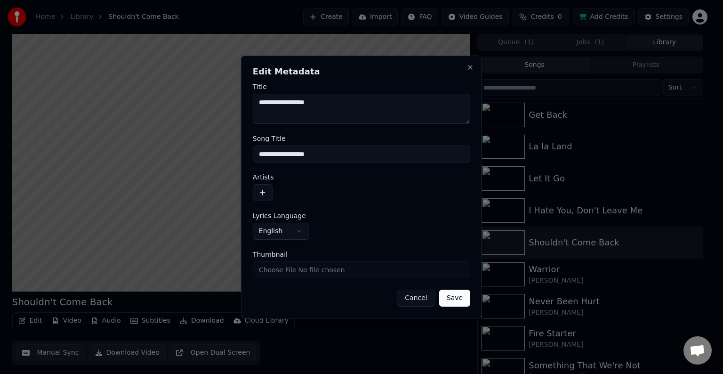
click at [264, 189] on button "button" at bounding box center [263, 192] width 20 height 17
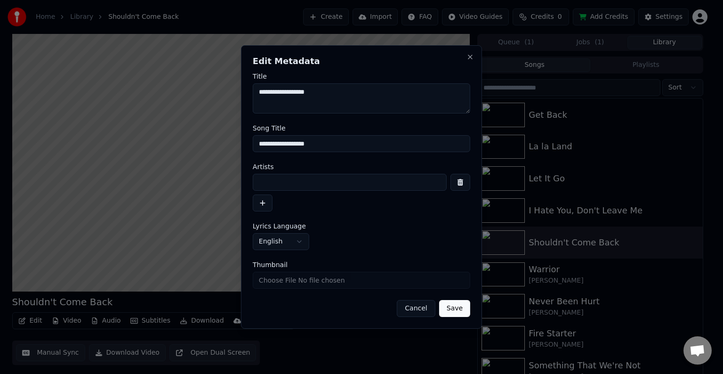
click at [270, 183] on input at bounding box center [350, 182] width 194 height 17
type input "**********"
click at [455, 307] on button "Save" at bounding box center [454, 308] width 31 height 17
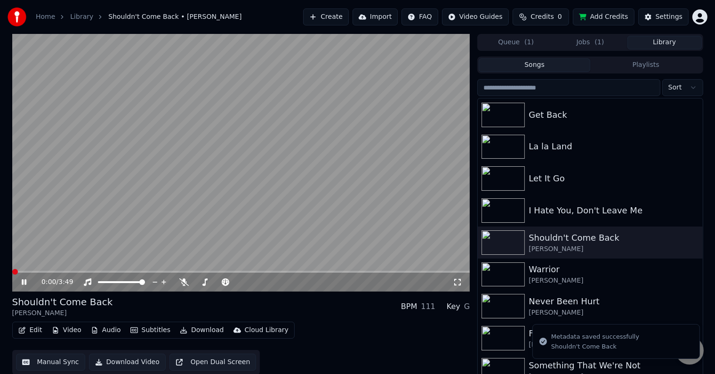
click at [22, 324] on button "Edit" at bounding box center [31, 330] width 32 height 13
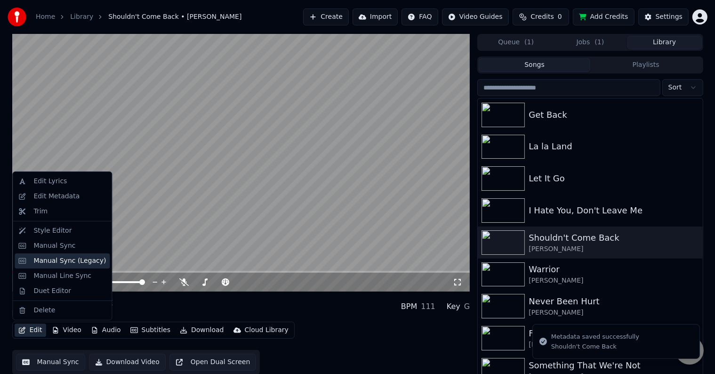
click at [77, 262] on div "Manual Sync (Legacy)" at bounding box center [69, 260] width 73 height 9
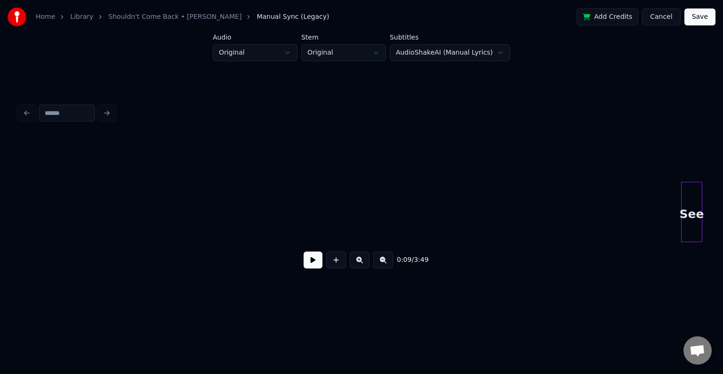
click at [308, 254] on div "0:09 / 3:49" at bounding box center [361, 260] width 671 height 21
click at [307, 266] on button at bounding box center [313, 259] width 19 height 17
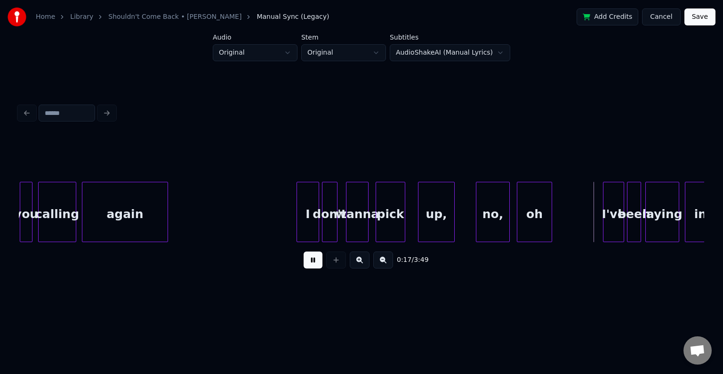
click at [307, 266] on button at bounding box center [313, 259] width 19 height 17
click at [306, 263] on button at bounding box center [313, 259] width 19 height 17
click at [613, 217] on div "I've" at bounding box center [614, 214] width 20 height 64
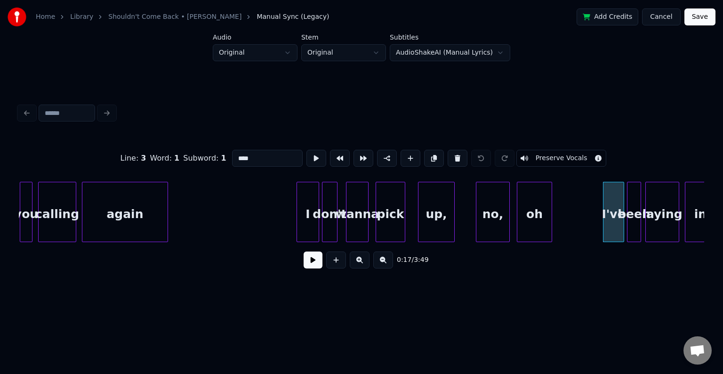
click at [310, 262] on button at bounding box center [313, 259] width 19 height 17
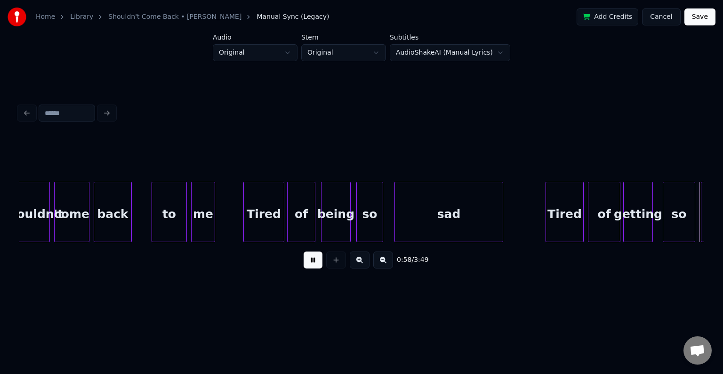
scroll to position [0, 4116]
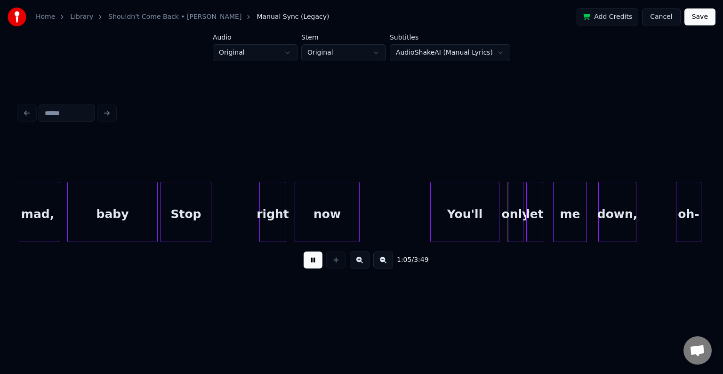
click at [445, 309] on html "Home Library Shouldn't Come Back • Demi Lovato Manual Sync (Legacy) Add Credits…" at bounding box center [361, 158] width 723 height 316
click at [311, 267] on button at bounding box center [313, 259] width 19 height 17
click at [458, 216] on div "You'll" at bounding box center [465, 214] width 68 height 64
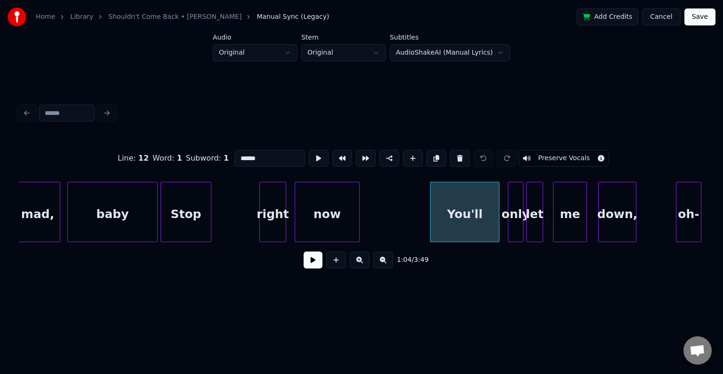
click at [313, 257] on button at bounding box center [313, 259] width 19 height 17
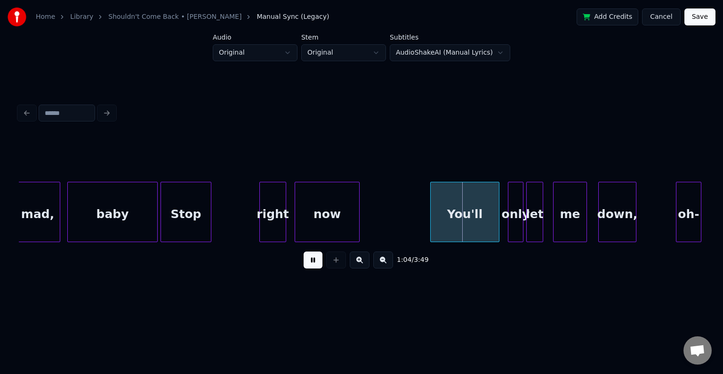
click at [313, 257] on button at bounding box center [313, 259] width 19 height 17
click at [469, 222] on div at bounding box center [467, 211] width 3 height 59
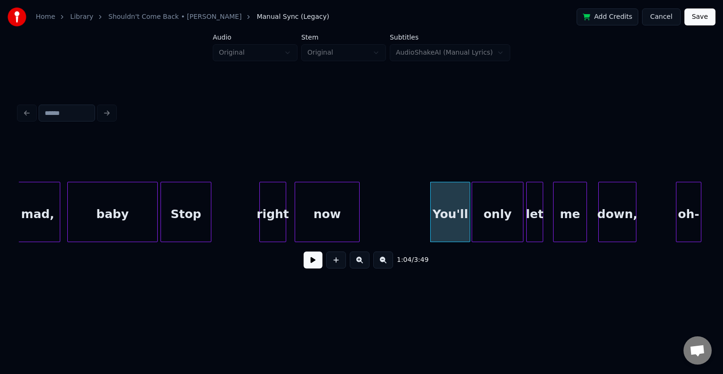
click at [472, 226] on div at bounding box center [473, 211] width 3 height 59
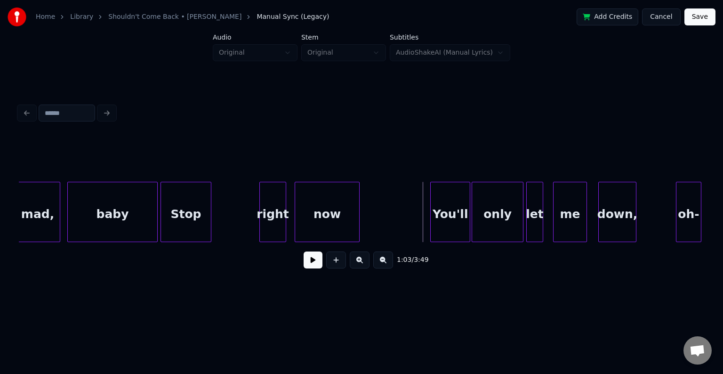
click at [311, 263] on button at bounding box center [313, 259] width 19 height 17
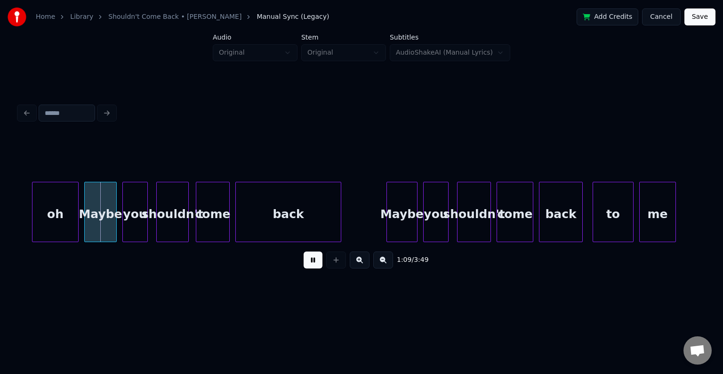
click at [311, 263] on button at bounding box center [313, 259] width 19 height 17
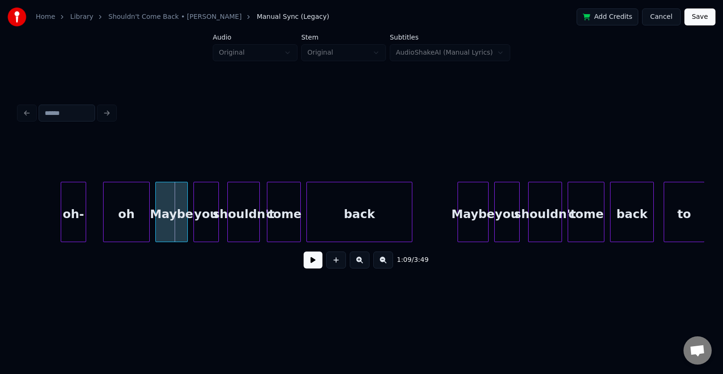
scroll to position [0, 4709]
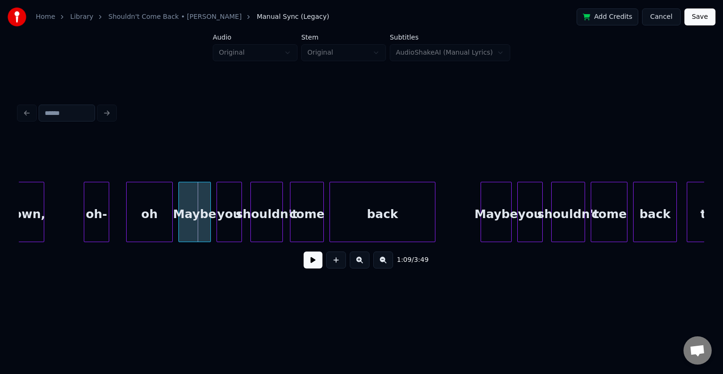
click at [100, 223] on div "oh-" at bounding box center [96, 214] width 24 height 64
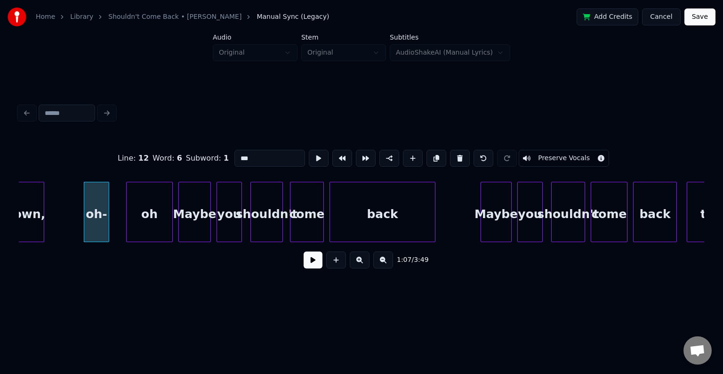
click at [314, 268] on button at bounding box center [313, 259] width 19 height 17
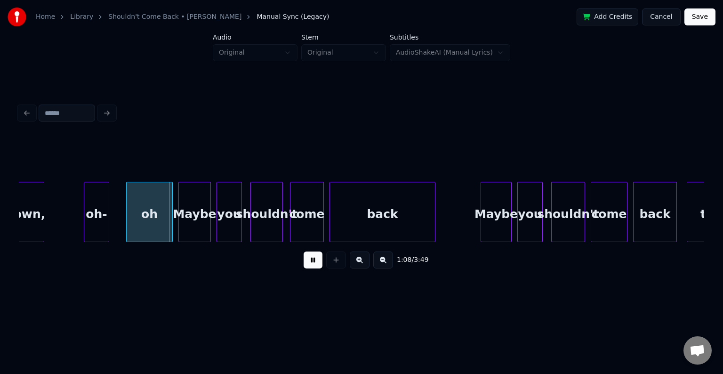
click at [314, 268] on button at bounding box center [313, 259] width 19 height 17
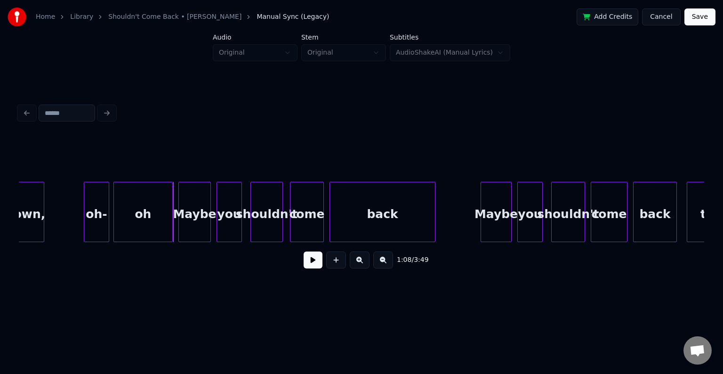
click at [114, 218] on div at bounding box center [115, 211] width 3 height 59
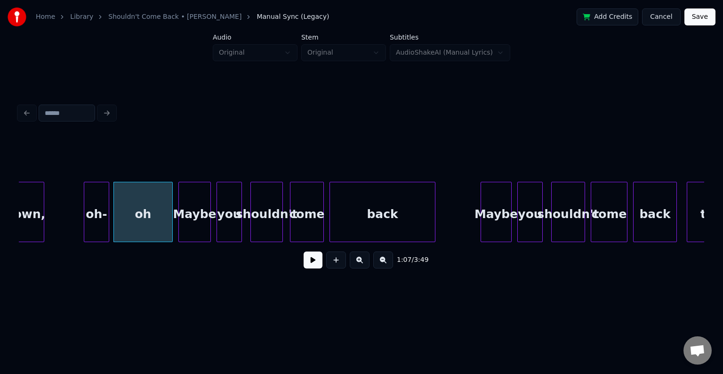
click at [105, 218] on div "oh-" at bounding box center [96, 214] width 24 height 64
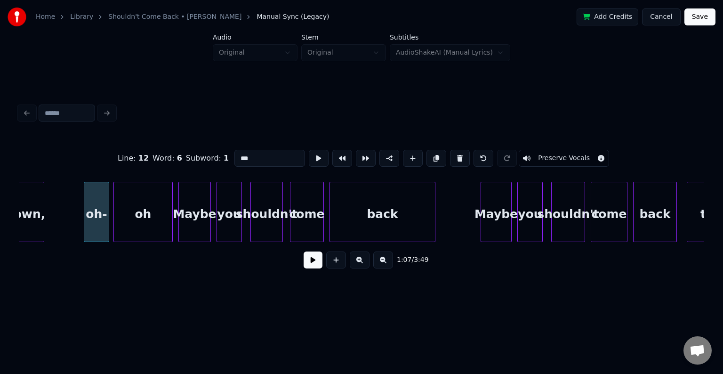
click at [307, 262] on button at bounding box center [313, 259] width 19 height 17
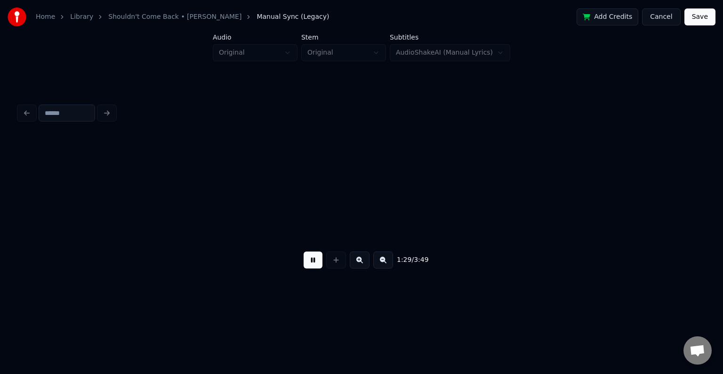
scroll to position [0, 6292]
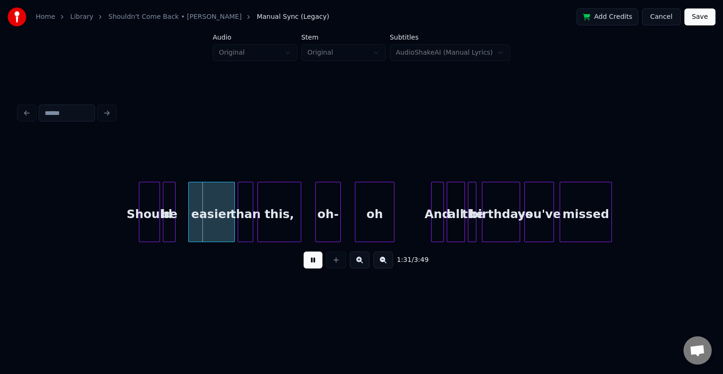
click at [309, 264] on button at bounding box center [313, 259] width 19 height 17
click at [178, 230] on div at bounding box center [179, 211] width 3 height 59
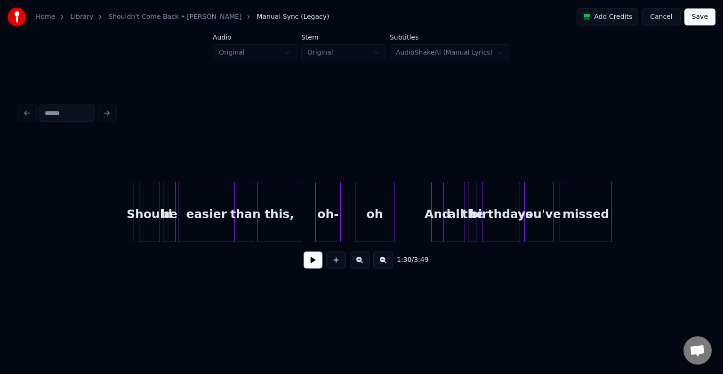
click at [308, 266] on button at bounding box center [313, 259] width 19 height 17
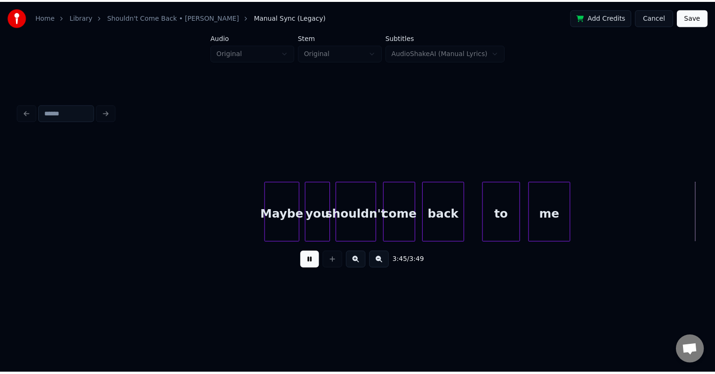
scroll to position [0, 15531]
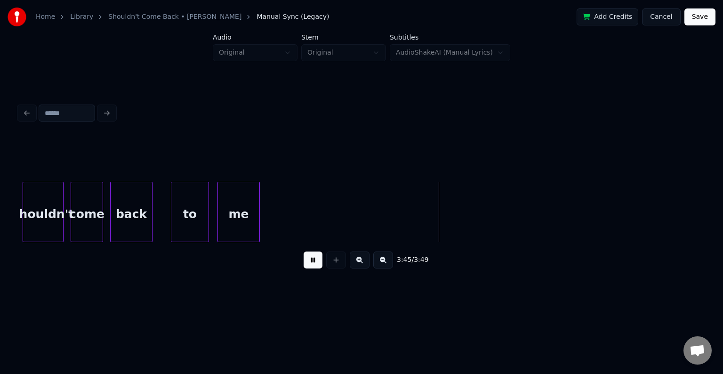
click at [692, 15] on button "Save" at bounding box center [700, 16] width 31 height 17
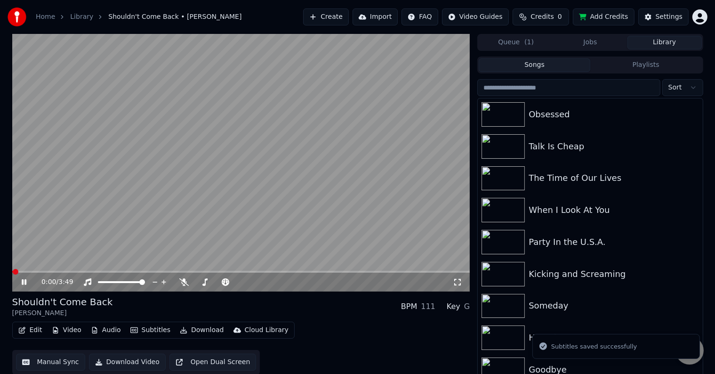
click at [193, 328] on button "Download" at bounding box center [202, 330] width 52 height 13
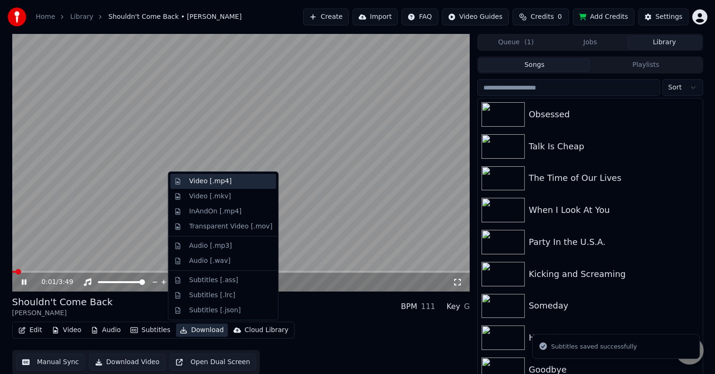
click at [200, 181] on div "Video [.mp4]" at bounding box center [210, 181] width 42 height 9
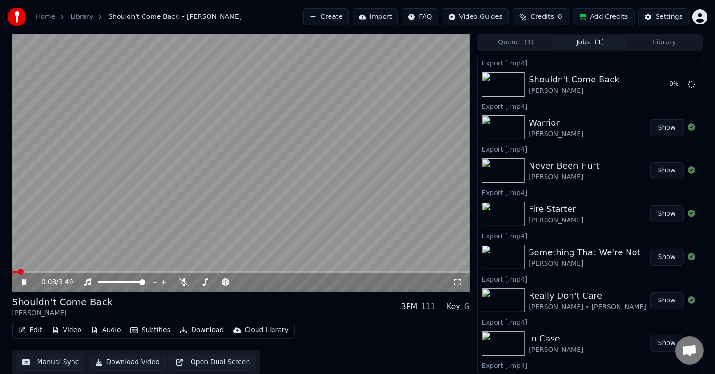
click at [25, 279] on icon at bounding box center [31, 282] width 22 height 8
click at [658, 32] on div "Home Library Shouldn't Come Back • Demi Lovato Create Import FAQ Video Guides C…" at bounding box center [357, 17] width 715 height 34
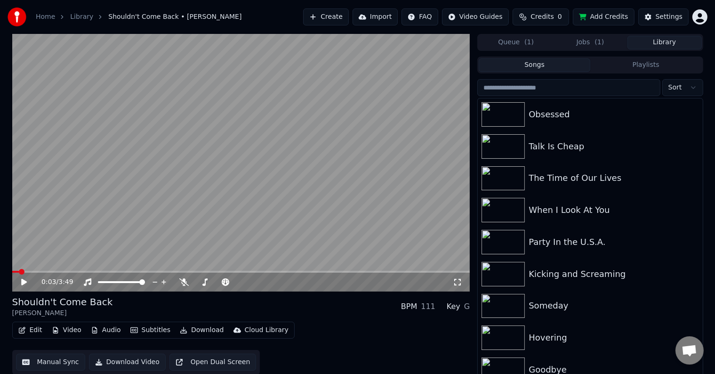
click at [657, 37] on button "Library" at bounding box center [665, 43] width 74 height 14
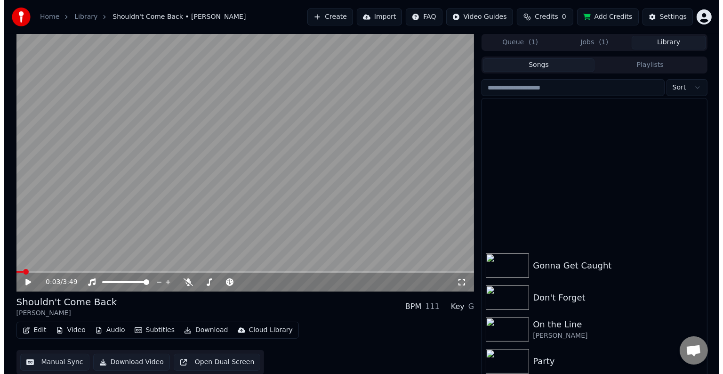
scroll to position [10483, 0]
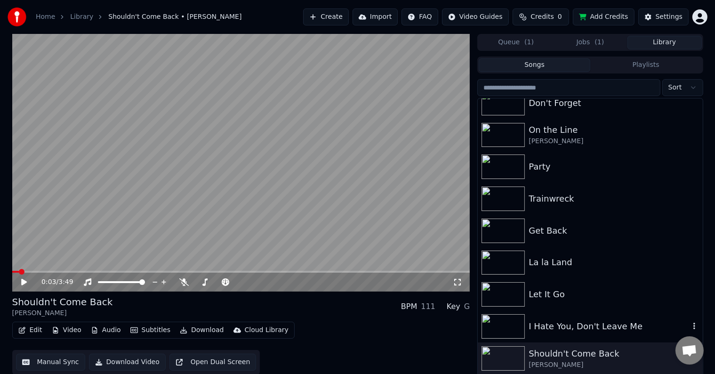
click at [636, 330] on div "I Hate You, Don't Leave Me" at bounding box center [609, 326] width 161 height 13
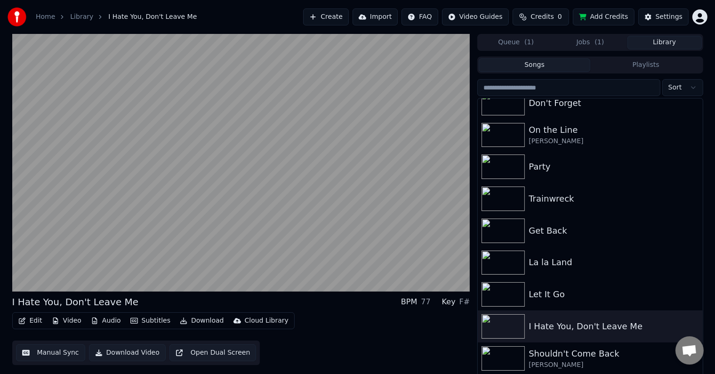
click at [23, 321] on icon "button" at bounding box center [22, 320] width 7 height 7
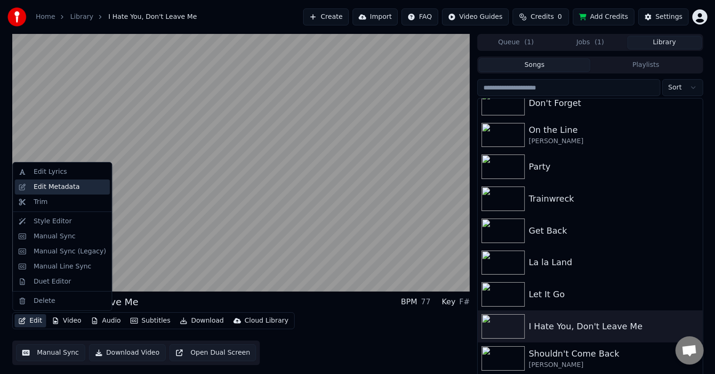
click at [59, 184] on div "Edit Metadata" at bounding box center [56, 186] width 46 height 9
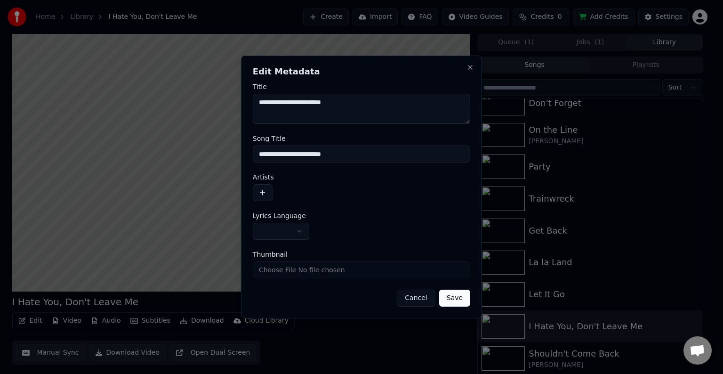
click at [264, 232] on body "Home Library I Hate You, Don't Leave Me Create Import FAQ Video Guides Credits …" at bounding box center [357, 187] width 715 height 374
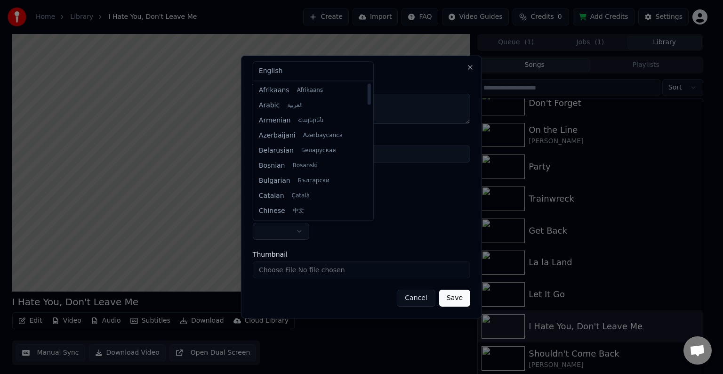
select select "**"
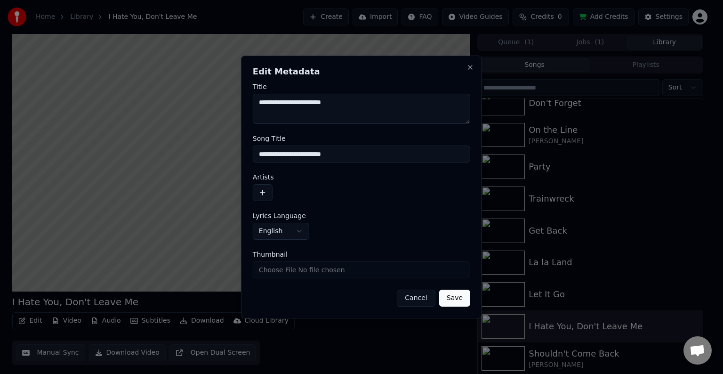
click at [262, 193] on button "button" at bounding box center [263, 192] width 20 height 17
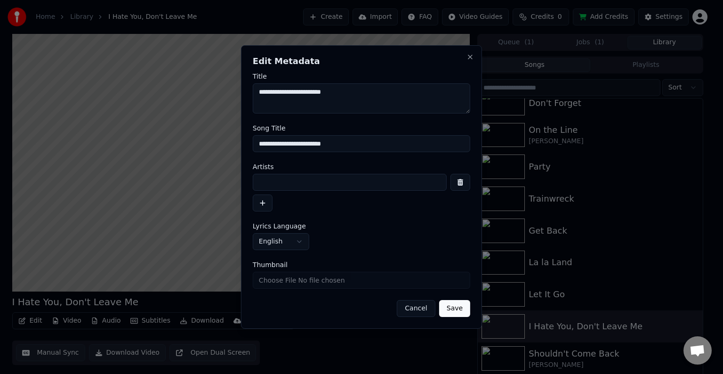
click at [278, 172] on div "Artists" at bounding box center [362, 187] width 218 height 48
click at [290, 186] on input at bounding box center [350, 182] width 194 height 17
type input "**********"
click at [459, 312] on button "Save" at bounding box center [454, 308] width 31 height 17
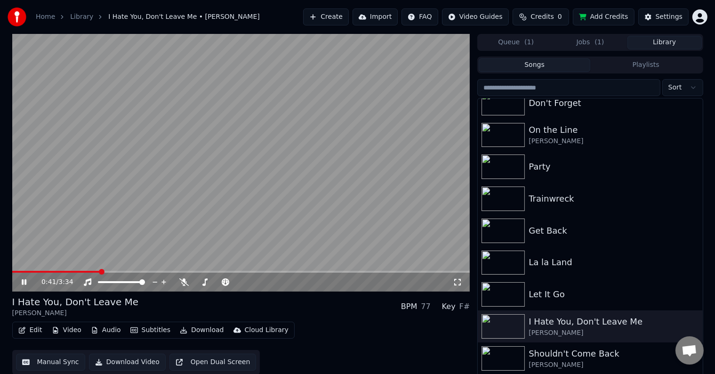
click at [19, 328] on icon "button" at bounding box center [22, 330] width 7 height 7
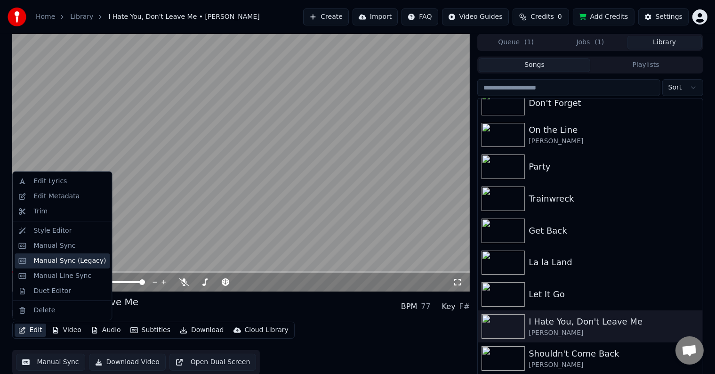
click at [49, 258] on div "Manual Sync (Legacy)" at bounding box center [69, 260] width 73 height 9
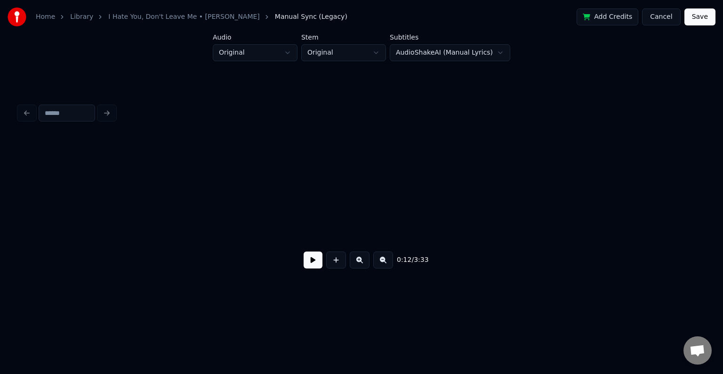
scroll to position [0, 866]
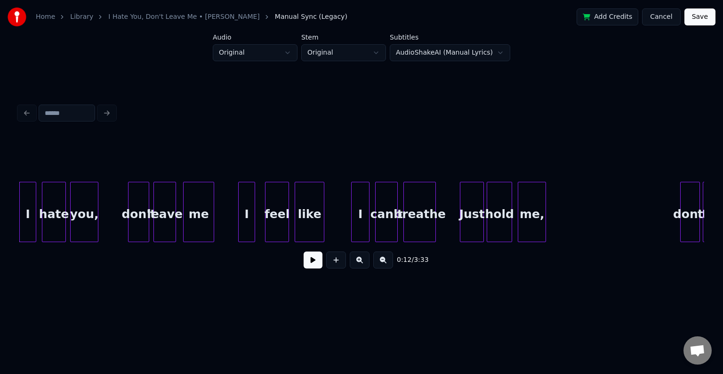
click at [315, 266] on button at bounding box center [313, 259] width 19 height 17
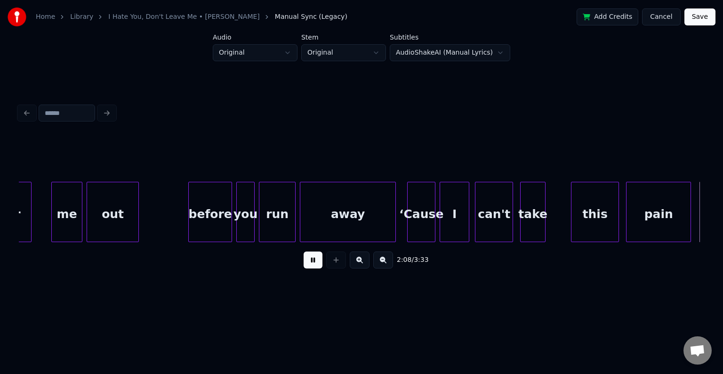
scroll to position [0, 9102]
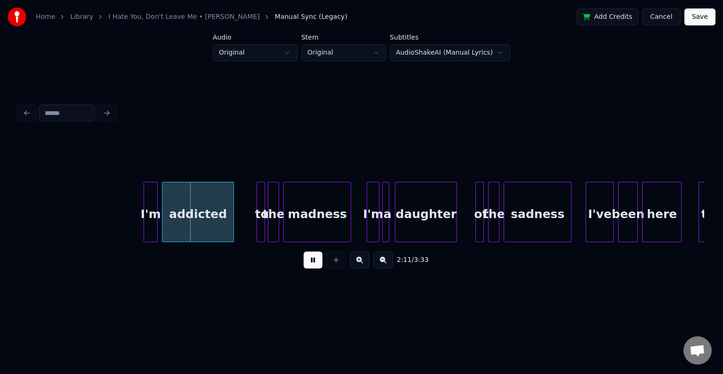
drag, startPoint x: 315, startPoint y: 266, endPoint x: 283, endPoint y: 287, distance: 38.7
click at [283, 287] on div "2:11 / 3:33" at bounding box center [361, 188] width 693 height 224
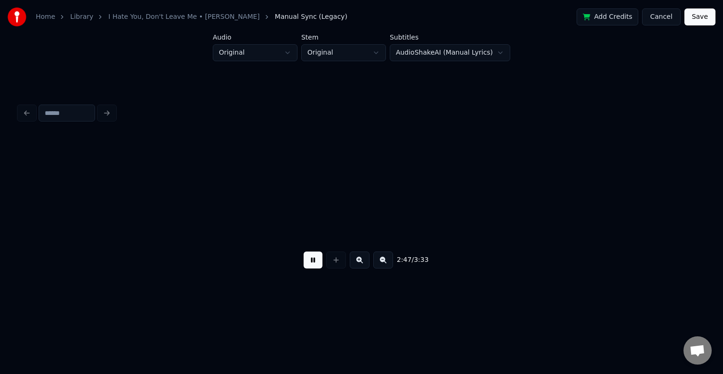
scroll to position [0, 11848]
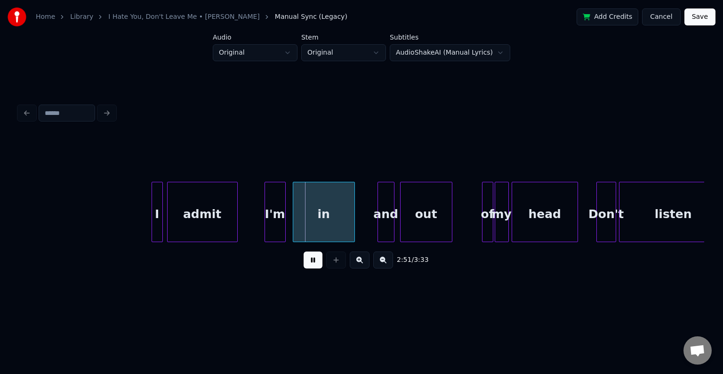
click at [304, 251] on button at bounding box center [313, 259] width 19 height 17
click at [309, 268] on button at bounding box center [313, 259] width 19 height 17
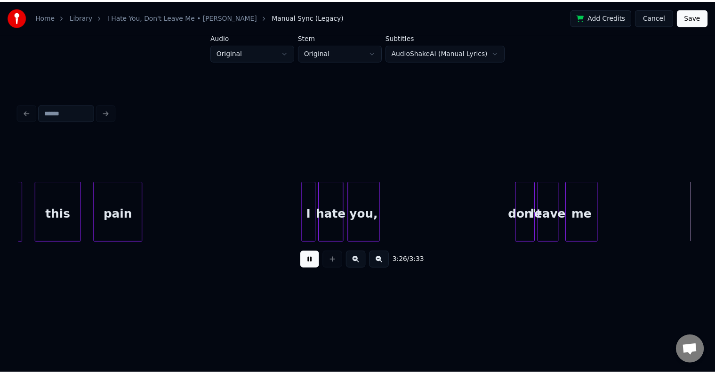
scroll to position [0, 14427]
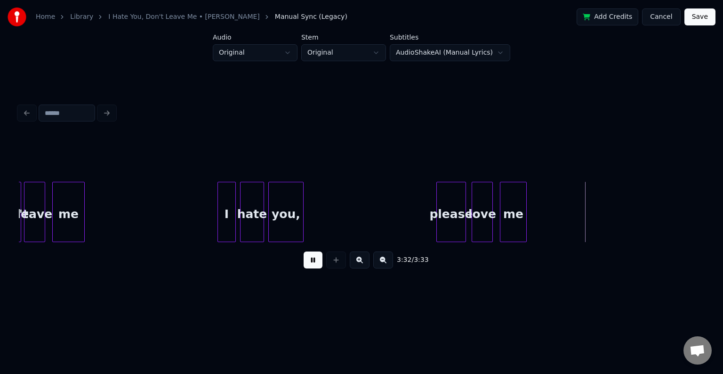
click at [704, 20] on button "Save" at bounding box center [700, 16] width 31 height 17
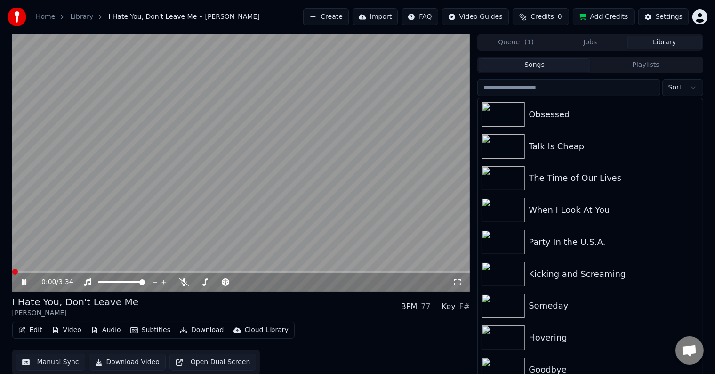
click at [198, 333] on button "Download" at bounding box center [202, 330] width 52 height 13
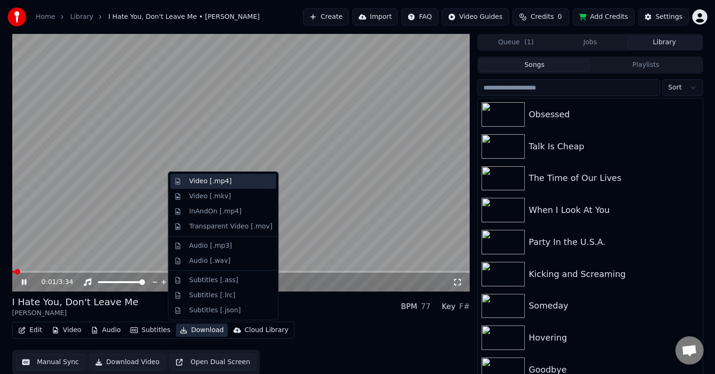
click at [196, 183] on div "Video [.mp4]" at bounding box center [210, 181] width 42 height 9
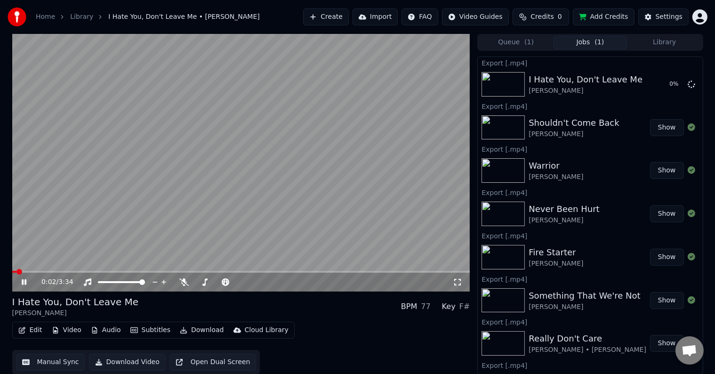
click at [23, 284] on icon at bounding box center [24, 282] width 5 height 6
click at [659, 44] on button "Library" at bounding box center [665, 43] width 74 height 14
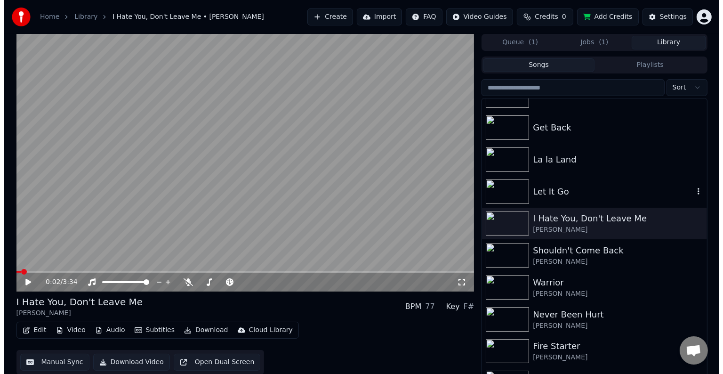
scroll to position [10566, 0]
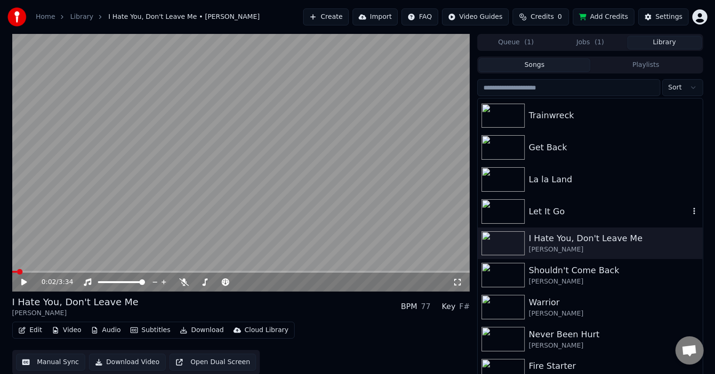
click at [596, 211] on div "Let It Go" at bounding box center [609, 211] width 161 height 13
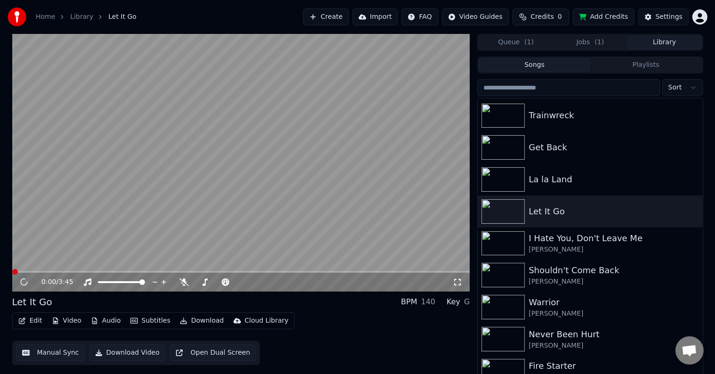
click at [23, 322] on icon "button" at bounding box center [22, 320] width 8 height 7
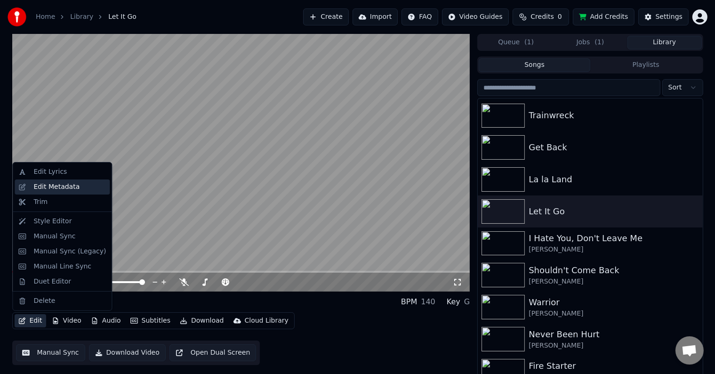
click at [51, 185] on div "Edit Metadata" at bounding box center [56, 186] width 46 height 9
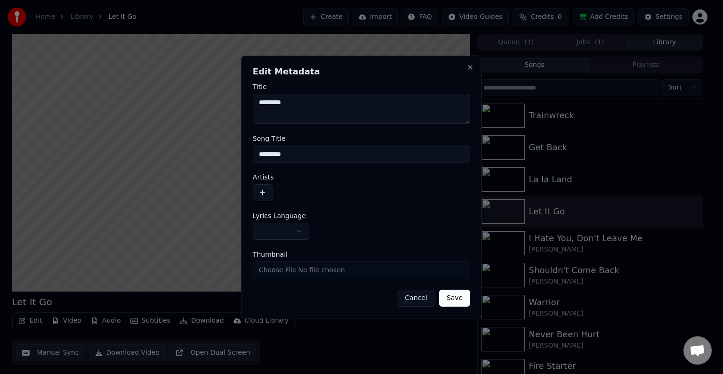
click at [275, 227] on button "button" at bounding box center [281, 231] width 57 height 17
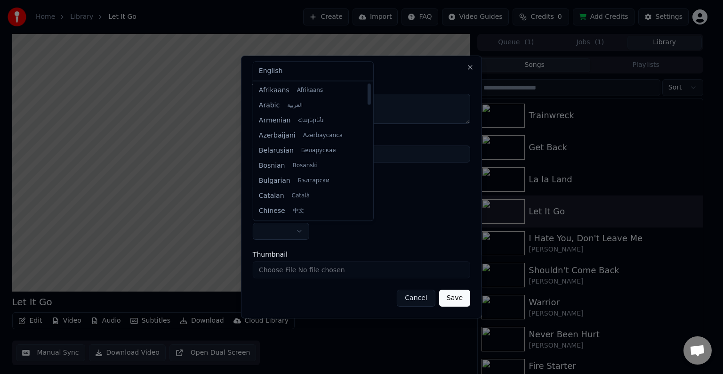
select select "**"
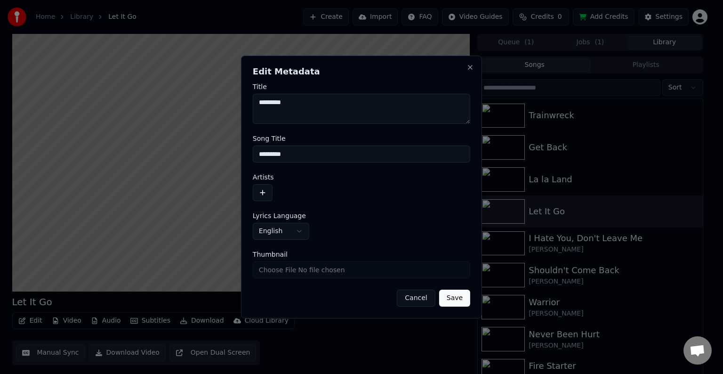
click at [268, 196] on button "button" at bounding box center [263, 192] width 20 height 17
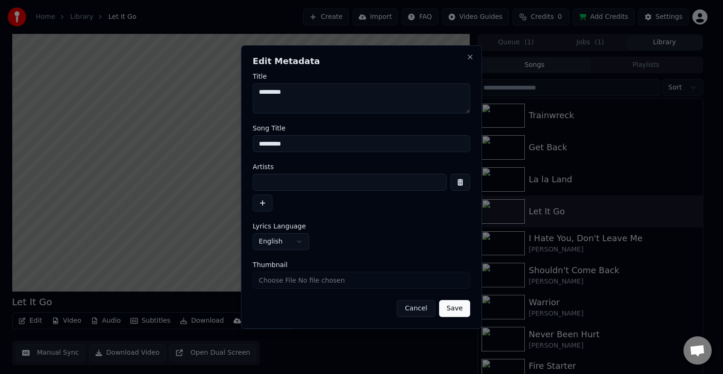
click at [277, 184] on input at bounding box center [350, 182] width 194 height 17
type input "**********"
click at [439, 300] on button "Save" at bounding box center [454, 308] width 31 height 17
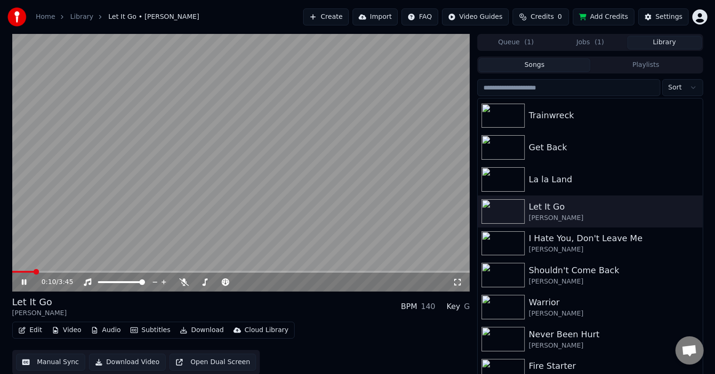
click at [34, 331] on button "Edit" at bounding box center [31, 330] width 32 height 13
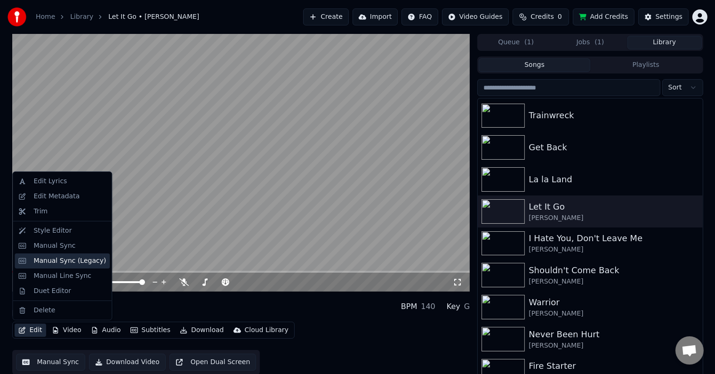
click at [56, 262] on div "Manual Sync (Legacy)" at bounding box center [69, 260] width 73 height 9
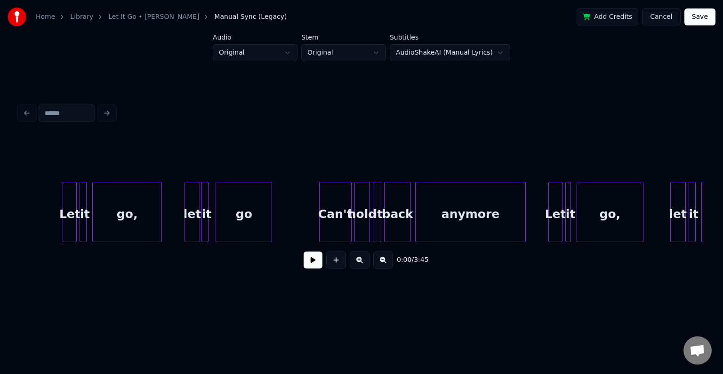
click at [316, 263] on button at bounding box center [313, 259] width 19 height 17
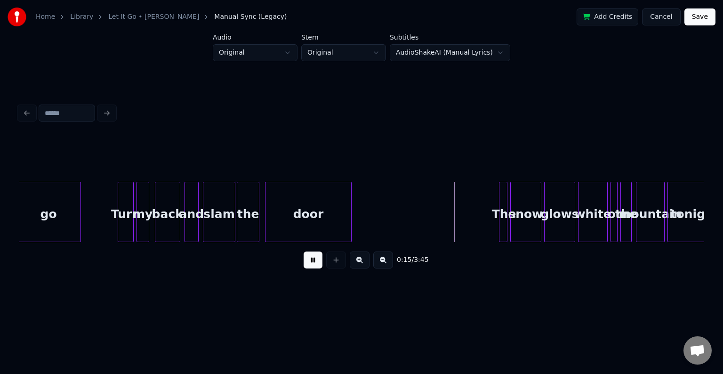
click at [316, 263] on button at bounding box center [313, 259] width 19 height 17
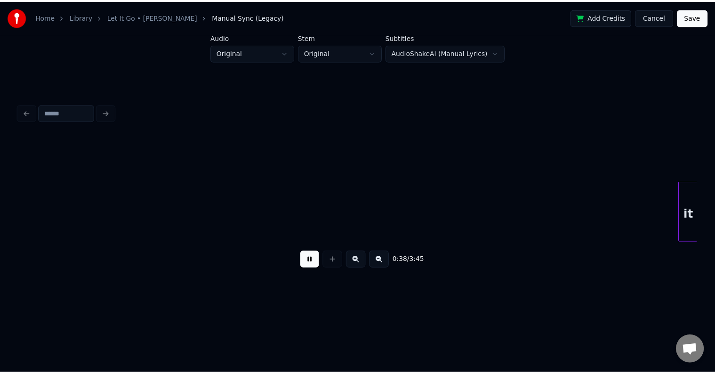
scroll to position [0, 2745]
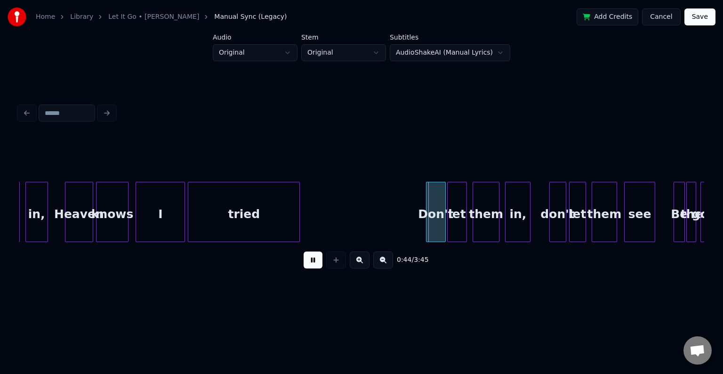
click at [311, 264] on button at bounding box center [313, 259] width 19 height 17
click at [315, 262] on button at bounding box center [313, 259] width 19 height 17
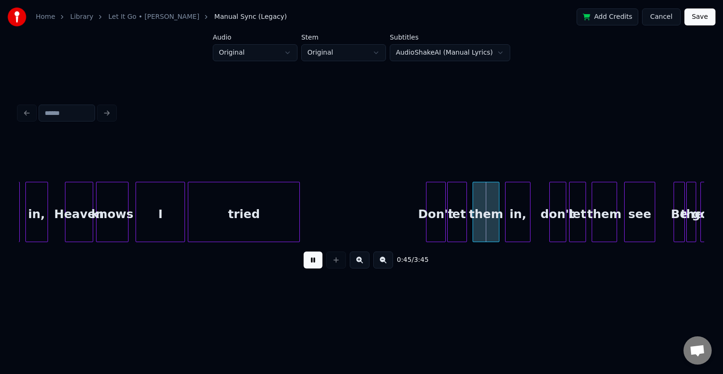
click at [441, 216] on div "Don't" at bounding box center [436, 214] width 19 height 64
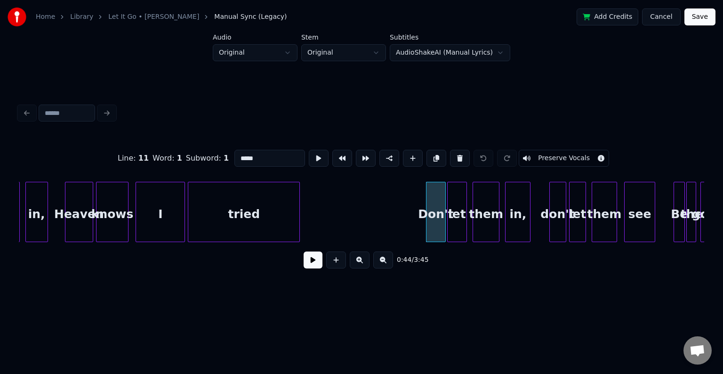
click at [661, 19] on button "Cancel" at bounding box center [661, 16] width 38 height 17
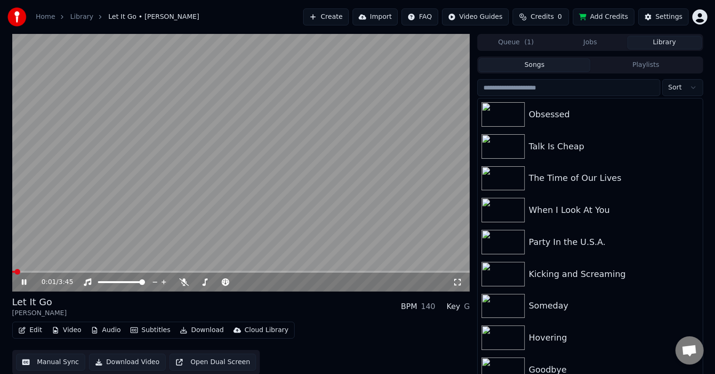
click at [24, 283] on icon at bounding box center [31, 282] width 22 height 8
